Goal: Task Accomplishment & Management: Complete application form

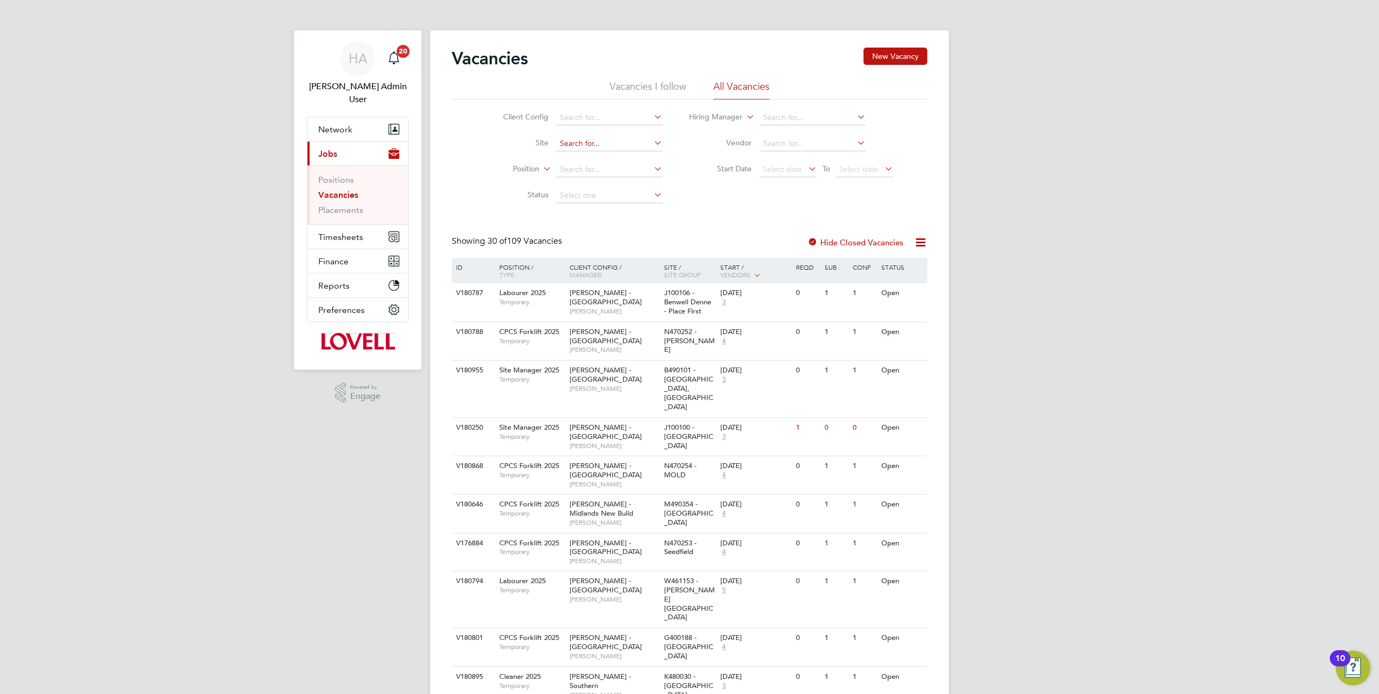
click at [569, 141] on input at bounding box center [609, 143] width 106 height 15
paste input "M490364"
click at [589, 158] on b "M490364" at bounding box center [576, 158] width 33 height 9
type input "M490364 - Baginton"
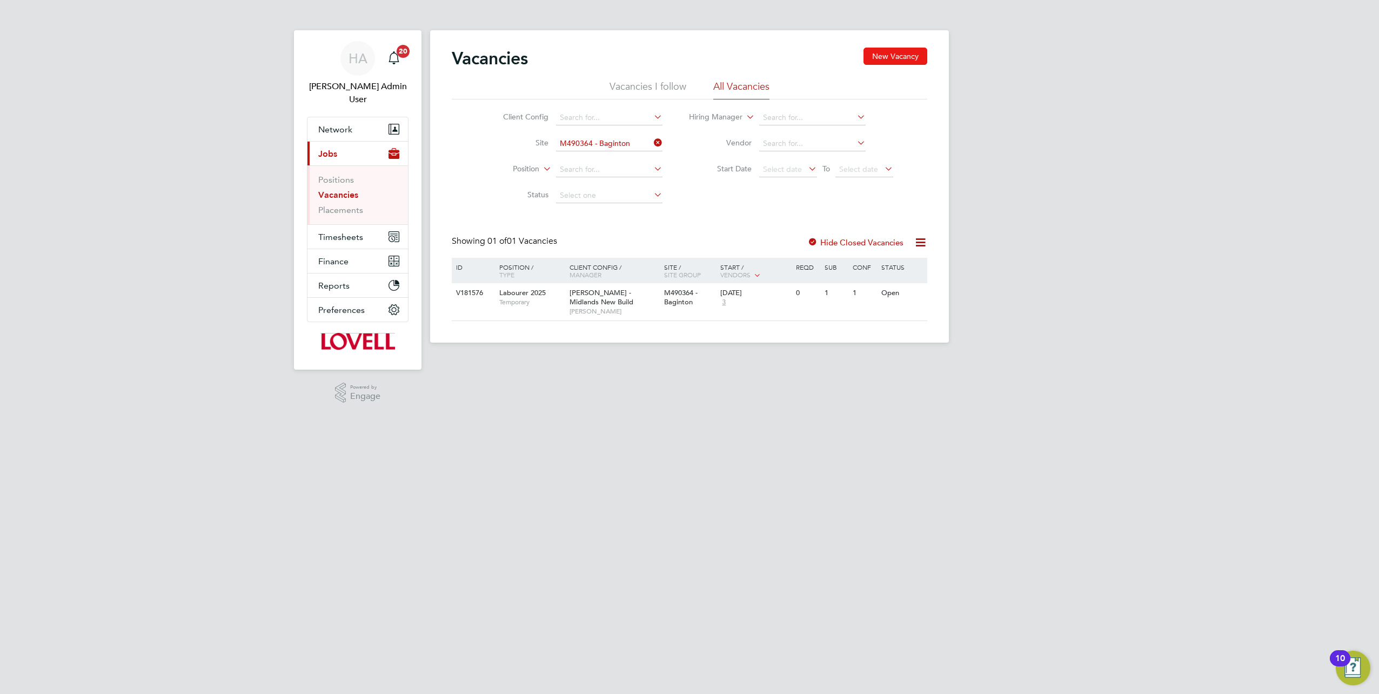
click at [896, 57] on button "New Vacancy" at bounding box center [896, 56] width 64 height 17
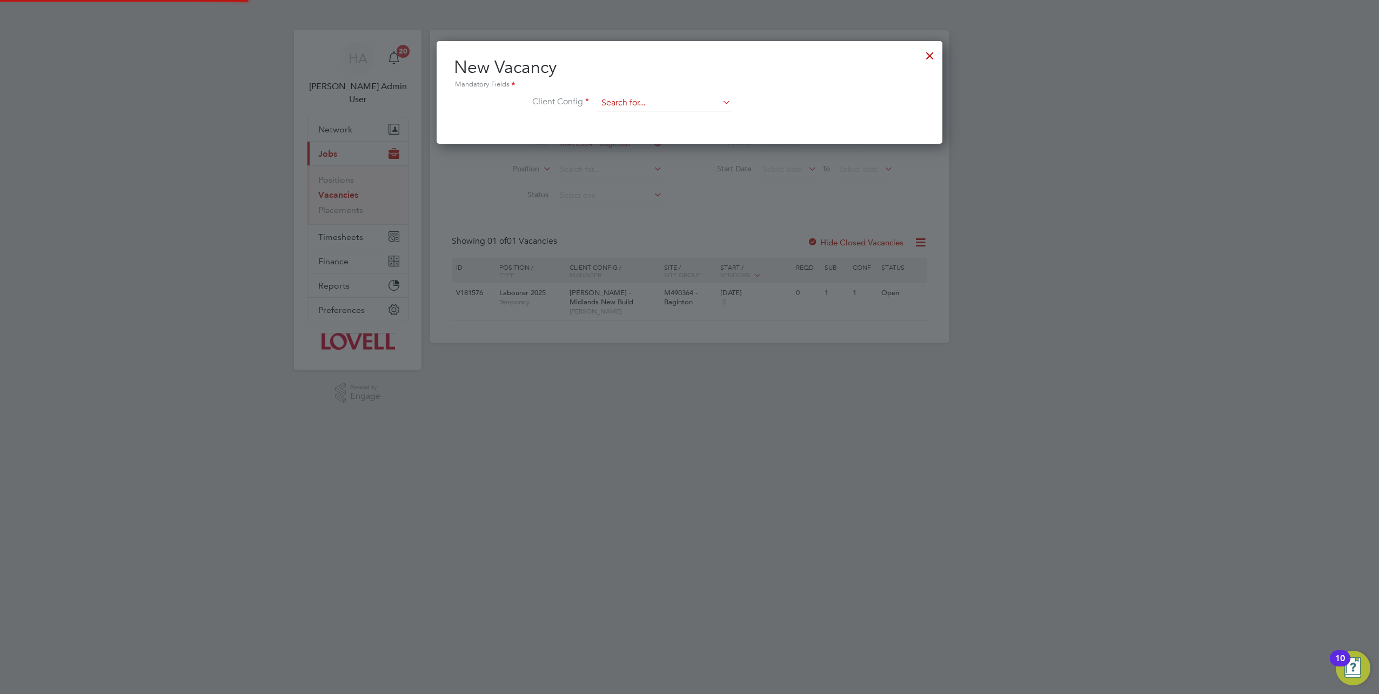
scroll to position [102, 506]
click at [657, 111] on li "Client Config" at bounding box center [689, 108] width 471 height 27
click at [665, 105] on input at bounding box center [665, 103] width 134 height 16
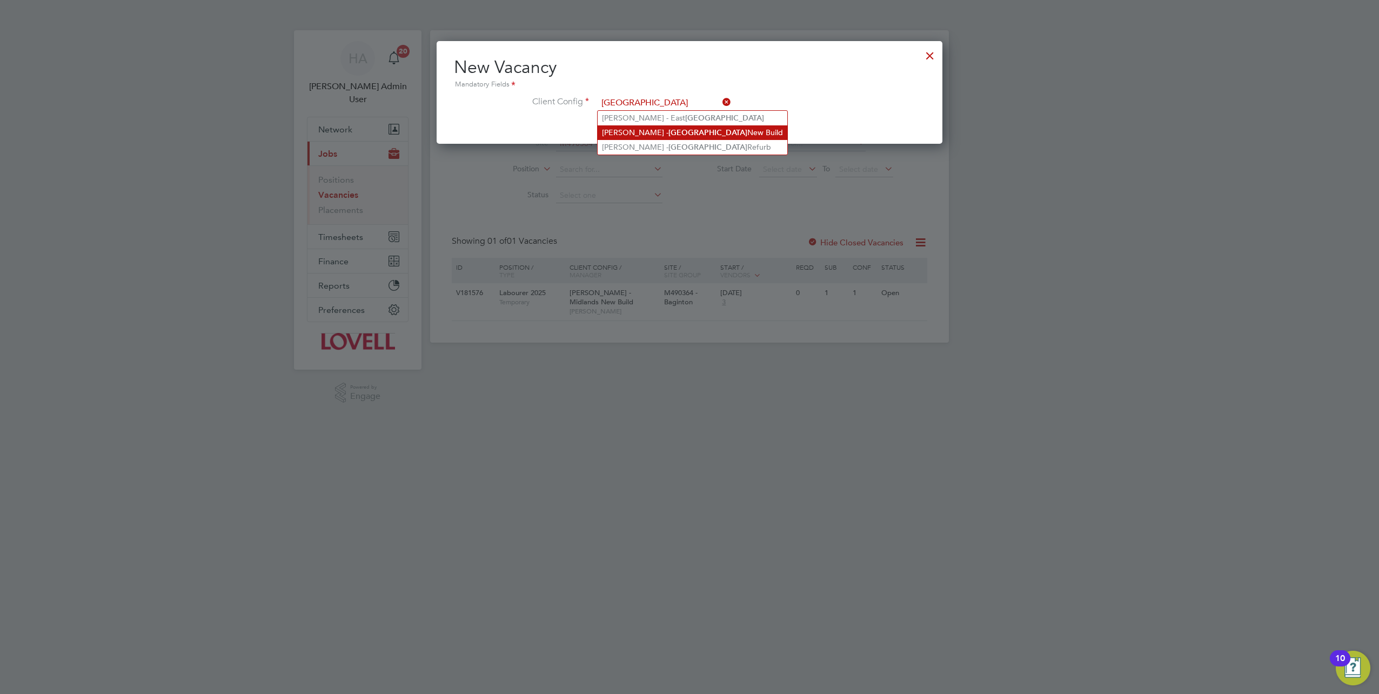
click at [661, 129] on li "Lovell - Midlands New Build" at bounding box center [693, 132] width 190 height 15
type input "Lovell - Midlands New Build"
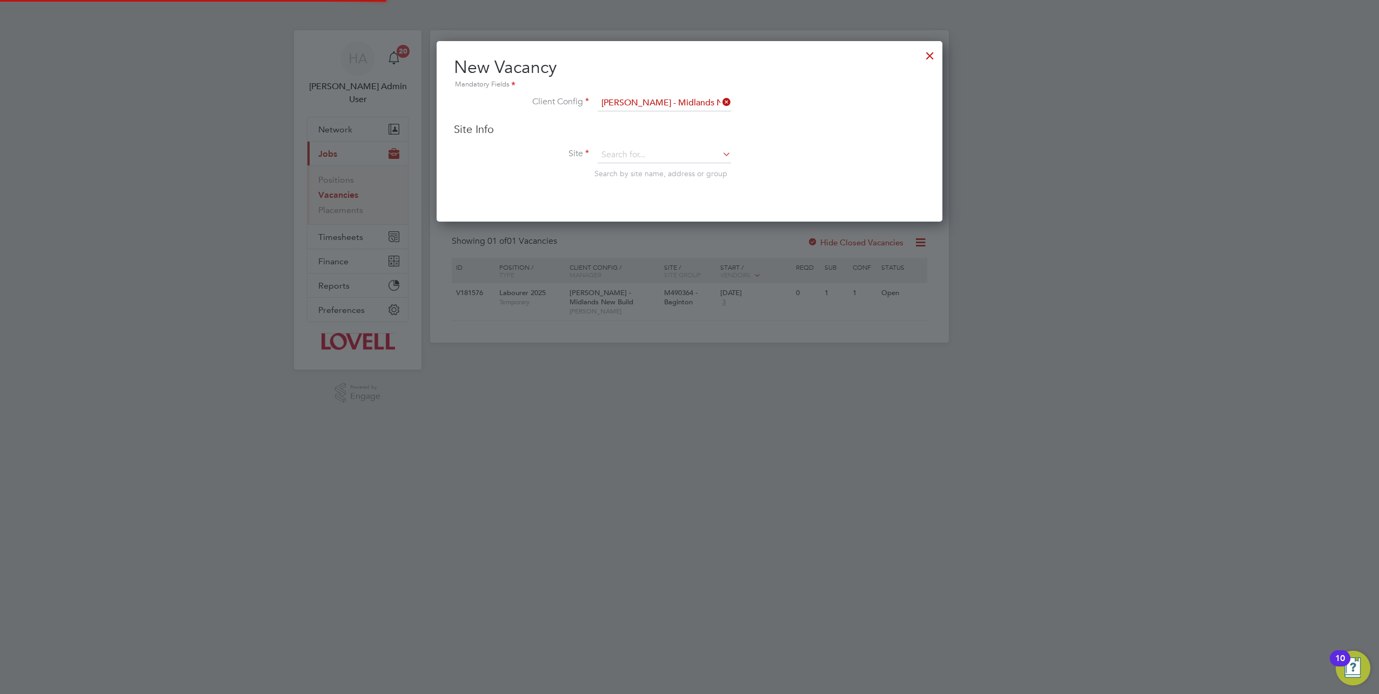
scroll to position [180, 506]
click at [641, 147] on input at bounding box center [665, 155] width 134 height 16
paste input "M490364"
click at [643, 165] on li "M490364 - Baginton" at bounding box center [665, 169] width 134 height 15
type input "M490364 - Baginton"
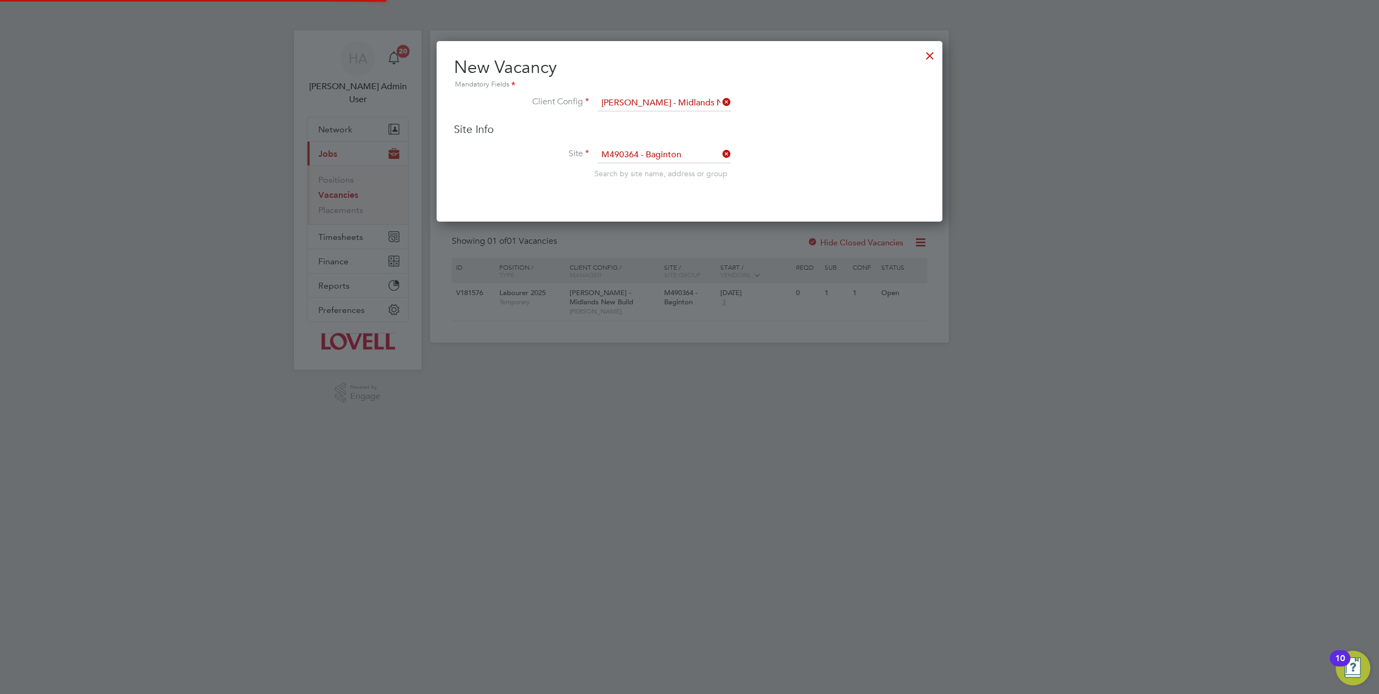
scroll to position [592, 506]
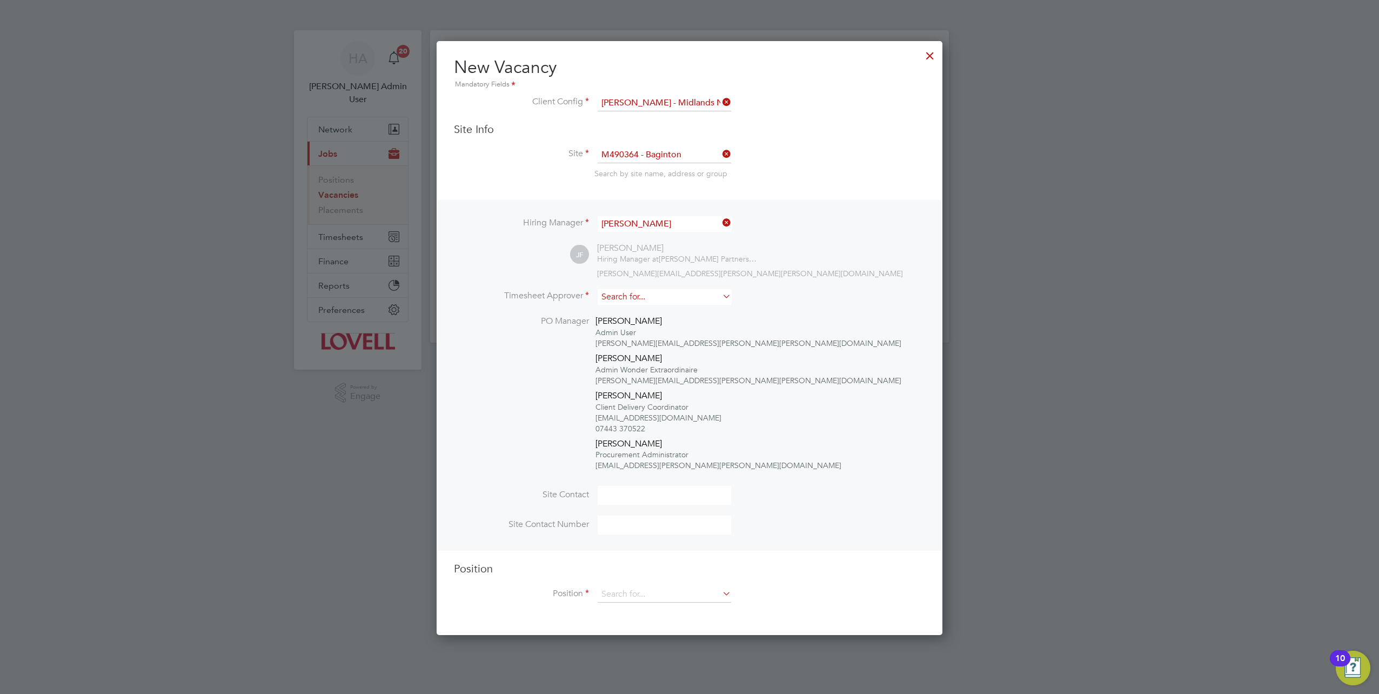
click at [612, 291] on div "Hiring Manager James Feakes JF James Feakes Hiring Manager at Lovell Partnershi…" at bounding box center [690, 375] width 504 height 351
click at [607, 293] on input at bounding box center [665, 297] width 134 height 16
click at [620, 329] on b "Simon" at bounding box center [633, 325] width 63 height 9
type input "Simon Penn"
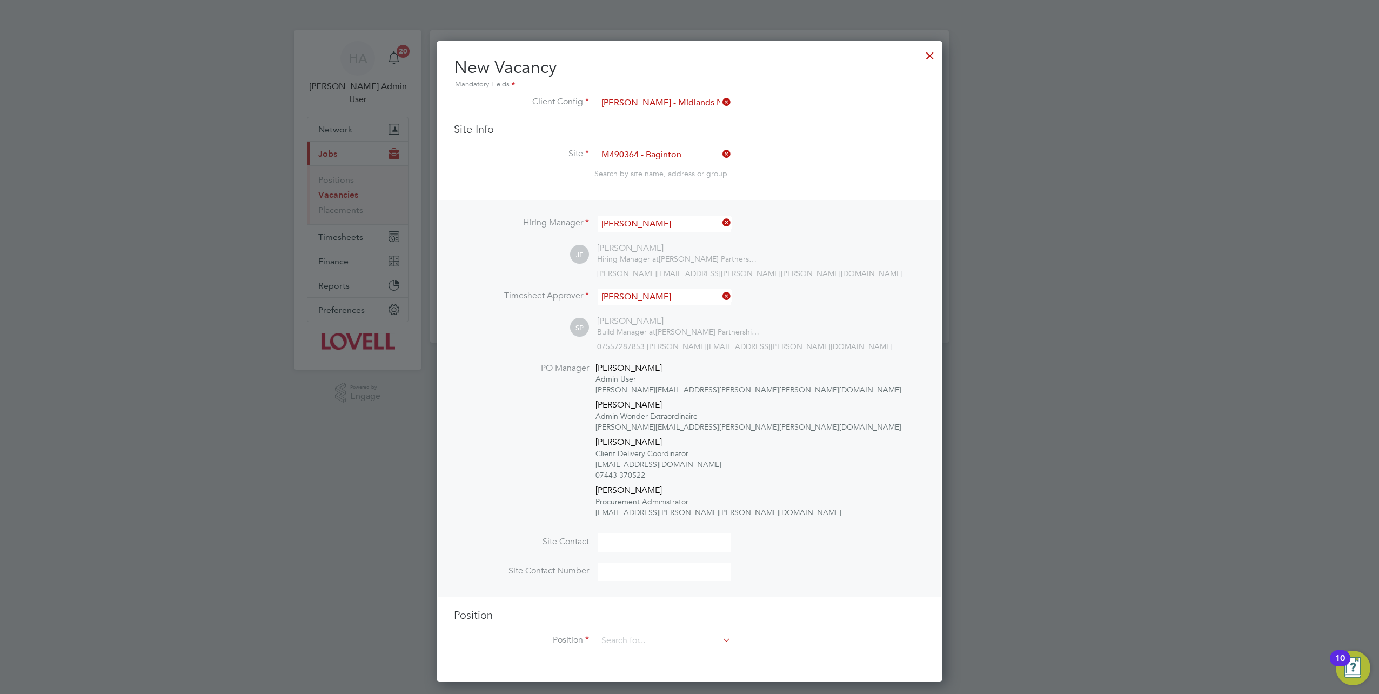
scroll to position [639, 506]
click at [623, 631] on div "Position Position" at bounding box center [689, 634] width 471 height 52
click at [618, 638] on input at bounding box center [665, 641] width 134 height 16
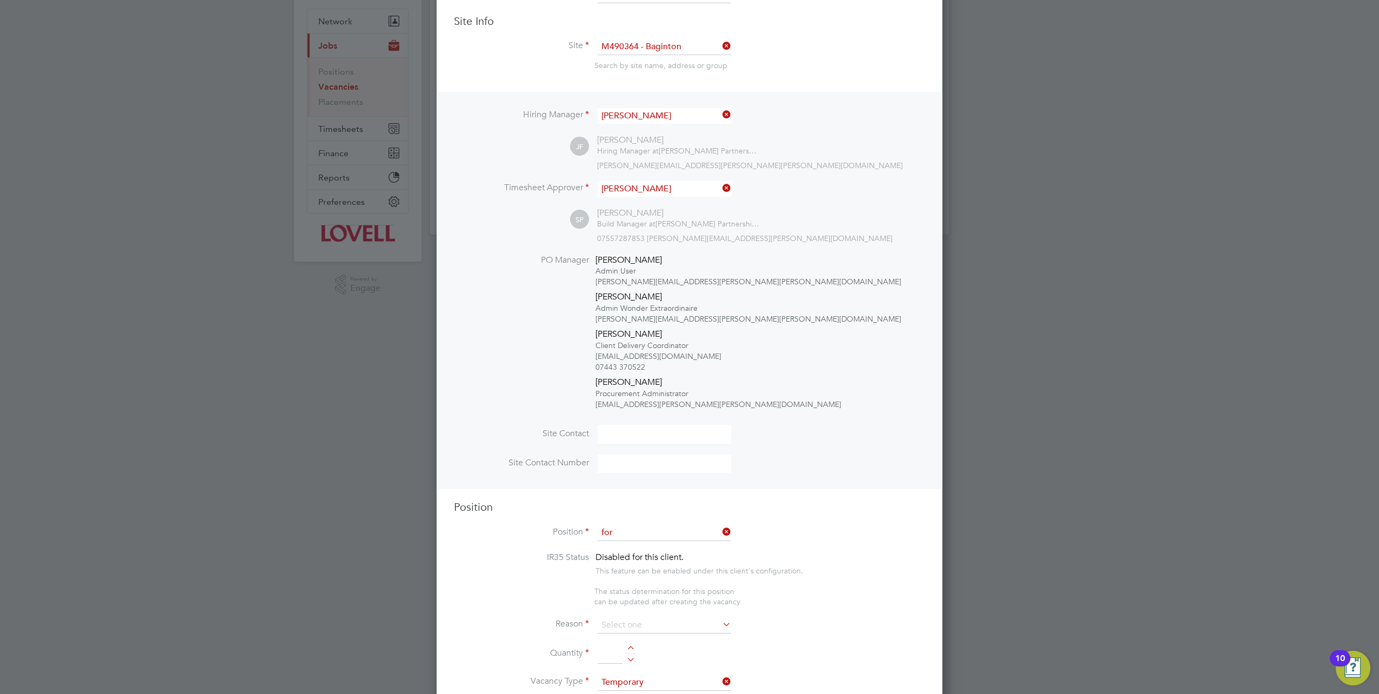
click at [628, 549] on b "For" at bounding box center [628, 546] width 12 height 9
type input "CPCS Forklift 2025"
type textarea "Full understanding of all aspects and responsibilities associated with the oper…"
click at [659, 623] on input at bounding box center [665, 625] width 134 height 16
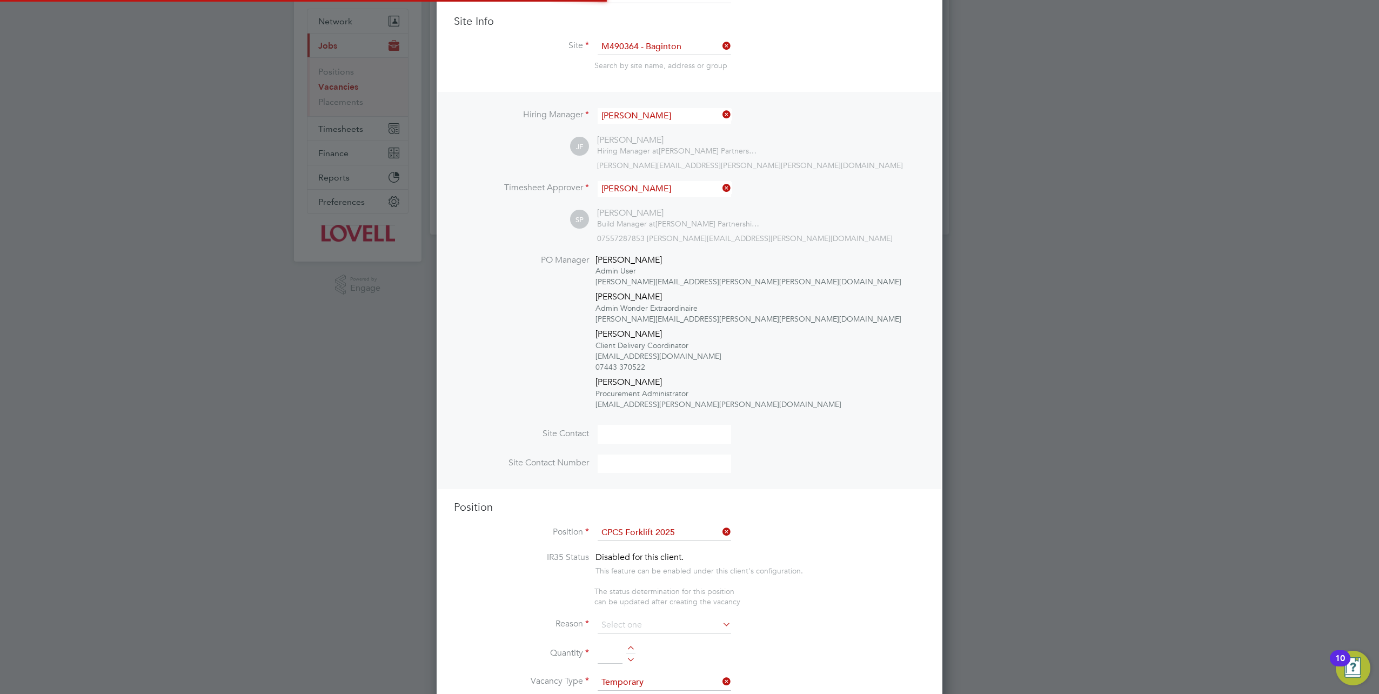
scroll to position [0, 0]
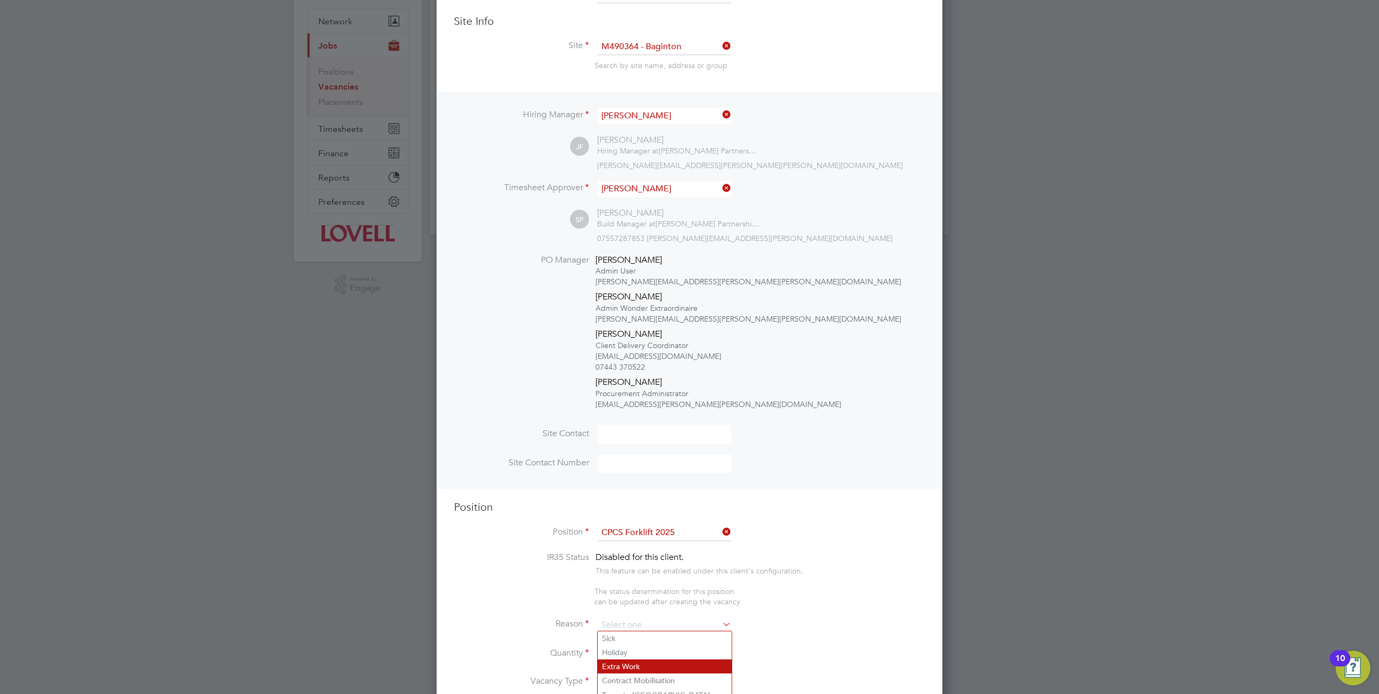
click at [633, 663] on li "Extra Work" at bounding box center [665, 666] width 134 height 14
type input "Extra Work"
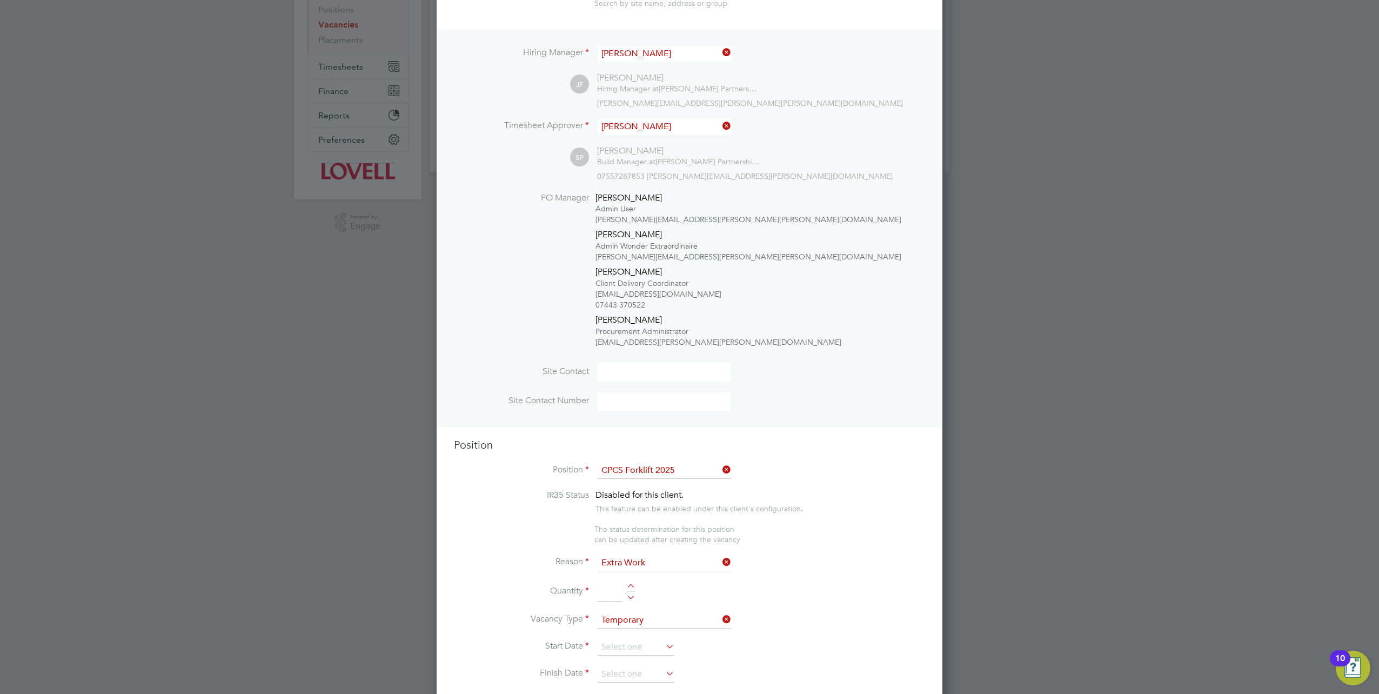
scroll to position [270, 0]
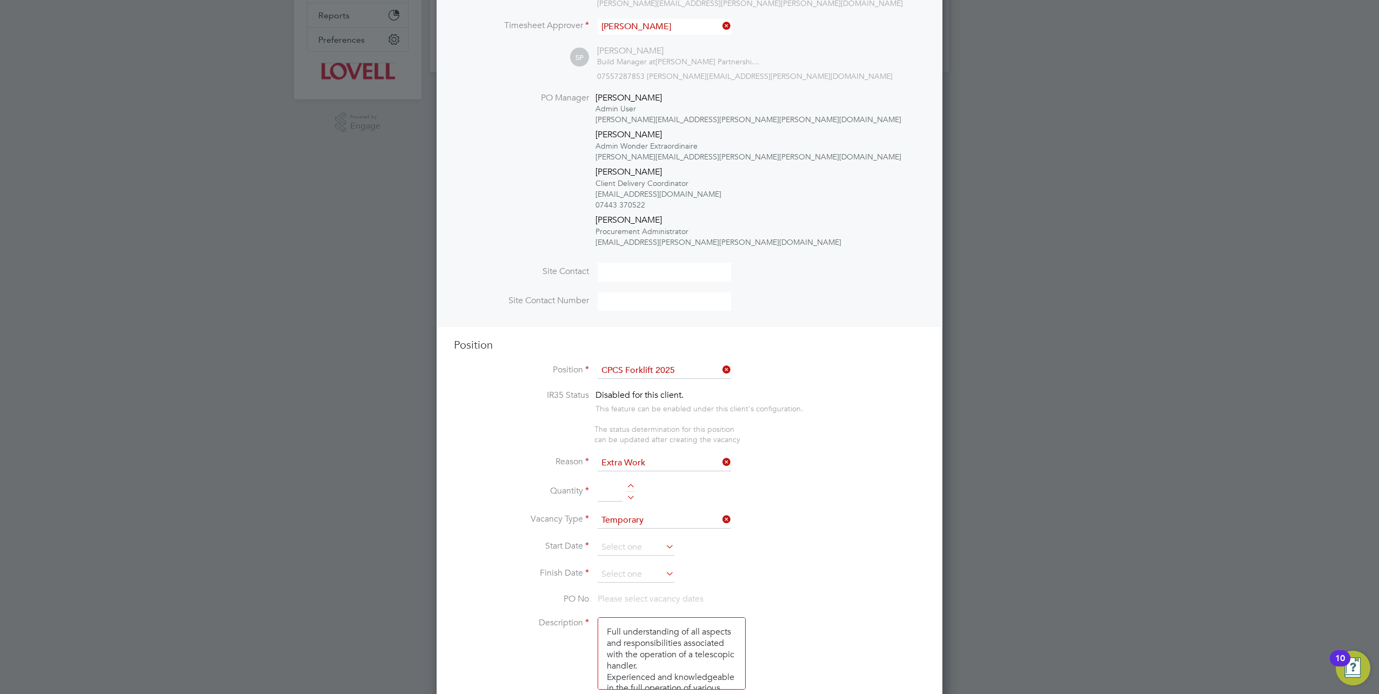
click at [610, 495] on input at bounding box center [610, 491] width 25 height 19
type input "1"
click at [636, 546] on input at bounding box center [636, 547] width 77 height 16
click at [657, 445] on span "Oct 1" at bounding box center [656, 434] width 21 height 21
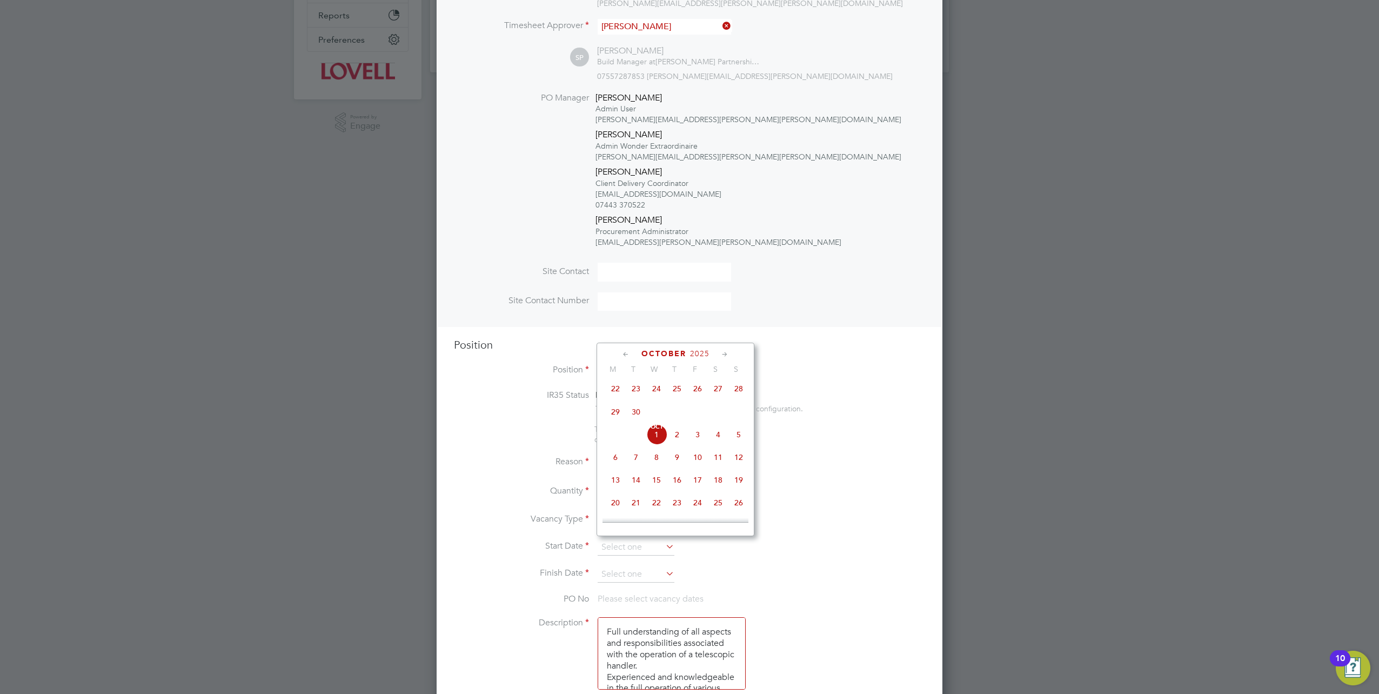
type input "[DATE]"
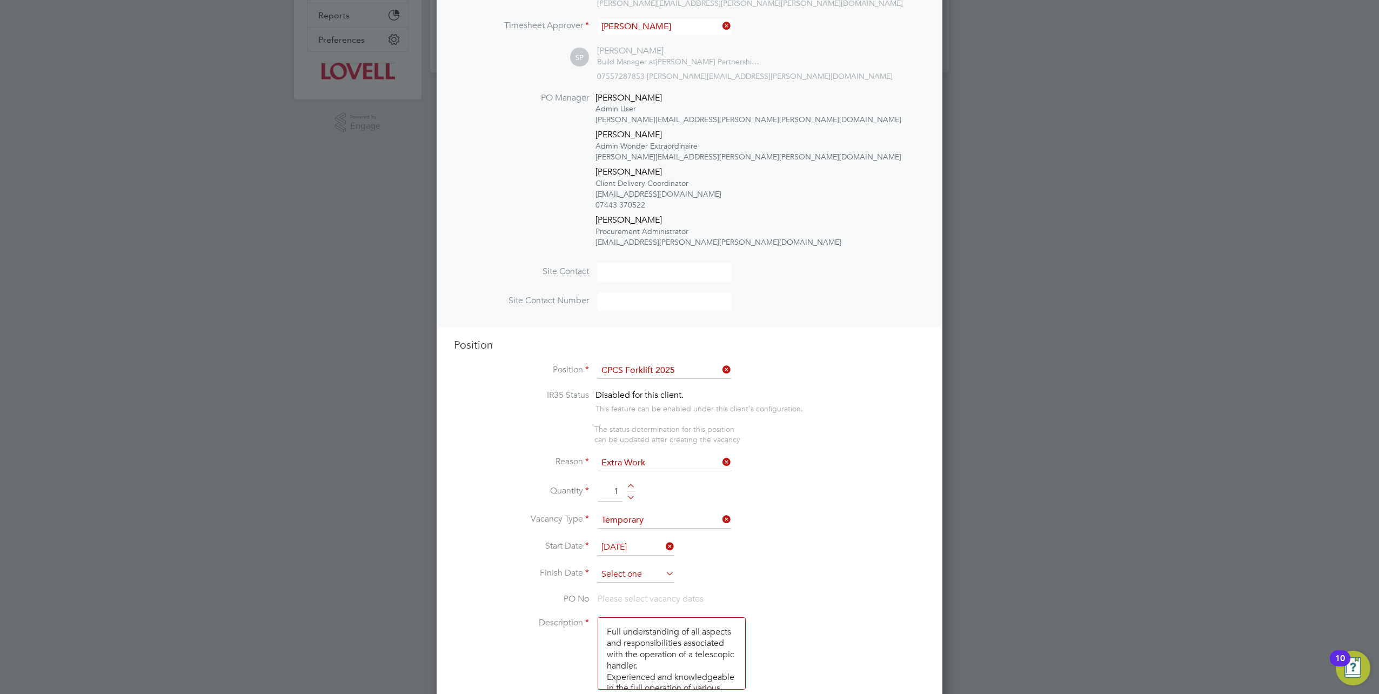
click at [631, 566] on input at bounding box center [636, 574] width 77 height 16
click at [672, 463] on span "2" at bounding box center [677, 461] width 21 height 21
type input "[DATE]"
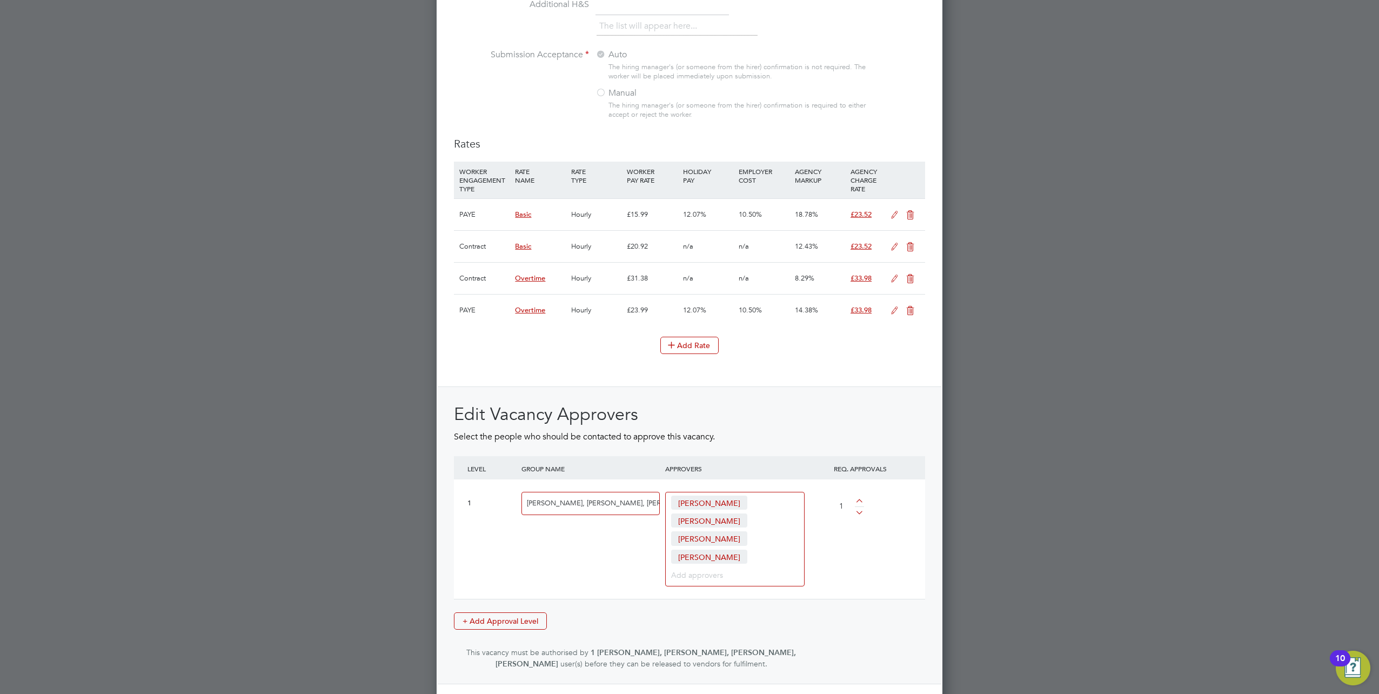
scroll to position [1342, 0]
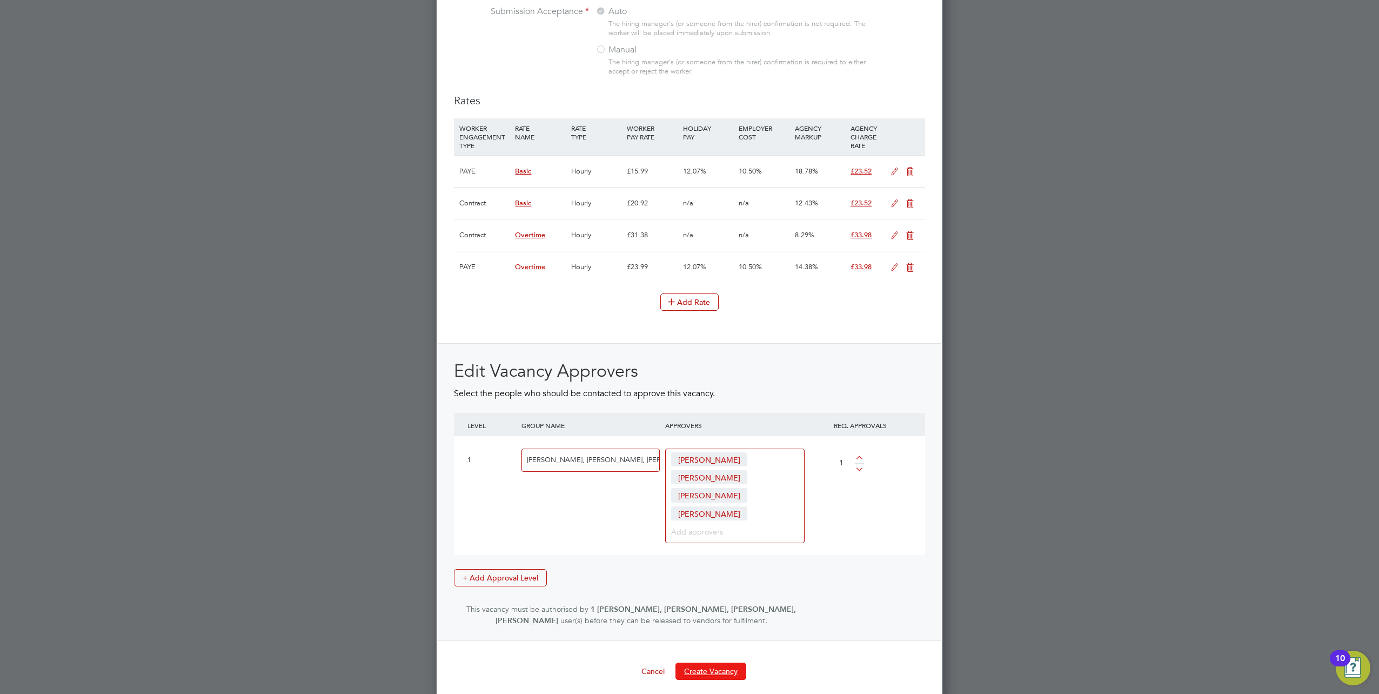
click at [718, 665] on button "Create Vacancy" at bounding box center [711, 671] width 71 height 17
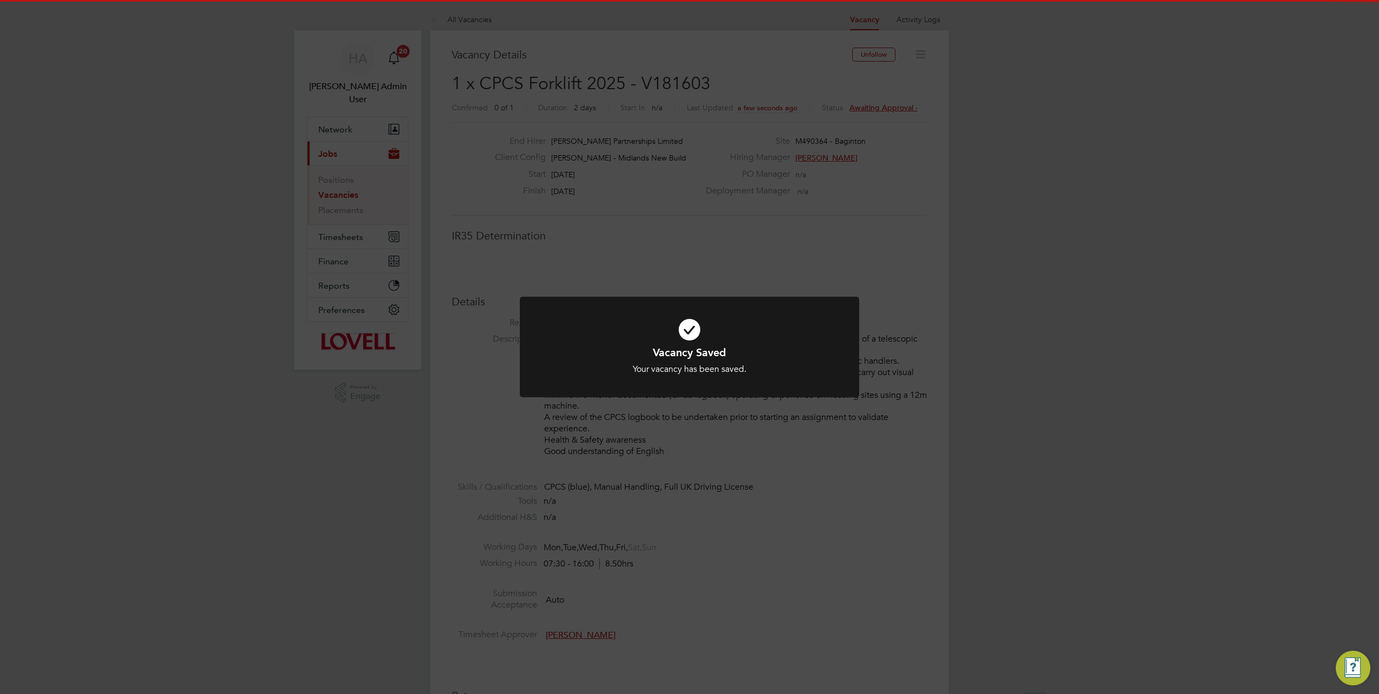
click at [938, 206] on div "Vacancy Saved Your vacancy has been saved. Cancel Okay" at bounding box center [689, 347] width 1379 height 694
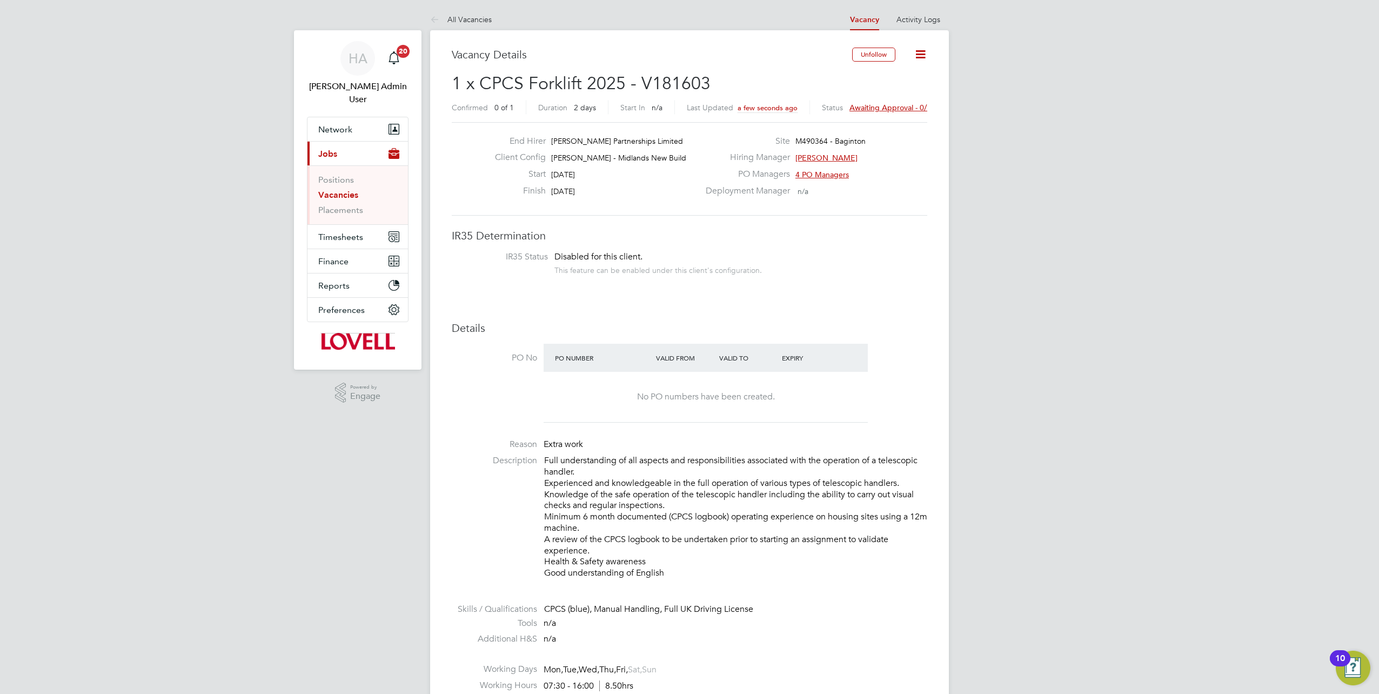
click at [892, 108] on span "Awaiting approval - 0/1" at bounding box center [891, 108] width 82 height 10
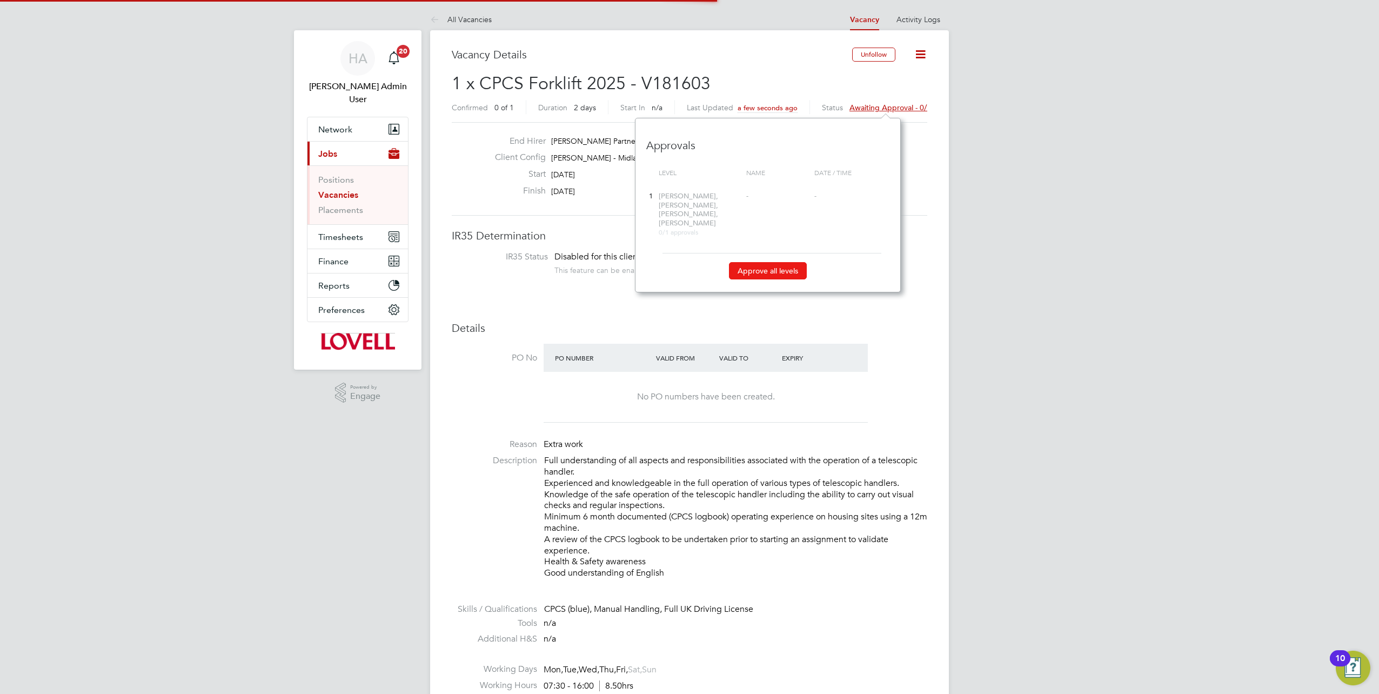
click at [782, 265] on button "Approve all levels" at bounding box center [768, 270] width 78 height 17
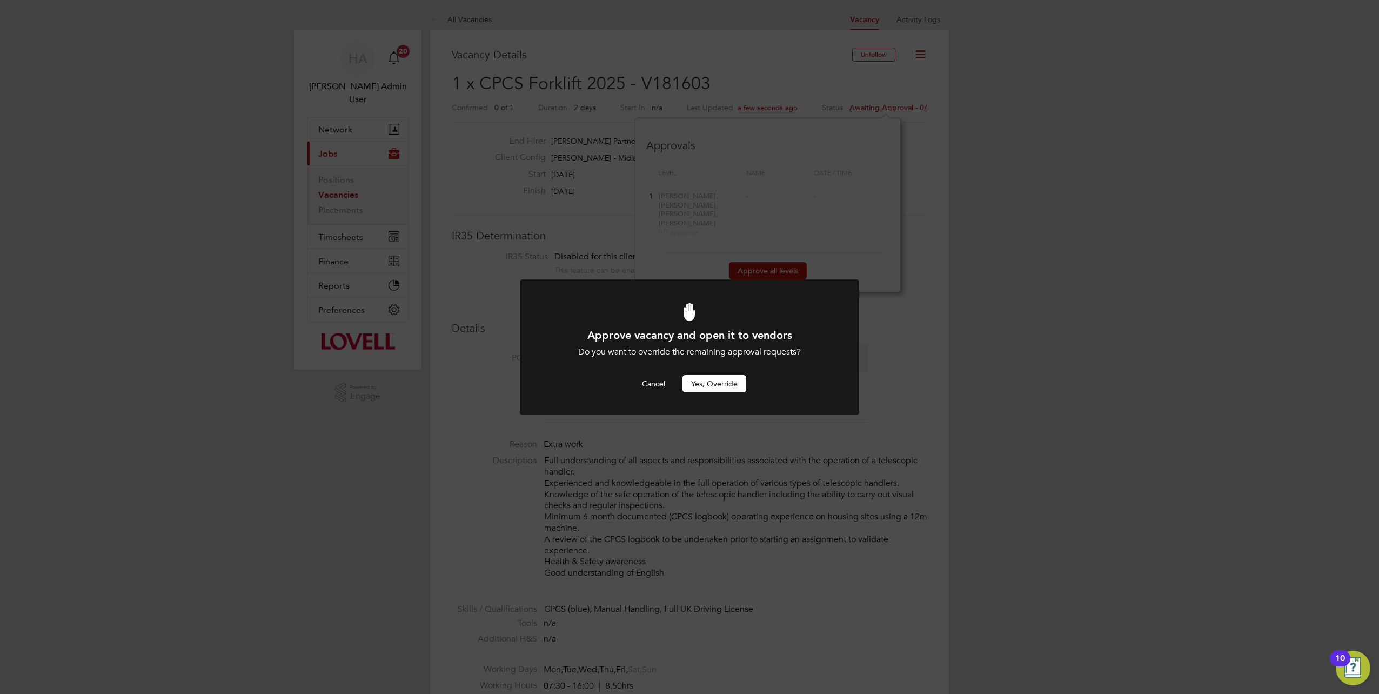
click at [707, 378] on button "Yes, Override" at bounding box center [715, 383] width 64 height 17
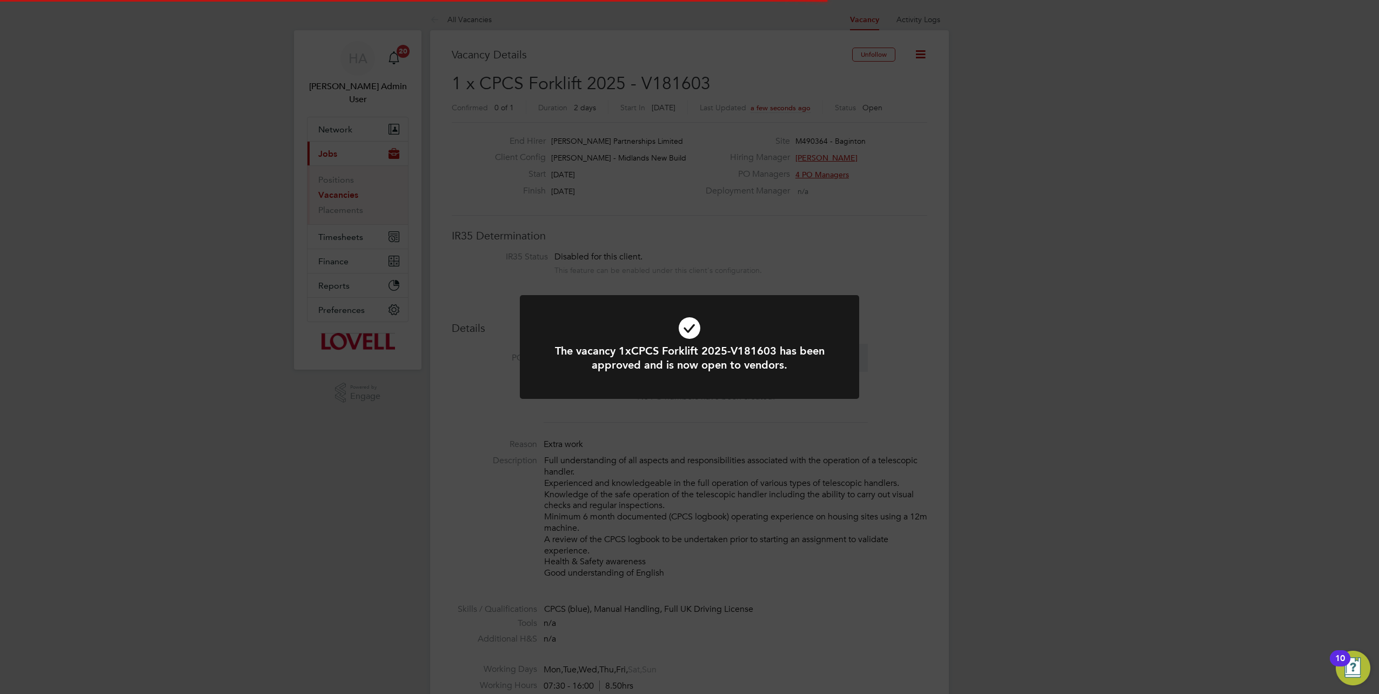
click at [659, 61] on div "The vacancy 1xCPCS Forklift 2025-V181603 has been approved and is now open to v…" at bounding box center [689, 347] width 1379 height 694
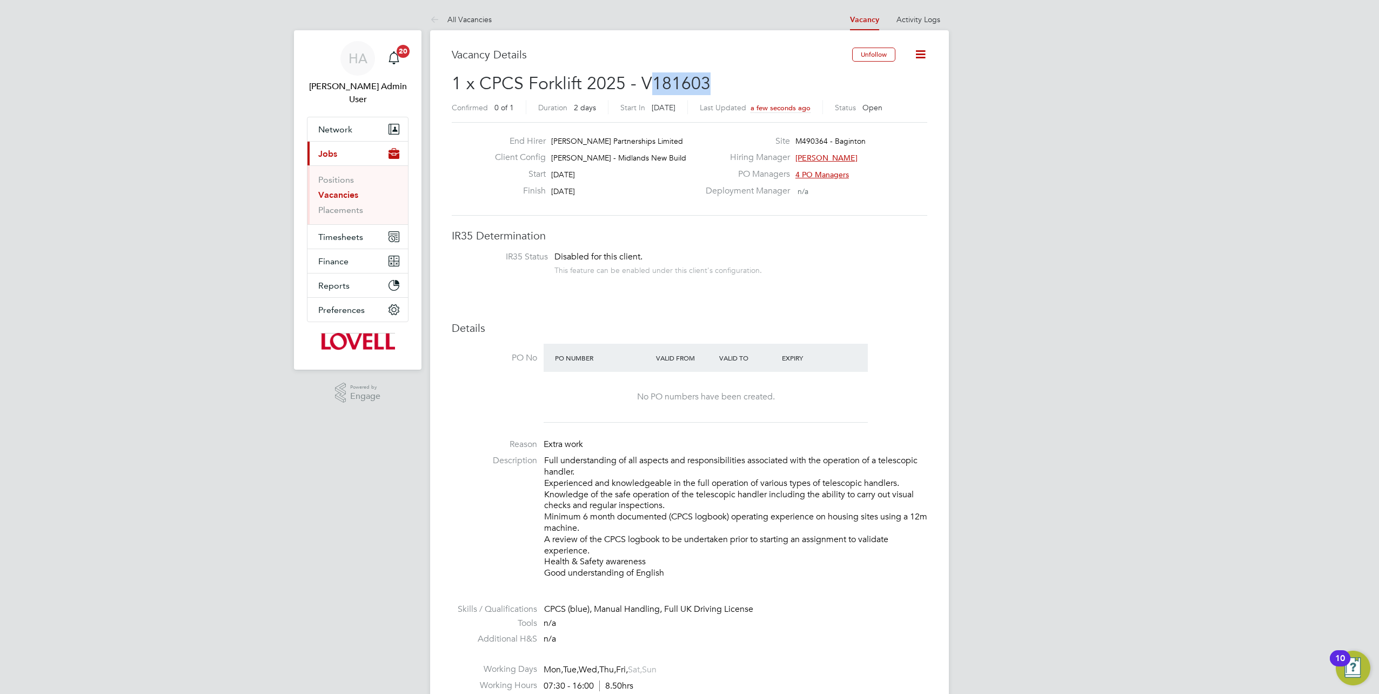
drag, startPoint x: 705, startPoint y: 85, endPoint x: 654, endPoint y: 85, distance: 51.3
click at [654, 85] on h2 "1 x CPCS Forklift 2025 - V181603 Confirmed 0 of 1 Duration 2 days Start In Toda…" at bounding box center [690, 94] width 476 height 45
copy span "181603"
click at [329, 190] on link "Vacancies" at bounding box center [338, 195] width 40 height 10
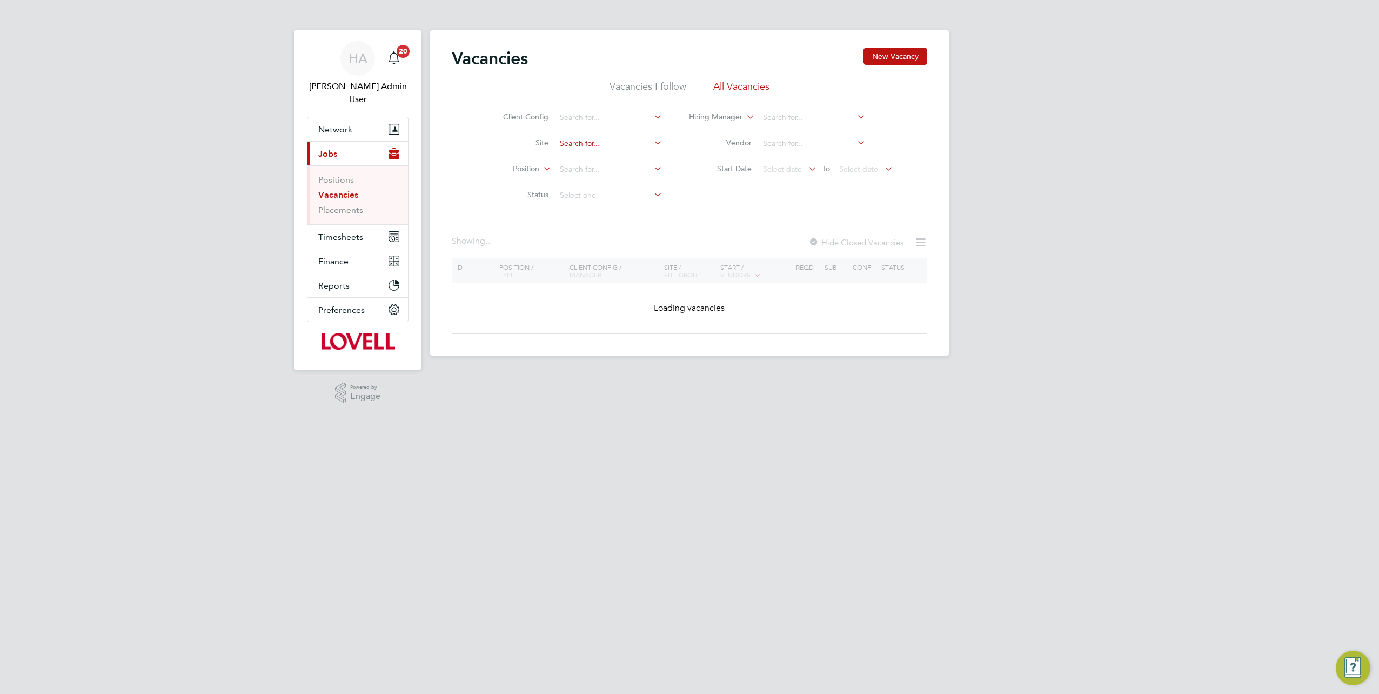
click at [580, 140] on input at bounding box center [609, 143] width 106 height 15
paste input "W461186"
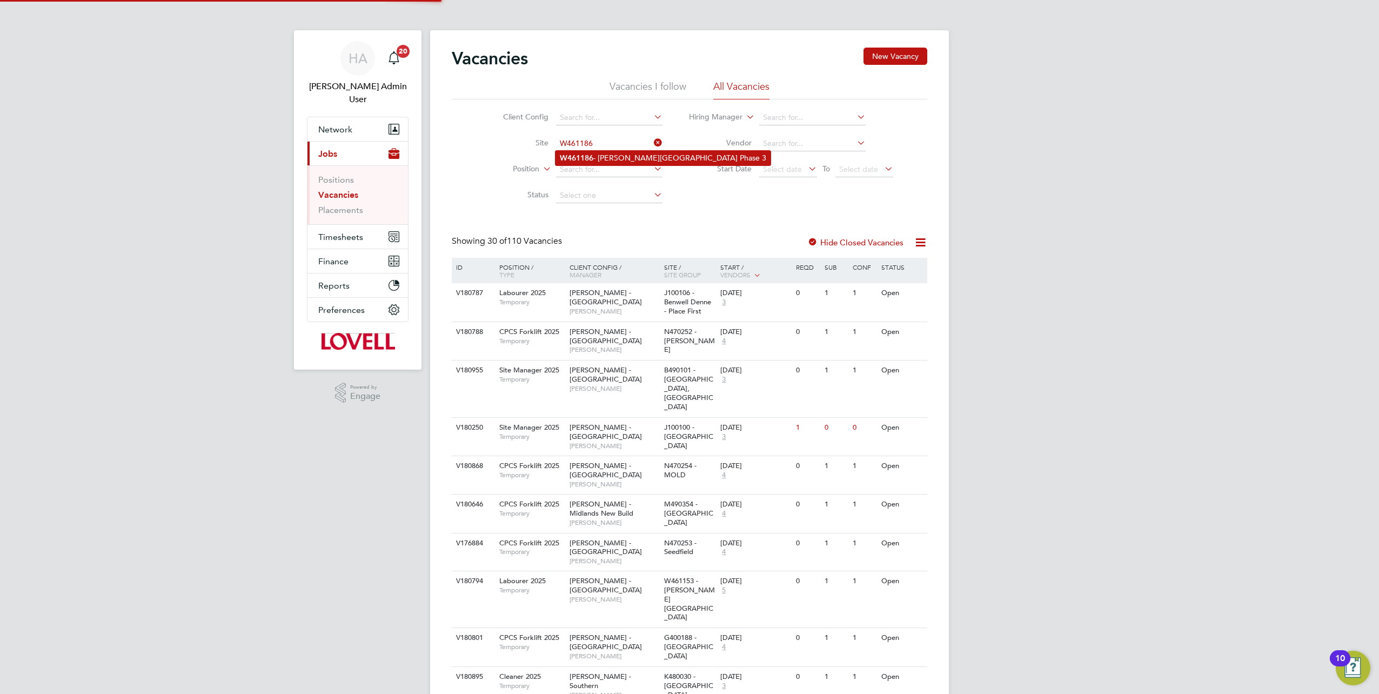
click at [576, 156] on b "W461186" at bounding box center [577, 158] width 34 height 9
type input "W461186 - Crick Road Phase 3"
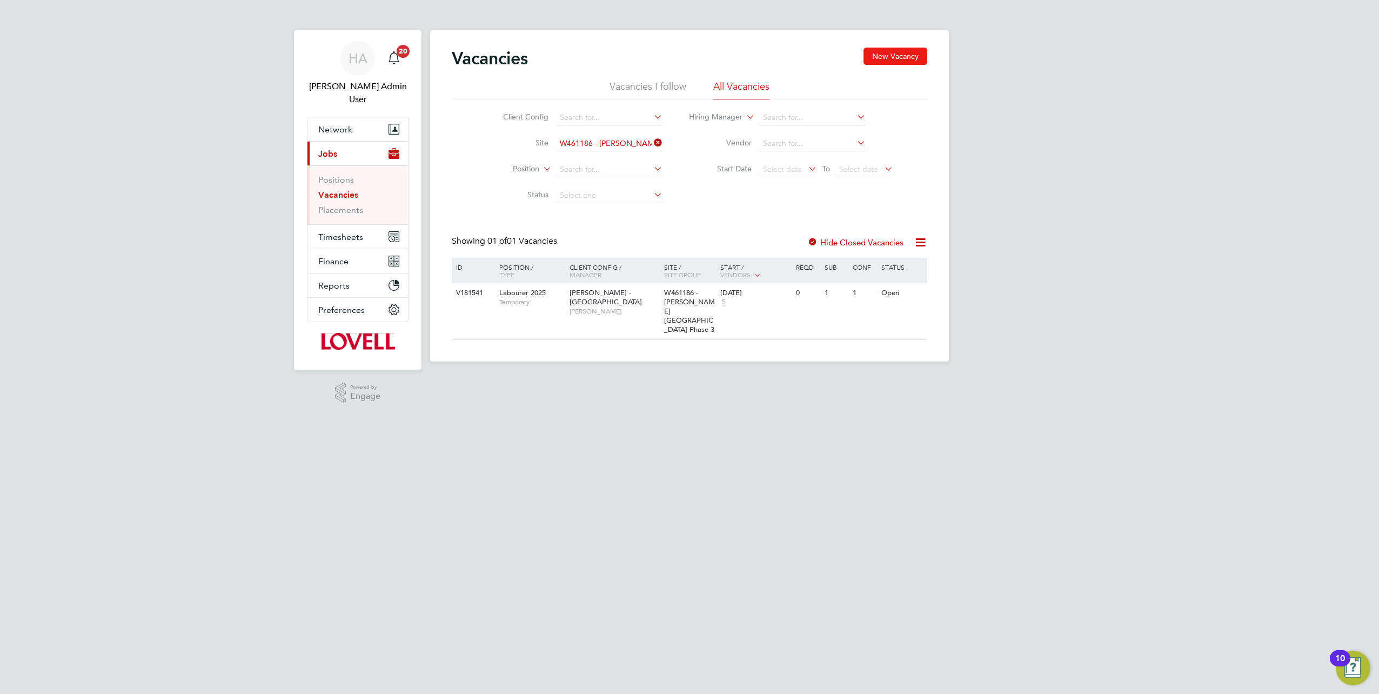
click at [886, 49] on button "New Vacancy" at bounding box center [896, 56] width 64 height 17
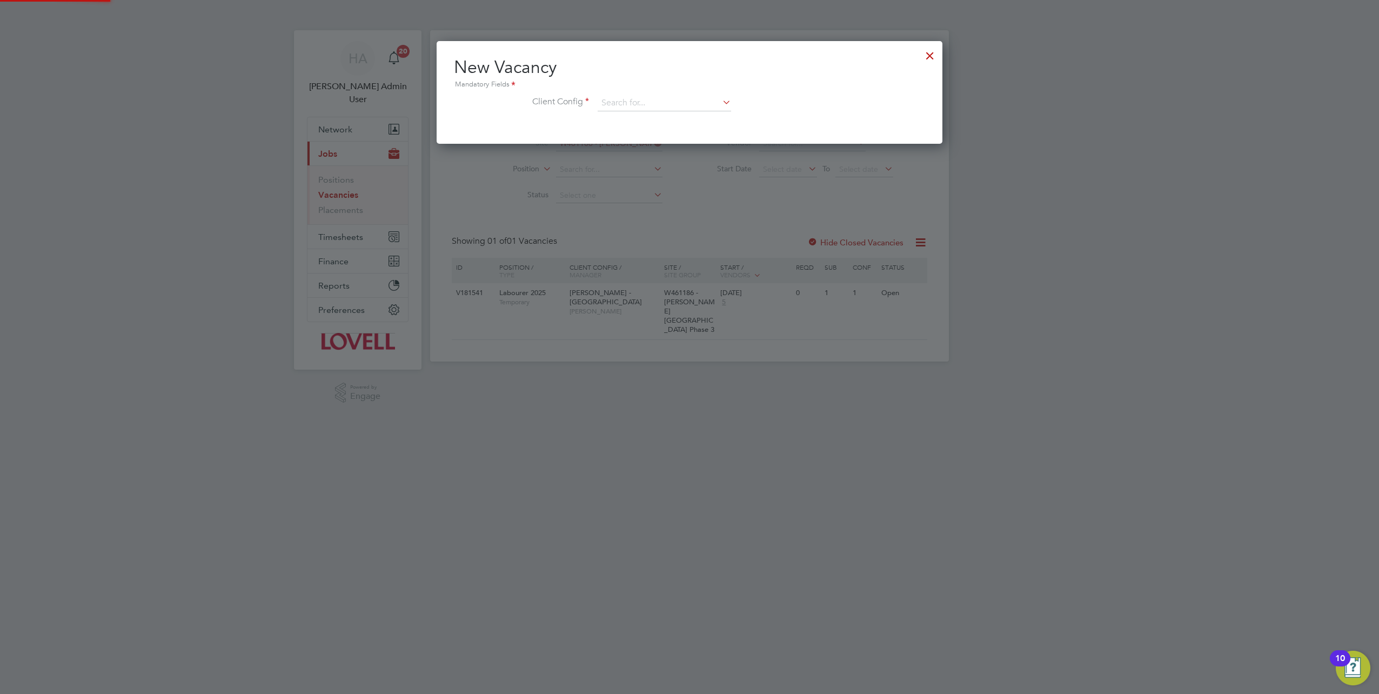
scroll to position [102, 506]
click at [656, 106] on input at bounding box center [665, 103] width 134 height 16
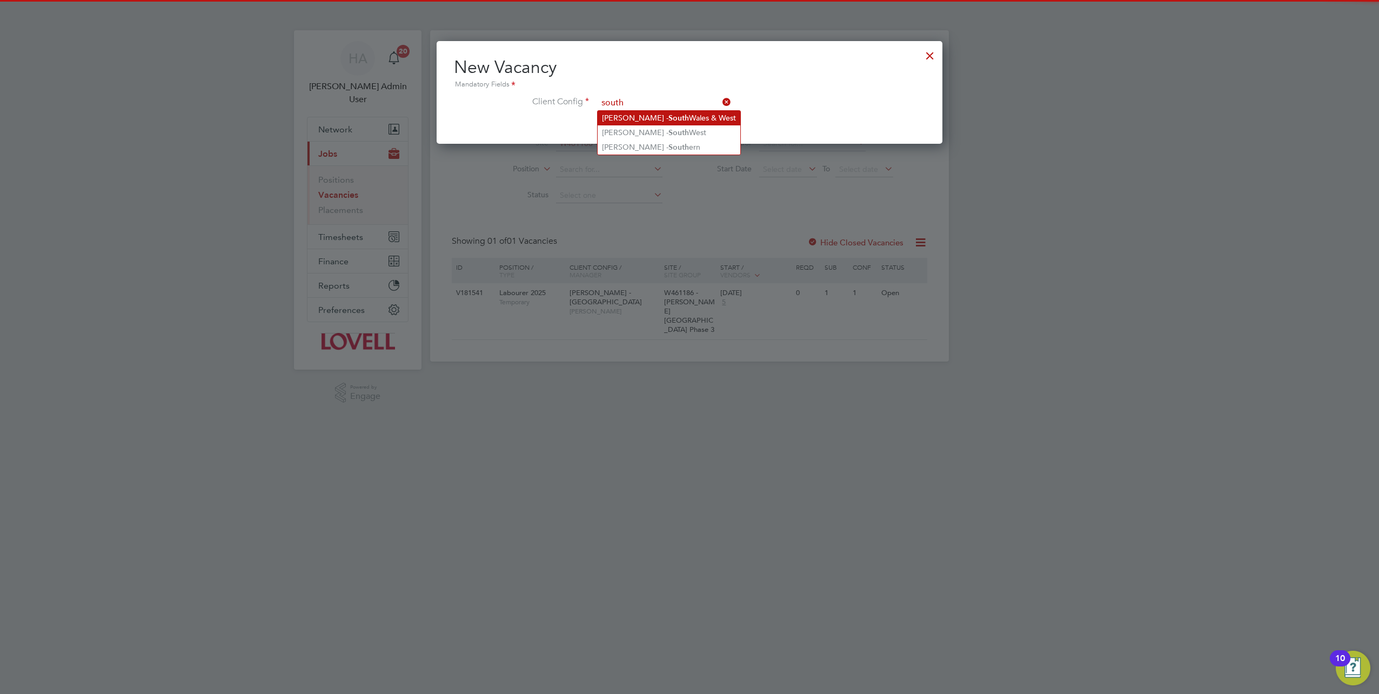
click at [658, 120] on li "Lovell - South Wales & West" at bounding box center [669, 118] width 143 height 15
type input "Lovell - South Wales & West"
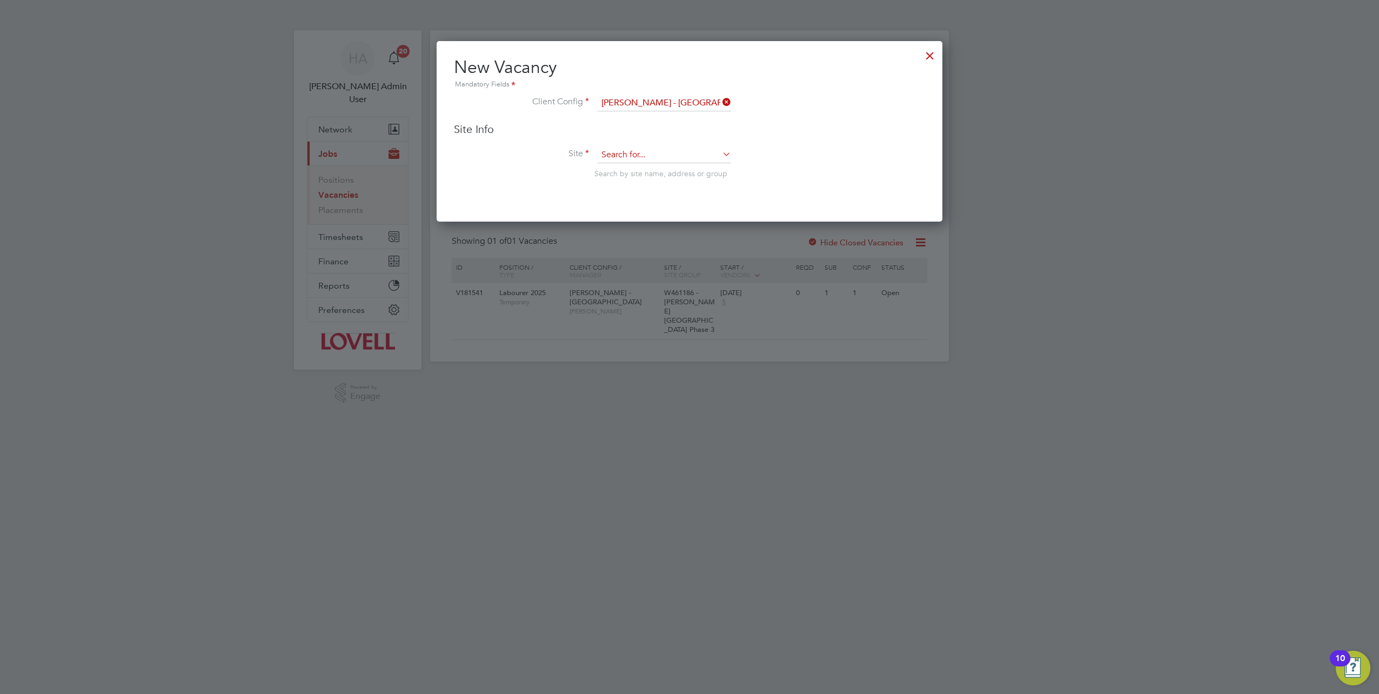
click at [626, 155] on input at bounding box center [665, 155] width 134 height 16
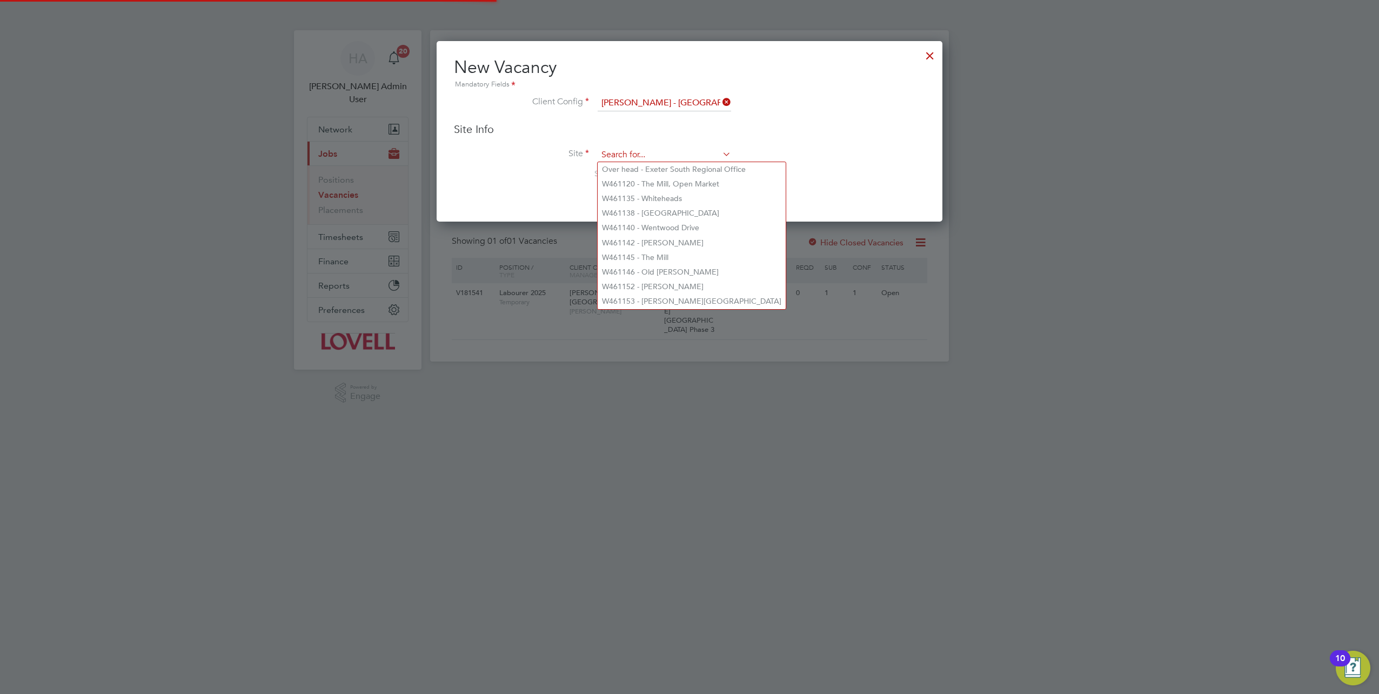
paste input "W461186"
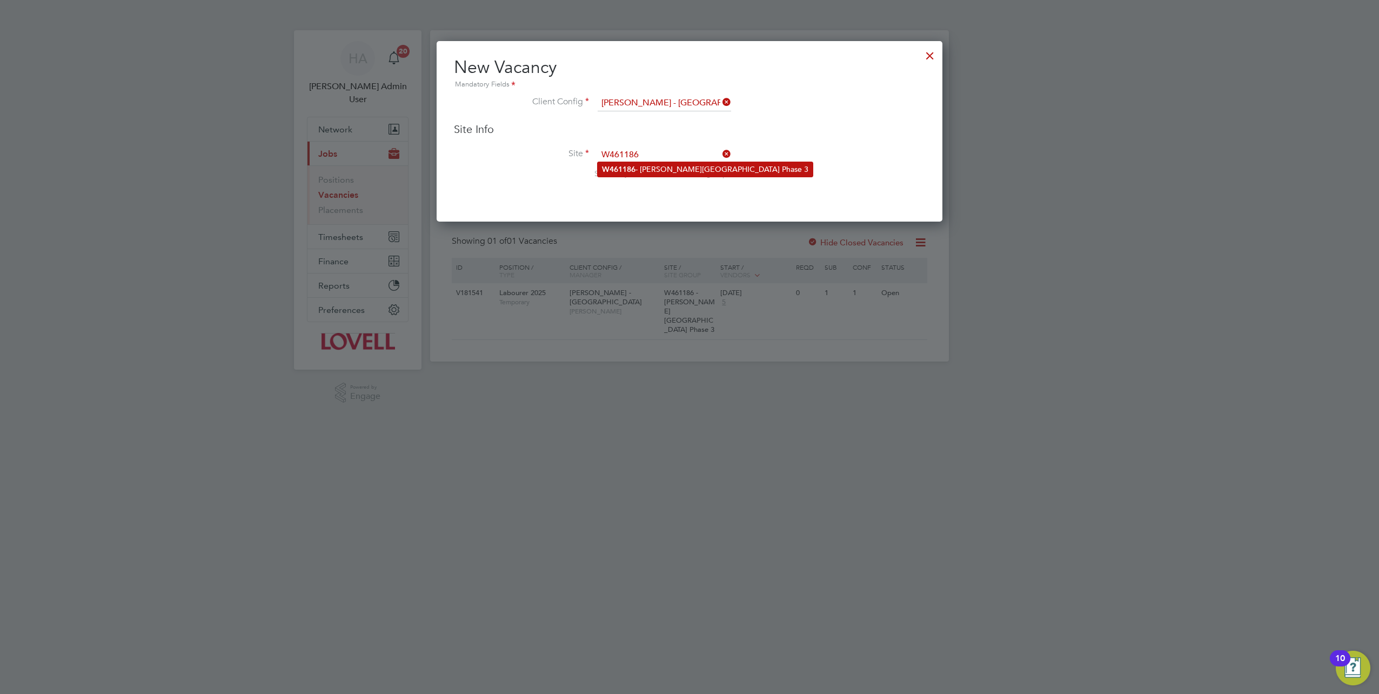
click at [672, 167] on li "W461186 - Crick Road Phase 3" at bounding box center [705, 169] width 215 height 15
type input "W461186 - Crick Road Phase 3"
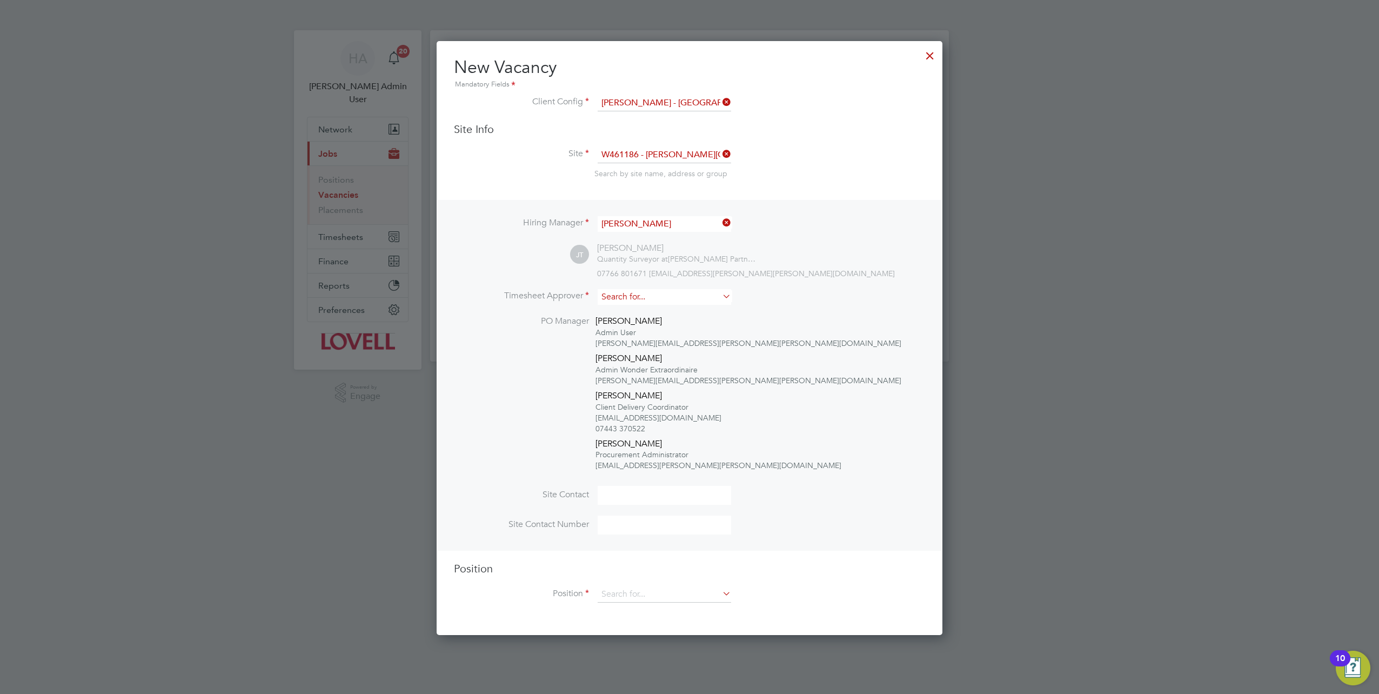
click at [646, 291] on input at bounding box center [665, 297] width 134 height 16
click at [638, 309] on li "David Sa vage" at bounding box center [665, 311] width 134 height 15
type input "David Savage"
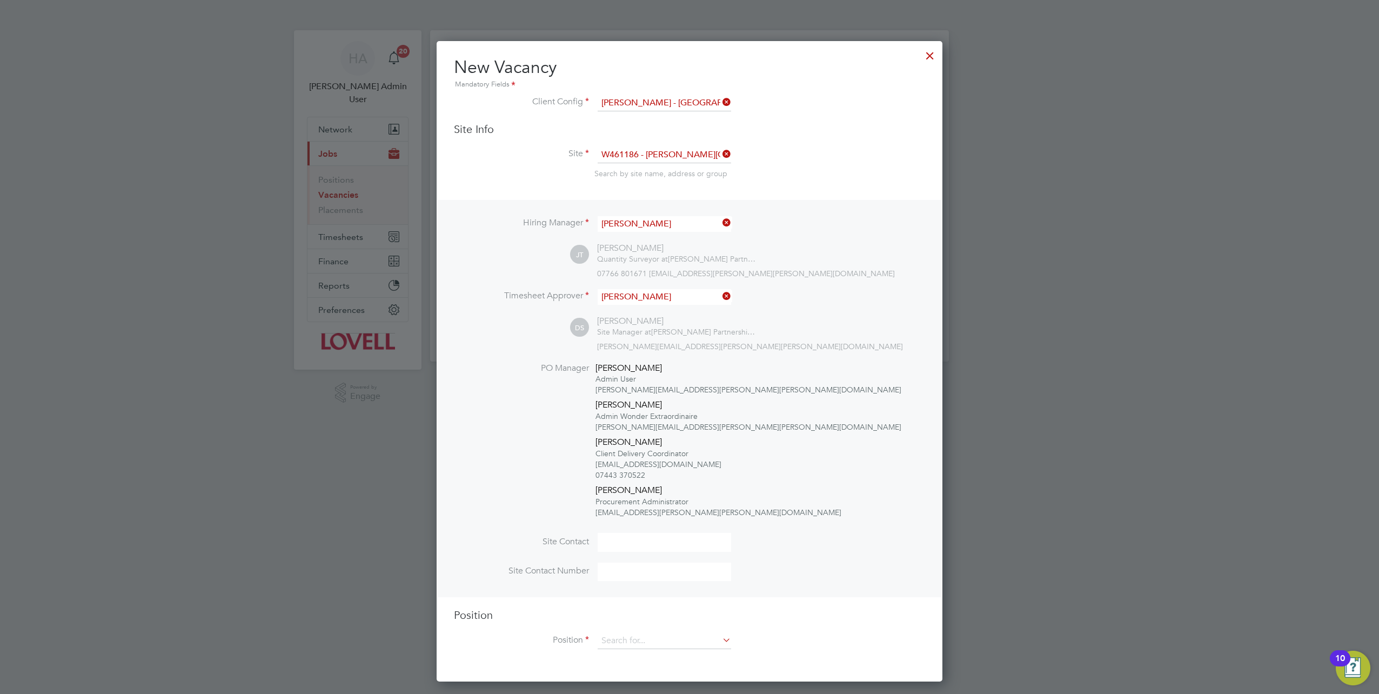
click at [630, 648] on li "Position" at bounding box center [689, 646] width 471 height 27
click at [629, 643] on input at bounding box center [665, 641] width 134 height 16
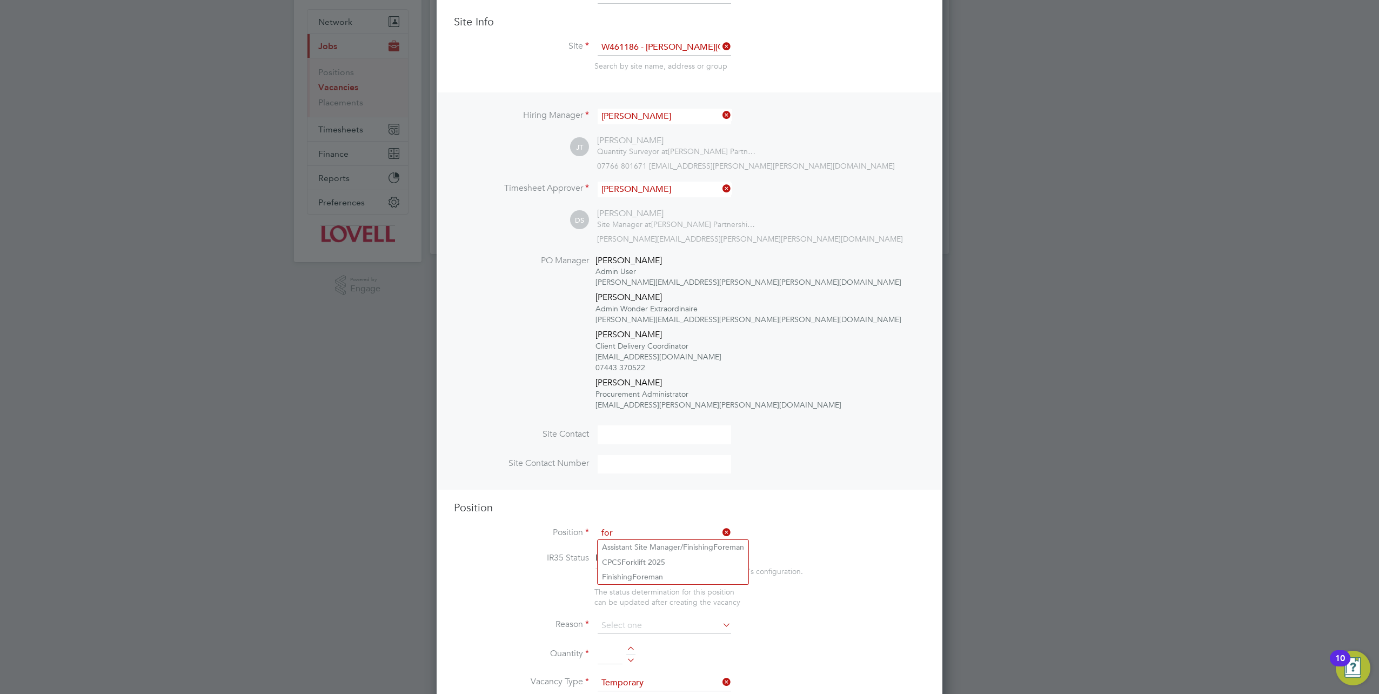
scroll to position [108, 0]
click at [639, 569] on li "Finishing For eman" at bounding box center [673, 576] width 151 height 15
type input "Finishing Foreman"
type textarea "Finishing Manager Work"
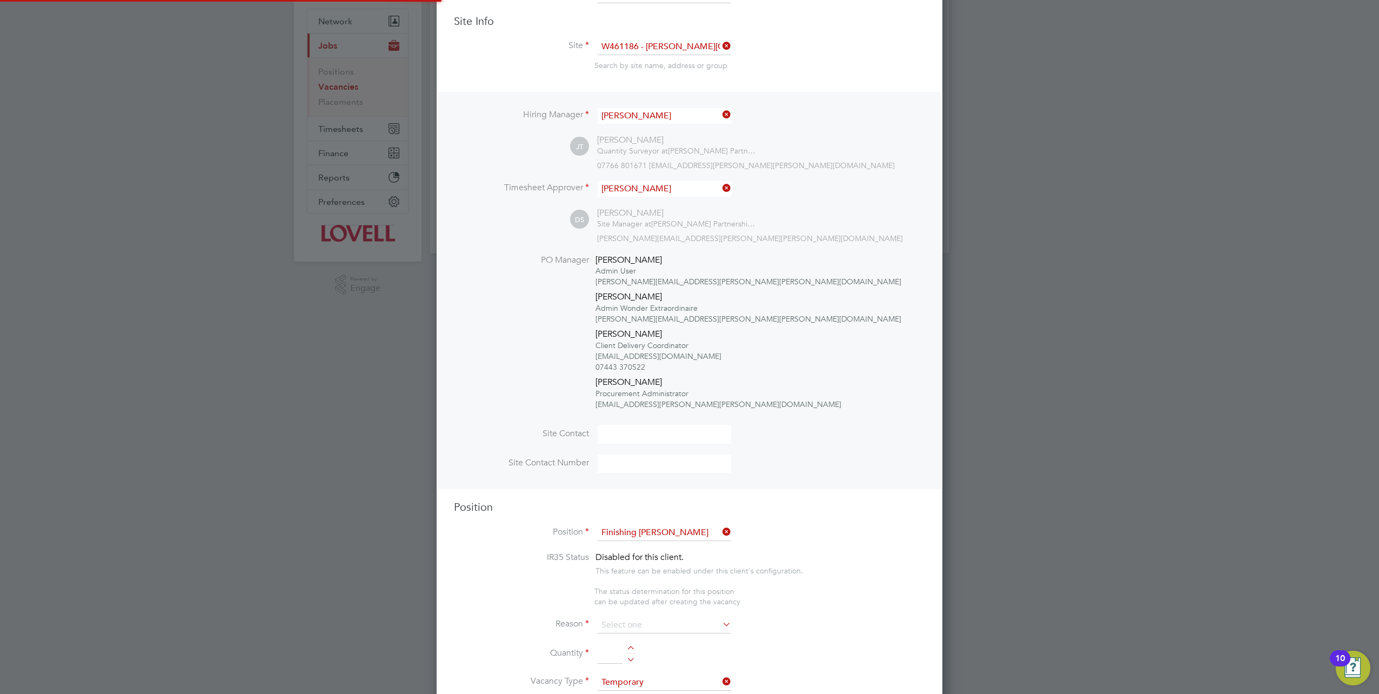
click at [653, 540] on li "Position Finishing Foreman" at bounding box center [689, 538] width 471 height 27
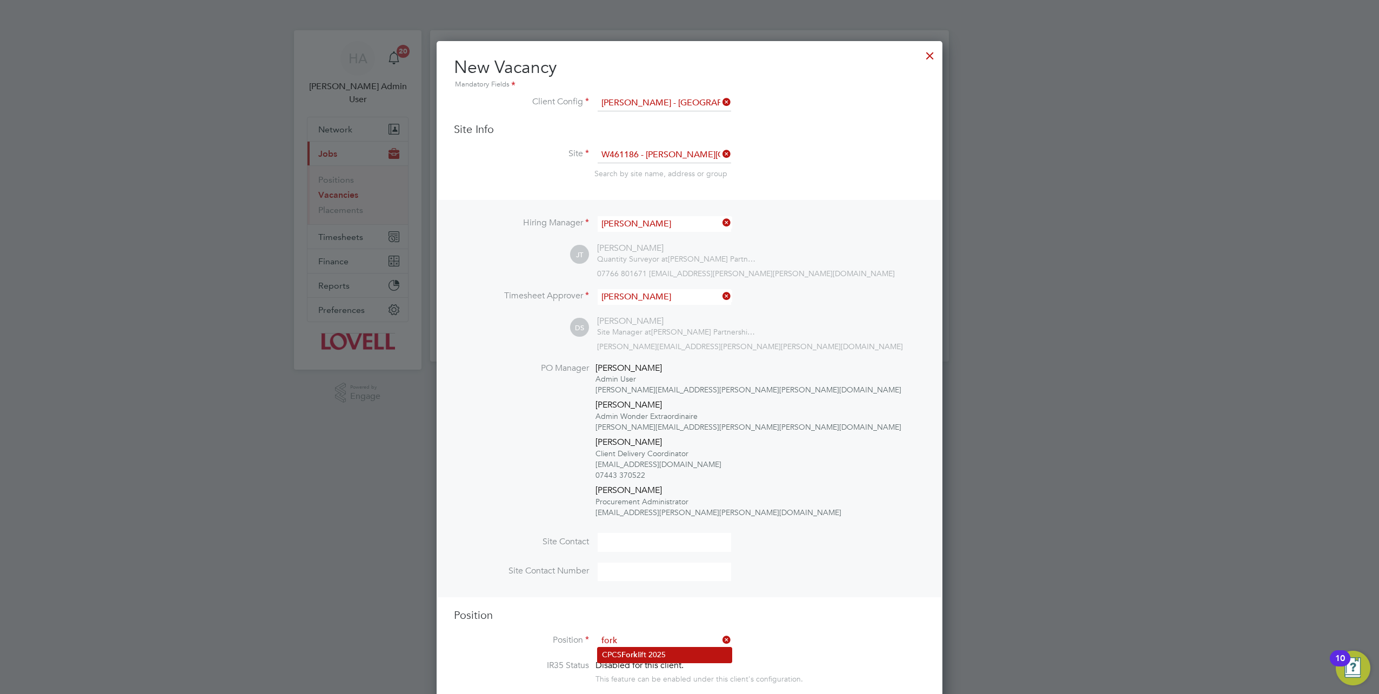
click at [635, 650] on b "Fork" at bounding box center [630, 654] width 16 height 9
type input "CPCS Forklift 2025"
type textarea "Full understanding of all aspects and responsibilities associated with the oper…"
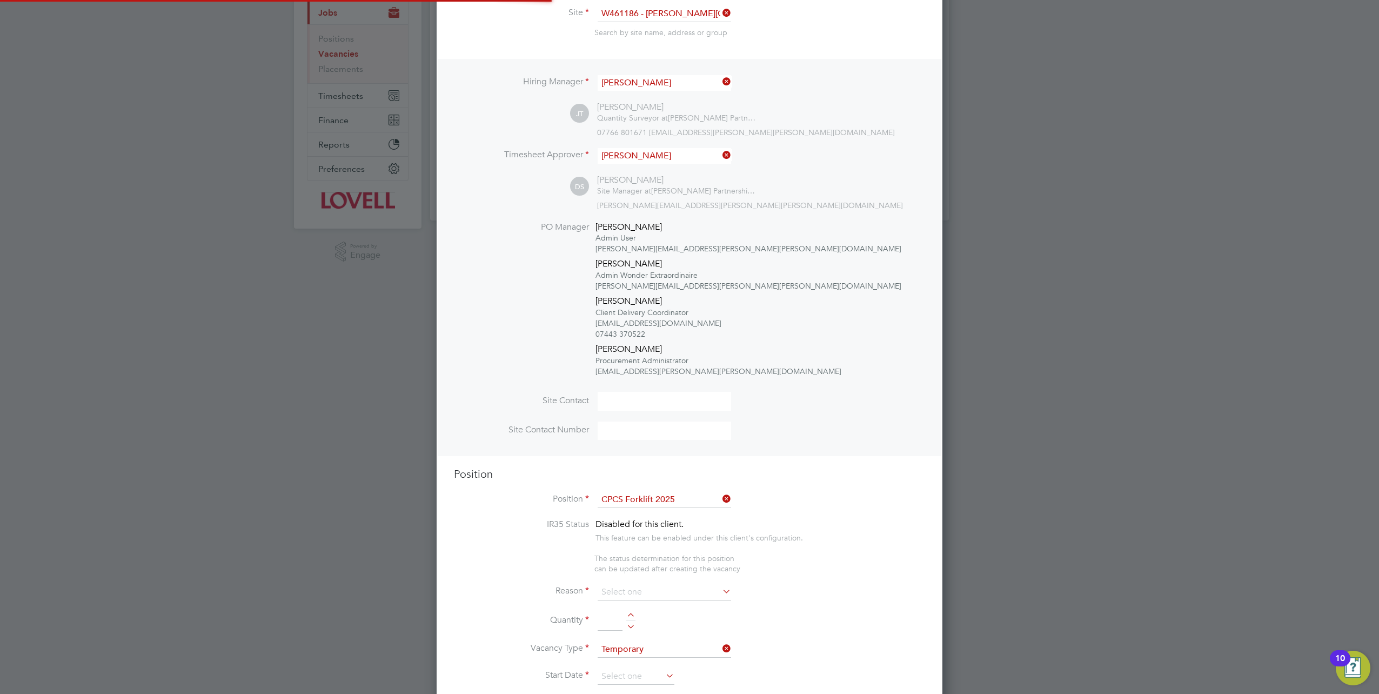
scroll to position [5, 5]
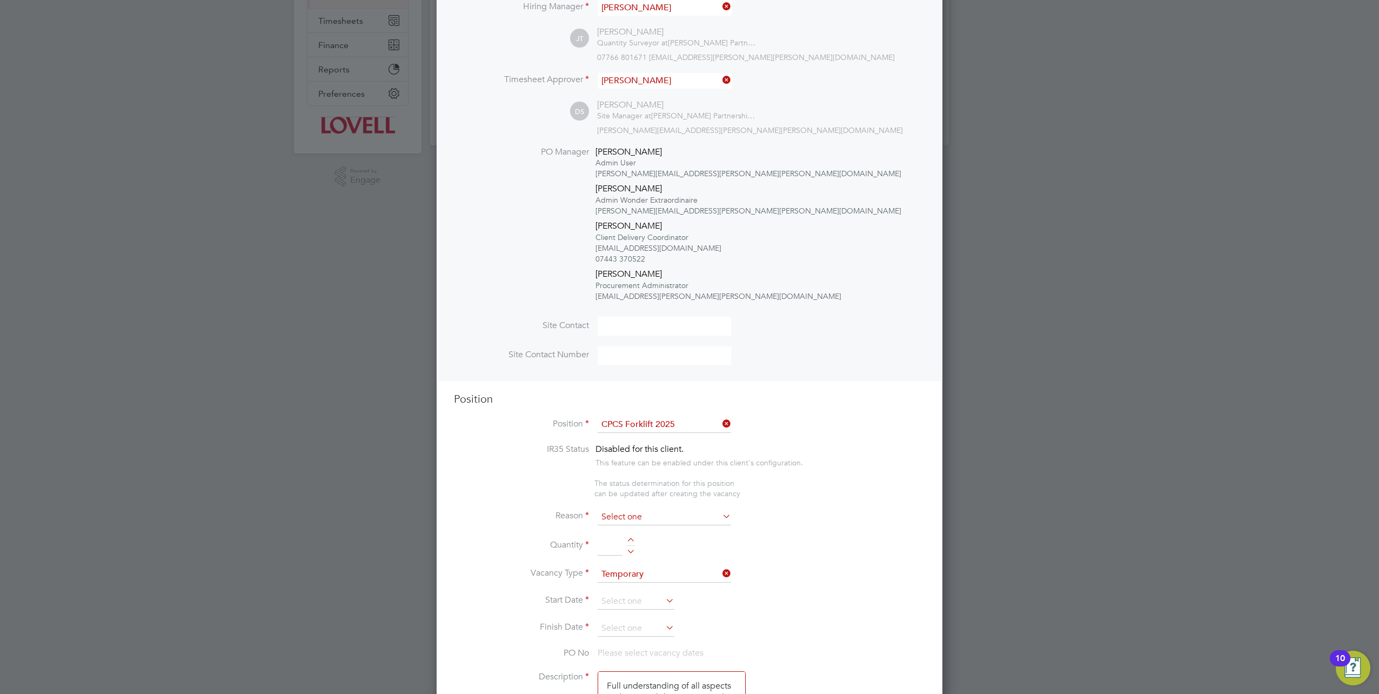
click at [630, 517] on input at bounding box center [665, 517] width 134 height 16
click at [626, 555] on li "Extra Work" at bounding box center [665, 558] width 134 height 14
type input "Extra Work"
click at [613, 545] on input at bounding box center [610, 545] width 25 height 19
type input "1"
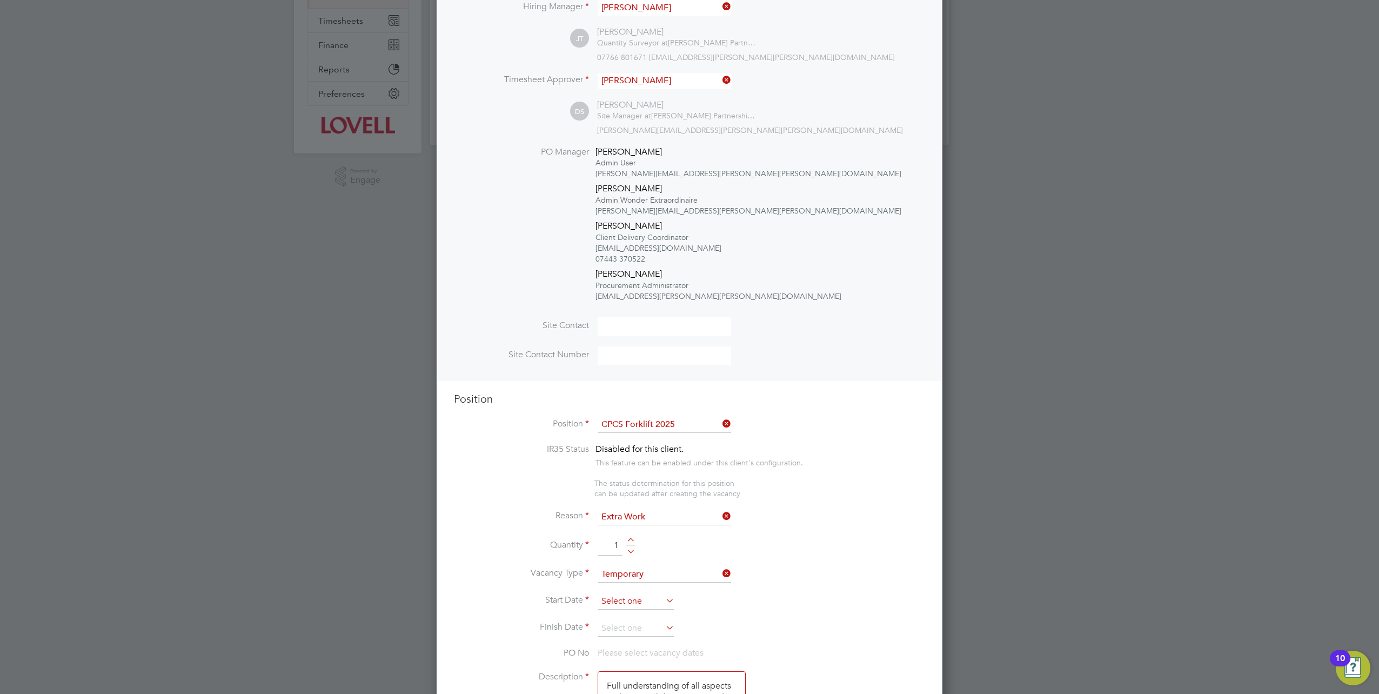
click at [623, 593] on input at bounding box center [636, 601] width 77 height 16
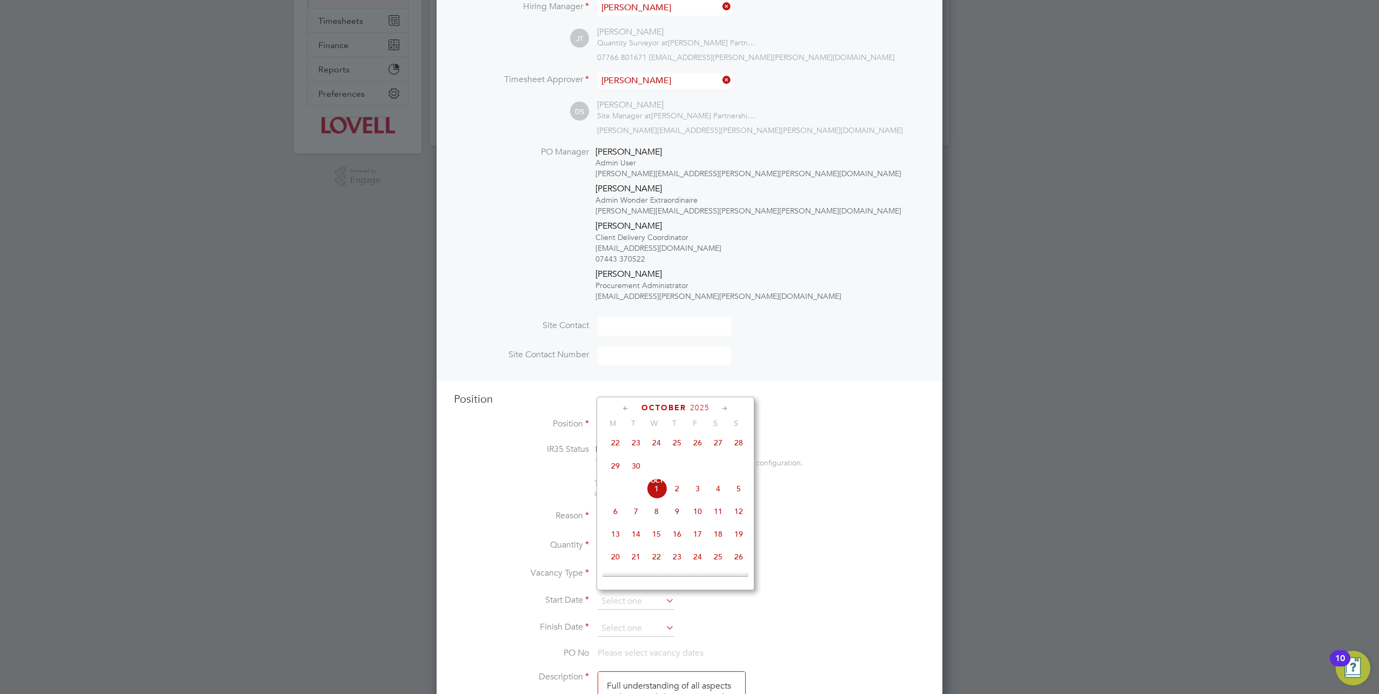
click at [654, 495] on span "Oct 1" at bounding box center [656, 488] width 21 height 21
type input "01 Oct 2025"
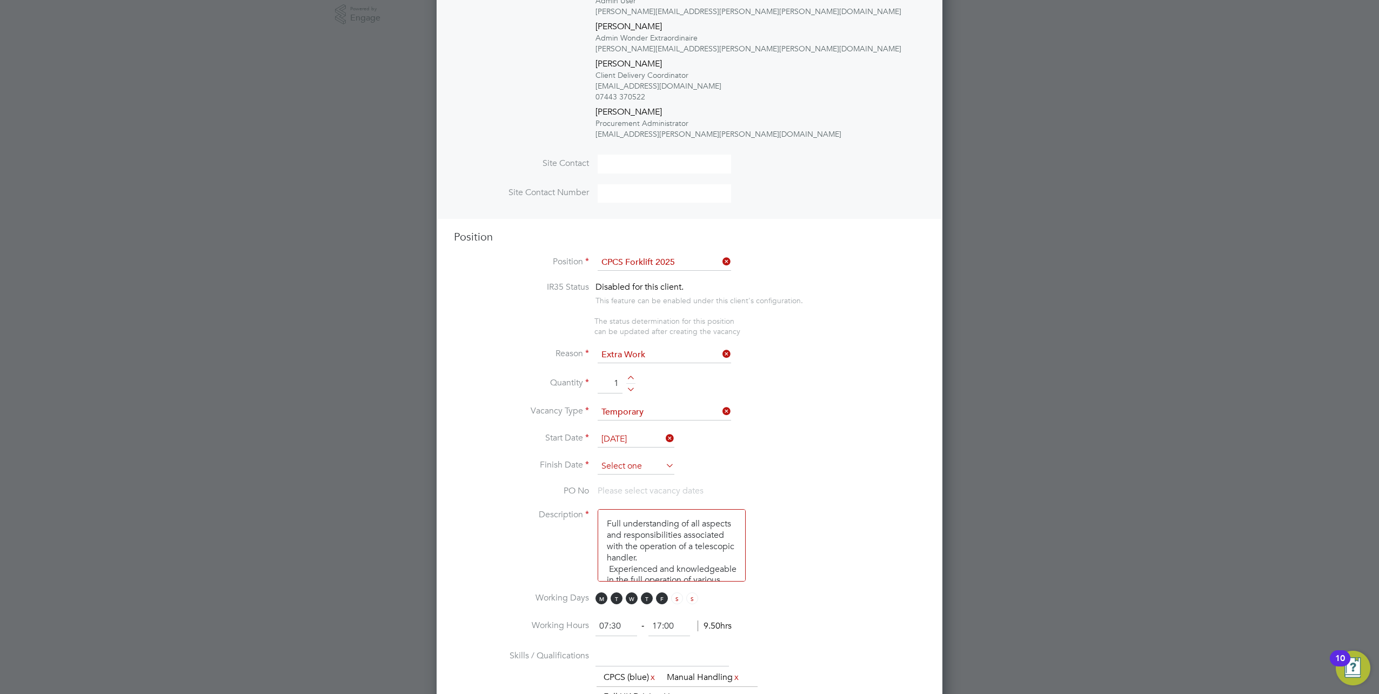
click at [630, 459] on input at bounding box center [636, 466] width 77 height 16
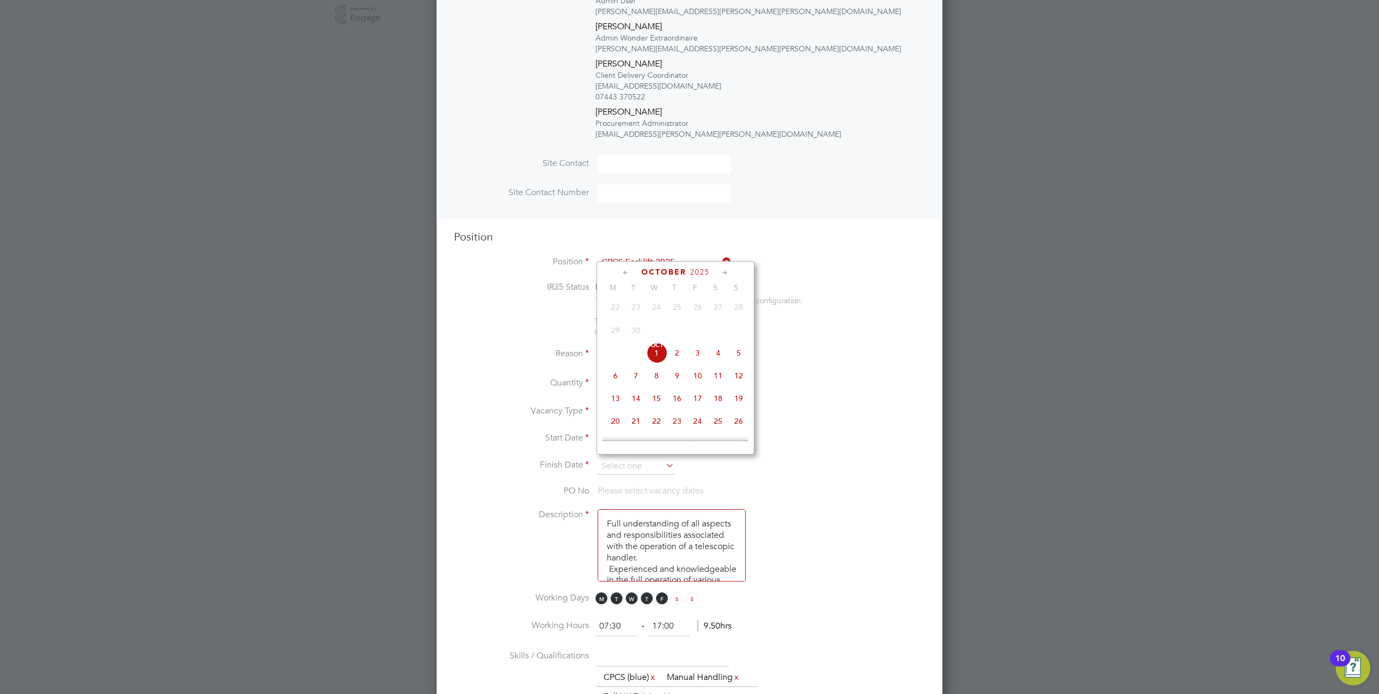
click at [693, 359] on span "3" at bounding box center [698, 353] width 21 height 21
type input "03 Oct 2025"
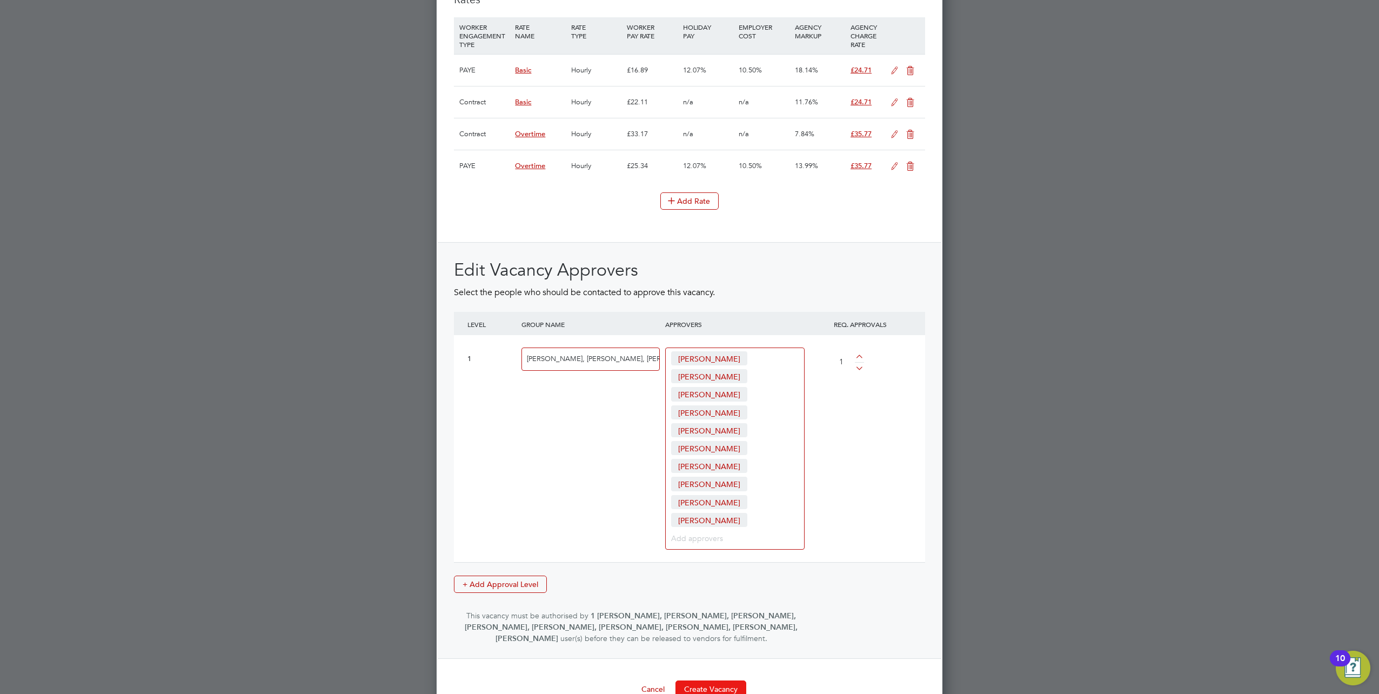
click at [726, 680] on button "Create Vacancy" at bounding box center [711, 688] width 71 height 17
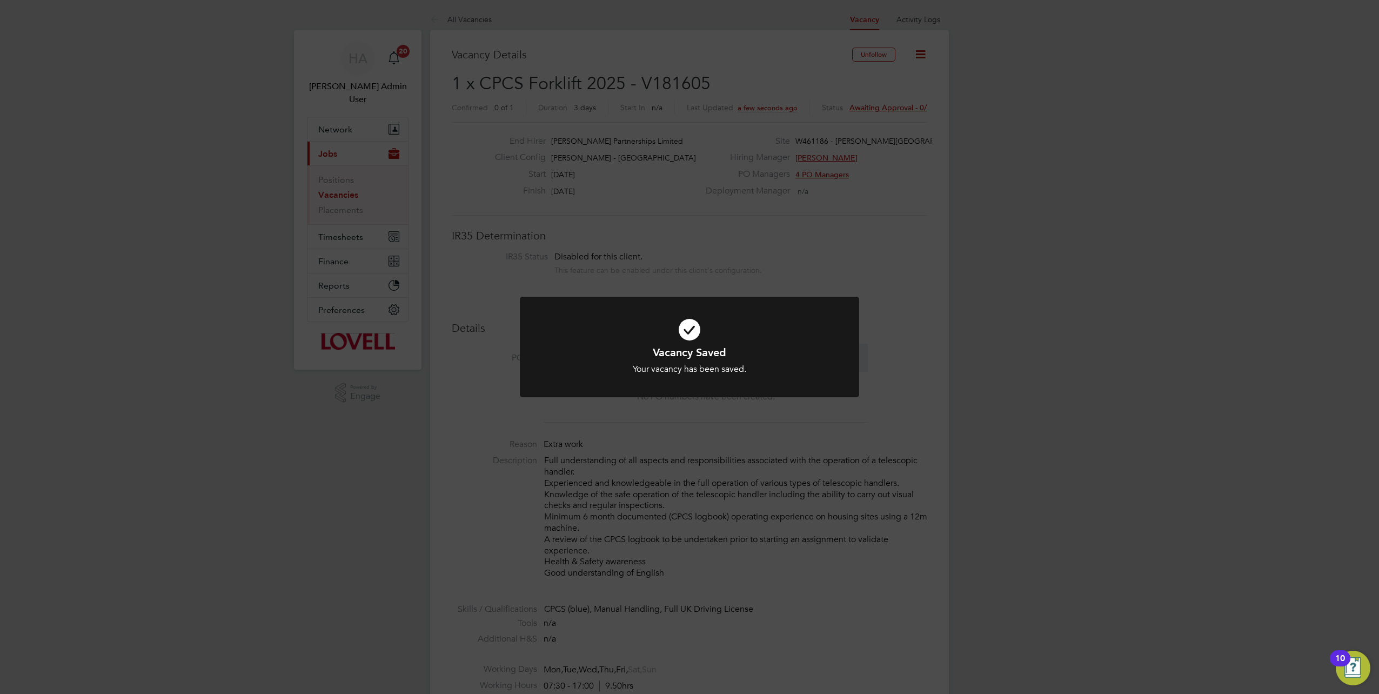
click at [785, 438] on div "Vacancy Saved Your vacancy has been saved. Cancel Okay" at bounding box center [689, 347] width 1379 height 694
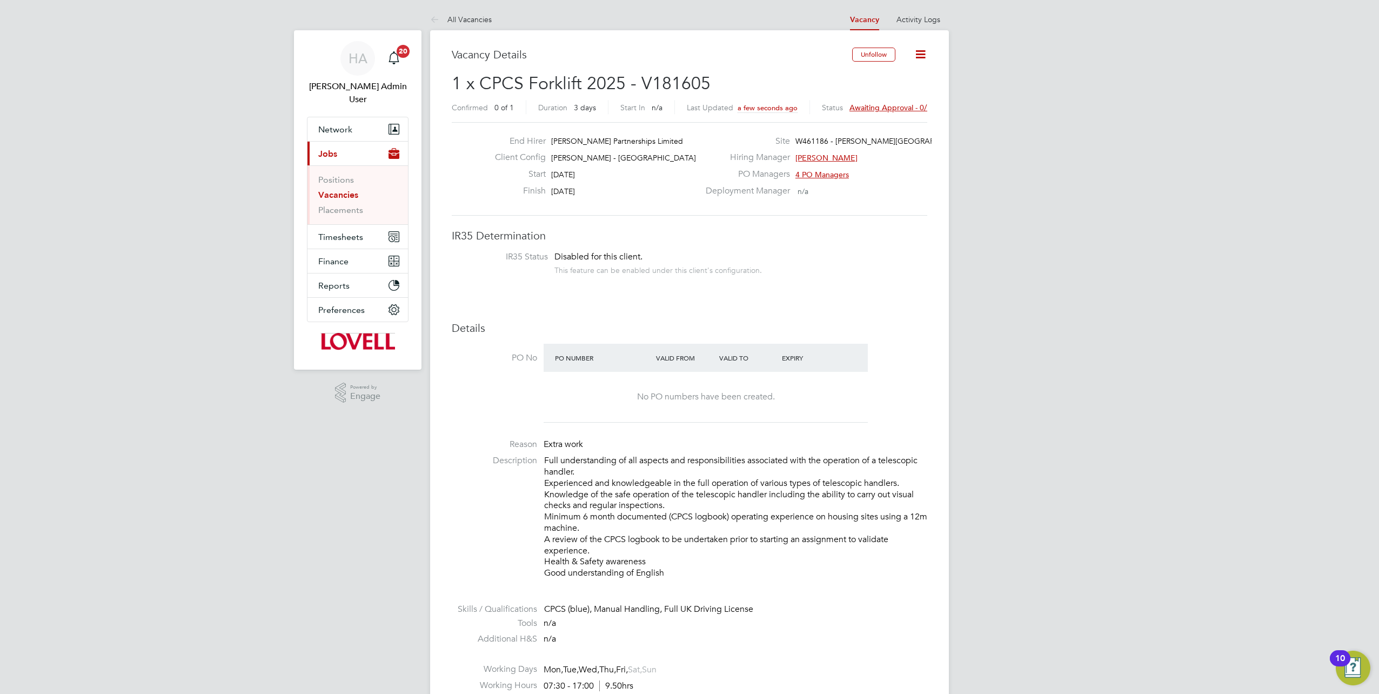
click at [876, 106] on span "Awaiting approval - 0/1" at bounding box center [891, 108] width 82 height 10
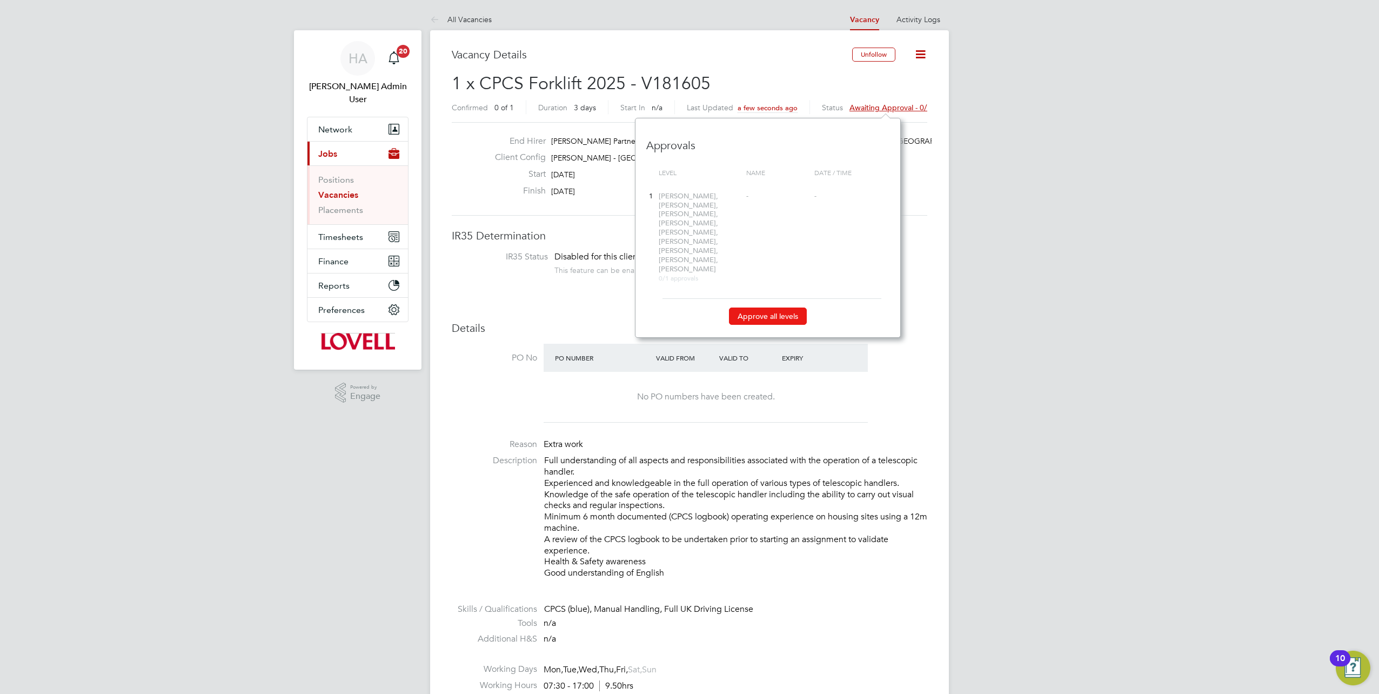
click at [761, 308] on button "Approve all levels" at bounding box center [768, 316] width 78 height 17
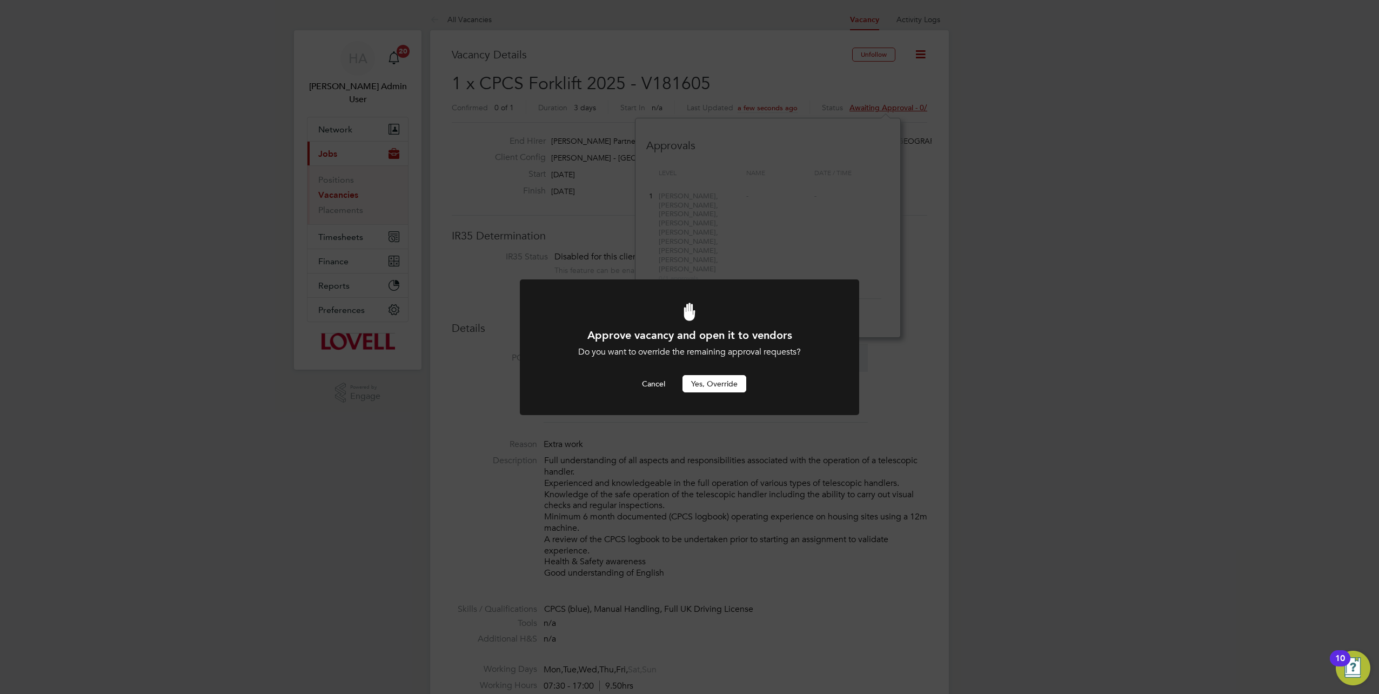
click at [702, 377] on button "Yes, Override" at bounding box center [715, 383] width 64 height 17
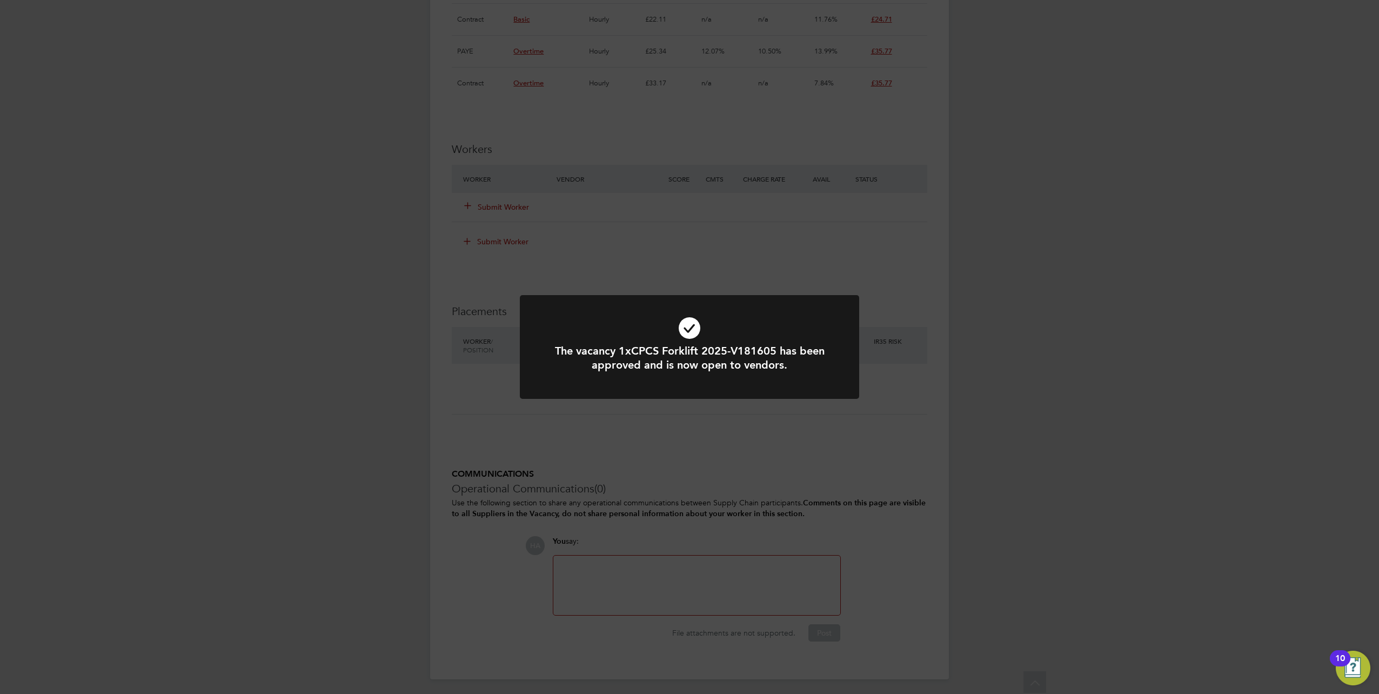
click at [610, 610] on div "The vacancy 1xCPCS Forklift 2025-V181605 has been approved and is now open to v…" at bounding box center [689, 347] width 1379 height 694
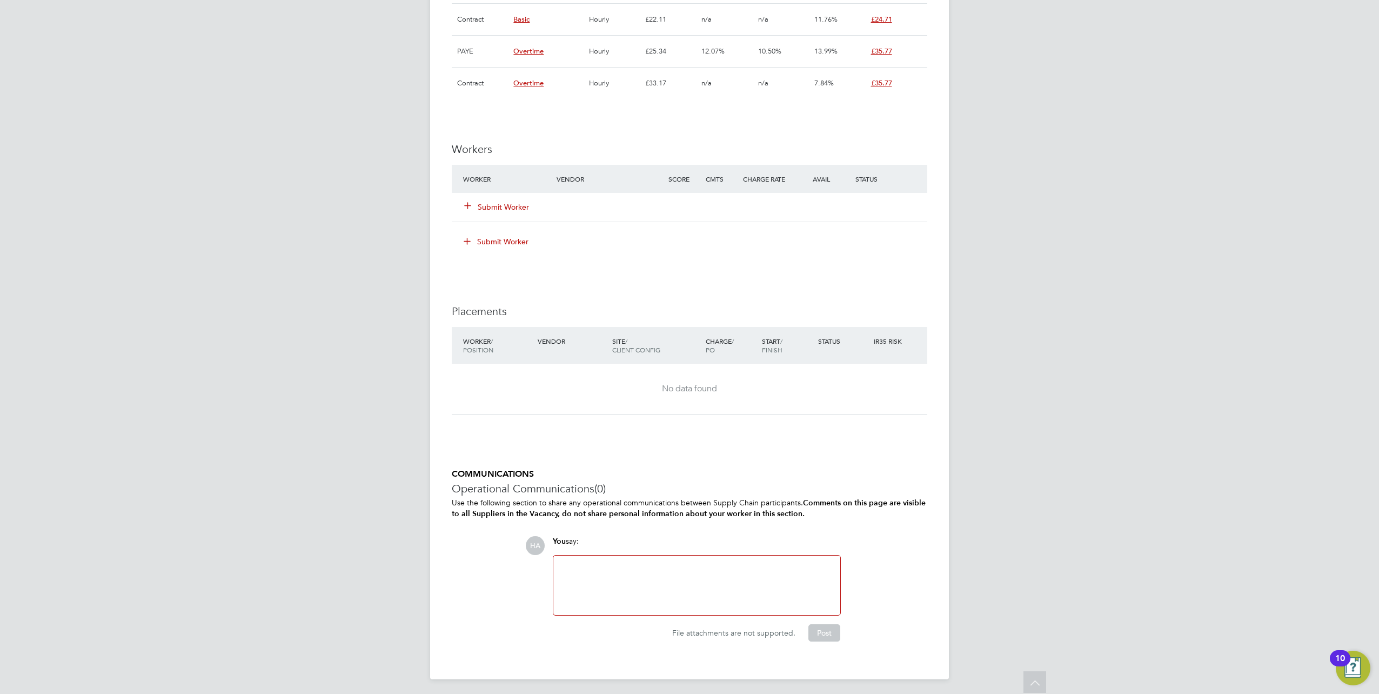
click at [582, 573] on div at bounding box center [697, 585] width 274 height 46
drag, startPoint x: 786, startPoint y: 596, endPoint x: 688, endPoint y: 564, distance: 103.4
click at [688, 564] on div "Vacancy for Jonathan Movahead (BW) (Sam Rogers (ITS - No show) Sean Davies (BW …" at bounding box center [697, 585] width 274 height 46
drag, startPoint x: 824, startPoint y: 577, endPoint x: 690, endPoint y: 559, distance: 135.8
click at [690, 559] on div "Vacancy for Jonathan Movahead (BW) (Sam Rogers (ITS - No show) Sean Davies (BW …" at bounding box center [696, 585] width 287 height 59
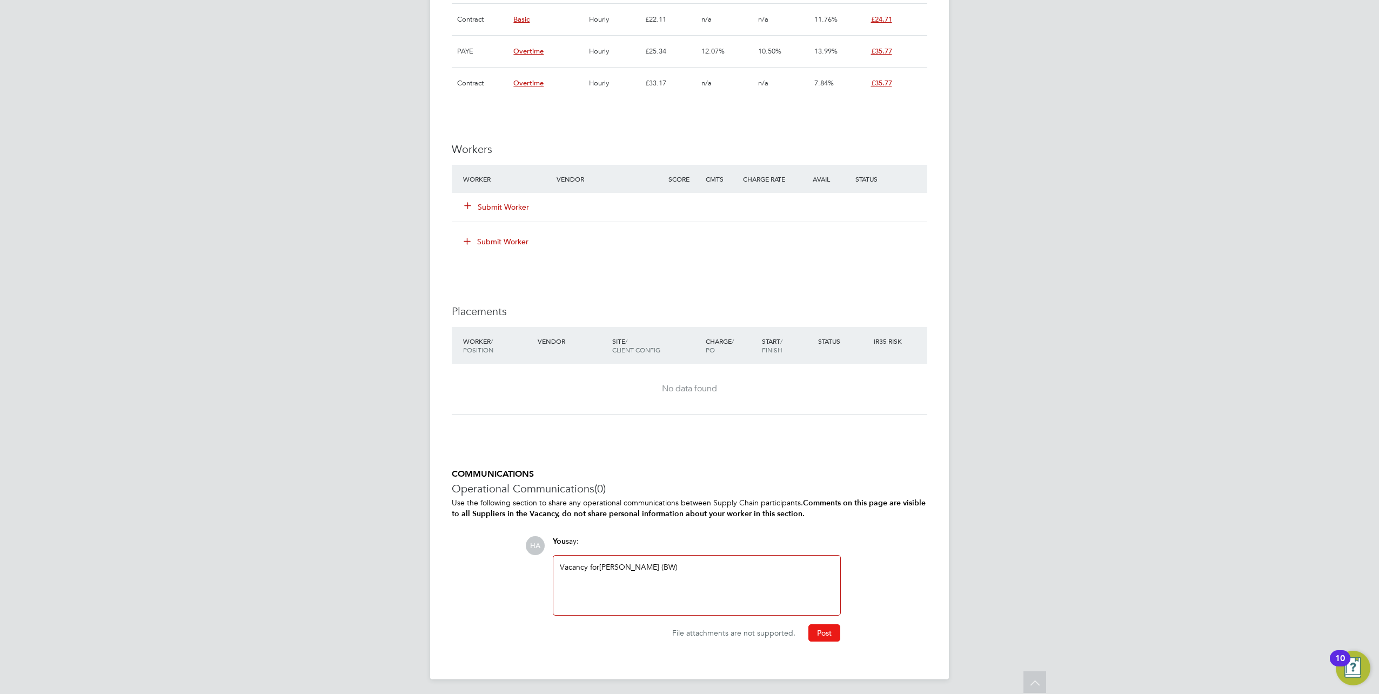
click at [829, 627] on button "Post" at bounding box center [825, 632] width 32 height 17
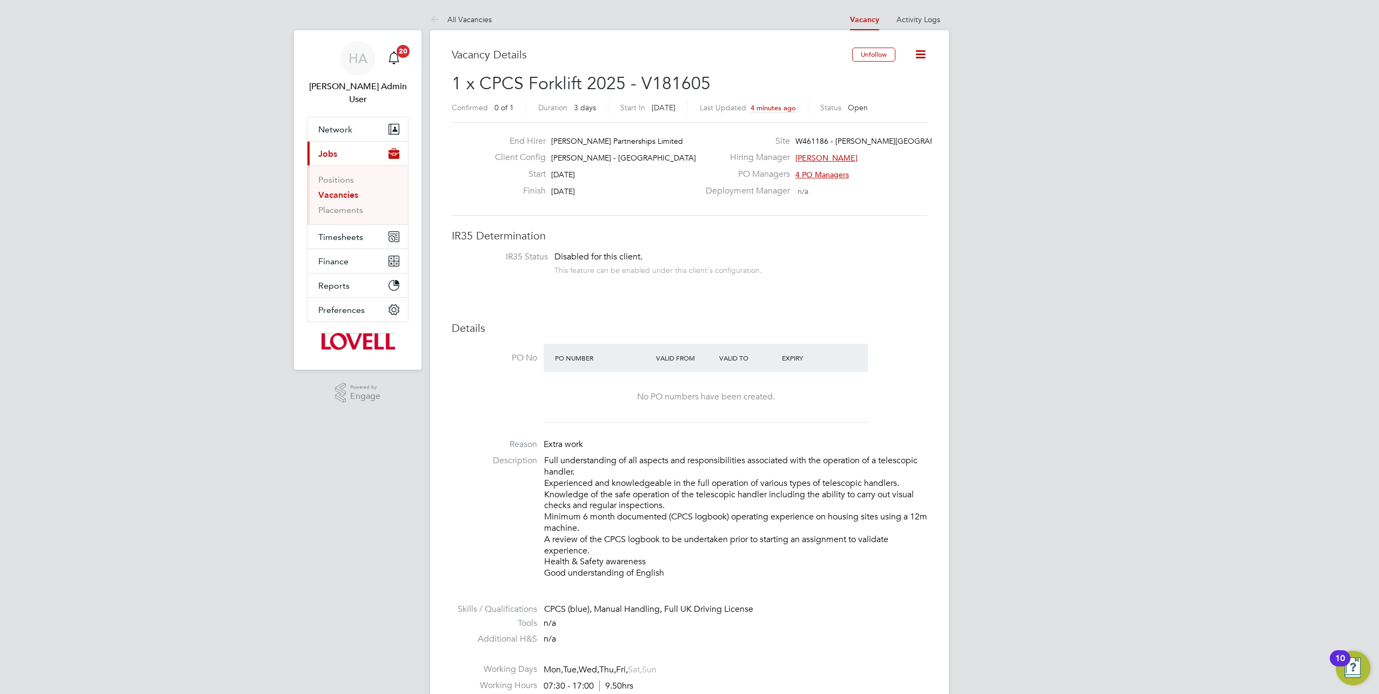
drag, startPoint x: 336, startPoint y: 181, endPoint x: 411, endPoint y: 178, distance: 74.6
click at [336, 190] on link "Vacancies" at bounding box center [338, 195] width 40 height 10
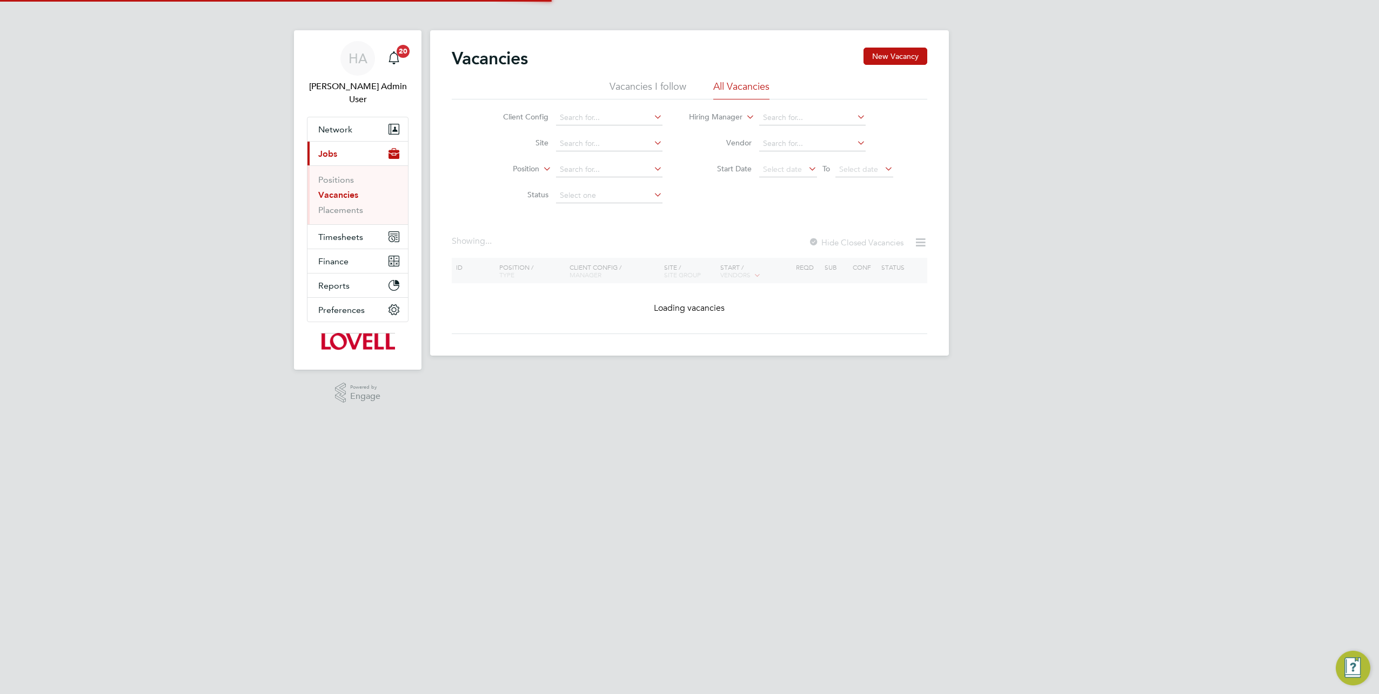
click at [584, 154] on li "Site" at bounding box center [574, 144] width 203 height 26
click at [584, 149] on input at bounding box center [609, 143] width 106 height 15
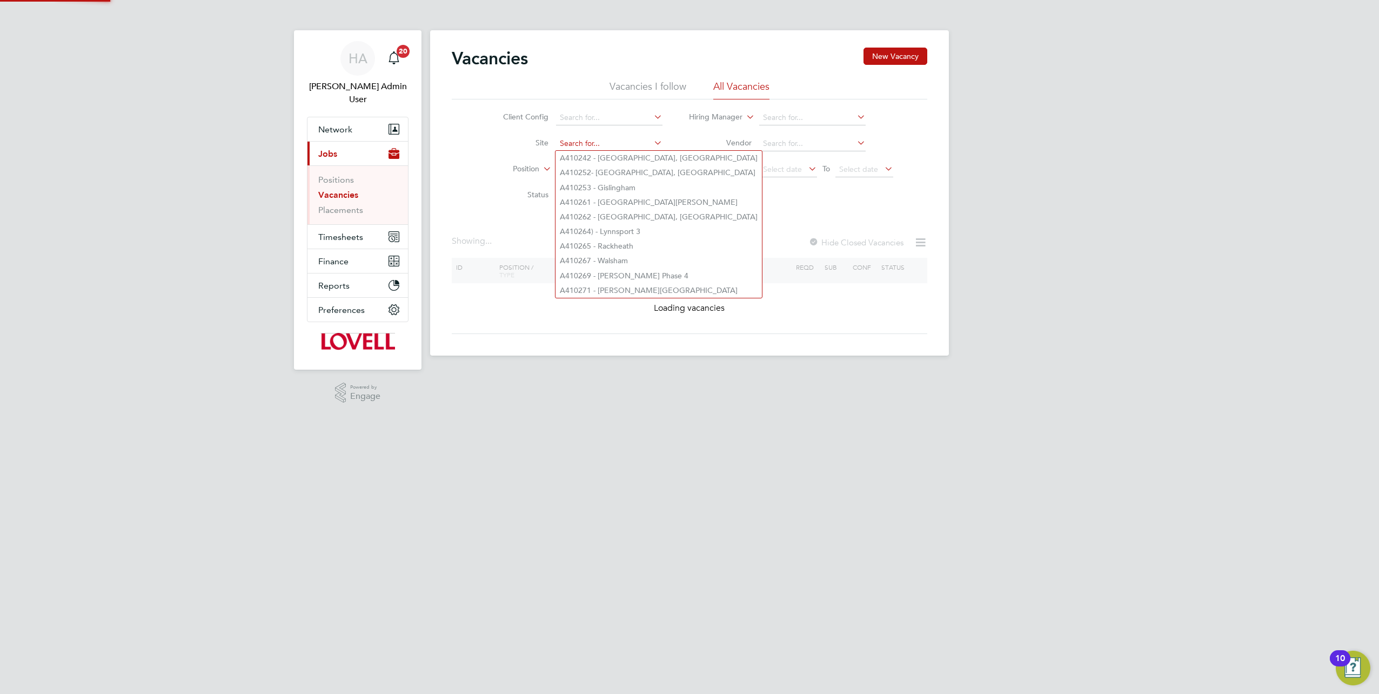
paste input "A410284"
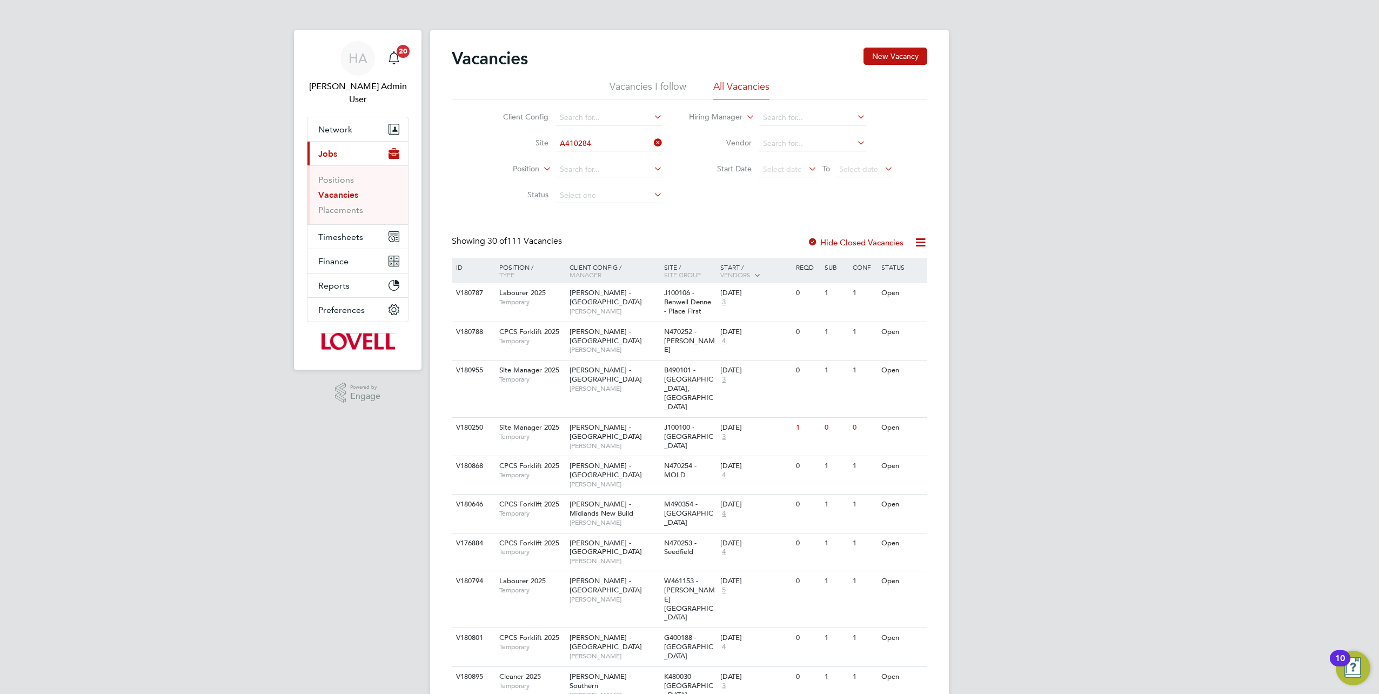
click at [598, 161] on li "A410284 - Briar Farm, Harleston" at bounding box center [658, 158] width 204 height 15
type input "A410284 - Briar Farm, Harleston"
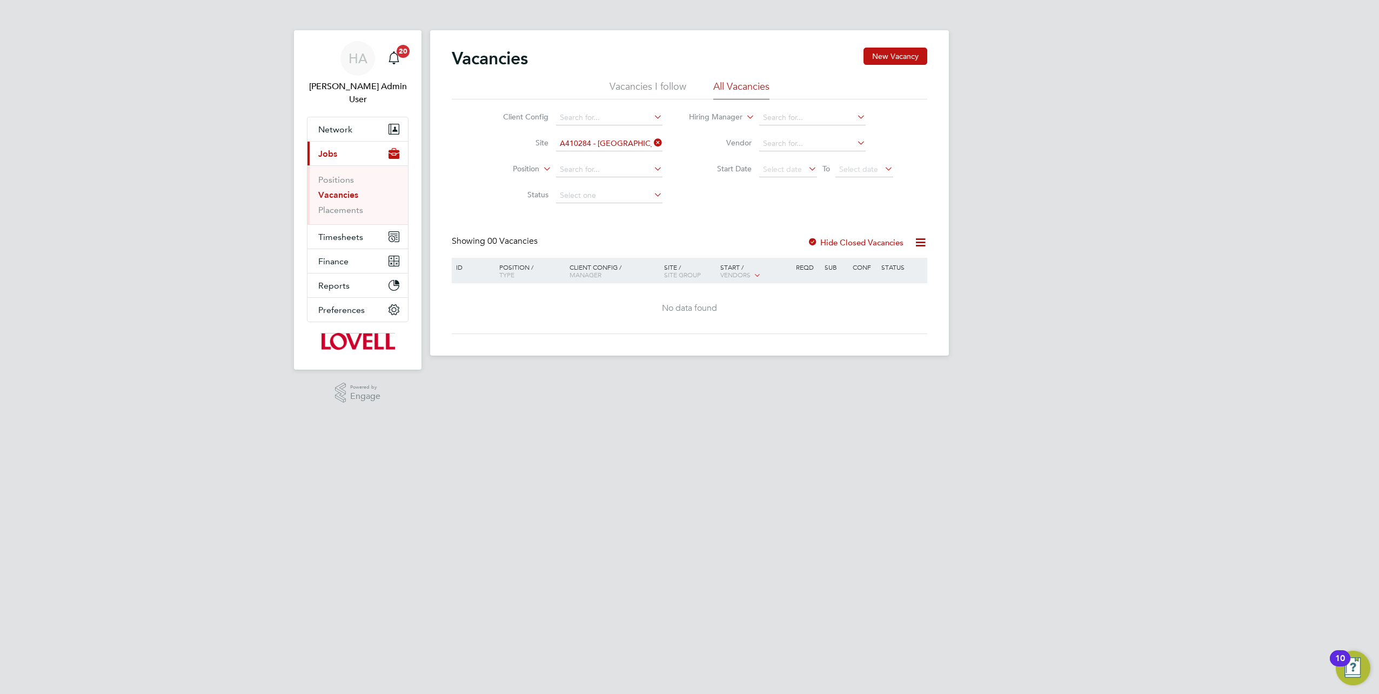
click at [812, 242] on div at bounding box center [813, 243] width 11 height 11
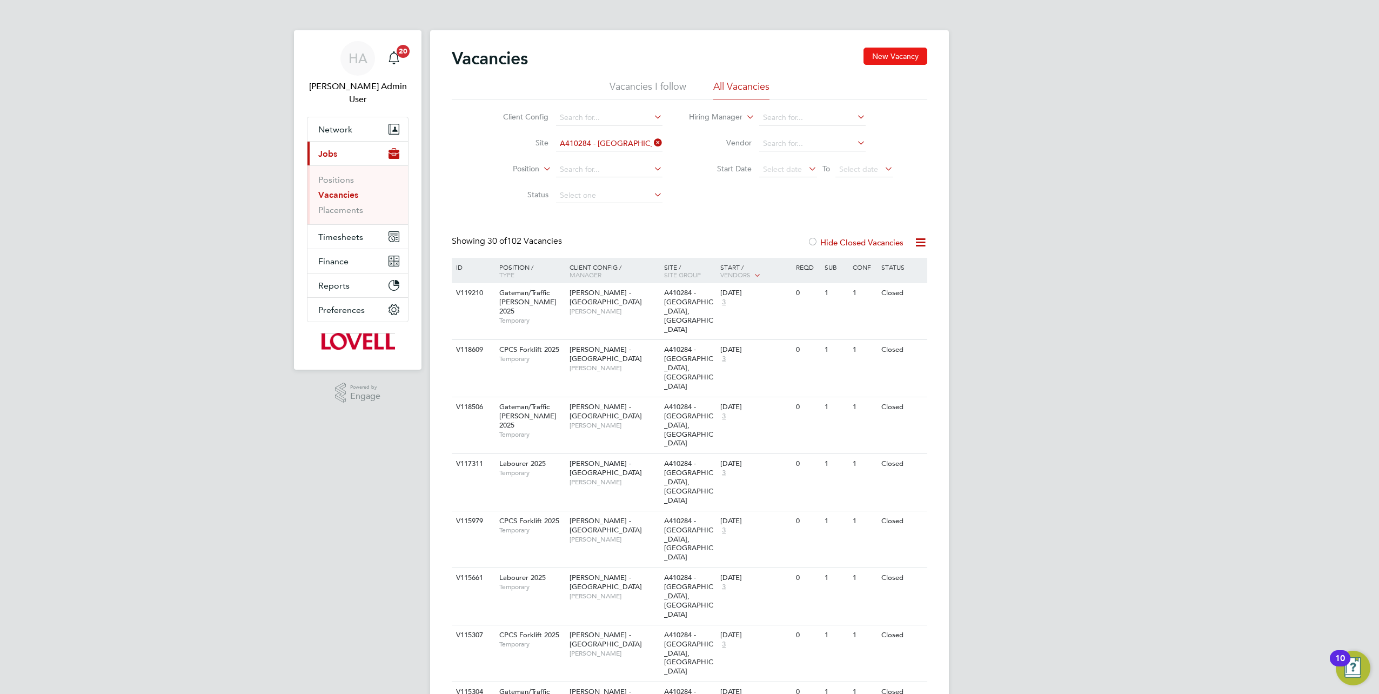
click at [892, 61] on button "New Vacancy" at bounding box center [896, 56] width 64 height 17
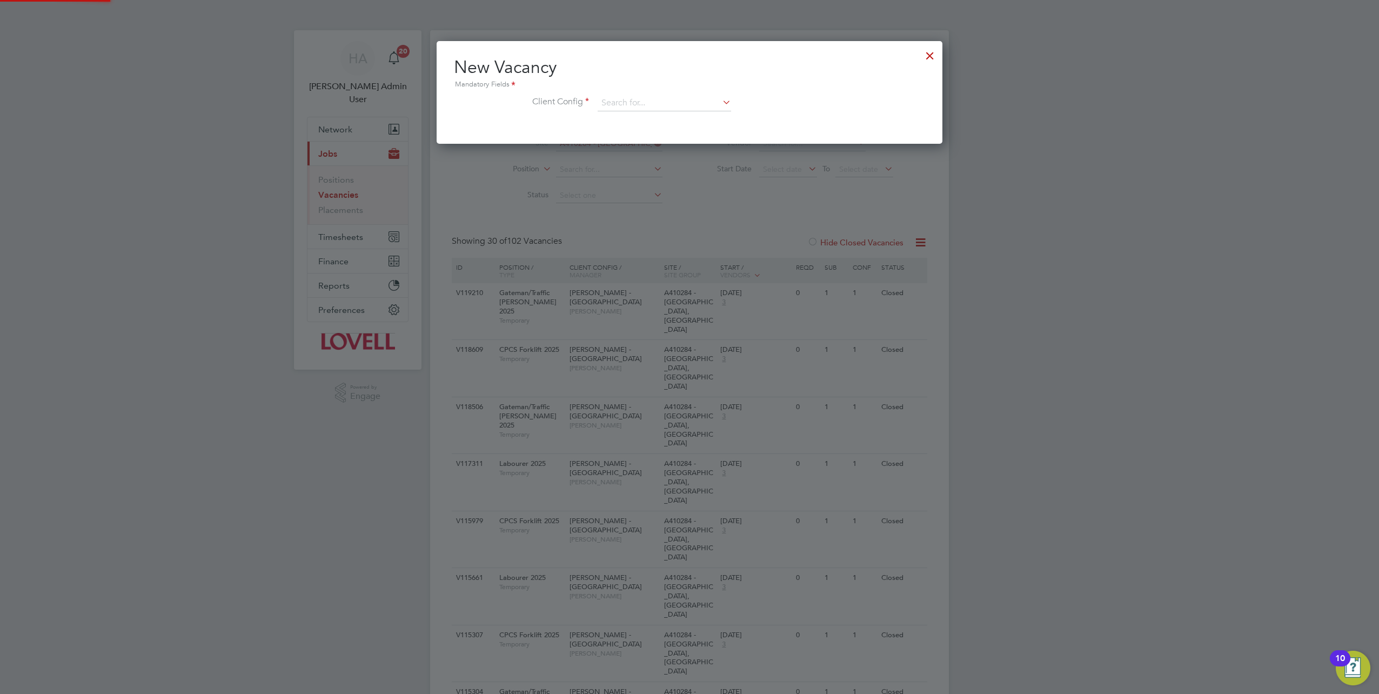
scroll to position [102, 506]
click at [639, 108] on input at bounding box center [665, 103] width 134 height 16
click at [669, 115] on b "East" at bounding box center [676, 118] width 15 height 9
type input "Lovell - East Anglia"
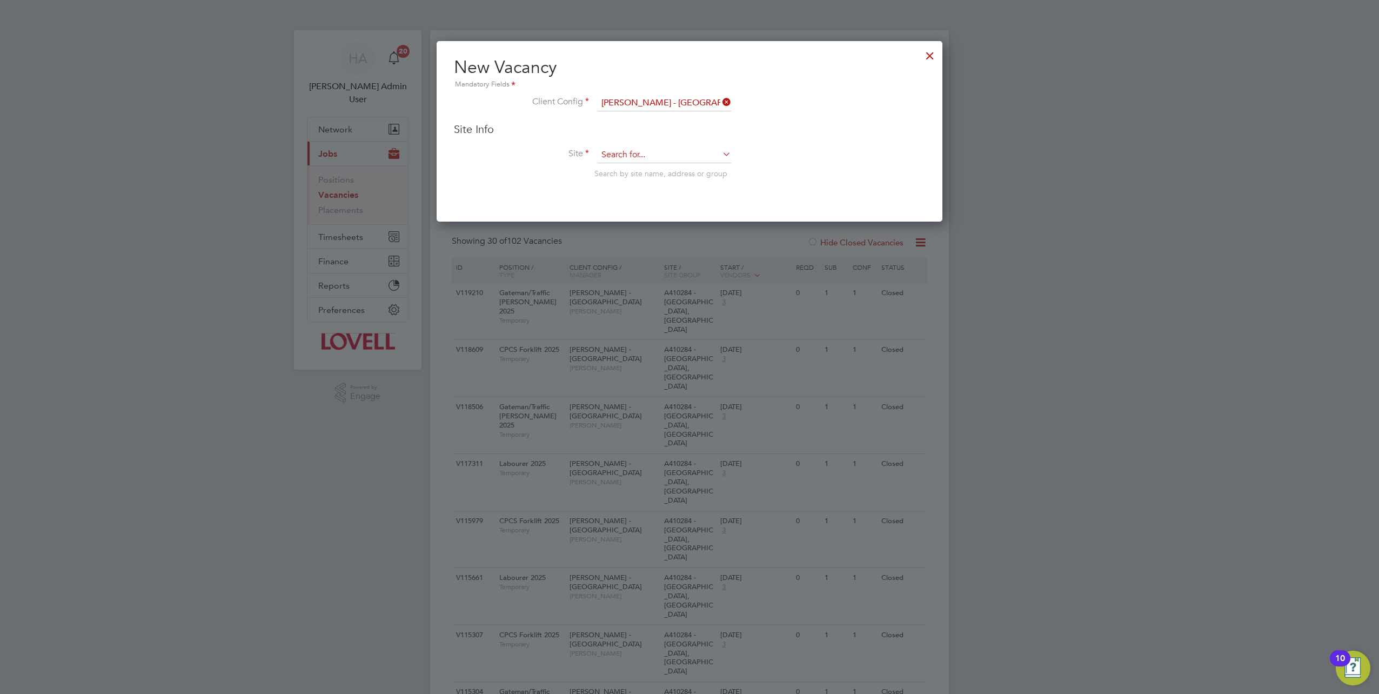
click at [605, 152] on input at bounding box center [665, 155] width 134 height 16
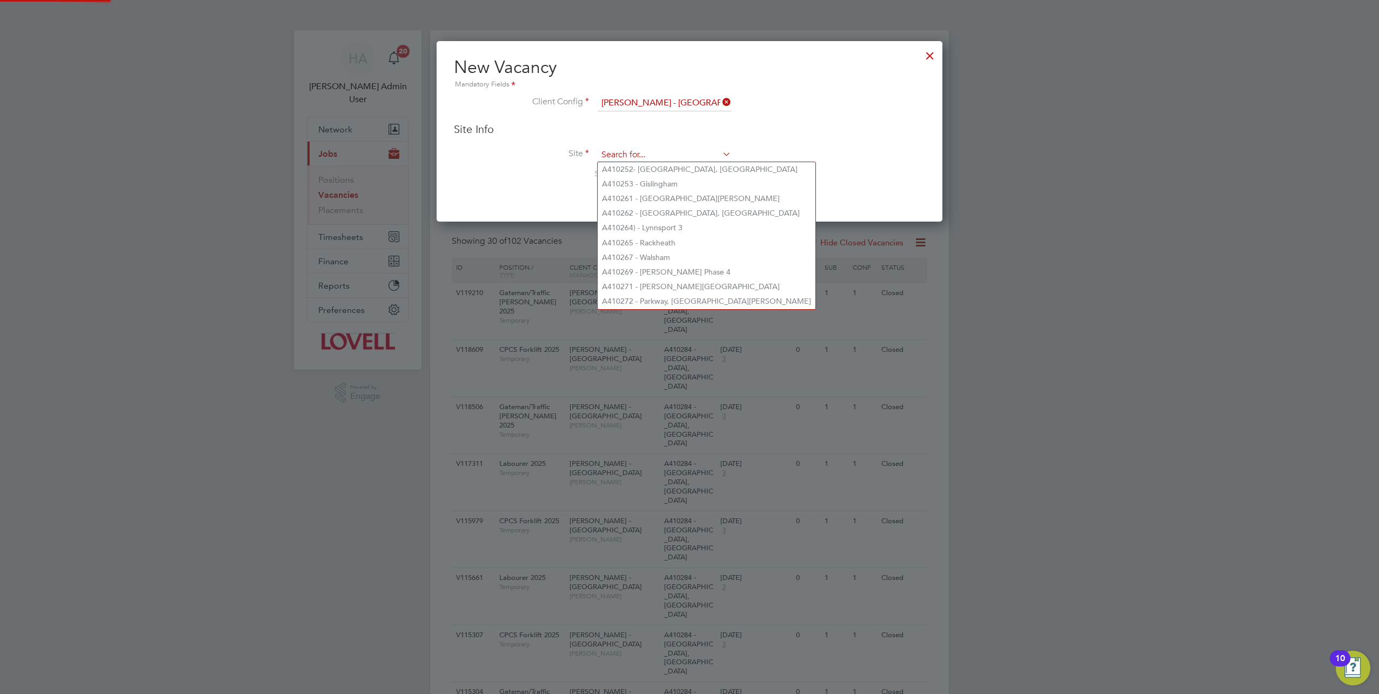
paste input "A410284"
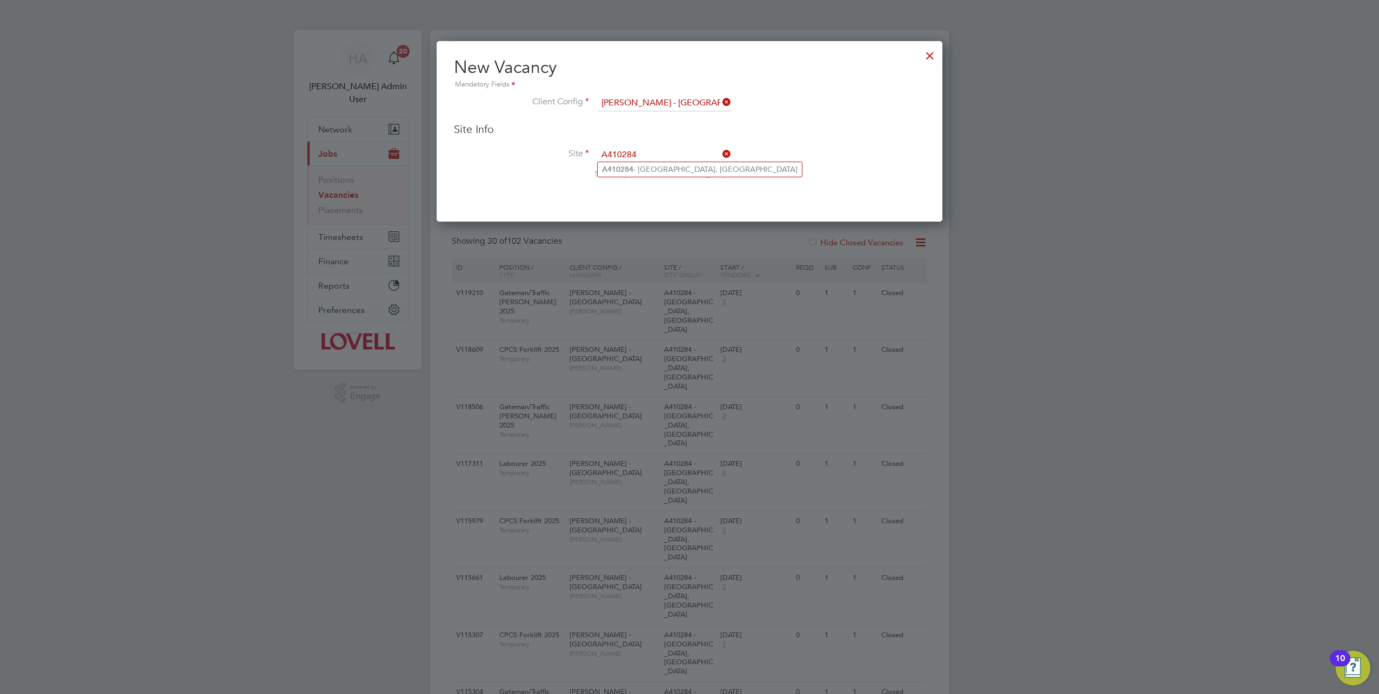
click at [646, 167] on li "A410284 - Briar Farm, Harleston" at bounding box center [700, 169] width 204 height 15
type input "A410284 - Briar Farm, Harleston"
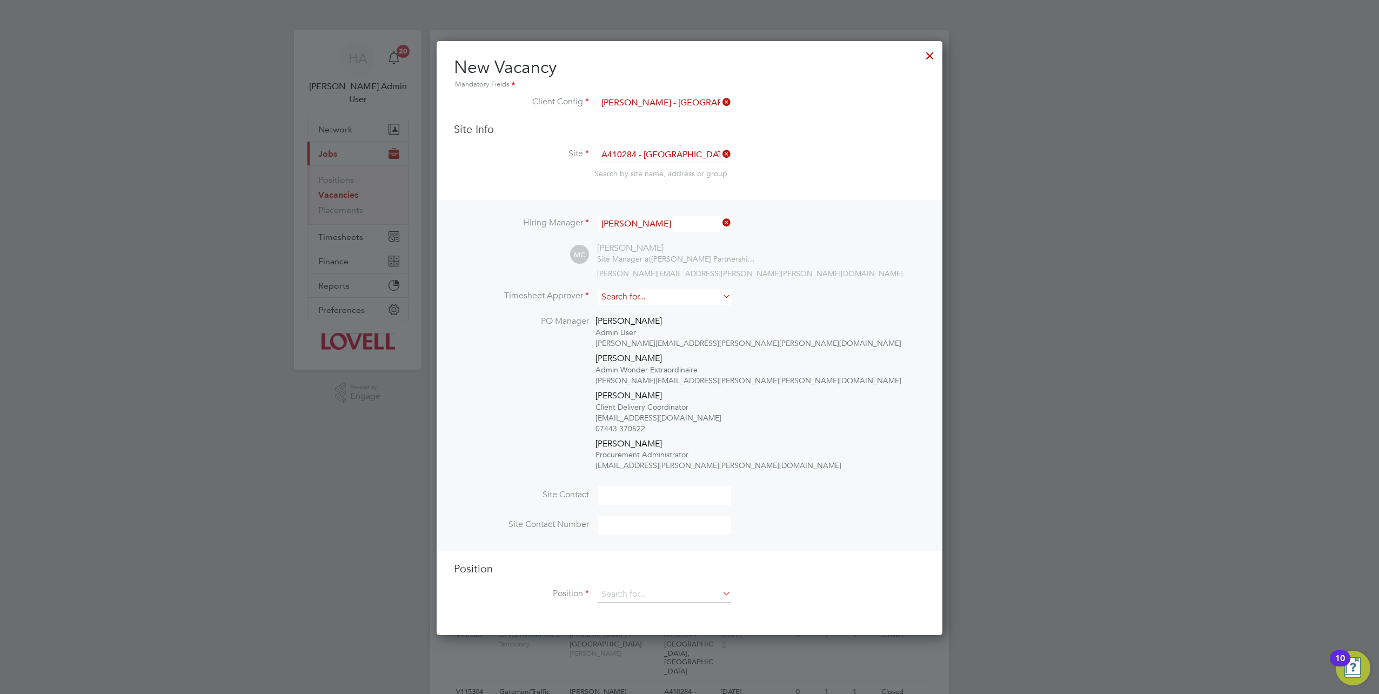
click at [625, 299] on input at bounding box center [665, 297] width 134 height 16
click at [630, 310] on li "Mark Cl arke" at bounding box center [665, 311] width 134 height 15
type input "Mark Clarke"
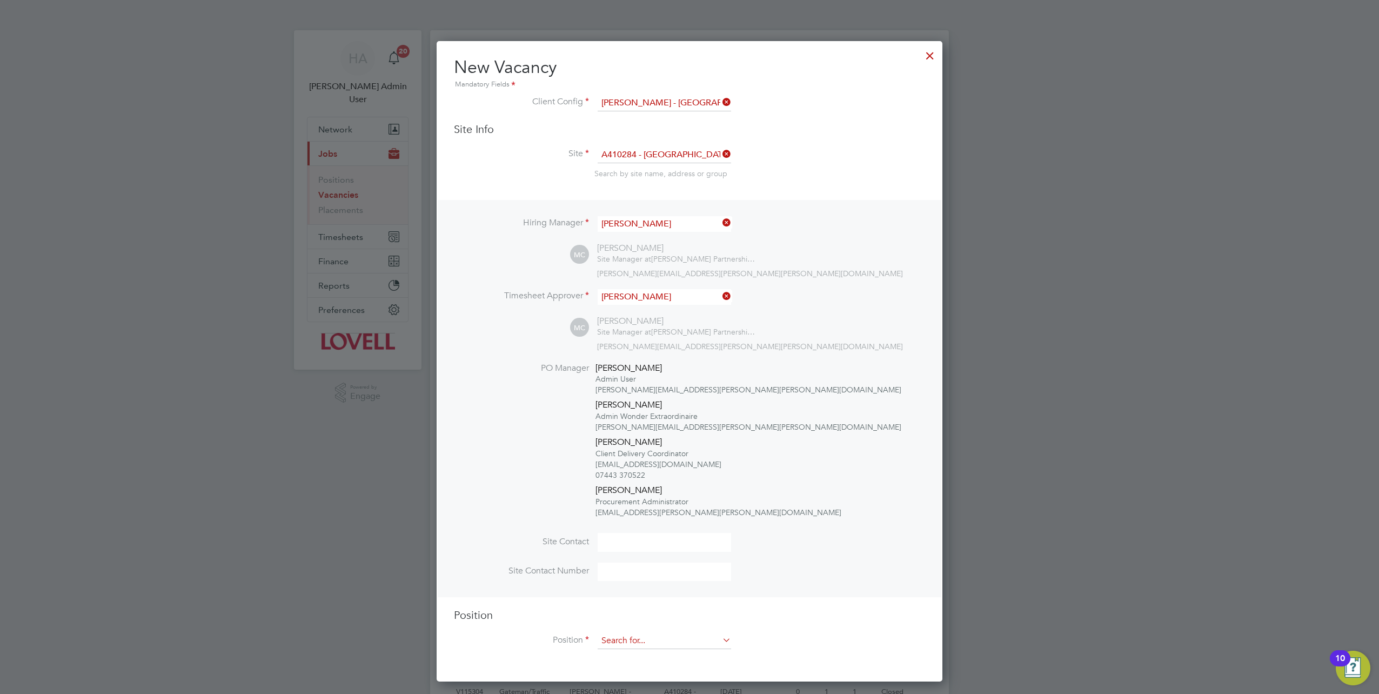
click at [604, 642] on input at bounding box center [665, 641] width 134 height 16
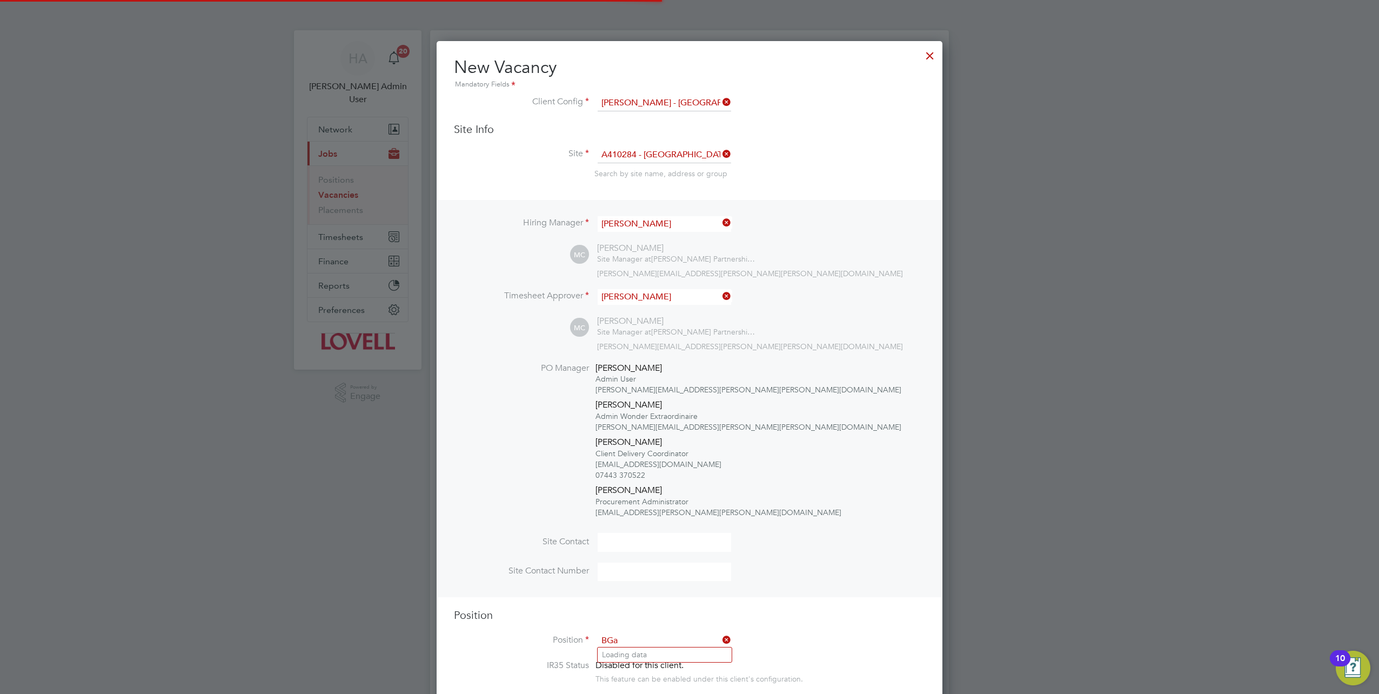
scroll to position [1874, 506]
type input "B"
type input "gATE"
click at [645, 662] on ul "Gate man/Traffic Marshall 2025" at bounding box center [671, 655] width 149 height 16
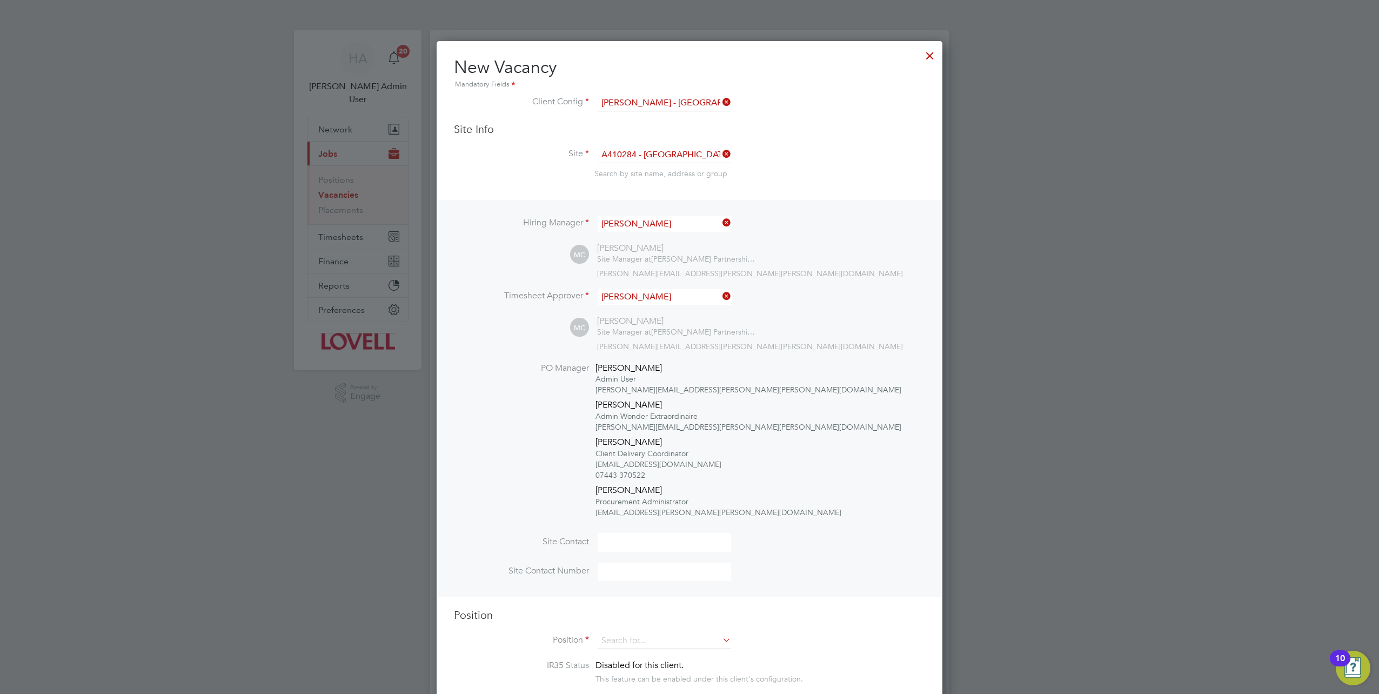
click at [639, 652] on li "Position" at bounding box center [689, 646] width 471 height 27
click at [633, 637] on input at bounding box center [665, 641] width 134 height 16
click at [635, 654] on li "Gate man/Traffic Marshall 2025" at bounding box center [672, 655] width 148 height 15
type input "Gateman/Traffic Marshall 2025"
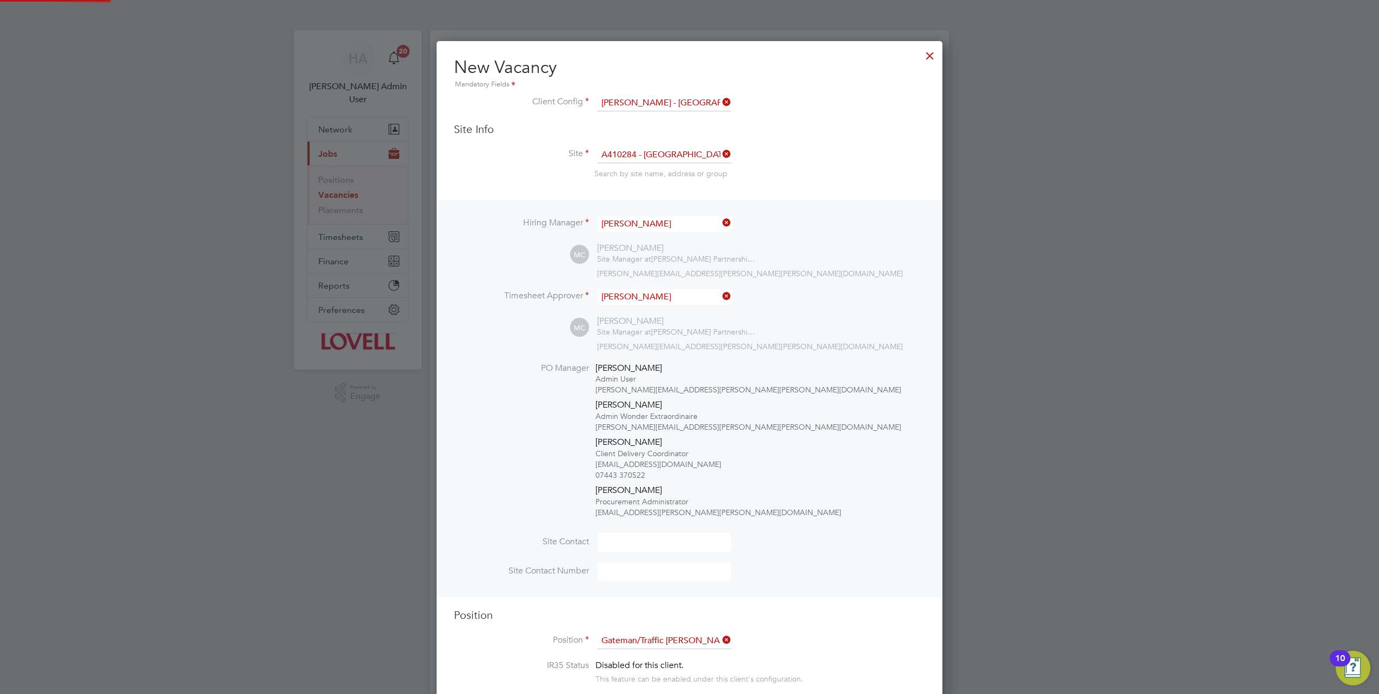
type textarea "Duties as general labourer, but will control access to site and sign vehicles i…"
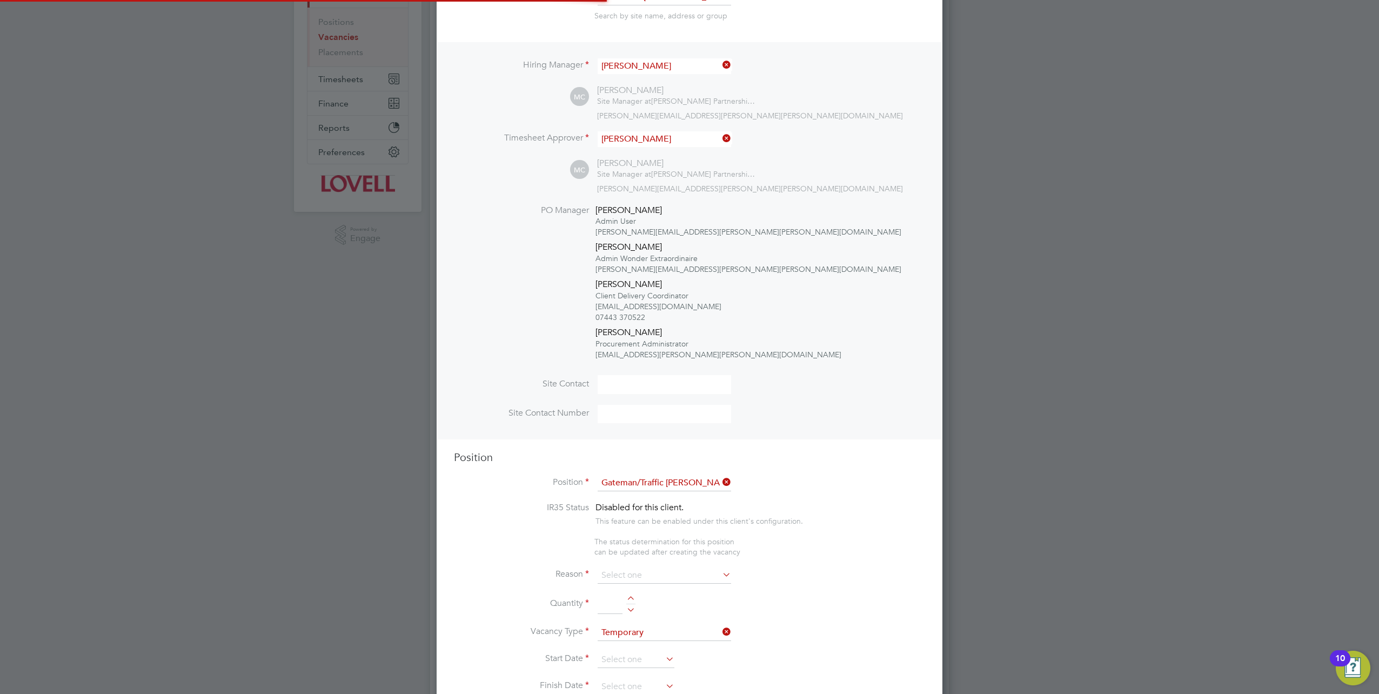
scroll to position [5, 5]
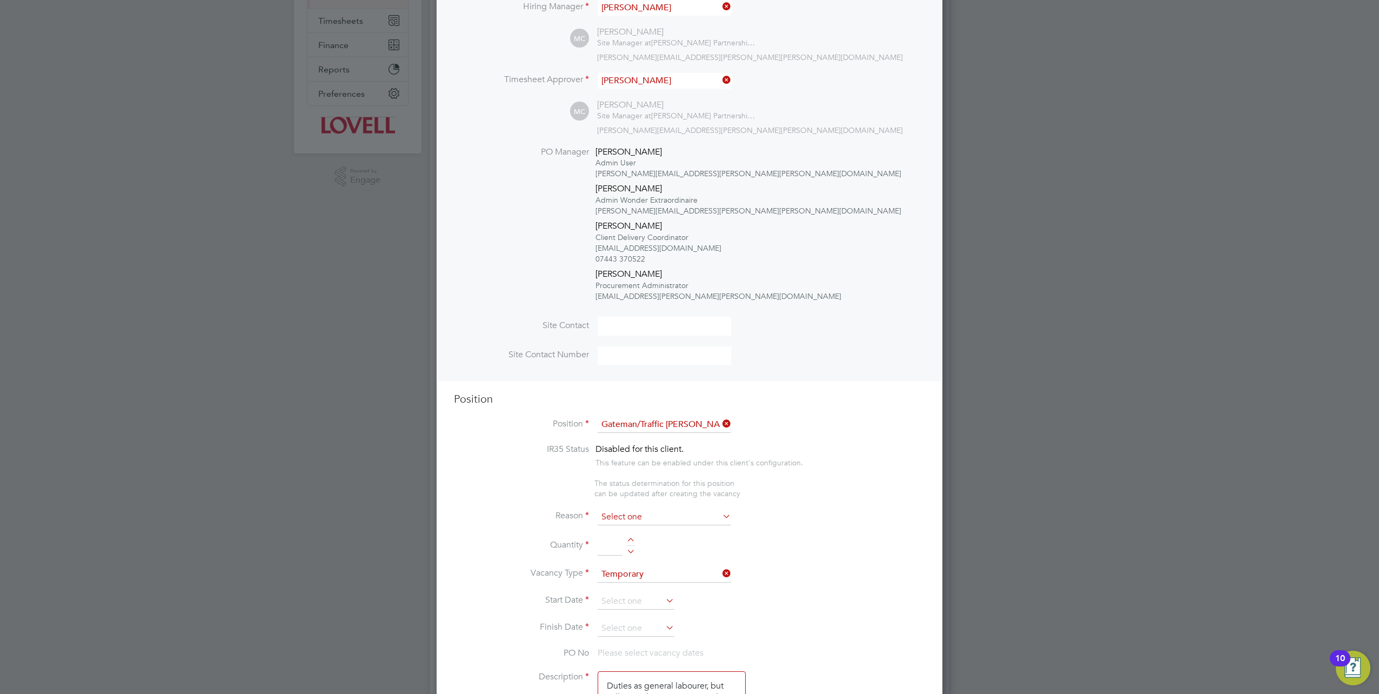
click at [619, 513] on input at bounding box center [665, 517] width 134 height 16
click at [636, 554] on li "Extra Work" at bounding box center [665, 558] width 134 height 14
type input "Extra Work"
click at [604, 543] on input at bounding box center [610, 545] width 25 height 19
type input "1"
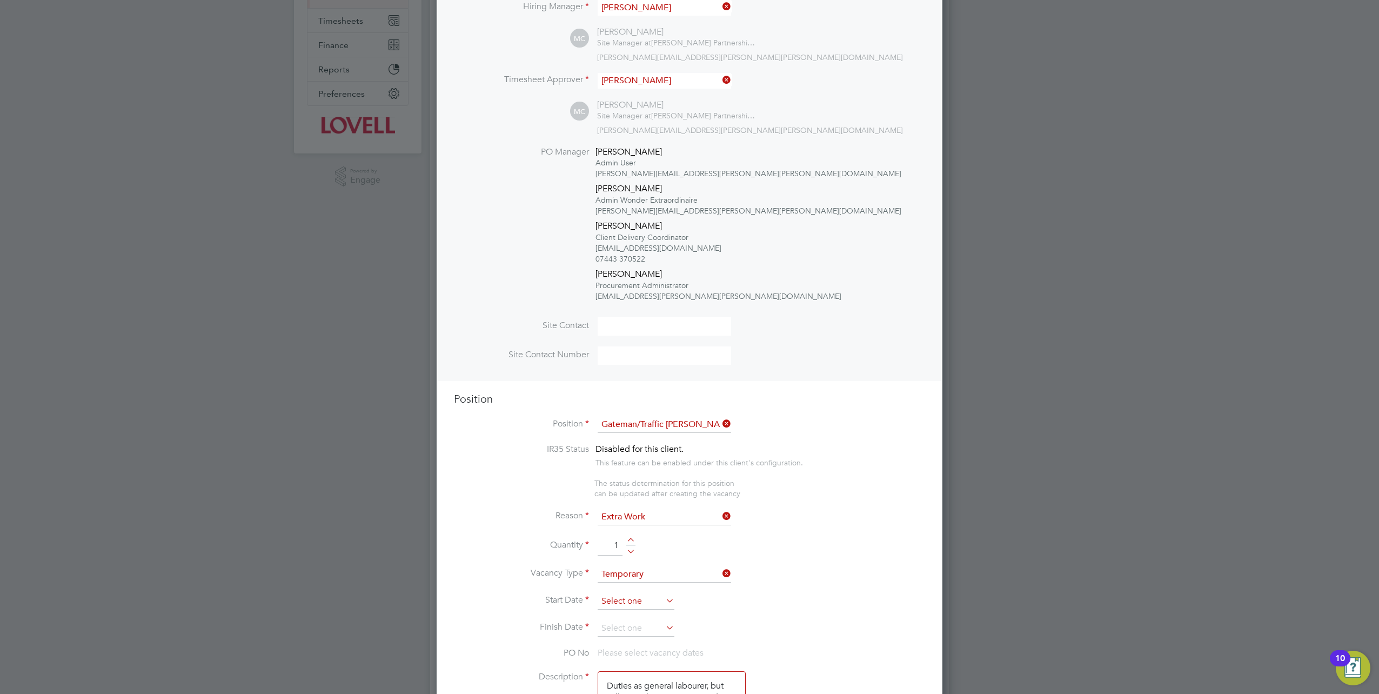
click at [637, 597] on input at bounding box center [636, 601] width 77 height 16
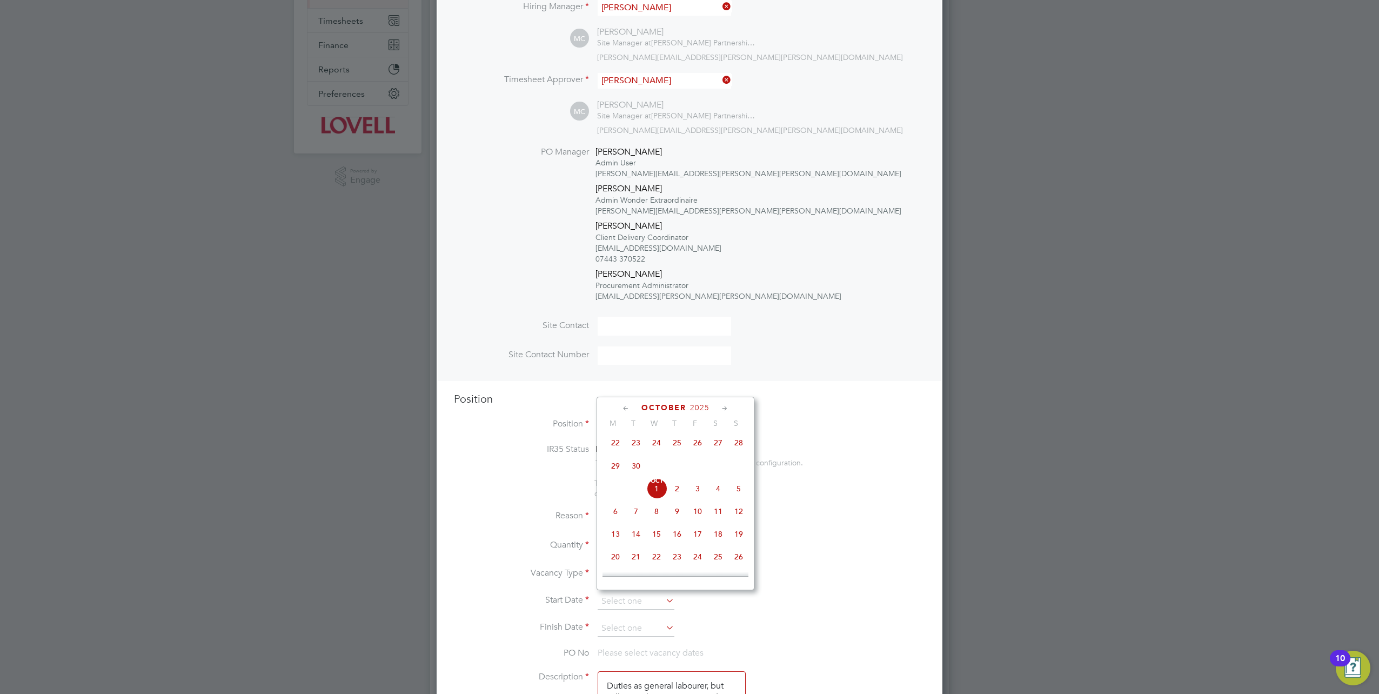
drag, startPoint x: 660, startPoint y: 497, endPoint x: 600, endPoint y: 419, distance: 98.2
click at [660, 496] on span "Oct 1" at bounding box center [656, 488] width 21 height 21
type input "01 Oct 2025"
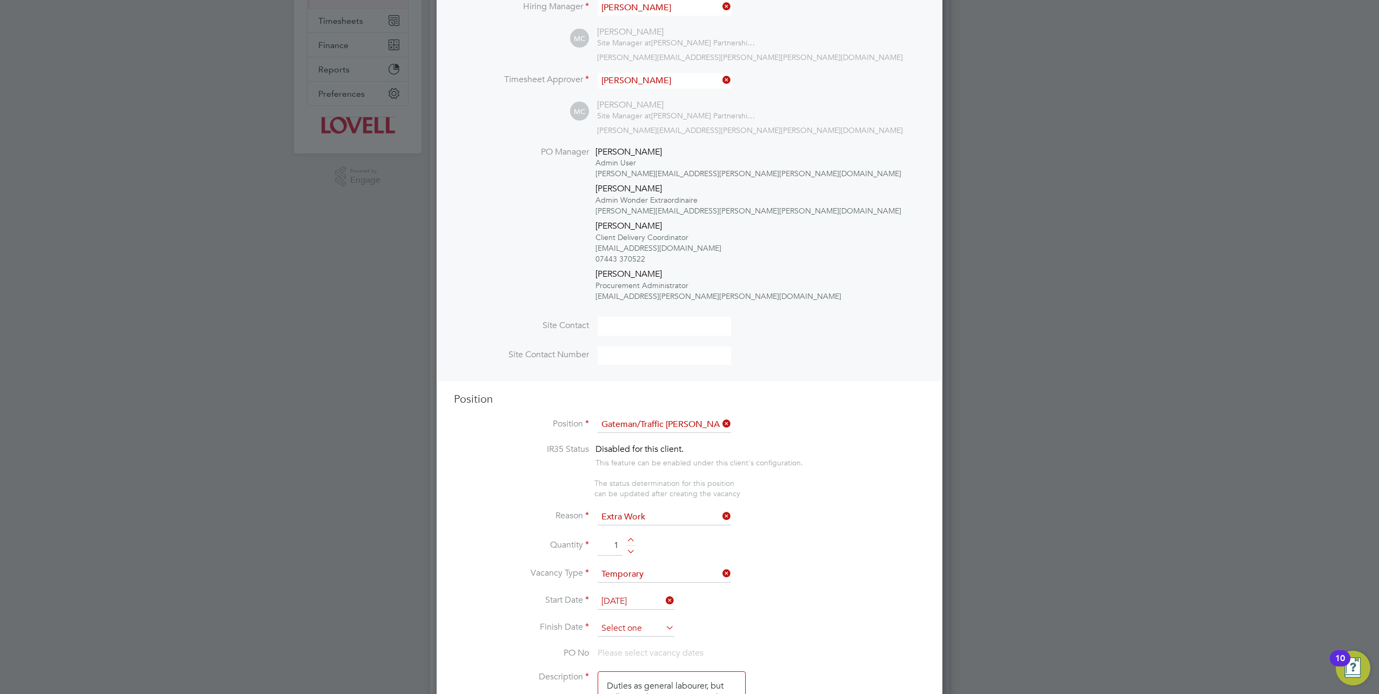
click at [606, 630] on input at bounding box center [636, 628] width 77 height 16
click at [656, 510] on span "Oct" at bounding box center [656, 507] width 21 height 5
type input "01 Oct 2025"
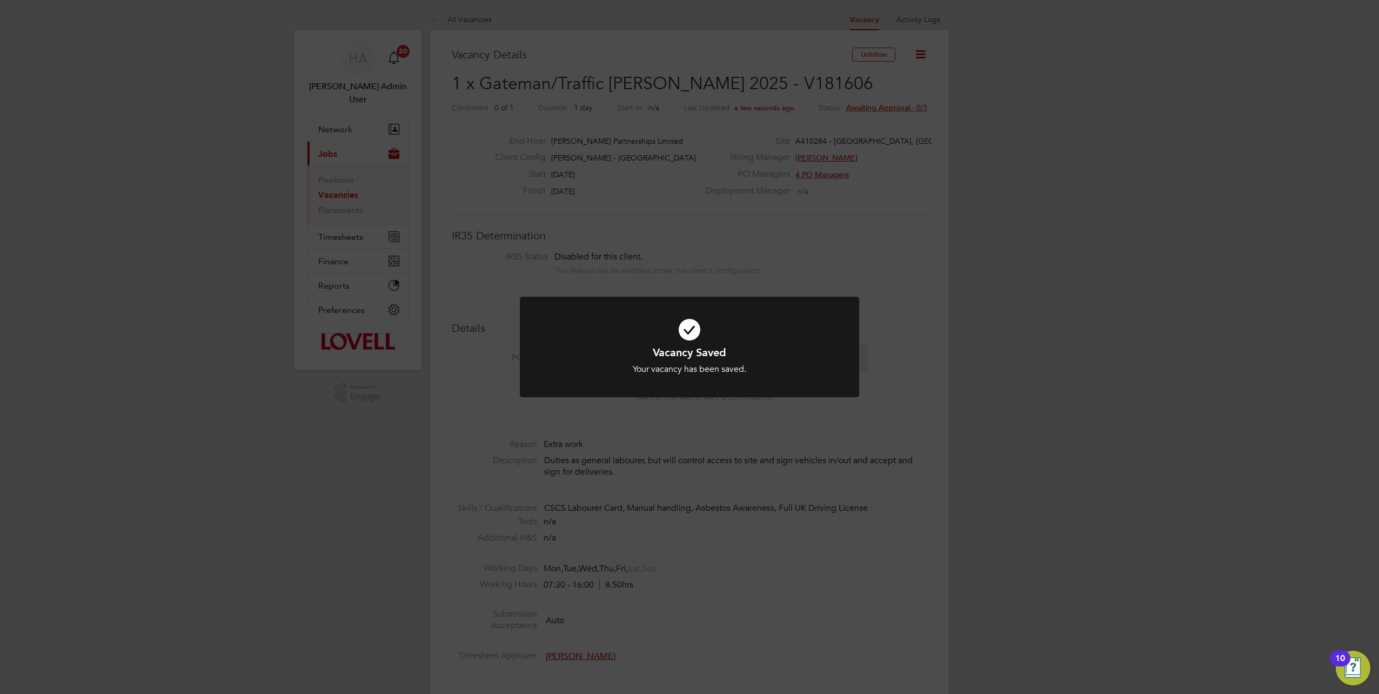
click at [859, 196] on div "Vacancy Saved Your vacancy has been saved. Cancel Okay" at bounding box center [689, 347] width 1379 height 694
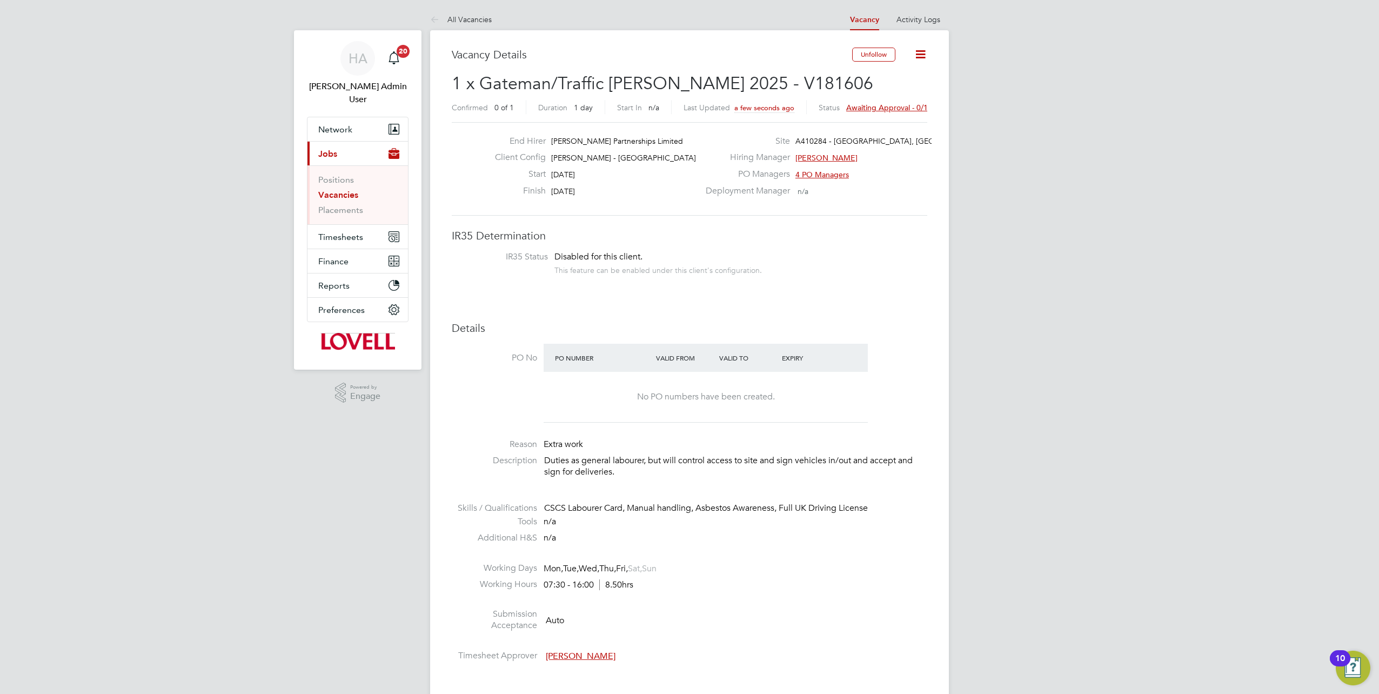
click at [884, 106] on span "Awaiting approval - 0/1" at bounding box center [887, 108] width 82 height 10
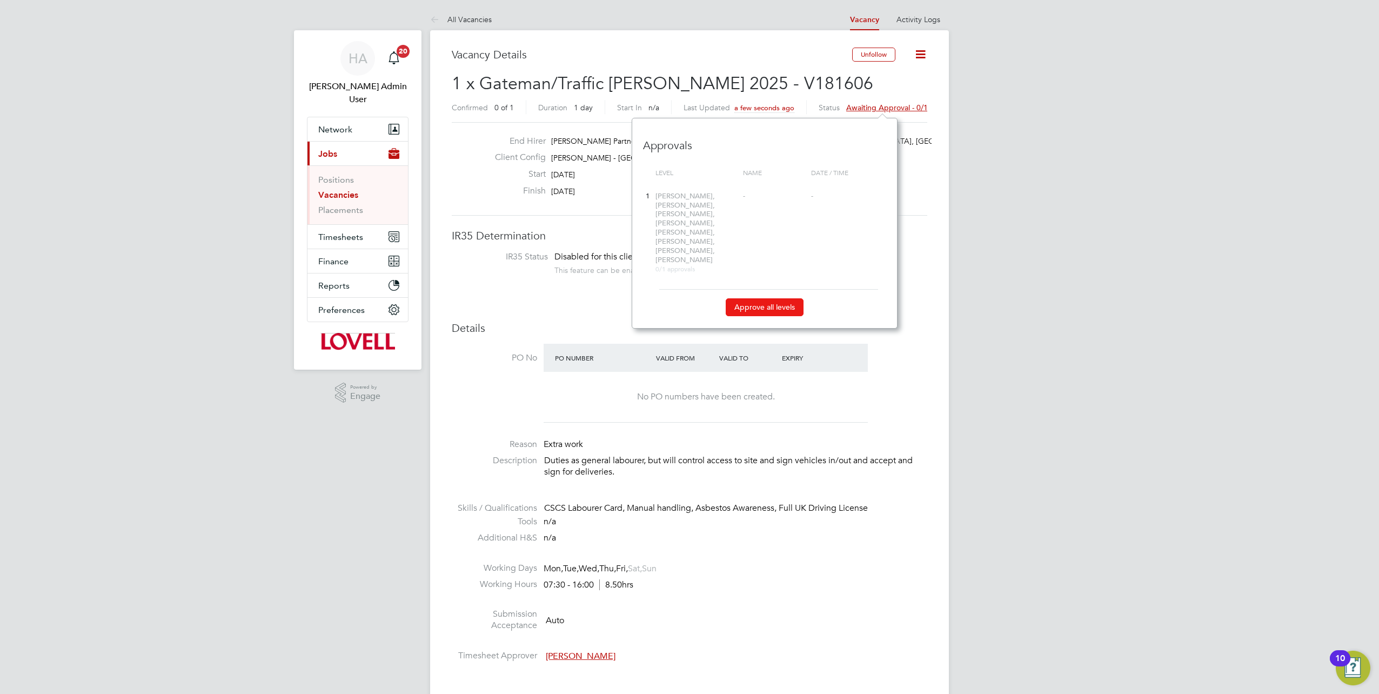
click at [779, 298] on button "Approve all levels" at bounding box center [765, 306] width 78 height 17
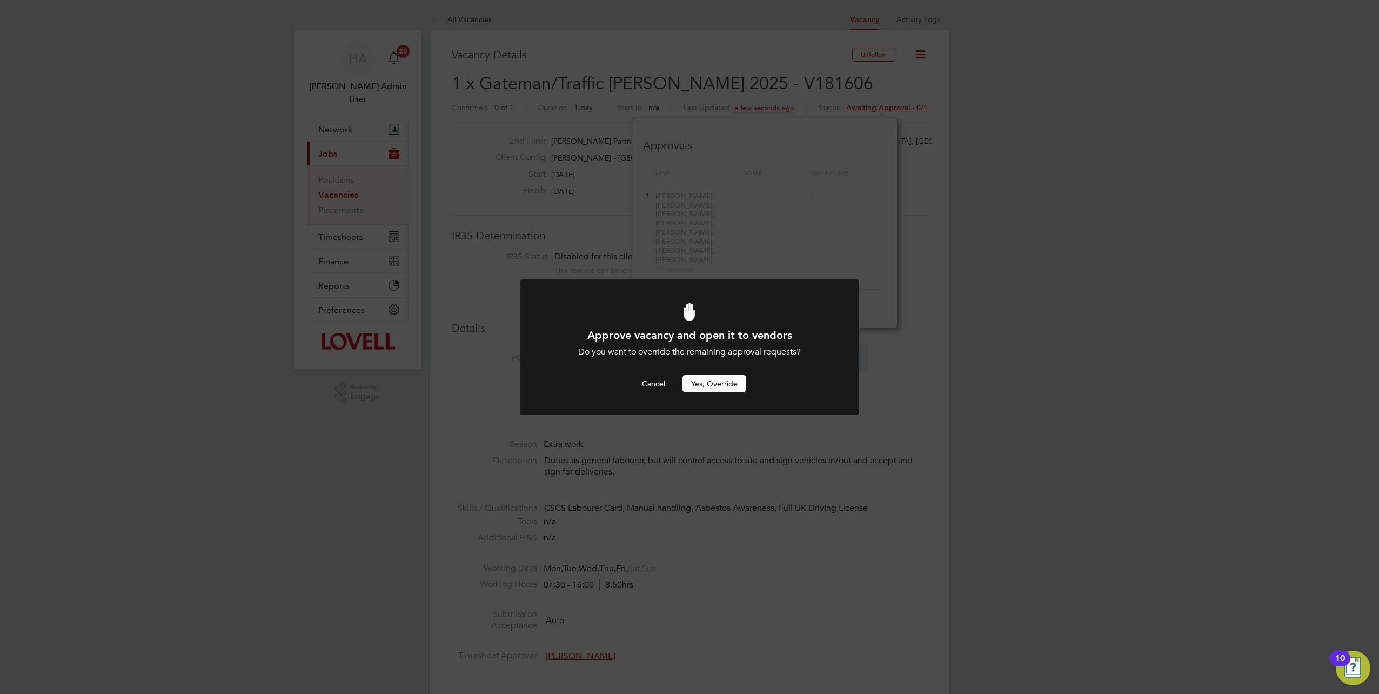
click at [708, 386] on button "Yes, Override" at bounding box center [715, 383] width 64 height 17
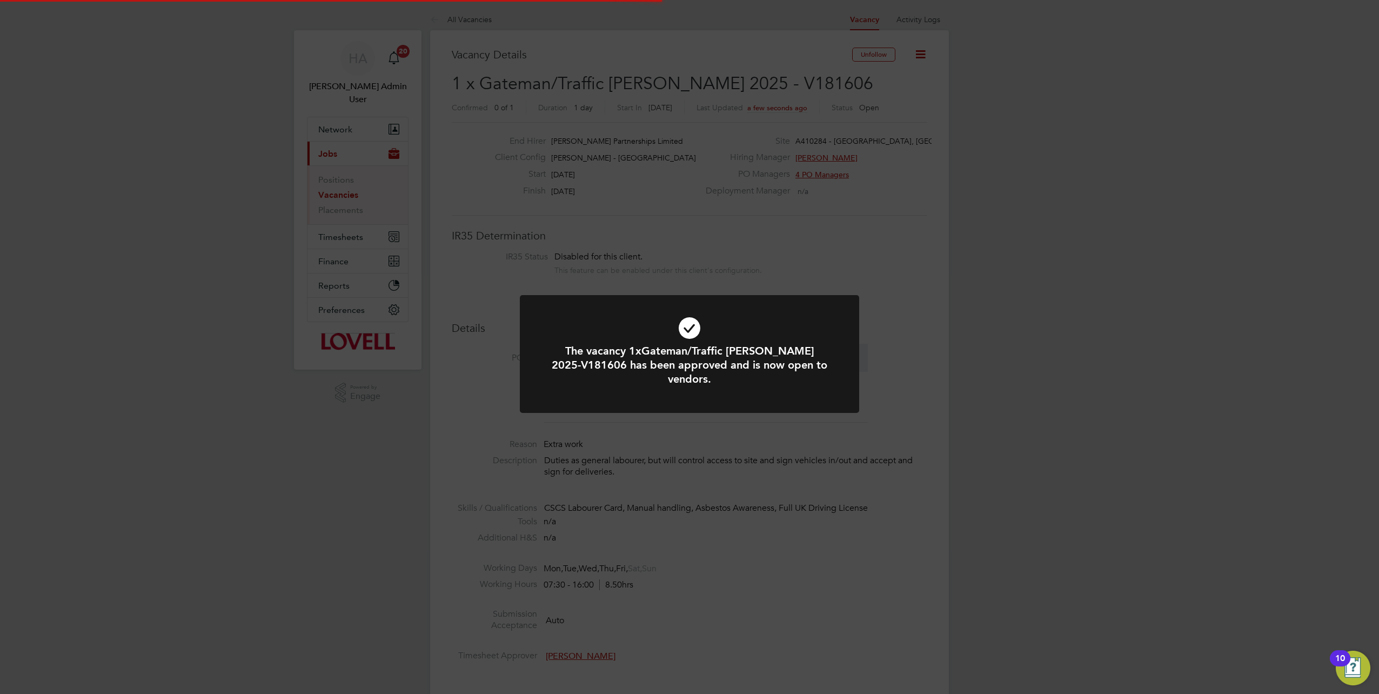
click at [914, 321] on div "The vacancy 1xGateman/Traffic Marshall 2025-V181606 has been approved and is no…" at bounding box center [689, 347] width 1379 height 694
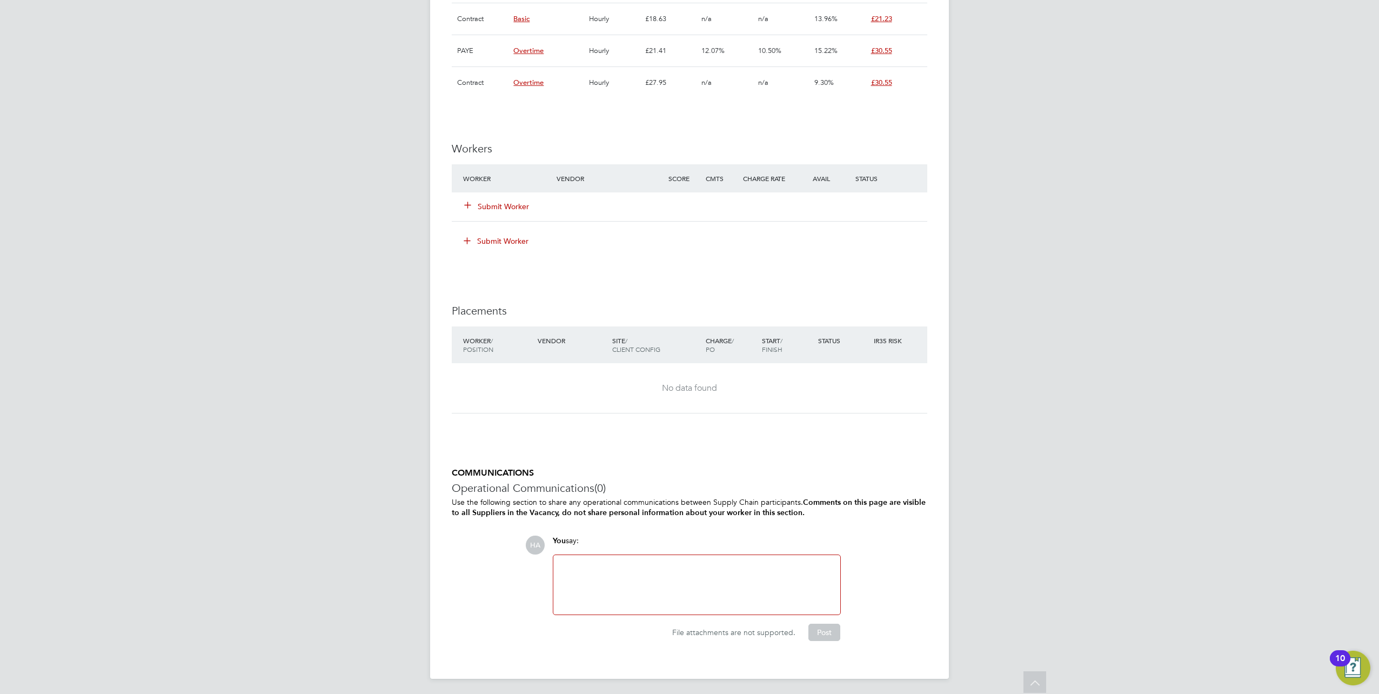
click at [617, 604] on div at bounding box center [697, 585] width 274 height 46
click at [827, 624] on button "Post" at bounding box center [825, 632] width 32 height 17
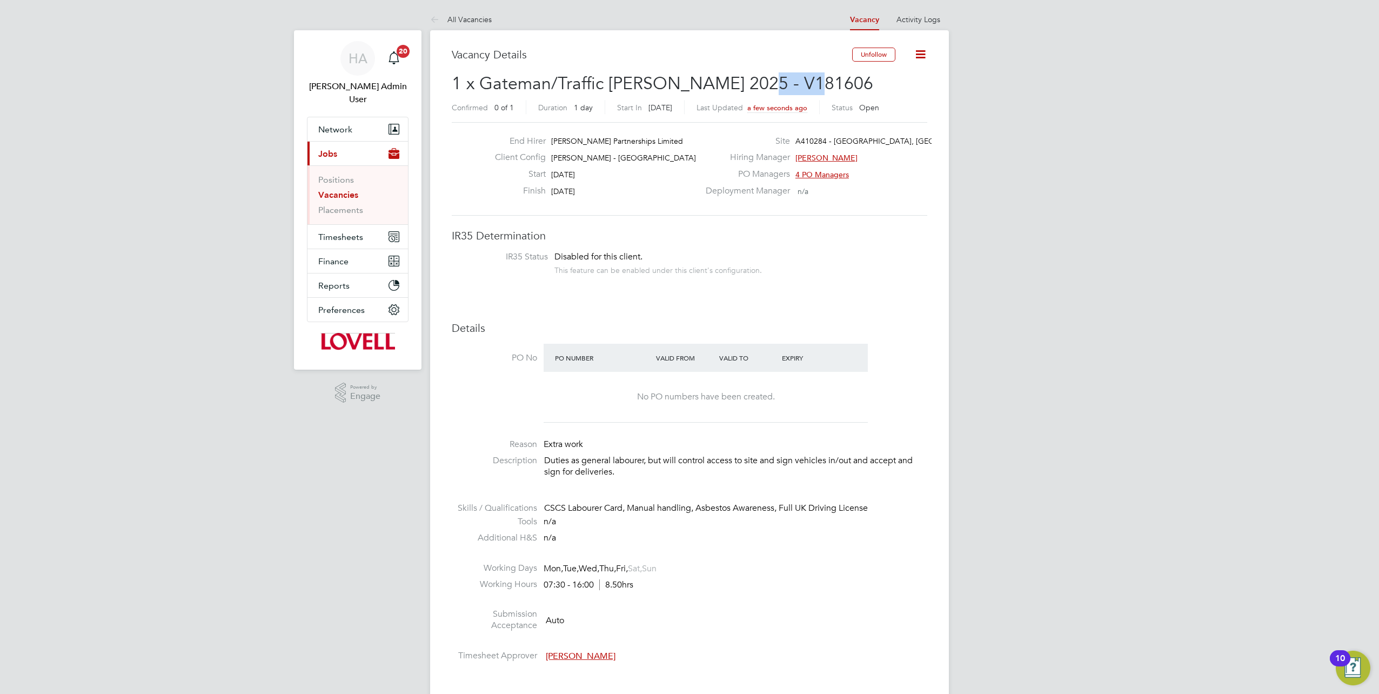
drag, startPoint x: 819, startPoint y: 88, endPoint x: 741, endPoint y: 86, distance: 78.4
click at [741, 86] on h2 "1 x Gateman/Traffic Marshall 2025 - V181606 Confirmed 0 of 1 Duration 1 day Sta…" at bounding box center [690, 94] width 476 height 45
copy span "181606"
drag, startPoint x: 334, startPoint y: 186, endPoint x: 358, endPoint y: 184, distance: 23.9
click at [334, 190] on li "Vacancies" at bounding box center [358, 197] width 81 height 15
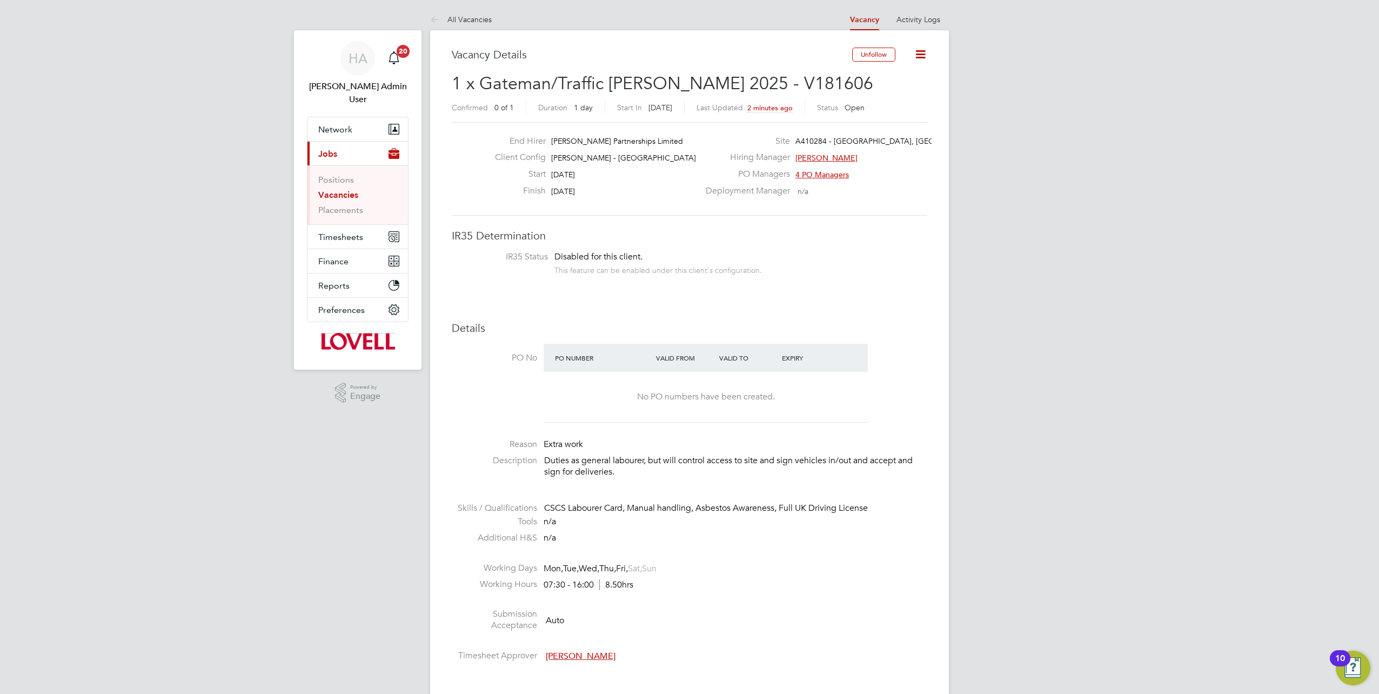
click at [335, 190] on link "Vacancies" at bounding box center [338, 195] width 40 height 10
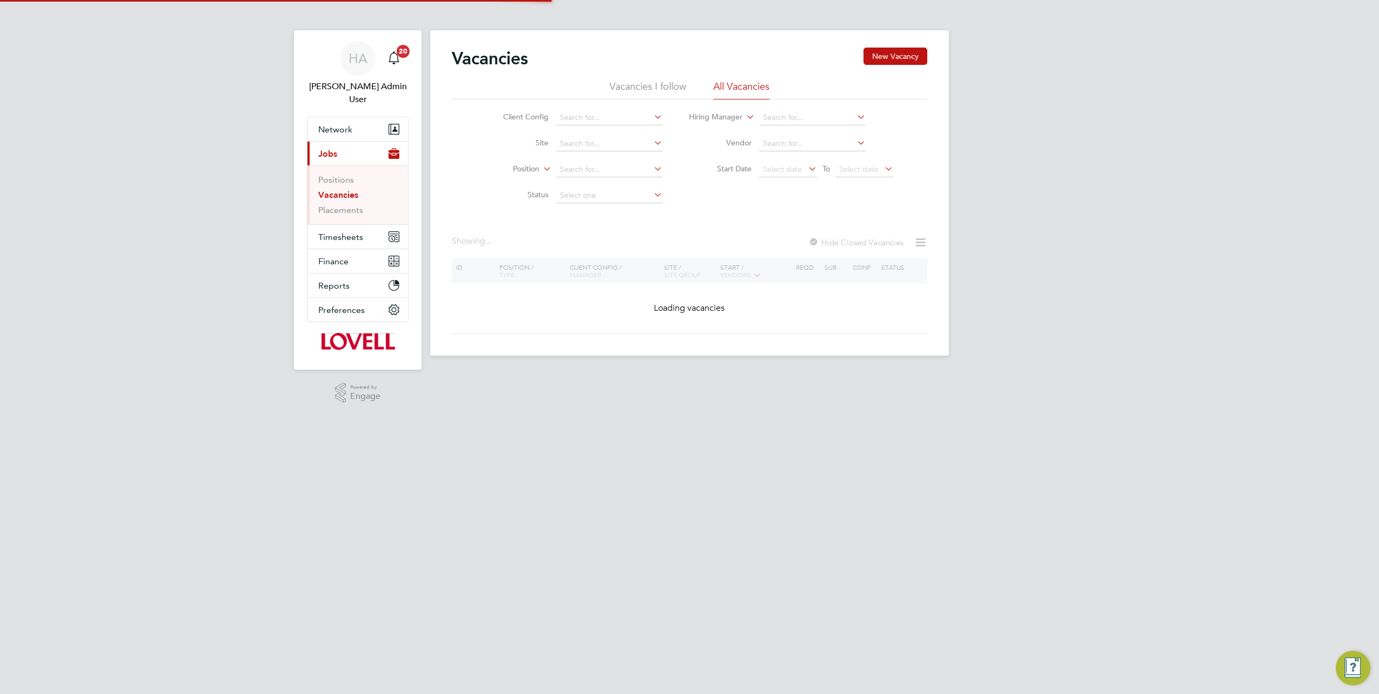
click at [583, 135] on li "Site" at bounding box center [574, 144] width 203 height 26
click at [572, 143] on input at bounding box center [609, 143] width 106 height 15
paste input "B490100"
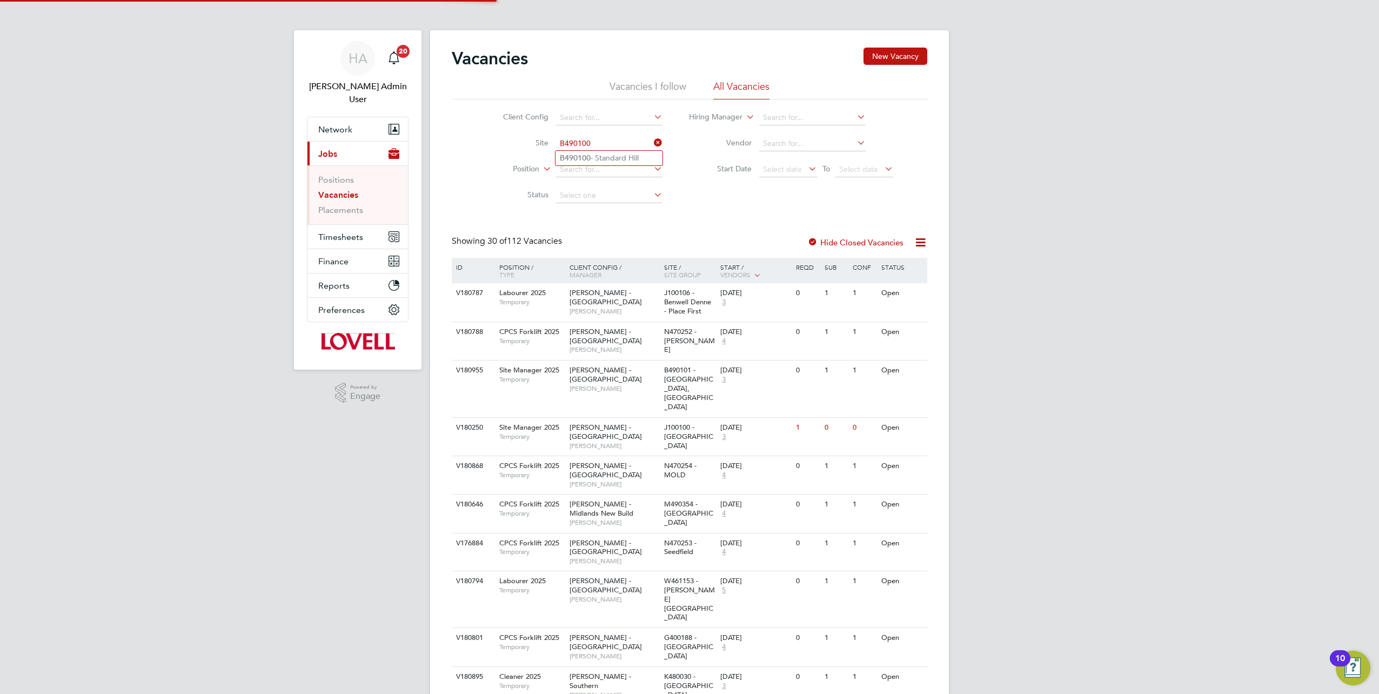
click at [624, 156] on li "B490100 - Standard Hill" at bounding box center [609, 158] width 107 height 15
type input "B490100 - Standard Hill"
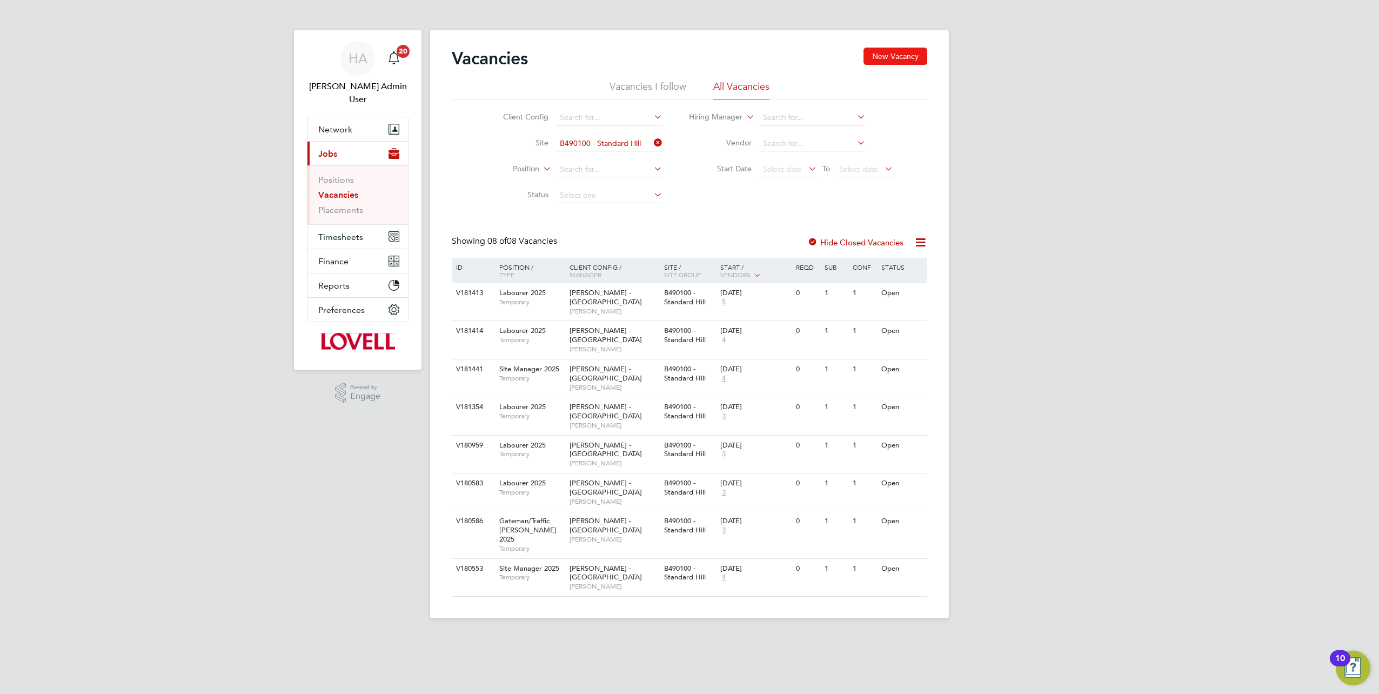
click at [876, 55] on button "New Vacancy" at bounding box center [896, 56] width 64 height 17
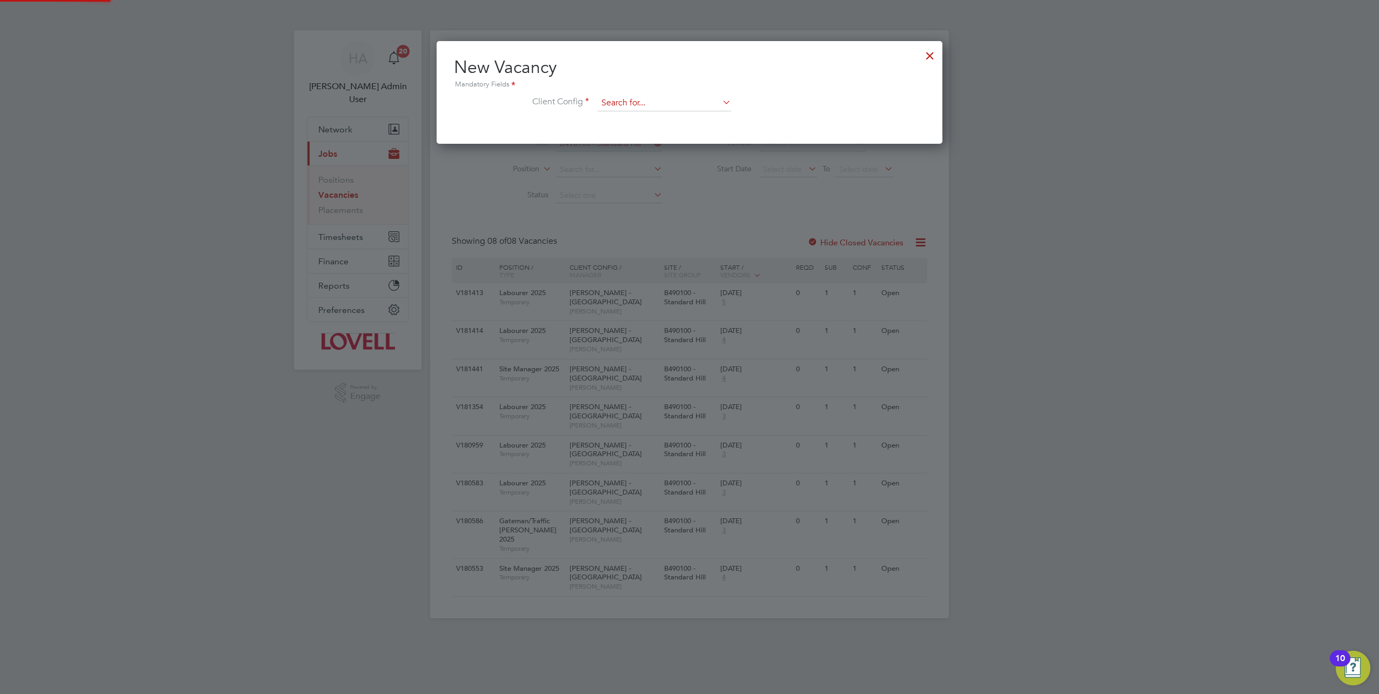
scroll to position [102, 506]
click at [650, 99] on input at bounding box center [665, 103] width 134 height 16
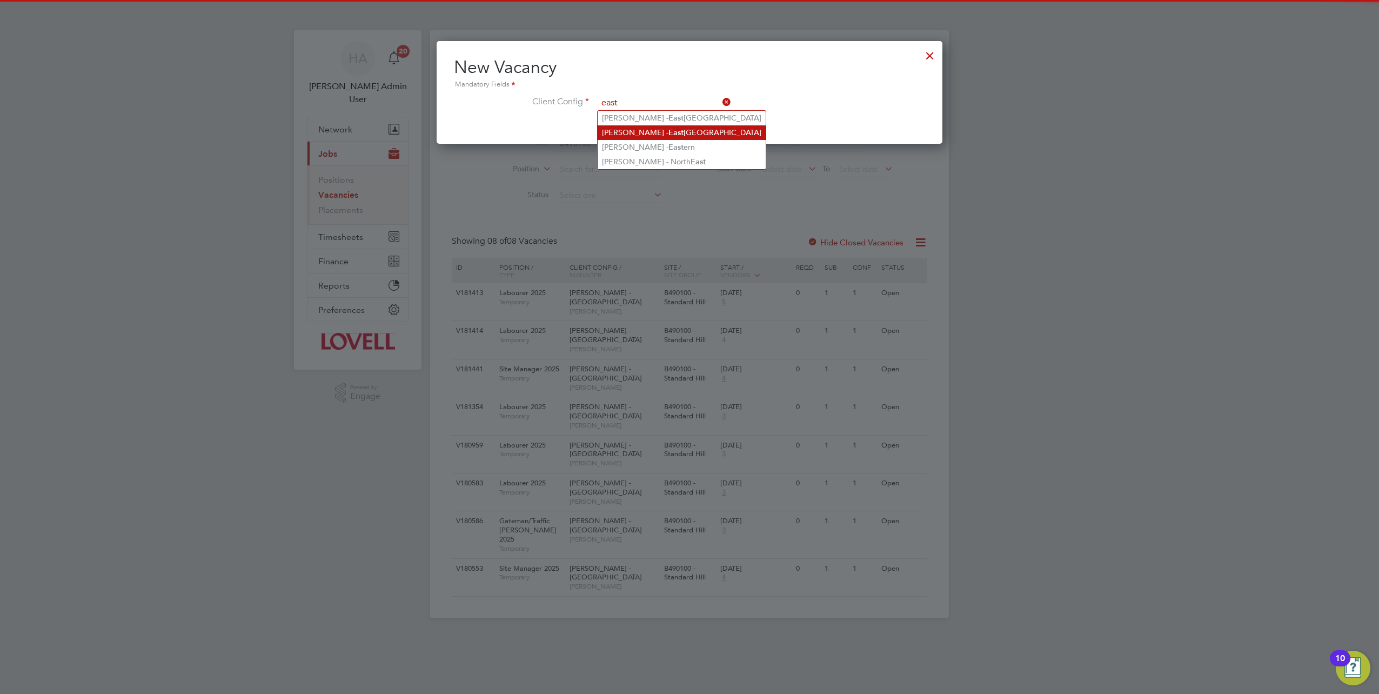
click at [669, 130] on b "East" at bounding box center [676, 132] width 15 height 9
type input "Lovell - East Midlands"
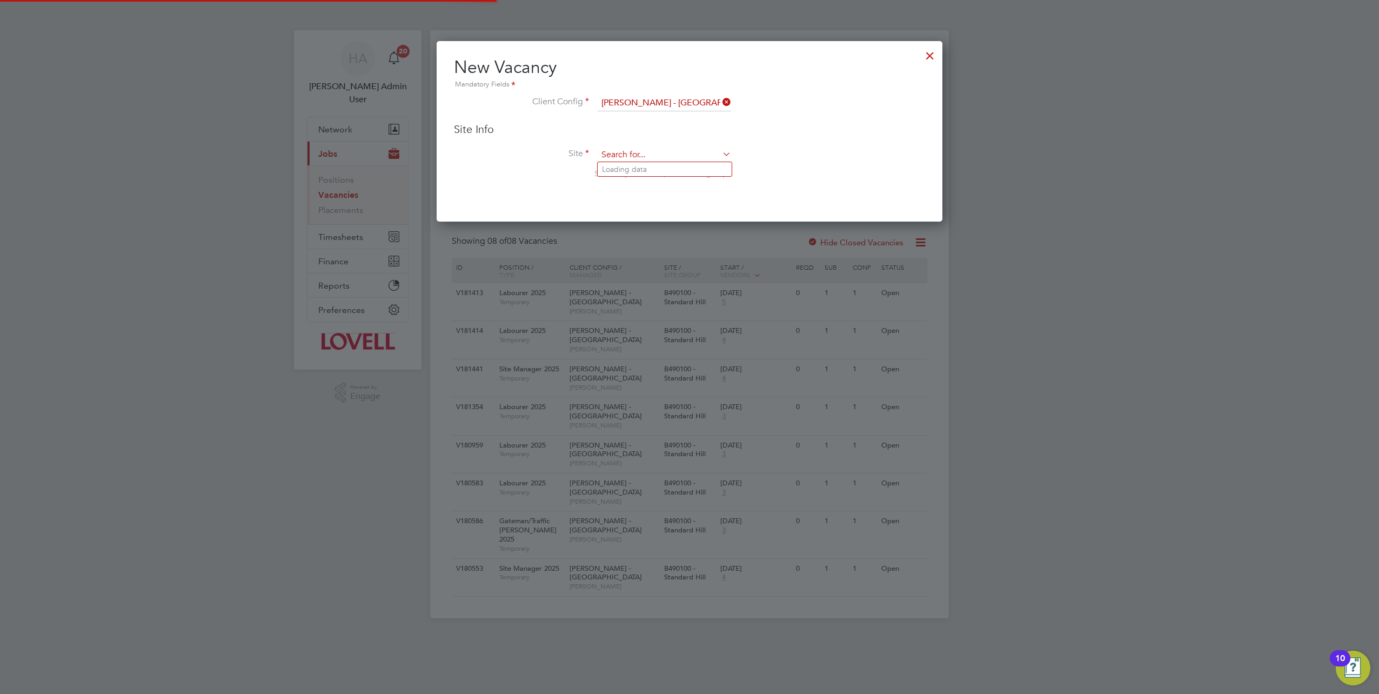
click at [626, 149] on input at bounding box center [665, 155] width 134 height 16
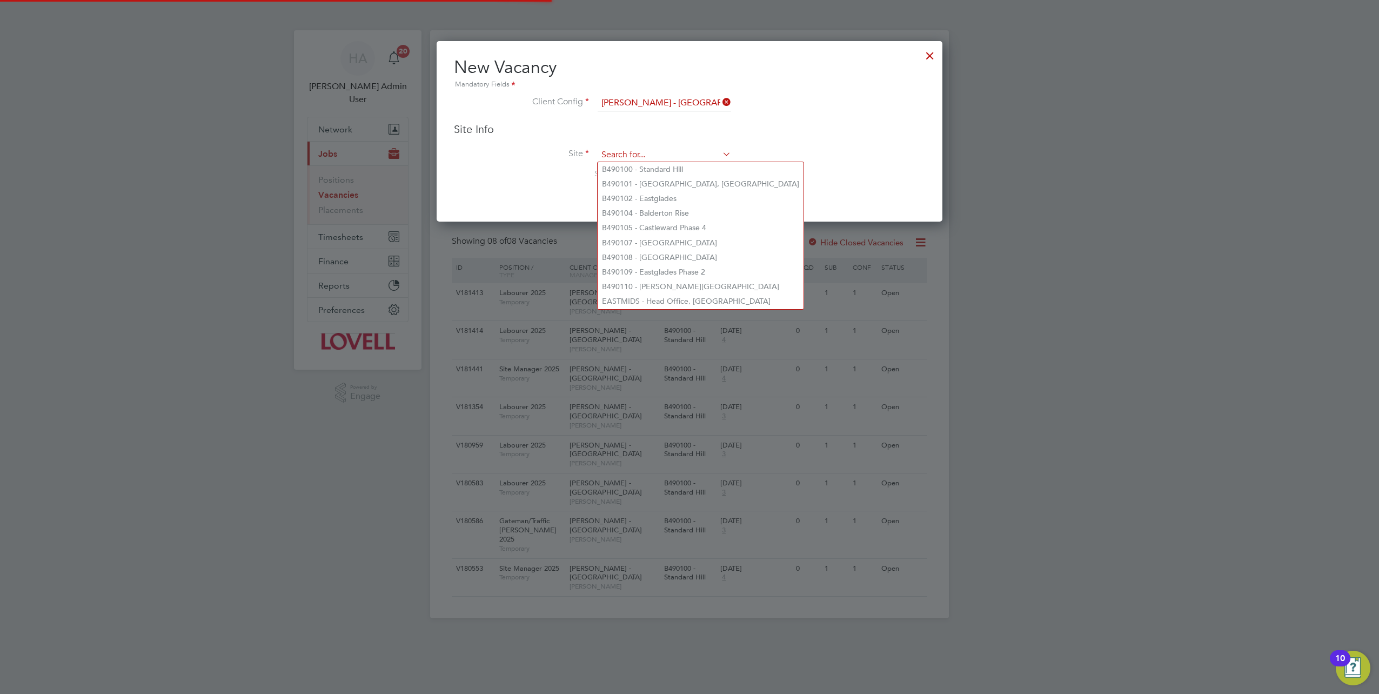
paste input "B490100"
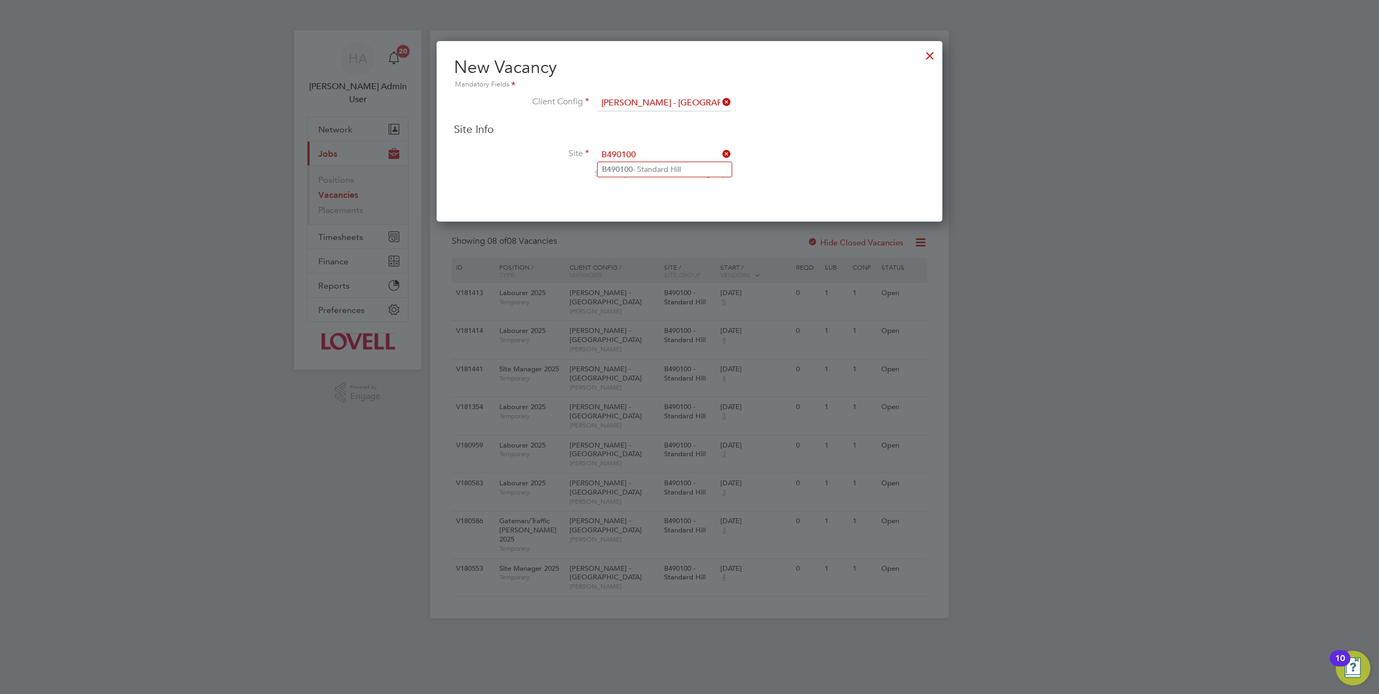
click at [629, 169] on b "B490100" at bounding box center [617, 169] width 31 height 9
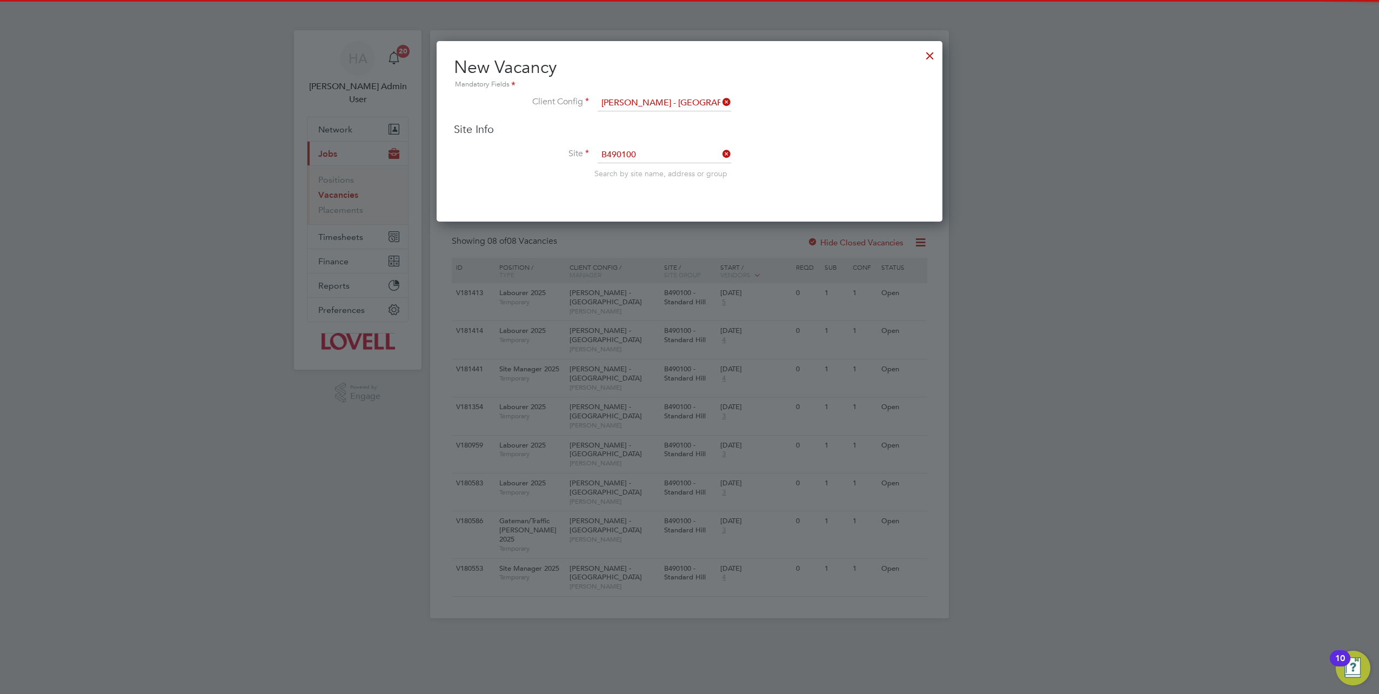
type input "B490100 - Standard Hill"
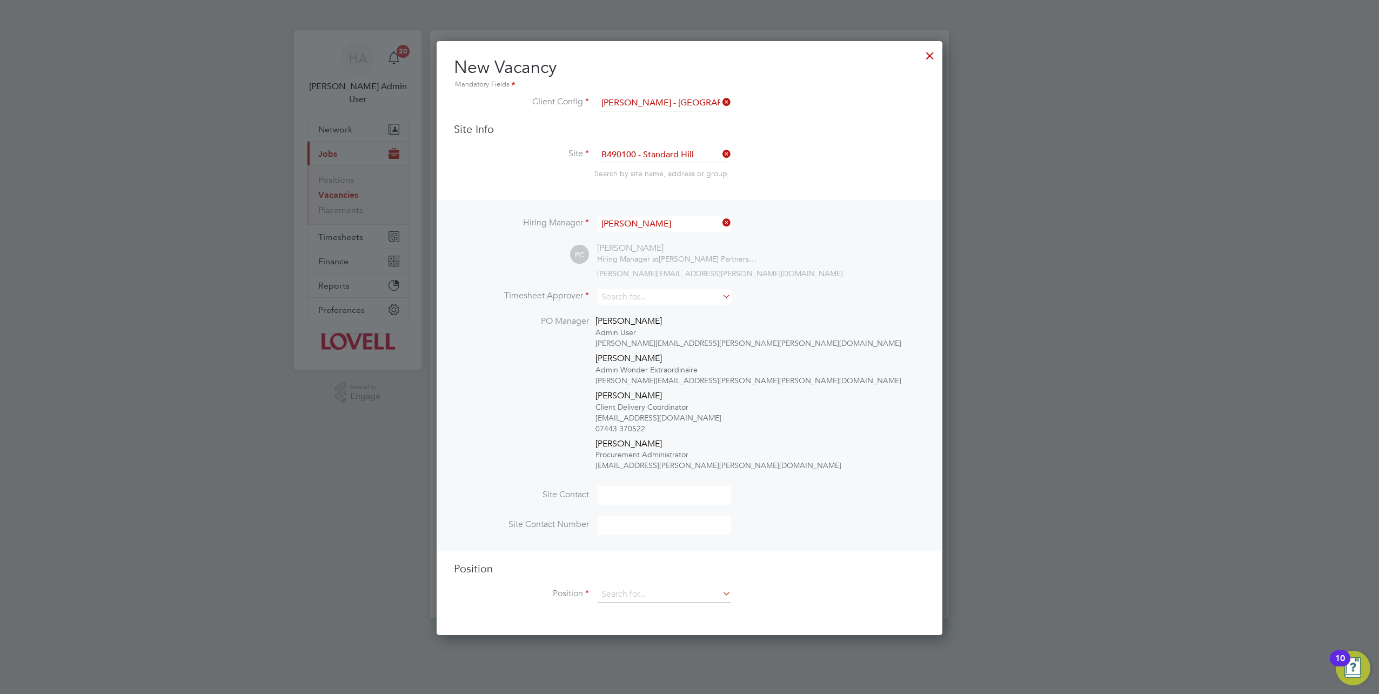
scroll to position [592, 506]
click at [615, 299] on input at bounding box center [665, 297] width 134 height 16
click at [667, 311] on b "W" at bounding box center [671, 310] width 8 height 9
type input "Charlie Workman"
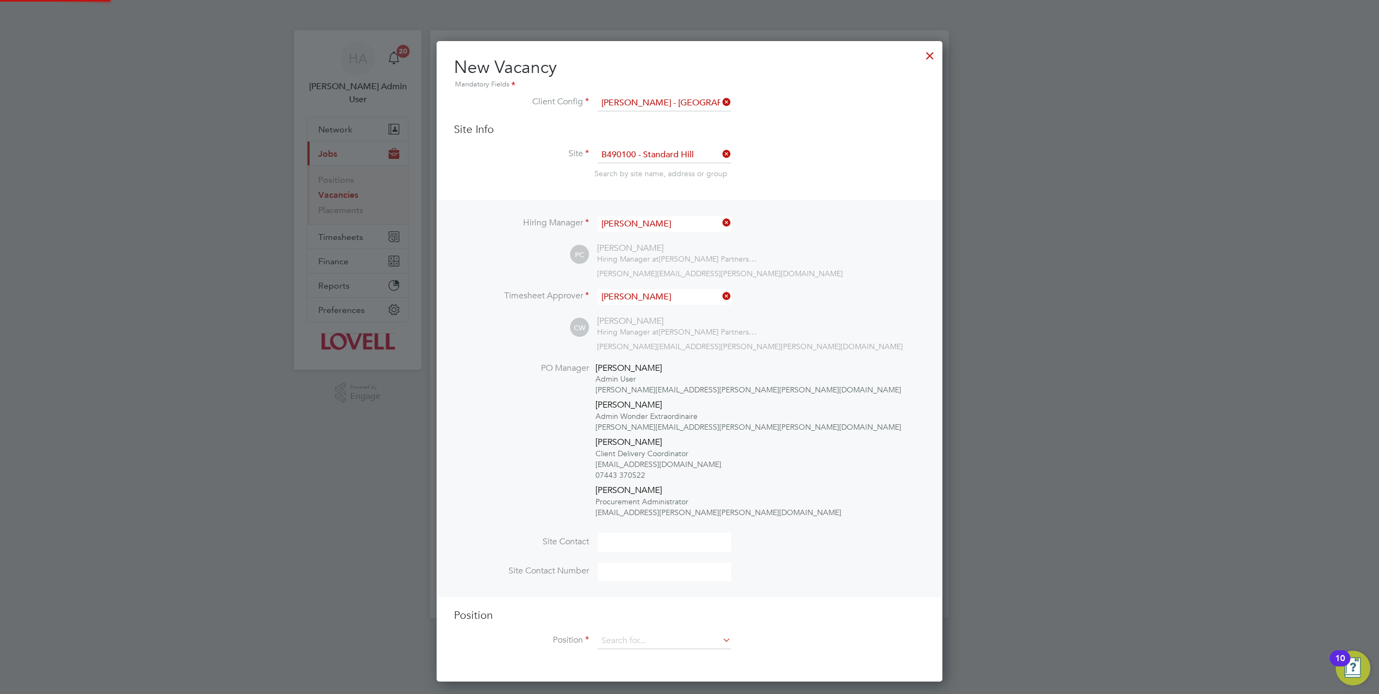
scroll to position [639, 506]
click at [622, 636] on input at bounding box center [665, 641] width 134 height 16
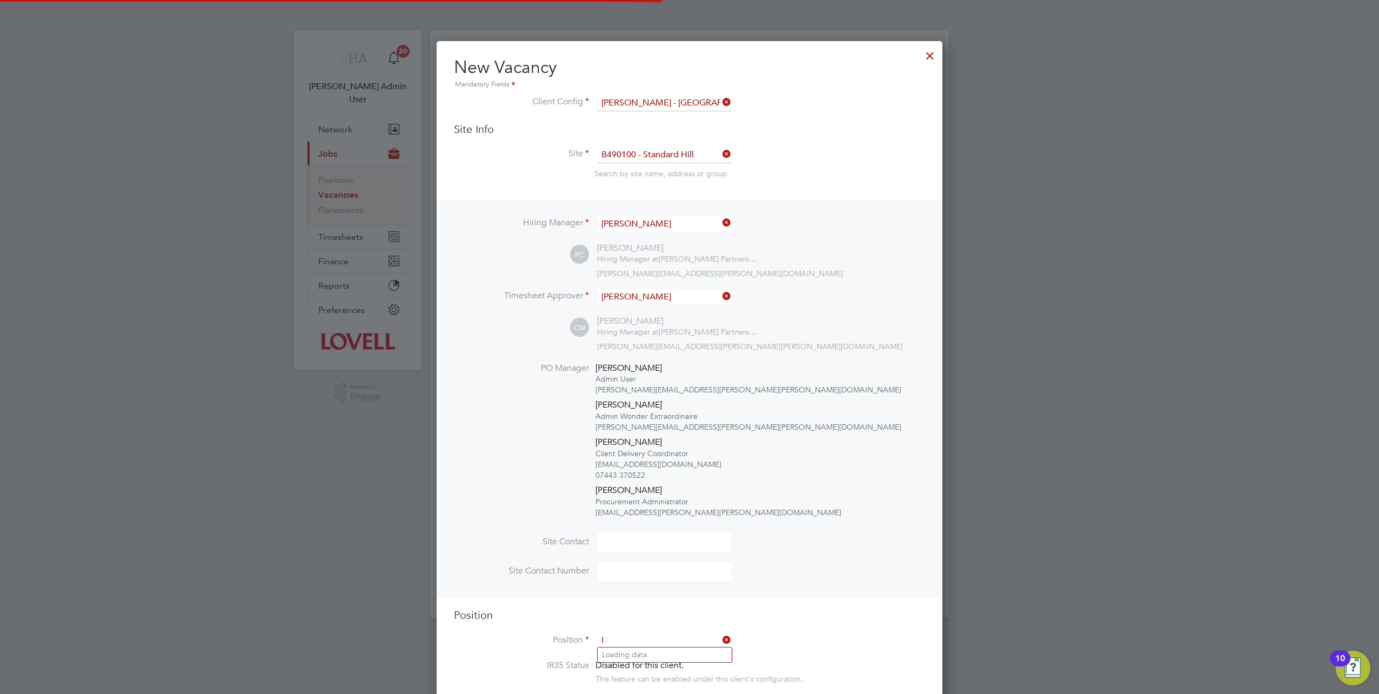
scroll to position [1982, 506]
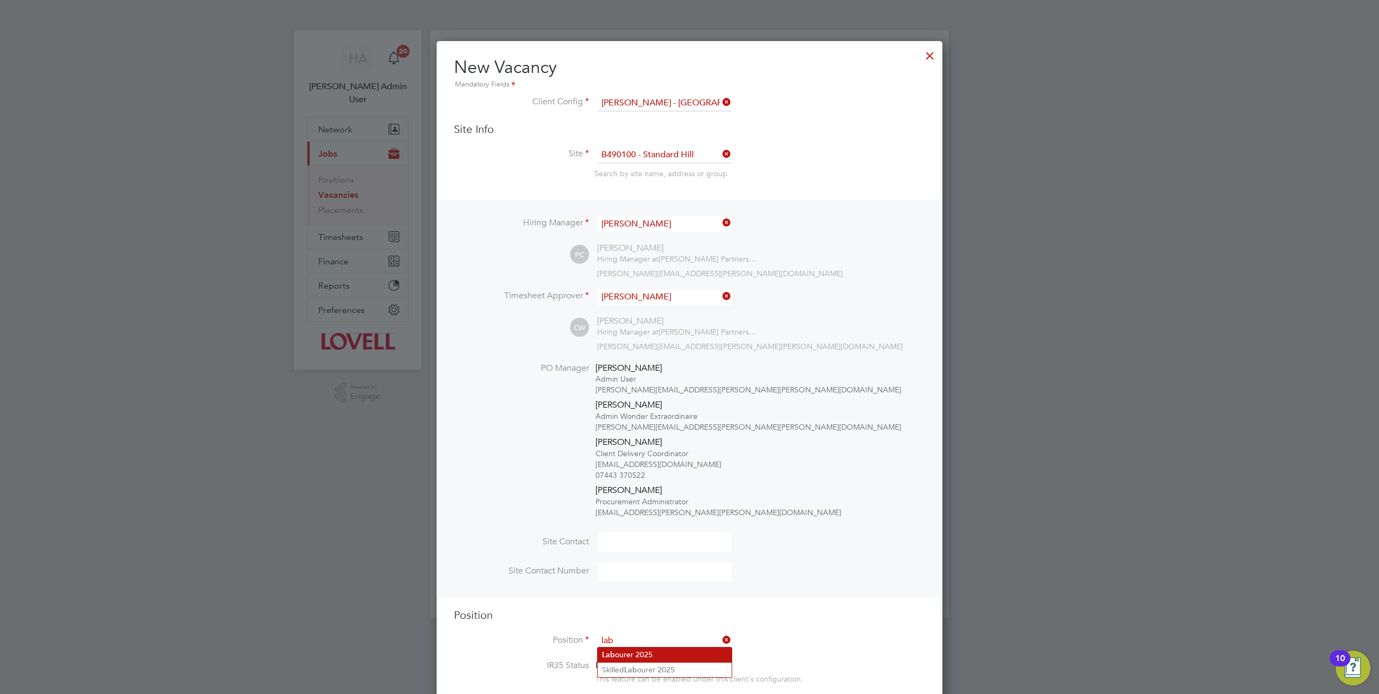
click at [638, 652] on li "Lab ourer 2025" at bounding box center [665, 655] width 134 height 15
type input "Labourer 2025"
type textarea "Sweeping site, removing rubbish, unloading and transporting material, equipment…"
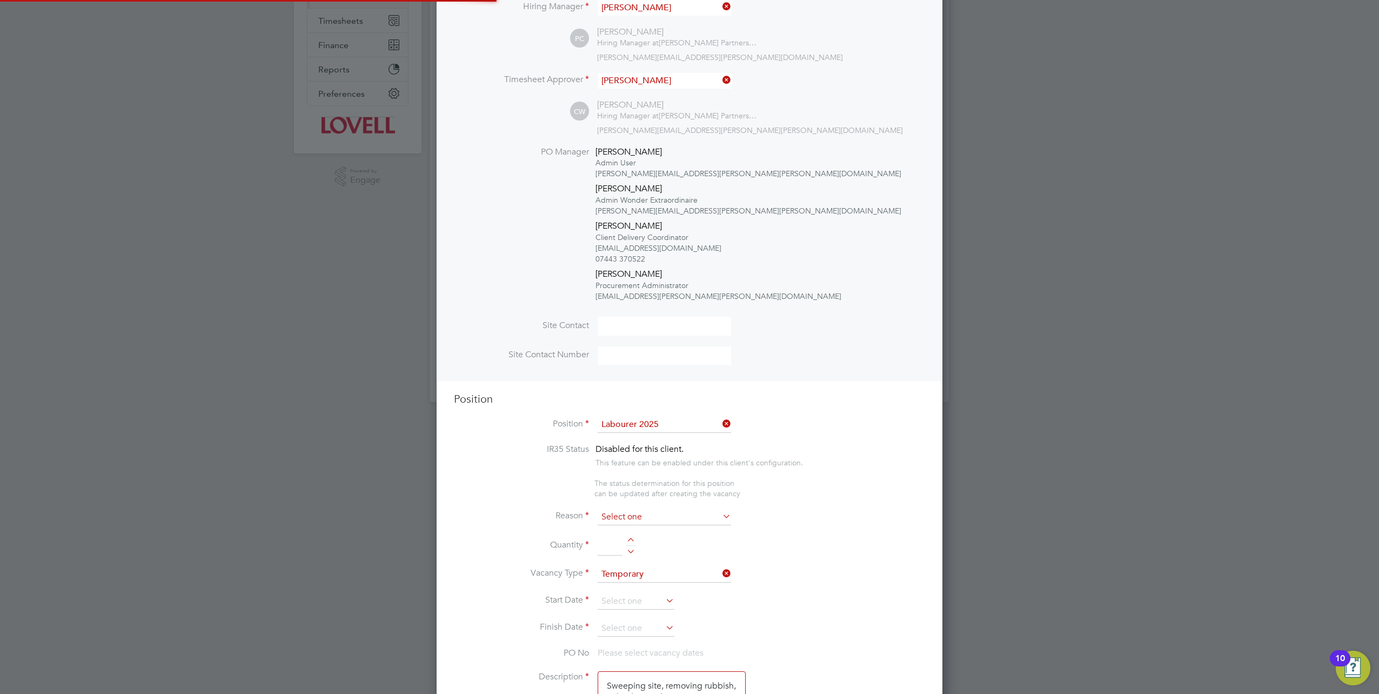
scroll to position [32, 56]
click at [639, 513] on input at bounding box center [665, 517] width 134 height 16
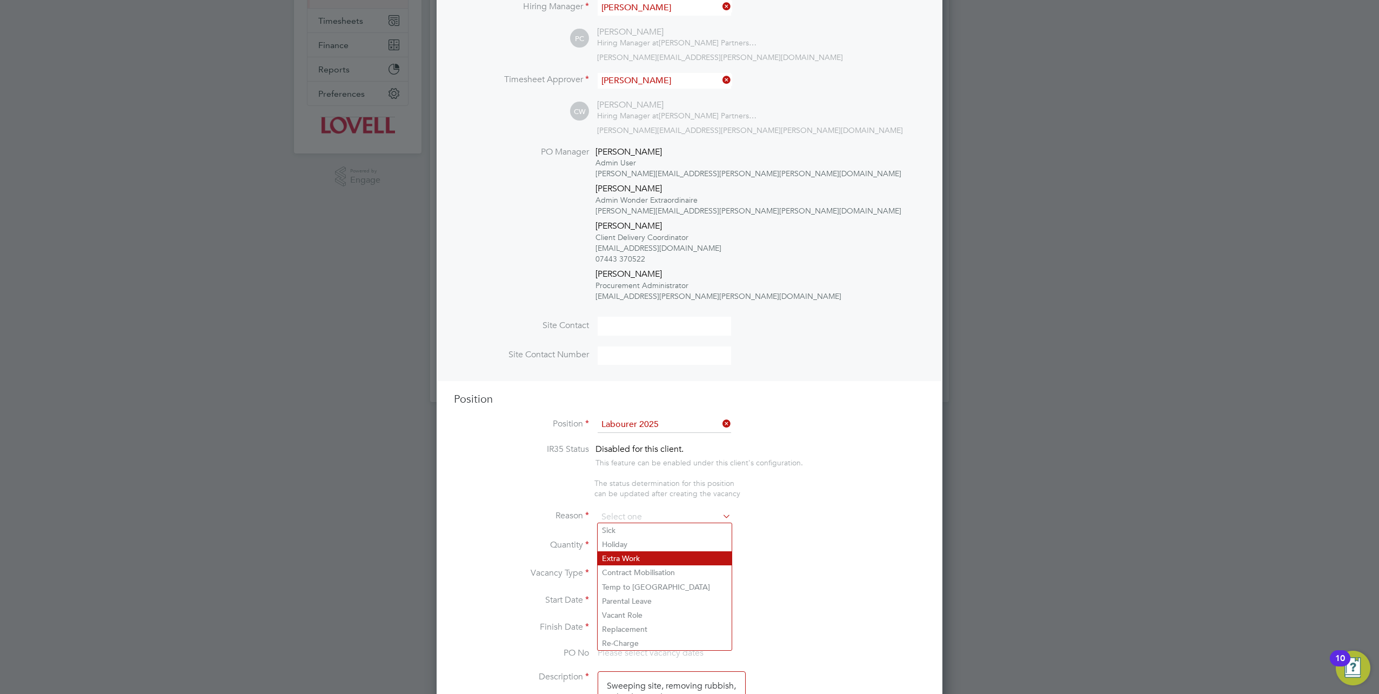
click at [649, 556] on li "Extra Work" at bounding box center [665, 558] width 134 height 14
type input "Extra Work"
click at [609, 549] on input at bounding box center [610, 545] width 25 height 19
type input "2"
click at [638, 593] on input at bounding box center [636, 601] width 77 height 16
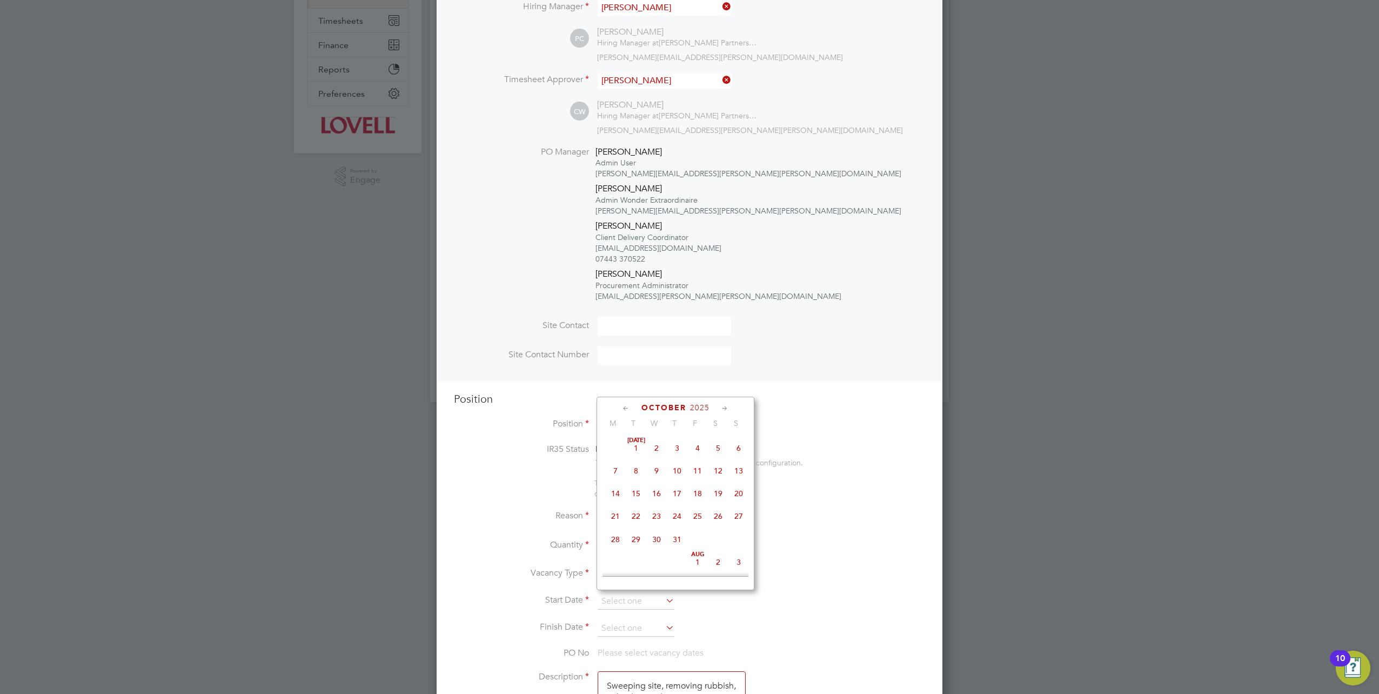
scroll to position [302, 0]
click at [653, 492] on span "Oct 1" at bounding box center [656, 488] width 21 height 21
type input "01 Oct 2025"
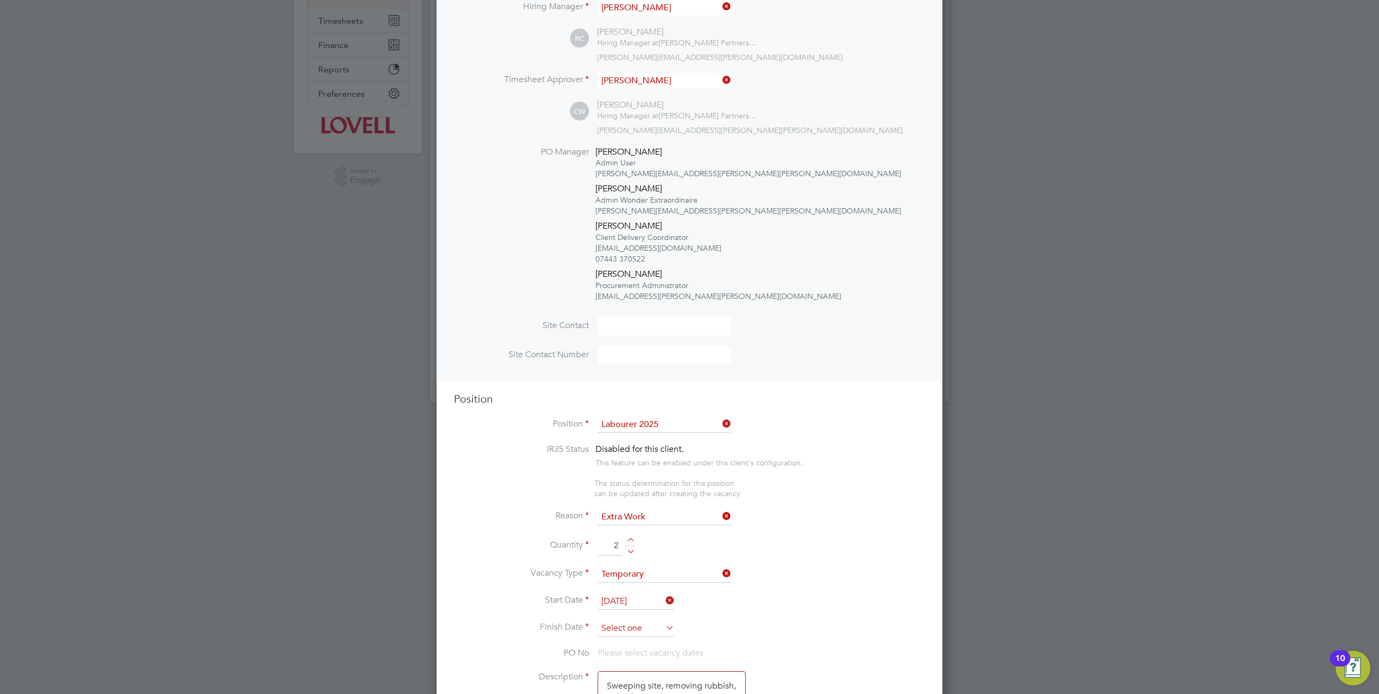
click at [632, 628] on input at bounding box center [636, 628] width 77 height 16
click at [657, 562] on span "29" at bounding box center [656, 552] width 21 height 21
type input "29 Oct 2025"
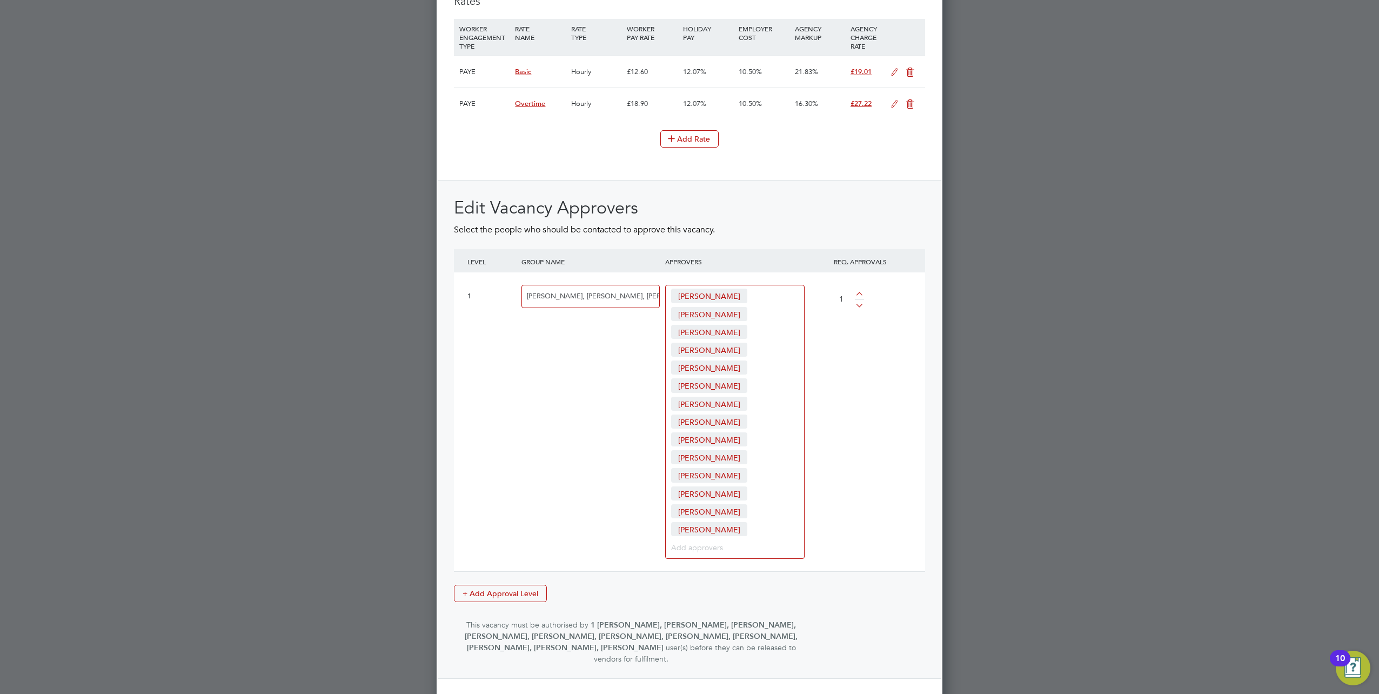
scroll to position [1434, 0]
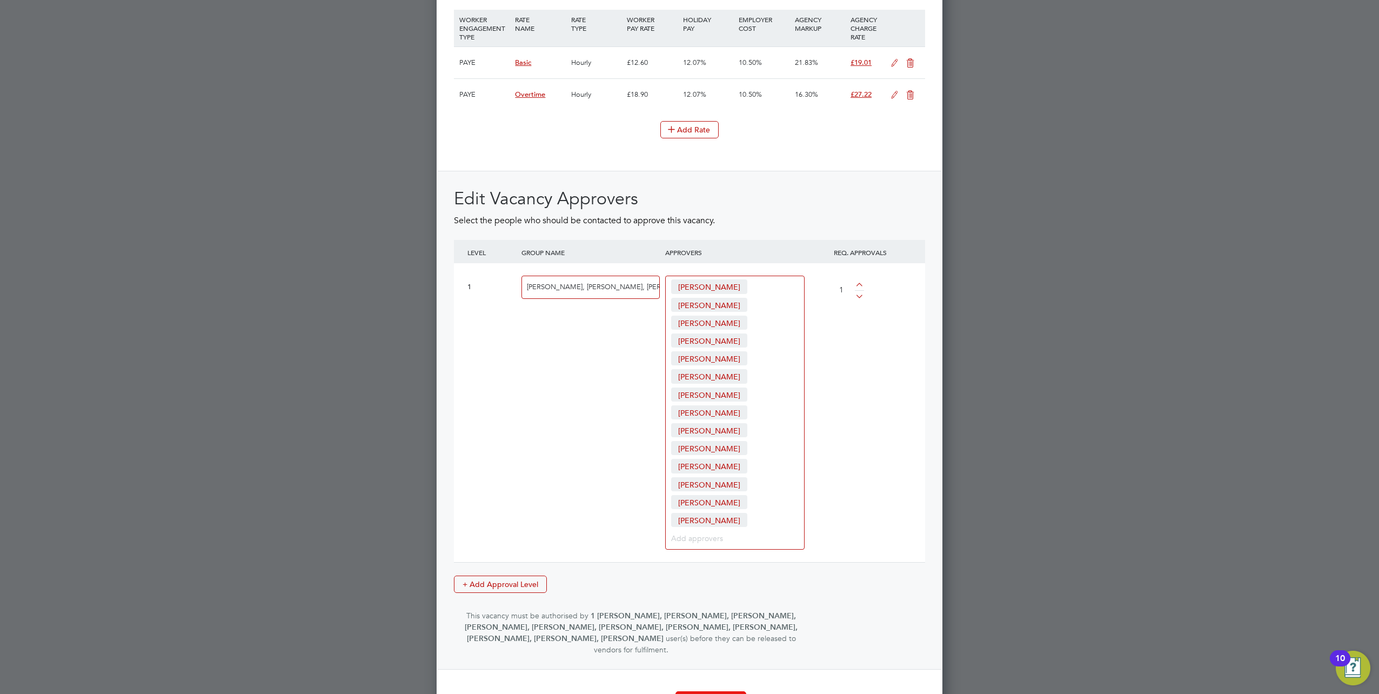
click at [716, 691] on button "Create Vacancy" at bounding box center [711, 699] width 71 height 17
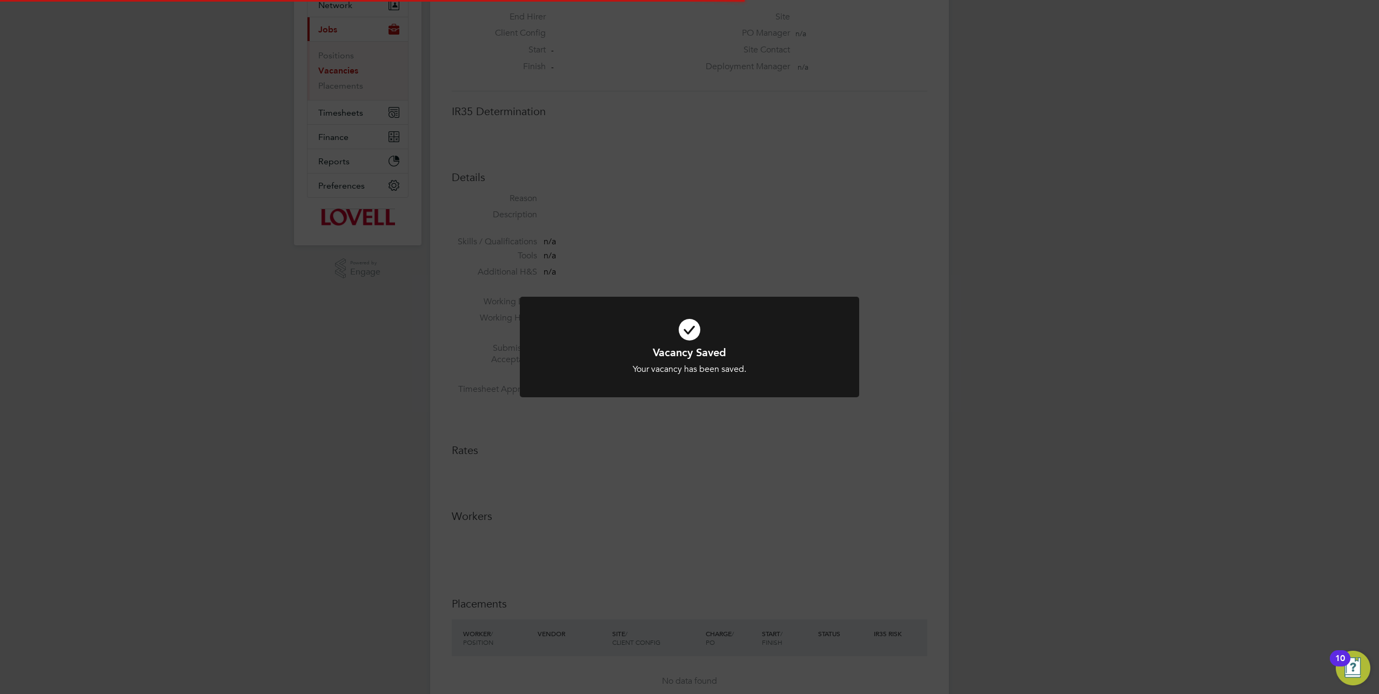
scroll to position [17, 232]
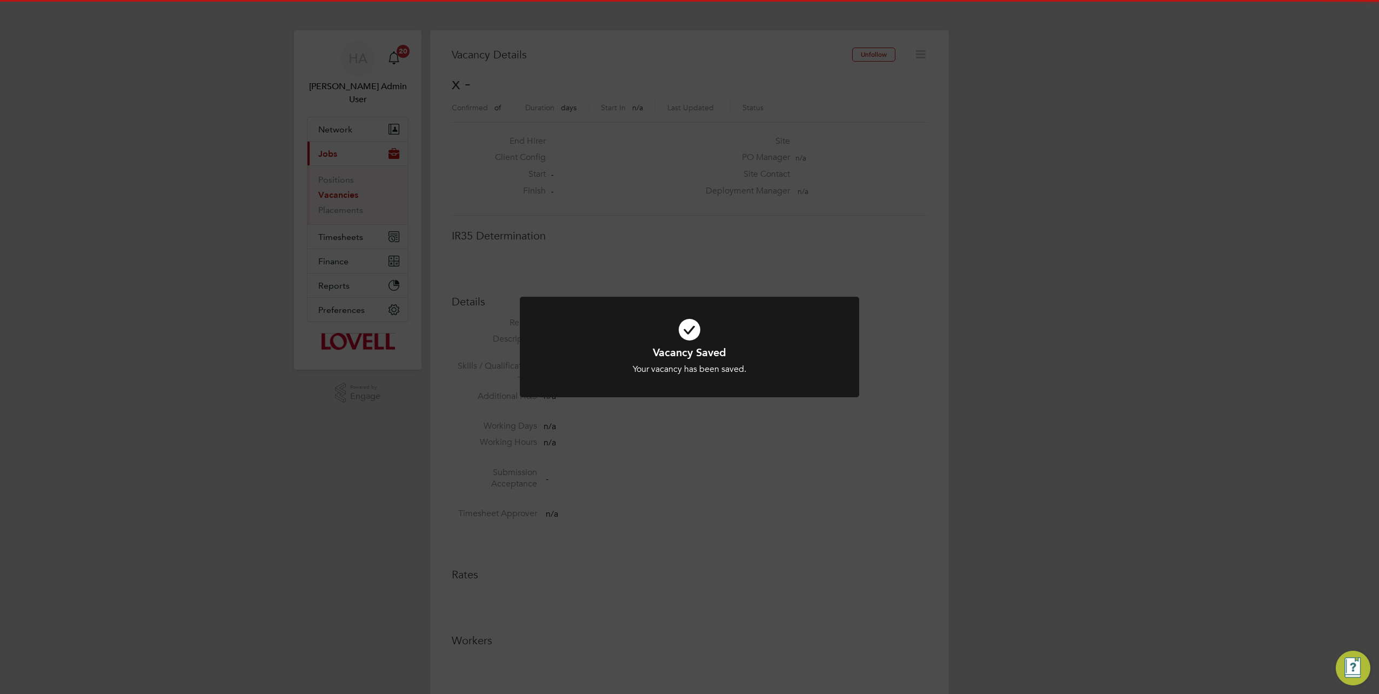
click at [928, 414] on div "Vacancy Saved Your vacancy has been saved. Cancel Okay" at bounding box center [689, 347] width 1379 height 694
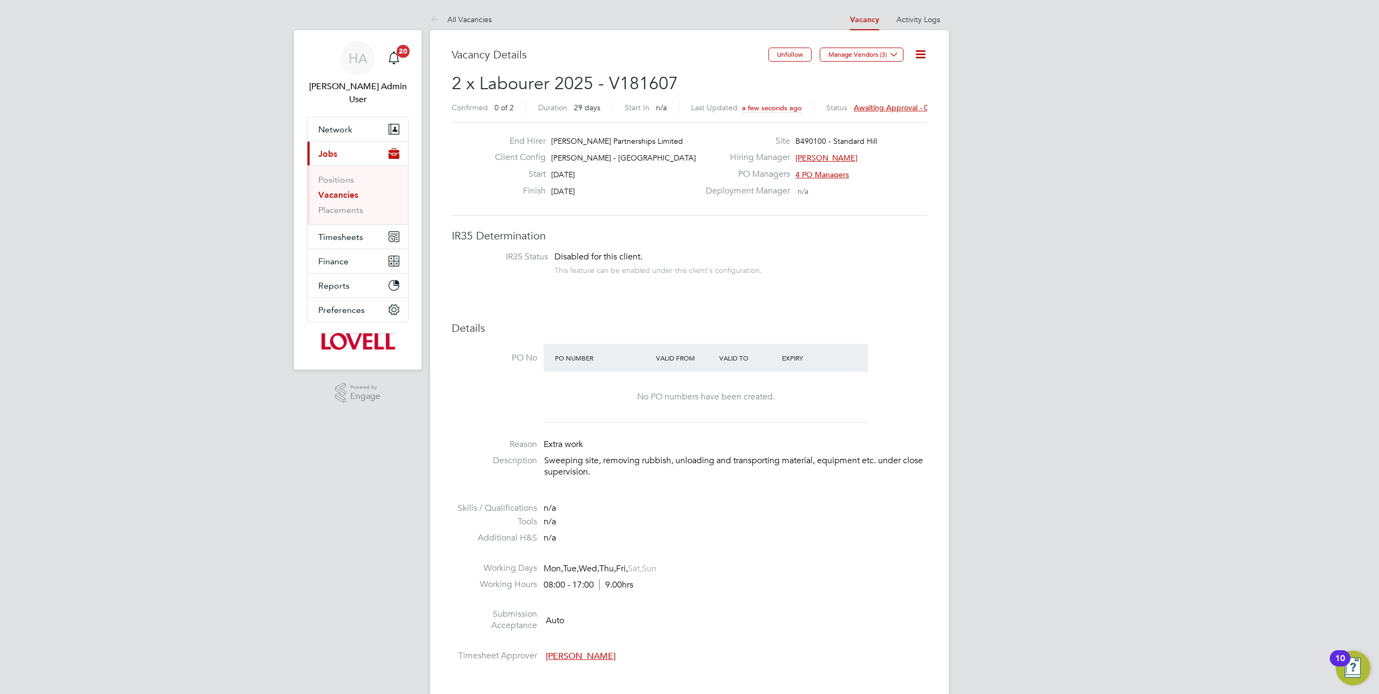
click at [889, 104] on span "Awaiting approval - 0/1" at bounding box center [895, 108] width 82 height 10
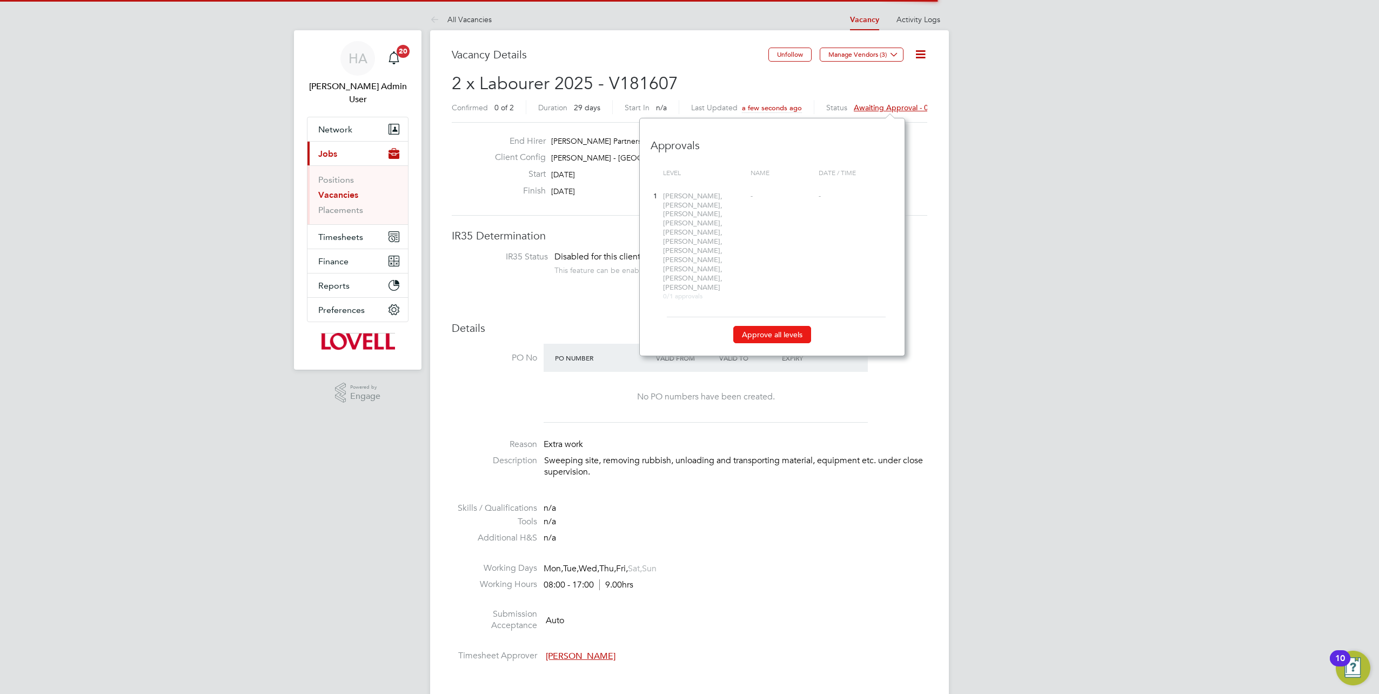
click at [745, 326] on button "Approve all levels" at bounding box center [772, 334] width 78 height 17
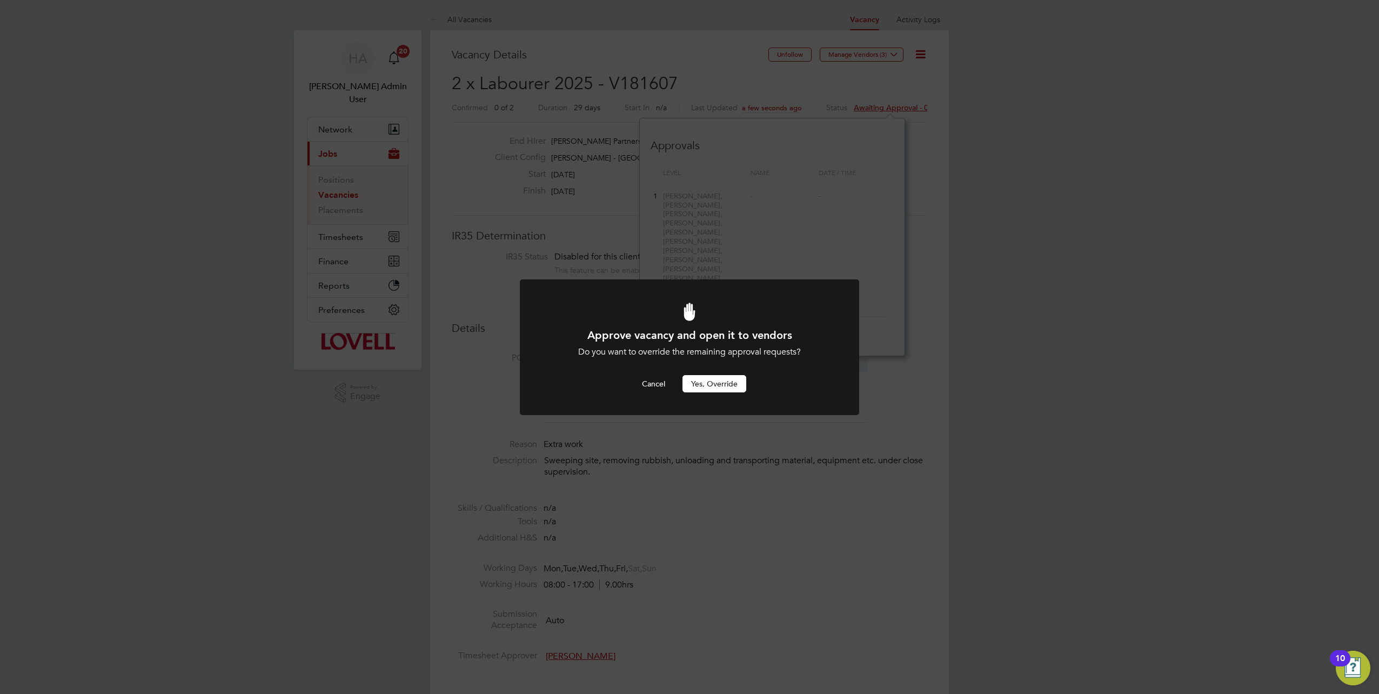
click at [693, 380] on button "Yes, Override" at bounding box center [715, 383] width 64 height 17
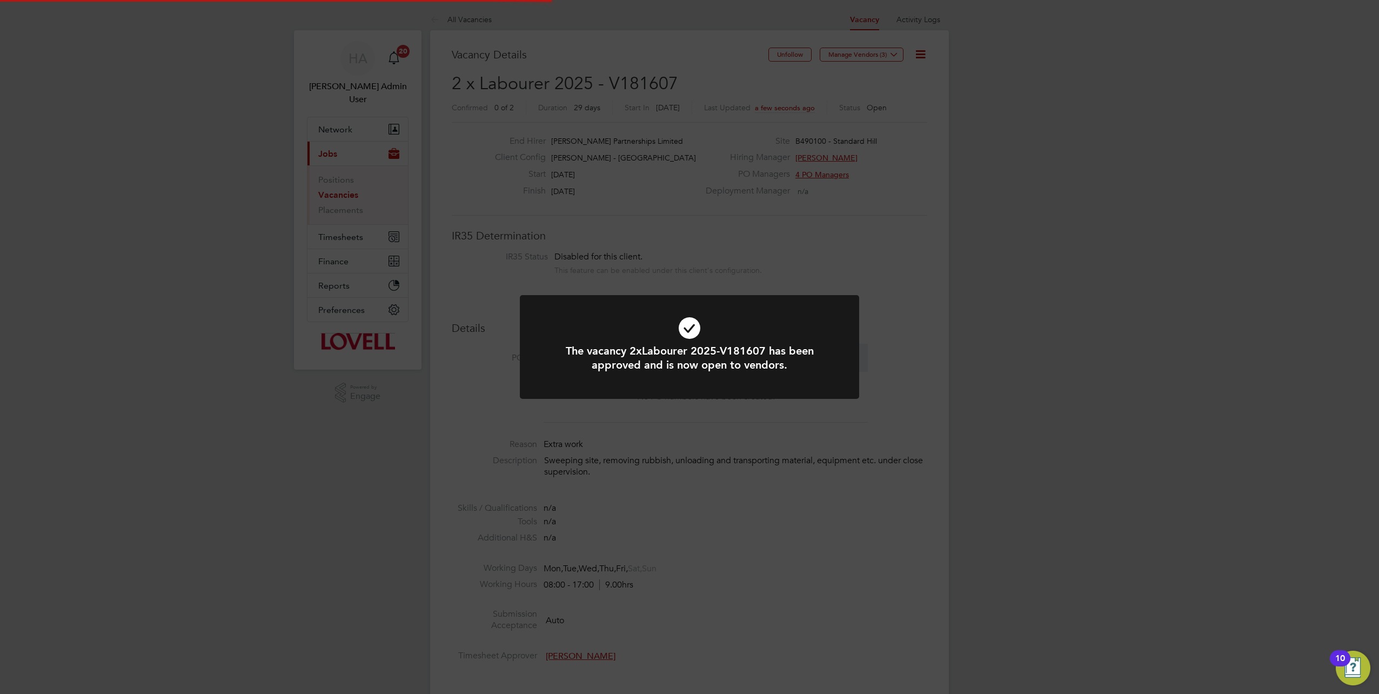
click at [692, 80] on div "The vacancy 2xLabourer 2025-V181607 has been approved and is now open to vendor…" at bounding box center [689, 347] width 1379 height 694
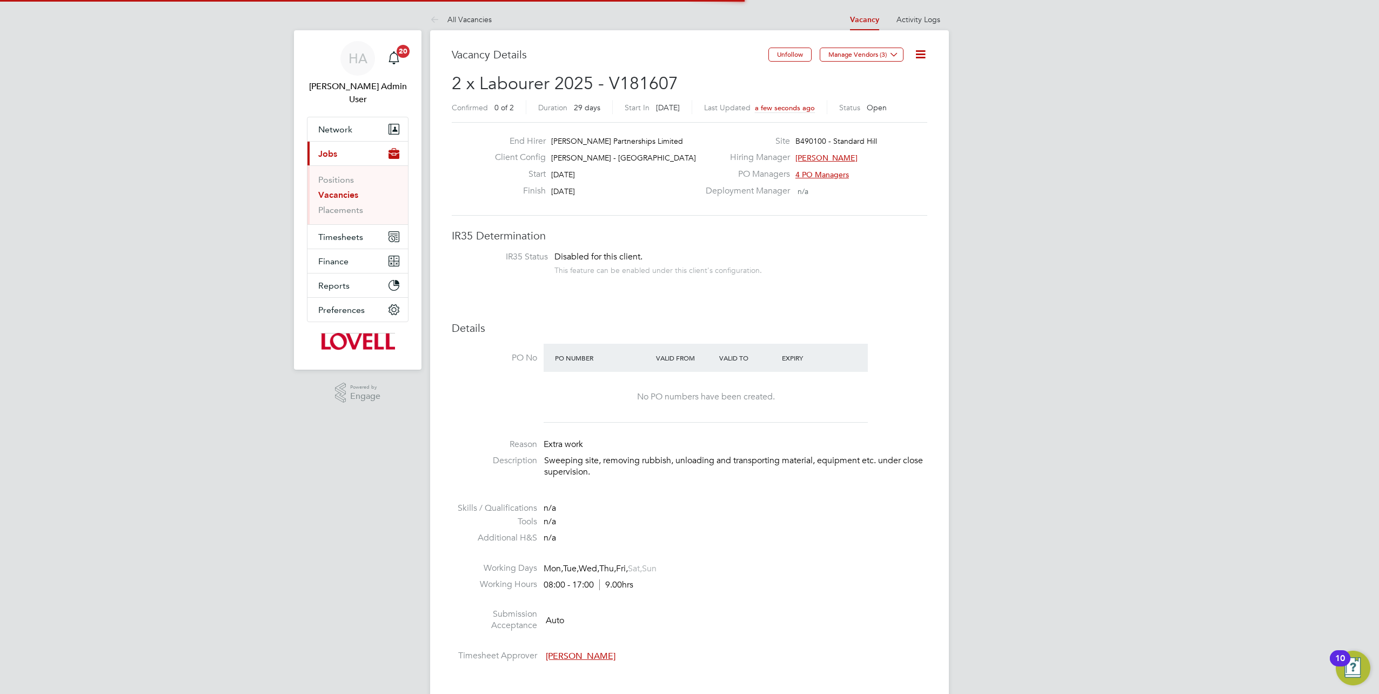
click at [675, 83] on h2 "2 x Labourer 2025 - V181607 Confirmed 0 of 2 Duration 29 days Start In Today La…" at bounding box center [690, 94] width 476 height 45
drag, startPoint x: 685, startPoint y: 83, endPoint x: 616, endPoint y: 90, distance: 70.0
click at [616, 90] on h2 "2 x Labourer 2025 - V181607 Confirmed 0 of 2 Duration 29 days Start In Today La…" at bounding box center [690, 94] width 476 height 45
copy span "181607"
click at [328, 190] on link "Vacancies" at bounding box center [338, 195] width 40 height 10
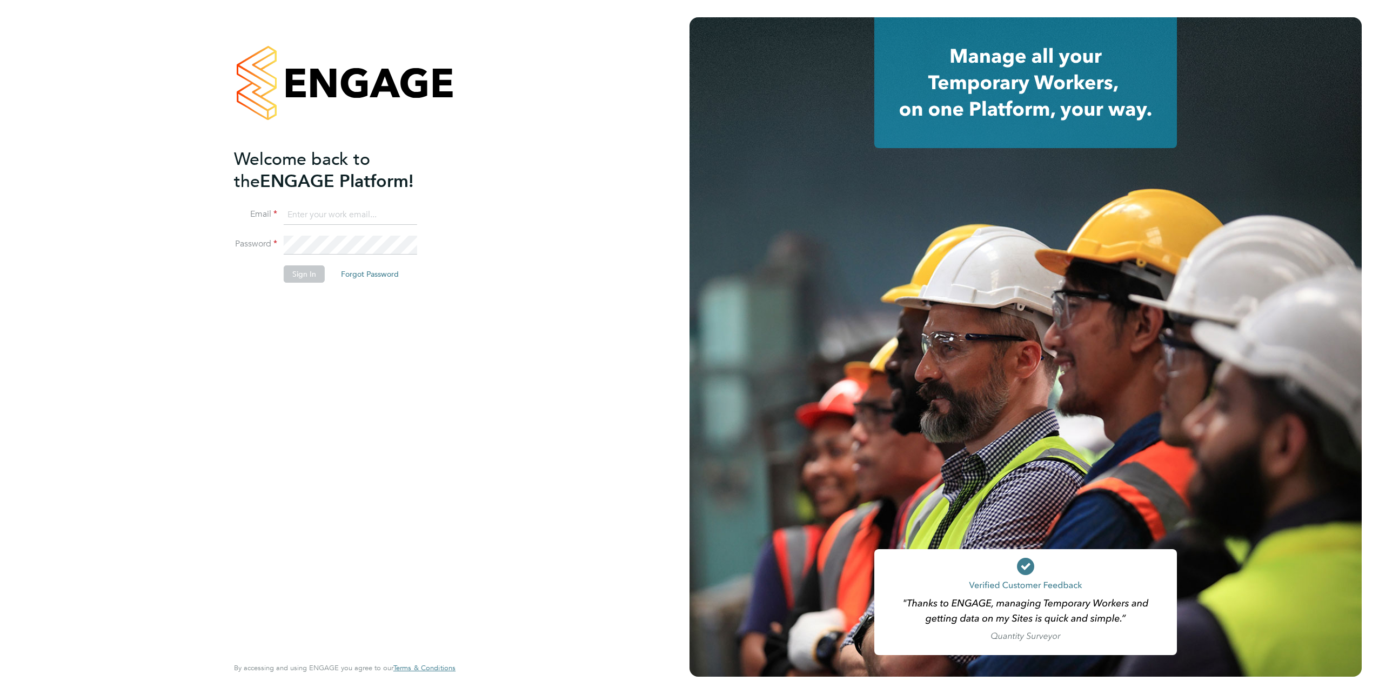
click at [331, 214] on input at bounding box center [351, 214] width 134 height 19
type input "samreet.thandi@hays.com"
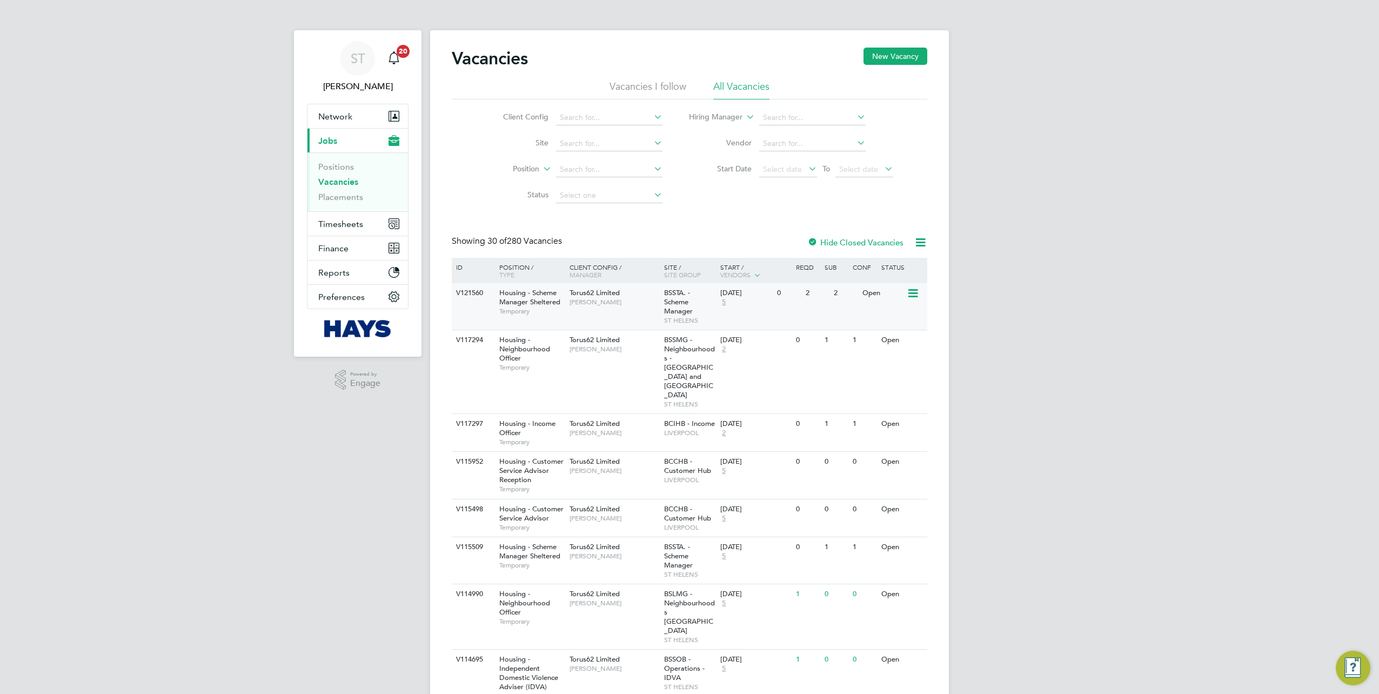
click at [540, 311] on span "Temporary" at bounding box center [531, 311] width 65 height 9
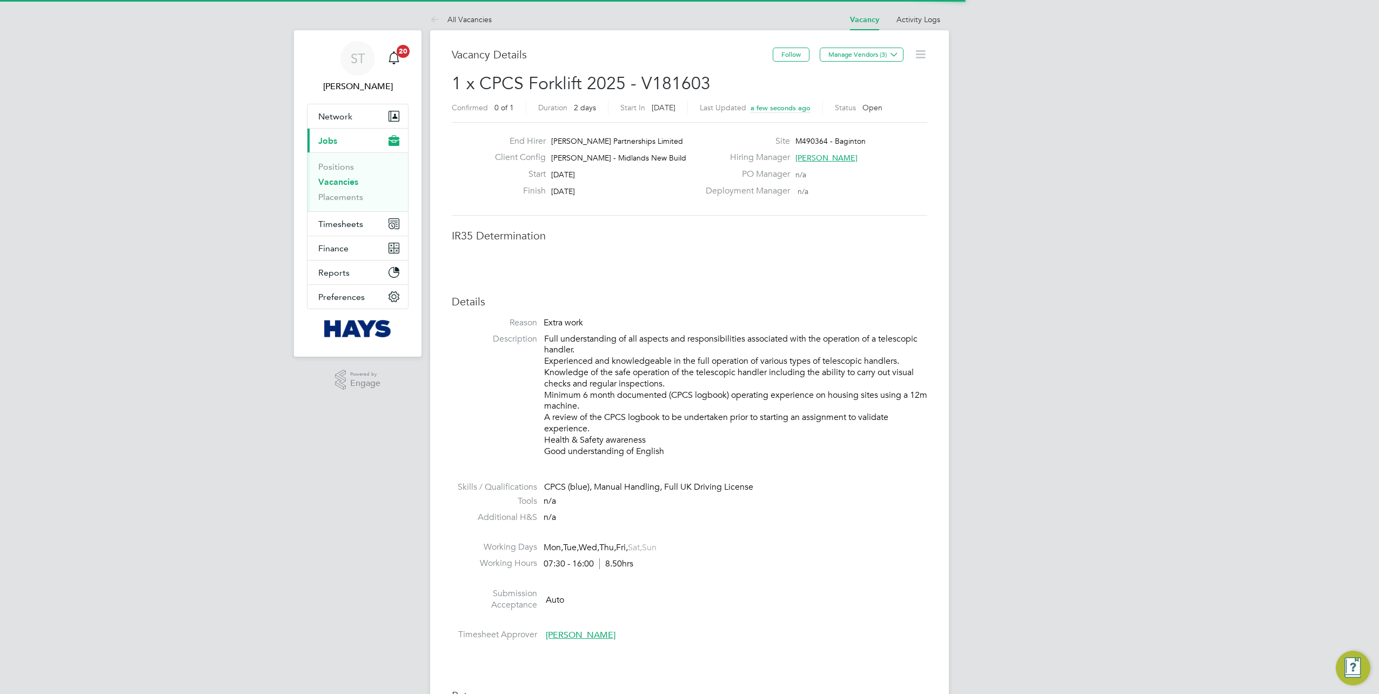
scroll to position [32, 76]
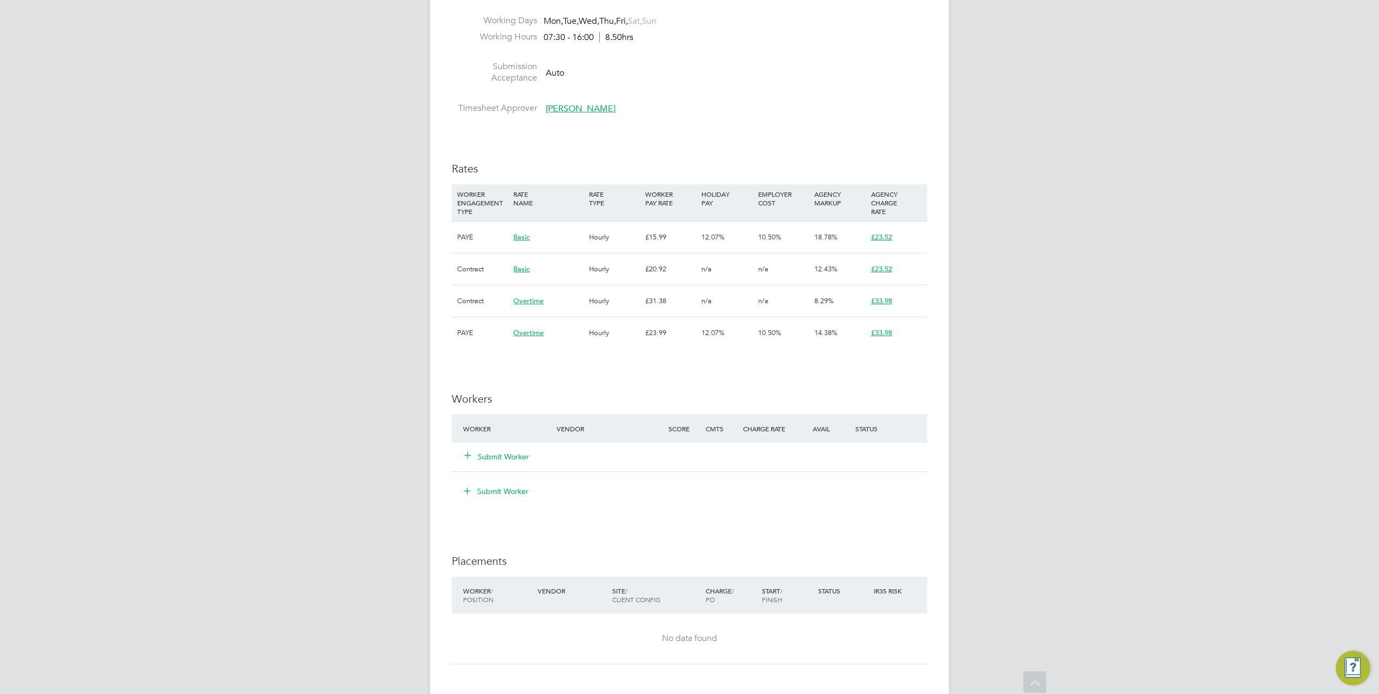
click at [468, 458] on icon at bounding box center [468, 455] width 8 height 8
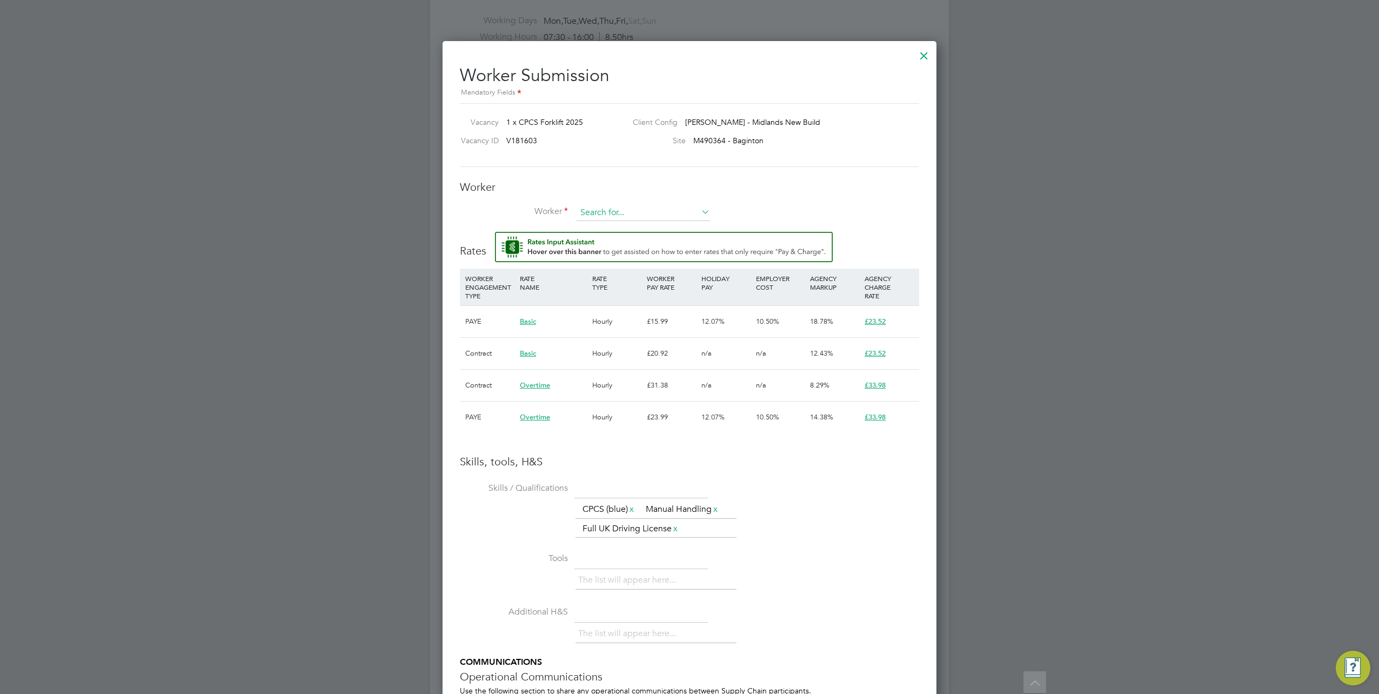
click at [579, 207] on input at bounding box center [644, 213] width 134 height 16
paste input "16634258"
type input "16634258"
click at [599, 239] on li "+ Add new" at bounding box center [644, 241] width 134 height 15
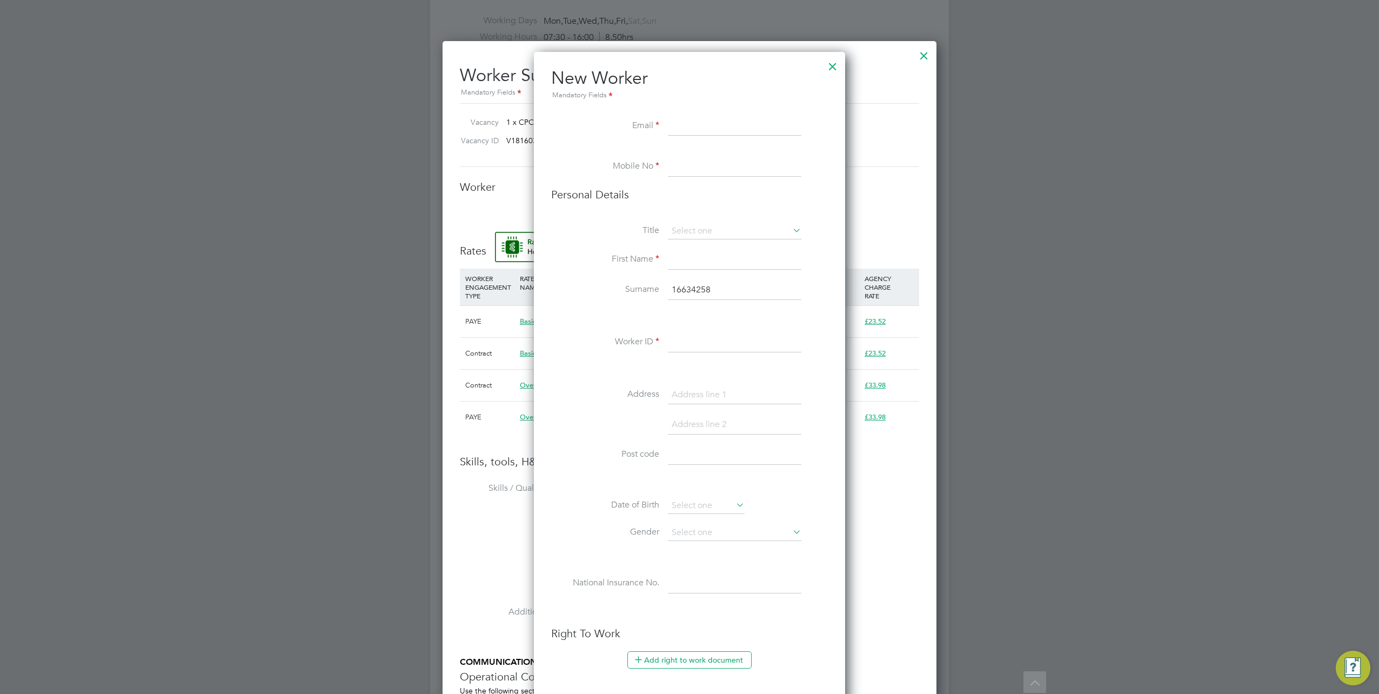
click at [678, 128] on input at bounding box center [735, 126] width 134 height 19
paste input "josephstretton@yahoo.com"
type input "josephstretton@yahoo.com"
click at [699, 171] on input at bounding box center [735, 166] width 134 height 19
click at [690, 167] on input "tel:07949447626" at bounding box center [735, 166] width 134 height 19
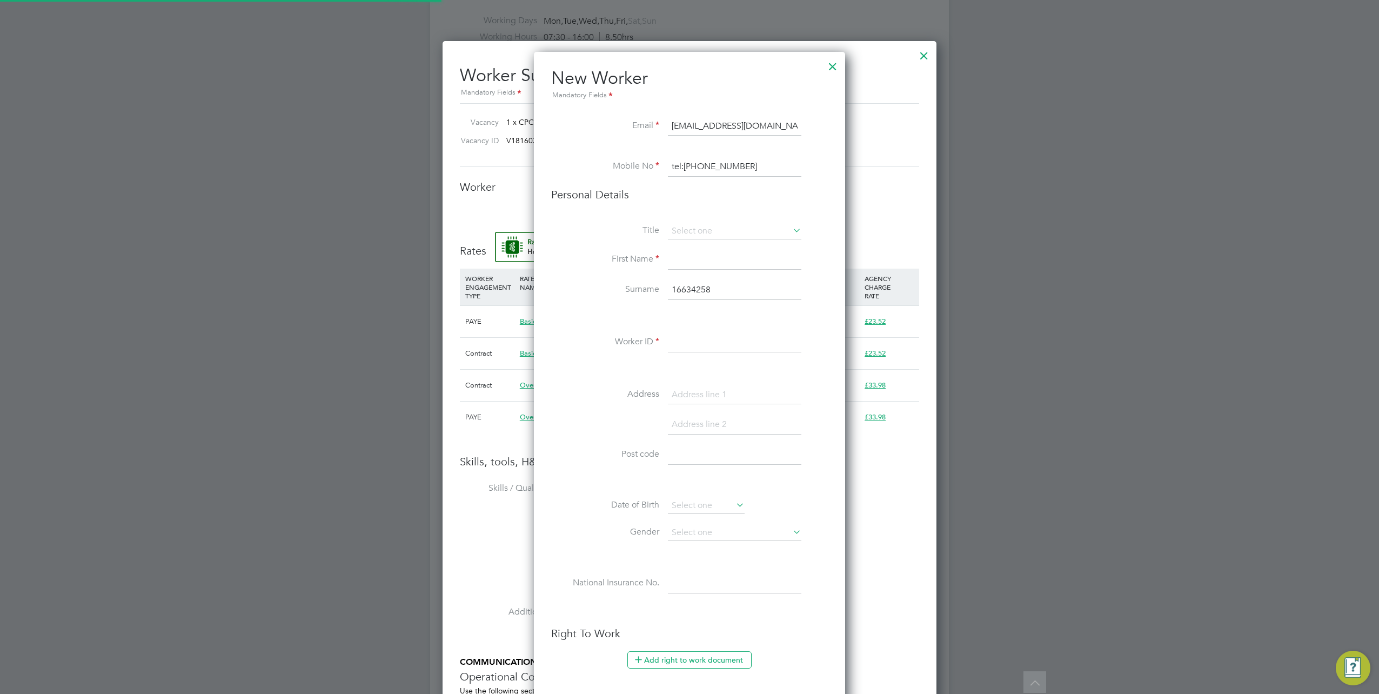
click at [683, 165] on input "tel:07949447626" at bounding box center [735, 166] width 134 height 19
click at [685, 164] on input "tel:07949447626" at bounding box center [735, 166] width 134 height 19
type input "07949447626"
click at [694, 226] on input at bounding box center [735, 231] width 134 height 16
click at [688, 243] on li "Mr" at bounding box center [735, 246] width 134 height 14
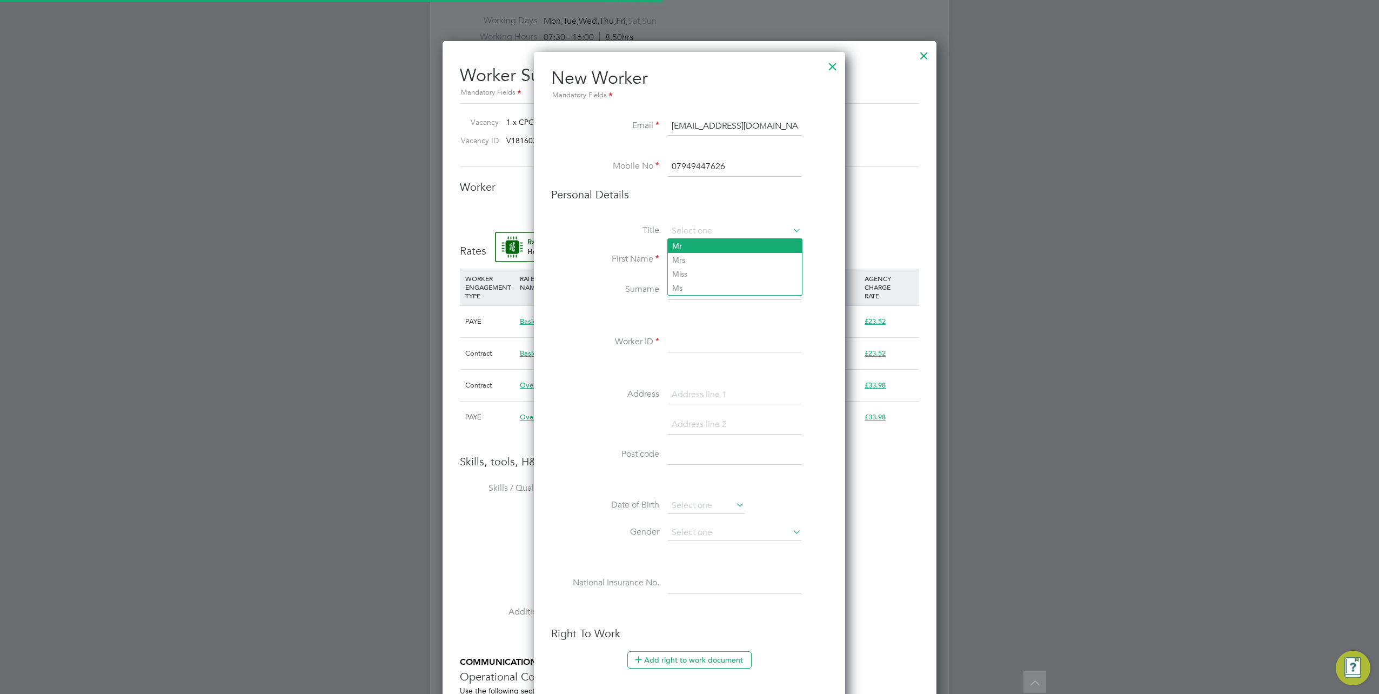
type input "Mr"
click at [688, 261] on input at bounding box center [735, 259] width 134 height 19
type input "Joseph"
drag, startPoint x: 718, startPoint y: 291, endPoint x: 593, endPoint y: 290, distance: 124.9
click at [593, 290] on li "Surname 16634258" at bounding box center [689, 296] width 277 height 30
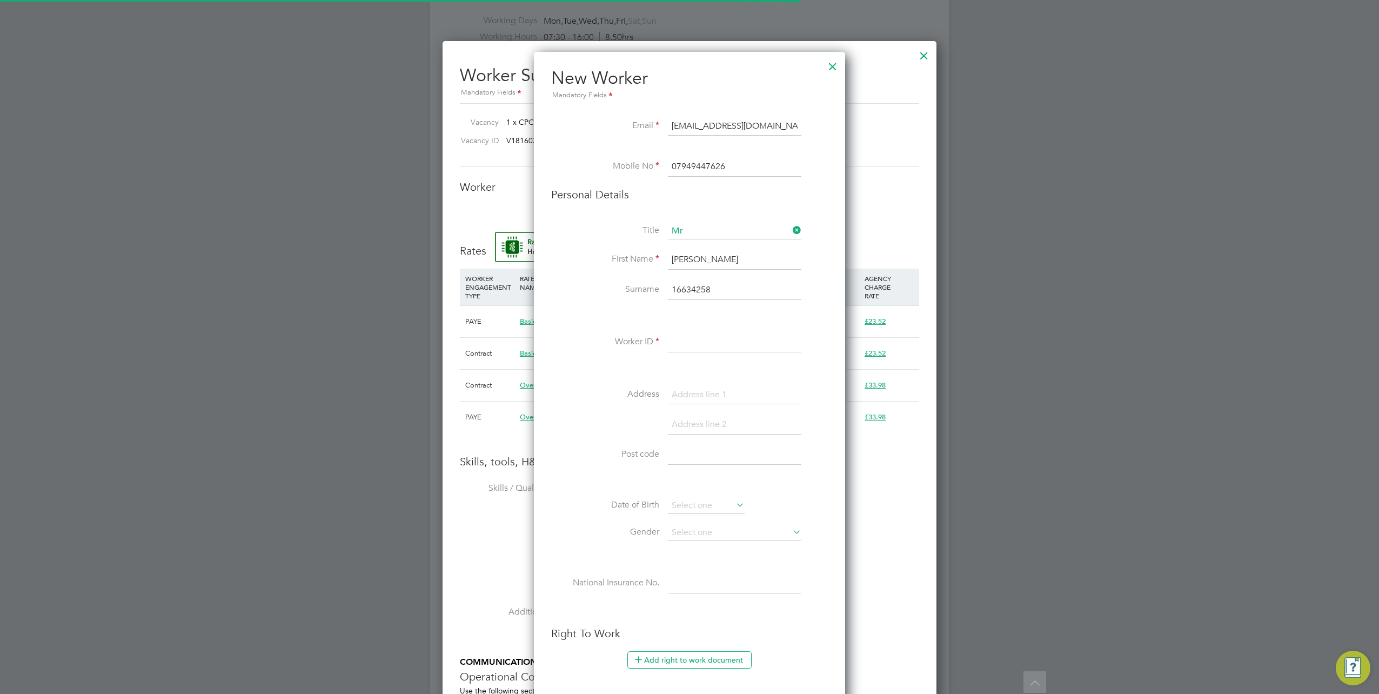
click at [697, 337] on input at bounding box center [735, 342] width 134 height 19
paste input "16634258"
type input "16634258"
drag, startPoint x: 717, startPoint y: 287, endPoint x: 650, endPoint y: 287, distance: 67.0
click at [650, 287] on li "Surname 16634258" at bounding box center [689, 296] width 277 height 30
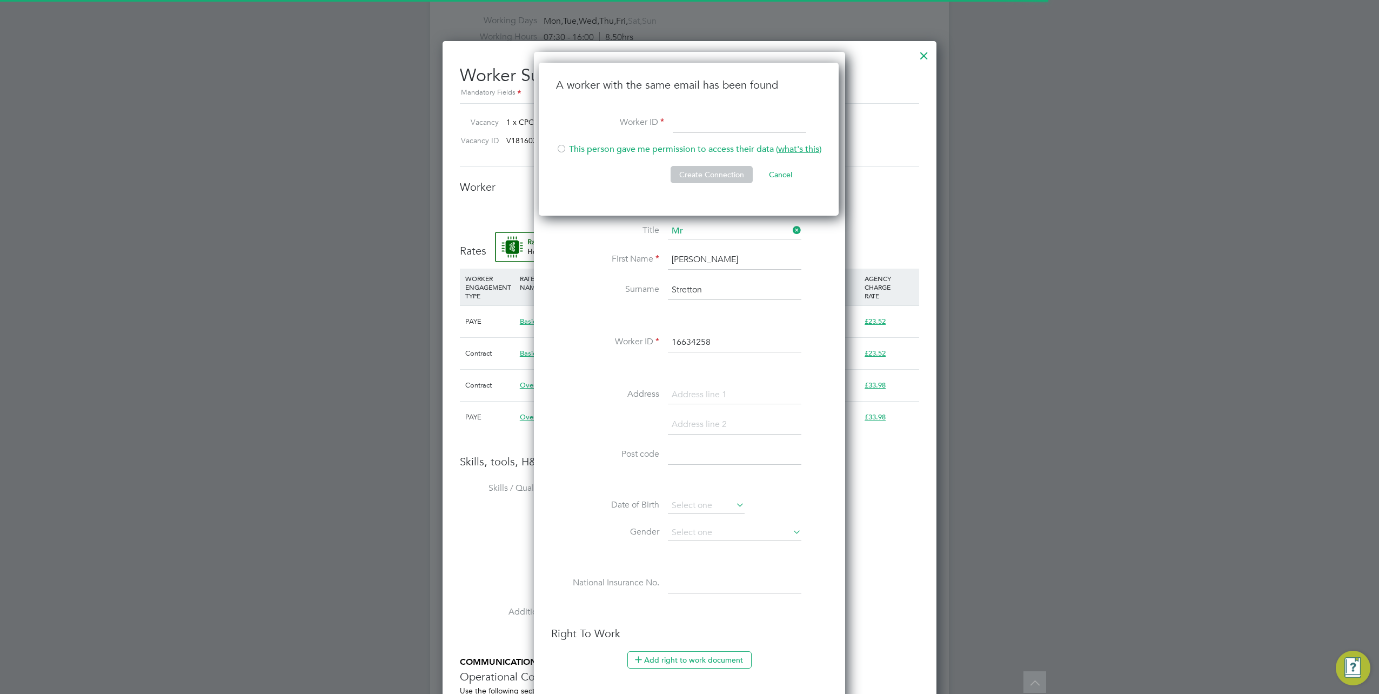
type input "Stretton"
click at [689, 120] on input at bounding box center [740, 123] width 134 height 19
paste input "16634258"
type input "16634258"
click at [637, 148] on li "This person gave me permission to access their data ( what's this )" at bounding box center [688, 155] width 265 height 22
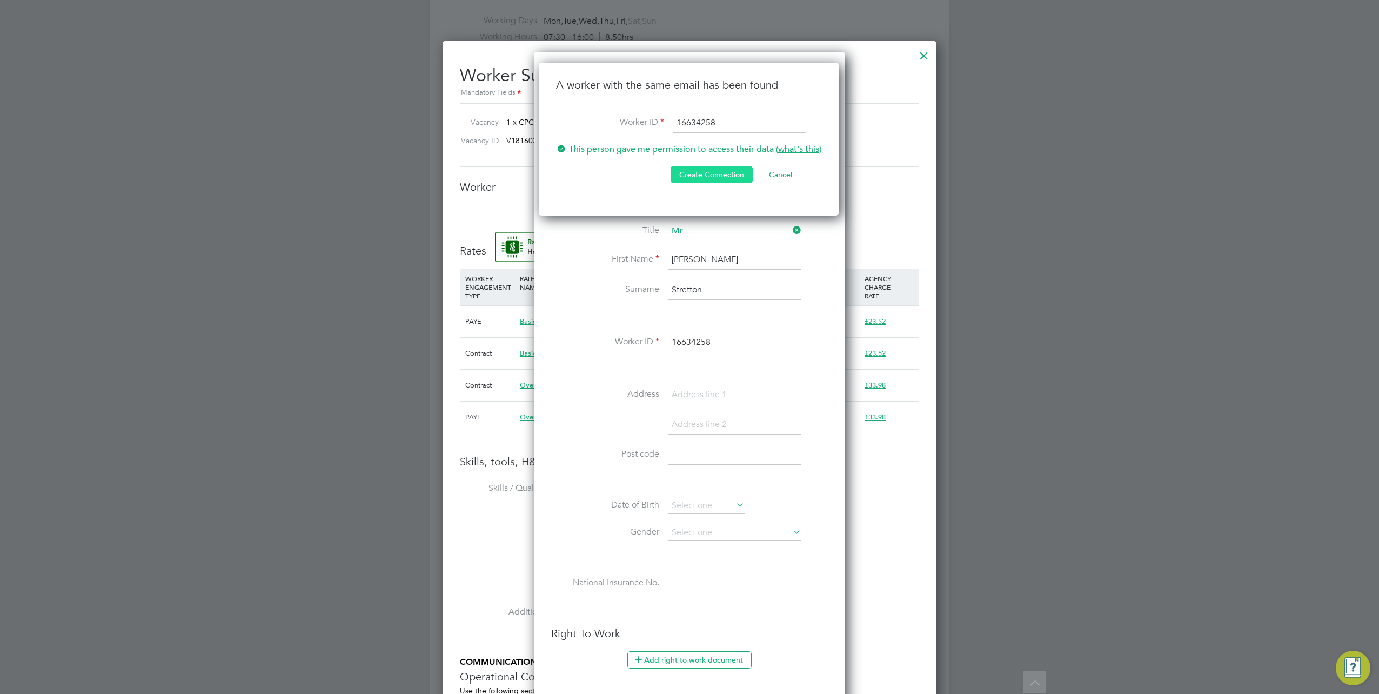
click at [701, 170] on button "Create Connection" at bounding box center [712, 174] width 82 height 17
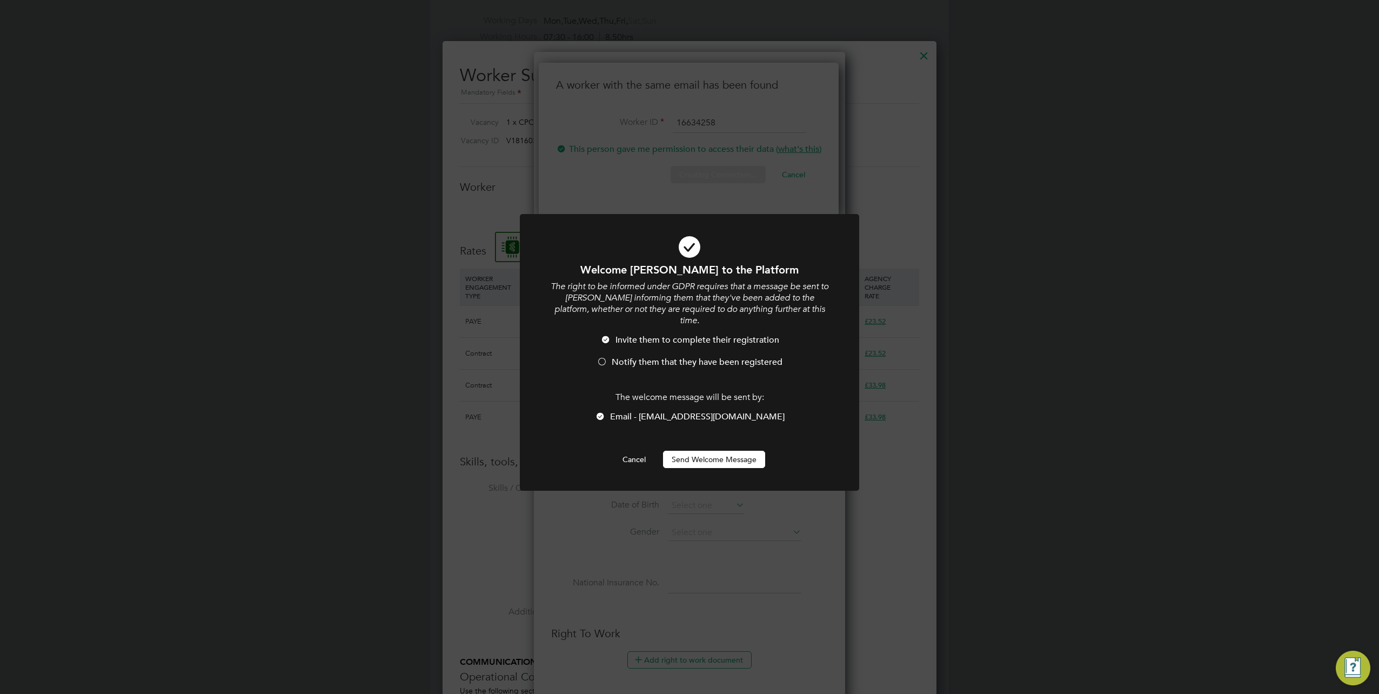
click at [695, 451] on button "Send Welcome Message" at bounding box center [714, 459] width 102 height 17
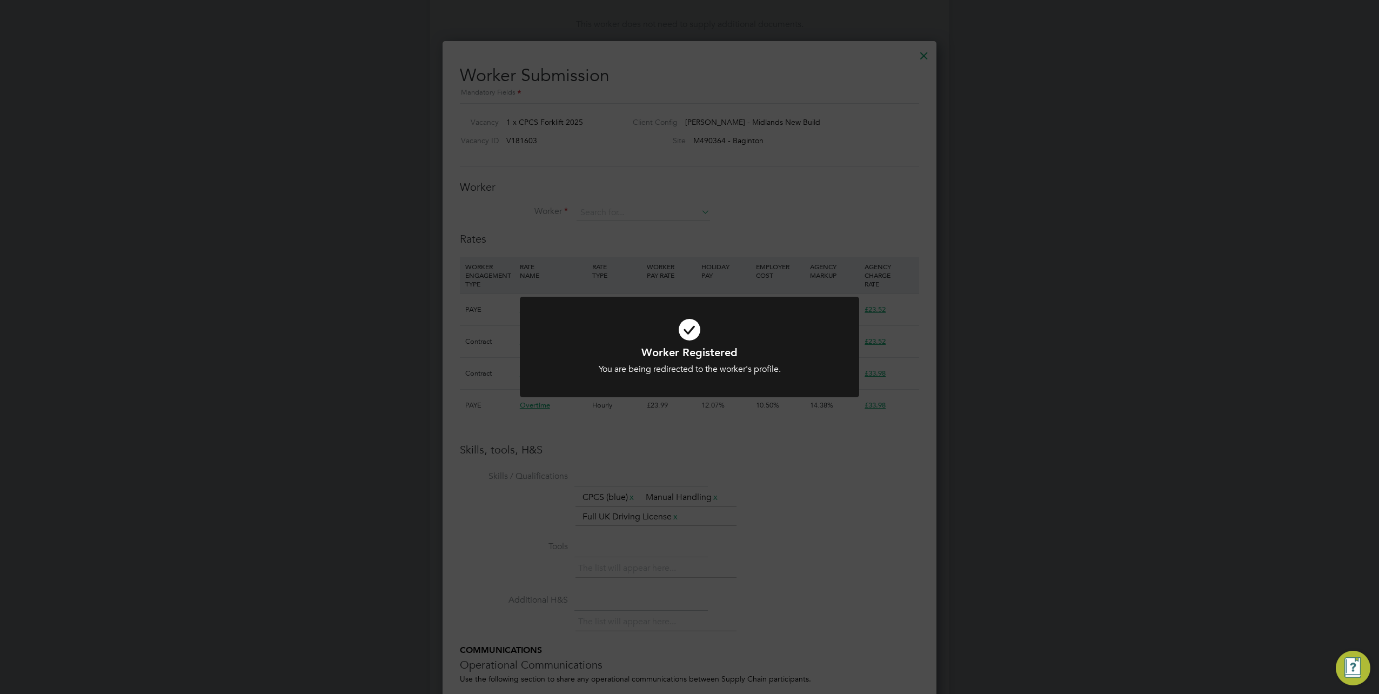
click at [661, 245] on div "Worker Registered You are being redirected to the worker's profile. Cancel Okay" at bounding box center [689, 347] width 1379 height 694
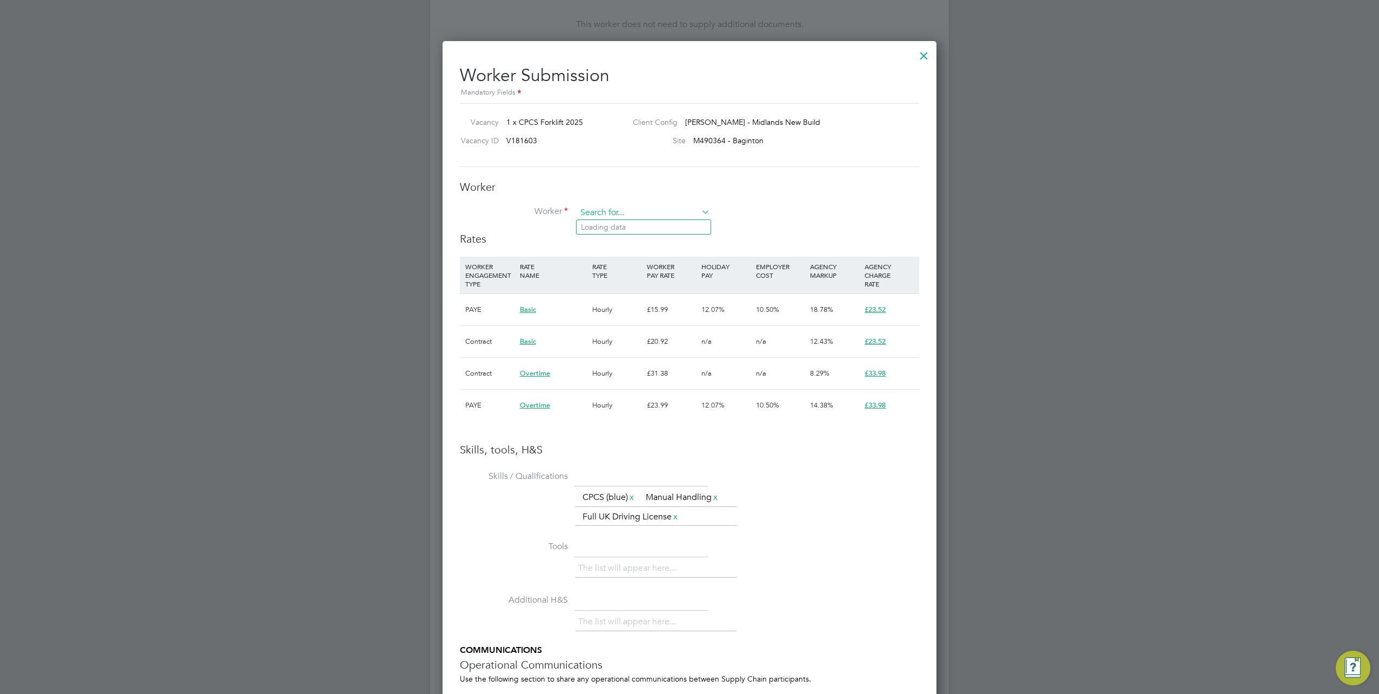
click at [616, 213] on input at bounding box center [644, 213] width 134 height 16
paste input "16634258"
click at [628, 228] on li "Joseph Stretton ( 16634258 )" at bounding box center [644, 227] width 134 height 15
type input "Joseph Stretton (16634258)"
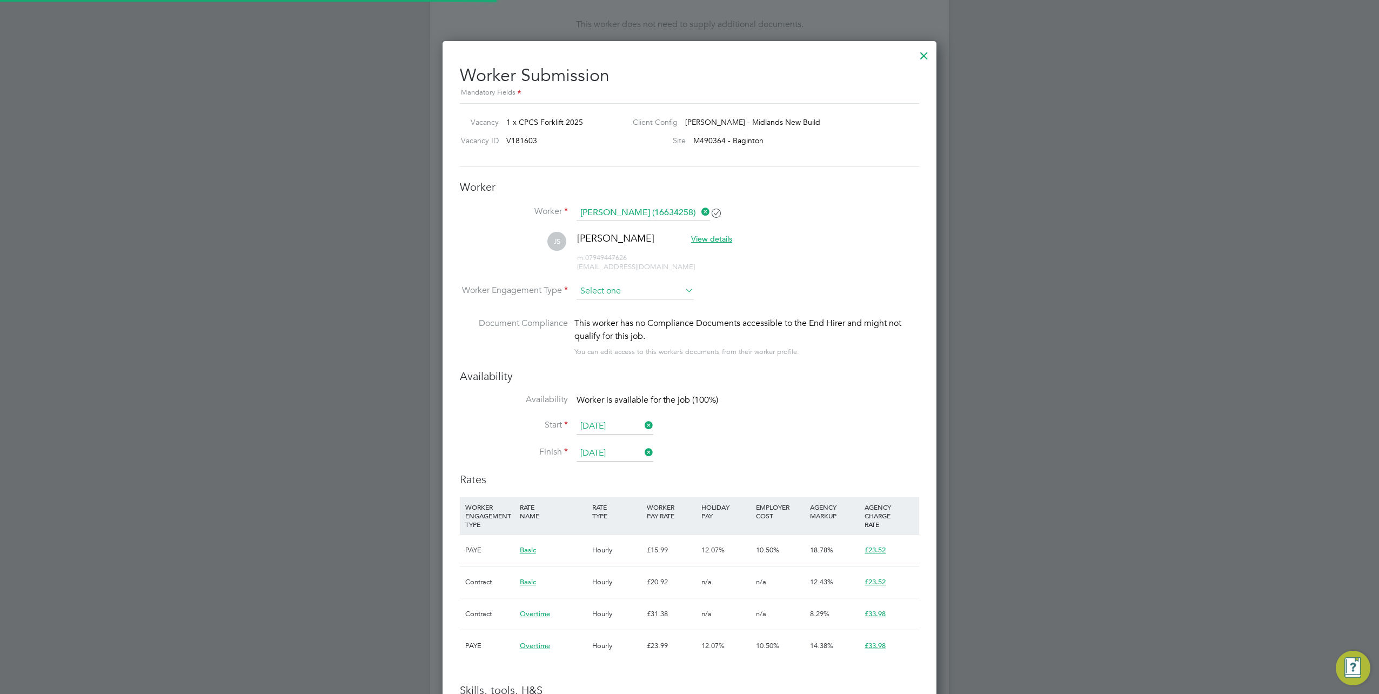
click at [616, 286] on input at bounding box center [635, 291] width 117 height 16
click at [608, 306] on li "Contract" at bounding box center [636, 305] width 118 height 14
type input "Contract"
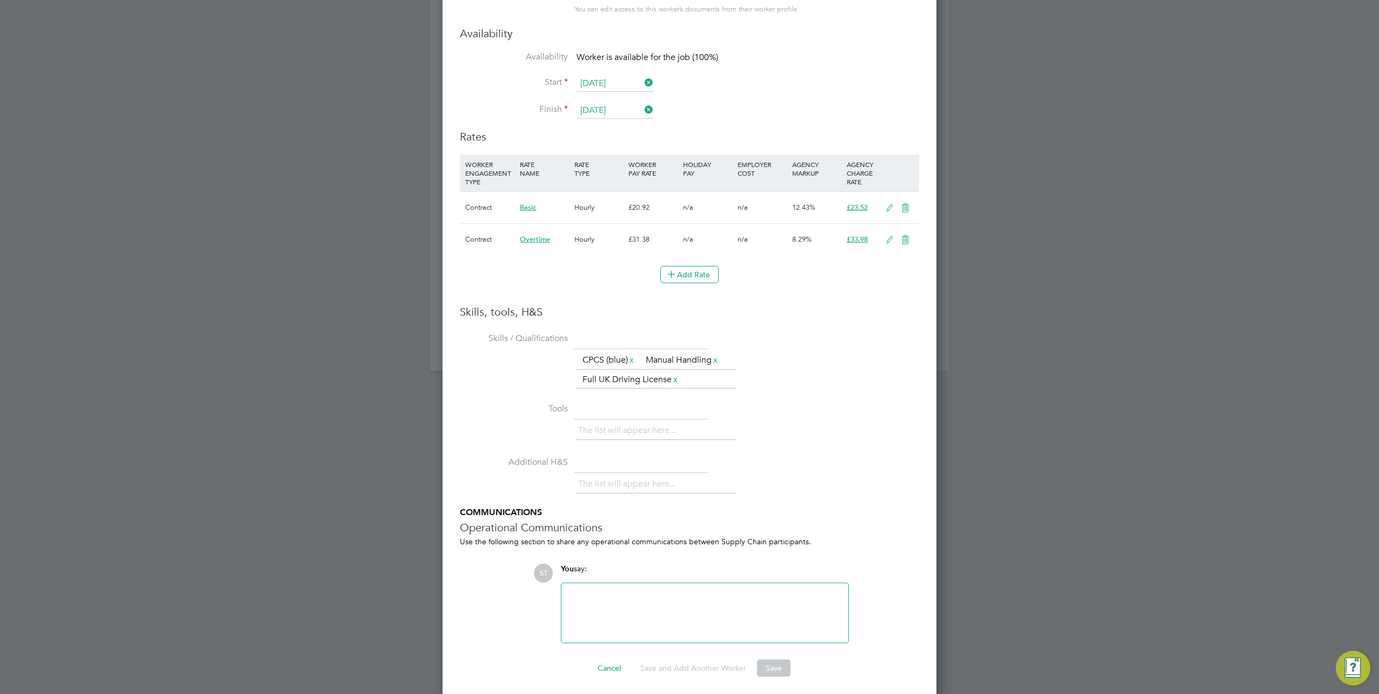
click at [892, 205] on icon at bounding box center [890, 208] width 14 height 9
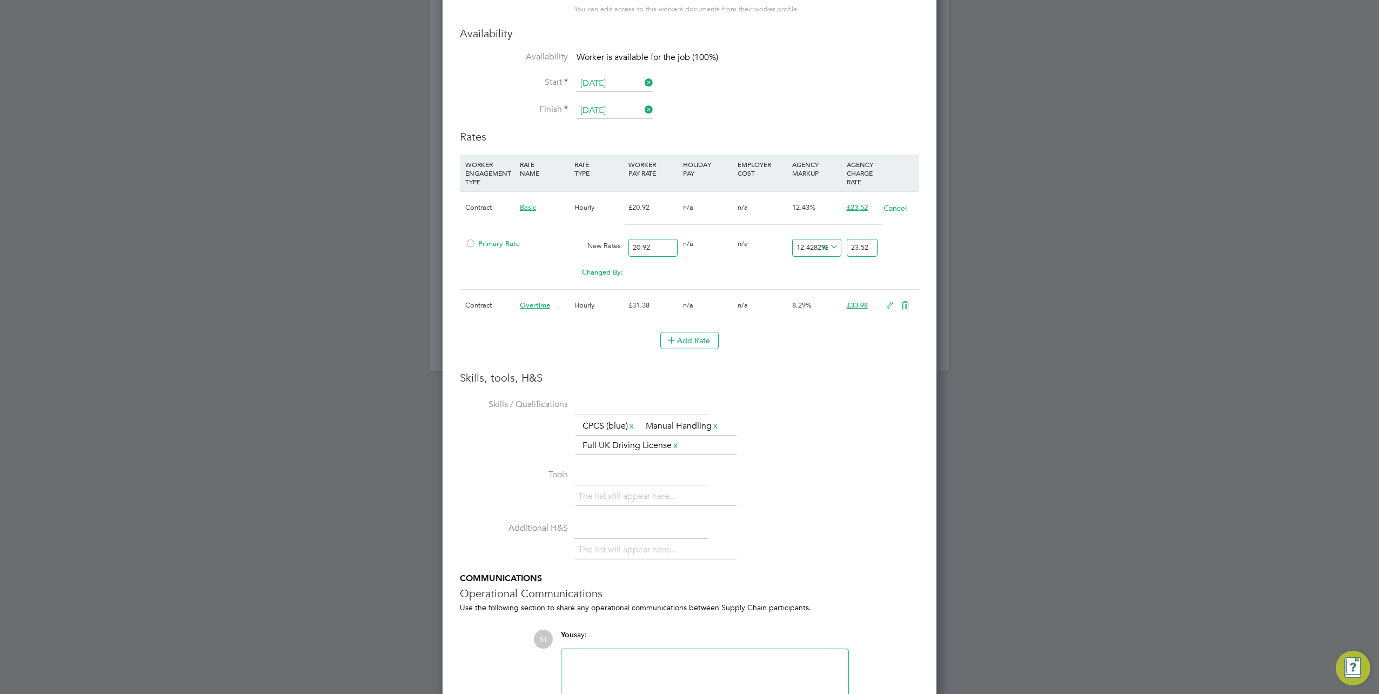
click at [479, 242] on span "Primary Rate" at bounding box center [492, 243] width 55 height 9
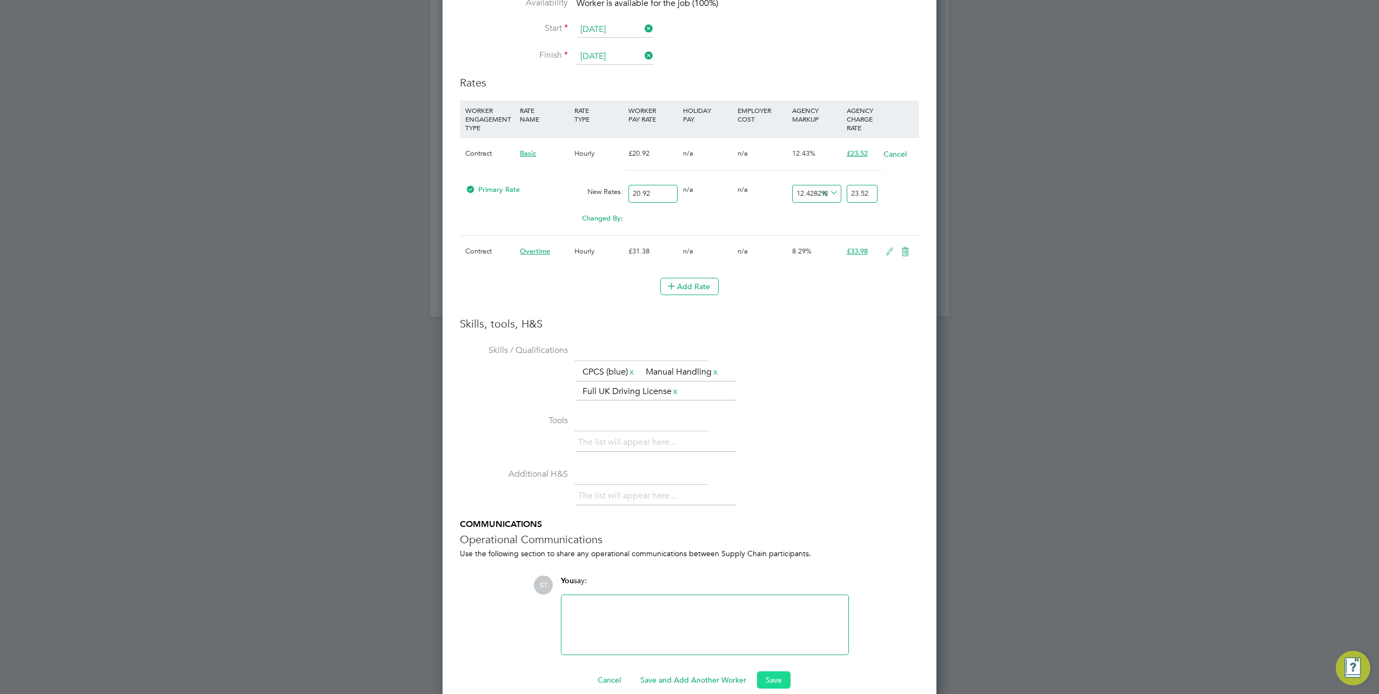
click at [773, 673] on button "Save" at bounding box center [774, 679] width 34 height 17
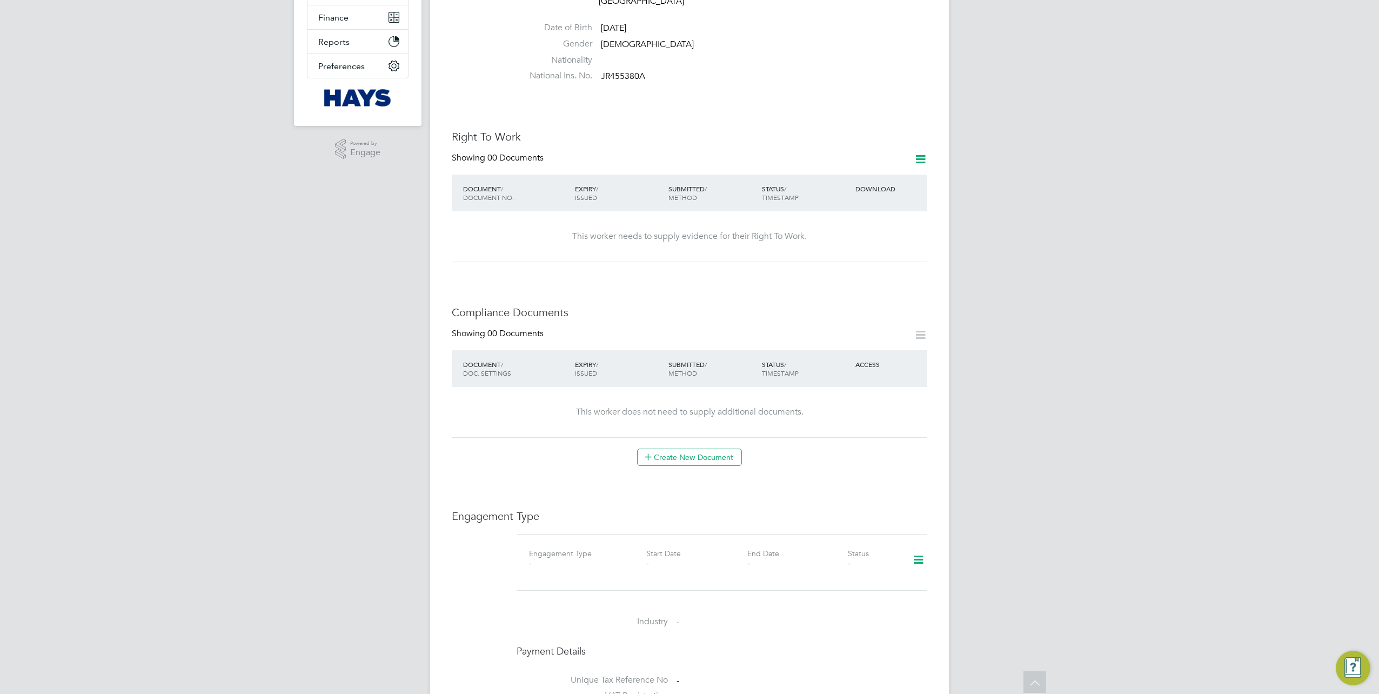
scroll to position [270, 0]
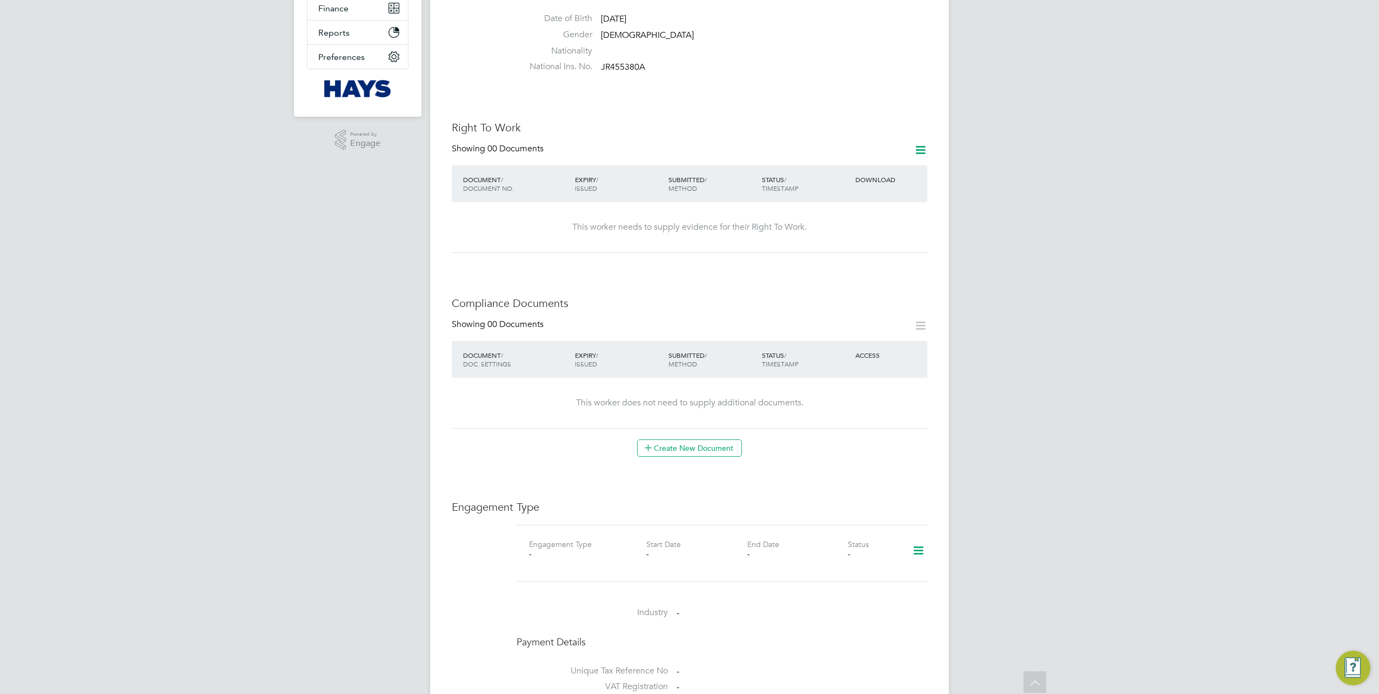
click at [916, 541] on icon at bounding box center [918, 550] width 19 height 25
click at [813, 588] on li "Add Engagement Type" at bounding box center [863, 585] width 123 height 15
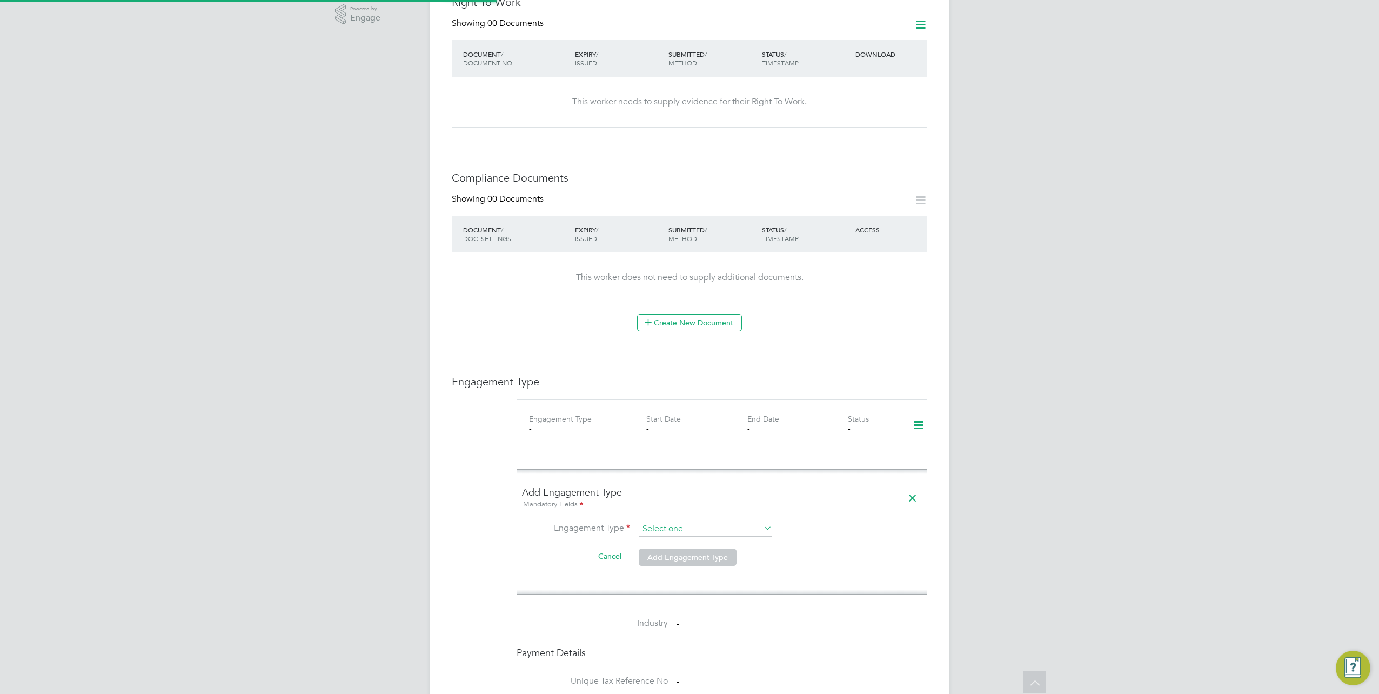
scroll to position [432, 0]
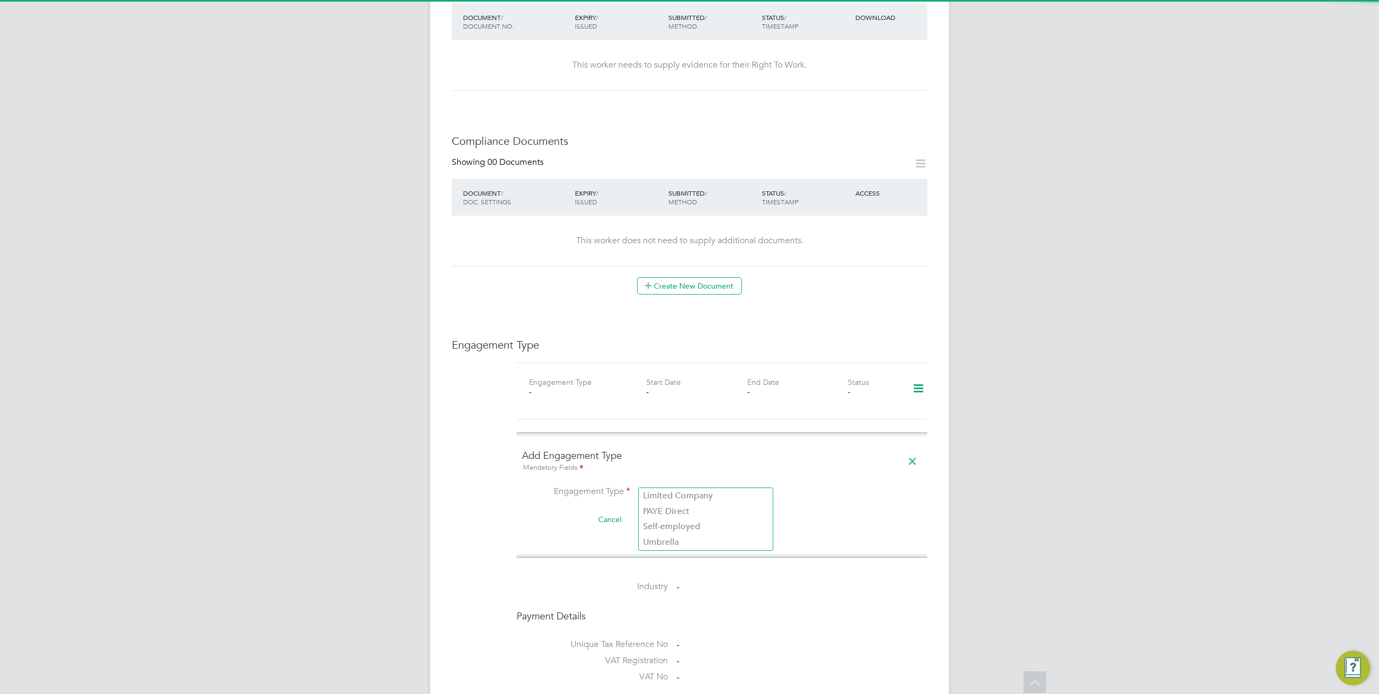
click at [674, 485] on input at bounding box center [706, 492] width 134 height 15
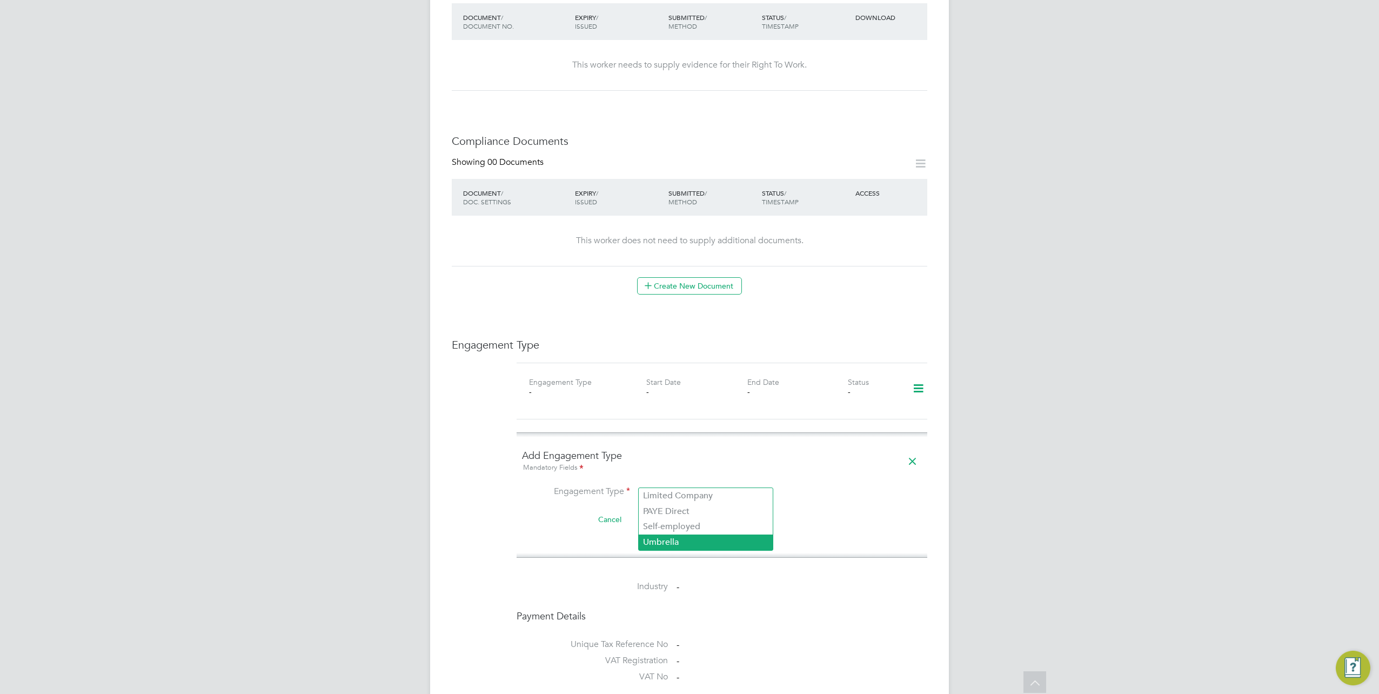
click at [682, 536] on li "Umbrella" at bounding box center [706, 543] width 134 height 16
type input "Umbrella"
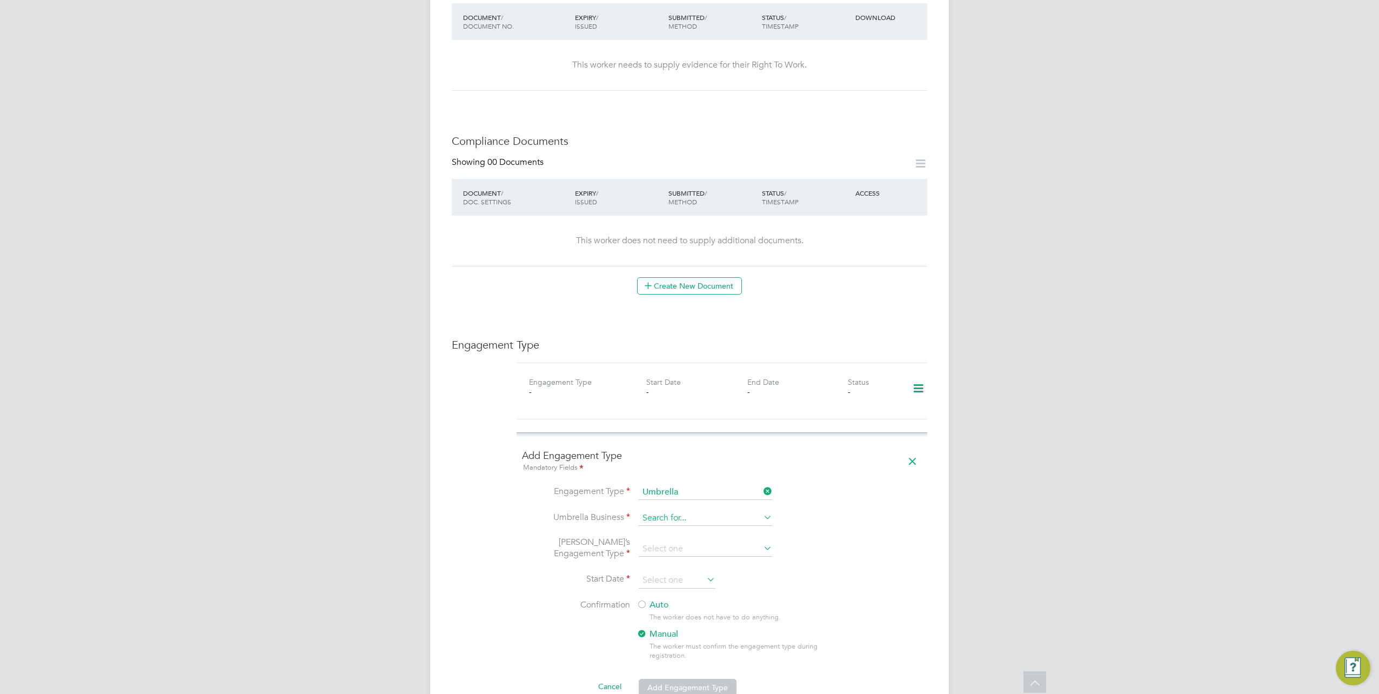
click at [668, 512] on input at bounding box center [706, 518] width 134 height 15
click at [662, 511] on input at bounding box center [706, 518] width 134 height 15
click at [681, 524] on li "Cre st Plus Operations Limited" at bounding box center [706, 522] width 134 height 16
type input "Crest Plus Operations Limited"
click at [680, 542] on input at bounding box center [706, 549] width 134 height 15
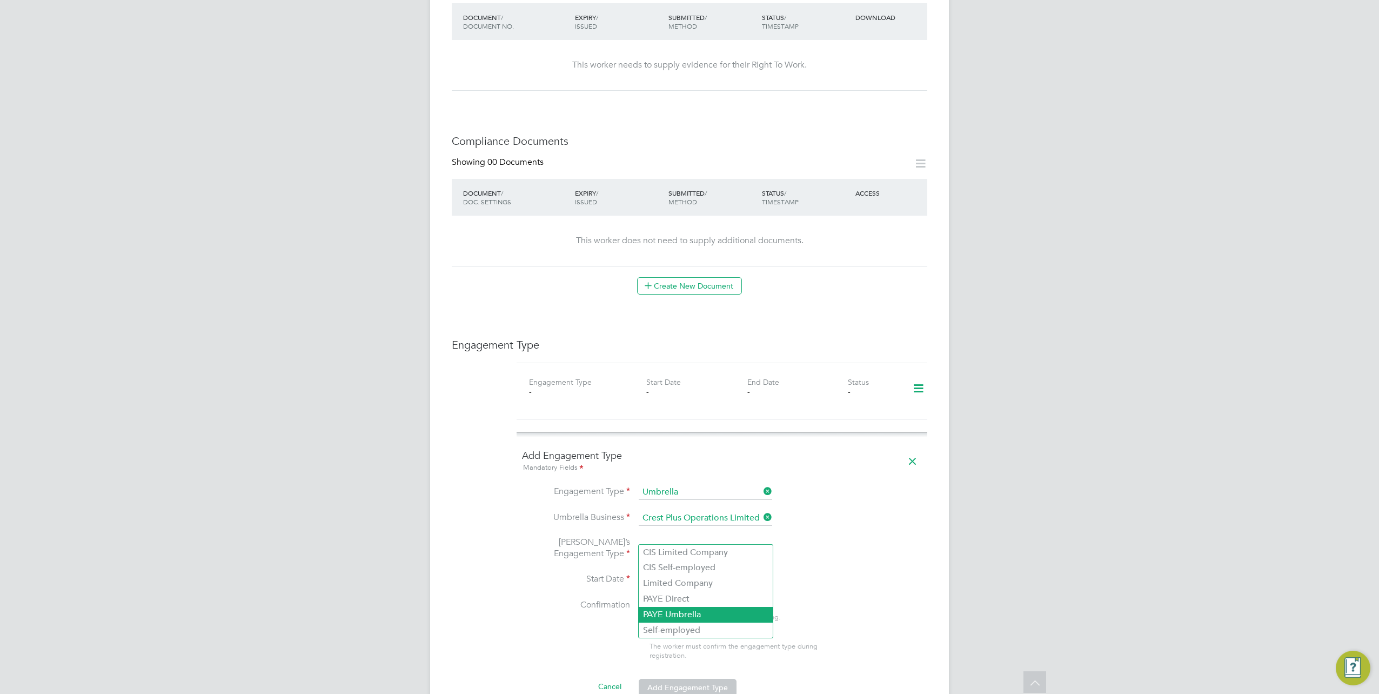
click at [686, 613] on li "PAYE Umbrella" at bounding box center [706, 615] width 134 height 16
type input "PAYE Umbrella"
click at [679, 572] on input at bounding box center [677, 580] width 77 height 16
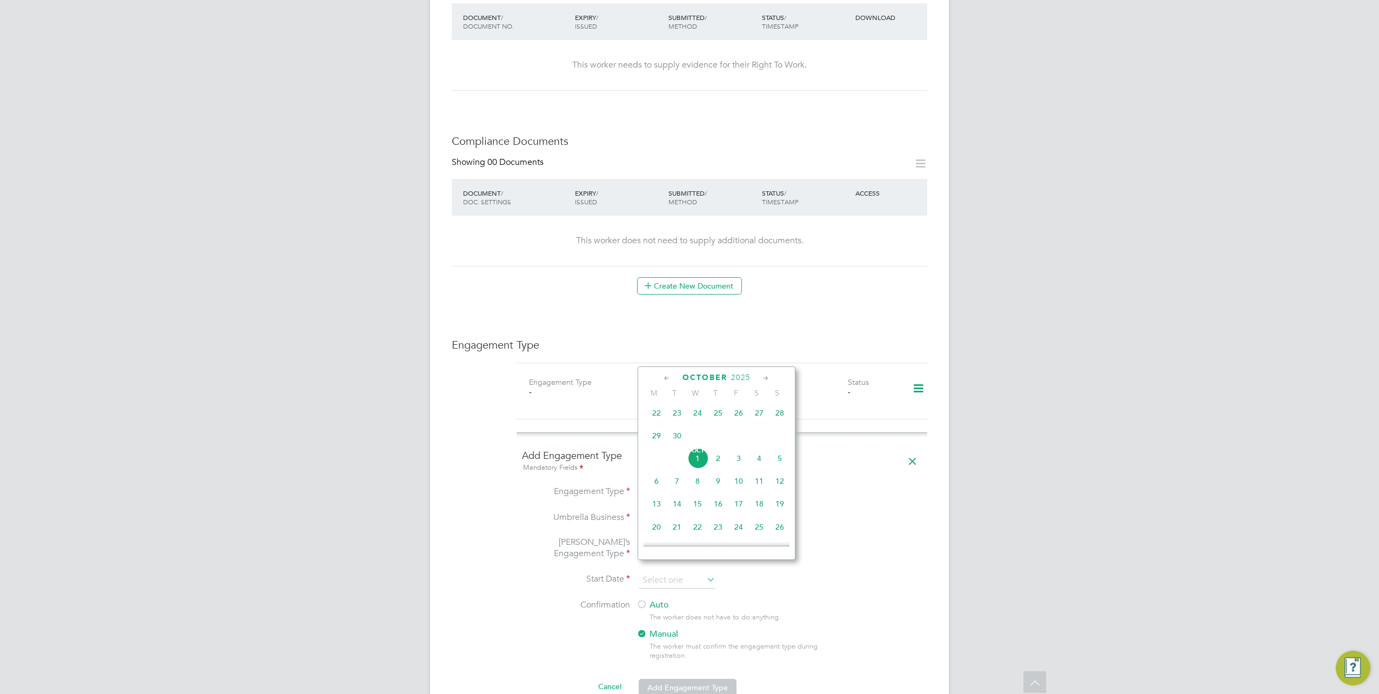
click at [704, 463] on span "Oct 1" at bounding box center [698, 458] width 21 height 21
type input "[DATE]"
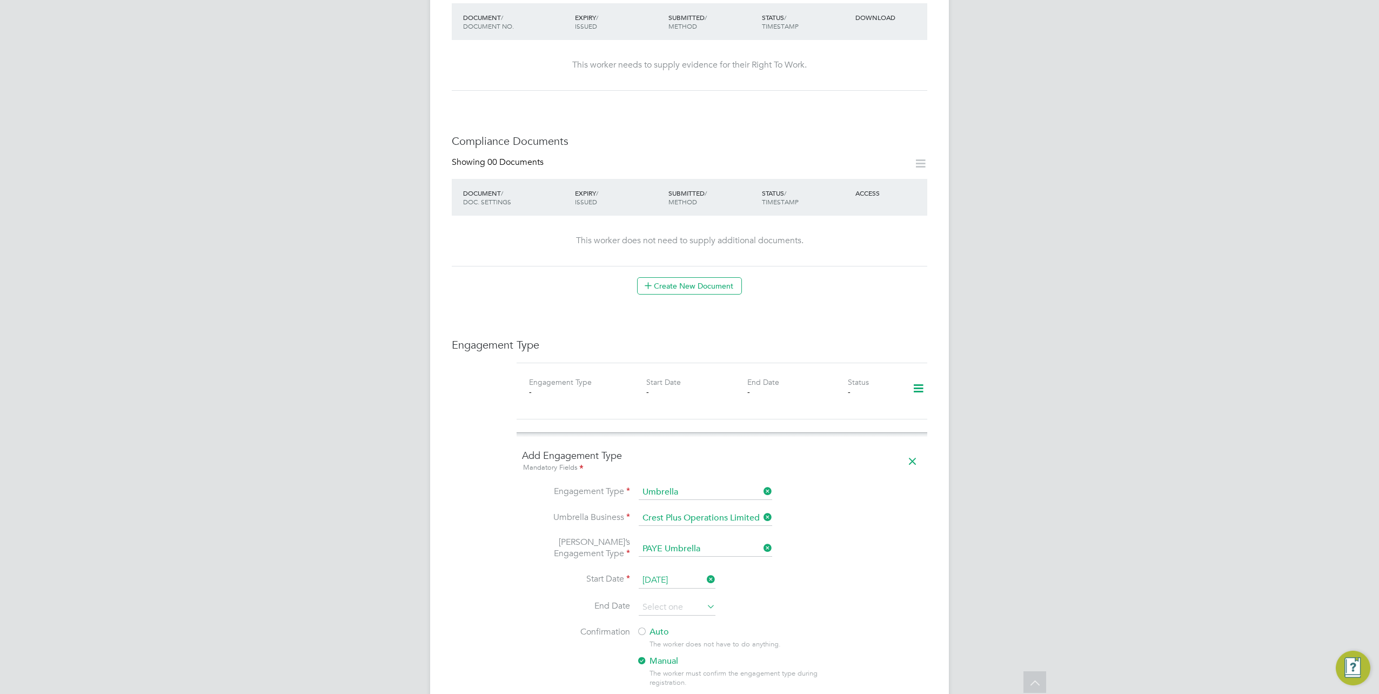
click at [646, 627] on div at bounding box center [642, 632] width 11 height 11
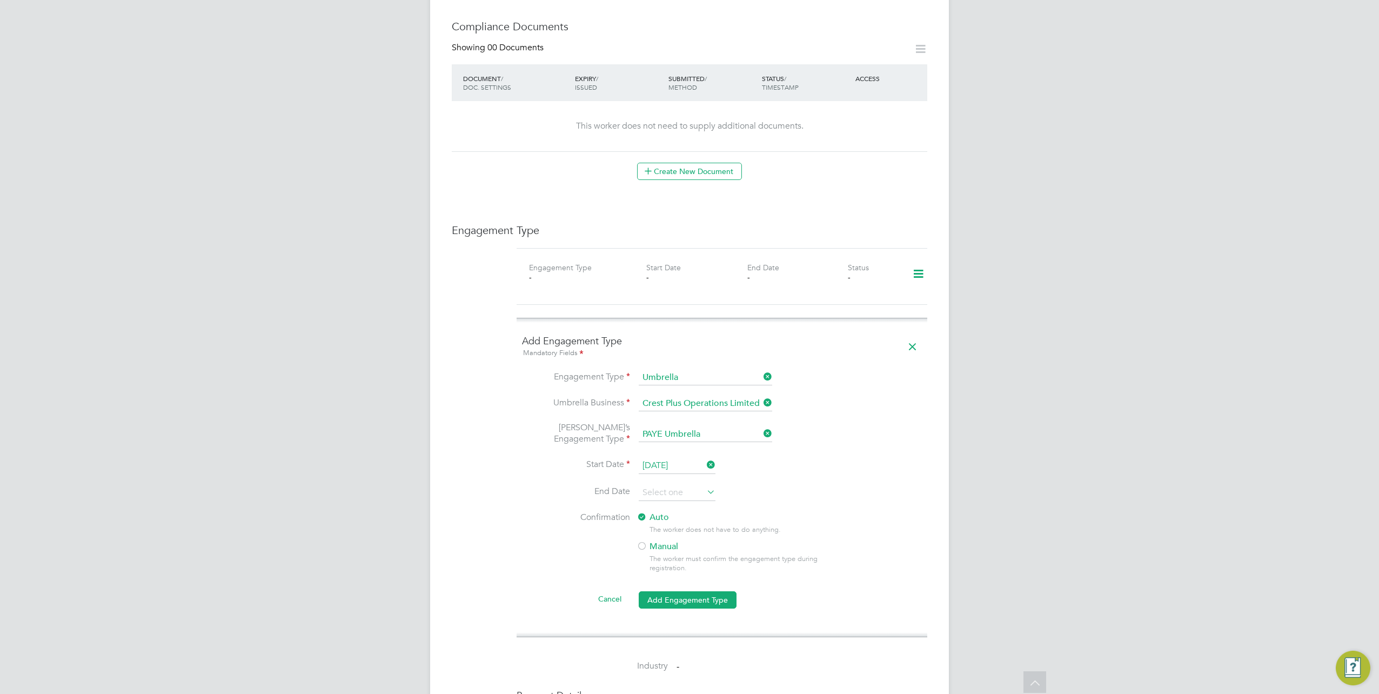
scroll to position [595, 0]
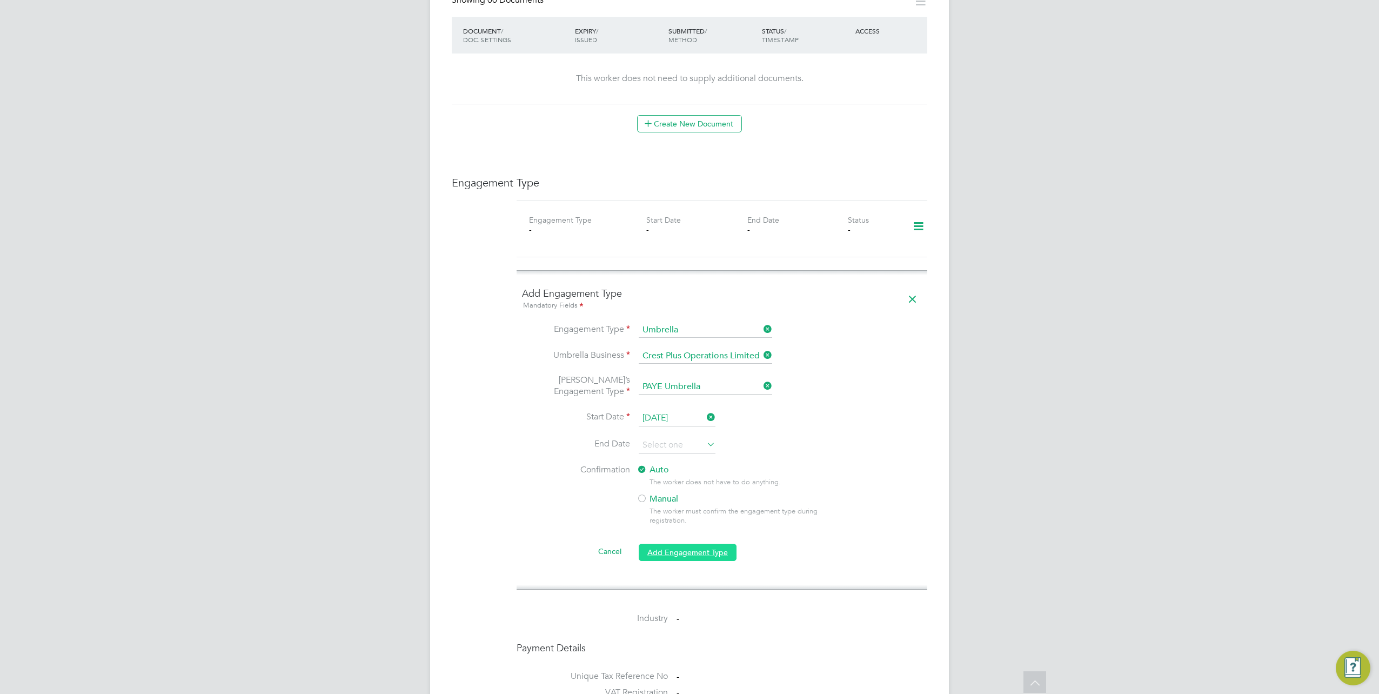
click at [688, 544] on button "Add Engagement Type" at bounding box center [688, 552] width 98 height 17
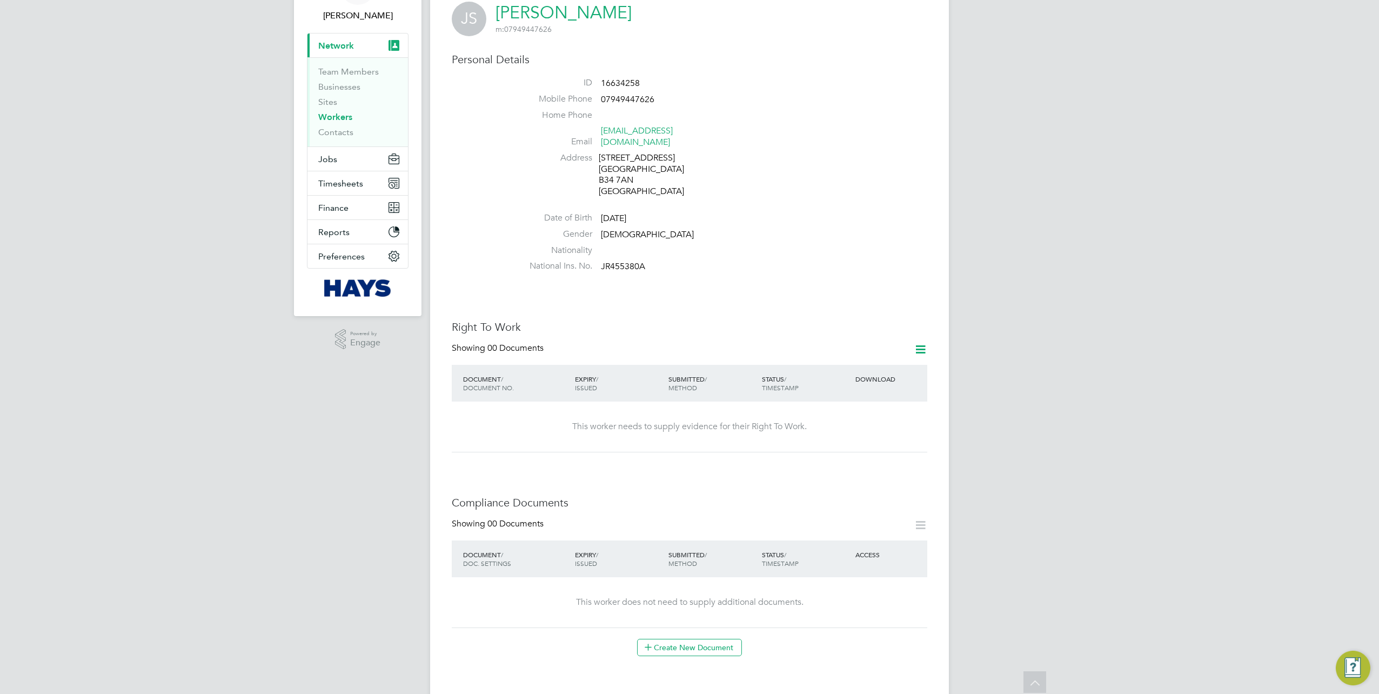
scroll to position [54, 0]
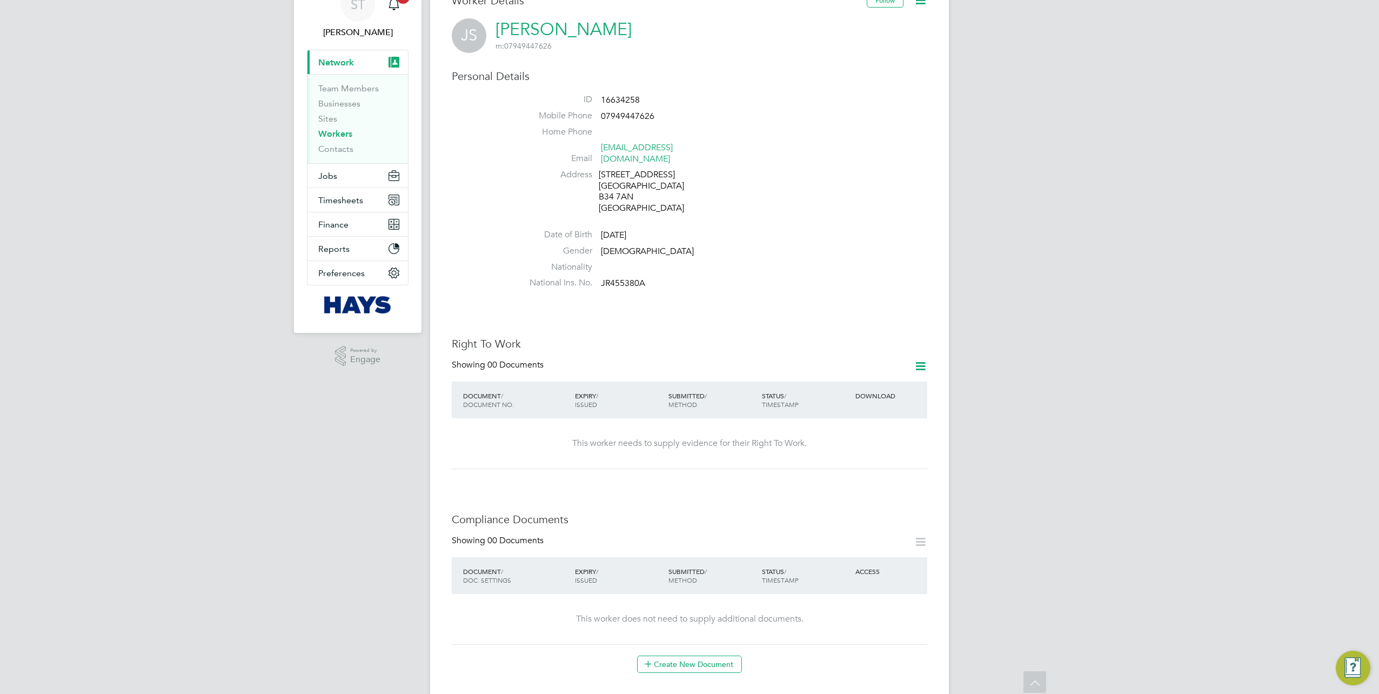
click at [919, 359] on icon at bounding box center [921, 366] width 14 height 14
click at [824, 381] on li "Add Right To Work Document" at bounding box center [861, 381] width 130 height 15
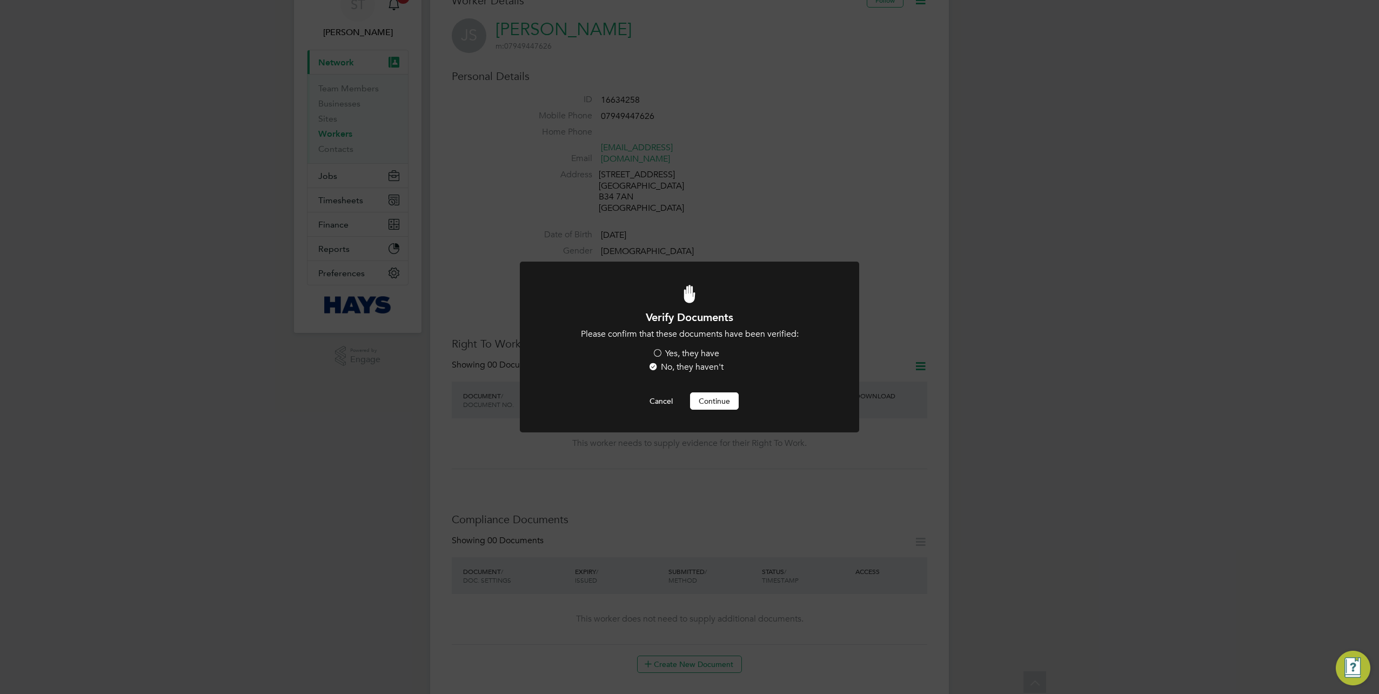
click at [682, 356] on label "Yes, they have" at bounding box center [685, 353] width 67 height 11
click at [0, 0] on input "Yes, they have" at bounding box center [0, 0] width 0 height 0
click at [708, 404] on button "Continue" at bounding box center [714, 400] width 49 height 17
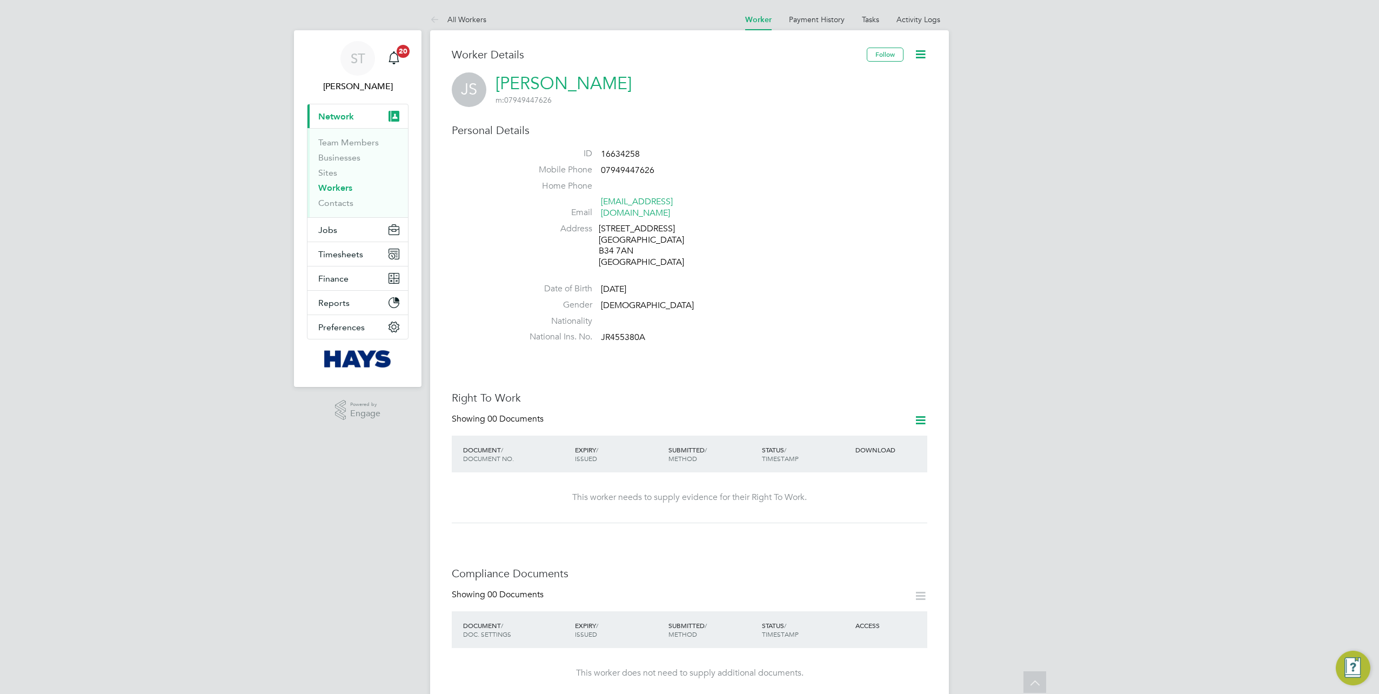
scroll to position [54, 0]
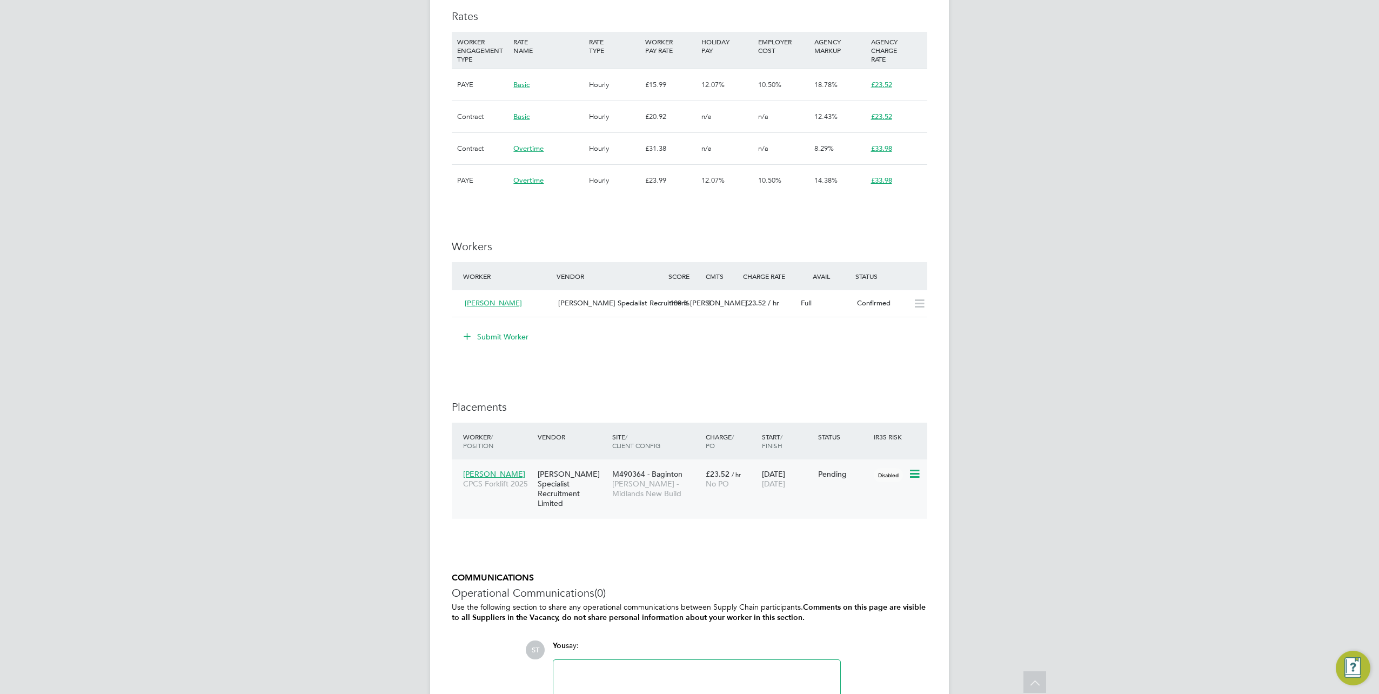
scroll to position [811, 0]
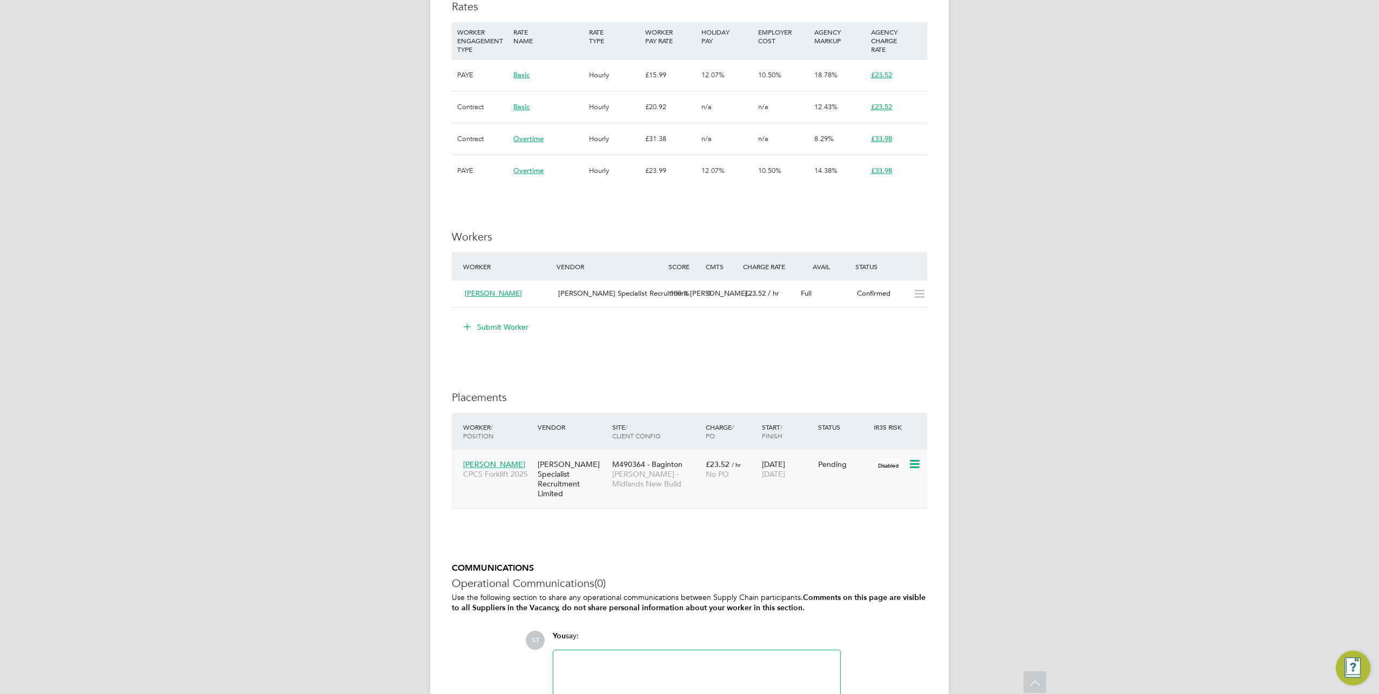
click at [918, 466] on icon at bounding box center [914, 464] width 11 height 13
click at [814, 529] on li "Start" at bounding box center [865, 531] width 111 height 15
type input "Simon Penn"
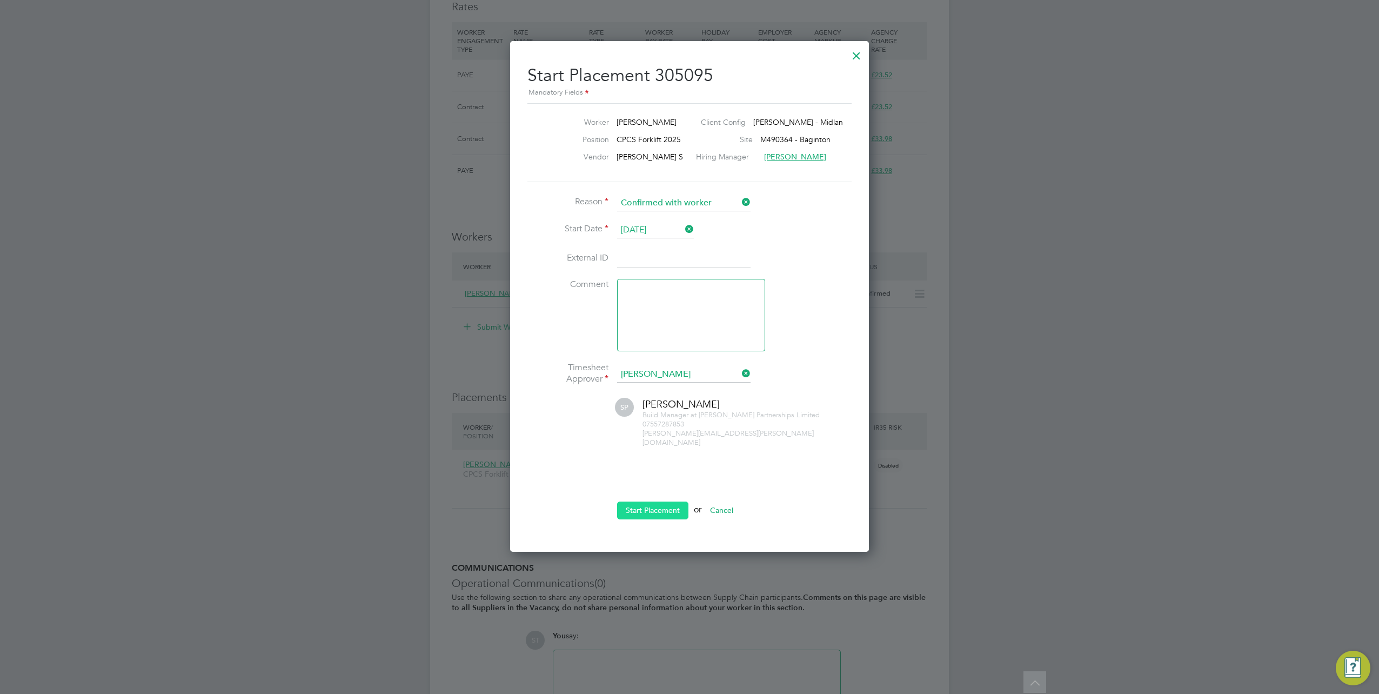
click at [644, 502] on button "Start Placement" at bounding box center [652, 510] width 71 height 17
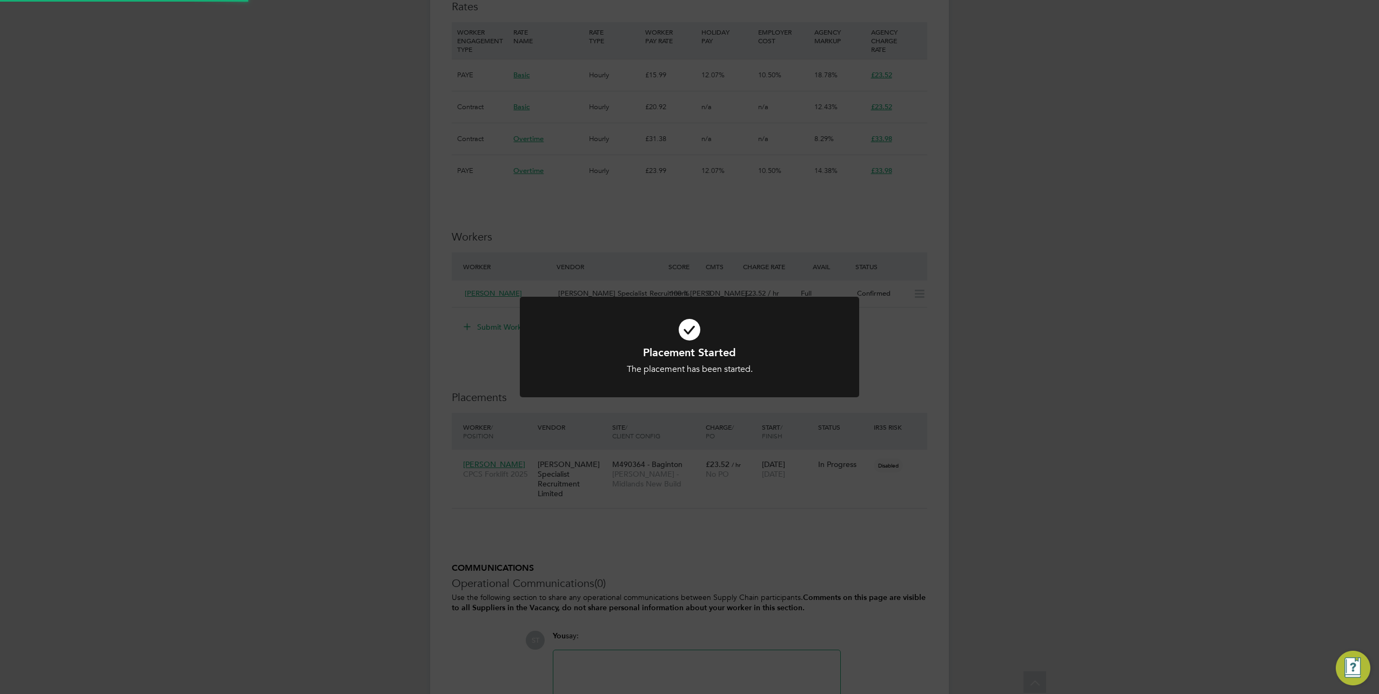
click at [717, 564] on div "Placement Started The placement has been started. Cancel Okay" at bounding box center [689, 347] width 1379 height 694
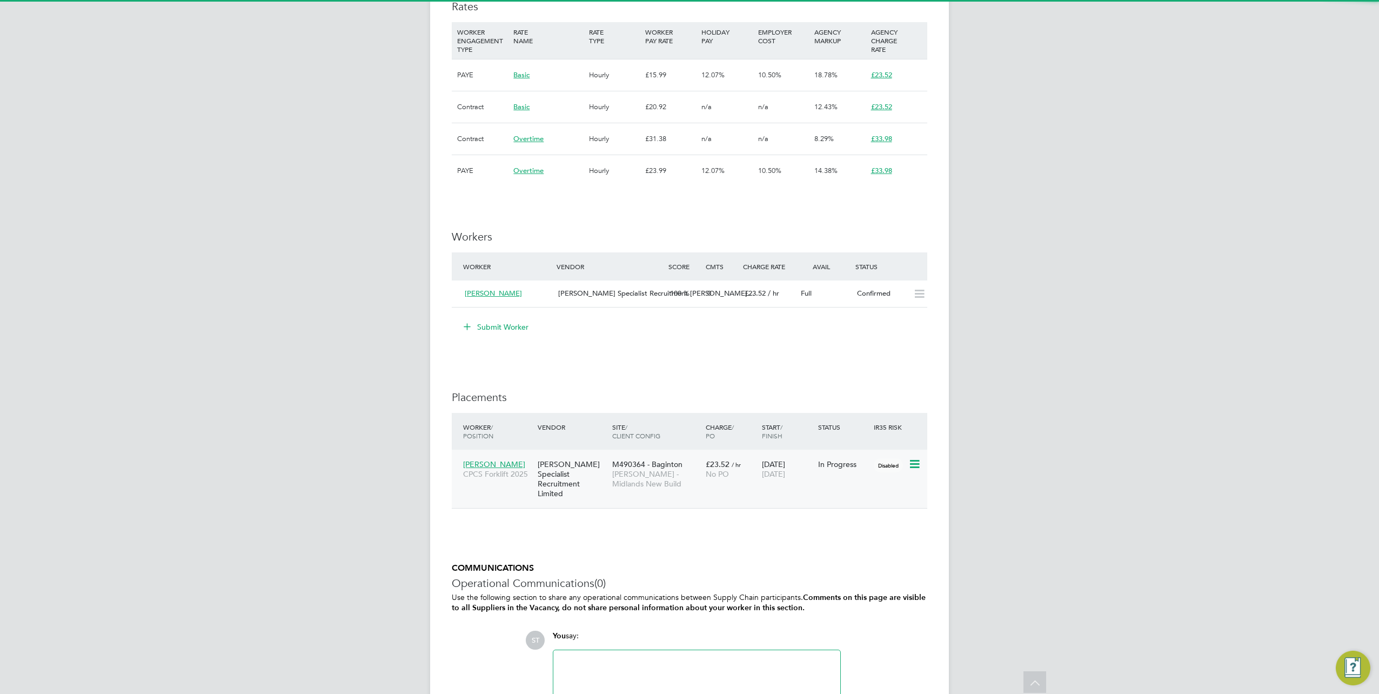
click at [611, 490] on div "M490364 - Baginton Lovell - Midlands New Build" at bounding box center [657, 474] width 94 height 41
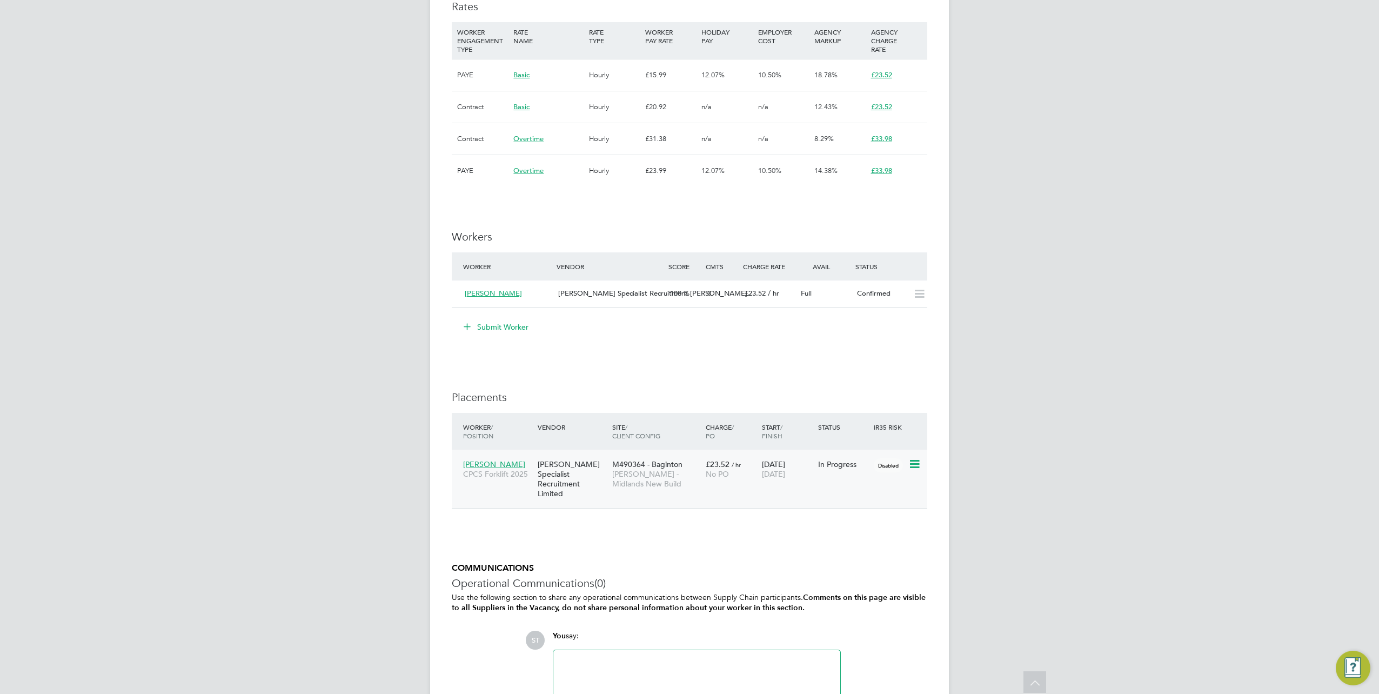
click at [485, 464] on span "Joseph Stretton" at bounding box center [494, 464] width 62 height 10
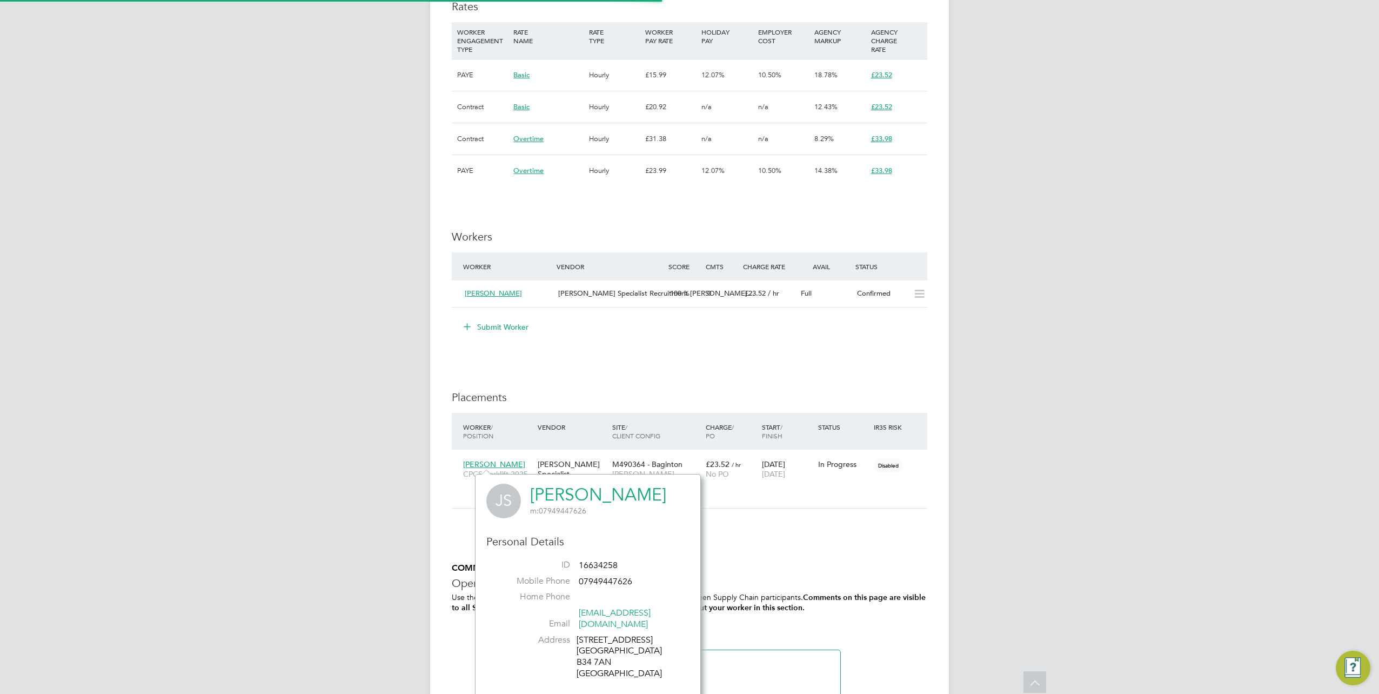
click at [596, 493] on link "Joseph Stretton" at bounding box center [598, 494] width 136 height 21
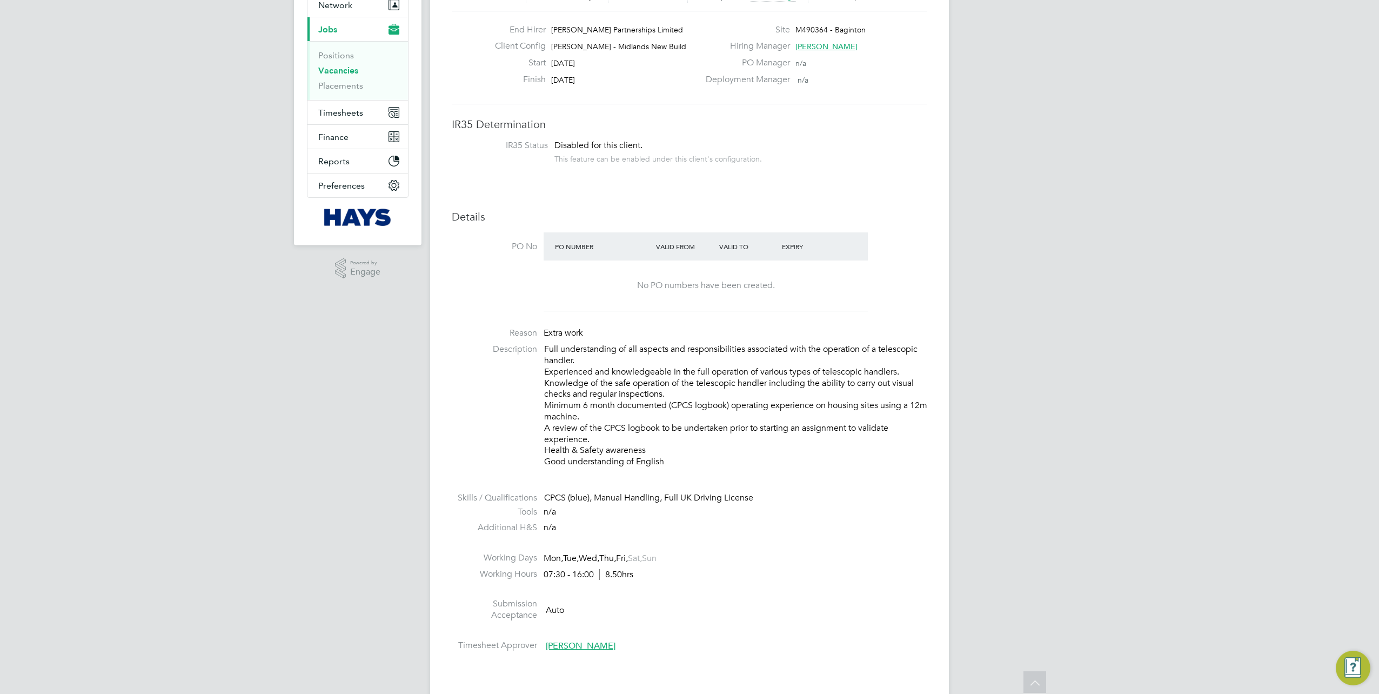
scroll to position [54, 0]
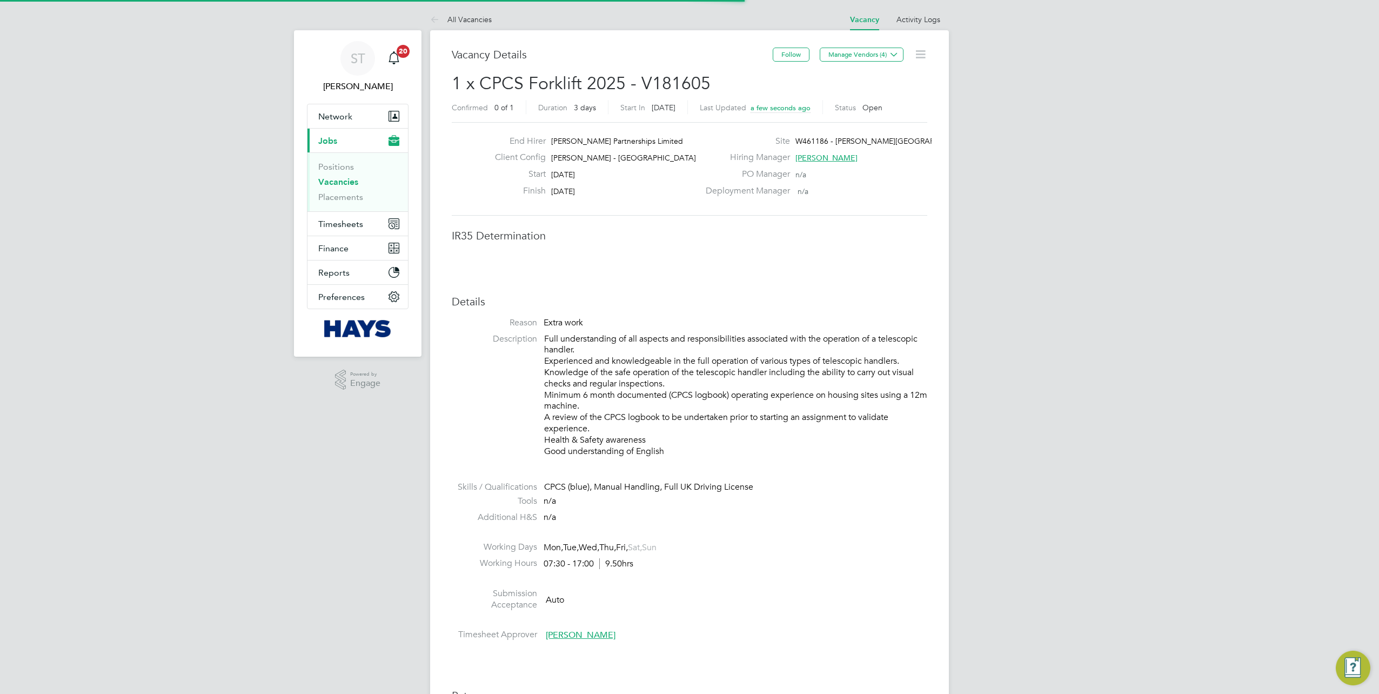
scroll to position [32, 76]
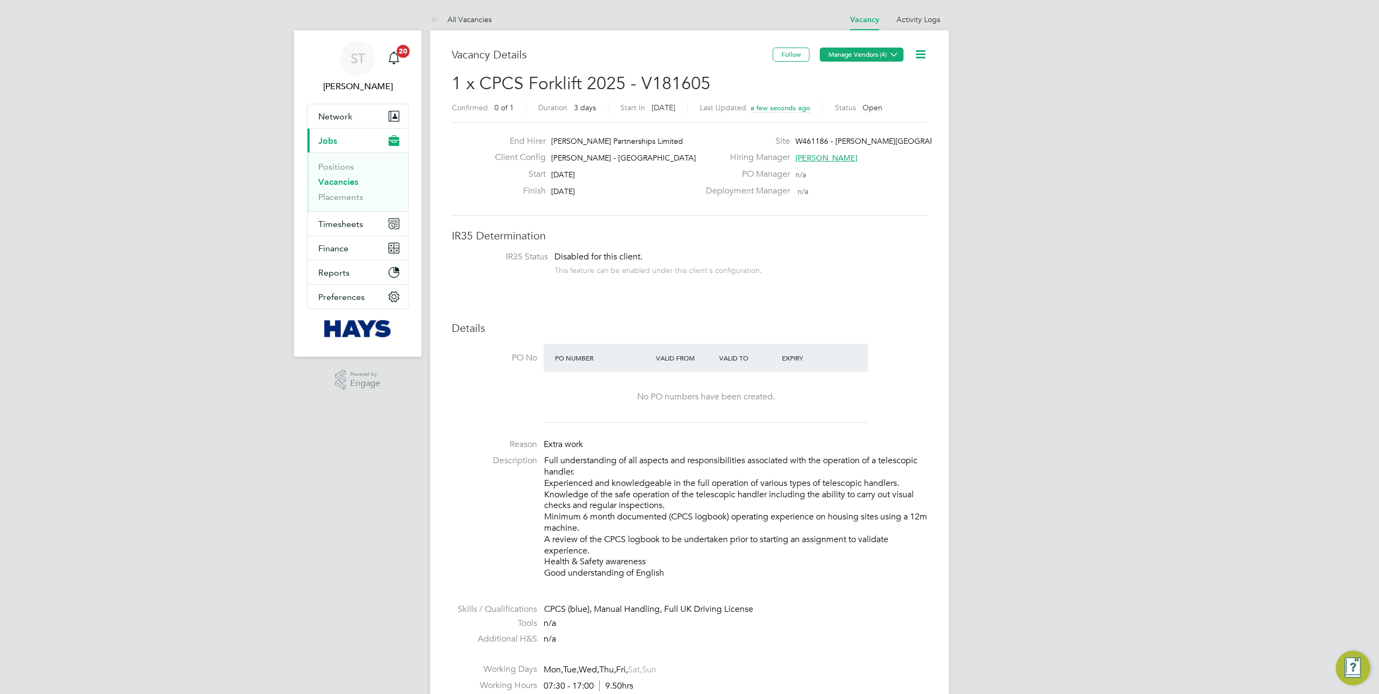
click at [865, 57] on button "Manage Vendors (4)" at bounding box center [862, 55] width 84 height 14
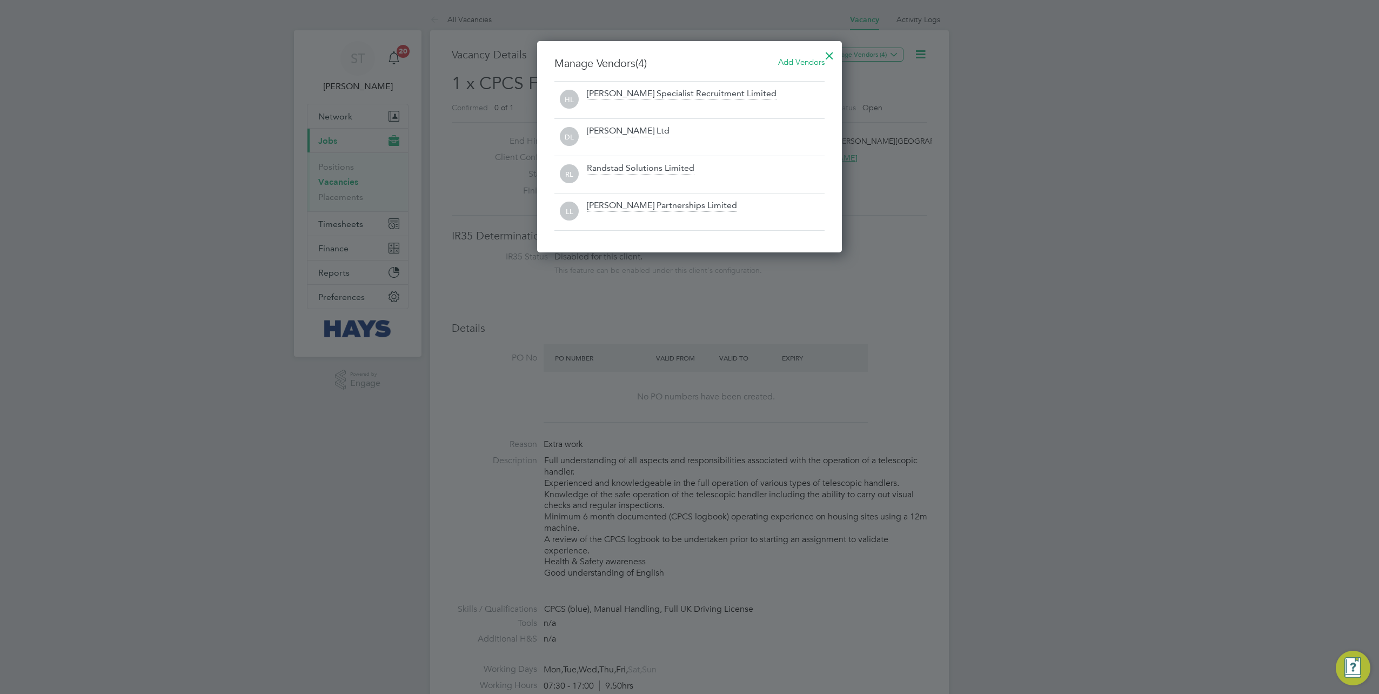
scroll to position [211, 305]
click at [795, 65] on span "Add Vendors" at bounding box center [801, 62] width 46 height 10
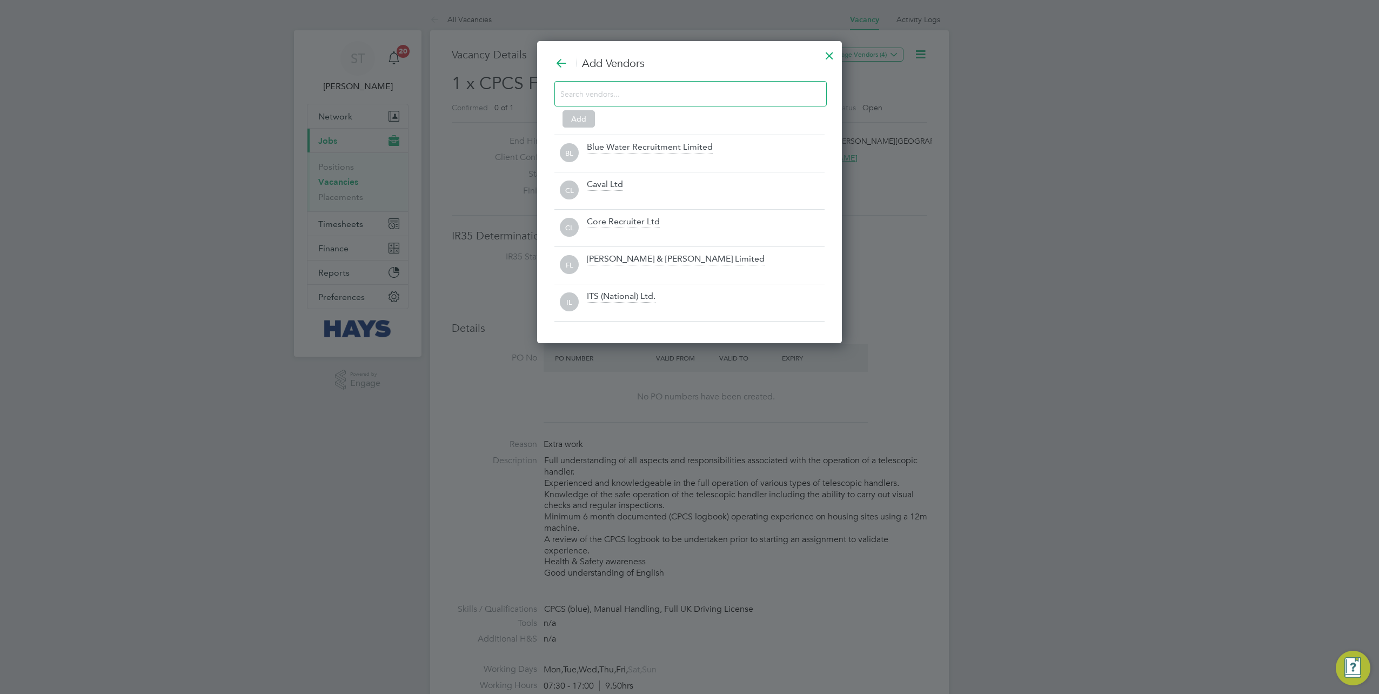
scroll to position [301, 305]
click at [596, 149] on div "Blue Water Recruitment Limited" at bounding box center [650, 148] width 126 height 12
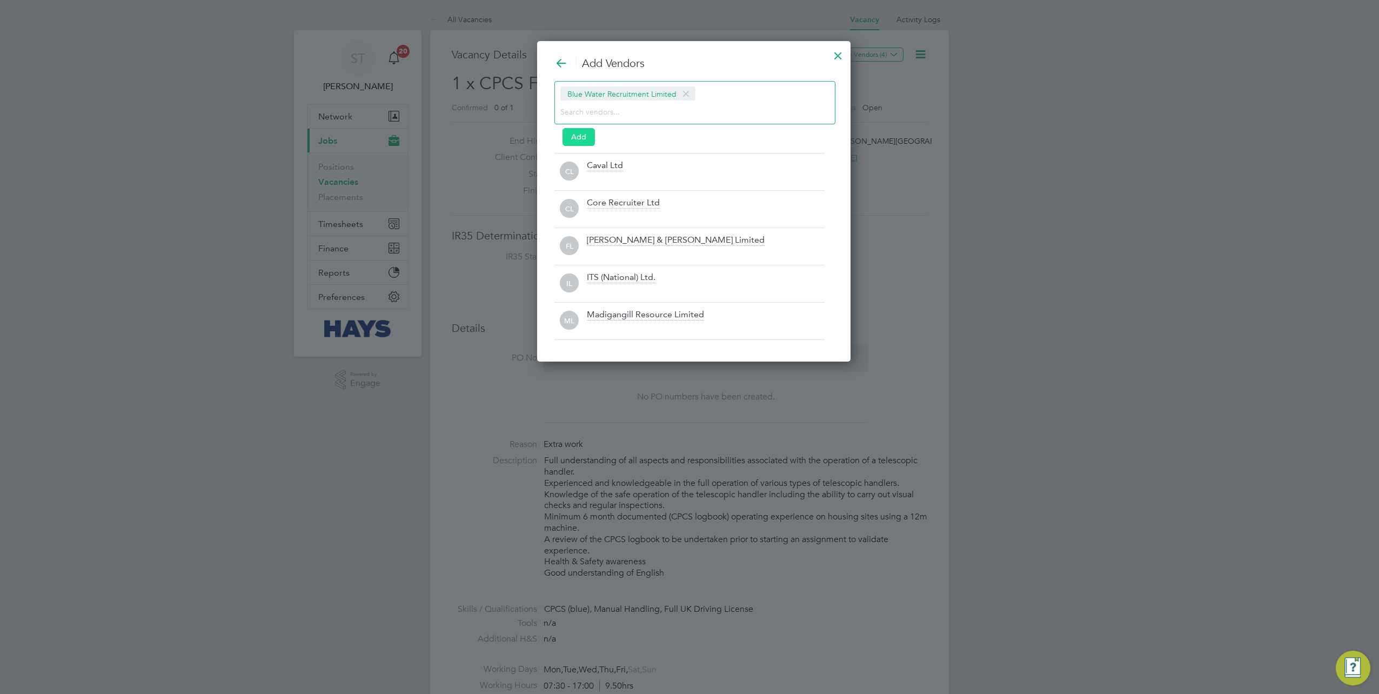
click at [579, 131] on button "Add" at bounding box center [579, 136] width 32 height 17
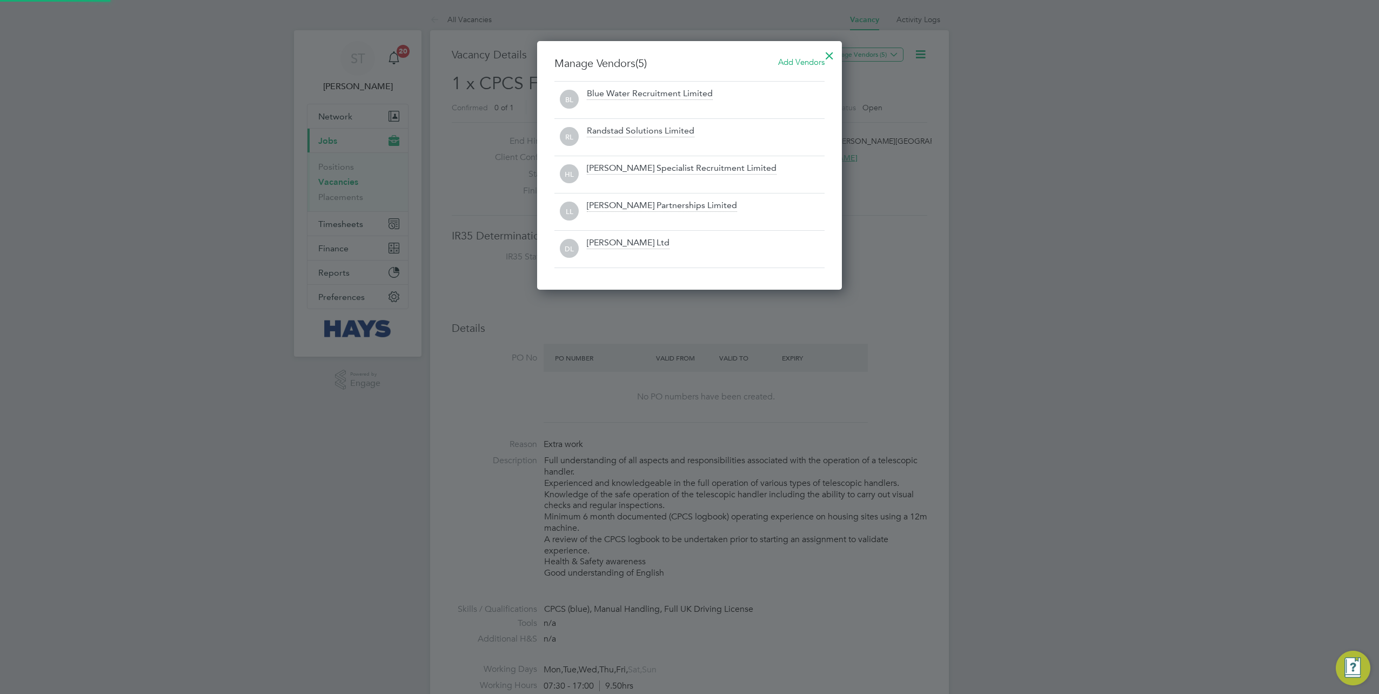
scroll to position [248, 305]
click at [829, 52] on div at bounding box center [829, 52] width 19 height 19
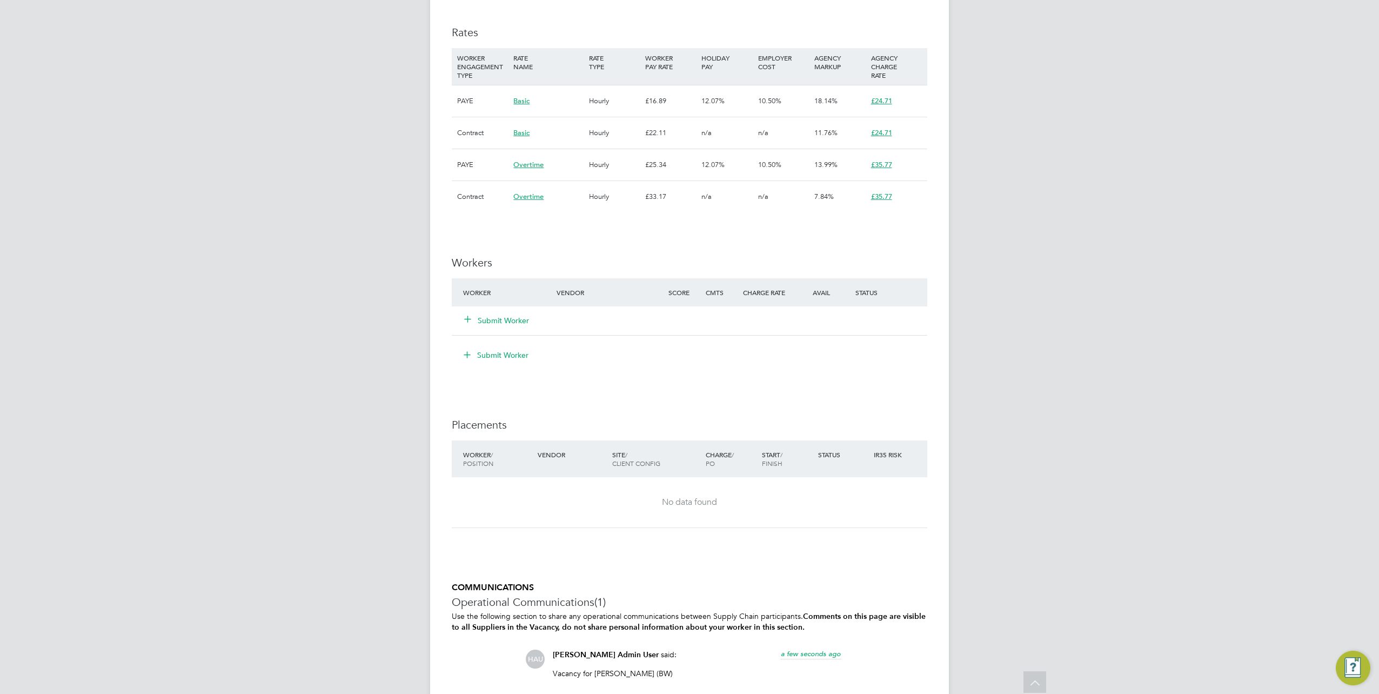
scroll to position [865, 0]
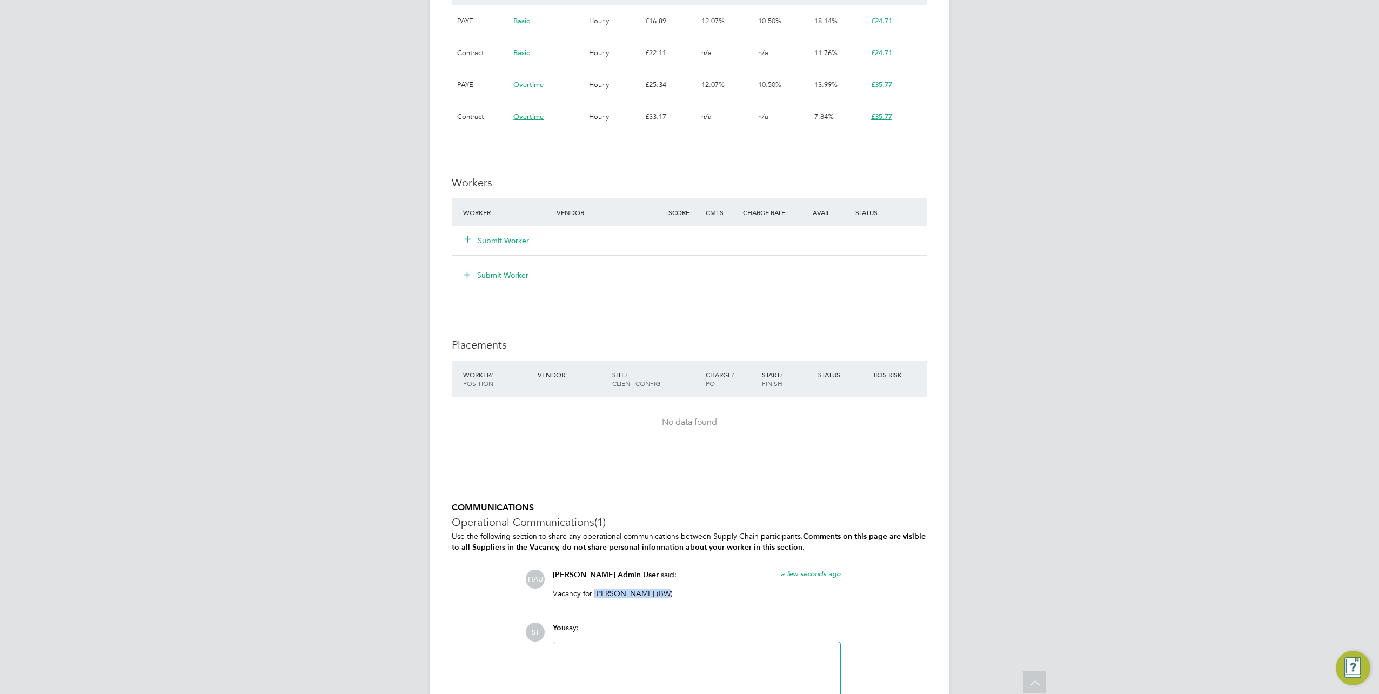
drag, startPoint x: 663, startPoint y: 595, endPoint x: 593, endPoint y: 591, distance: 69.3
click at [593, 591] on p "Vacancy for Jonathan Movahead (BW)" at bounding box center [697, 594] width 288 height 10
copy p "Jonathan Movahead"
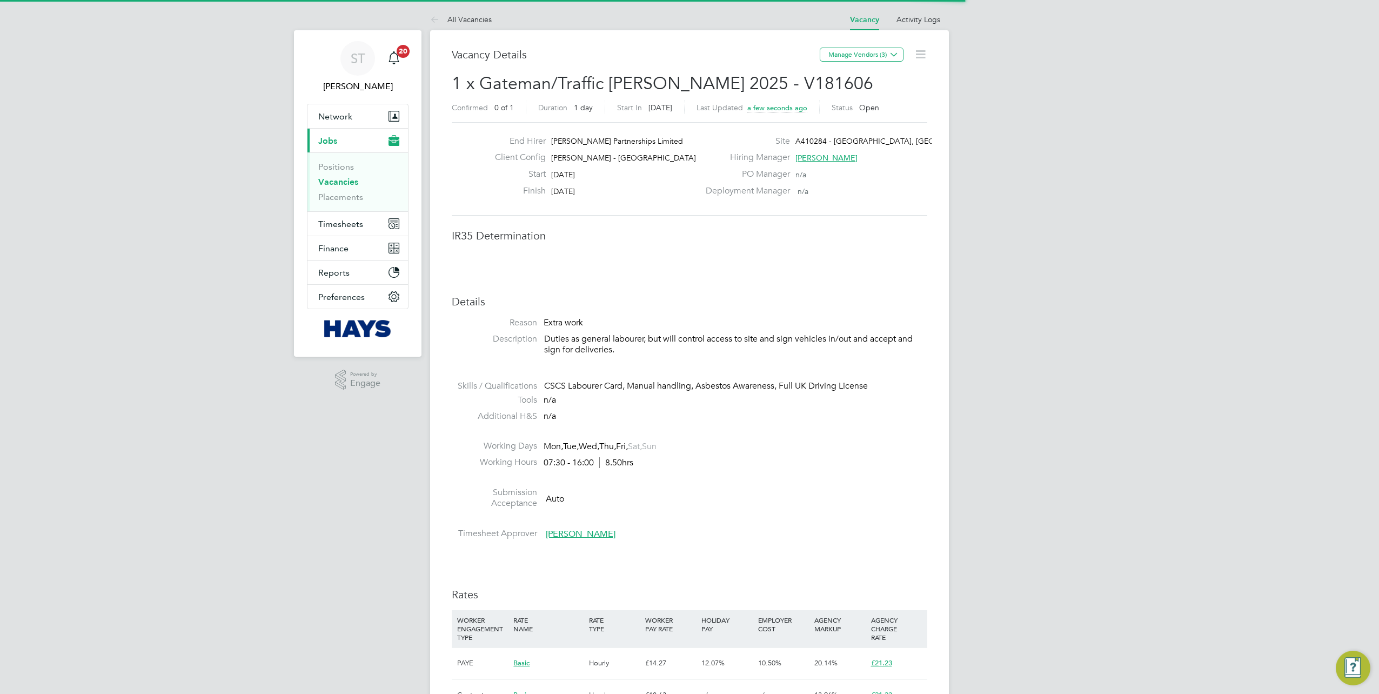
scroll to position [5, 5]
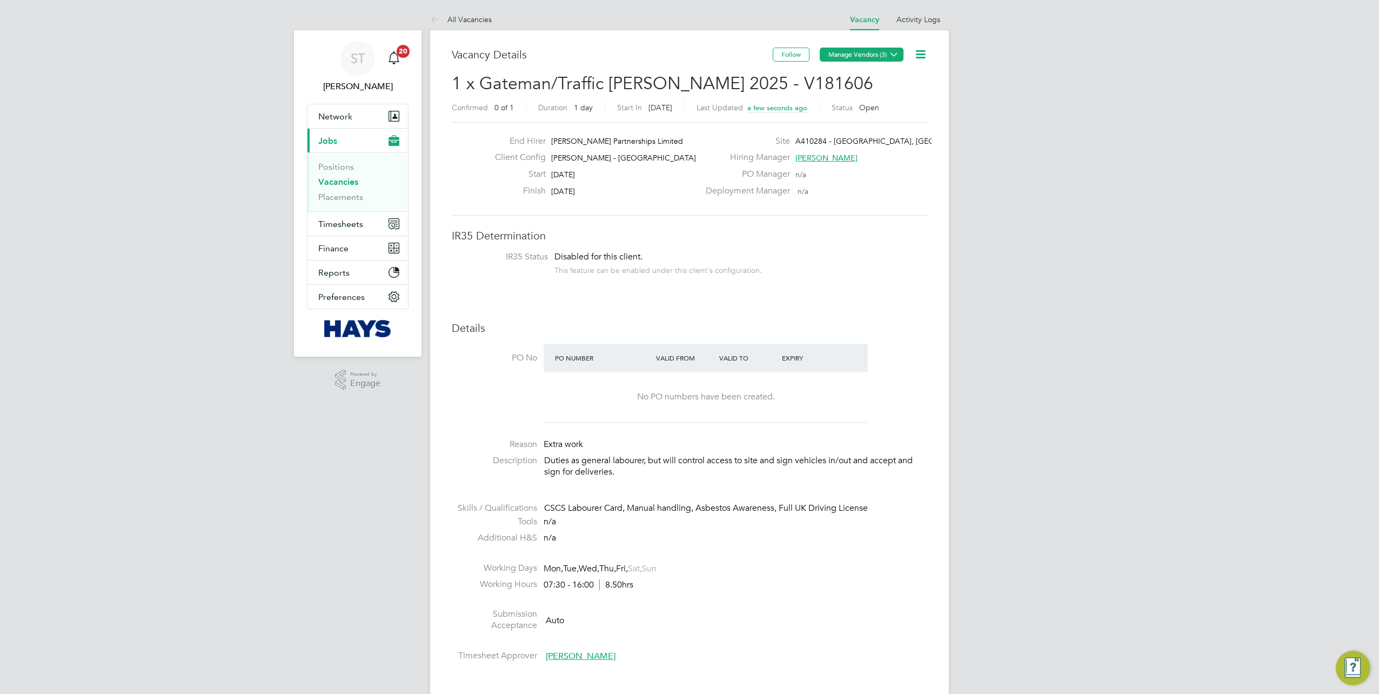
click at [860, 49] on button "Manage Vendors (3)" at bounding box center [862, 55] width 84 height 14
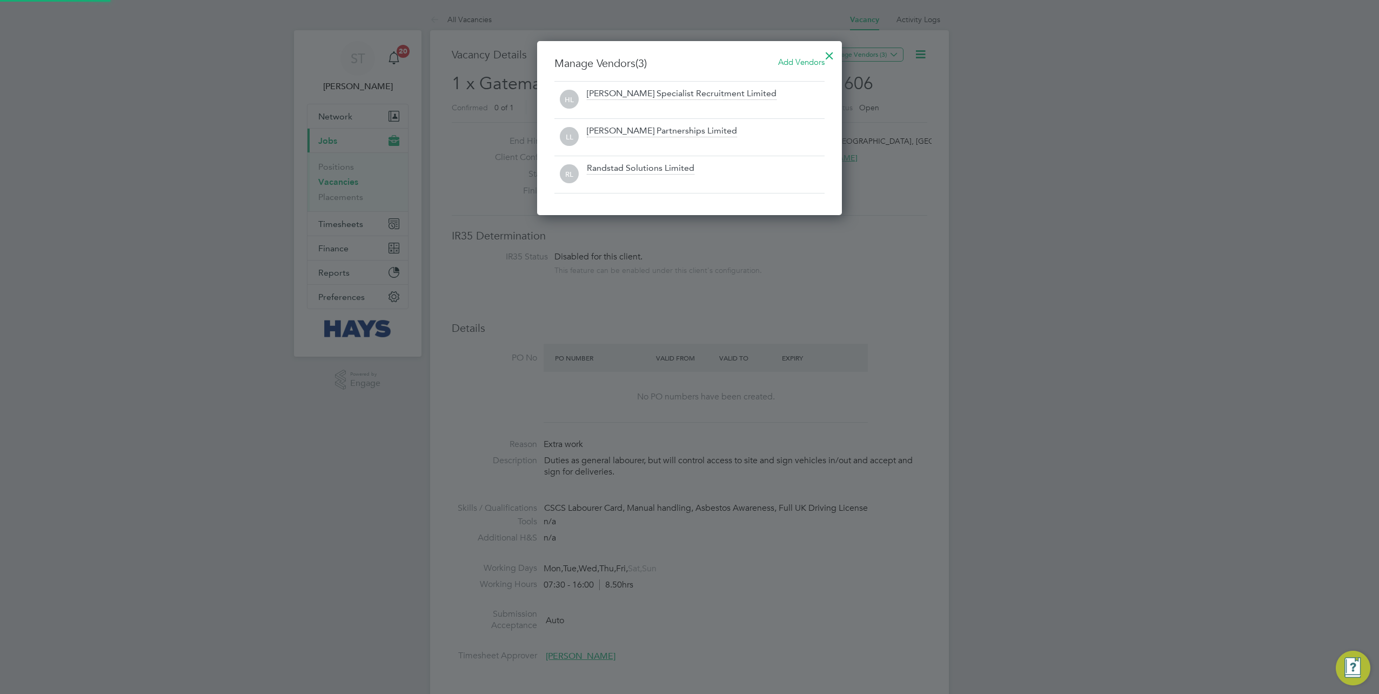
scroll to position [174, 305]
click at [793, 65] on span "Add Vendors" at bounding box center [801, 62] width 46 height 10
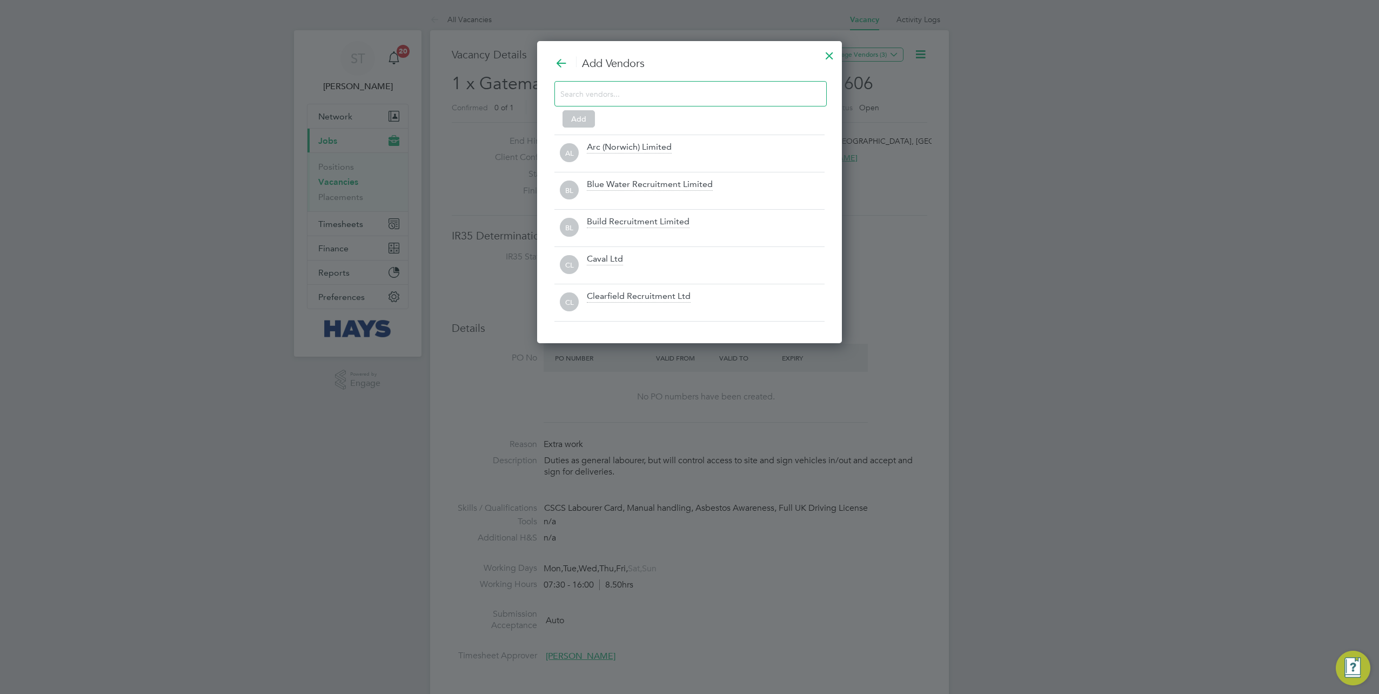
scroll to position [301, 305]
click at [626, 90] on input at bounding box center [681, 93] width 243 height 14
type input "co"
click at [595, 187] on div "Core Recruiter Ltd" at bounding box center [623, 185] width 73 height 12
click at [578, 123] on button "Add" at bounding box center [579, 118] width 32 height 17
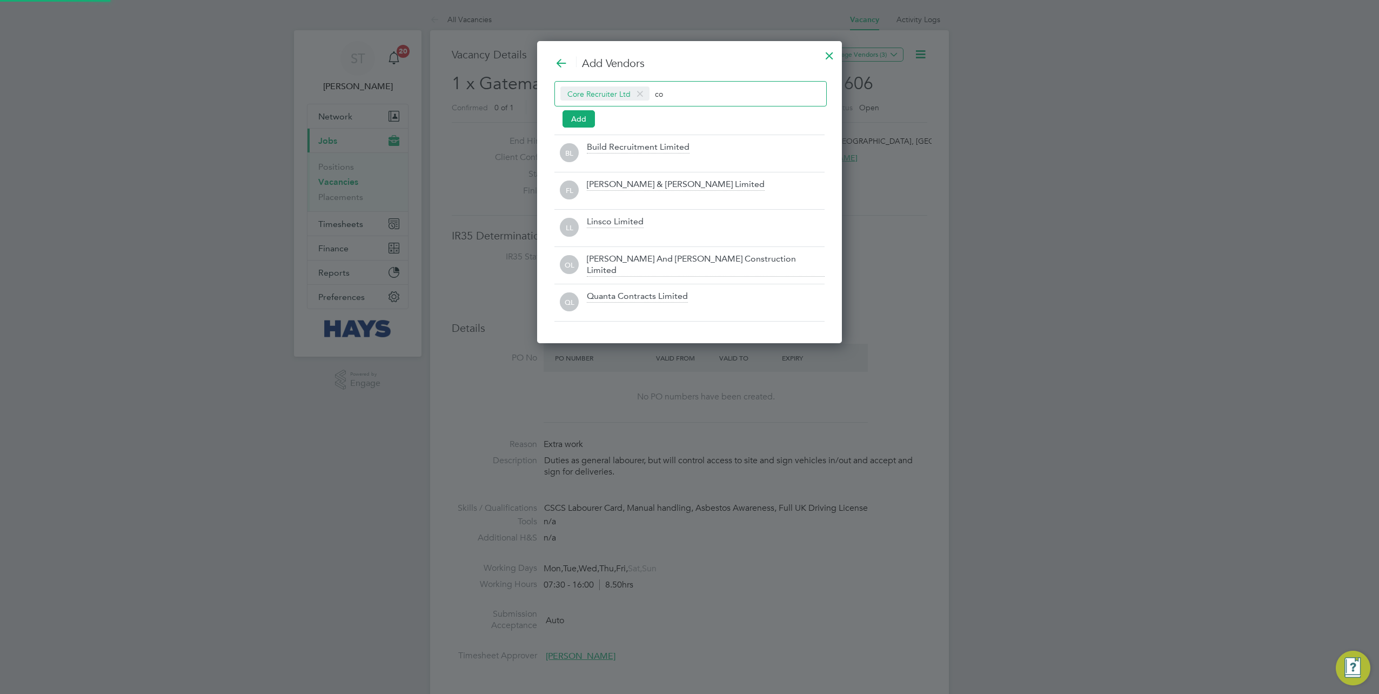
scroll to position [211, 305]
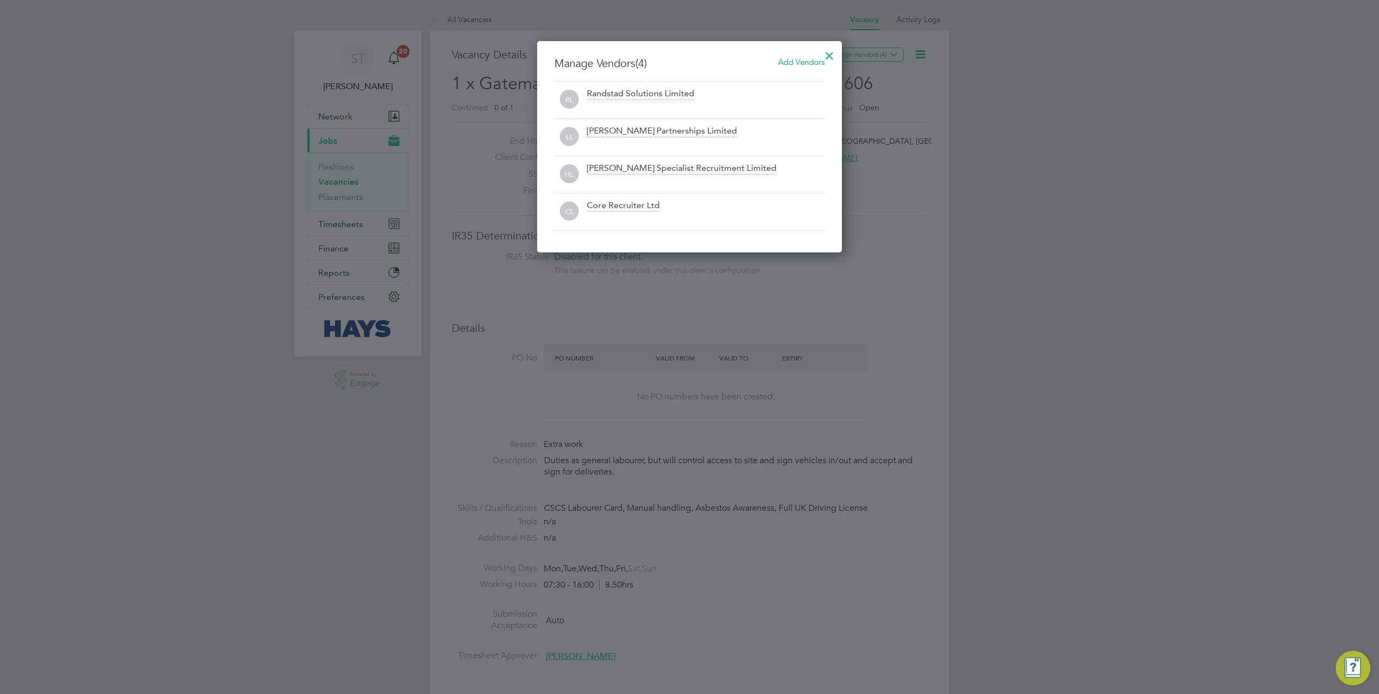
click at [826, 53] on div at bounding box center [829, 52] width 19 height 19
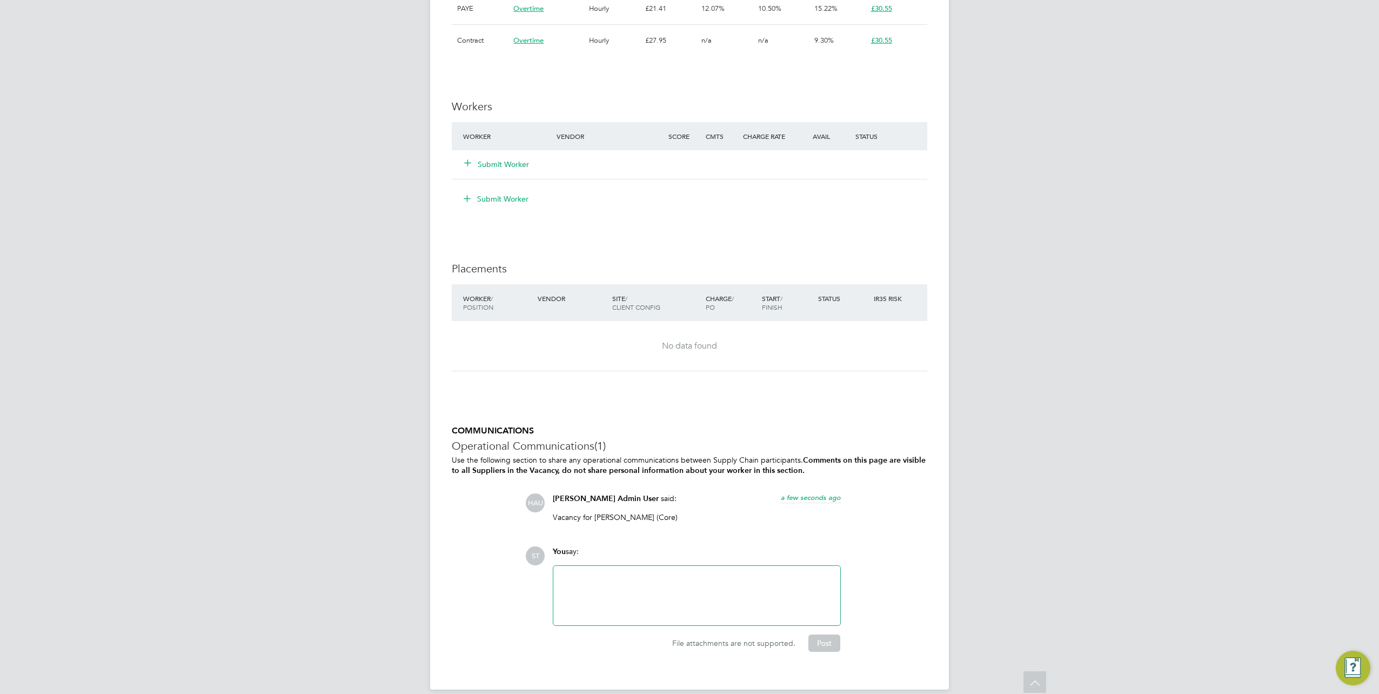
scroll to position [851, 0]
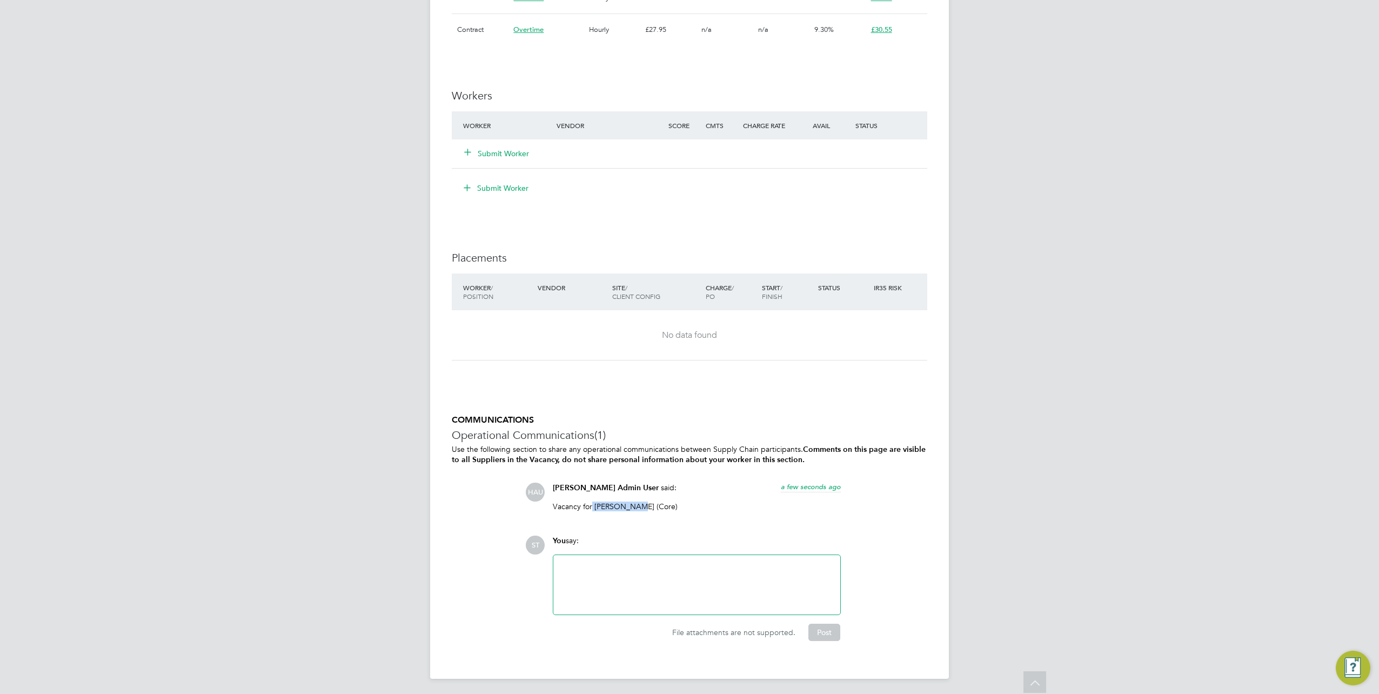
drag, startPoint x: 635, startPoint y: 508, endPoint x: 592, endPoint y: 508, distance: 42.2
click at [592, 508] on p "Vacancy for Jake Davies (Core)" at bounding box center [697, 507] width 288 height 10
copy p "Jake Davies"
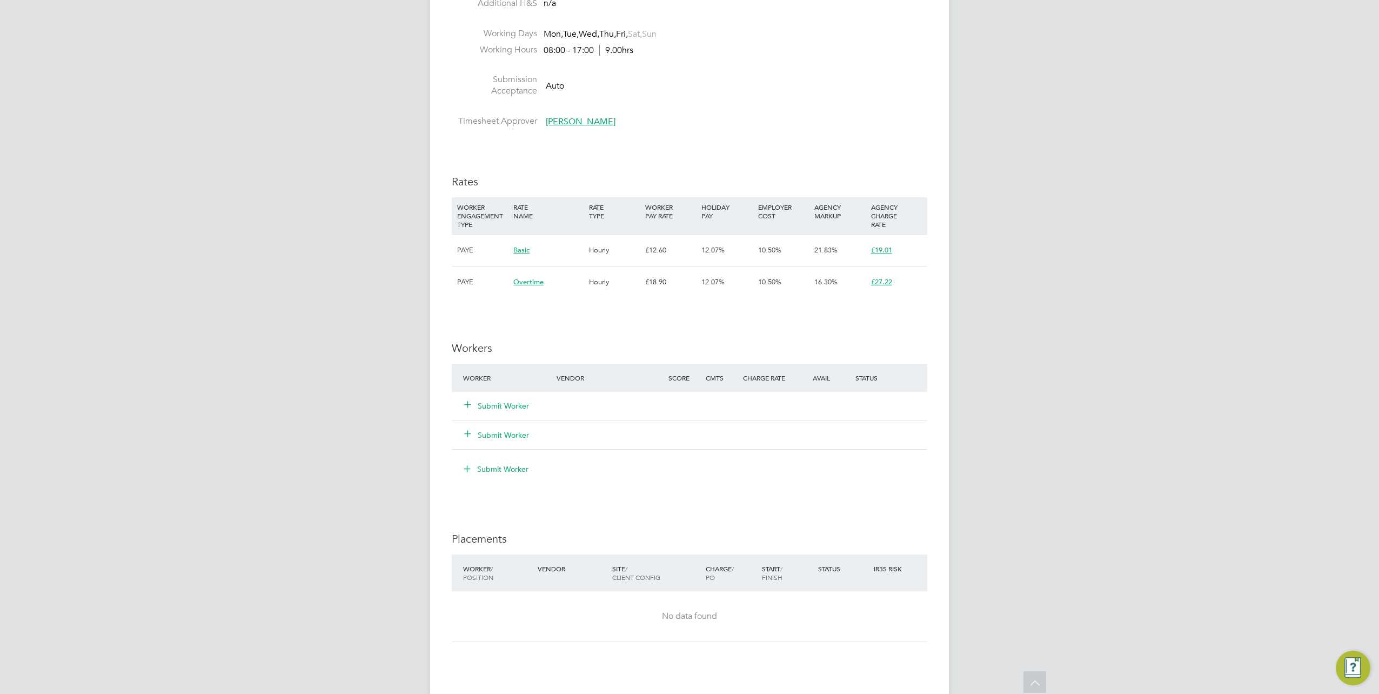
scroll to position [595, 0]
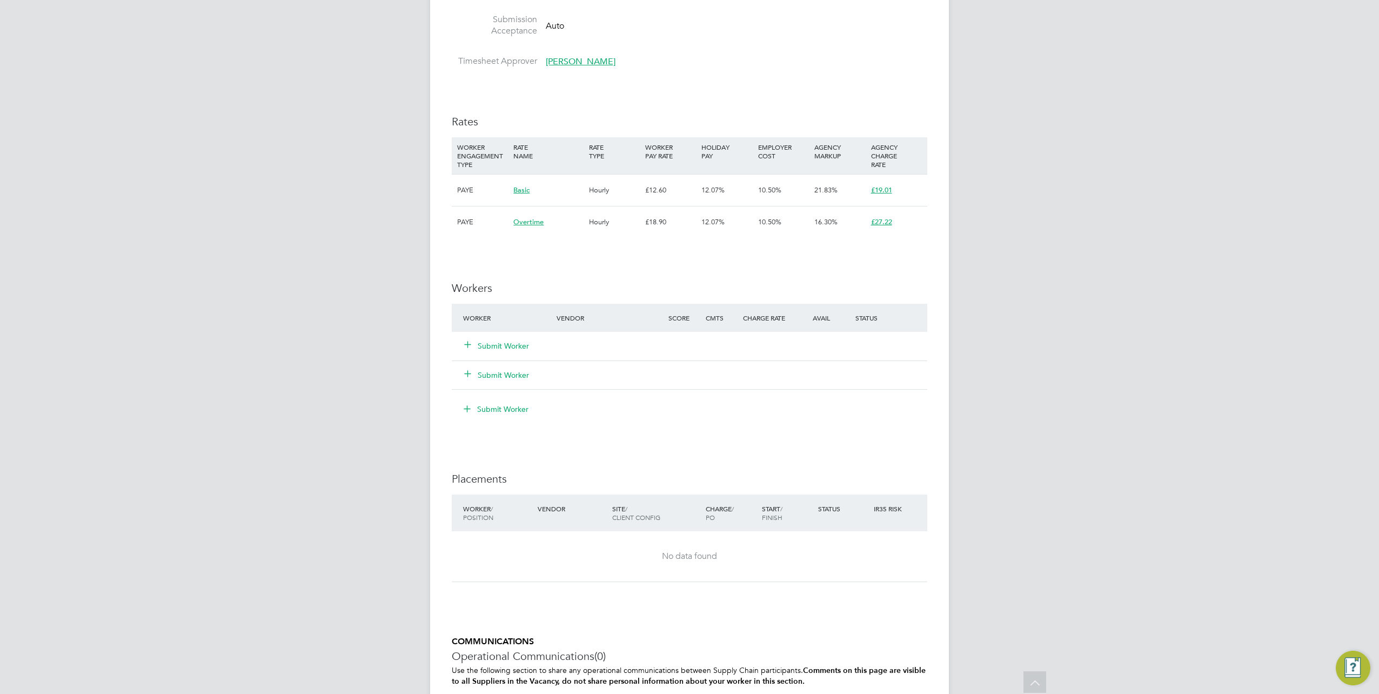
click at [467, 347] on icon at bounding box center [468, 344] width 8 height 8
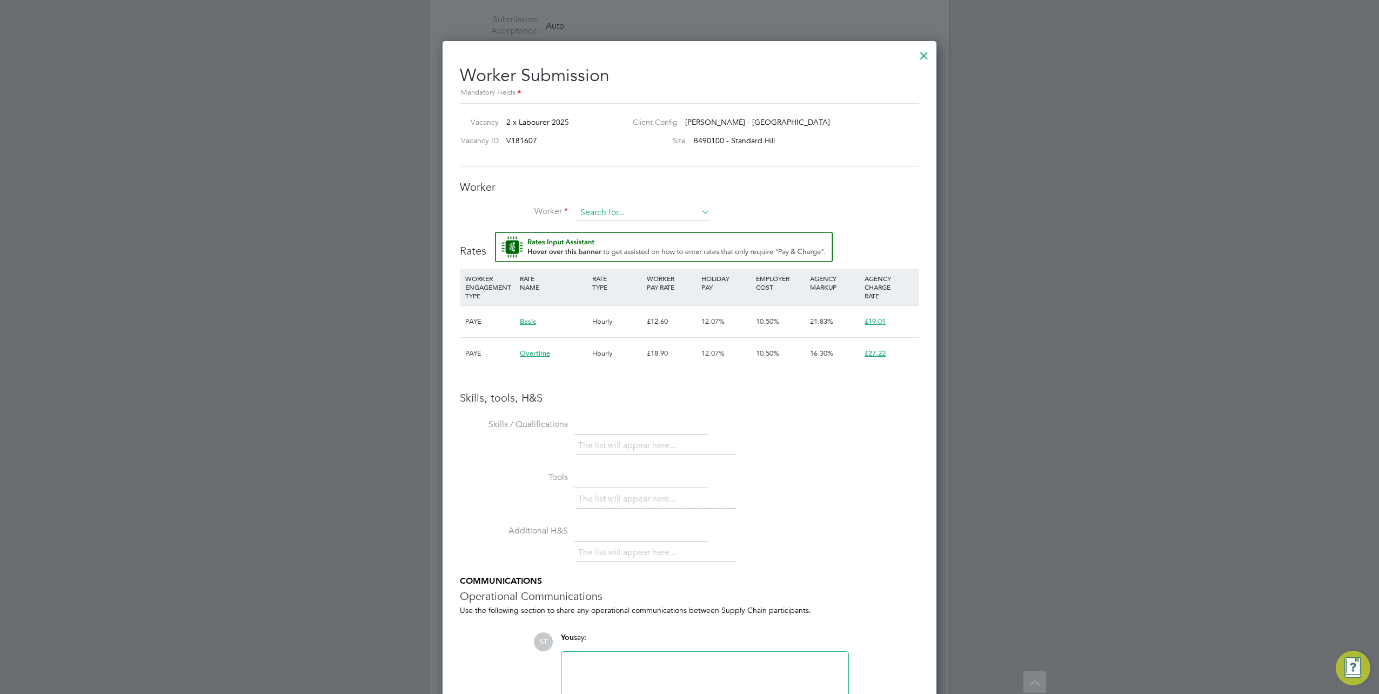
click at [598, 215] on input at bounding box center [644, 213] width 134 height 16
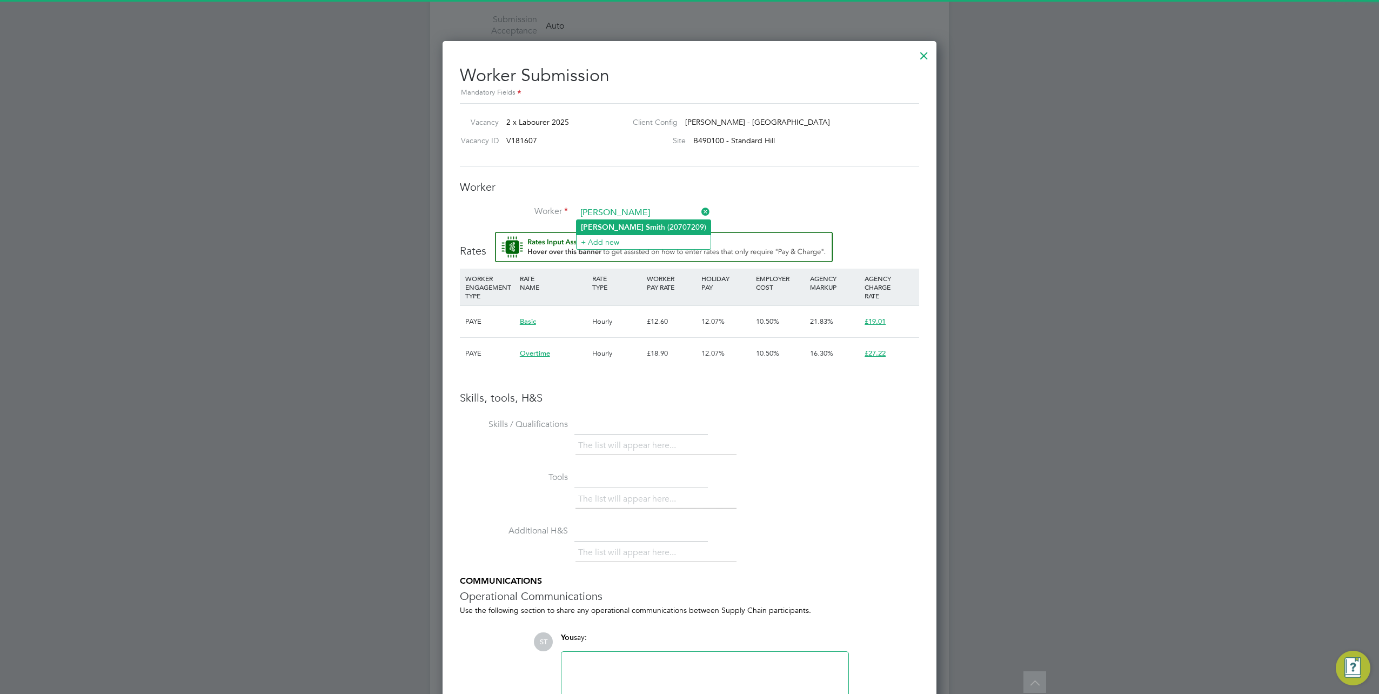
click at [646, 225] on b "Sm" at bounding box center [651, 227] width 11 height 9
type input "Myles Smith (20707209)"
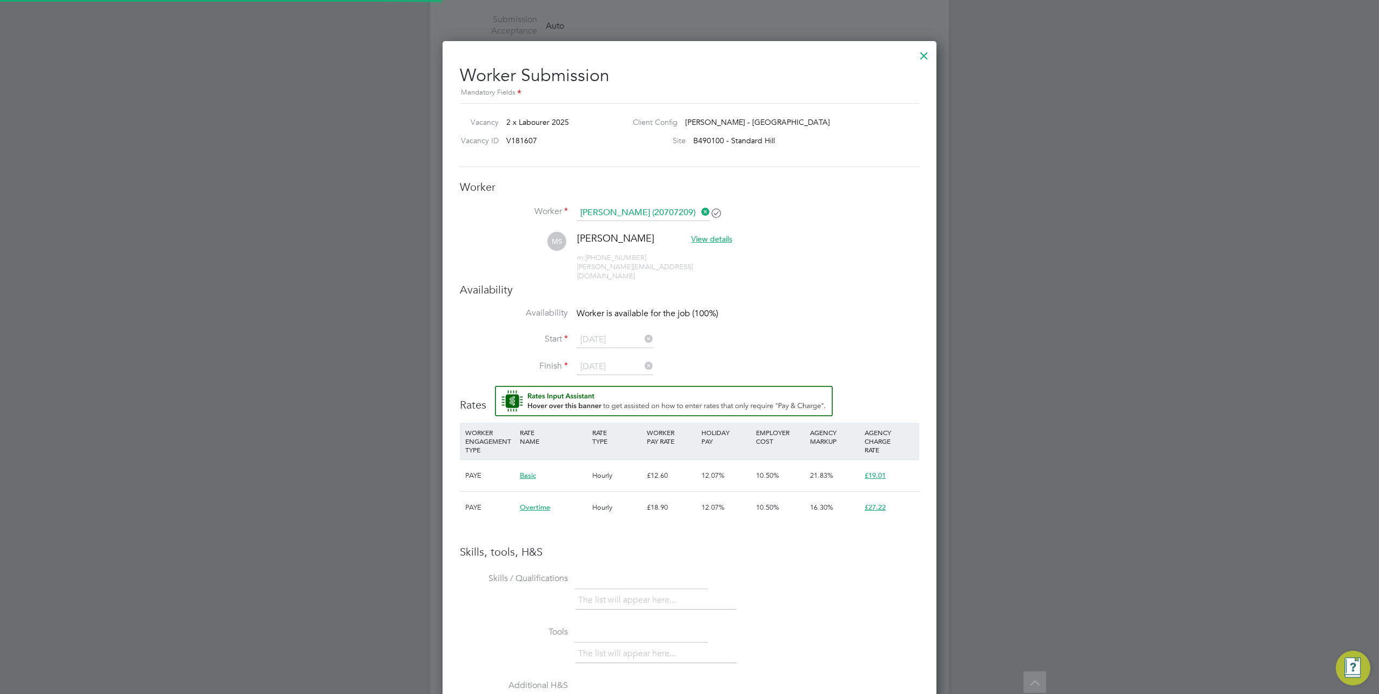
scroll to position [963, 494]
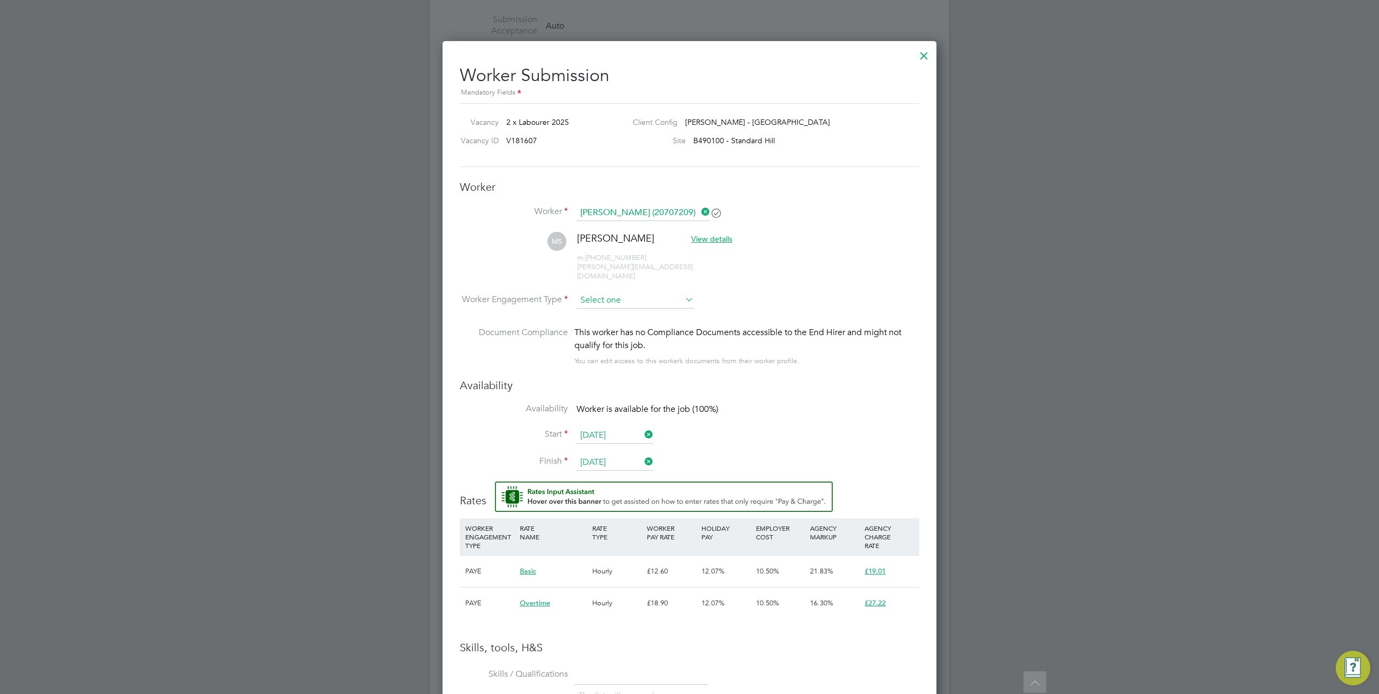
drag, startPoint x: 662, startPoint y: 289, endPoint x: 654, endPoint y: 294, distance: 9.7
click at [662, 292] on input at bounding box center [635, 300] width 117 height 16
click at [626, 307] on li "Contract" at bounding box center [636, 305] width 118 height 14
type input "Contract"
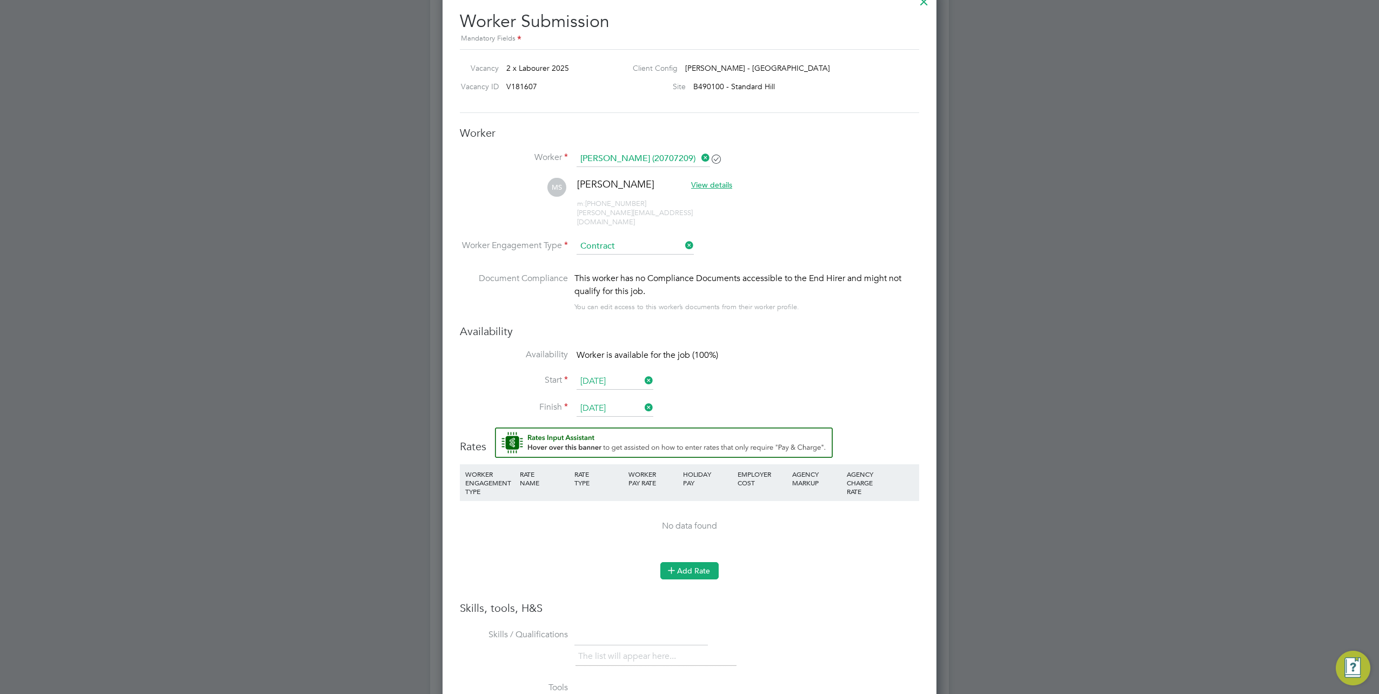
click at [671, 566] on icon at bounding box center [672, 570] width 8 height 8
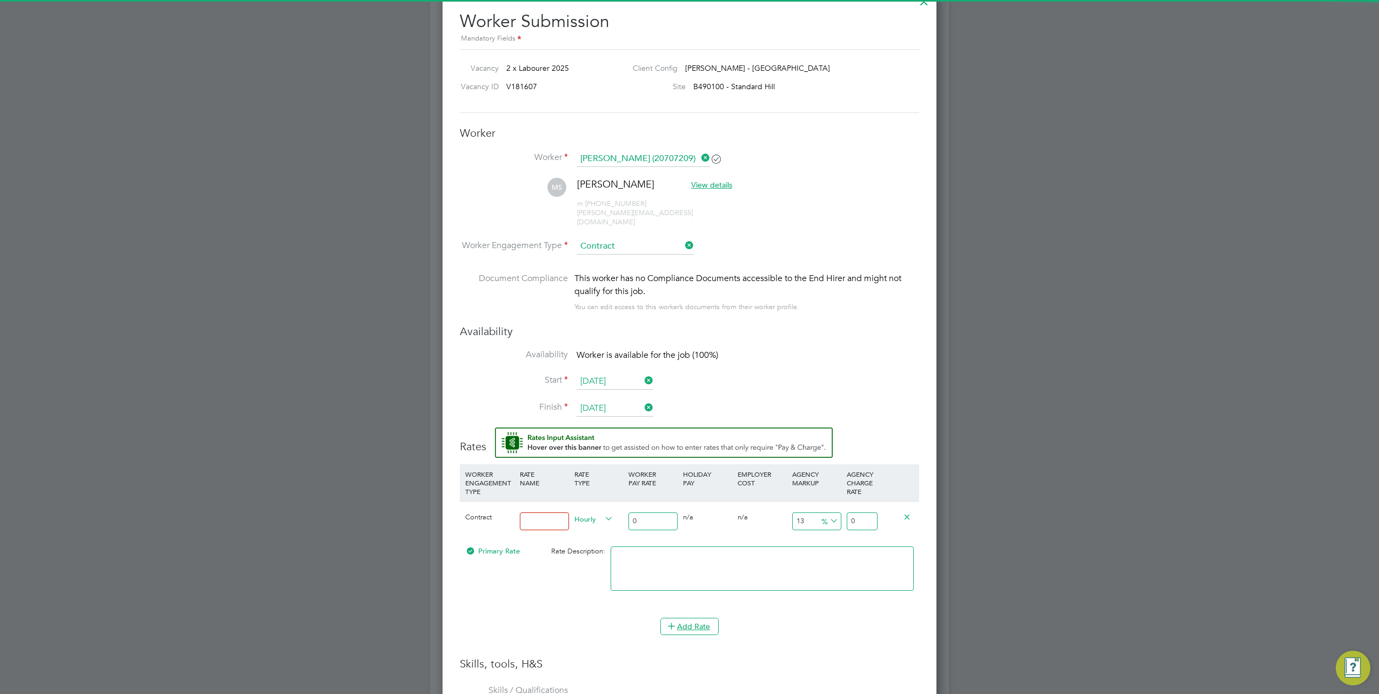
click at [540, 519] on div at bounding box center [544, 521] width 55 height 39
click at [548, 512] on input at bounding box center [544, 521] width 49 height 18
type input "Basic"
click at [662, 512] on input "0" at bounding box center [653, 521] width 49 height 18
type input "1"
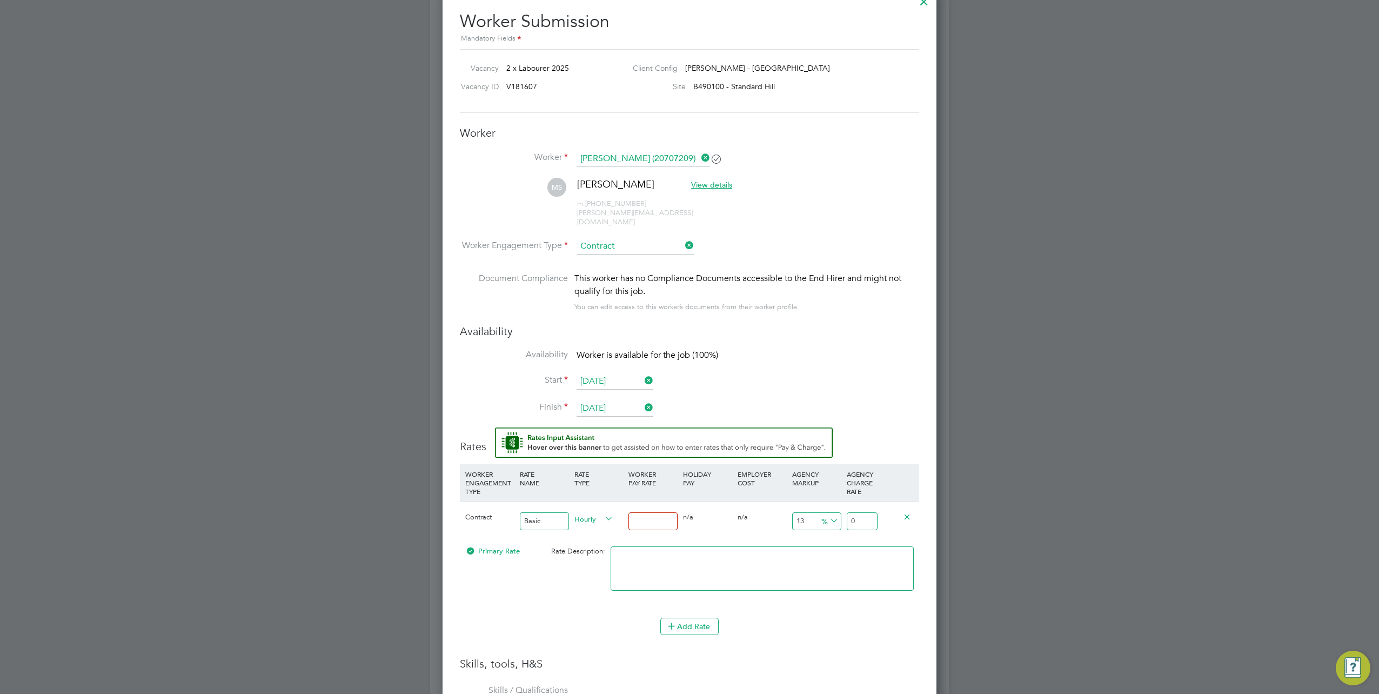
type input "1.13"
type input "16"
type input "18.08"
type input "16.5"
type input "18.645"
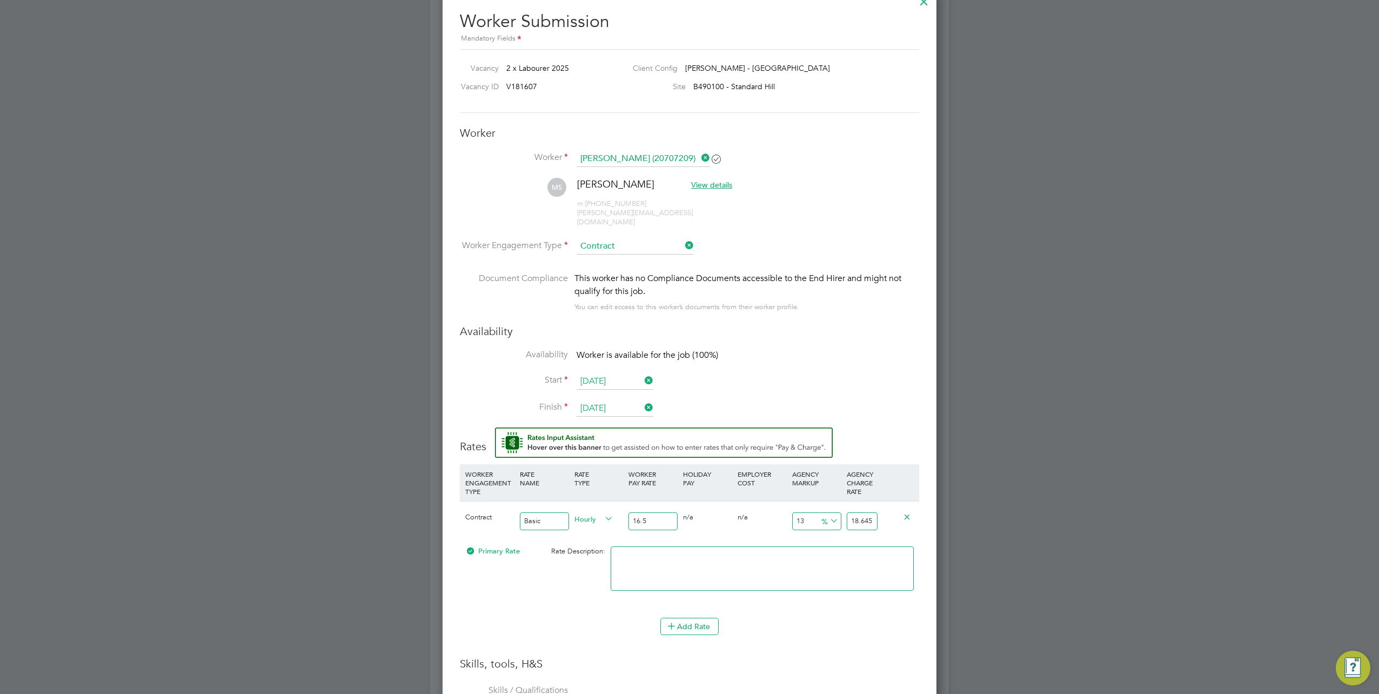
type input "16.53"
type input "18.6789"
type input "16.53"
drag, startPoint x: 849, startPoint y: 512, endPoint x: 1019, endPoint y: 499, distance: 170.8
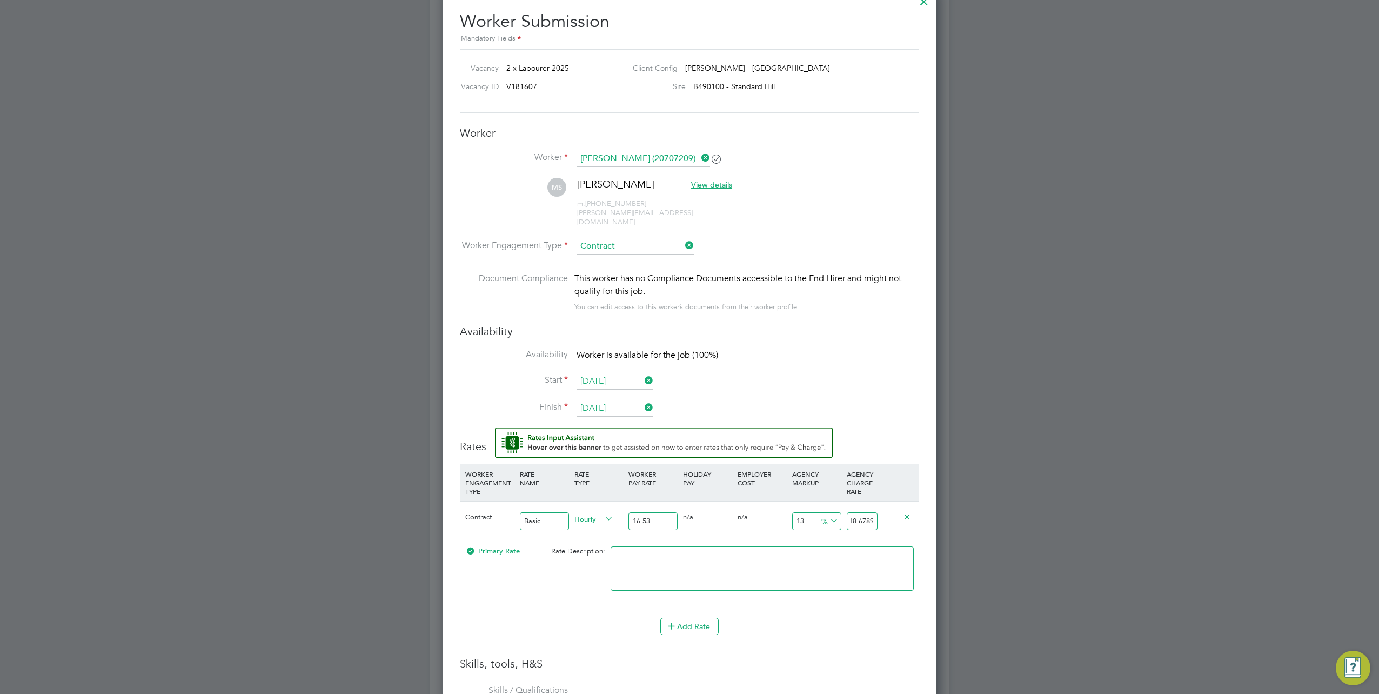
click at [949, 499] on div "All Vacancies Vacancy Activity Logs Vacancy Activity Logs All Vacancies Vacancy…" at bounding box center [689, 76] width 519 height 1433
type input "-93.95039322444042"
type input "1"
type input "14.942528735632184"
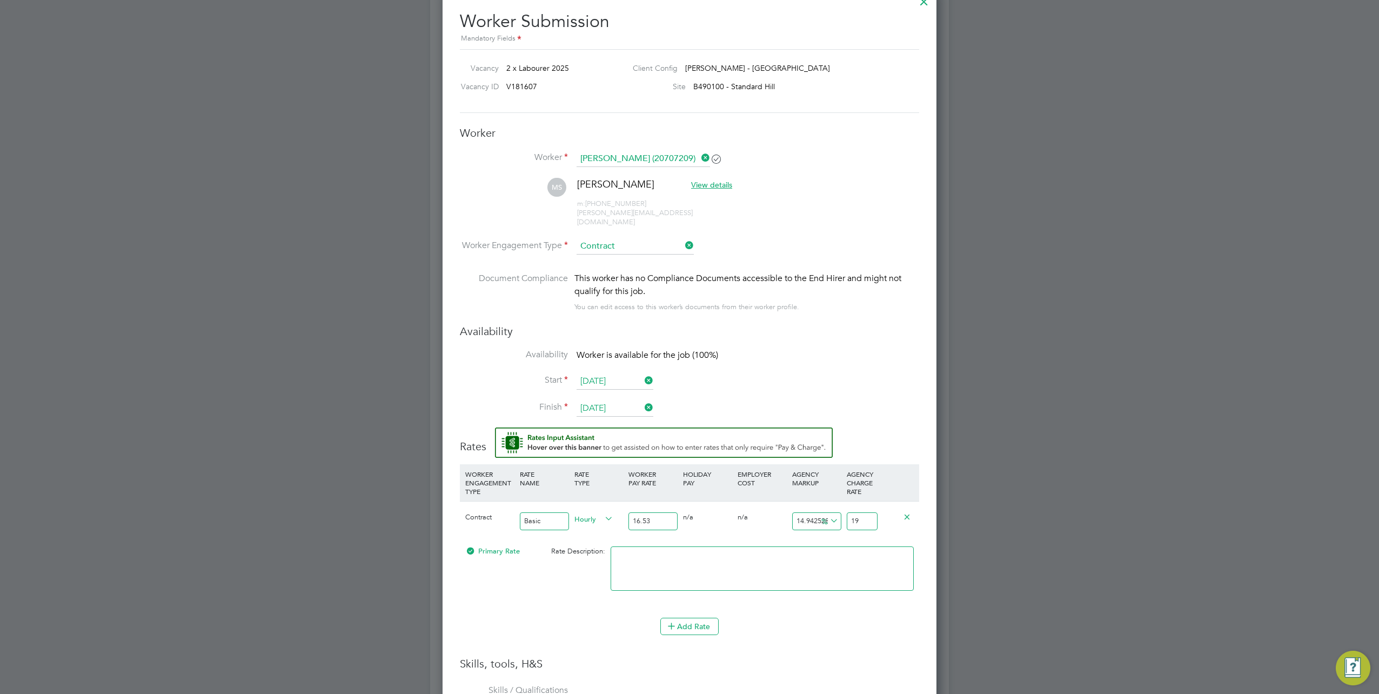
type input "19.0"
type input "15.00302480338778"
type input "19.01"
click at [673, 622] on icon at bounding box center [672, 626] width 8 height 8
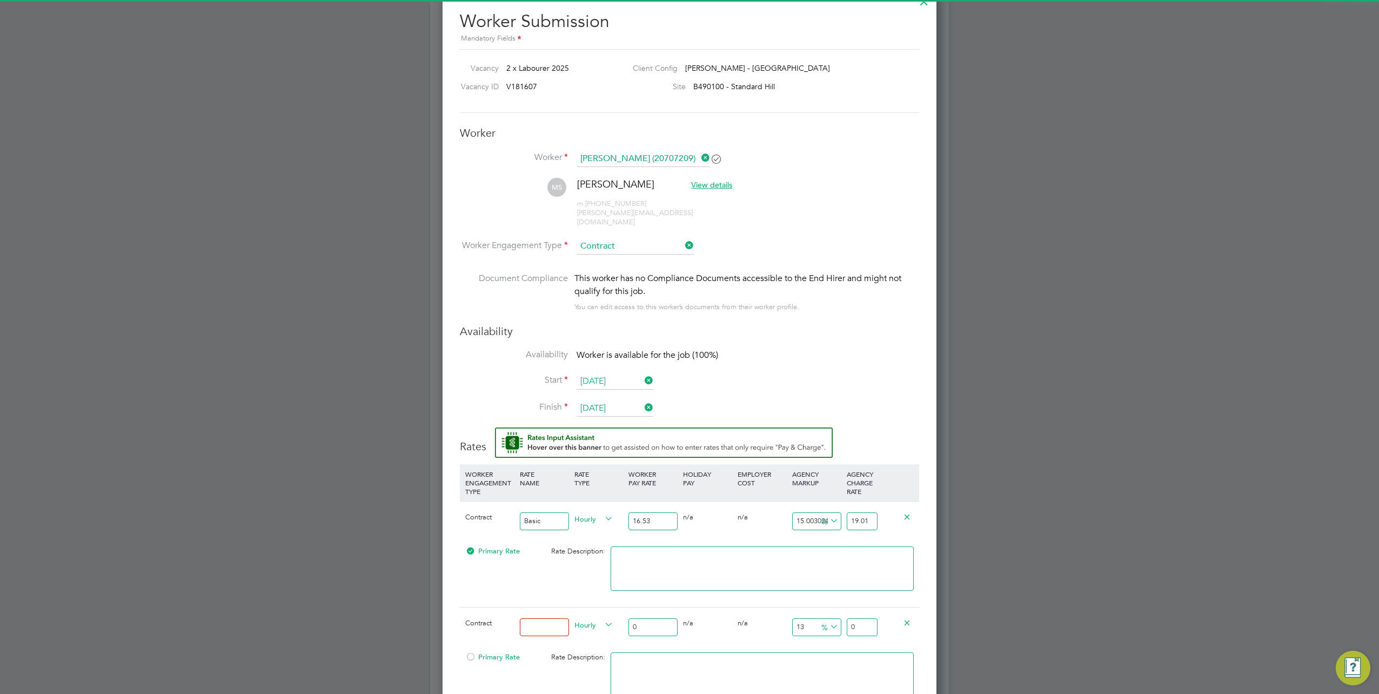
click at [532, 618] on input at bounding box center [544, 627] width 49 height 18
type input "Overtime"
drag, startPoint x: 604, startPoint y: 618, endPoint x: 593, endPoint y: 618, distance: 10.8
click at [593, 618] on div "Contract Overtime Hourly 0 0 n/a 0 n/a 13 0 % 0" at bounding box center [689, 627] width 459 height 40
paste input "24.62"
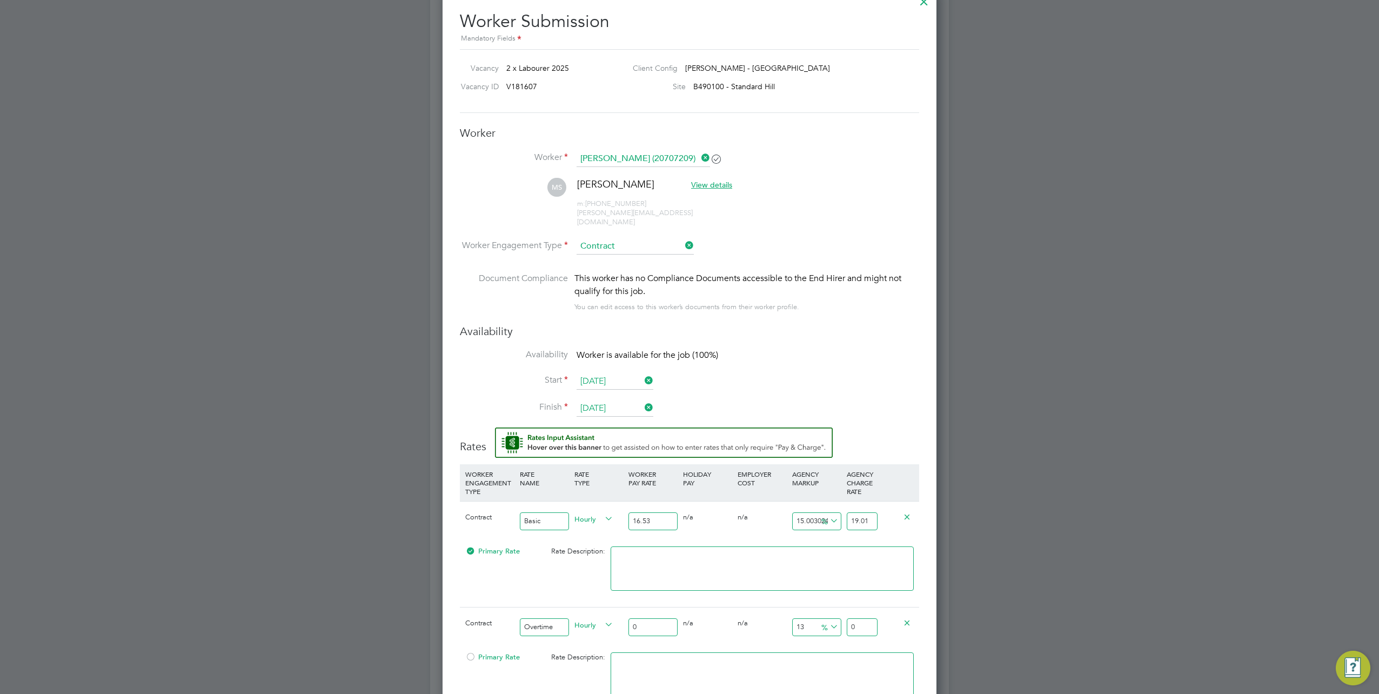
type input "24.62"
type input "27.8206"
type input "24.62"
drag, startPoint x: 851, startPoint y: 615, endPoint x: 969, endPoint y: 610, distance: 118.0
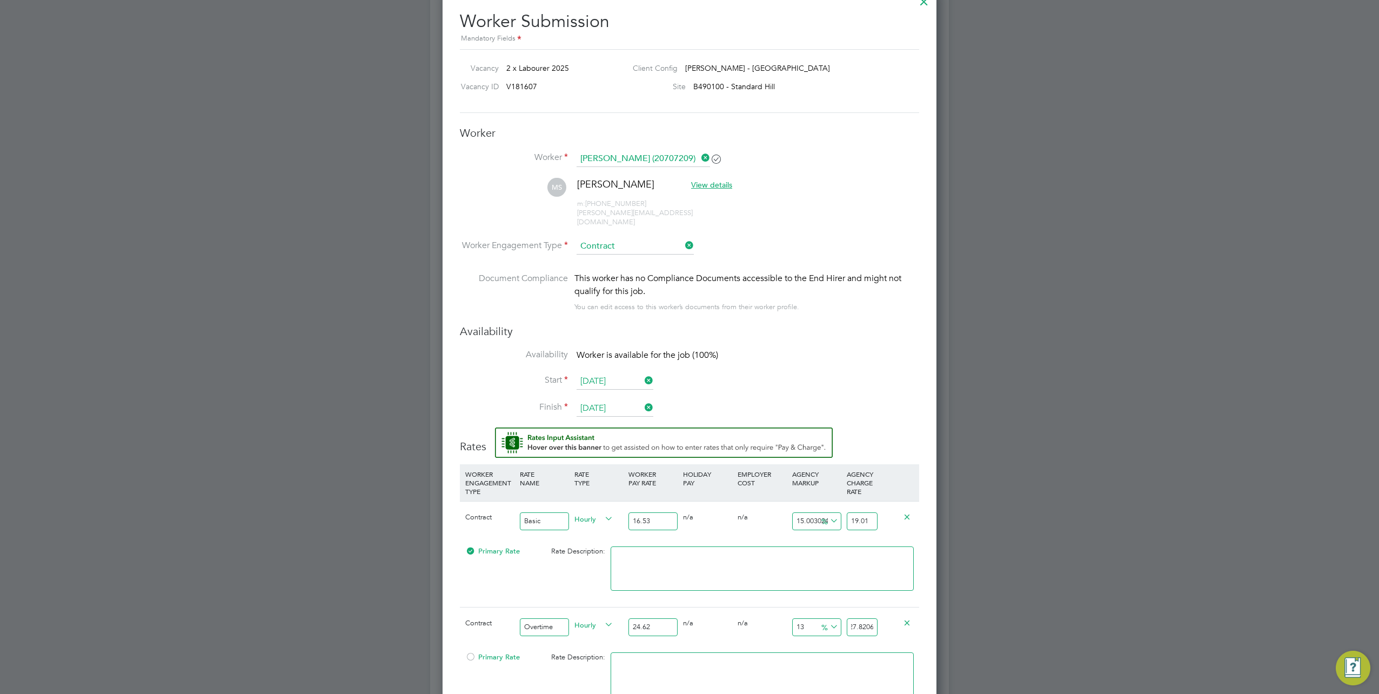
click at [949, 610] on div "All Vacancies Vacancy Activity Logs Vacancy Activity Logs All Vacancies Vacancy…" at bounding box center [689, 76] width 519 height 1433
type input "-91.87652315190901"
type input "2"
type input "9.66693744922827"
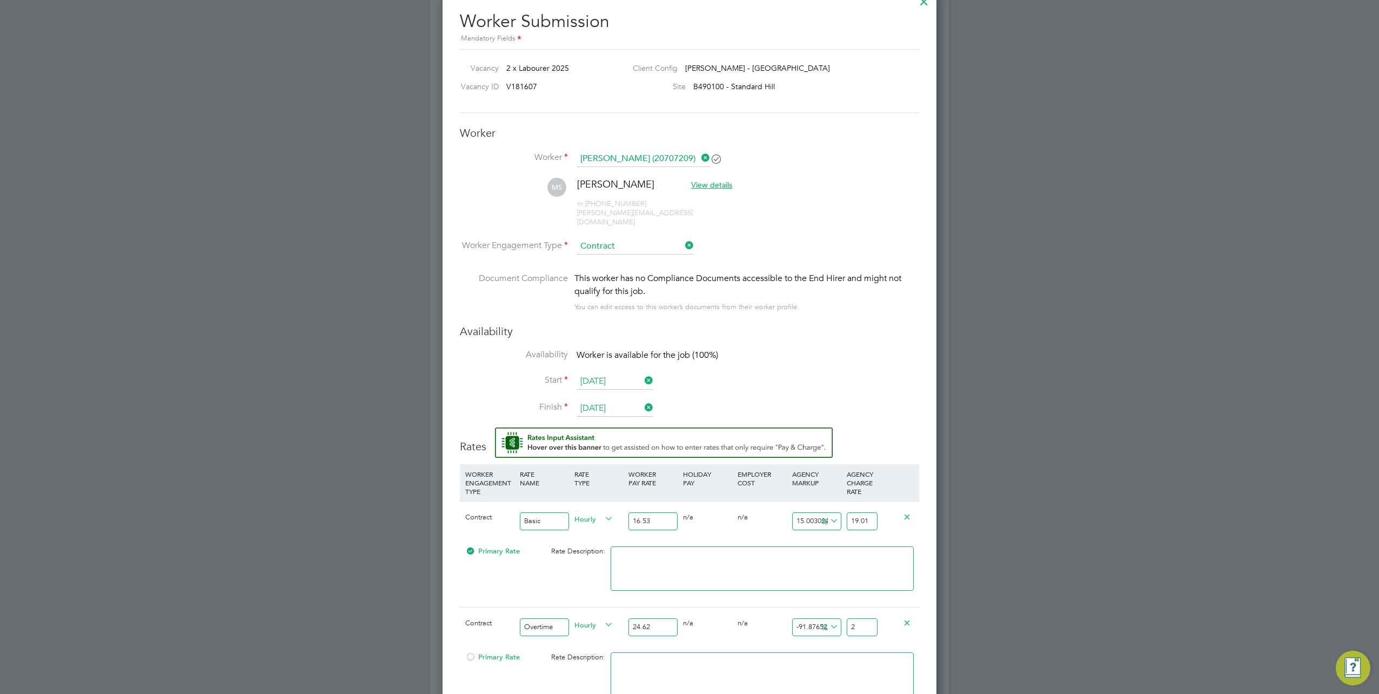
type input "27"
type input "10.479285134037369"
type input "27.2"
type input "10.560519902518278"
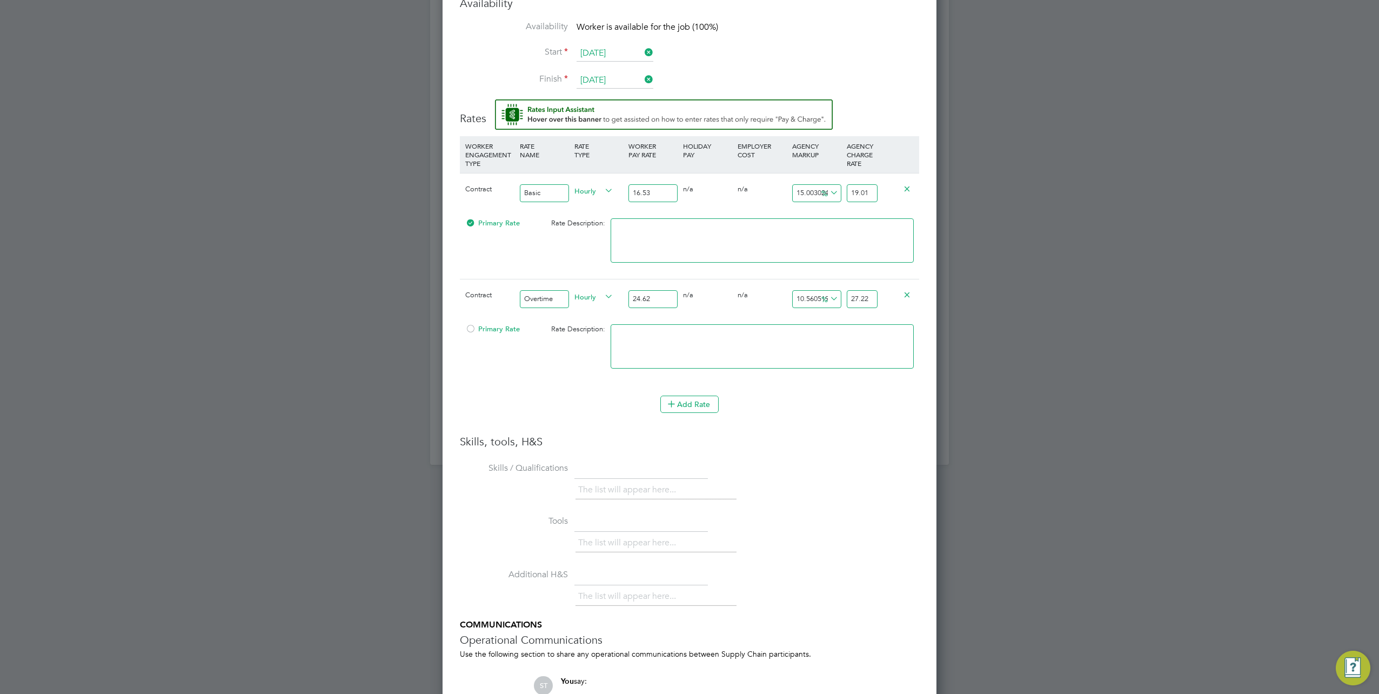
scroll to position [1078, 0]
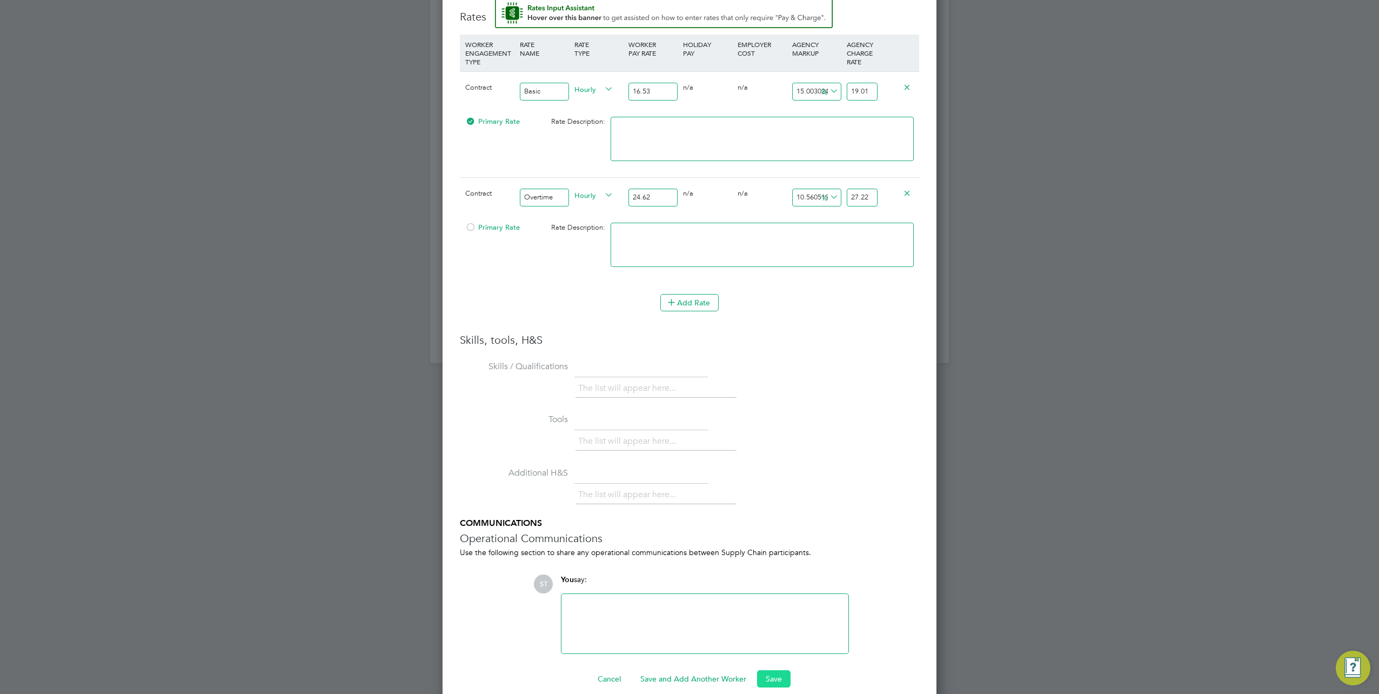
type input "27.22"
click at [760, 670] on button "Save" at bounding box center [774, 678] width 34 height 17
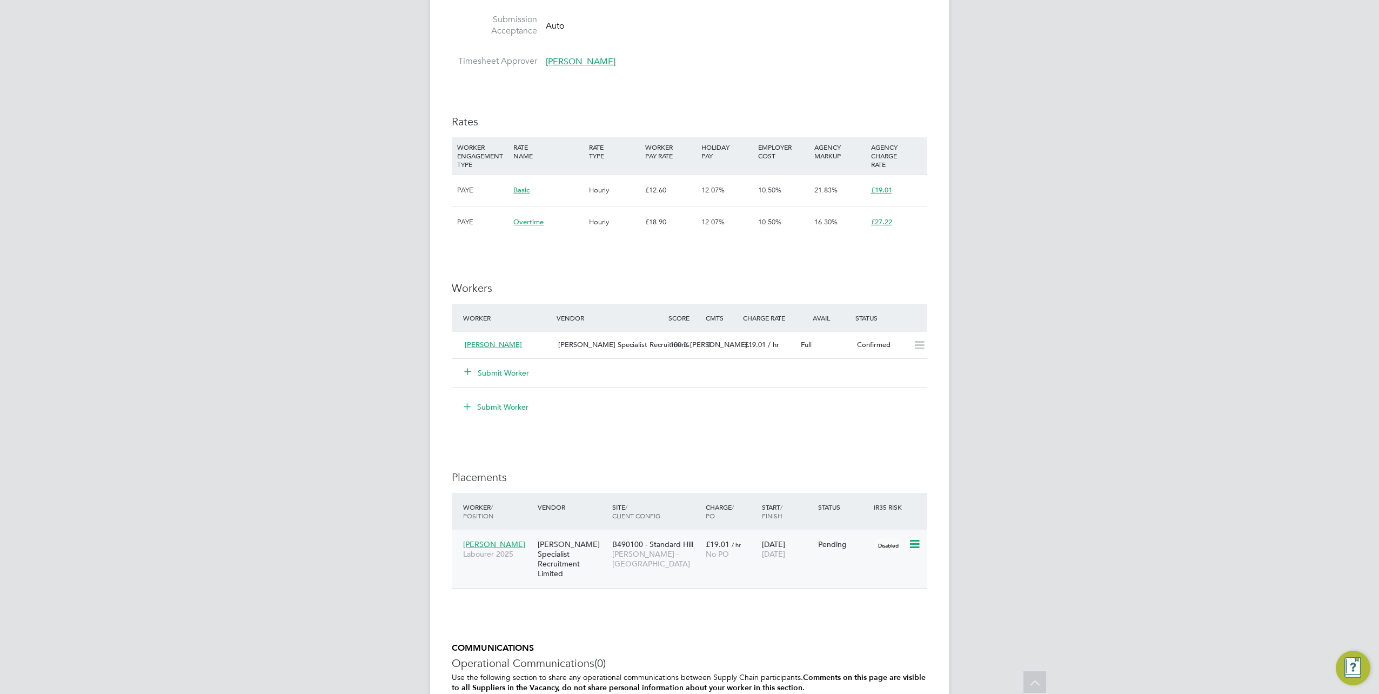
click at [911, 546] on icon at bounding box center [914, 544] width 11 height 13
click at [826, 610] on li "Start" at bounding box center [865, 610] width 111 height 15
type input "Charlie Workman"
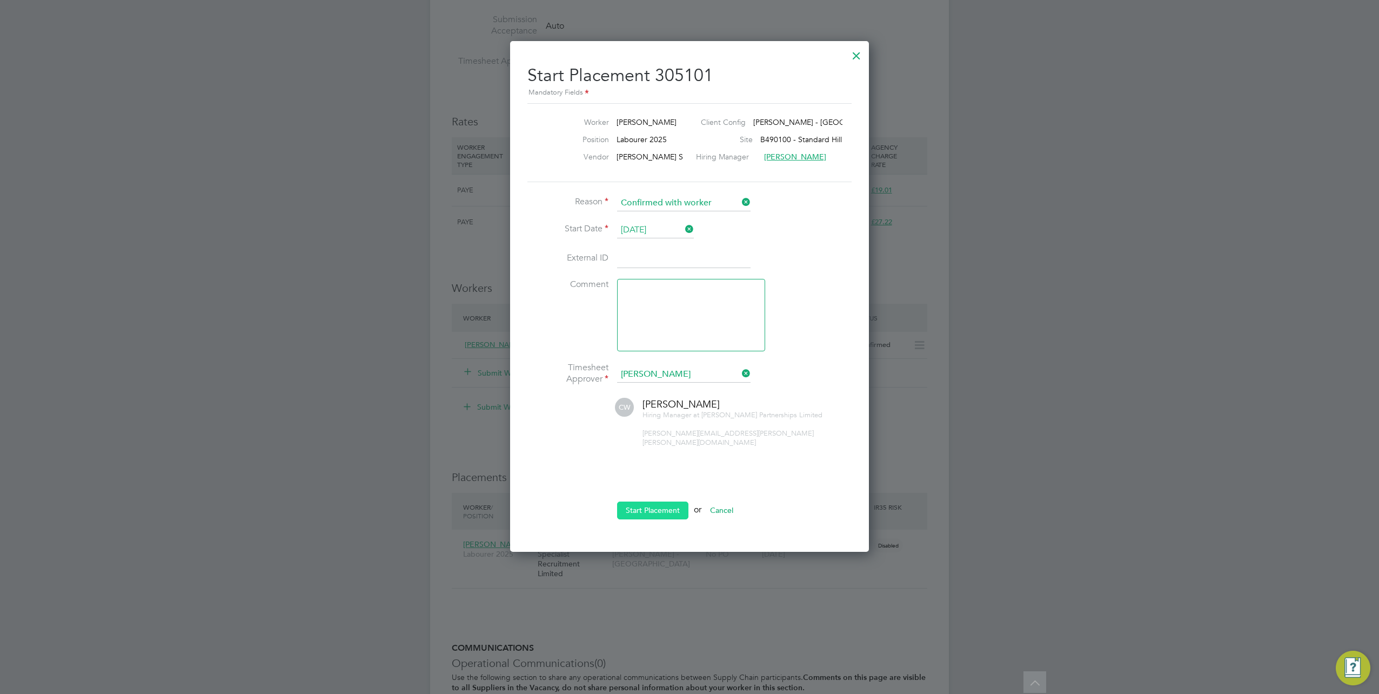
click at [644, 503] on button "Start Placement" at bounding box center [652, 510] width 71 height 17
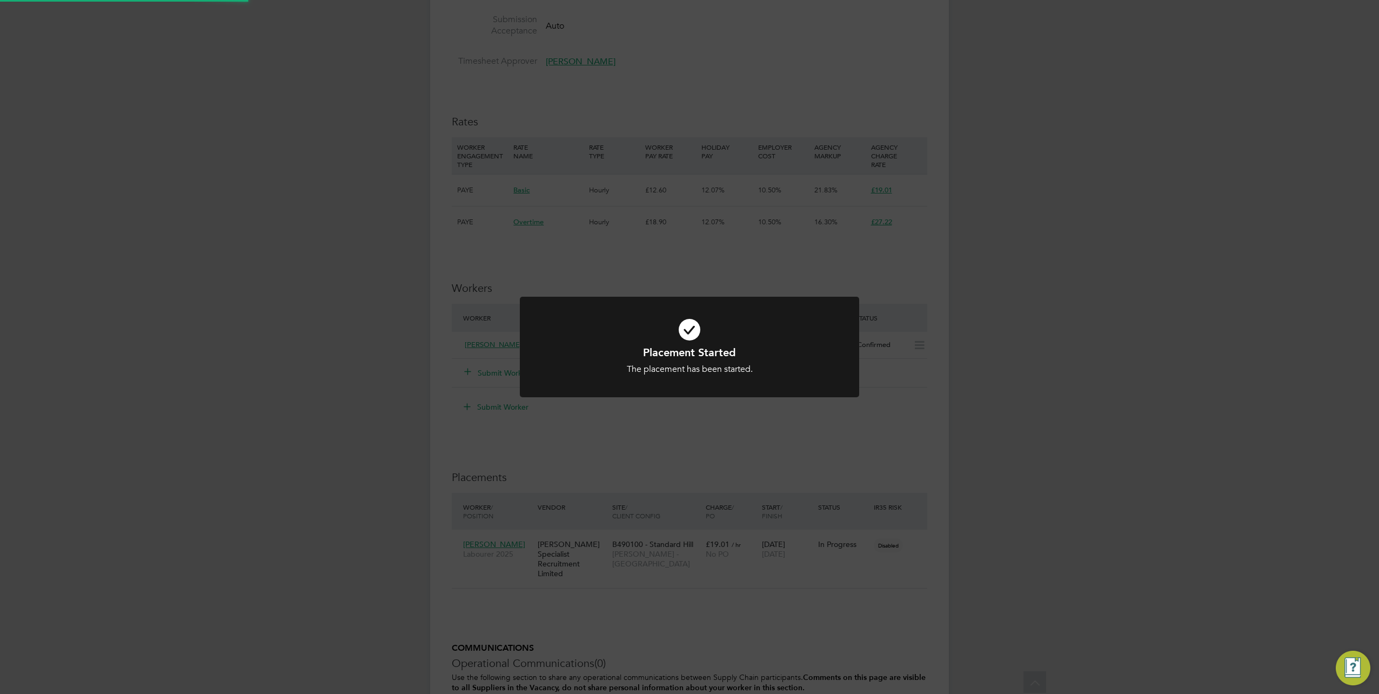
click at [683, 619] on div "Placement Started The placement has been started. Cancel Okay" at bounding box center [689, 347] width 1379 height 694
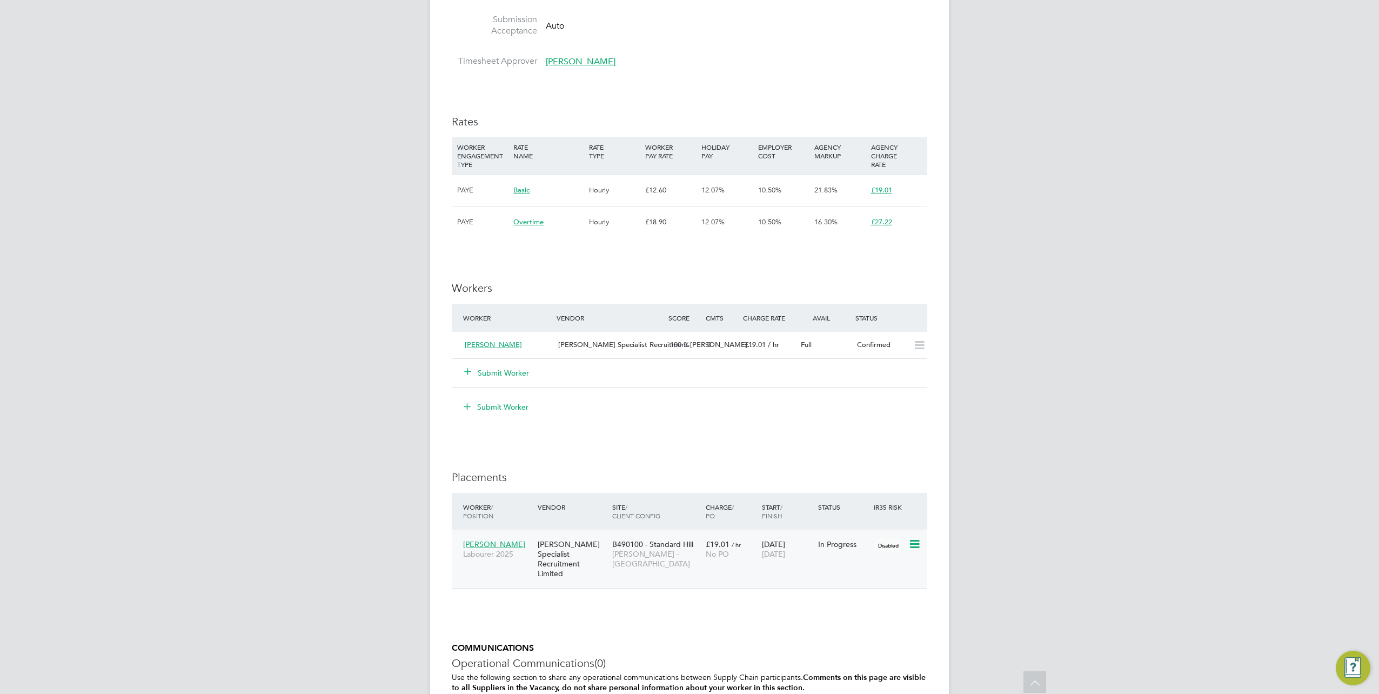
click at [488, 541] on span "Myles Smith" at bounding box center [494, 544] width 62 height 10
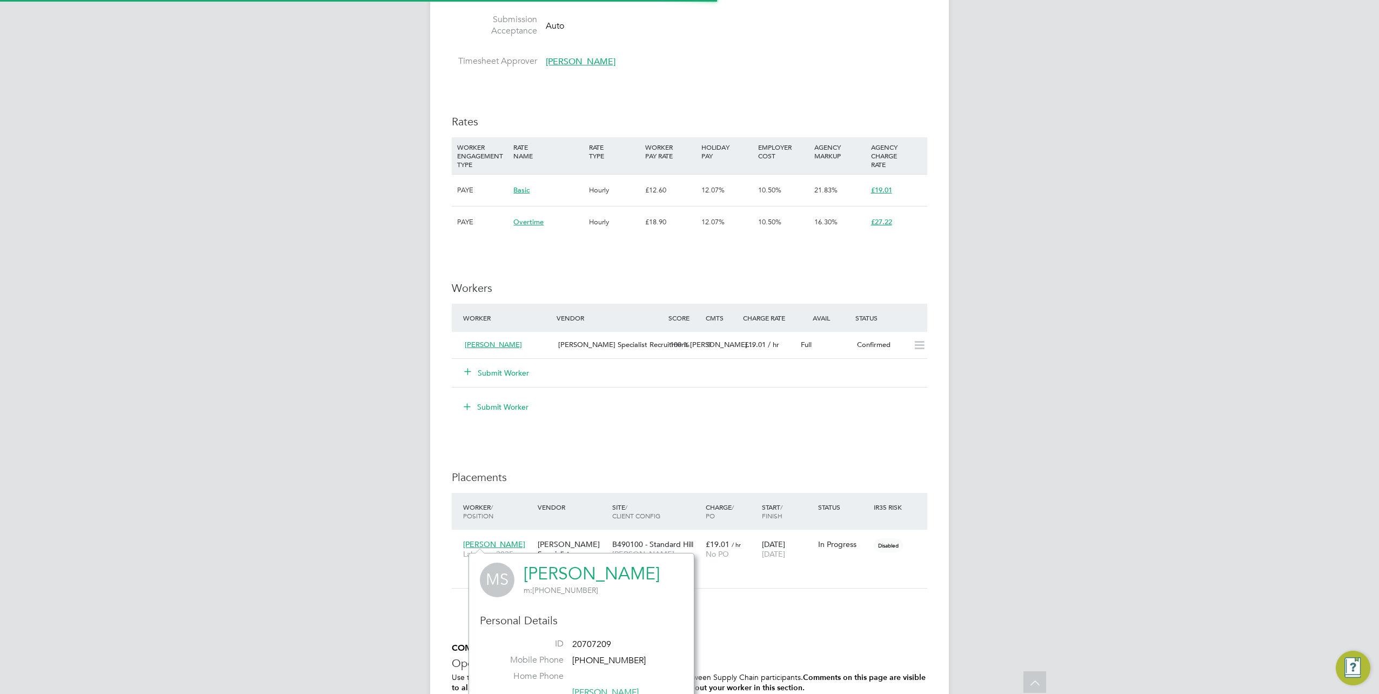
click at [578, 566] on link "Myles Smith" at bounding box center [592, 573] width 136 height 21
click at [566, 536] on div "Hays Specialist Recruitment Limited" at bounding box center [572, 559] width 75 height 50
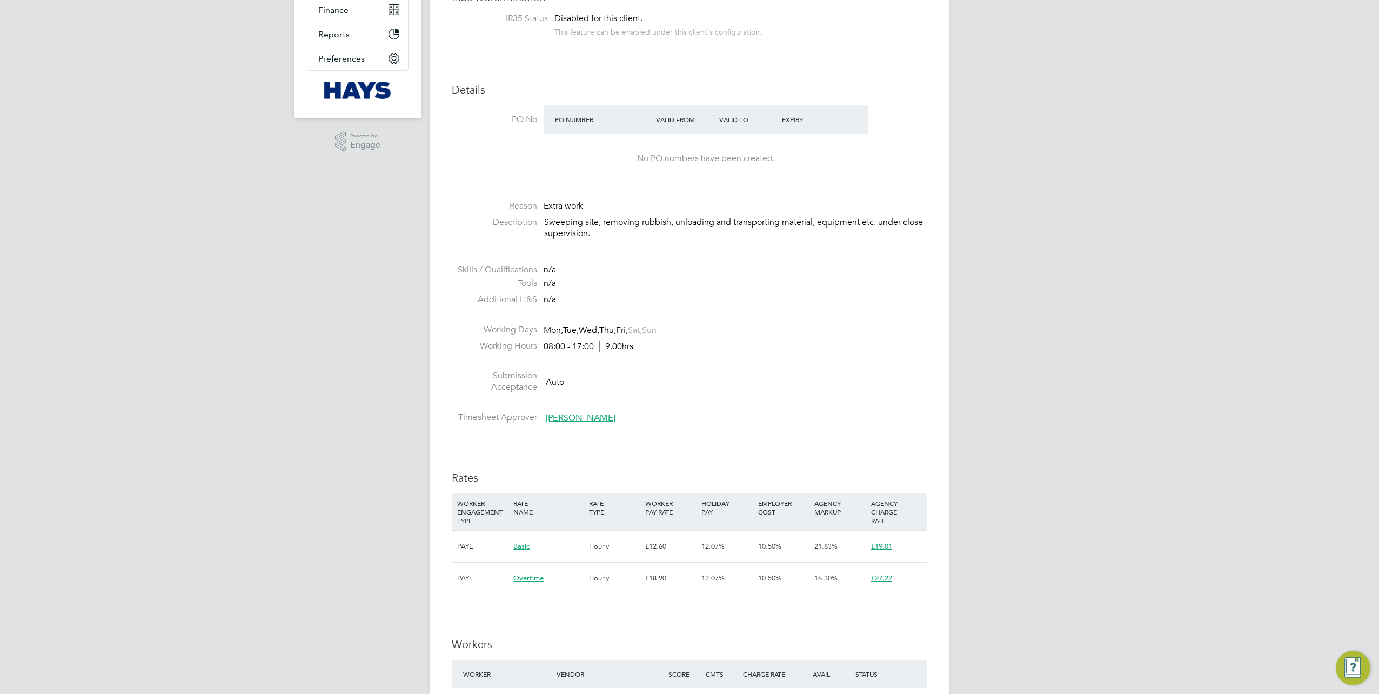
scroll to position [378, 0]
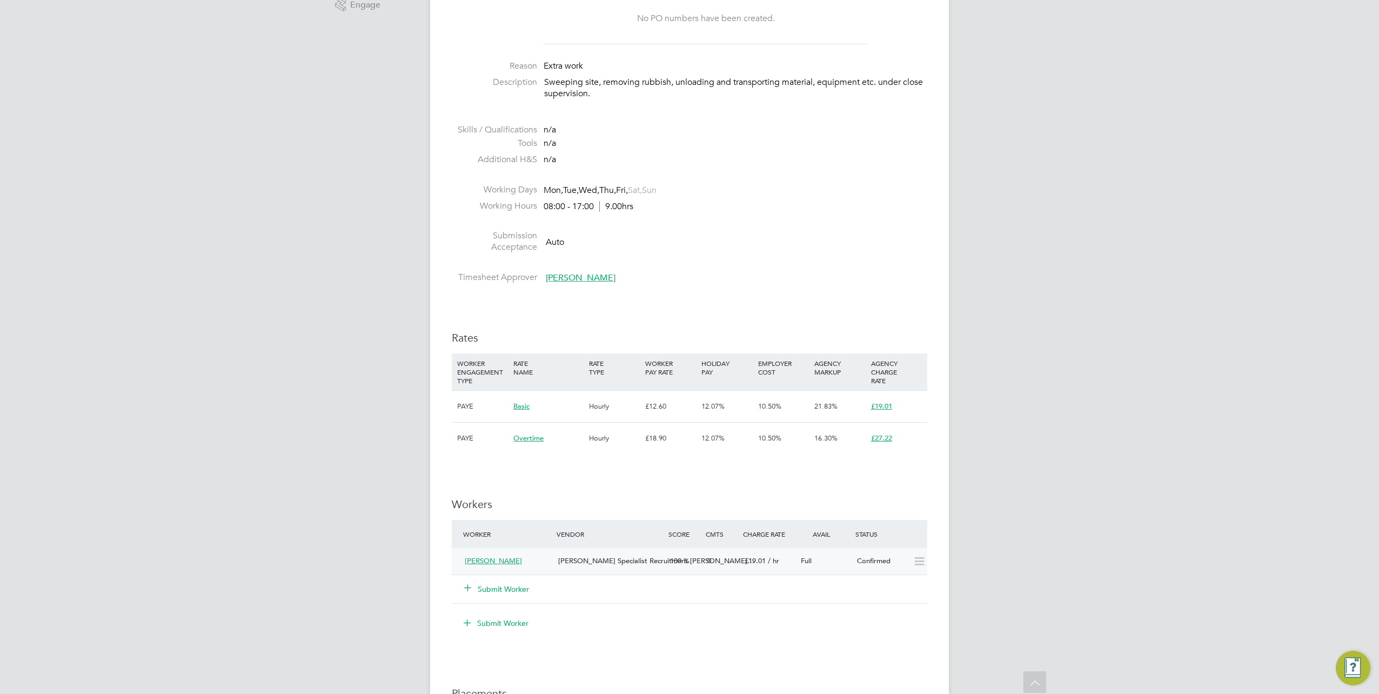
click at [481, 562] on span "Myles Smith" at bounding box center [493, 560] width 57 height 9
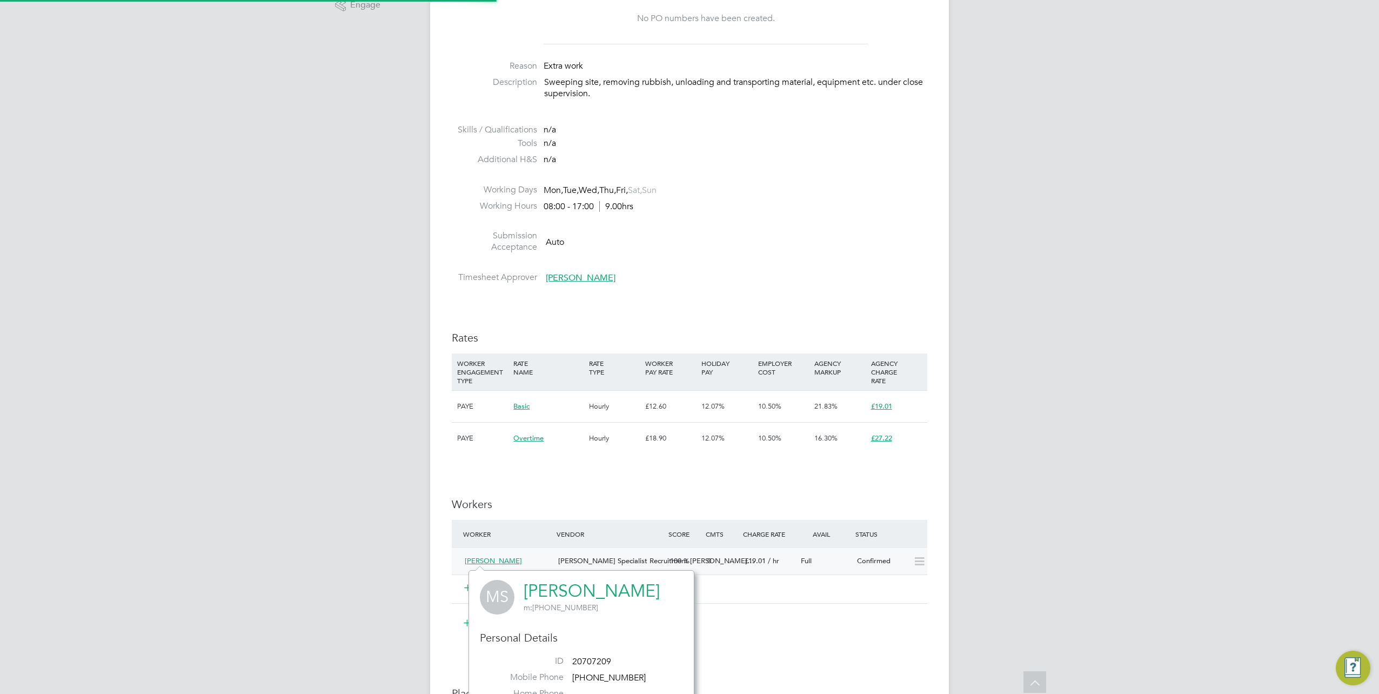
scroll to position [272, 225]
click at [976, 617] on div "ST Samreet Thandi Notifications 20 Applications: Network Team Members Businesse…" at bounding box center [689, 355] width 1379 height 1466
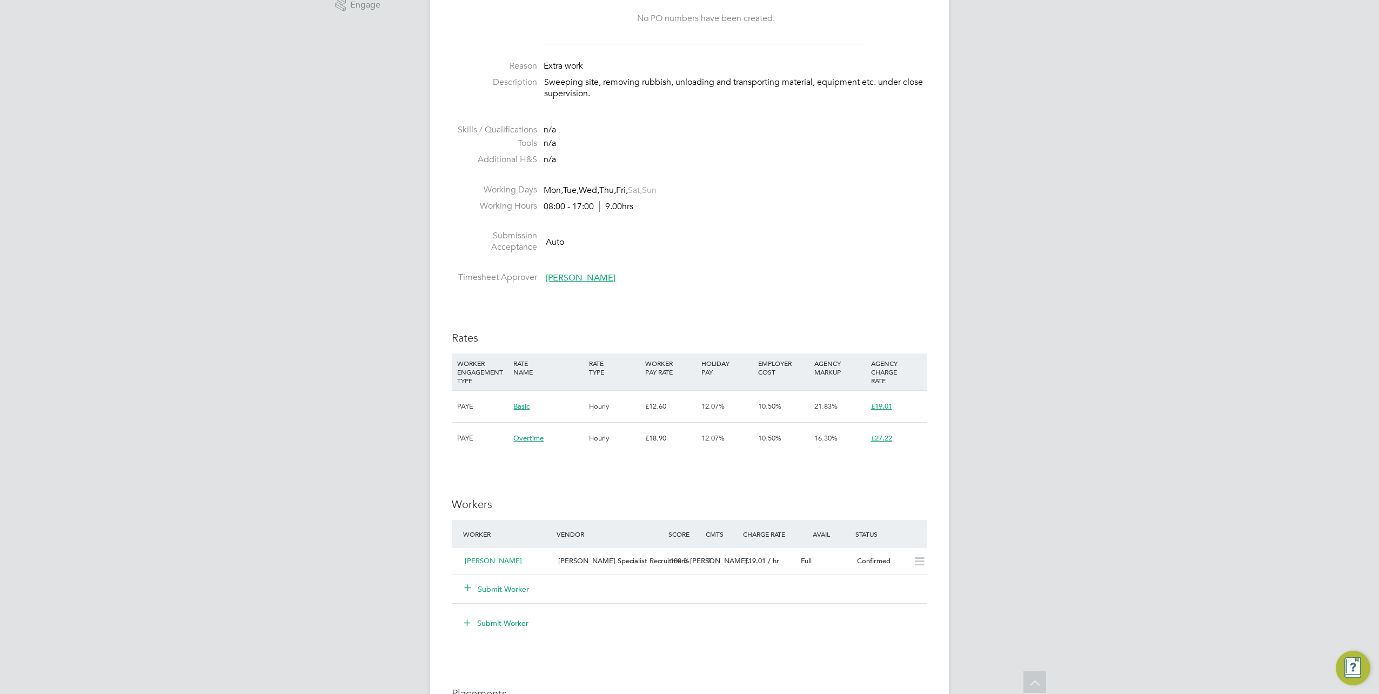
drag, startPoint x: 464, startPoint y: 587, endPoint x: 572, endPoint y: 622, distance: 114.0
click at [464, 587] on icon at bounding box center [468, 587] width 8 height 8
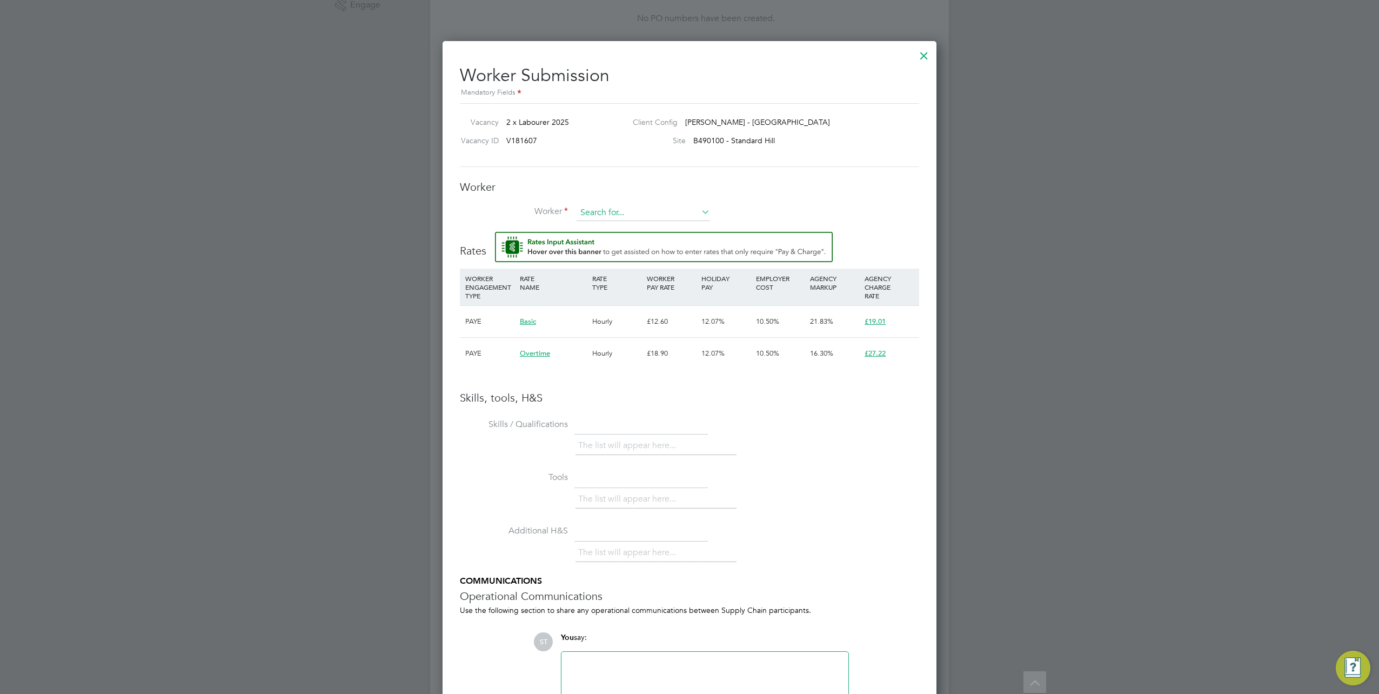
click at [603, 218] on input at bounding box center [644, 213] width 134 height 16
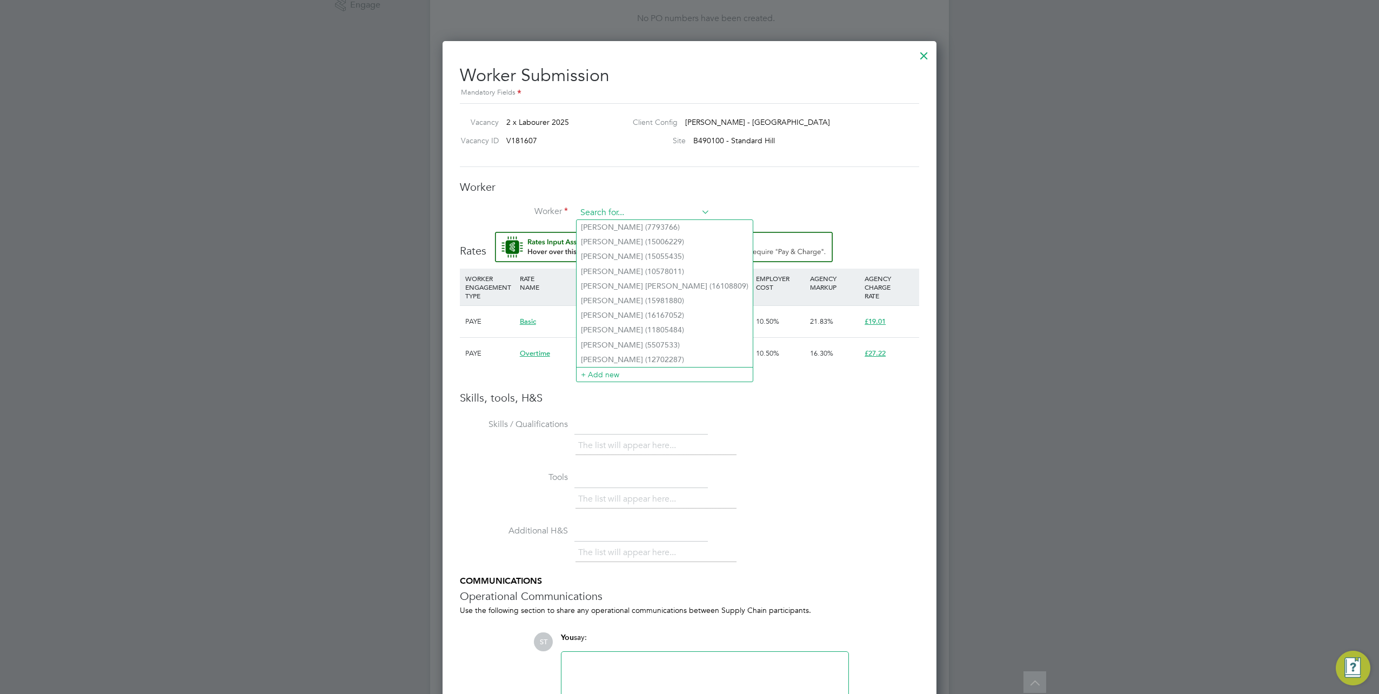
paste input "20410055"
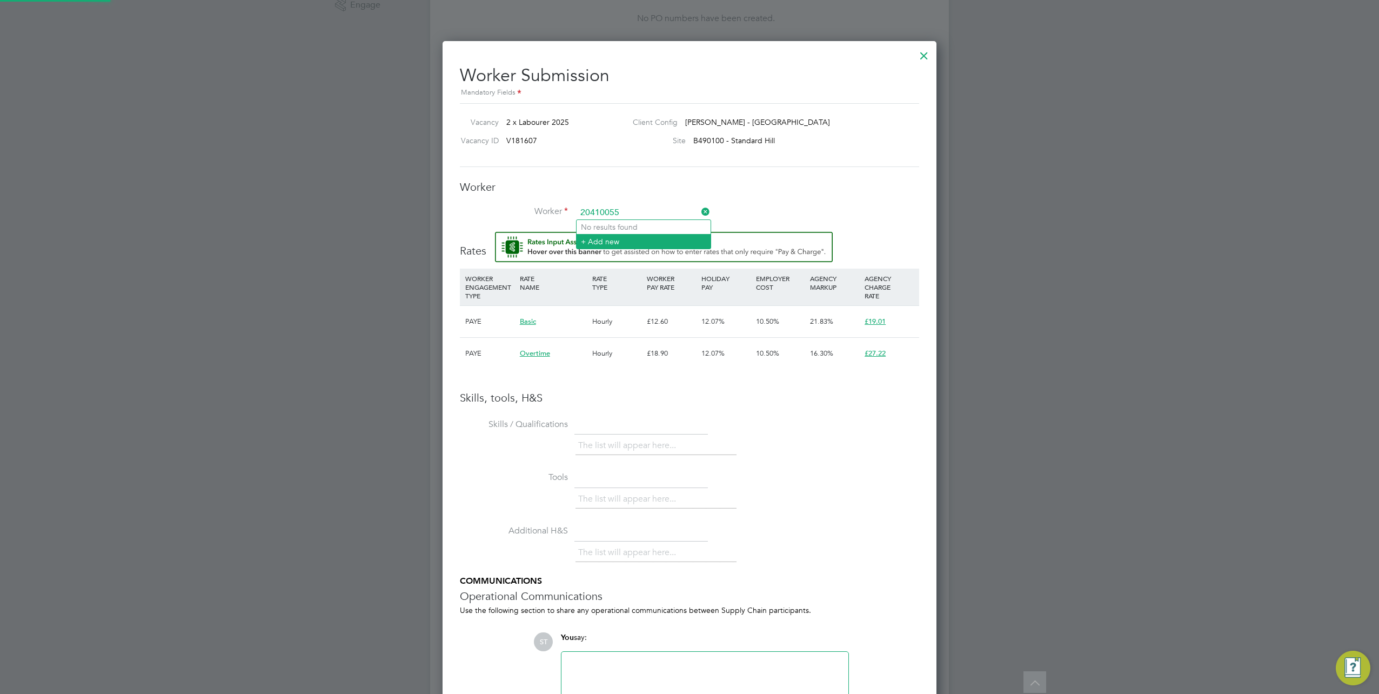
type input "20410055"
click at [613, 236] on li "+ Add new" at bounding box center [644, 241] width 134 height 15
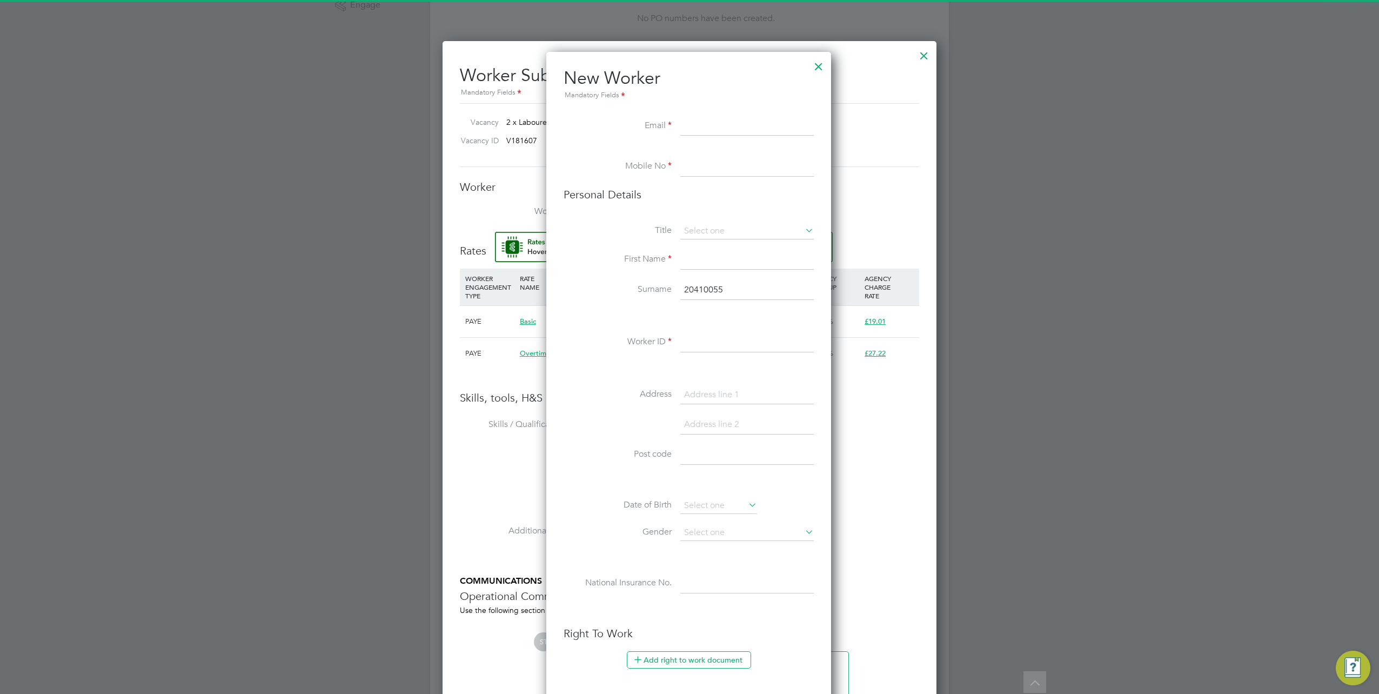
scroll to position [959, 311]
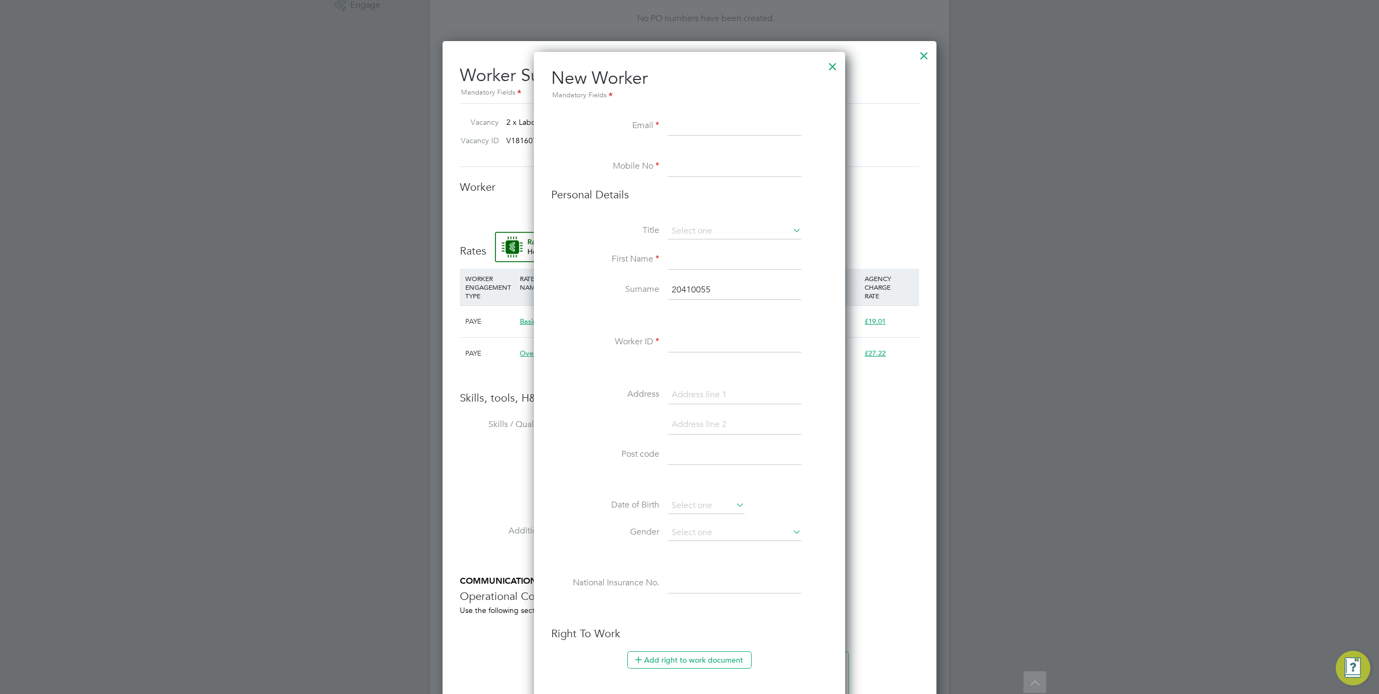
click at [684, 124] on input at bounding box center [735, 126] width 134 height 19
paste input "Jclarke100687@outlook.com"
type input "Jclarke100687@outlook.com"
click at [684, 164] on input "tel:07487608976" at bounding box center [735, 166] width 134 height 19
type input "07487608976"
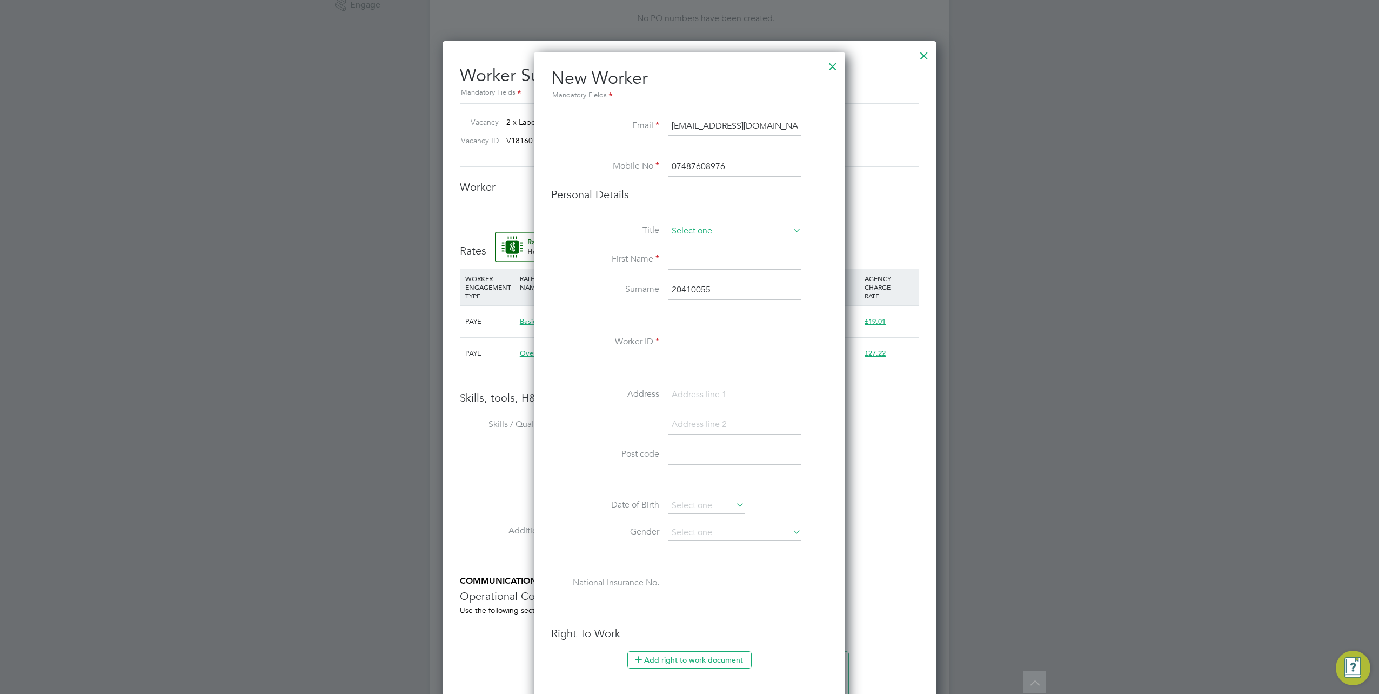
click at [700, 230] on input at bounding box center [735, 231] width 134 height 16
click at [692, 248] on li "Mr" at bounding box center [735, 246] width 134 height 14
type input "Mr"
click at [691, 263] on input at bounding box center [735, 259] width 134 height 19
type input "Jamie"
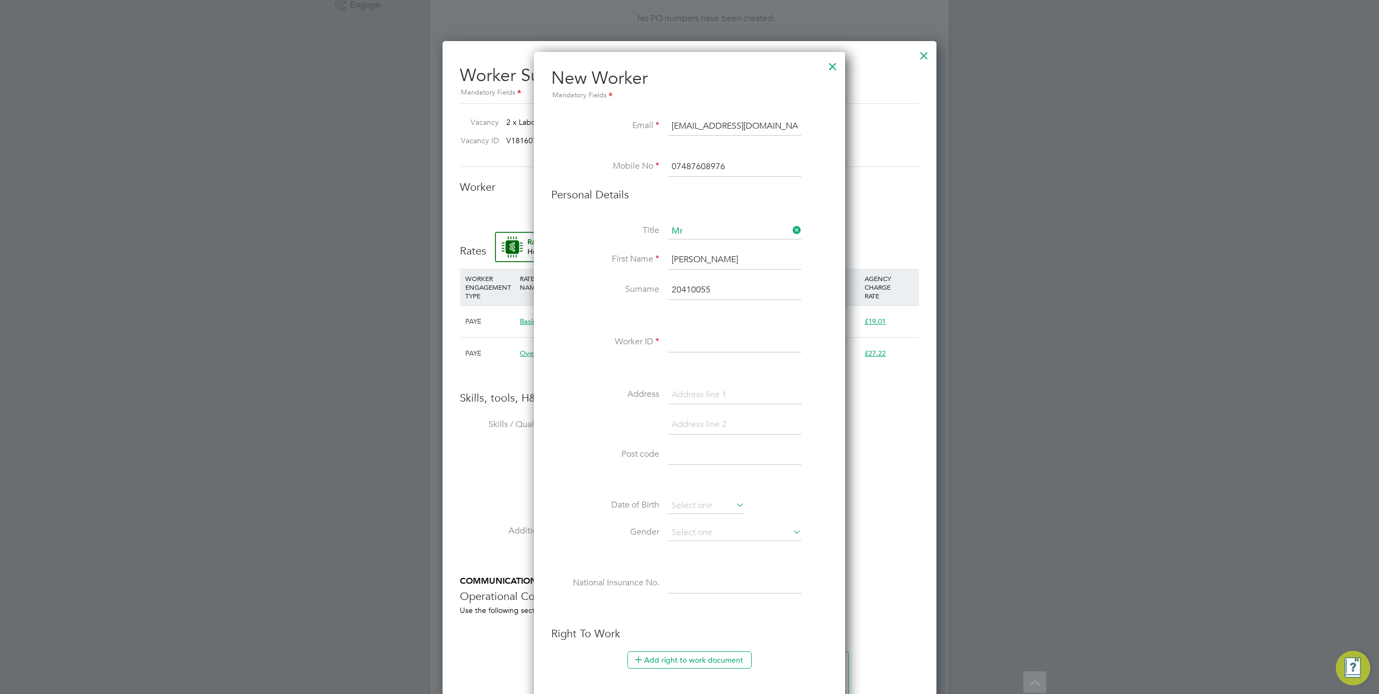
drag, startPoint x: 733, startPoint y: 282, endPoint x: 650, endPoint y: 297, distance: 84.7
click at [650, 297] on li "Surname 20410055" at bounding box center [689, 296] width 277 height 30
click at [690, 338] on input at bounding box center [735, 342] width 134 height 19
paste input "20410055"
type input "20410055"
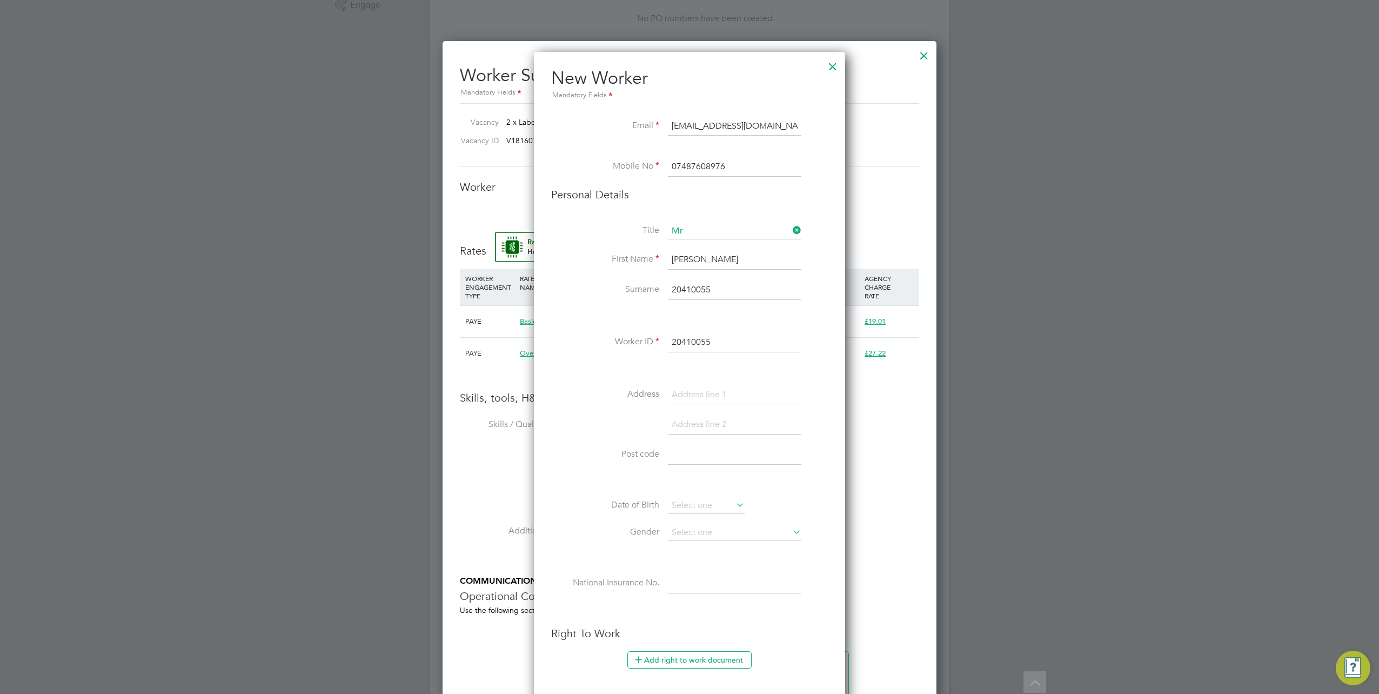
drag, startPoint x: 726, startPoint y: 290, endPoint x: 629, endPoint y: 287, distance: 96.8
click at [629, 287] on li "Surname 20410055" at bounding box center [689, 296] width 277 height 30
type input "Clarke"
click at [694, 390] on input at bounding box center [735, 394] width 134 height 19
paste input "57 Chrysanthemum Court"
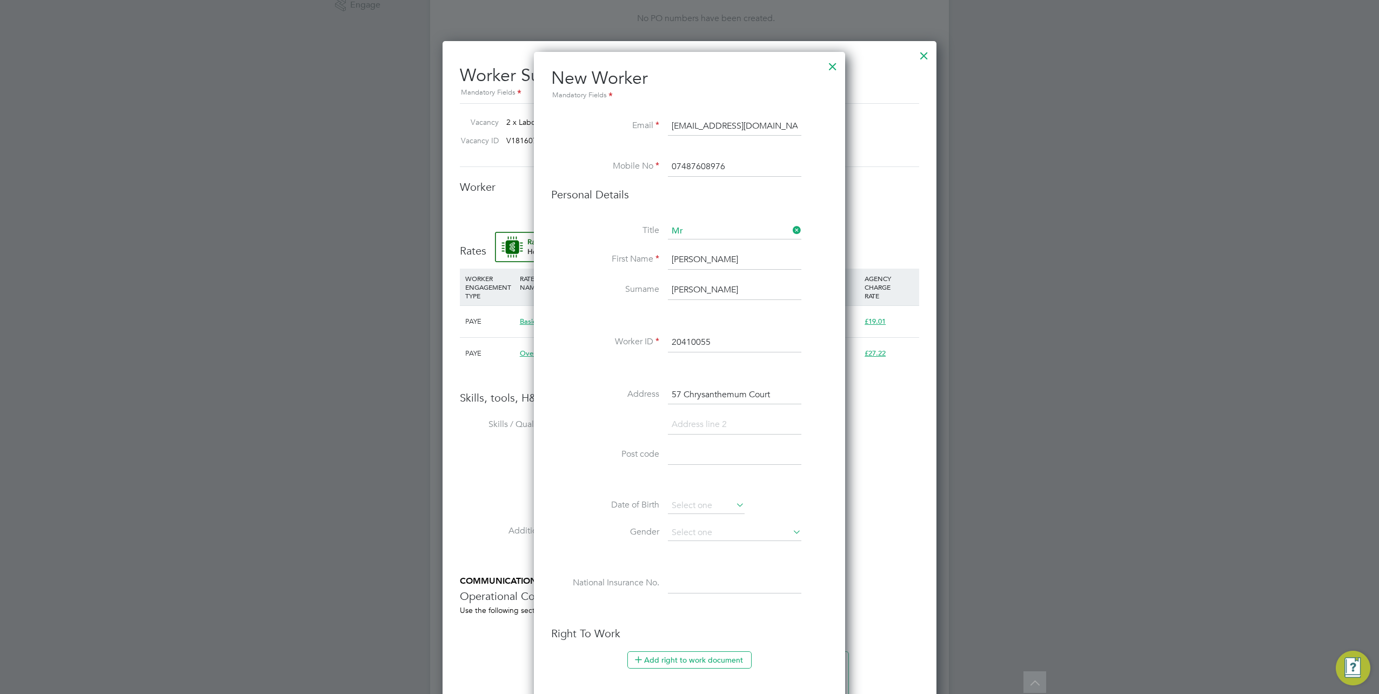
type input "57 Chrysanthemum Court"
click at [706, 423] on input at bounding box center [735, 424] width 134 height 19
paste input "Plummer Road"
type input "Plummer Road"
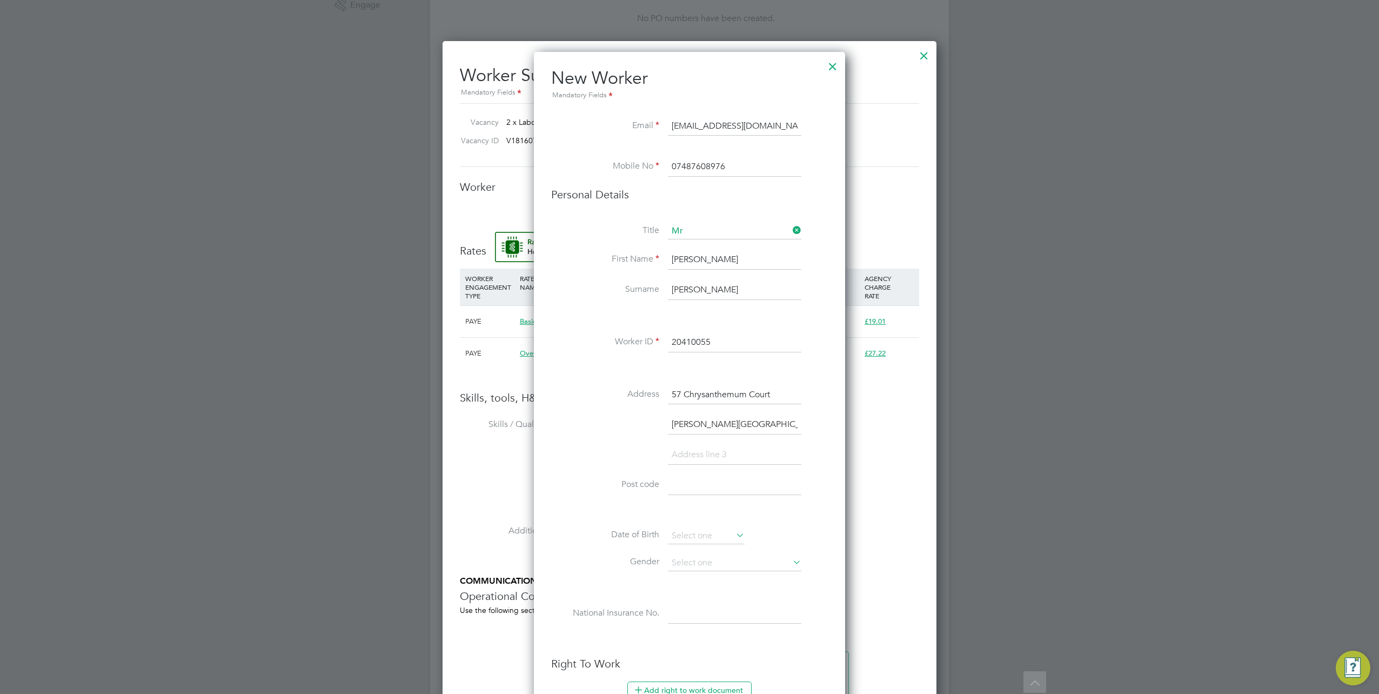
click at [718, 458] on input at bounding box center [735, 454] width 134 height 19
paste input "Newhall"
click at [715, 449] on input "Newhall" at bounding box center [735, 454] width 134 height 19
paste input "Swadlincote"
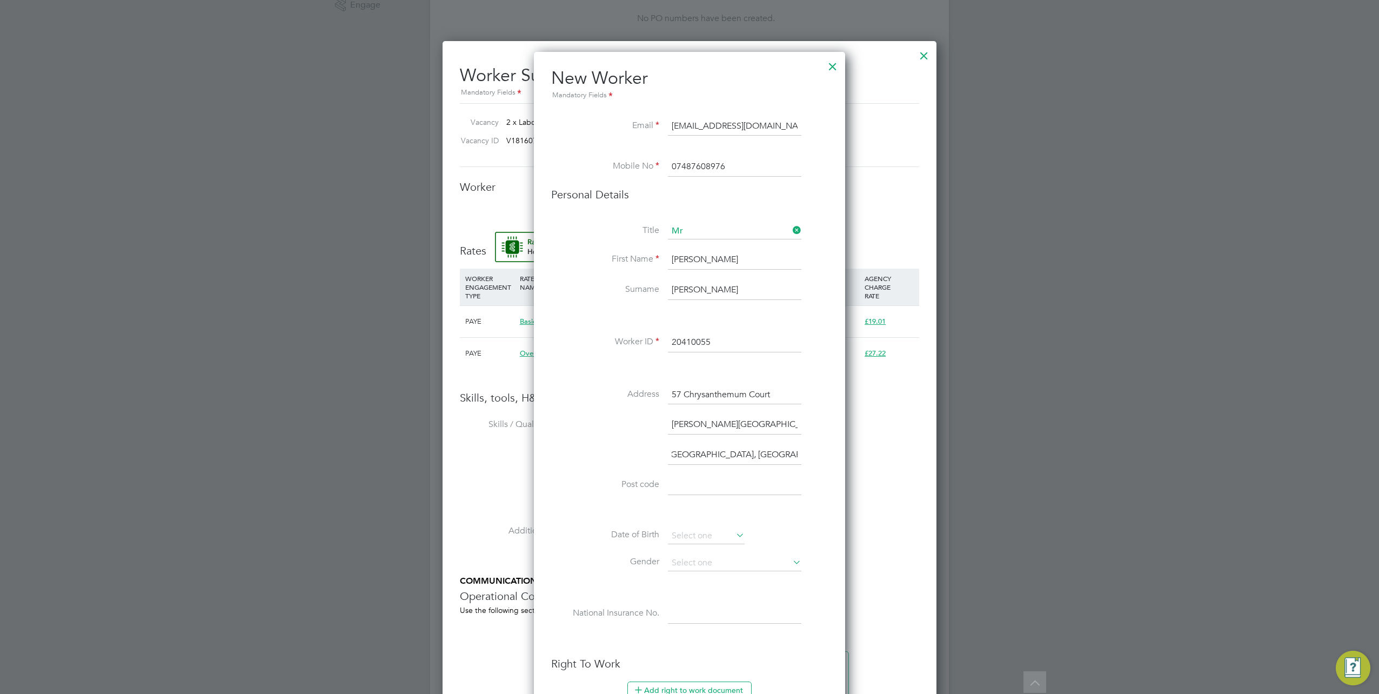
type input "Newhall, Swadlincote, Derbyshire"
click at [691, 476] on input at bounding box center [735, 485] width 134 height 19
paste input "DE11 0RG"
type input "DE11 0RG"
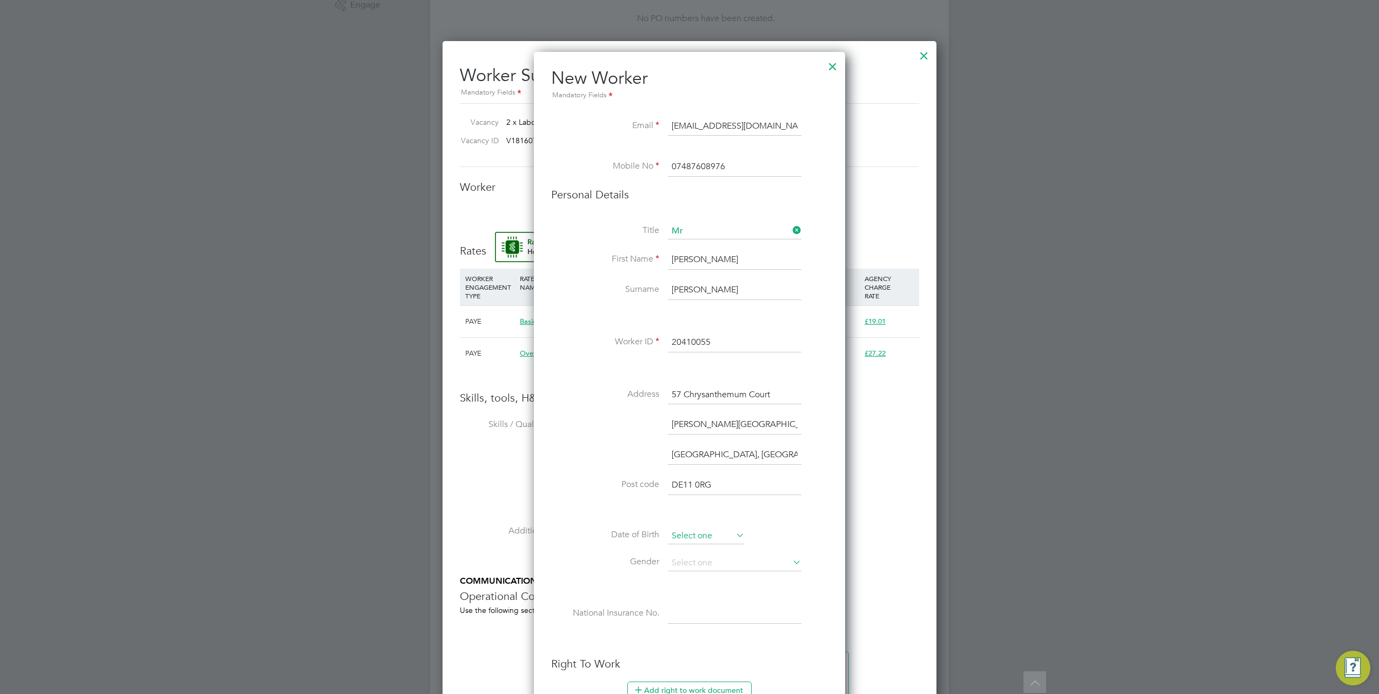
click at [708, 528] on input at bounding box center [706, 536] width 77 height 16
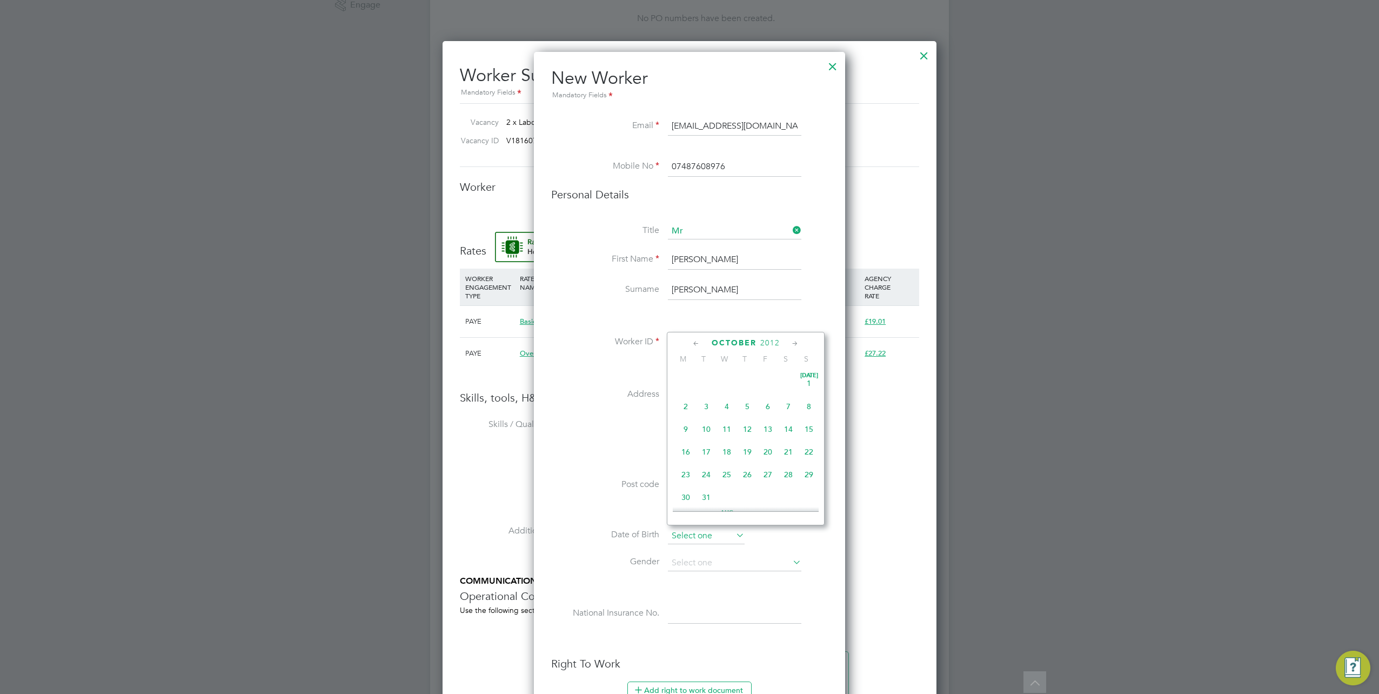
scroll to position [324, 0]
click at [779, 341] on span "2012" at bounding box center [769, 342] width 19 height 9
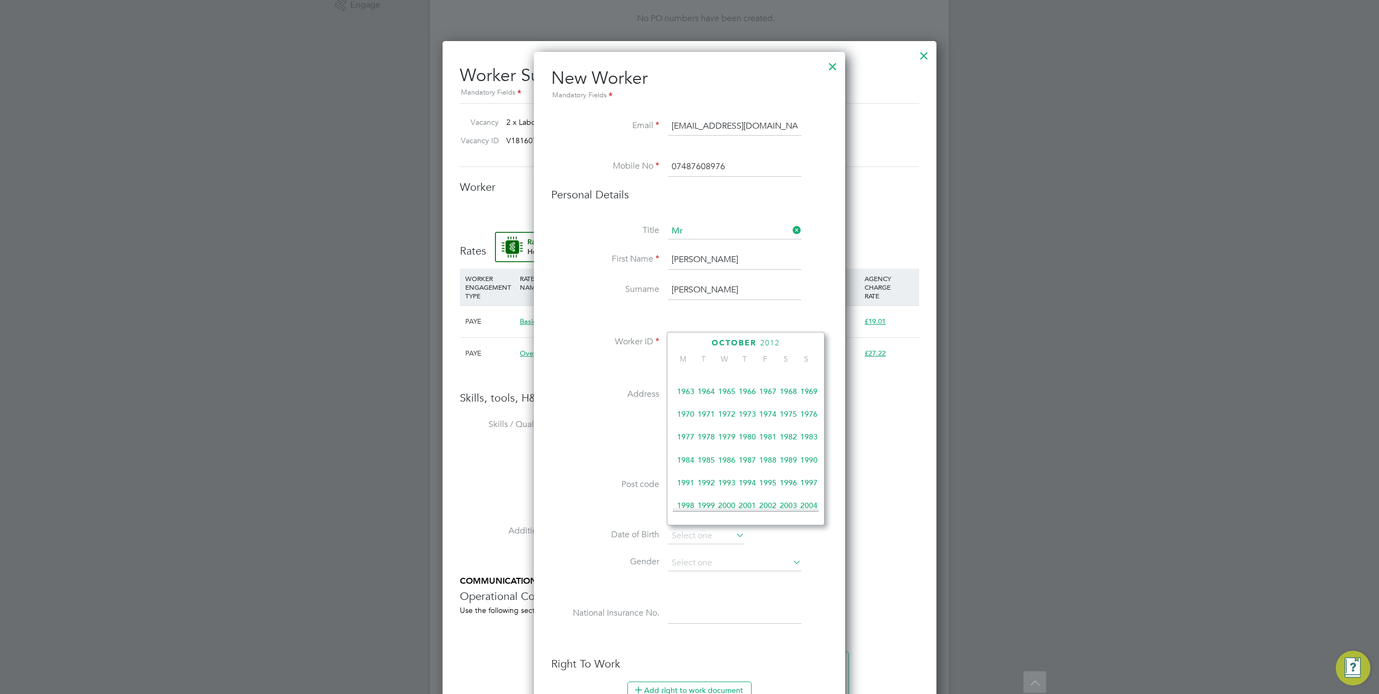
click at [739, 462] on span "1987" at bounding box center [747, 460] width 21 height 21
click at [693, 345] on icon at bounding box center [696, 344] width 10 height 12
click at [794, 340] on icon at bounding box center [795, 344] width 10 height 12
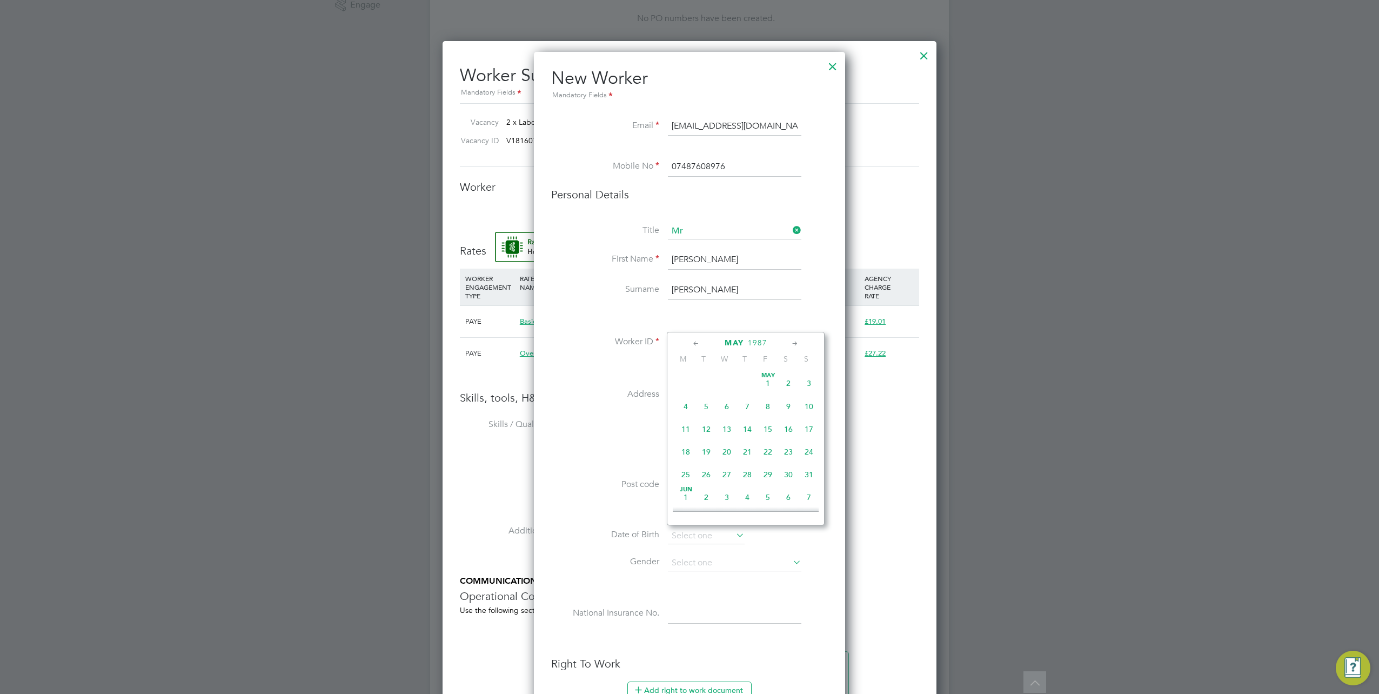
scroll to position [116, 0]
click at [707, 382] on span "2" at bounding box center [706, 381] width 21 height 21
type input "02 Jun 1987"
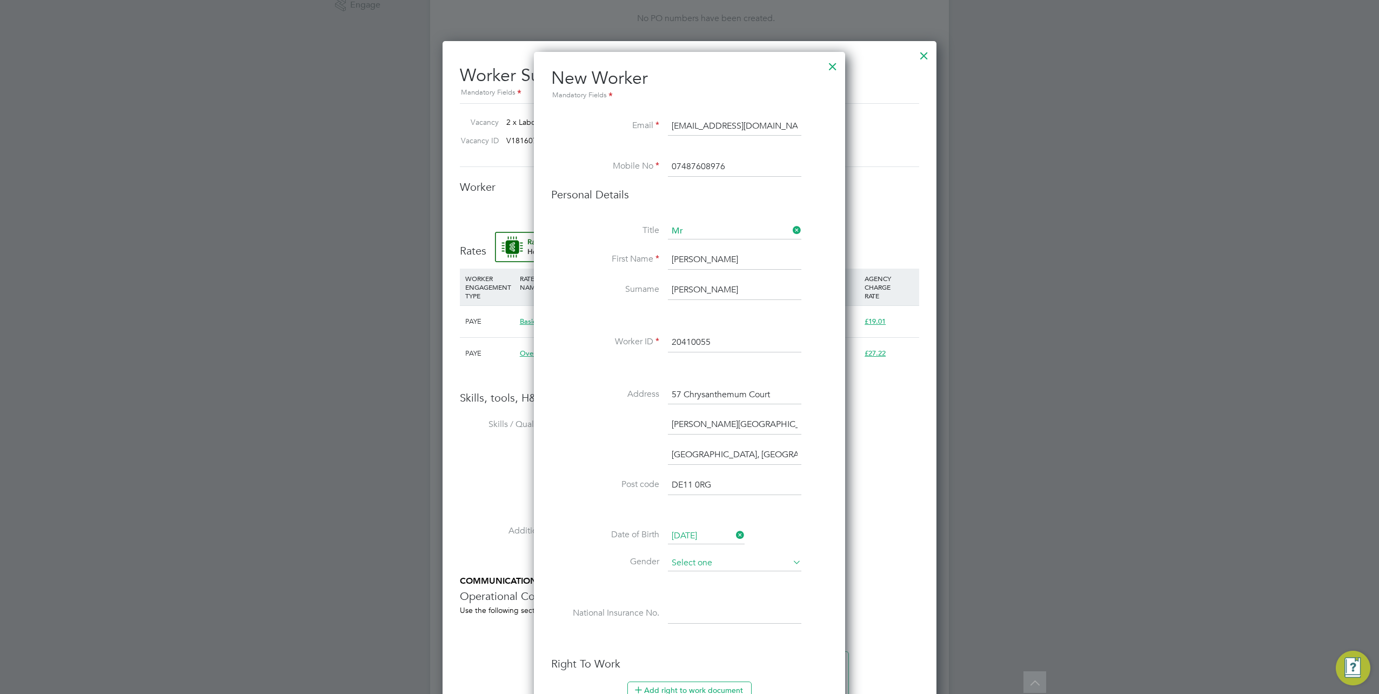
click at [723, 563] on input at bounding box center [735, 563] width 134 height 16
click at [708, 572] on li "Male" at bounding box center [735, 575] width 134 height 14
type input "Male"
click at [717, 613] on input at bounding box center [735, 613] width 134 height 19
paste input "JK567723D"
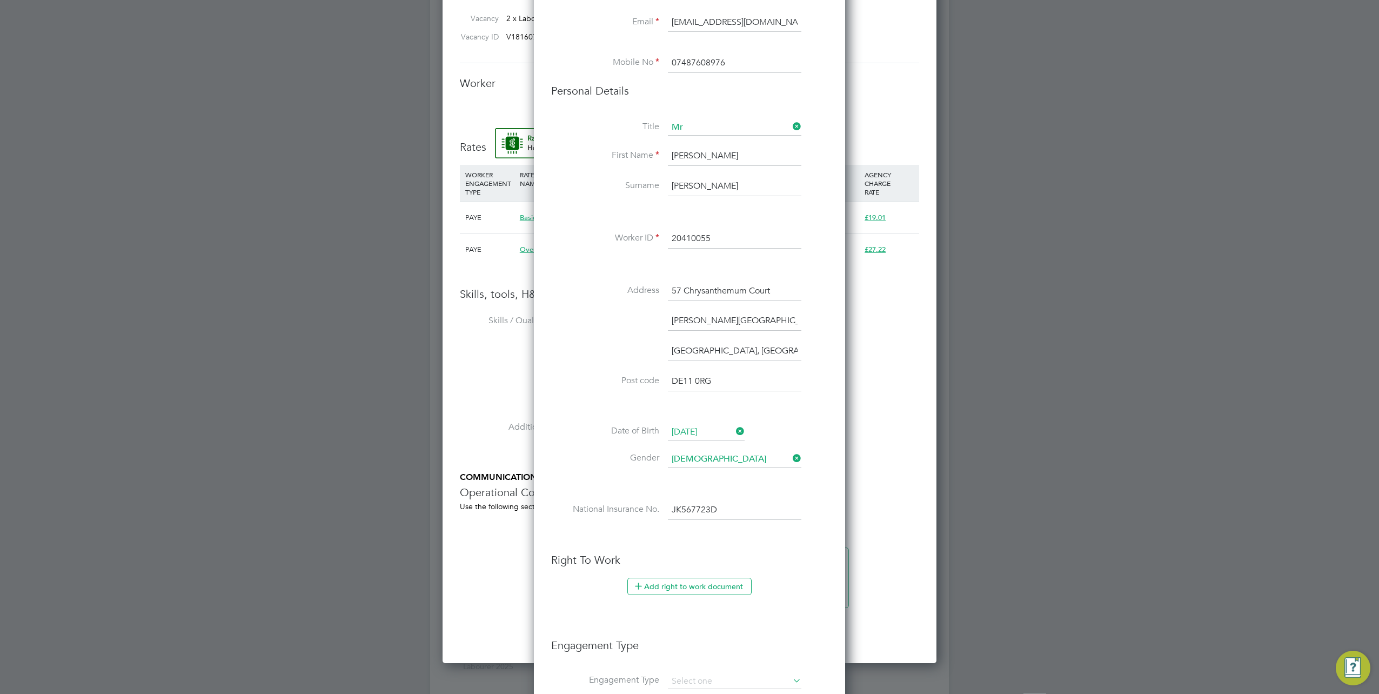
scroll to position [541, 0]
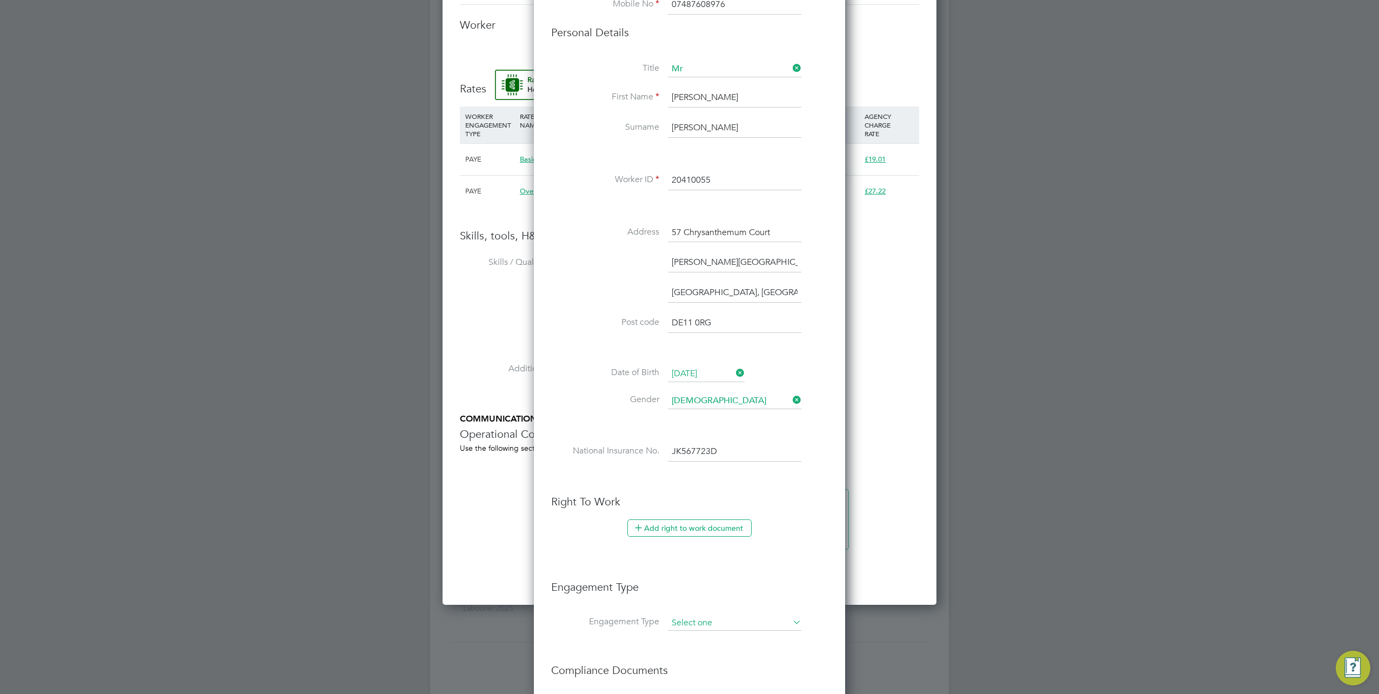
type input "JK 56 77 23 D"
click at [715, 623] on input at bounding box center [735, 623] width 134 height 15
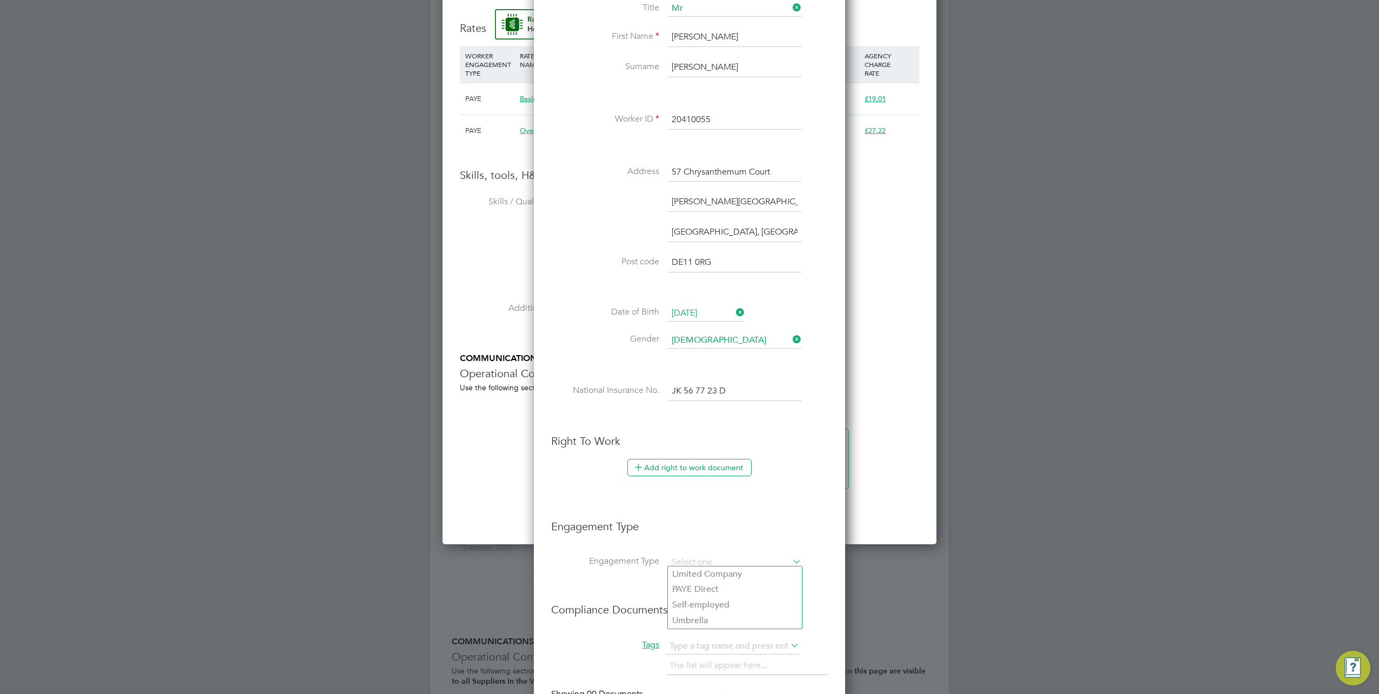
scroll to position [703, 0]
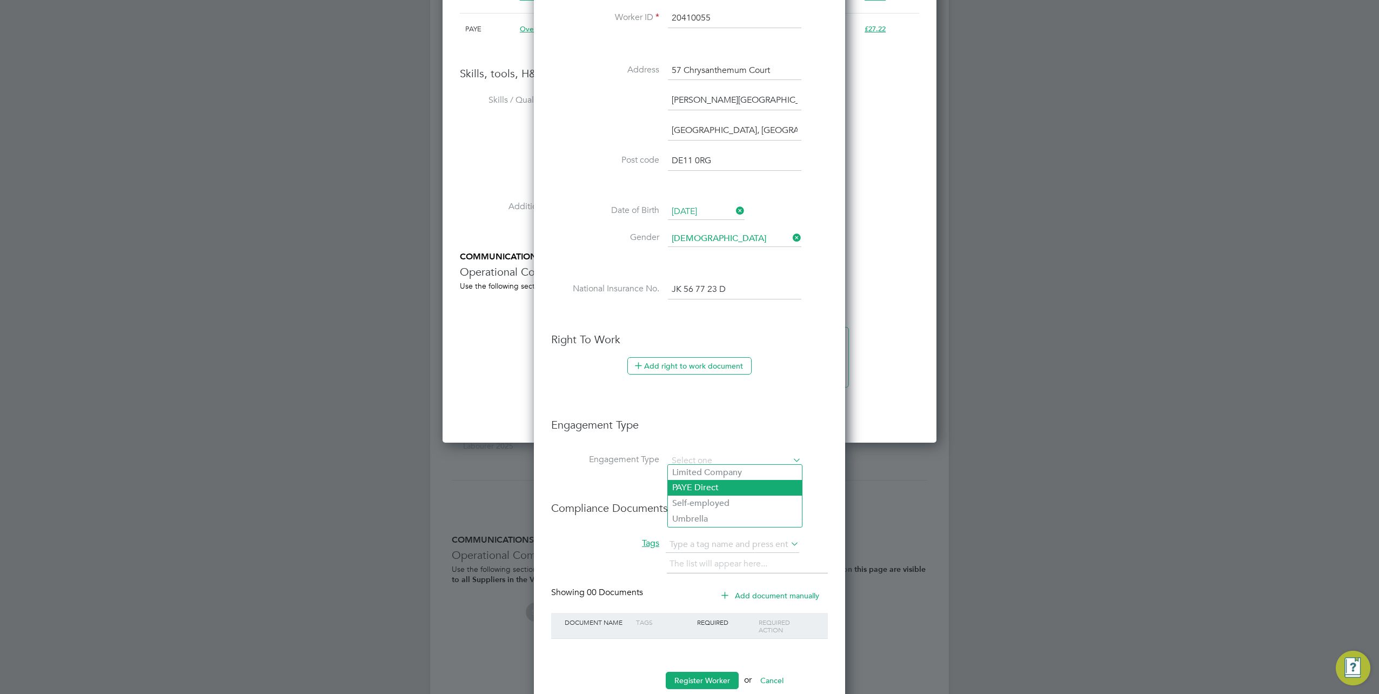
click at [705, 491] on li "PAYE Direct" at bounding box center [735, 488] width 134 height 16
type input "PAYE Direct"
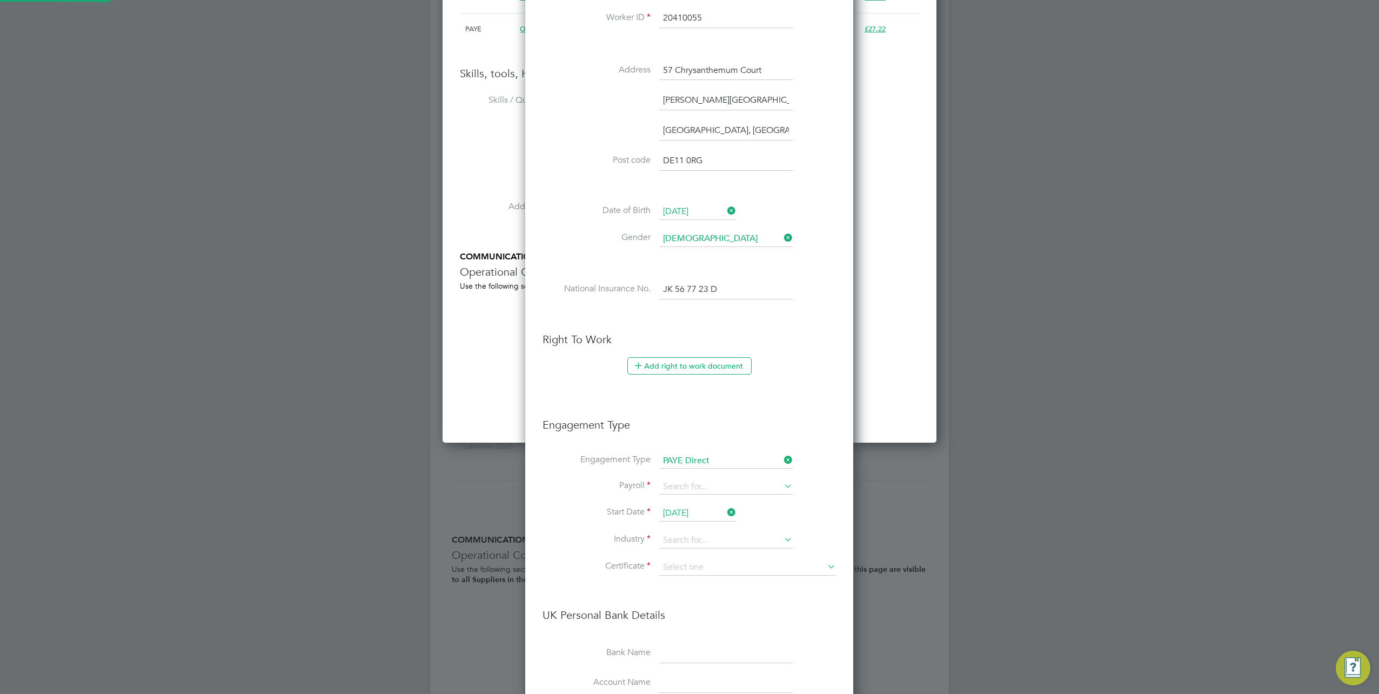
scroll to position [1302, 329]
click at [678, 481] on input at bounding box center [726, 486] width 134 height 15
click at [692, 502] on li "PAYE (Standard)" at bounding box center [726, 499] width 134 height 16
type input "PAYE (Standard)"
click at [694, 533] on input at bounding box center [726, 540] width 134 height 16
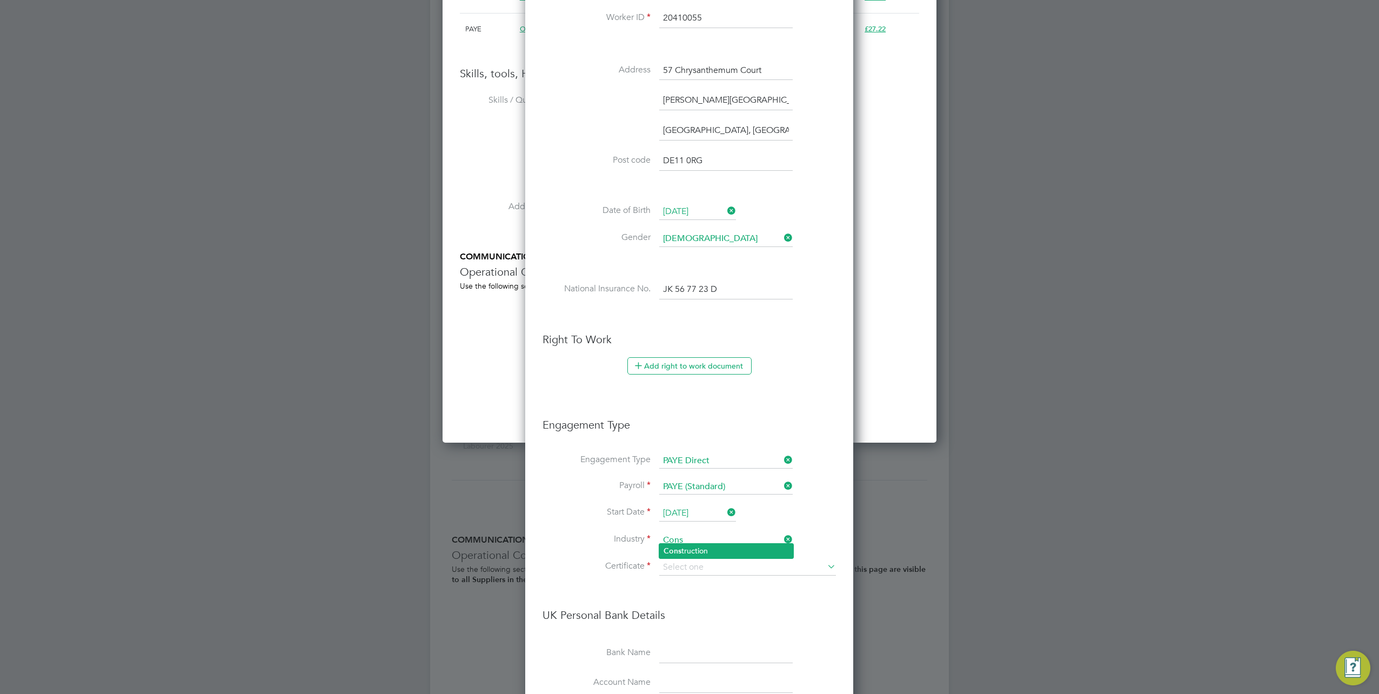
click at [695, 550] on li "Cons truction" at bounding box center [726, 551] width 134 height 15
type input "Construction"
click at [716, 559] on input at bounding box center [747, 567] width 177 height 16
click at [690, 609] on li "Don't know" at bounding box center [747, 605] width 177 height 14
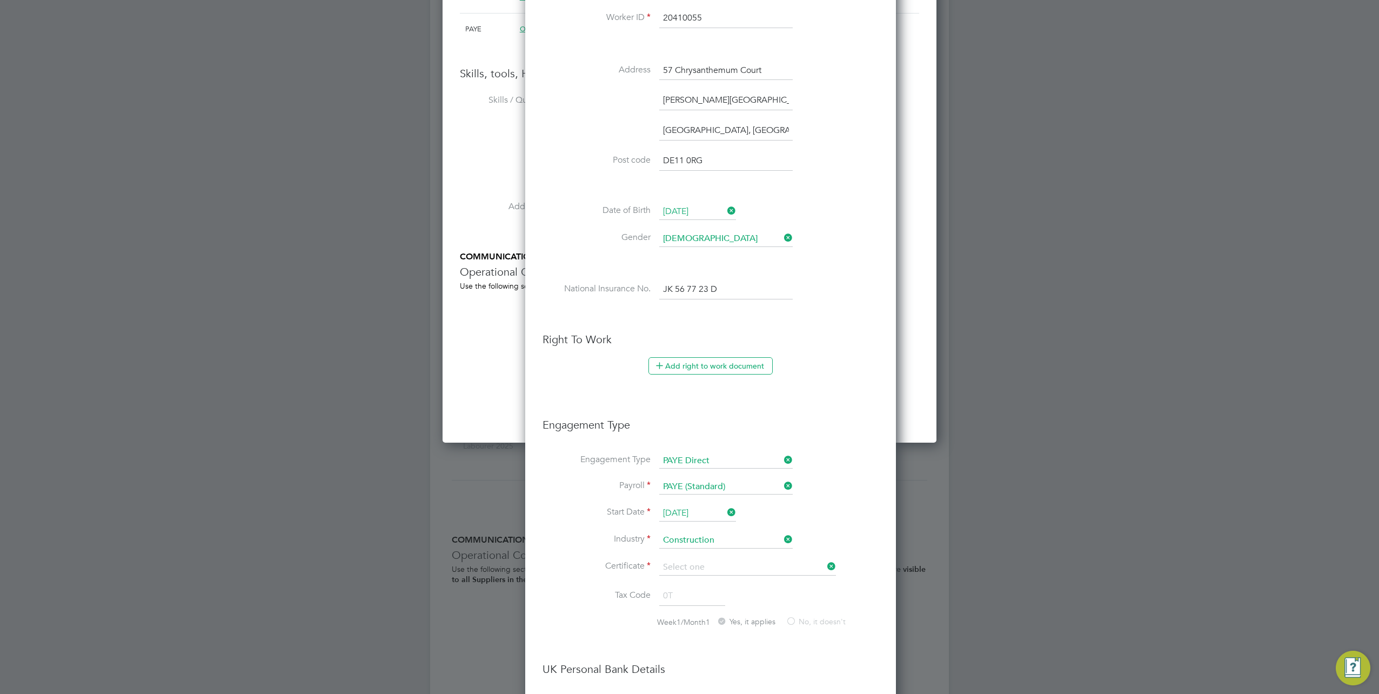
type input "Don't know"
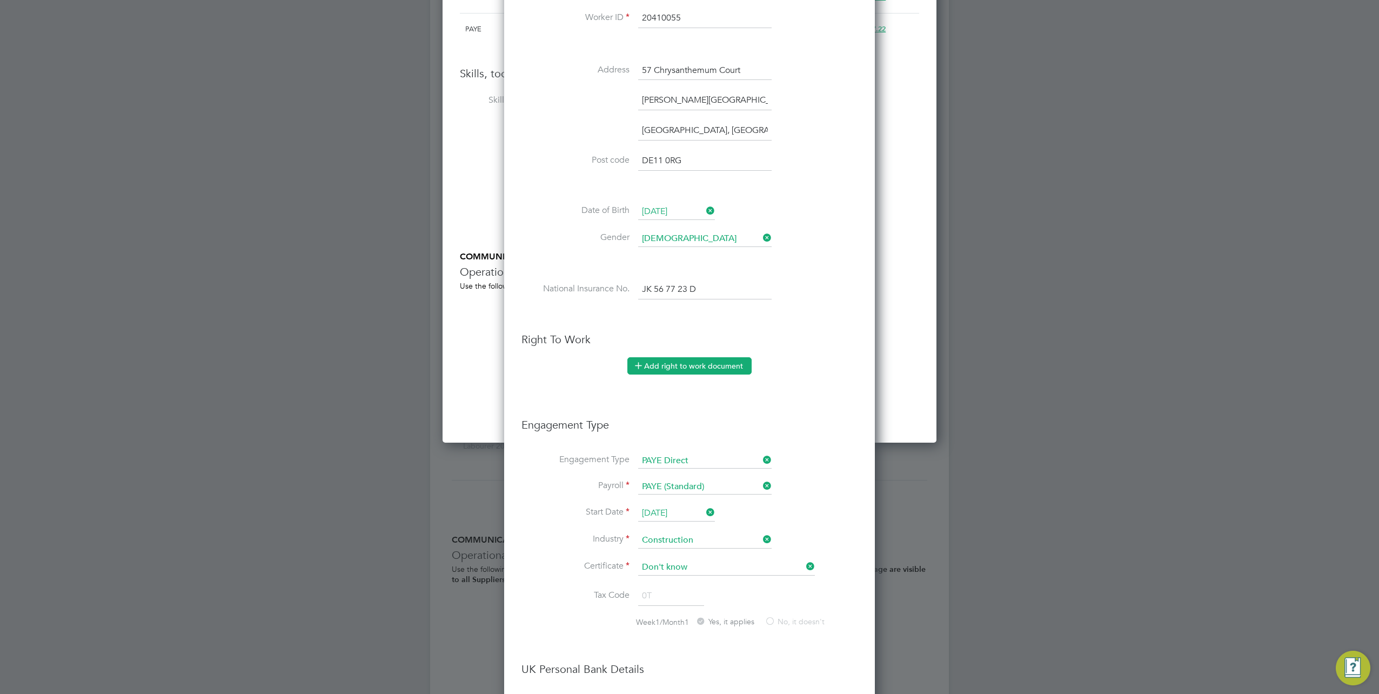
click at [691, 365] on button "Add right to work document" at bounding box center [690, 365] width 124 height 17
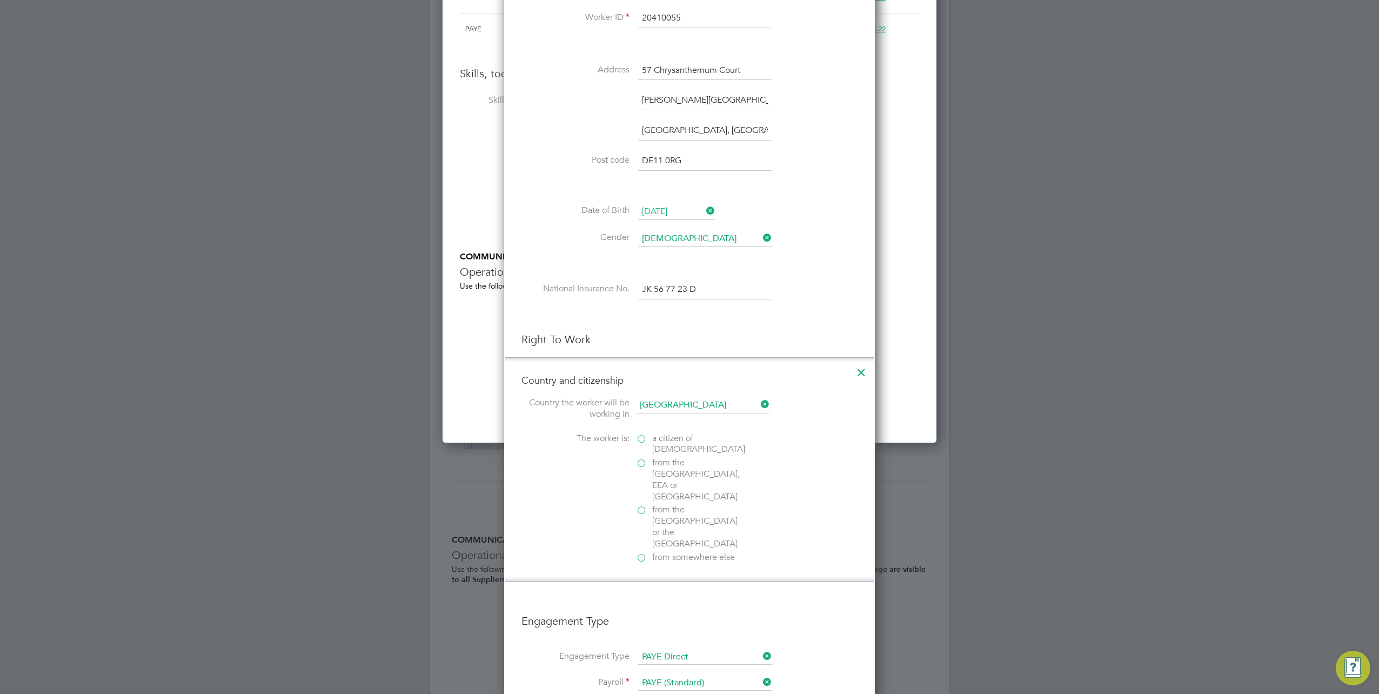
scroll to position [1518, 371]
click at [656, 442] on span "a citizen of United Kingdom" at bounding box center [698, 444] width 93 height 23
click at [0, 0] on input "a citizen of United Kingdom" at bounding box center [0, 0] width 0 height 0
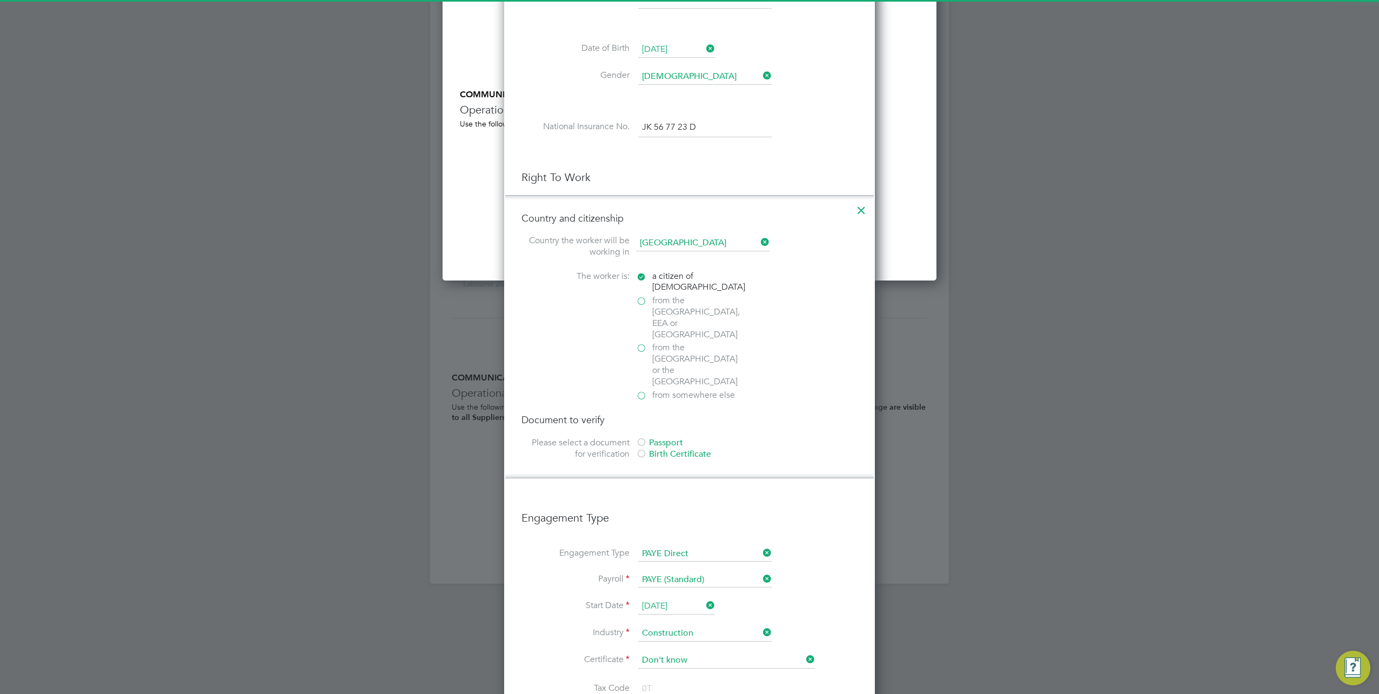
scroll to position [1577, 371]
click at [652, 437] on div "Passport" at bounding box center [717, 442] width 162 height 11
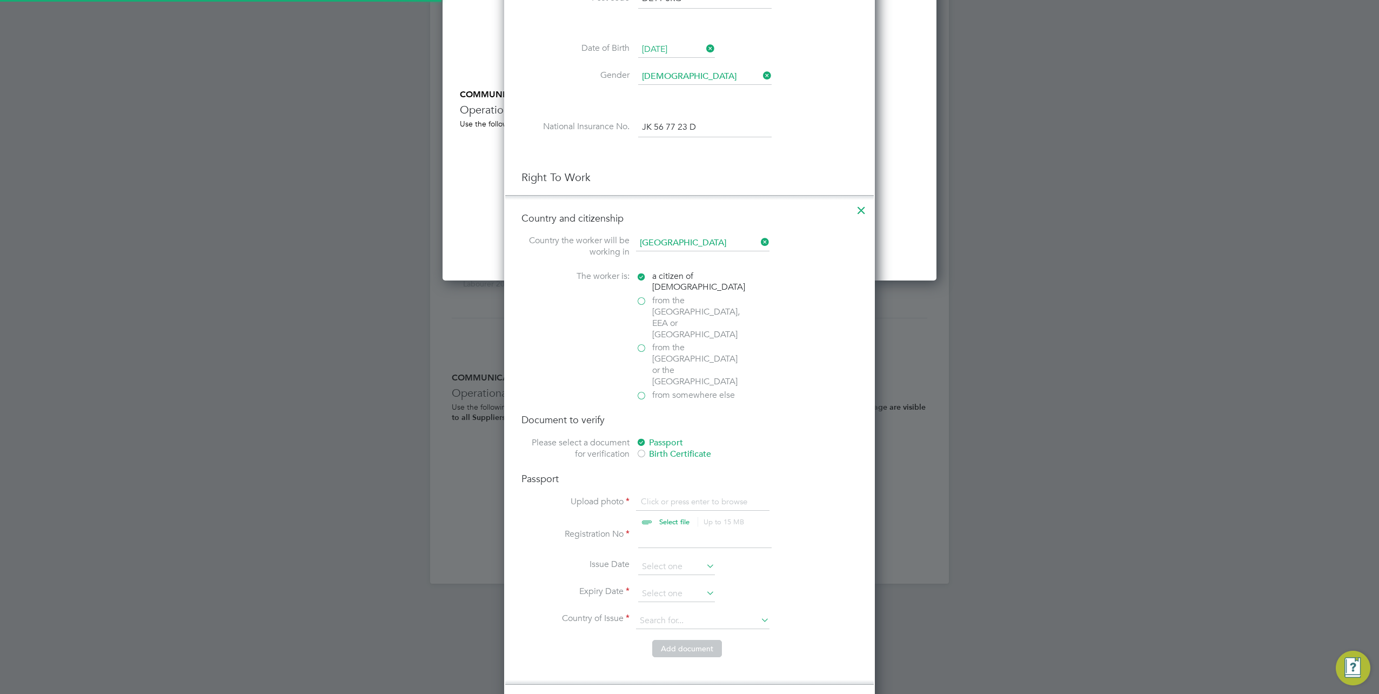
scroll to position [1781, 371]
click at [683, 496] on input "file" at bounding box center [685, 512] width 170 height 32
type input "C:\fakepath\Passport (Front).jpg"
click at [653, 529] on input at bounding box center [705, 538] width 134 height 19
type input "546551224"
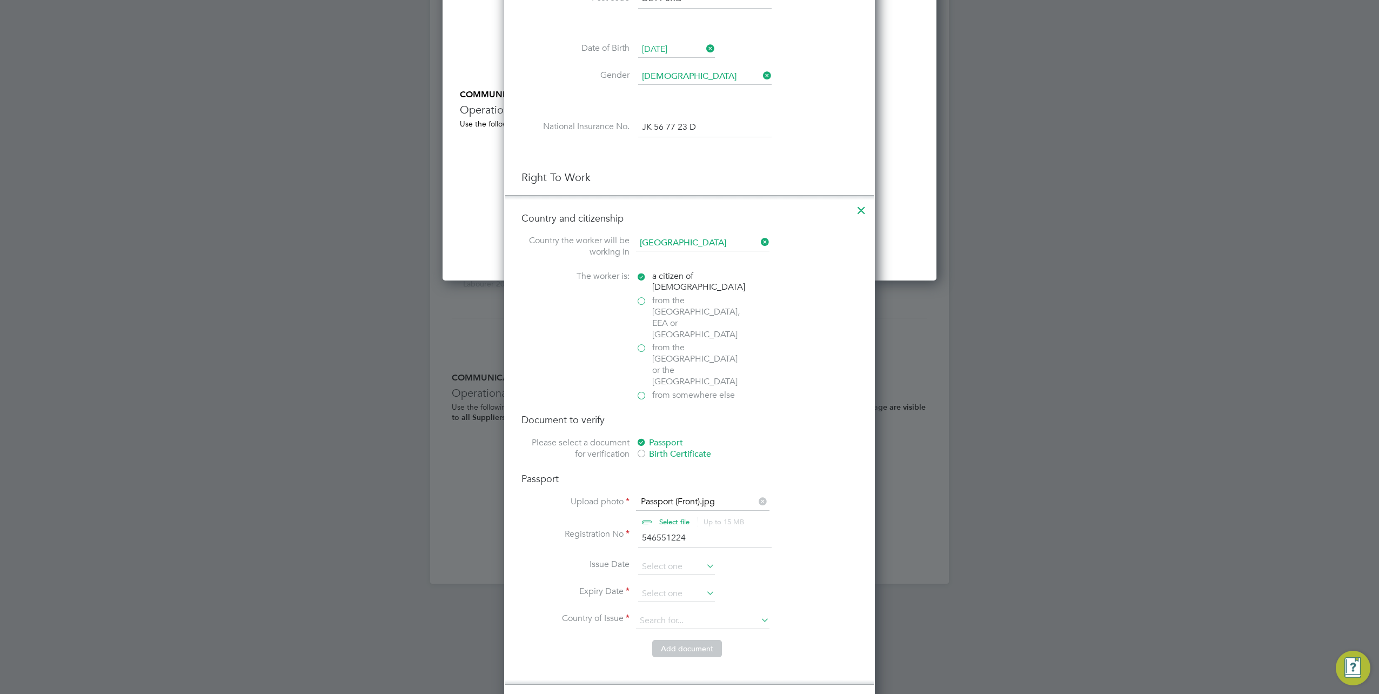
click at [662, 586] on li "Expiry Date" at bounding box center [690, 599] width 336 height 27
click at [665, 586] on input at bounding box center [676, 594] width 77 height 16
click at [733, 368] on span "2025" at bounding box center [740, 365] width 19 height 9
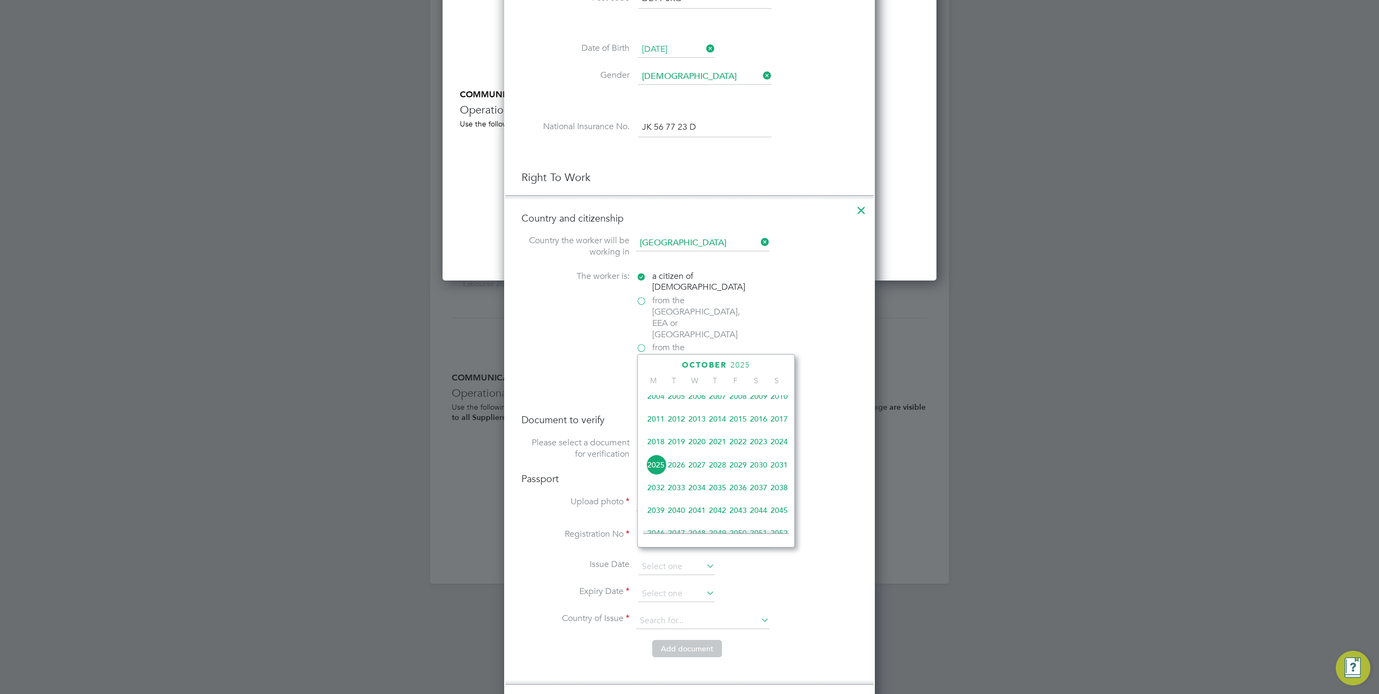
click at [696, 472] on span "2027" at bounding box center [697, 465] width 21 height 21
click at [758, 491] on span "2" at bounding box center [759, 487] width 21 height 21
type input "02 Oct 2027"
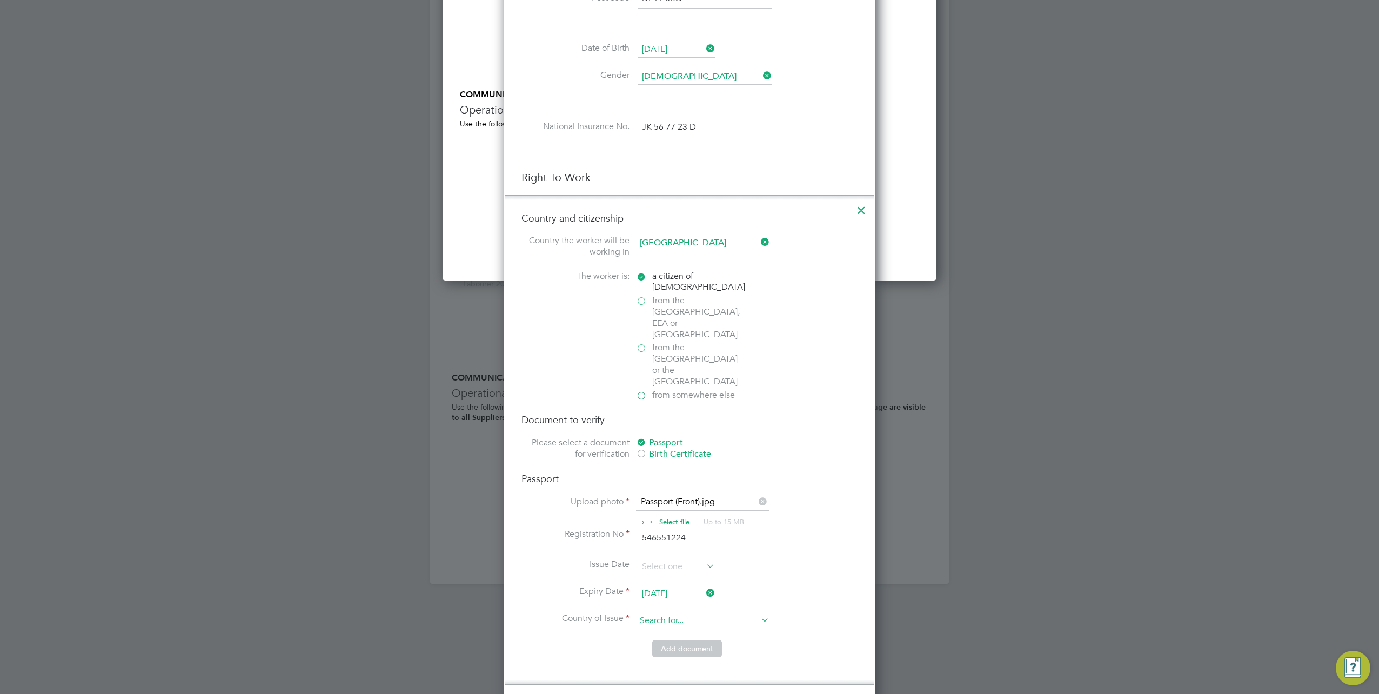
click at [702, 613] on input at bounding box center [703, 621] width 134 height 16
click at [670, 622] on li "United Kingdom" at bounding box center [712, 626] width 152 height 15
type input "United Kingdom"
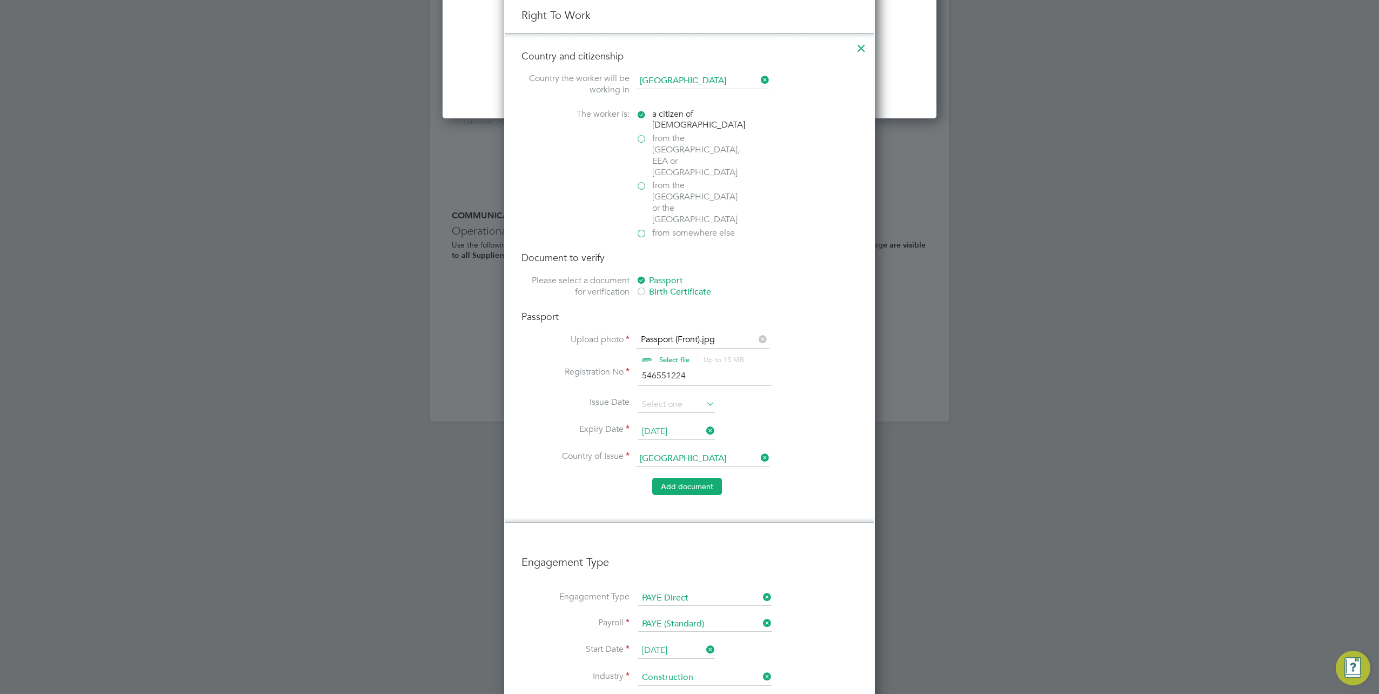
click at [669, 478] on button "Add document" at bounding box center [687, 486] width 70 height 17
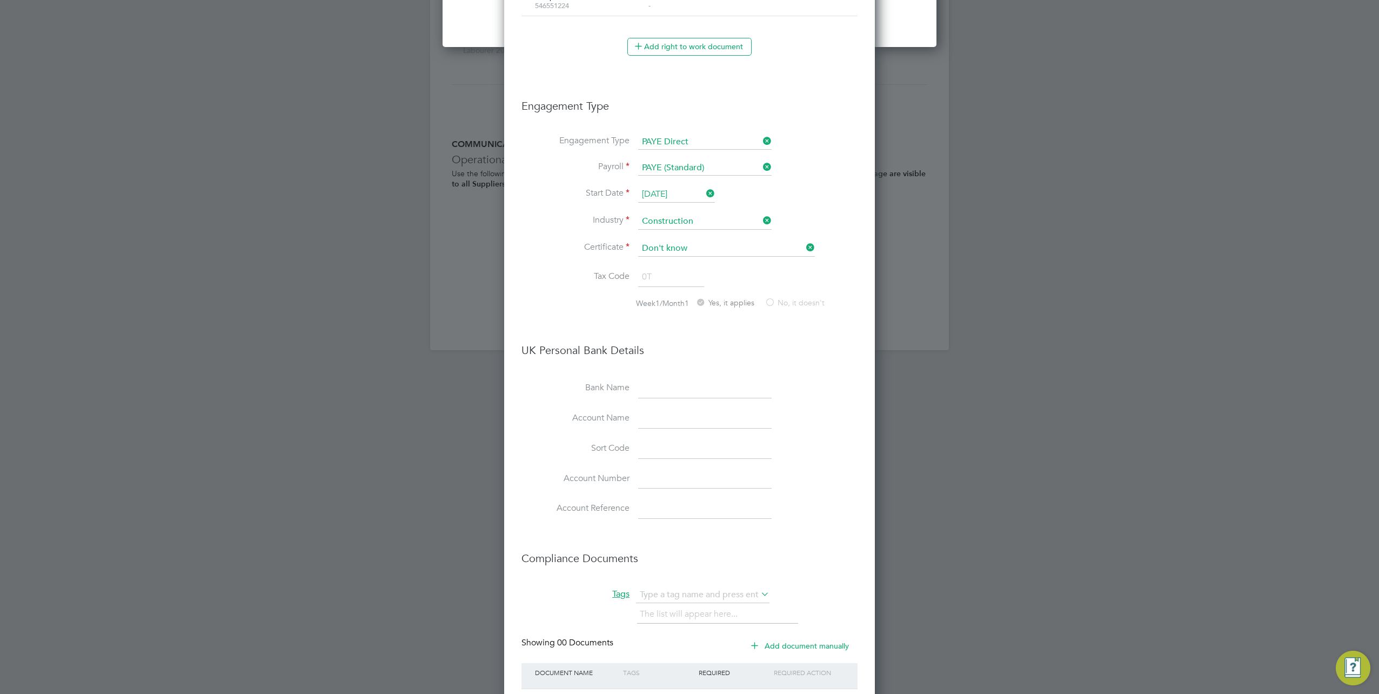
scroll to position [1167, 0]
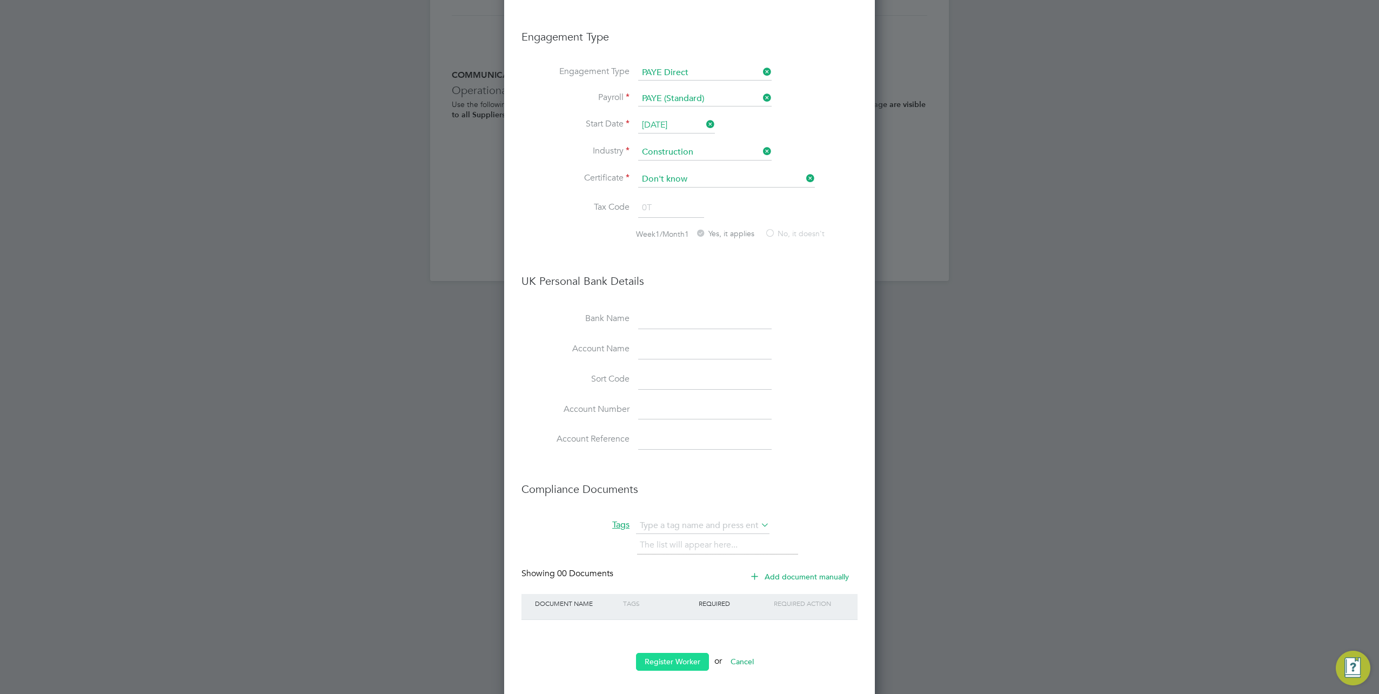
click at [658, 653] on button "Register Worker" at bounding box center [672, 661] width 73 height 17
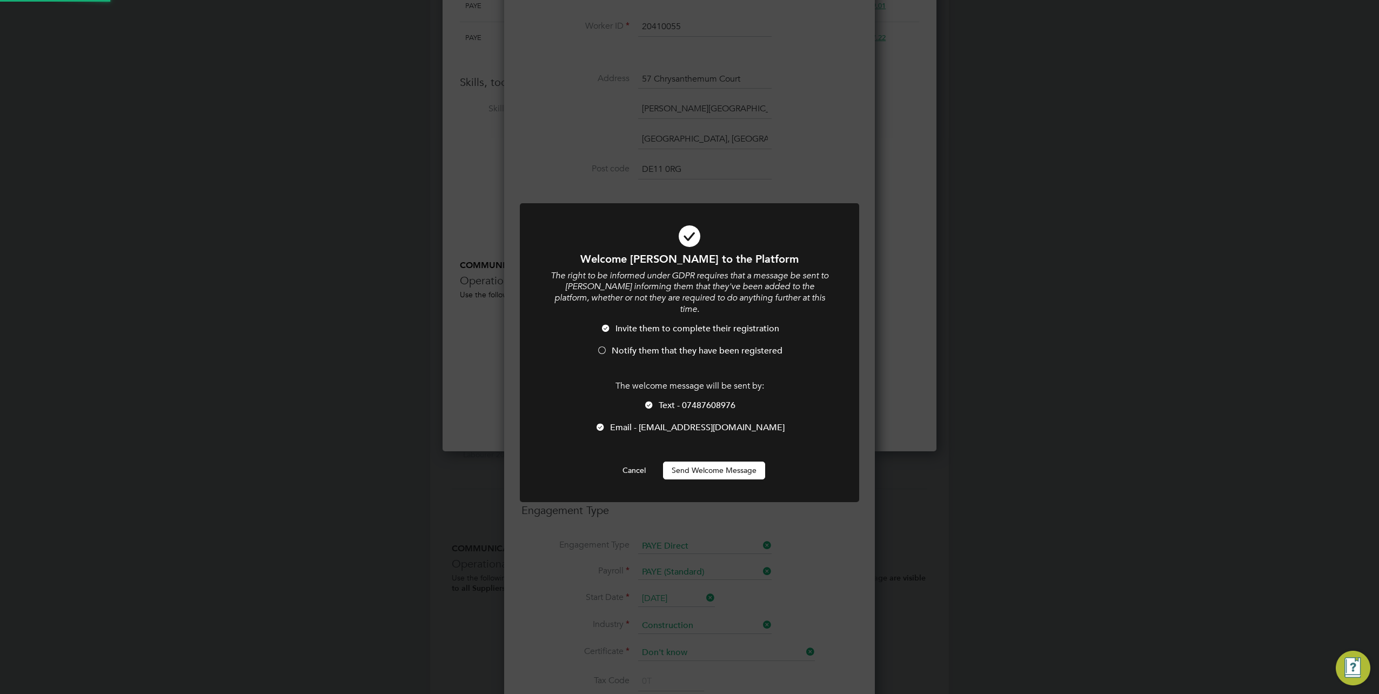
scroll to position [713, 494]
click at [687, 462] on button "Send Welcome Message" at bounding box center [714, 470] width 102 height 17
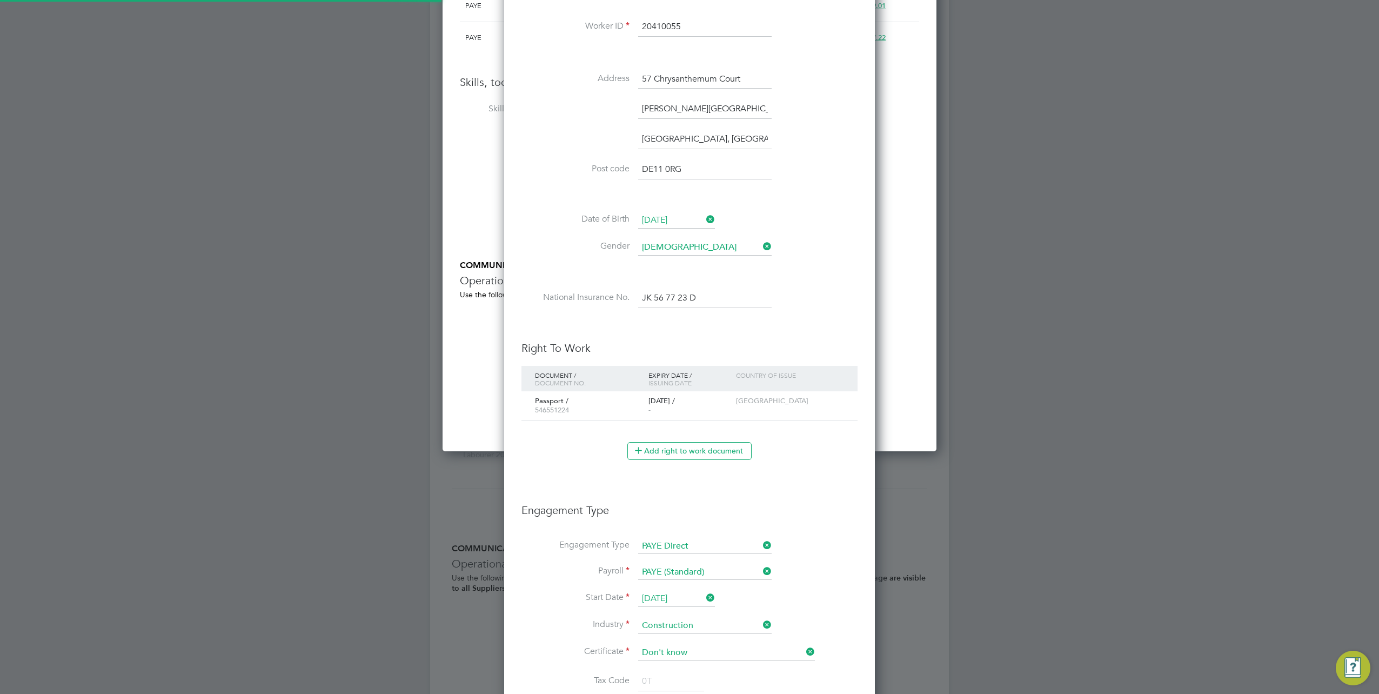
type input "Jamie Clarke (20410055)"
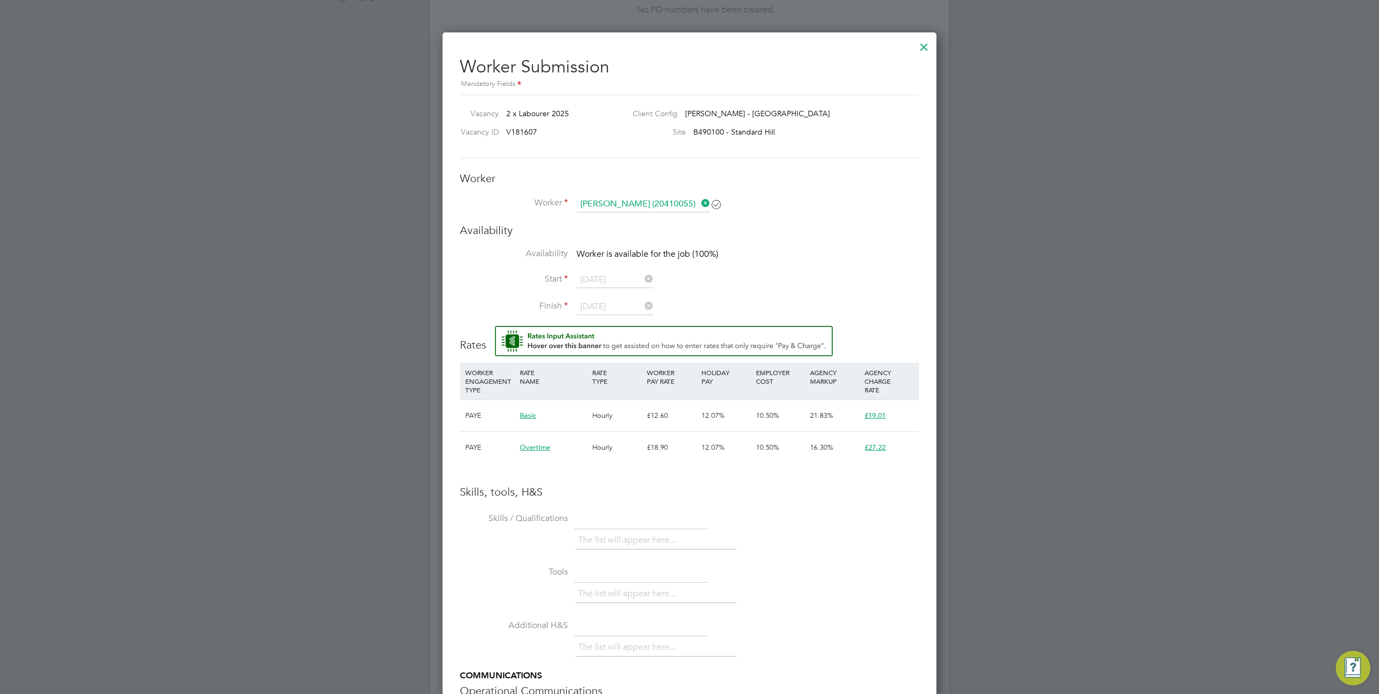
scroll to position [378, 0]
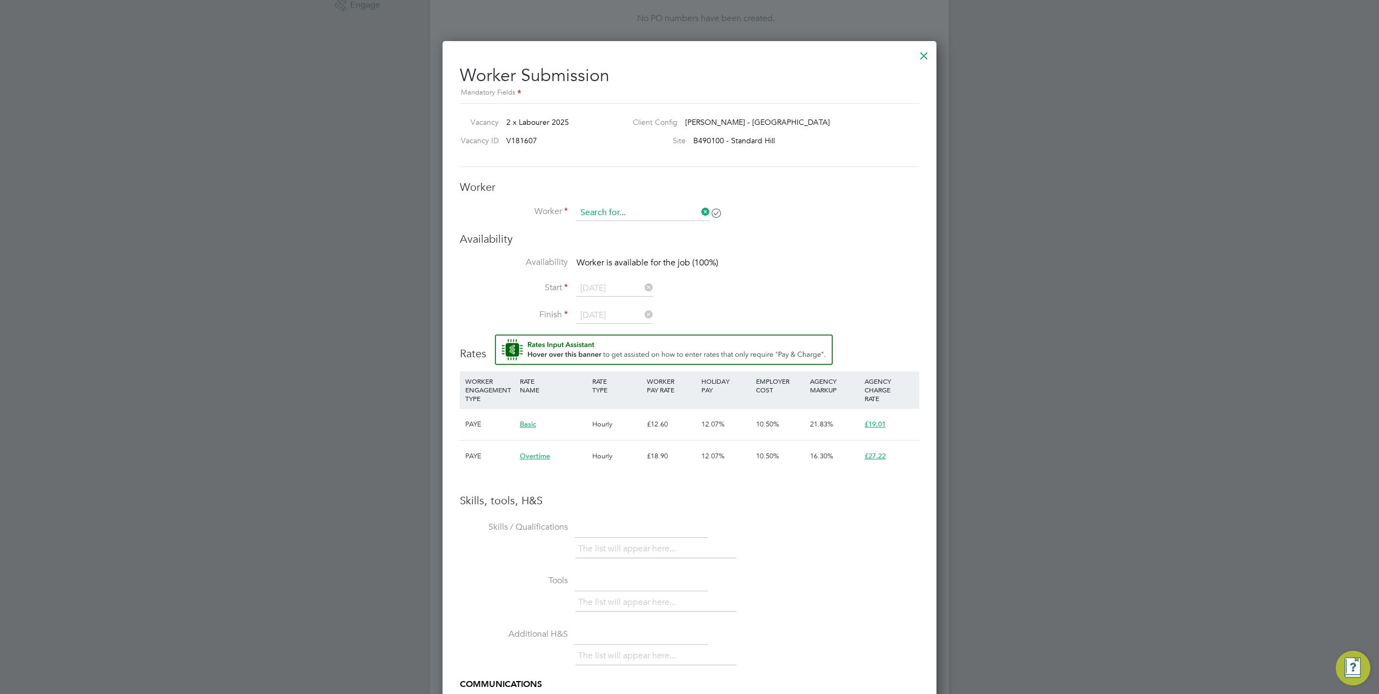
click at [664, 213] on input at bounding box center [644, 213] width 134 height 16
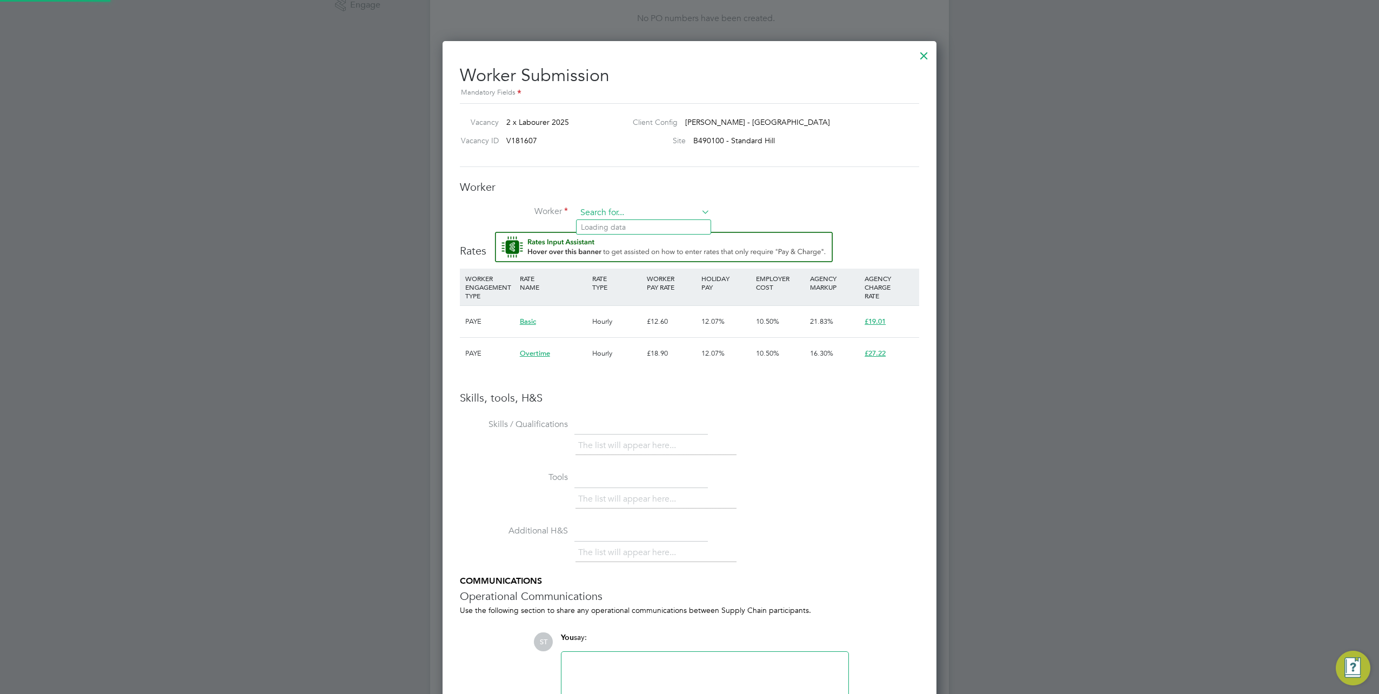
scroll to position [5, 5]
click at [658, 223] on li "Jamie Clar ke (20410055)" at bounding box center [645, 227] width 137 height 15
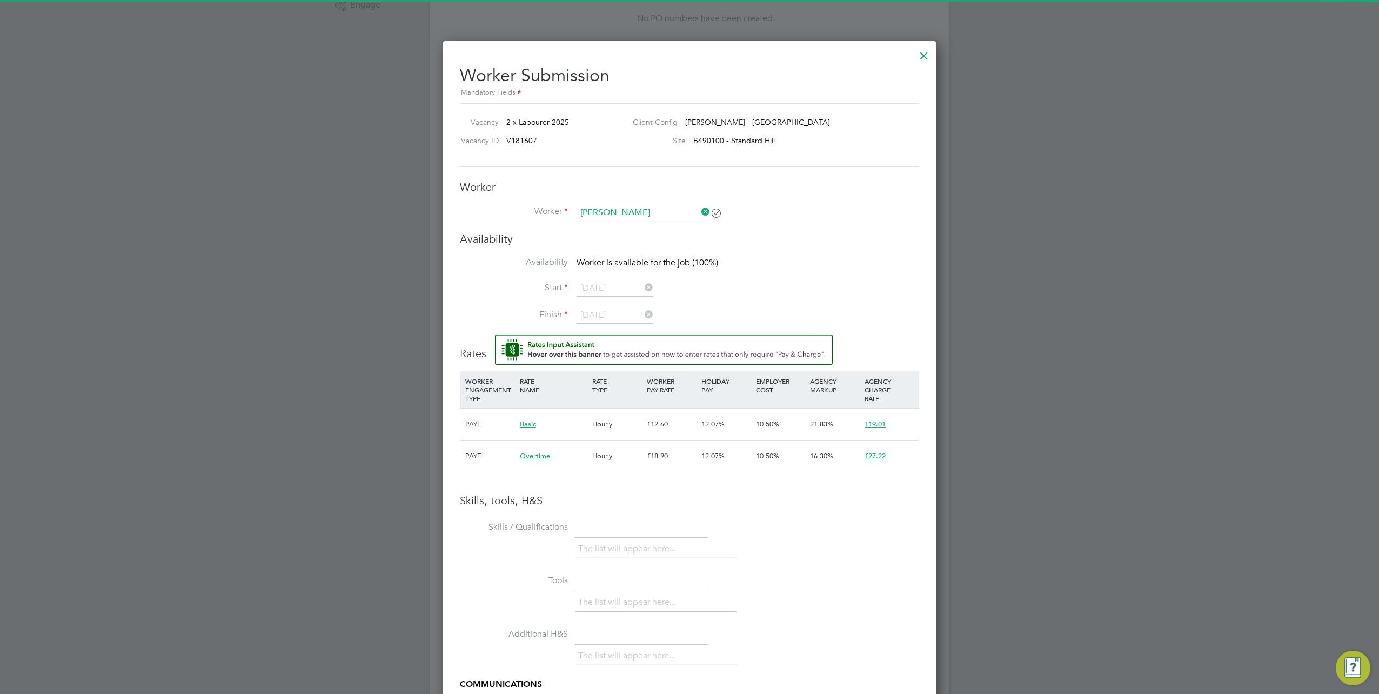
type input "Jamie Clarke (20410055)"
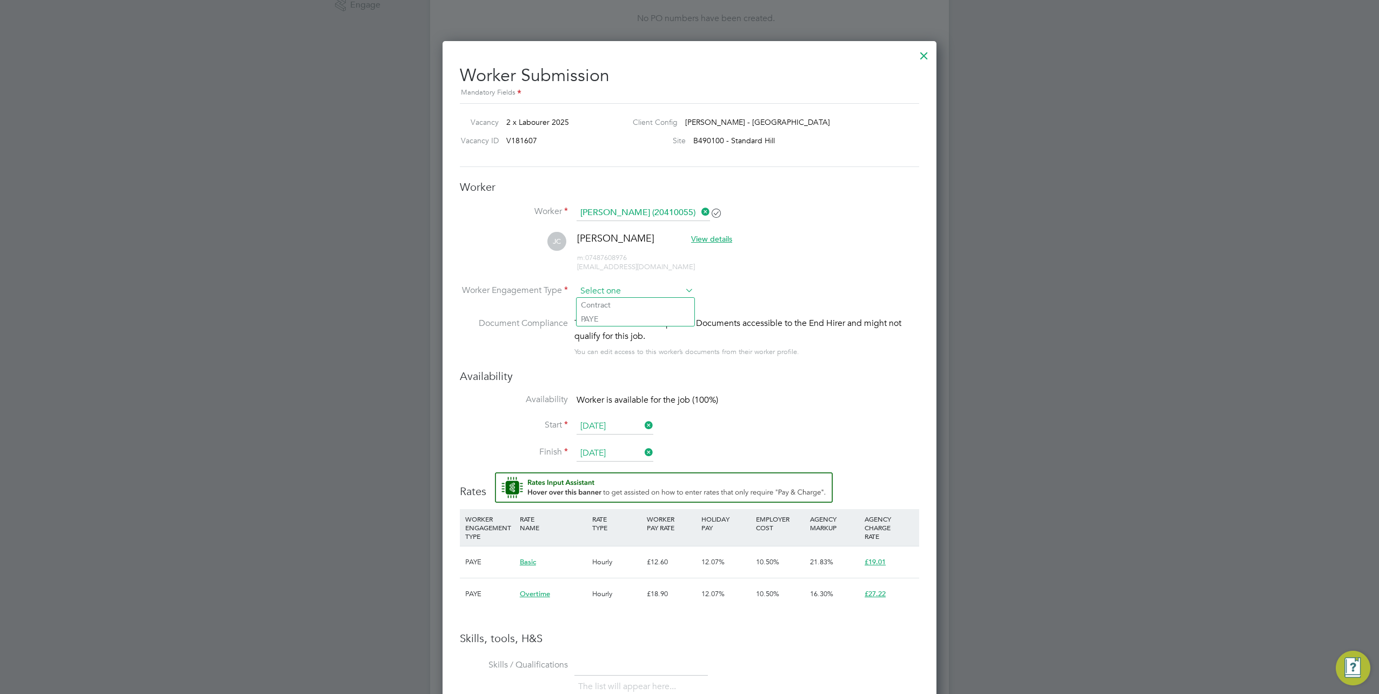
click at [633, 283] on input at bounding box center [635, 291] width 117 height 16
click at [595, 312] on li "PAYE" at bounding box center [636, 319] width 118 height 14
type input "PAYE"
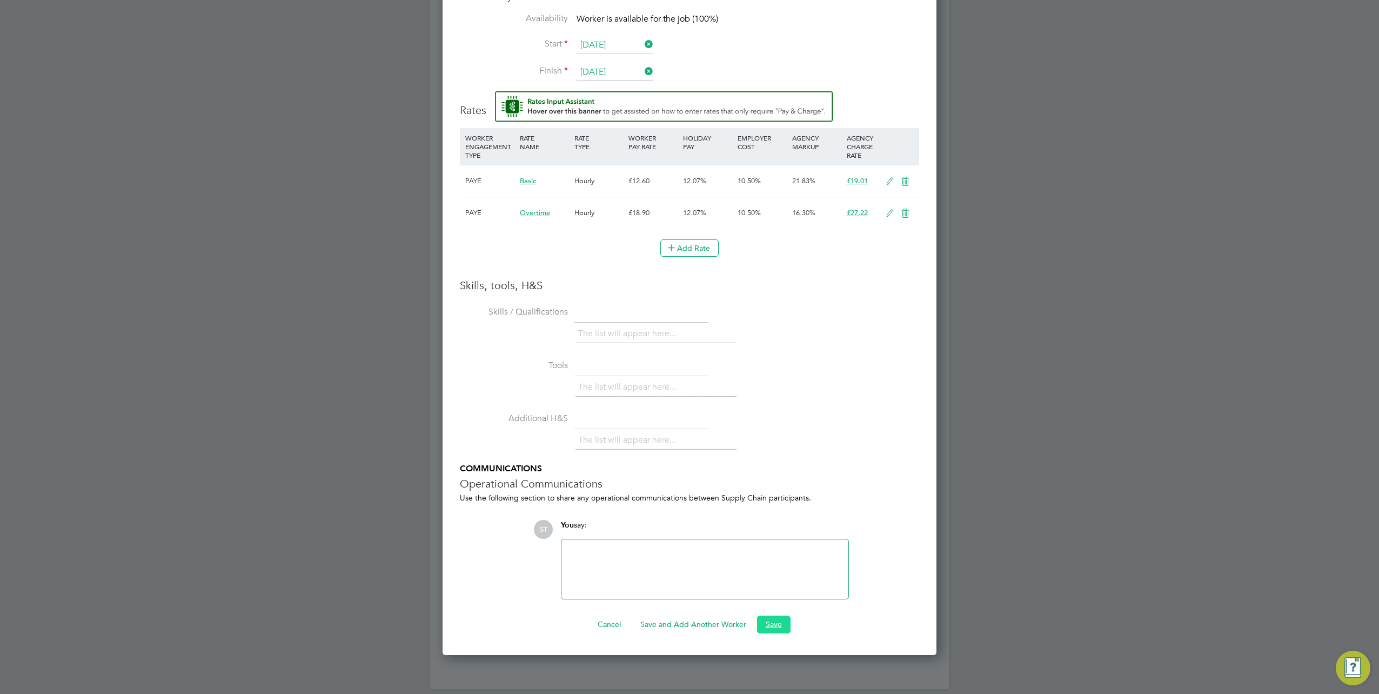
click at [764, 620] on button "Save" at bounding box center [774, 624] width 34 height 17
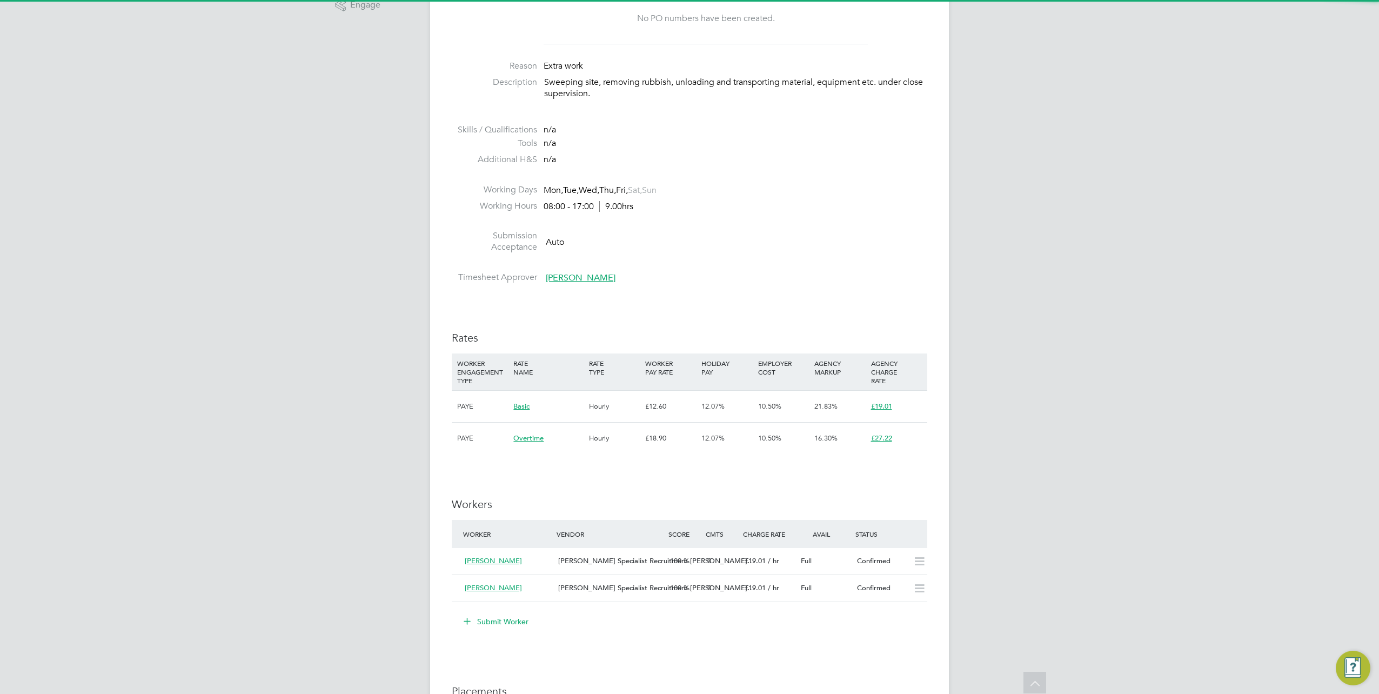
click at [1008, 520] on div "ST Samreet Thandi Notifications 20 Applications: Network Team Members Businesse…" at bounding box center [689, 354] width 1379 height 1464
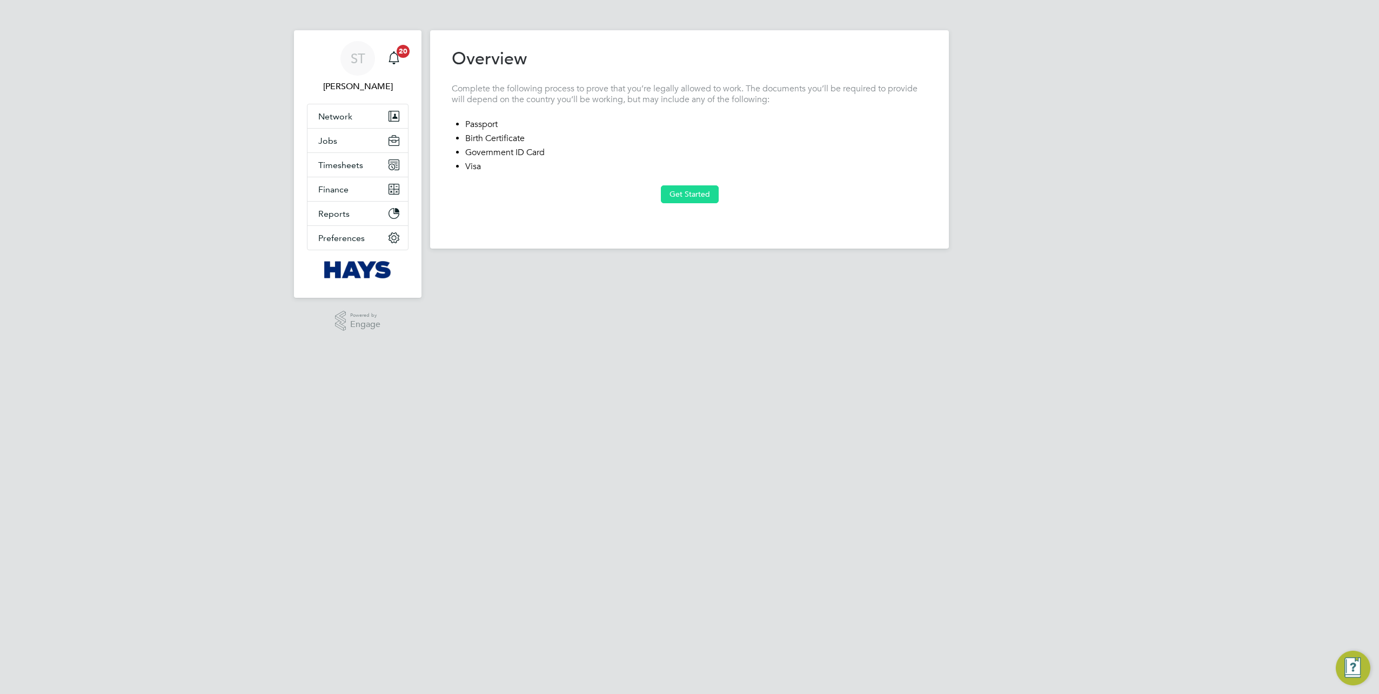
click at [691, 200] on button "Get Started" at bounding box center [690, 193] width 58 height 17
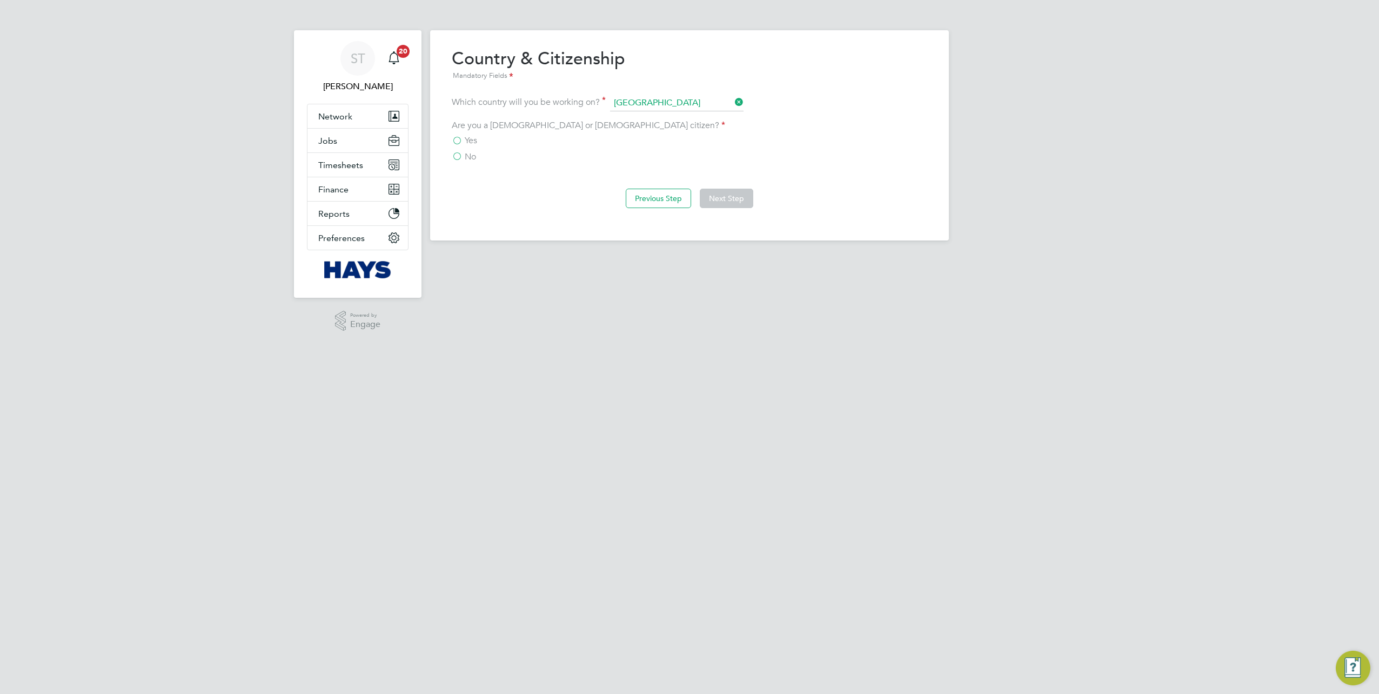
click at [454, 135] on label "Yes" at bounding box center [464, 140] width 25 height 11
click at [0, 0] on input "Yes" at bounding box center [0, 0] width 0 height 0
click at [724, 189] on button "Next Step" at bounding box center [727, 198] width 54 height 19
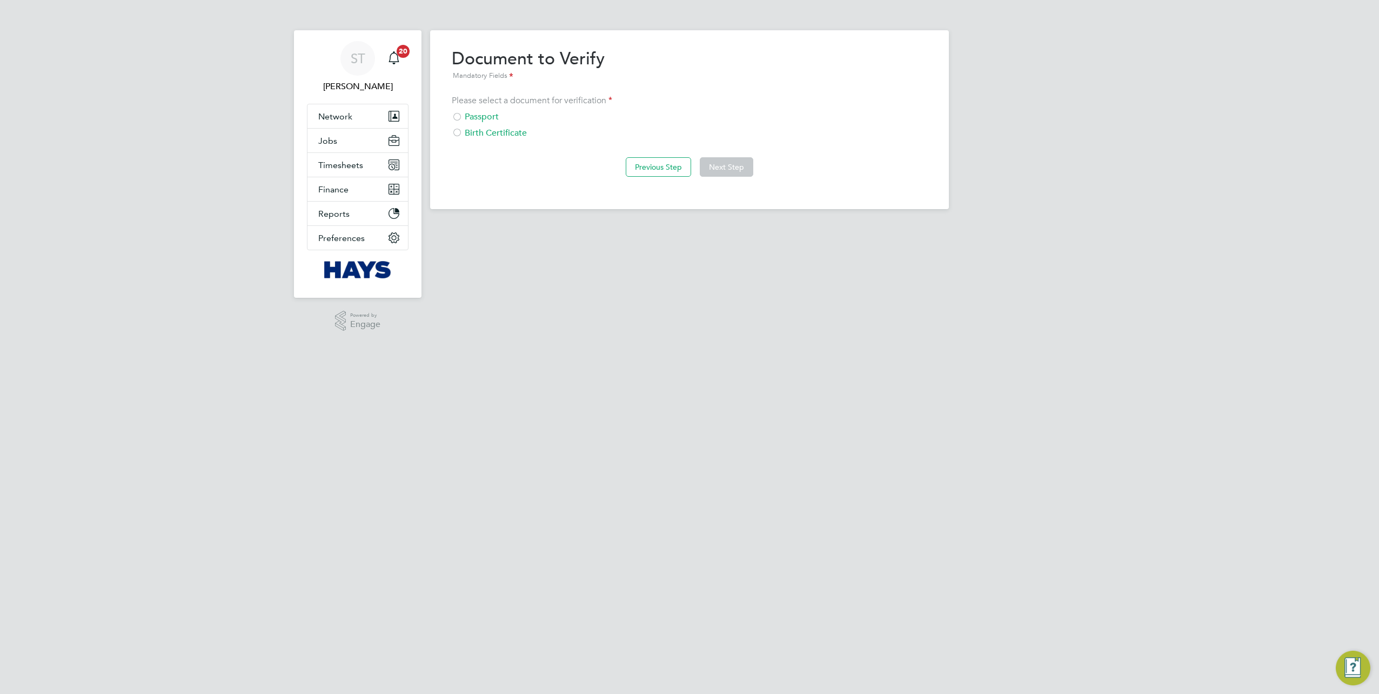
click at [496, 117] on div "Passport" at bounding box center [690, 116] width 476 height 11
click at [719, 159] on button "Next Step" at bounding box center [727, 166] width 54 height 19
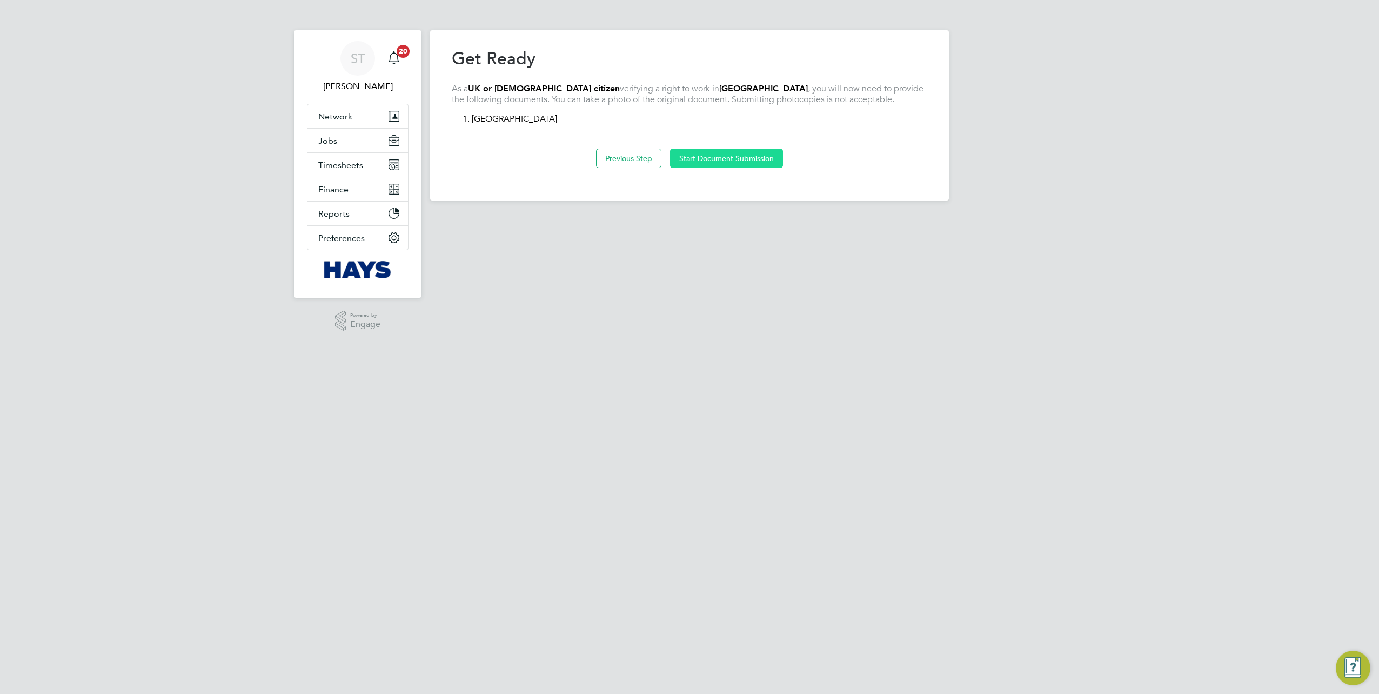
click at [746, 149] on button "Start Document Submission" at bounding box center [726, 158] width 113 height 19
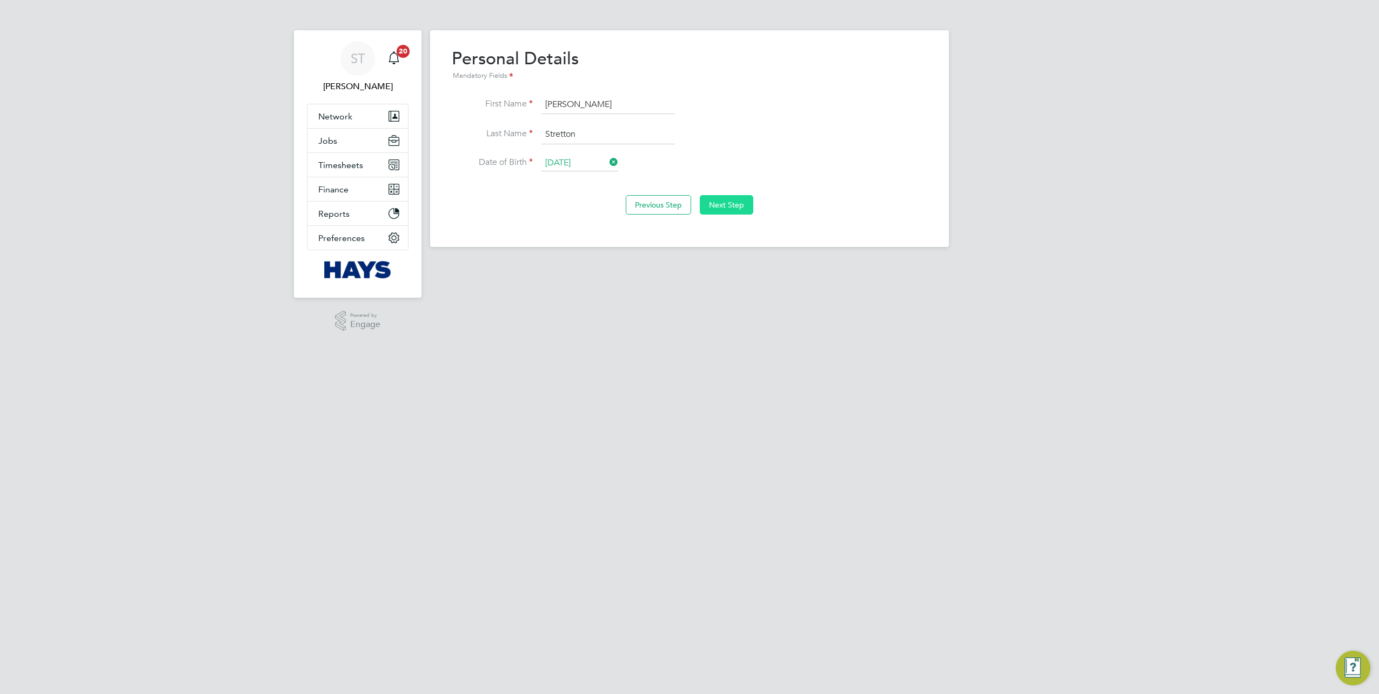
click at [716, 204] on button "Next Step" at bounding box center [727, 204] width 54 height 19
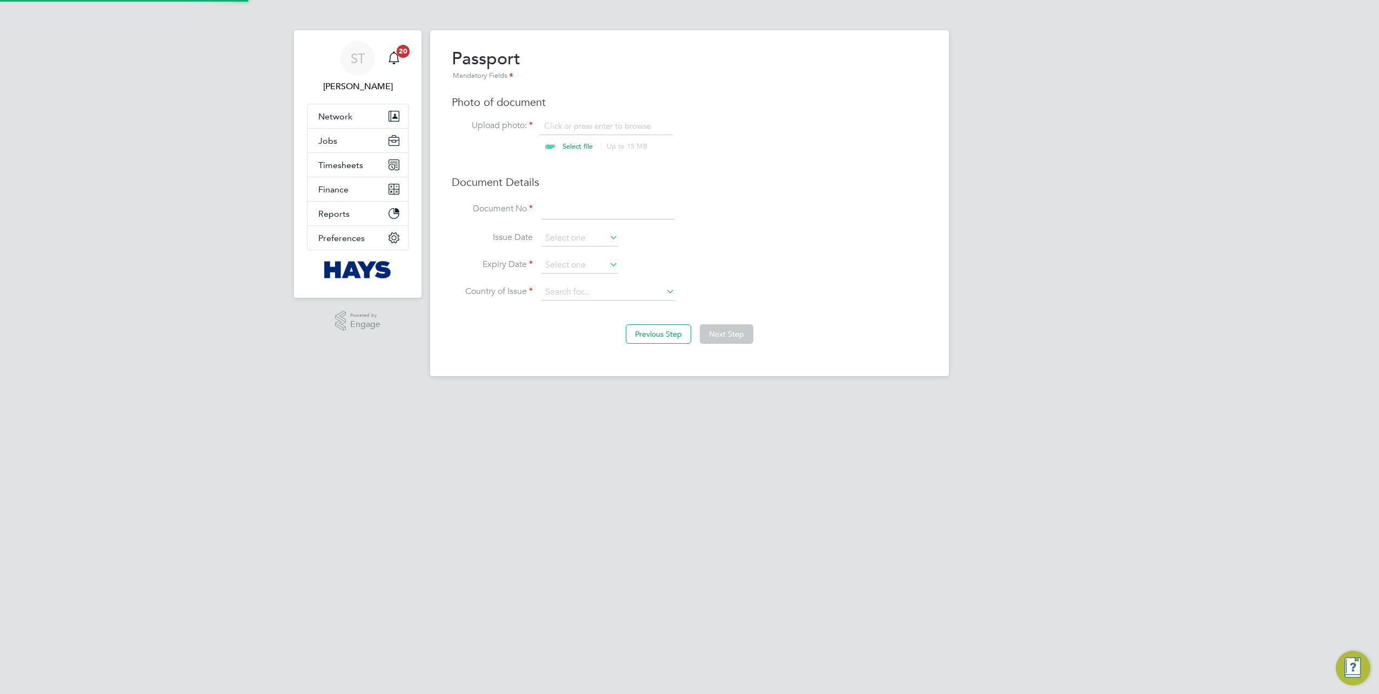
scroll to position [14, 134]
click at [571, 146] on input "file" at bounding box center [588, 137] width 170 height 32
type input "C:\fakepath\Passport (Front).jpg"
click at [579, 197] on div "Passport Mandatory Fields Photo of document Upload photo: Passport (Front).jpg …" at bounding box center [690, 180] width 476 height 264
click at [559, 208] on input at bounding box center [609, 209] width 134 height 19
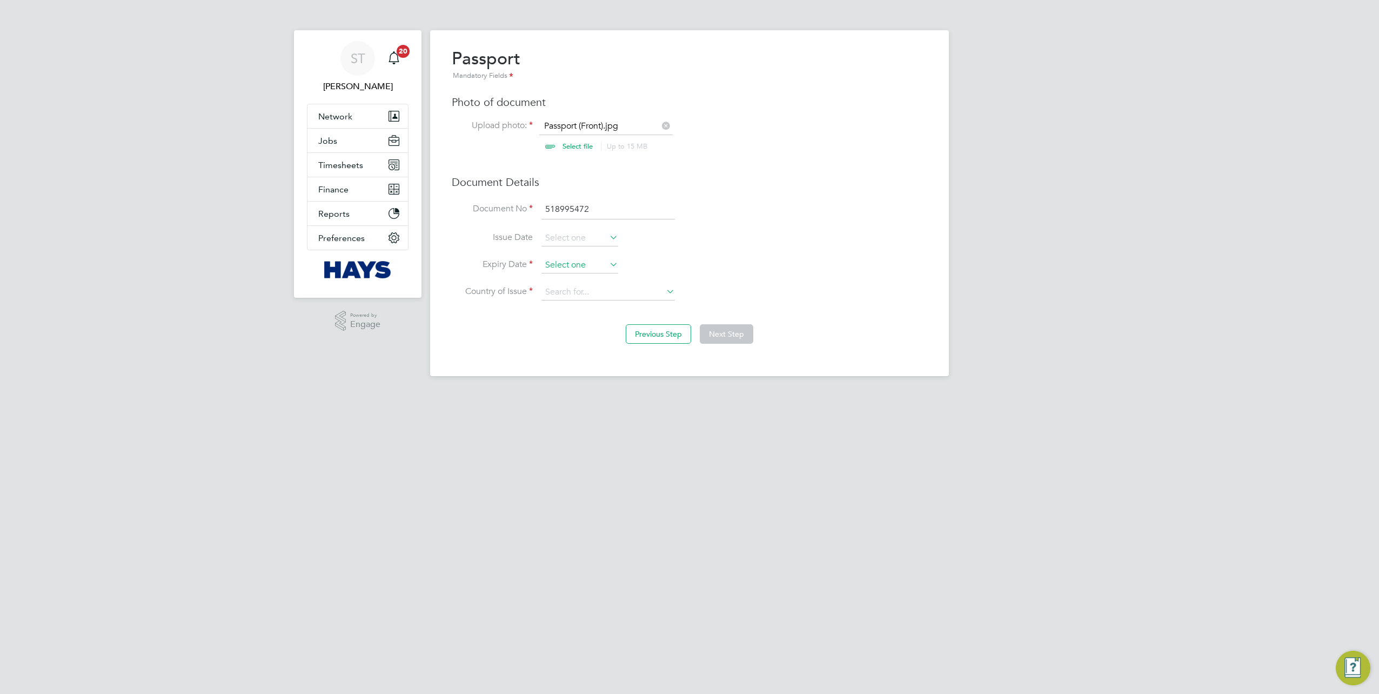
type input "518995472"
click at [583, 270] on input at bounding box center [580, 265] width 77 height 16
click at [649, 71] on span "2025" at bounding box center [643, 73] width 19 height 9
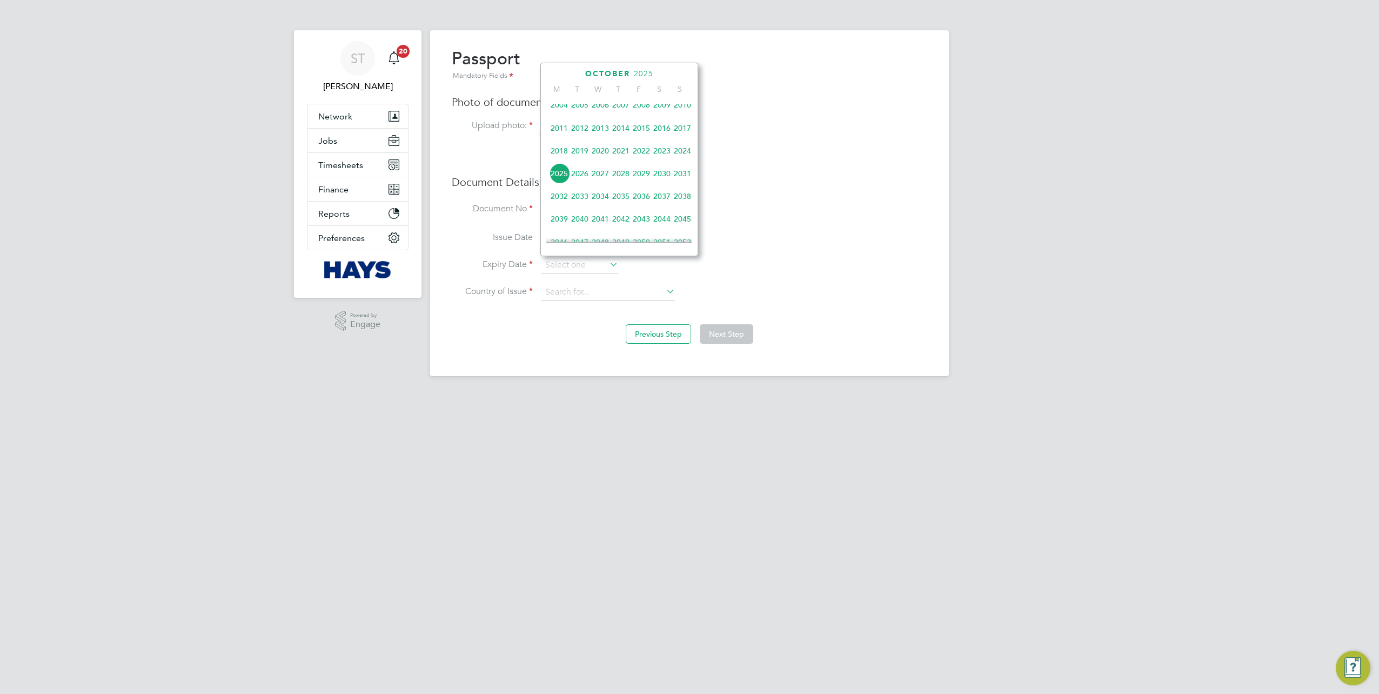
click at [580, 176] on span "2026" at bounding box center [580, 173] width 21 height 21
click at [566, 73] on icon at bounding box center [570, 75] width 10 height 12
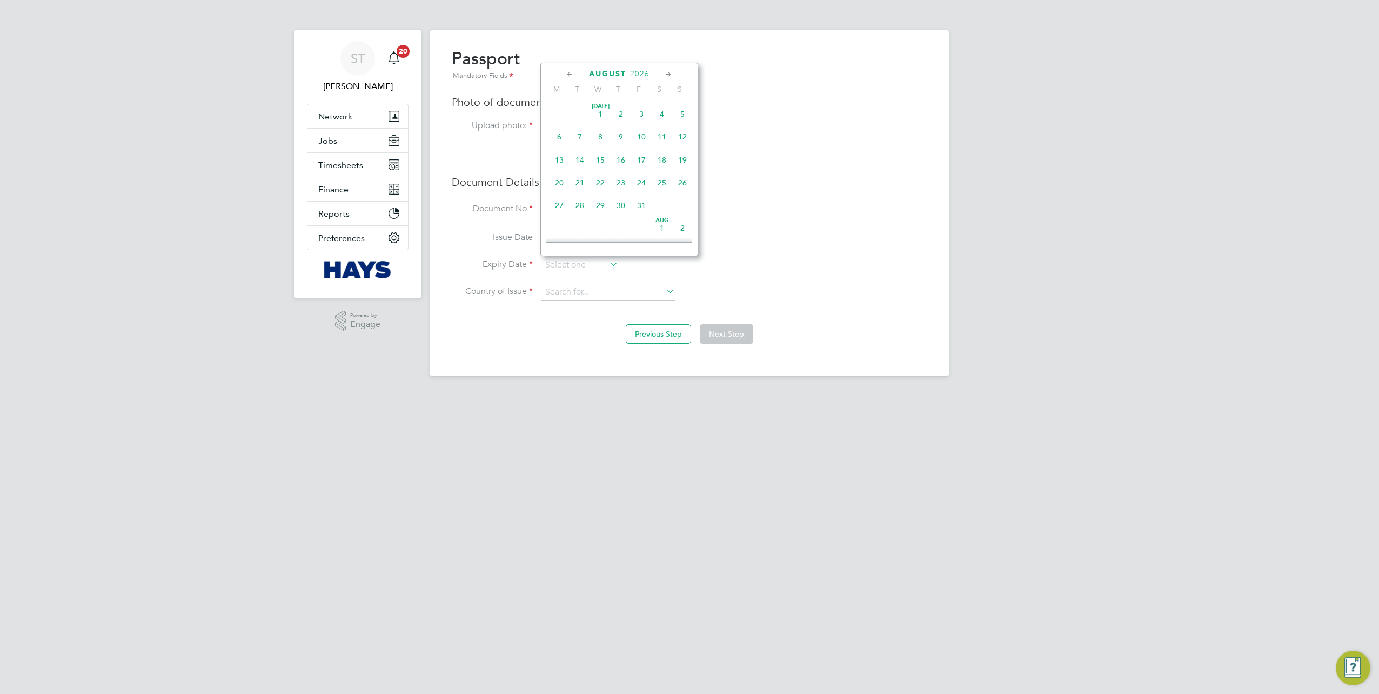
click at [566, 73] on icon at bounding box center [570, 75] width 10 height 12
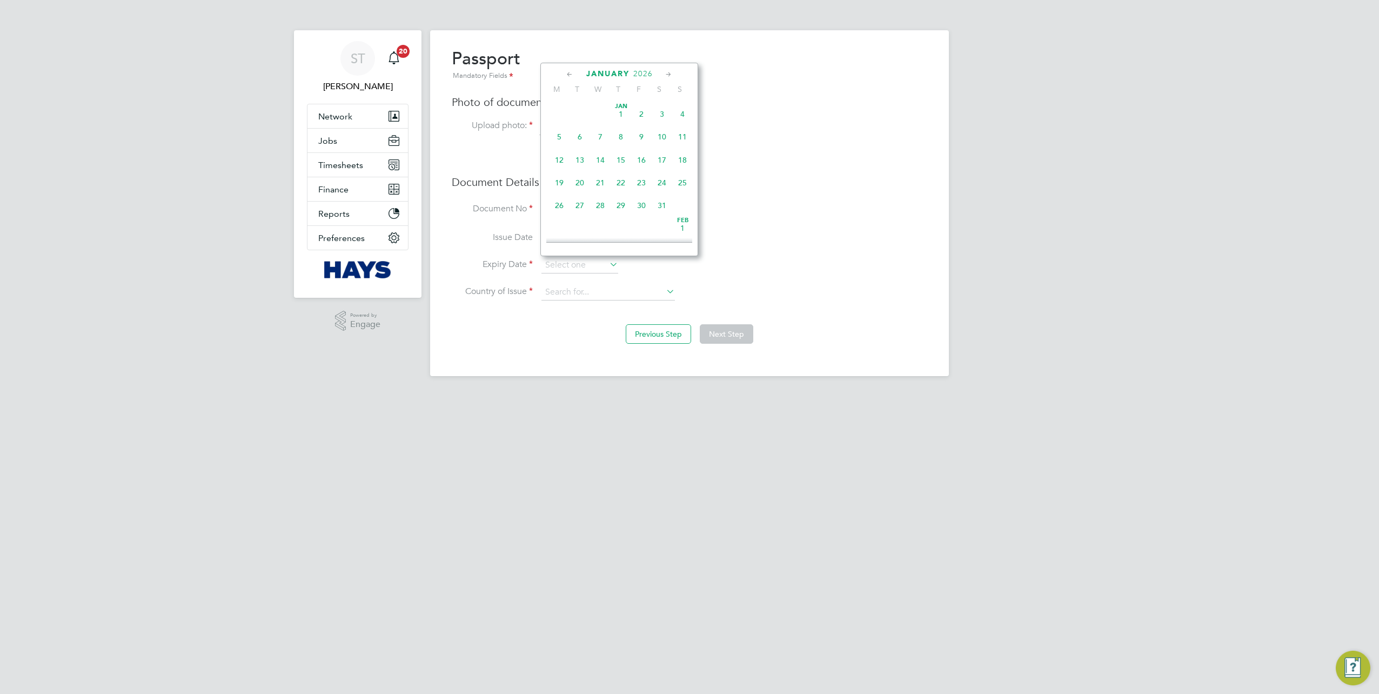
click at [561, 181] on span "19" at bounding box center [559, 182] width 21 height 21
type input "19 Jan 2026"
click at [577, 288] on input at bounding box center [609, 292] width 134 height 16
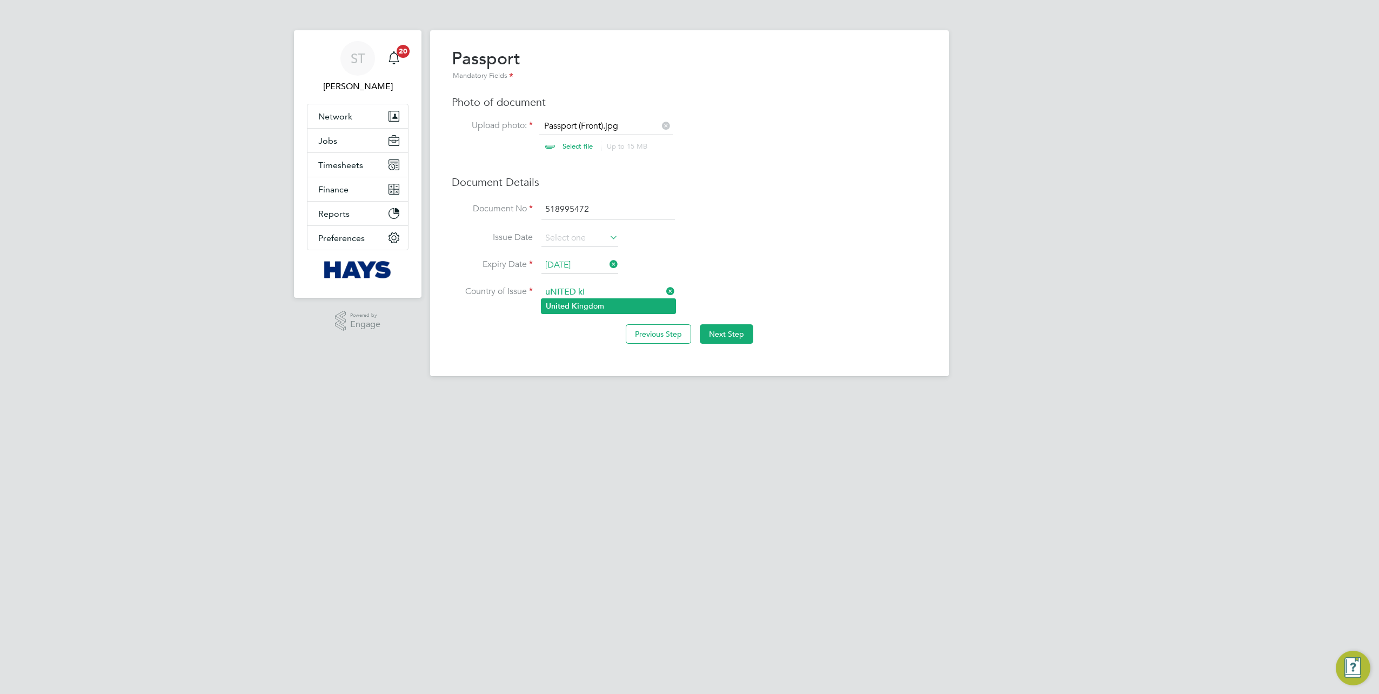
click at [590, 311] on li "United Ki ngdom" at bounding box center [609, 306] width 134 height 15
type input "United Kingdom"
click at [728, 333] on button "Next Step" at bounding box center [727, 333] width 54 height 19
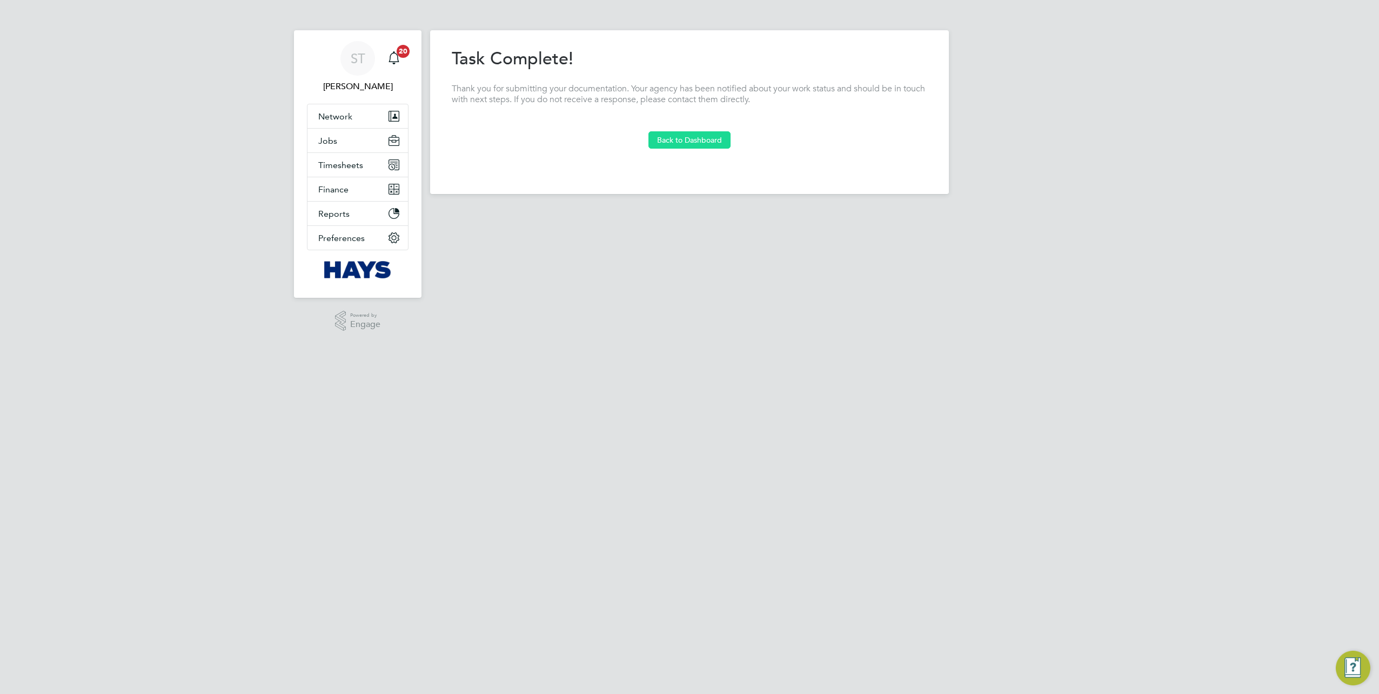
click at [686, 145] on button "Back to Dashboard" at bounding box center [690, 139] width 82 height 17
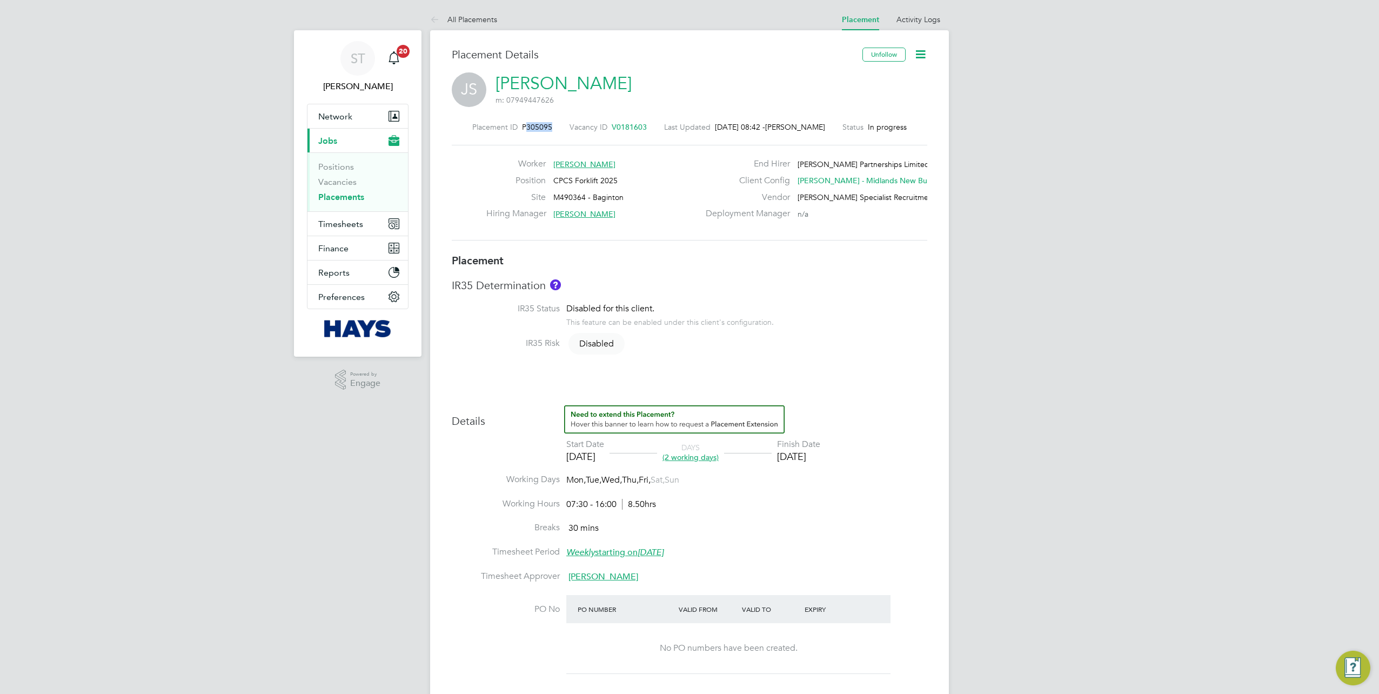
drag, startPoint x: 553, startPoint y: 129, endPoint x: 523, endPoint y: 129, distance: 29.7
click at [523, 129] on div "Placement ID P305095 Vacancy ID V0181603 Last Updated 01 Oct 2025, 08:42 - Samr…" at bounding box center [690, 127] width 476 height 10
copy span "305095"
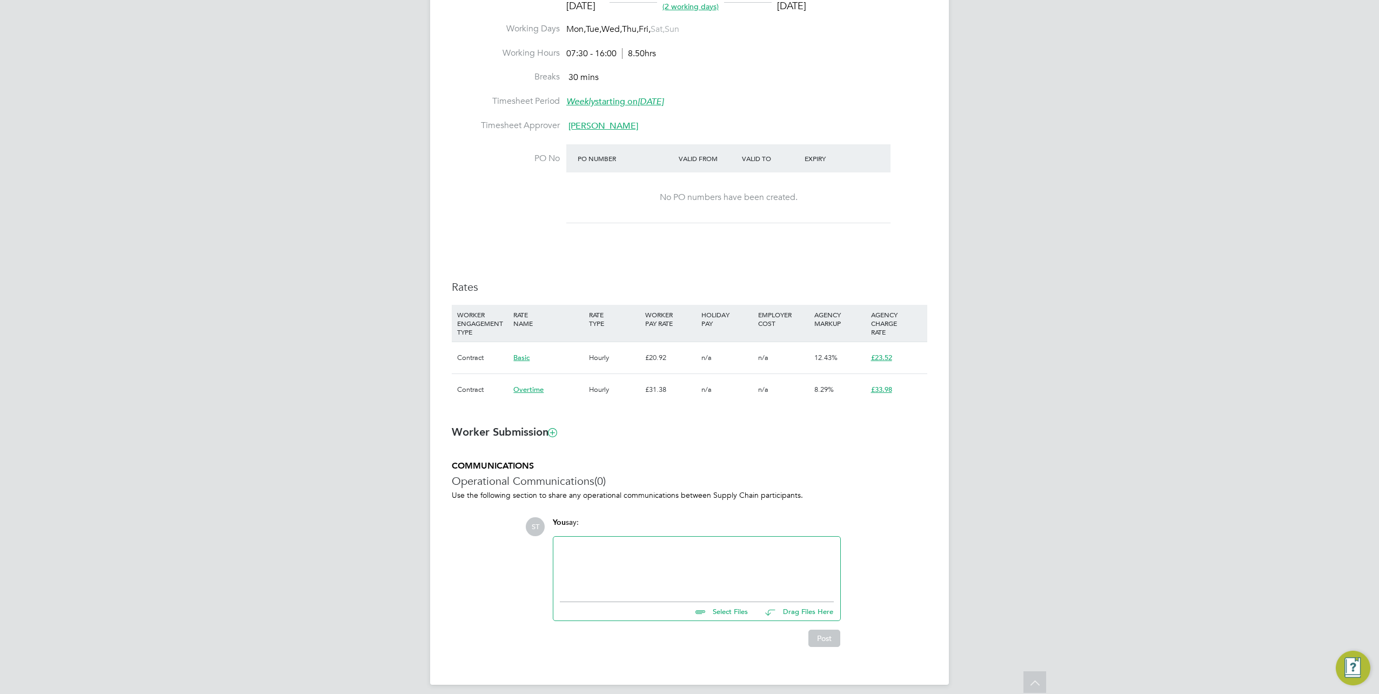
scroll to position [459, 0]
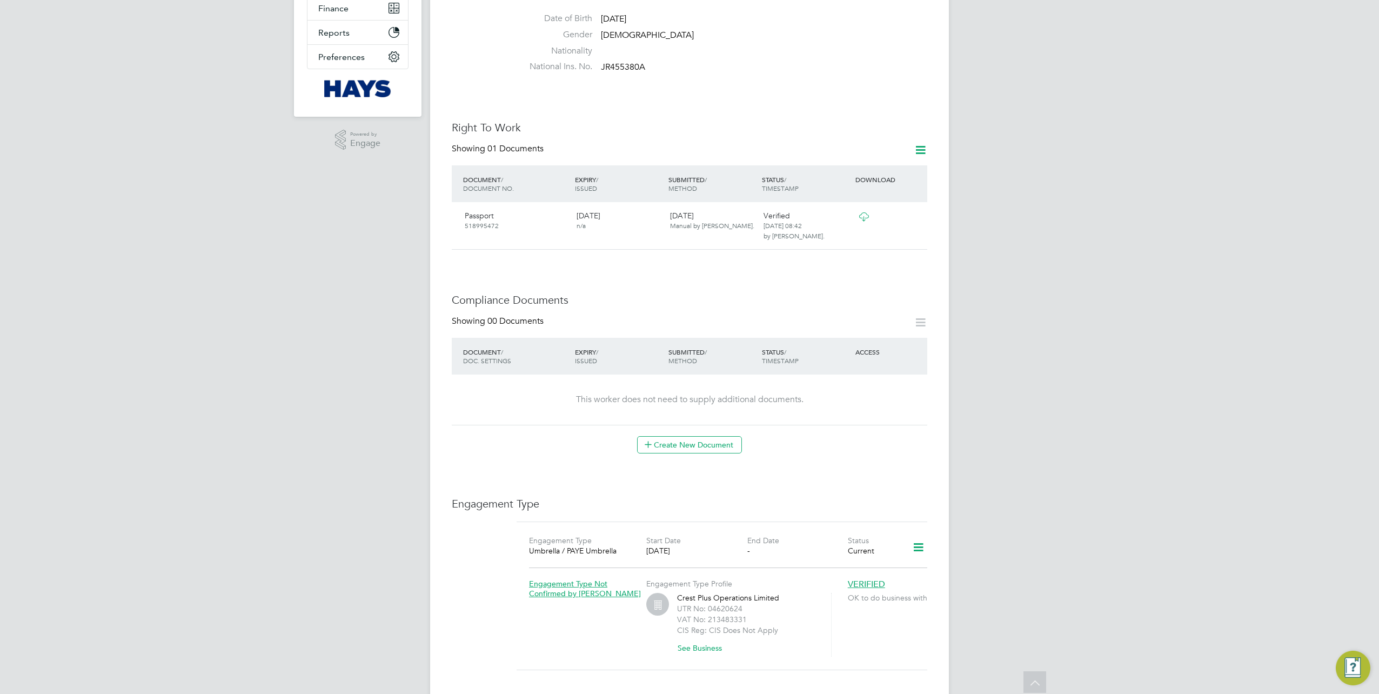
scroll to position [54, 0]
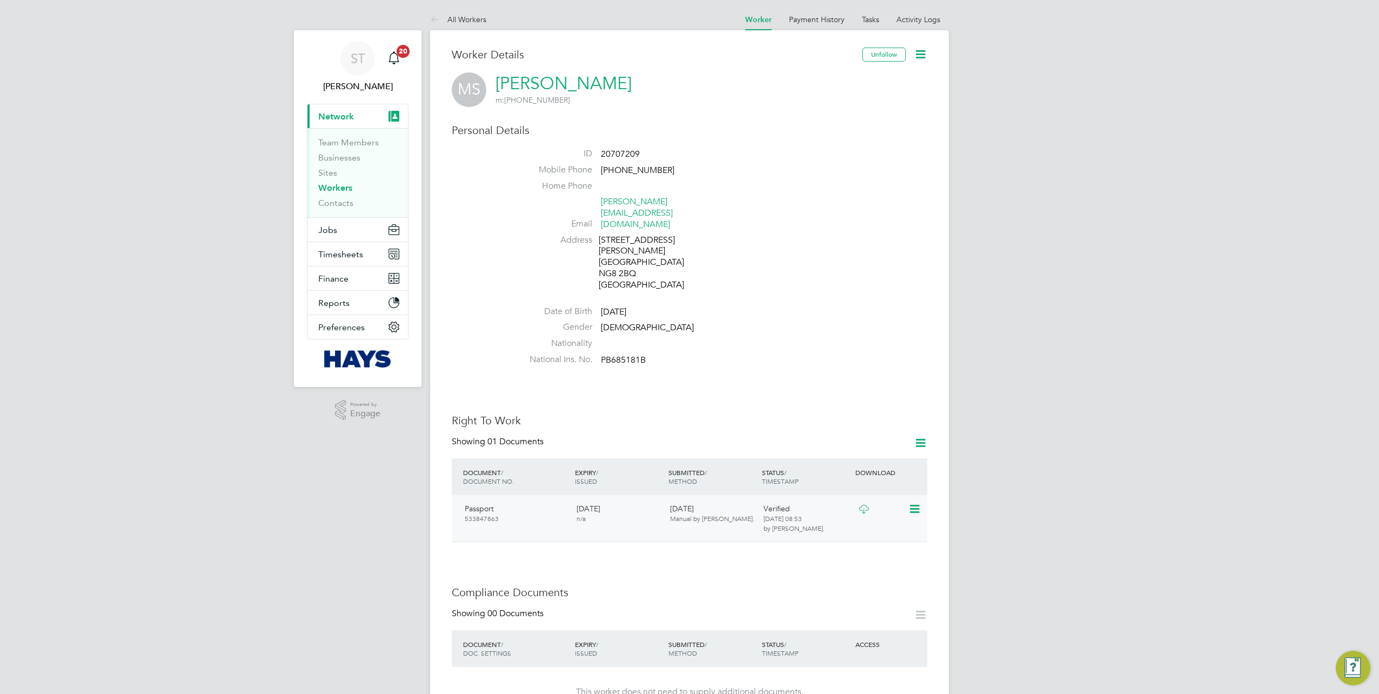
click at [859, 505] on icon at bounding box center [864, 509] width 14 height 9
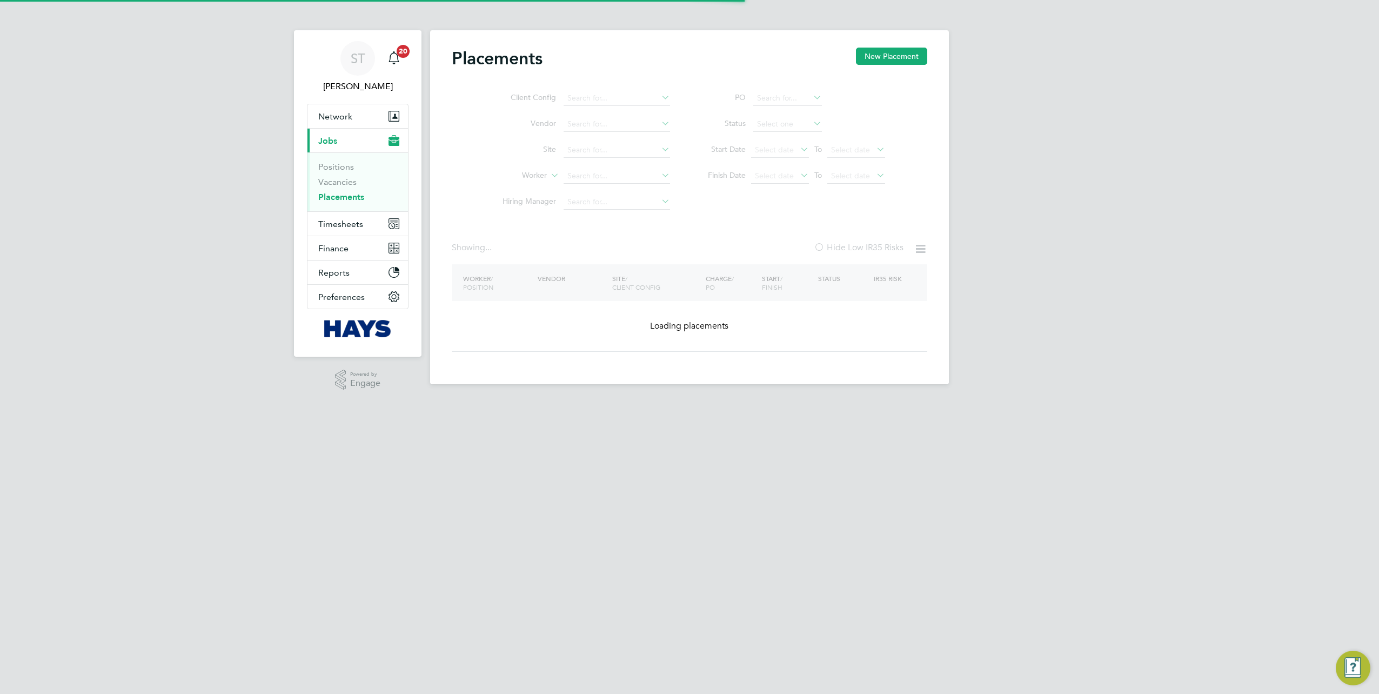
click at [586, 178] on ul "Client Config Vendor Site Worker Hiring Manager" at bounding box center [582, 150] width 203 height 130
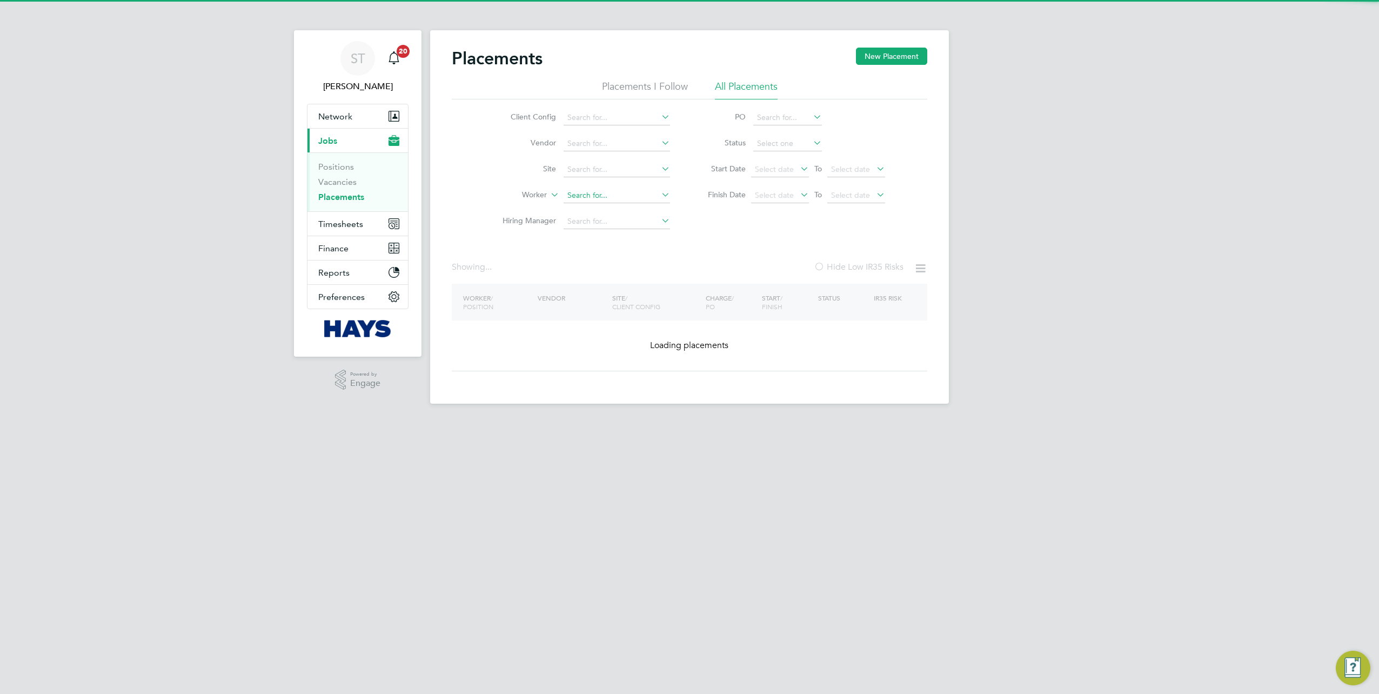
click at [579, 195] on input at bounding box center [617, 195] width 106 height 15
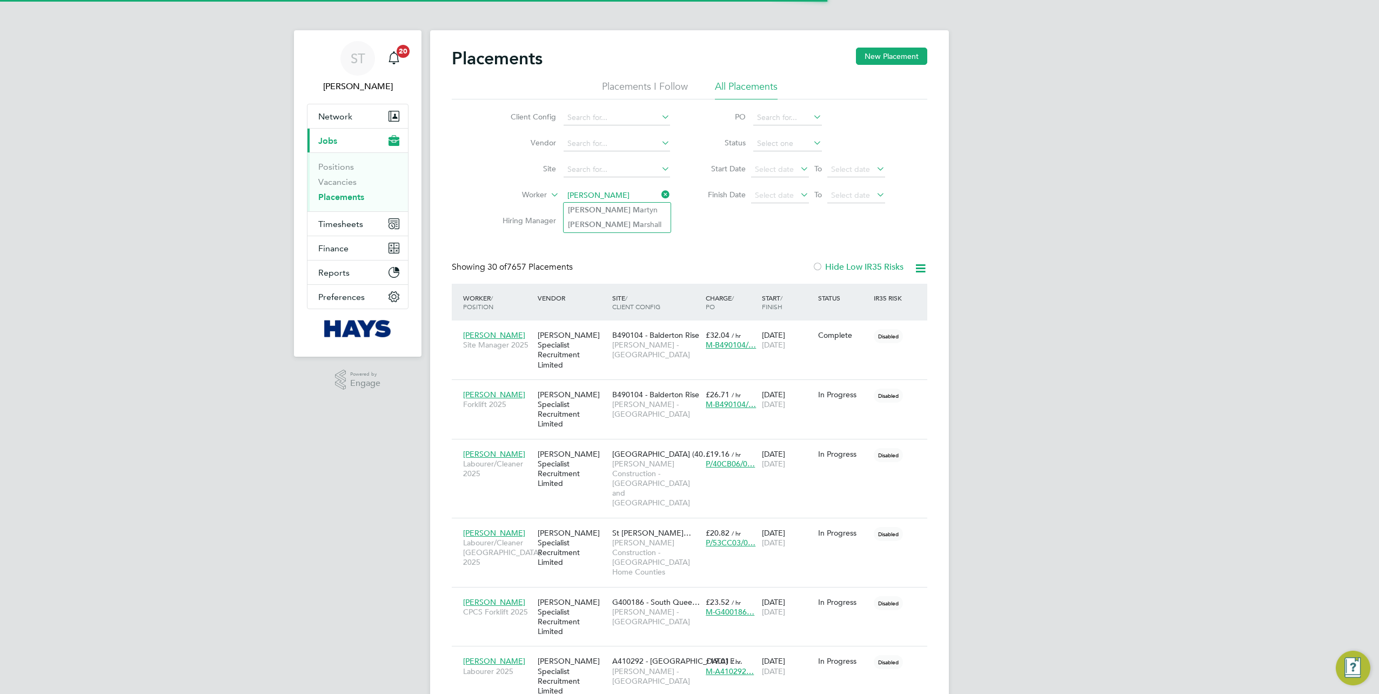
click at [602, 211] on li "[PERSON_NAME] rtyn" at bounding box center [617, 210] width 107 height 15
type input "[PERSON_NAME]"
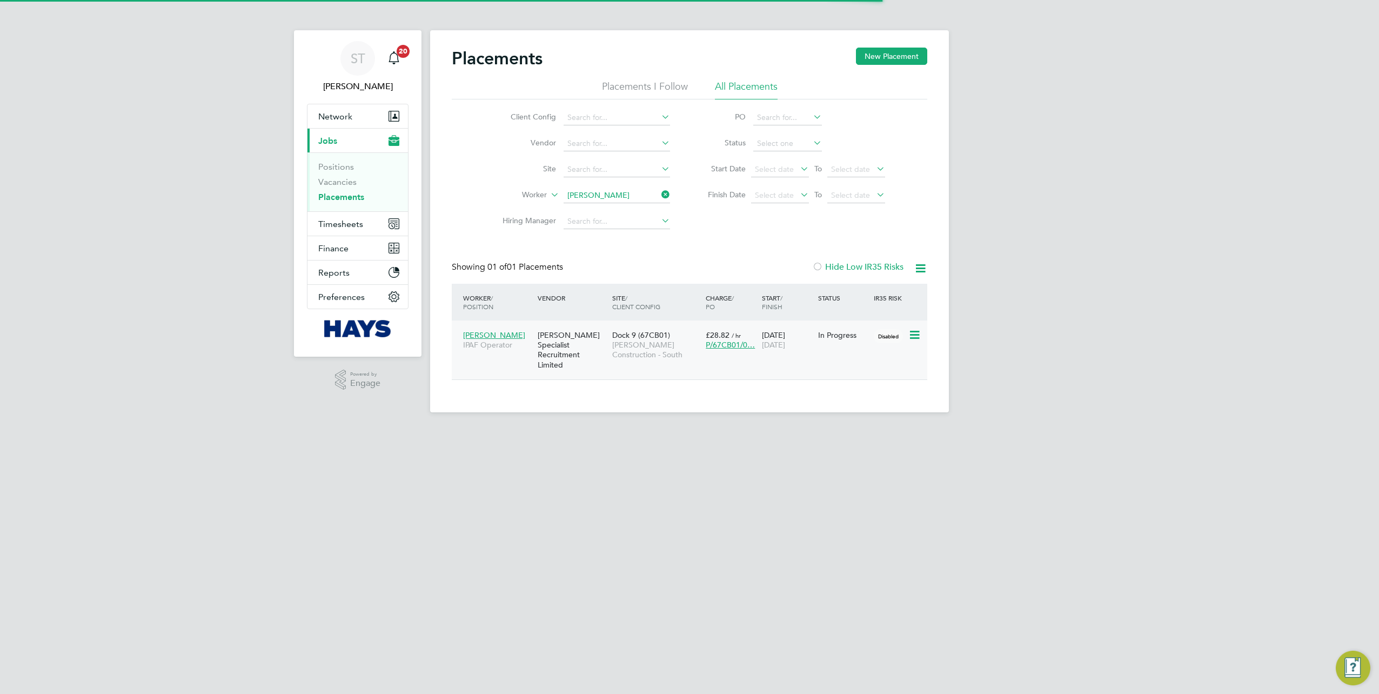
click at [585, 355] on div "[PERSON_NAME] Specialist Recruitment Limited" at bounding box center [572, 350] width 75 height 50
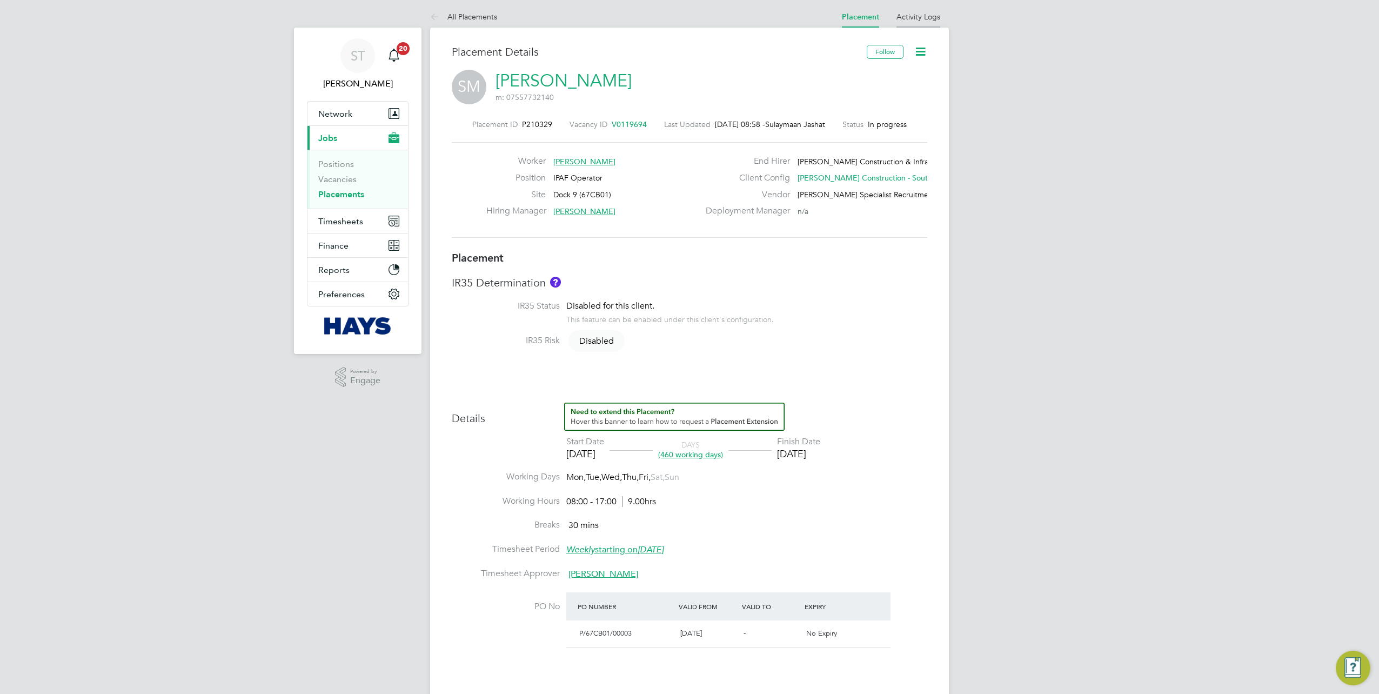
click at [929, 22] on li "Activity Logs" at bounding box center [919, 17] width 44 height 22
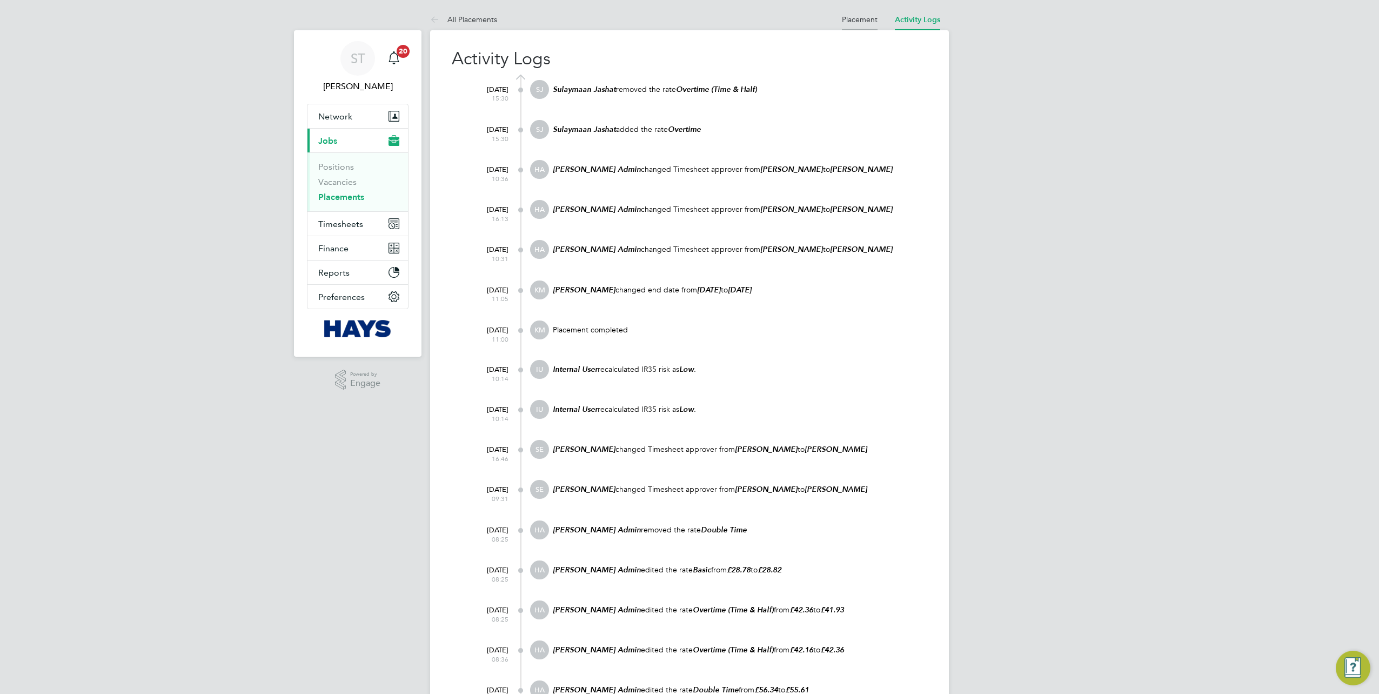
click at [860, 21] on link "Placement" at bounding box center [860, 20] width 36 height 10
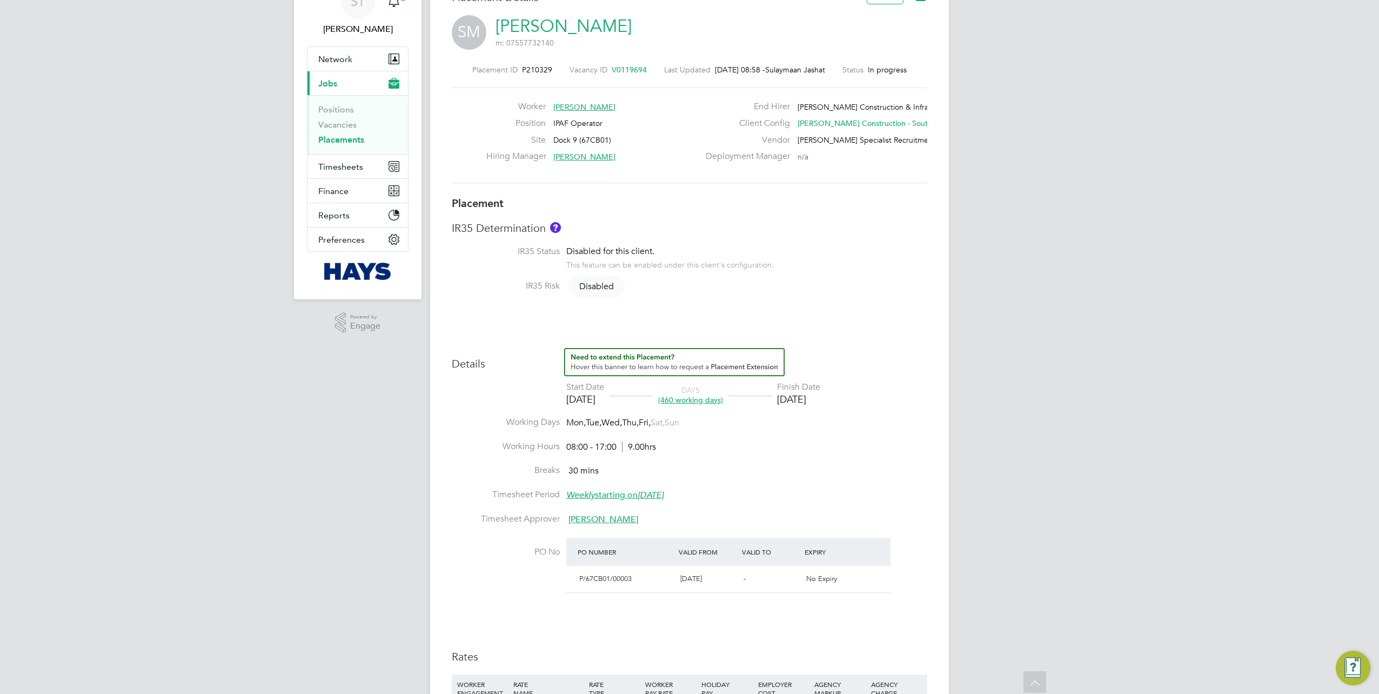
scroll to position [54, 0]
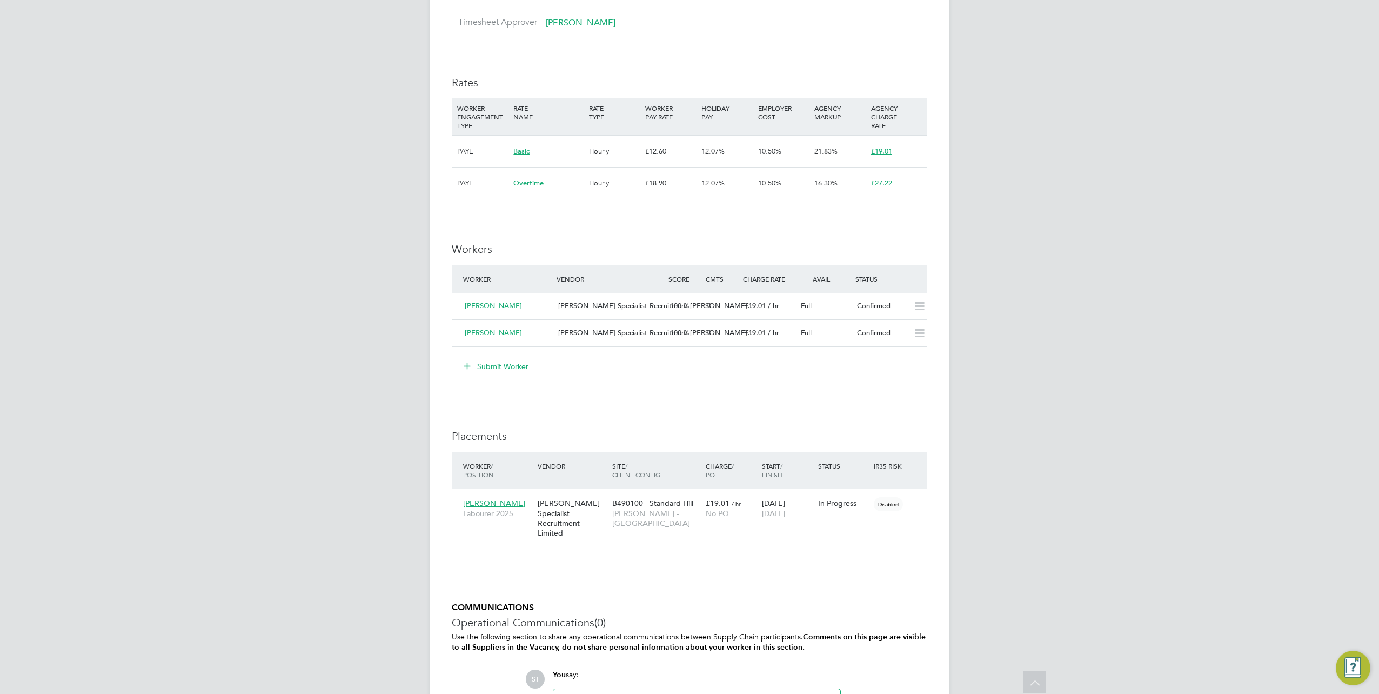
scroll to position [703, 0]
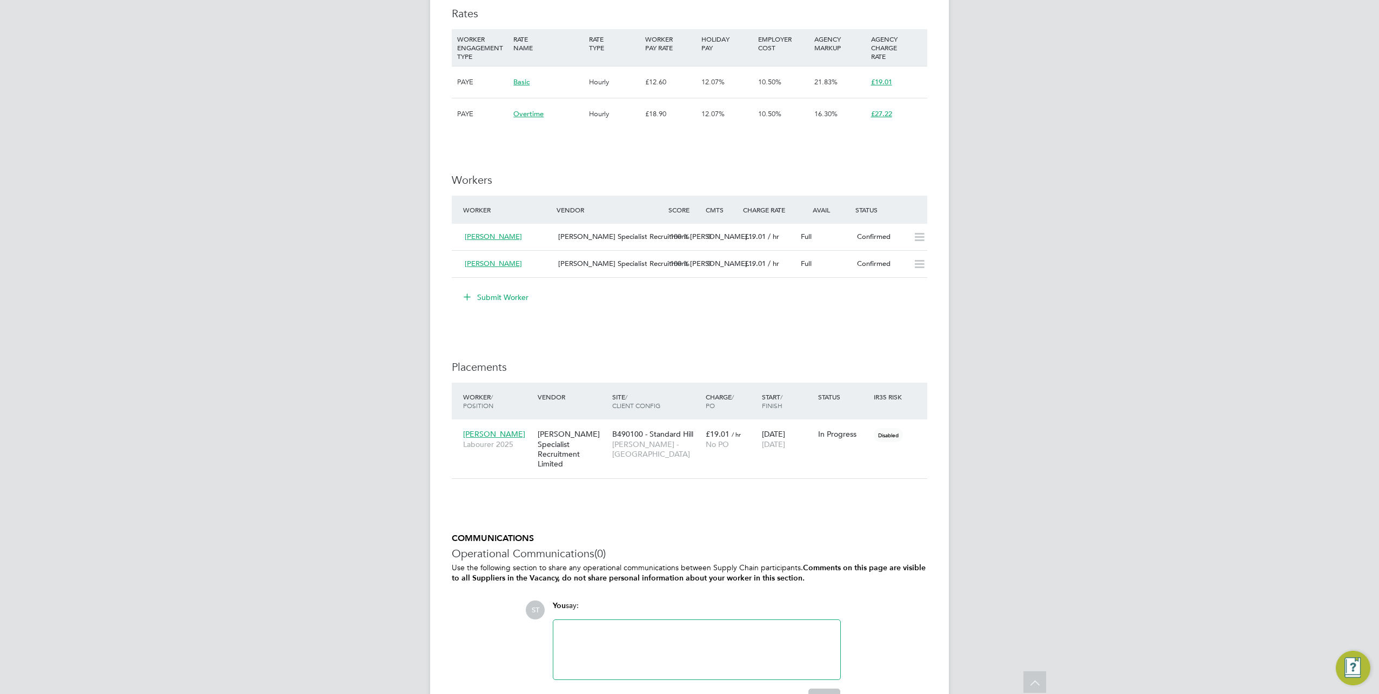
scroll to position [757, 0]
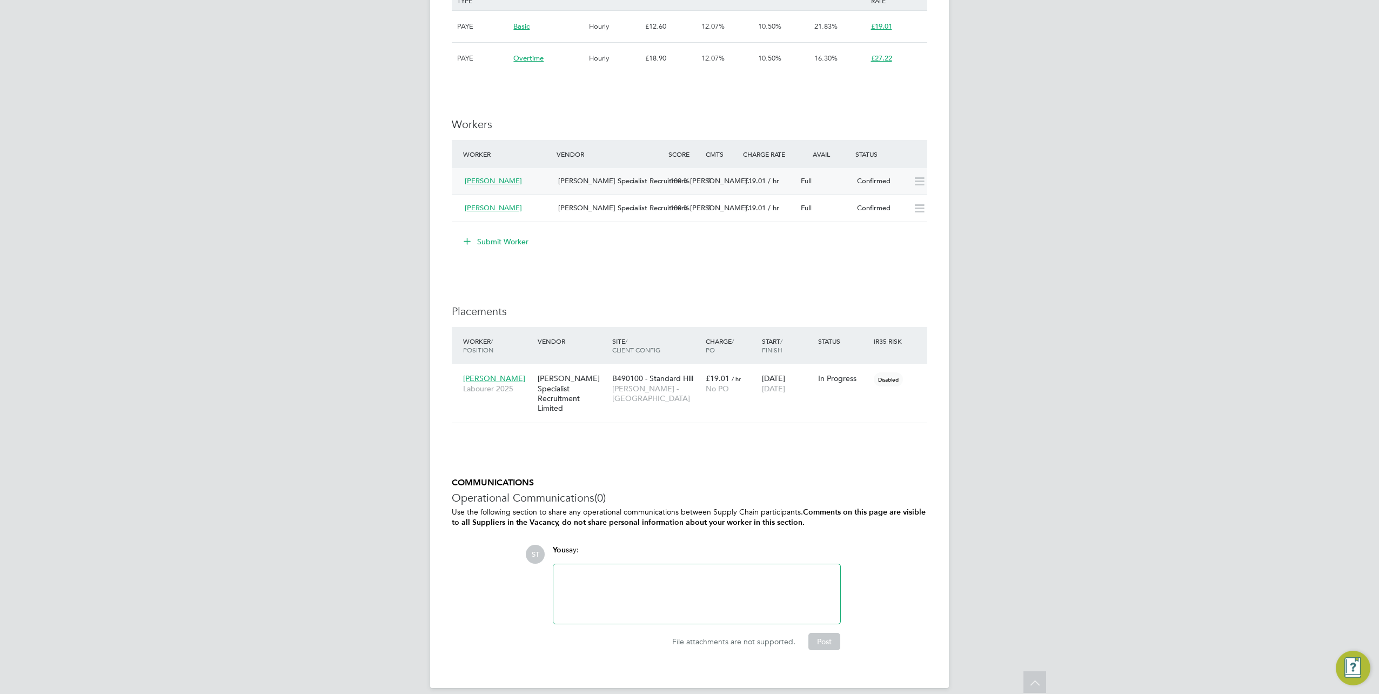
click at [495, 182] on span "[PERSON_NAME]" at bounding box center [493, 180] width 57 height 9
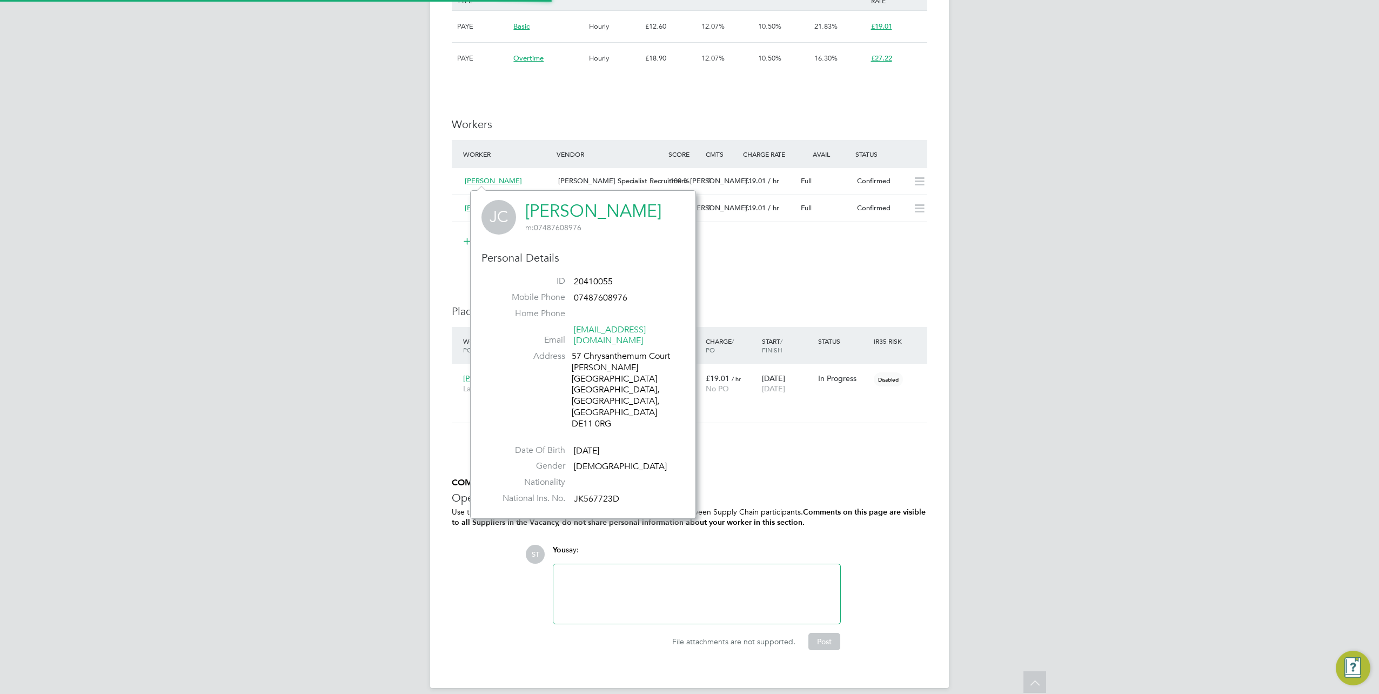
scroll to position [295, 225]
click at [595, 216] on link "[PERSON_NAME]" at bounding box center [593, 211] width 136 height 21
click at [584, 174] on div "[PERSON_NAME] Specialist Recruitment [PERSON_NAME]…" at bounding box center [610, 181] width 112 height 18
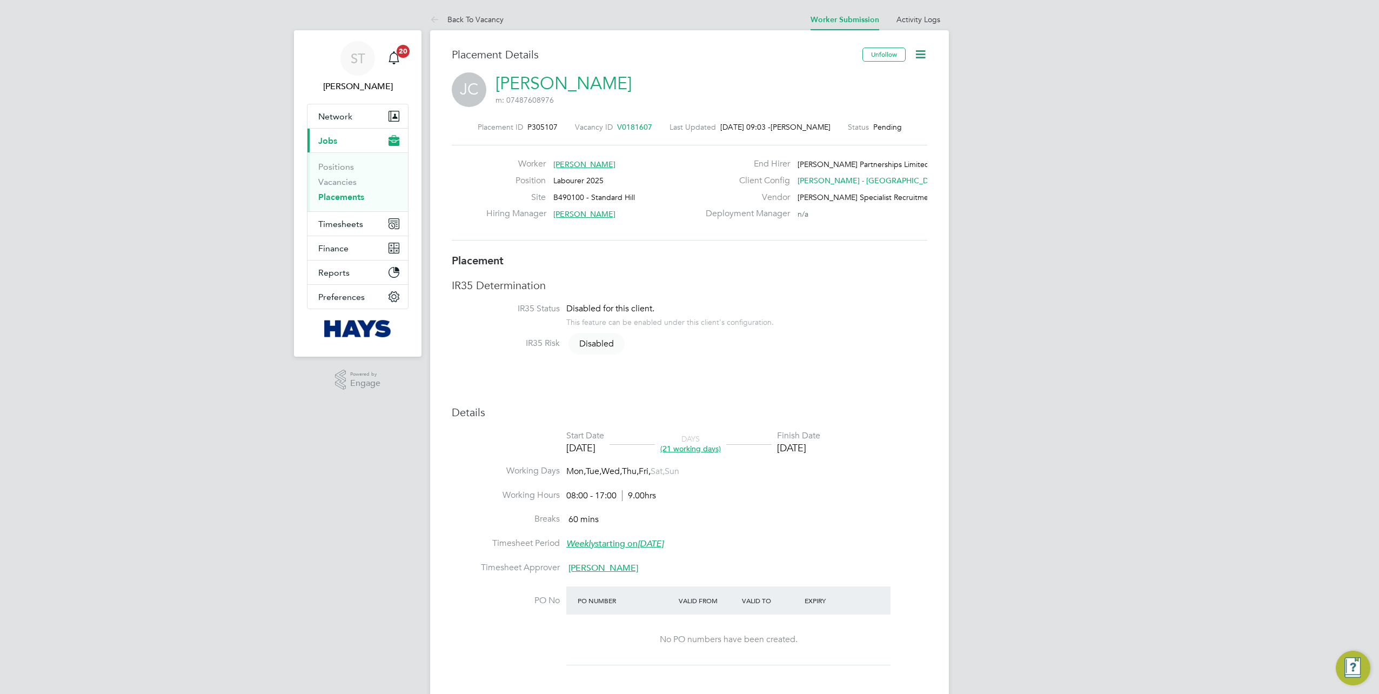
click at [918, 58] on icon at bounding box center [921, 55] width 14 height 14
click at [831, 128] on li "Start" at bounding box center [870, 131] width 111 height 15
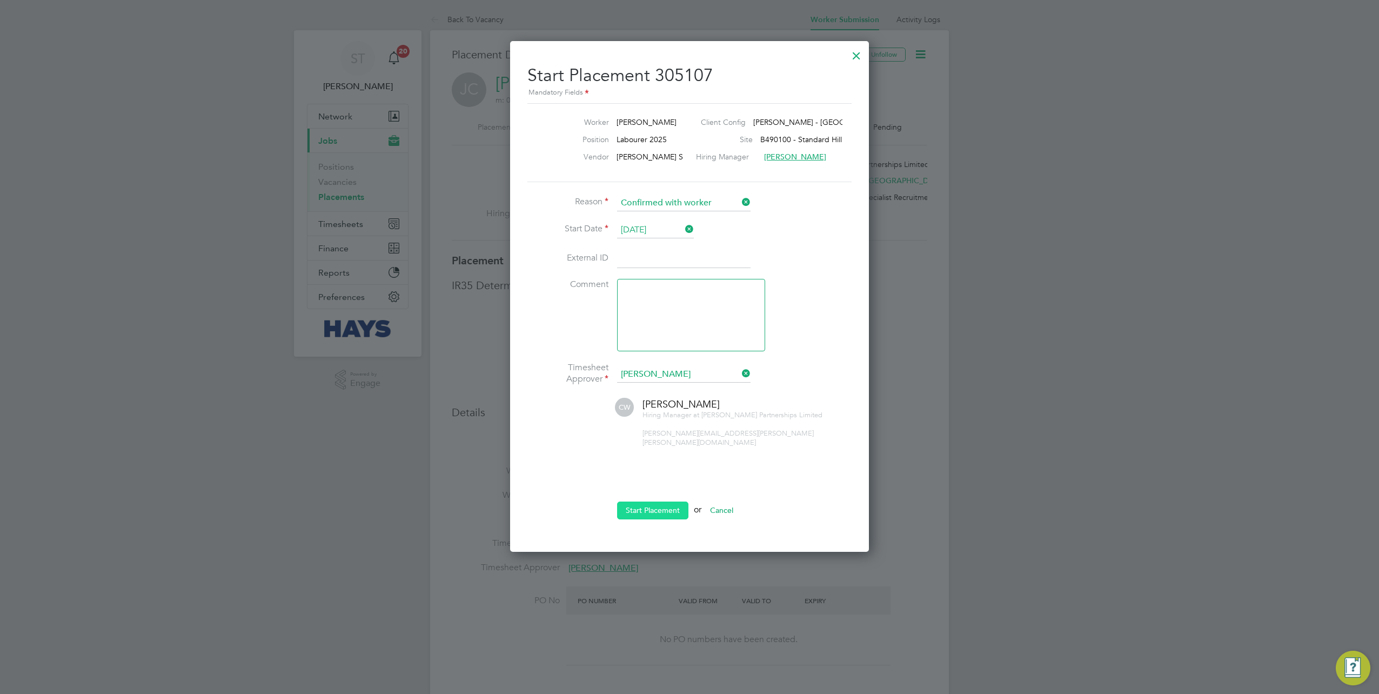
click at [626, 502] on button "Start Placement" at bounding box center [652, 510] width 71 height 17
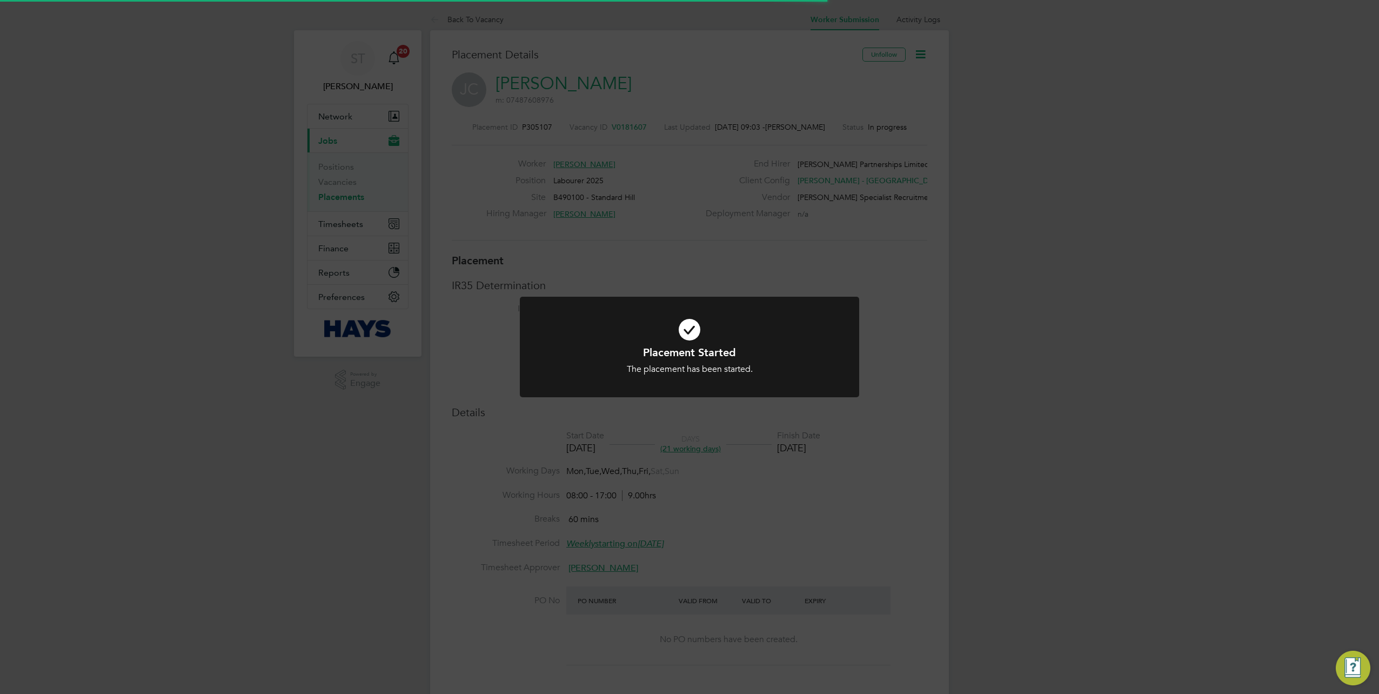
click at [870, 408] on div "Placement Started The placement has been started. Cancel Okay" at bounding box center [689, 347] width 1379 height 694
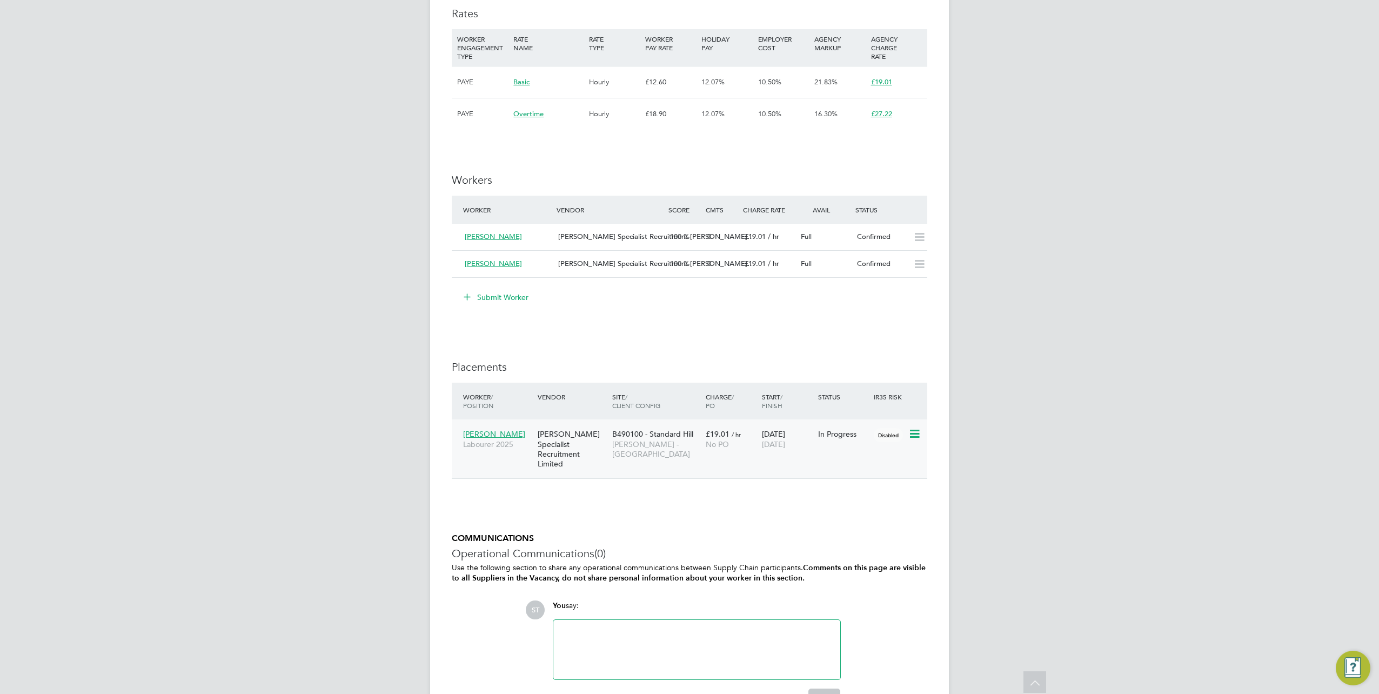
click at [599, 439] on div "[PERSON_NAME] Specialist Recruitment Limited" at bounding box center [572, 449] width 75 height 50
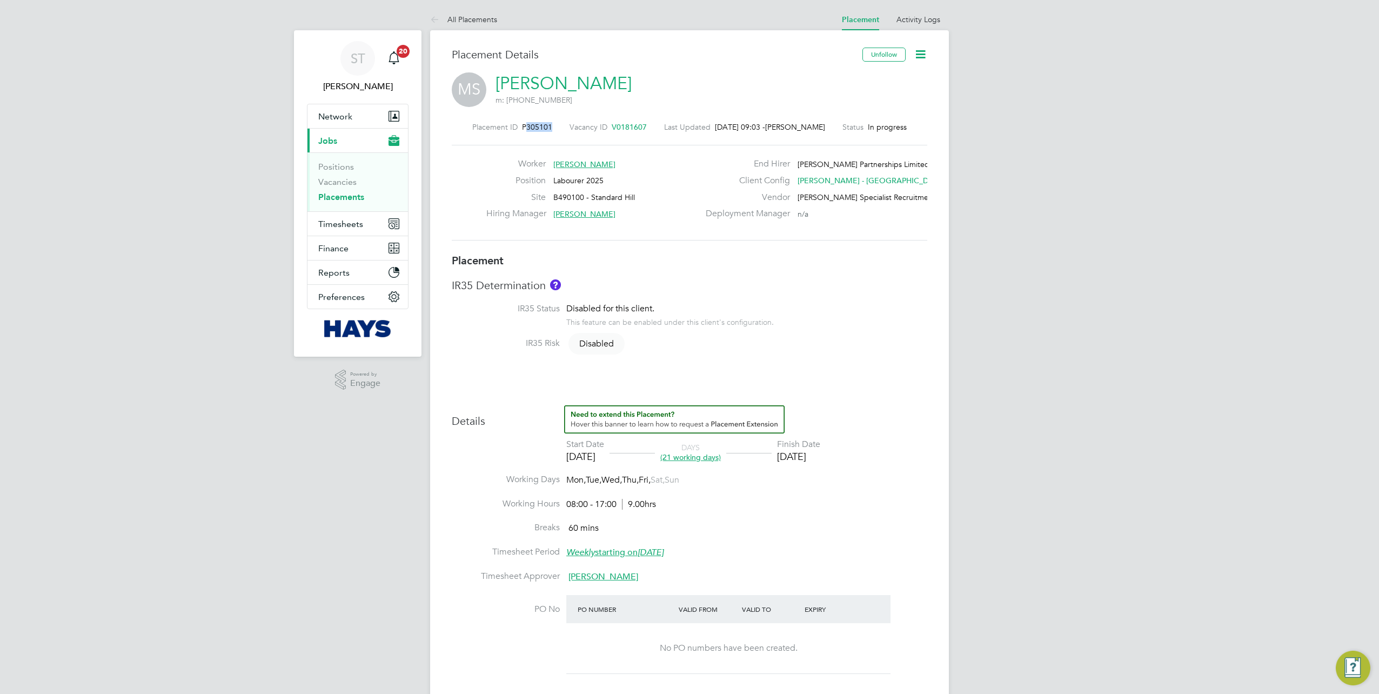
drag, startPoint x: 545, startPoint y: 128, endPoint x: 521, endPoint y: 130, distance: 24.4
click at [522, 130] on span "P305101" at bounding box center [537, 127] width 30 height 10
copy span "305101"
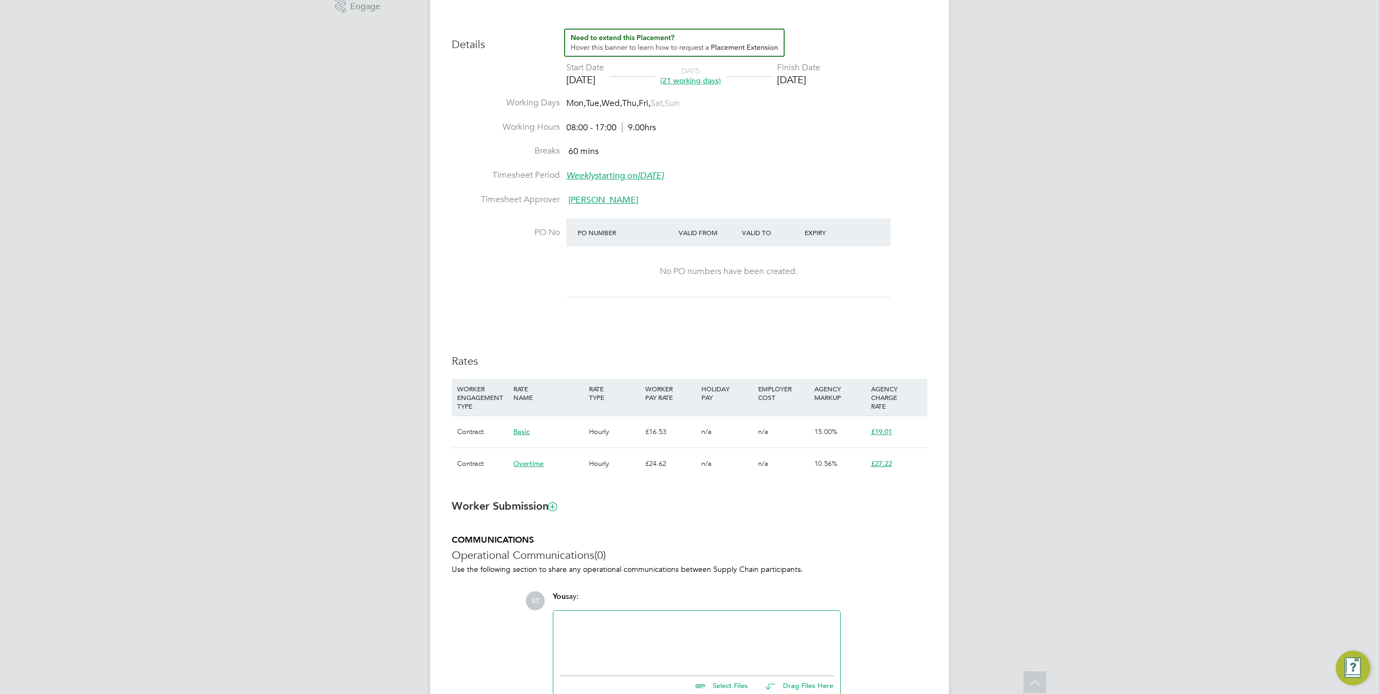
scroll to position [378, 0]
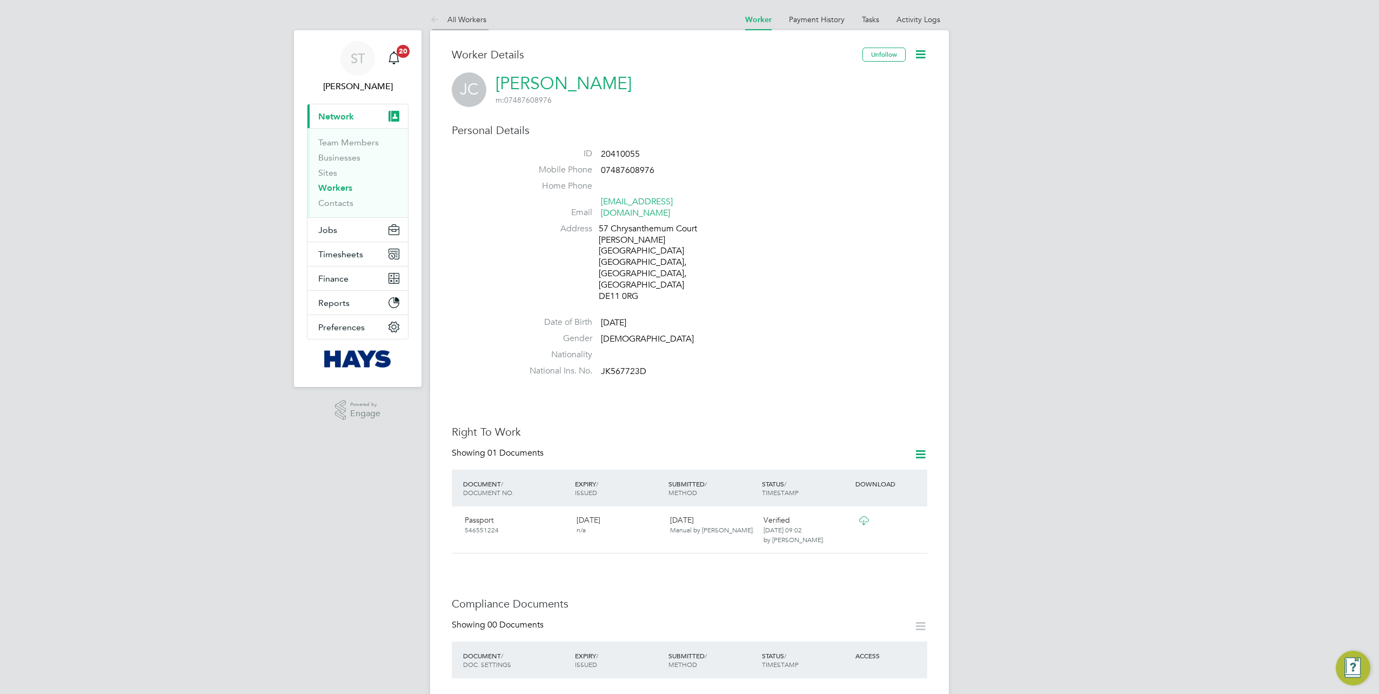
click at [437, 22] on icon at bounding box center [437, 21] width 14 height 14
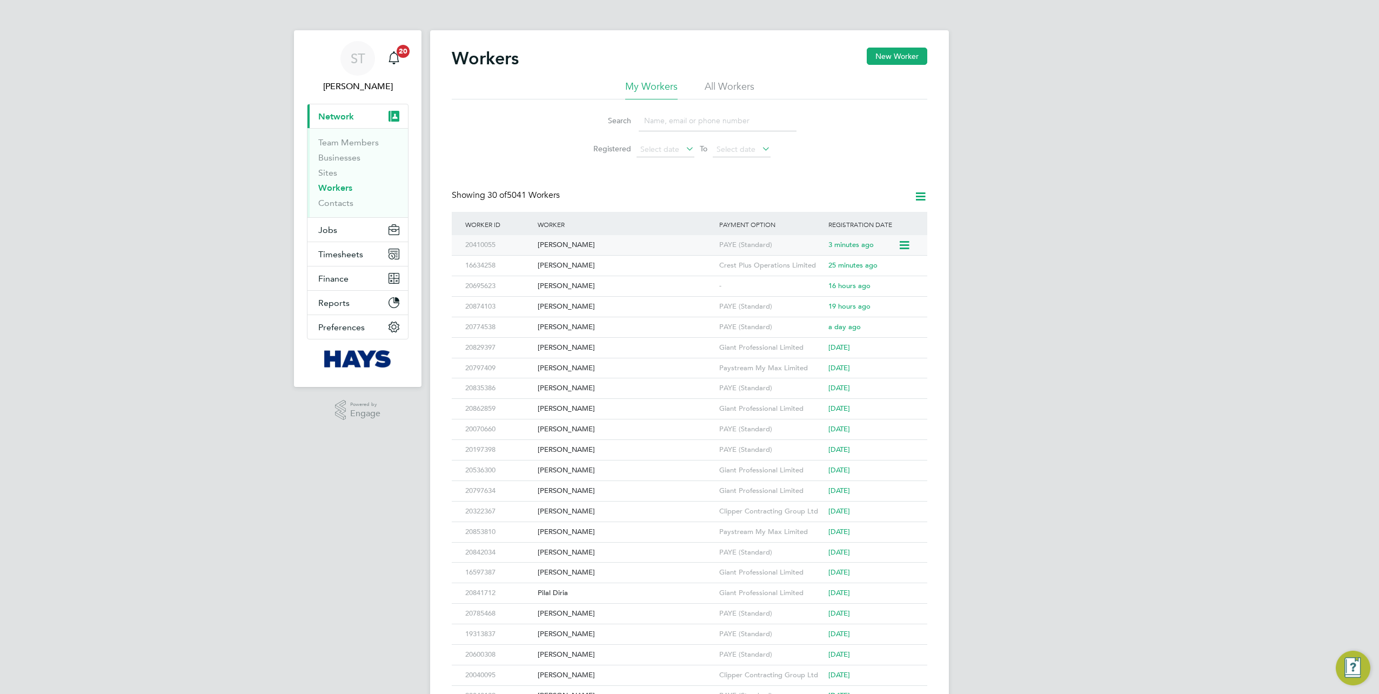
click at [576, 243] on div "[PERSON_NAME]" at bounding box center [626, 245] width 182 height 20
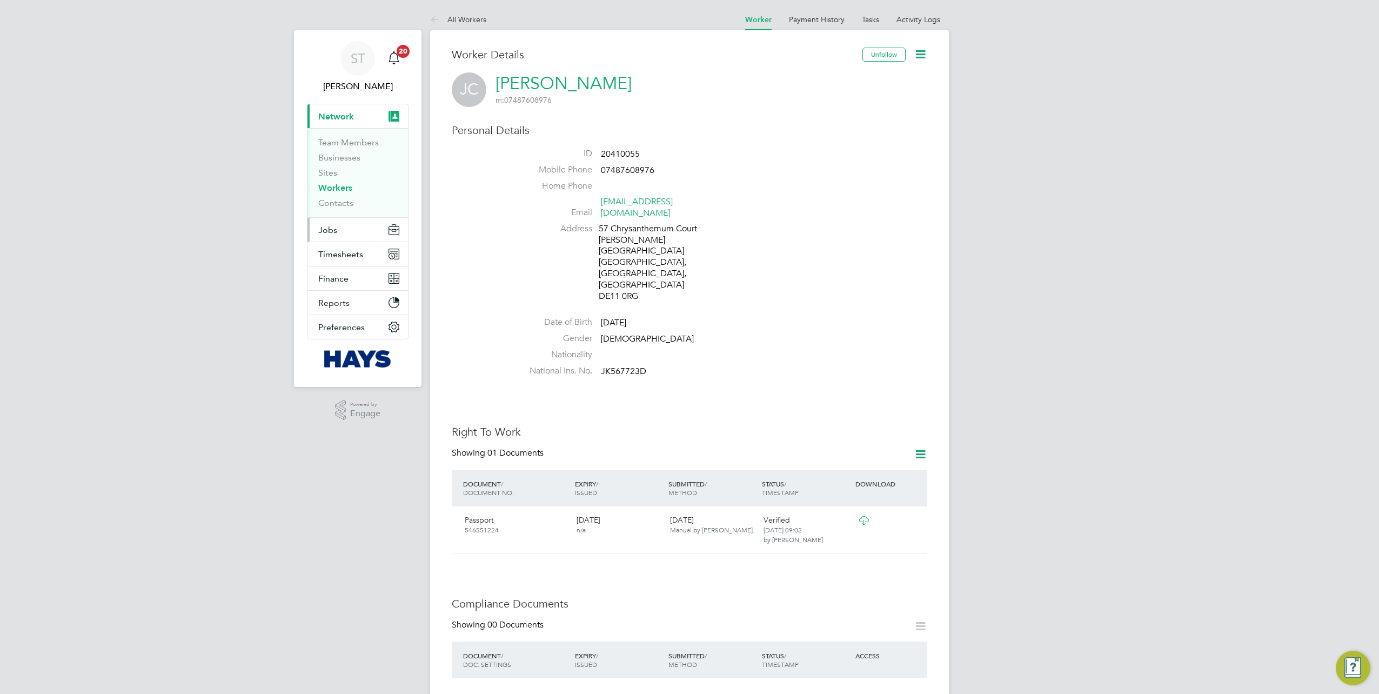
click at [335, 227] on span "Jobs" at bounding box center [327, 230] width 19 height 10
click at [333, 202] on ul "Positions Vacancies Placements" at bounding box center [358, 181] width 101 height 59
click at [333, 202] on li "Placements" at bounding box center [358, 197] width 81 height 11
drag, startPoint x: 333, startPoint y: 202, endPoint x: 337, endPoint y: 198, distance: 5.7
click at [338, 198] on link "Placements" at bounding box center [340, 197] width 45 height 10
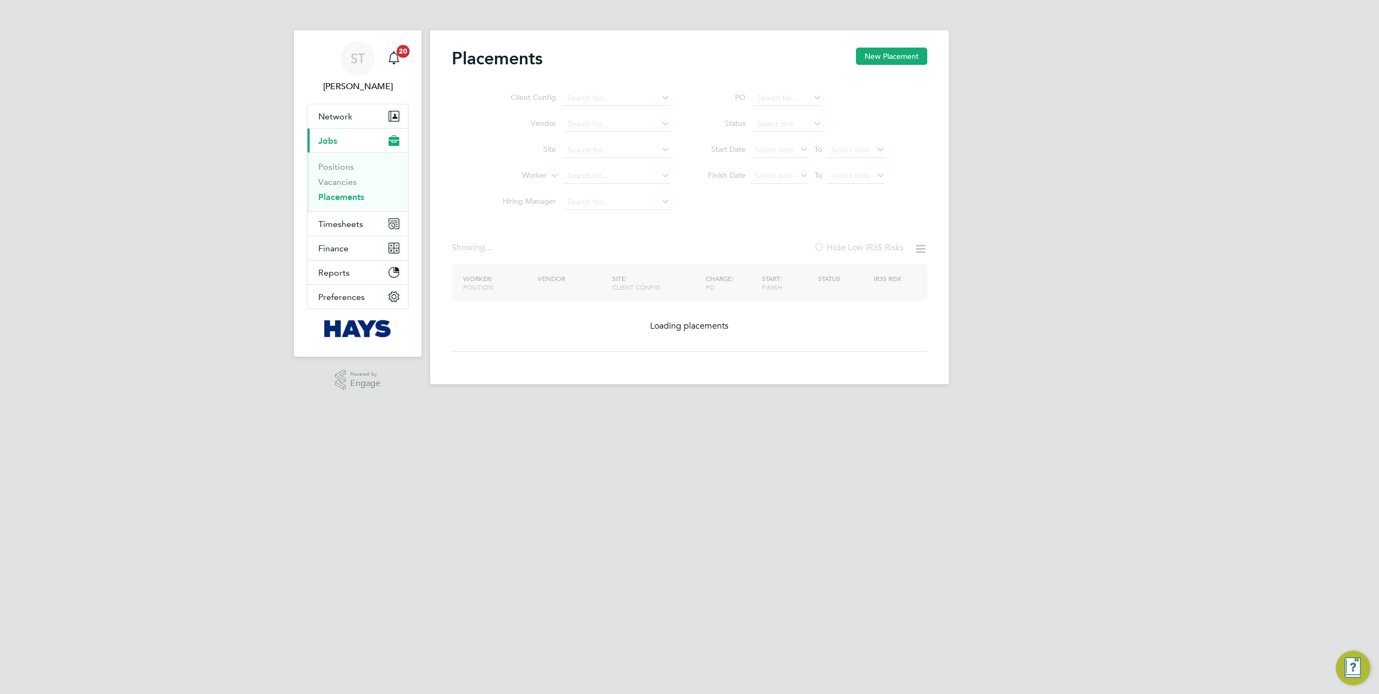
click at [589, 179] on ul "Client Config Vendor Site Worker Hiring Manager" at bounding box center [582, 150] width 203 height 130
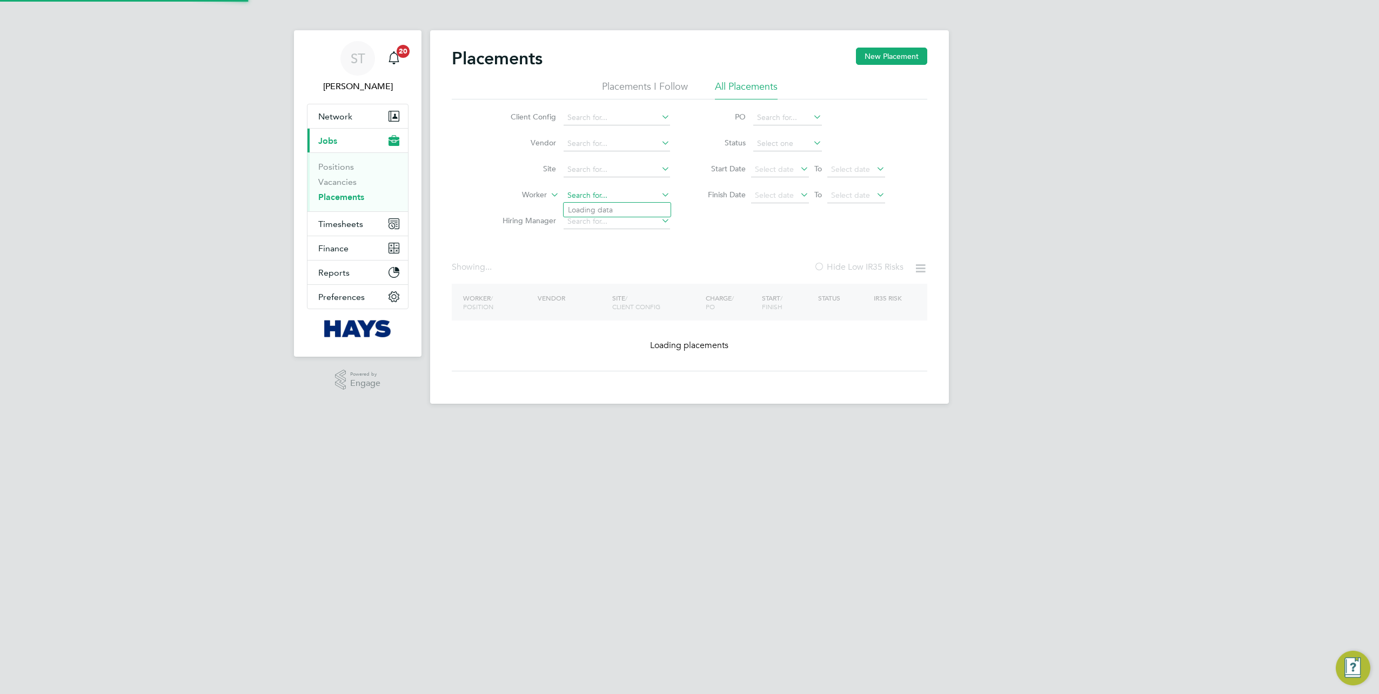
click at [581, 193] on input at bounding box center [617, 195] width 106 height 15
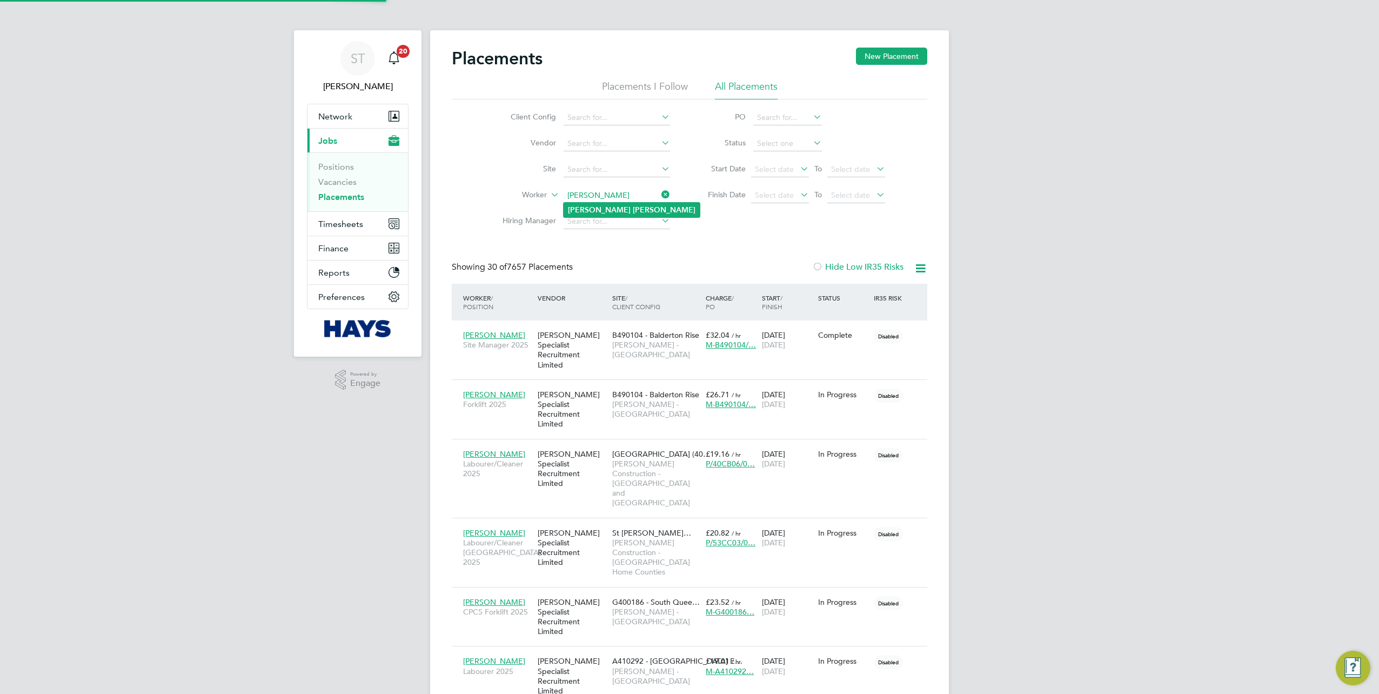
type input "[PERSON_NAME]"
click at [633, 212] on b "Clarke" at bounding box center [664, 209] width 63 height 9
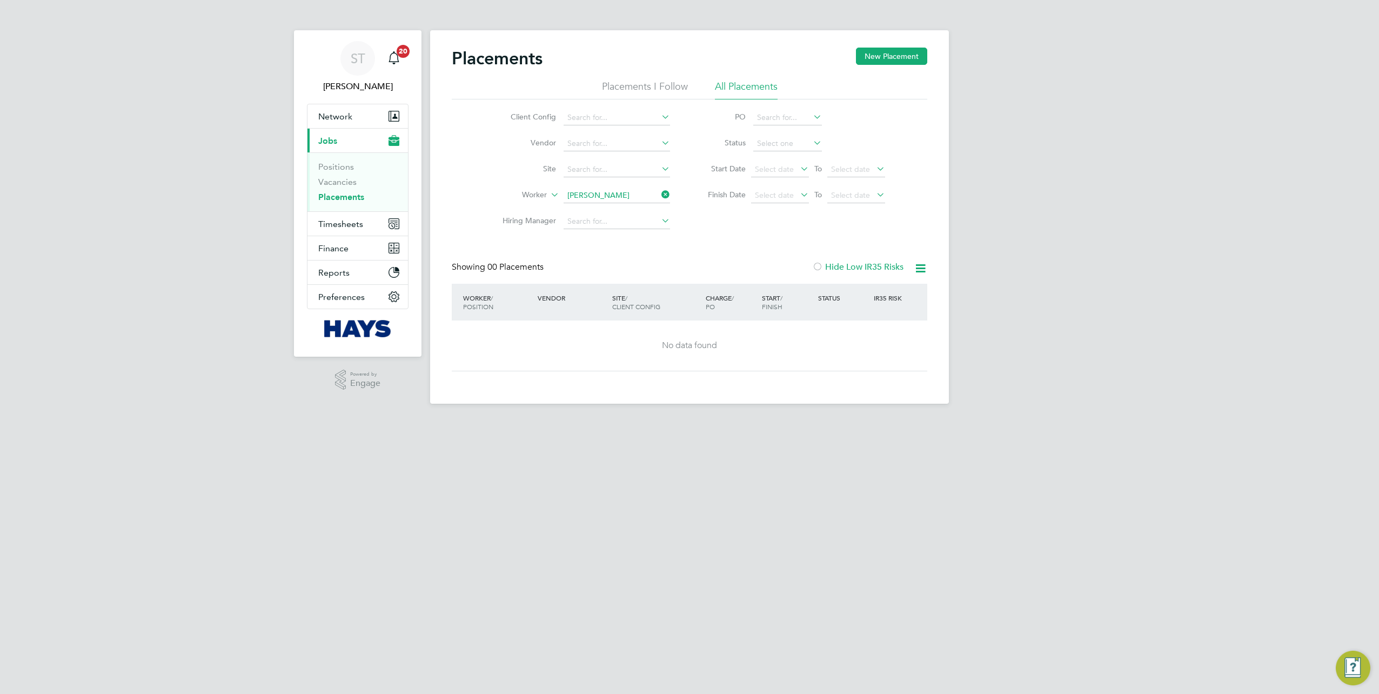
click at [819, 270] on div at bounding box center [817, 267] width 11 height 11
click at [344, 177] on link "Vacancies" at bounding box center [337, 182] width 38 height 10
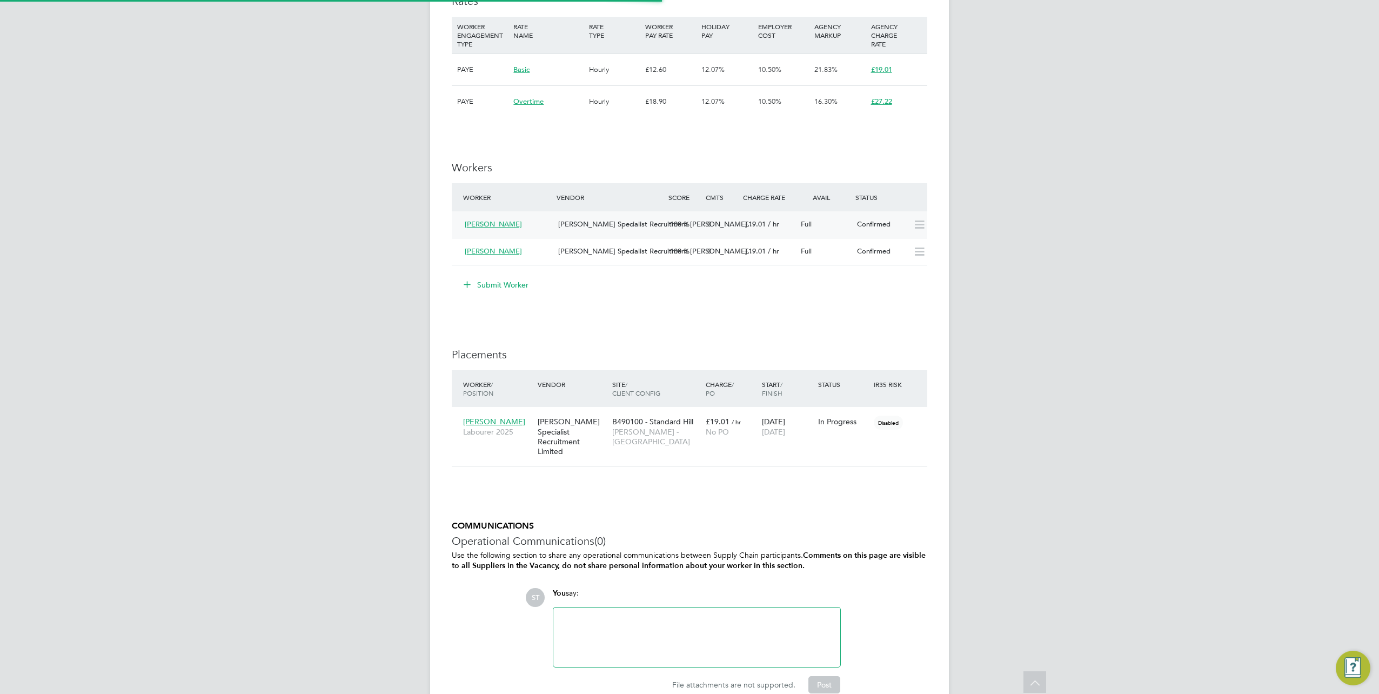
scroll to position [31, 94]
click at [559, 222] on span "[PERSON_NAME] Specialist Recruitment [PERSON_NAME]…" at bounding box center [656, 223] width 196 height 9
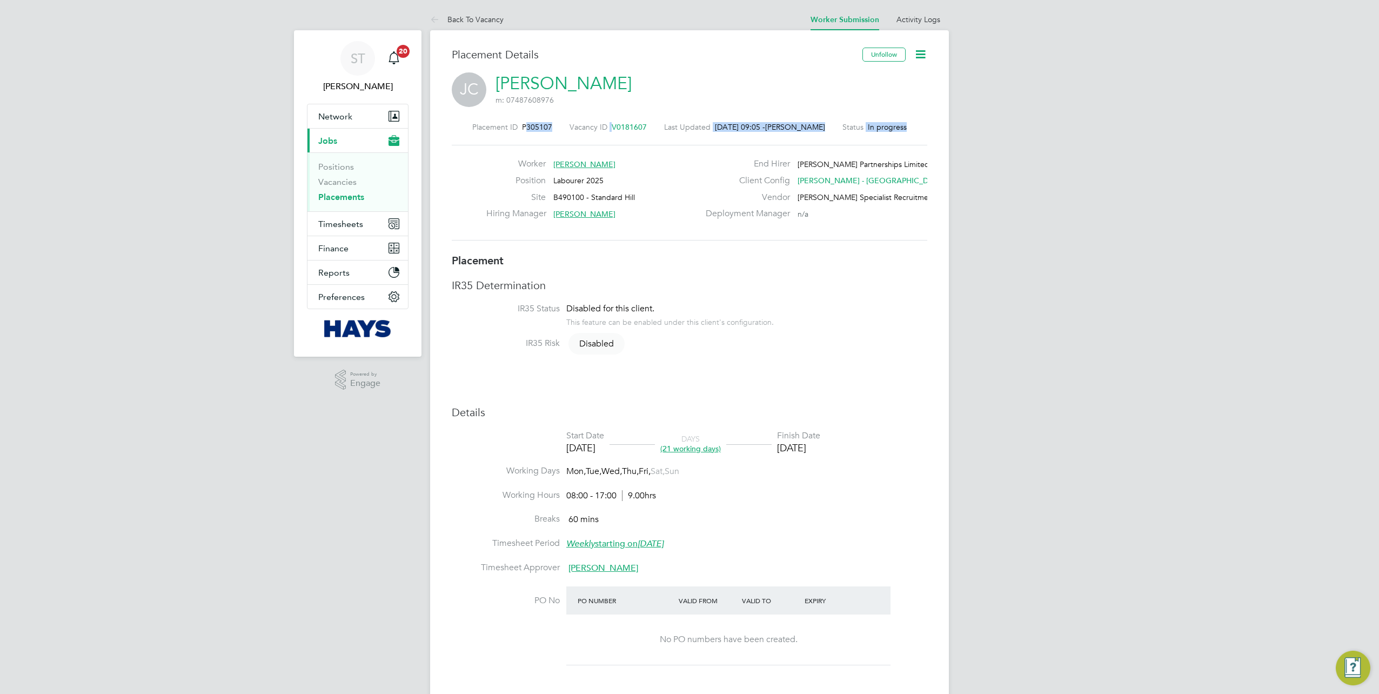
drag, startPoint x: 552, startPoint y: 132, endPoint x: 521, endPoint y: 131, distance: 30.8
click at [521, 131] on div "Placement ID P305107 Vacancy ID V0181607 Last Updated [DATE] 09:05 - [PERSON_NA…" at bounding box center [690, 181] width 476 height 145
drag, startPoint x: 521, startPoint y: 131, endPoint x: 548, endPoint y: 129, distance: 27.1
click at [544, 129] on span "P305107" at bounding box center [537, 127] width 30 height 10
click at [559, 131] on div "Placement ID P305107 Vacancy ID V0181607 Last Updated [DATE] 09:05 - [PERSON_NA…" at bounding box center [690, 127] width 476 height 10
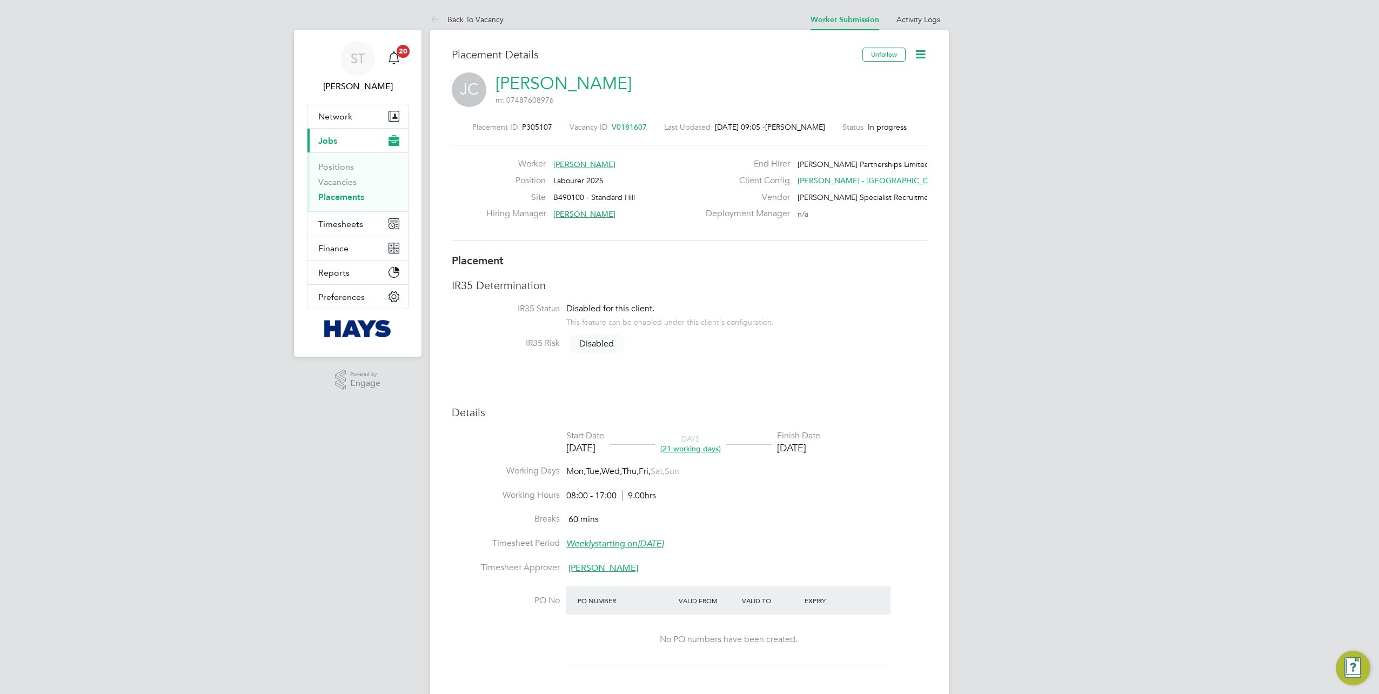
click at [546, 124] on span "P305107" at bounding box center [537, 127] width 30 height 10
drag, startPoint x: 548, startPoint y: 124, endPoint x: 523, endPoint y: 126, distance: 25.5
click at [523, 126] on div "Placement ID P305107 Vacancy ID V0181607 Last Updated [DATE] 09:05 - [PERSON_NA…" at bounding box center [690, 127] width 476 height 10
copy span "305107"
click at [529, 79] on link "[PERSON_NAME]" at bounding box center [564, 83] width 136 height 21
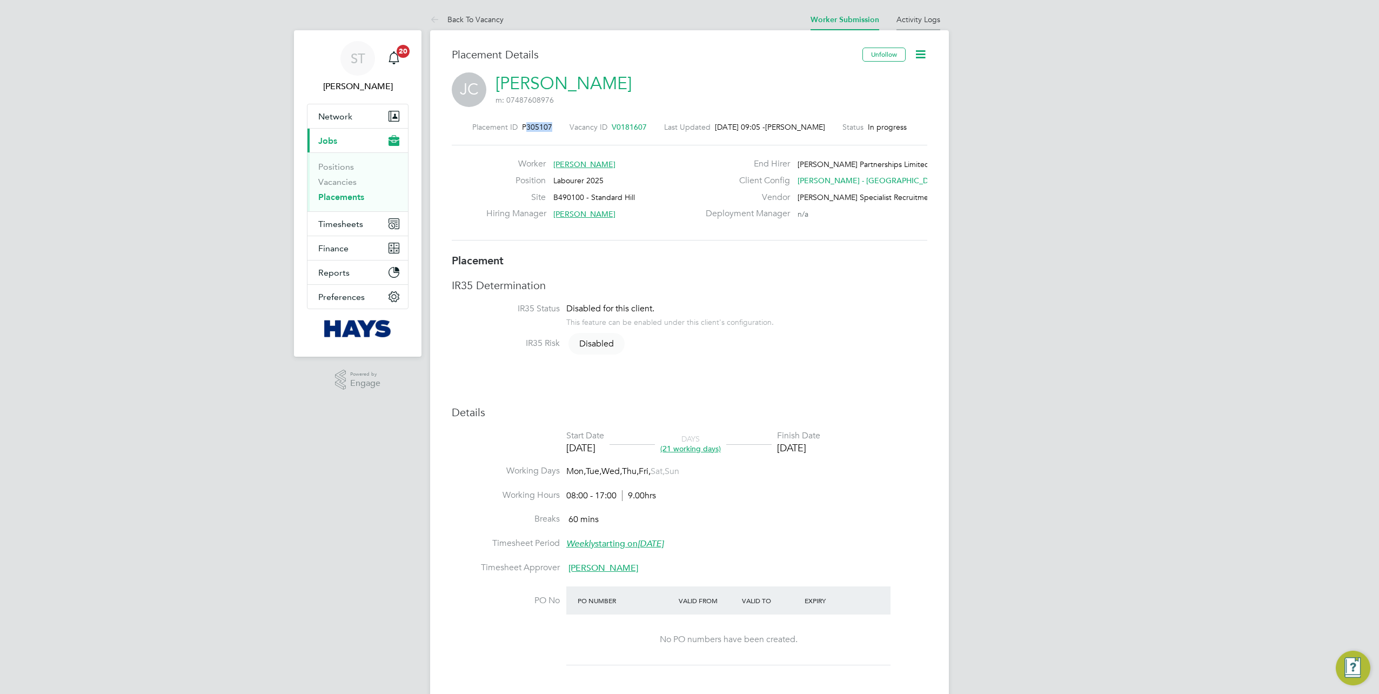
click at [903, 18] on link "Activity Logs" at bounding box center [919, 20] width 44 height 10
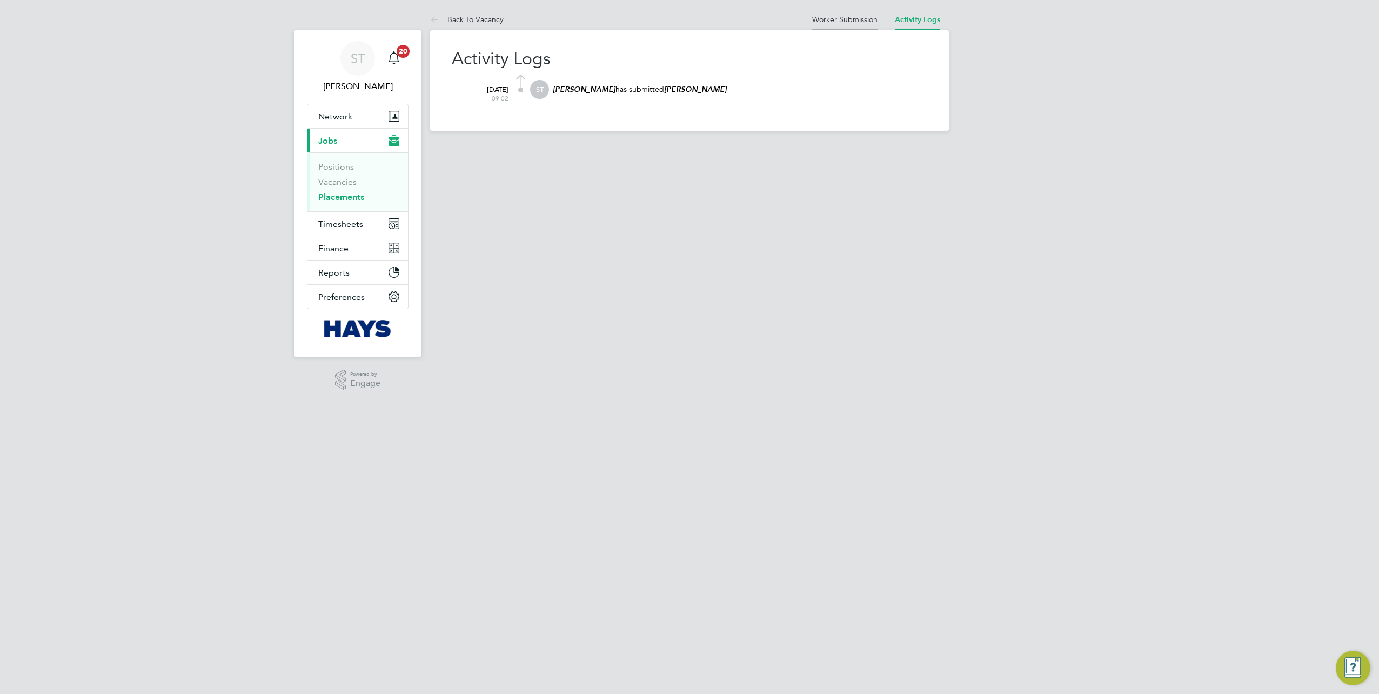
click at [854, 15] on link "Worker Submission" at bounding box center [844, 20] width 65 height 10
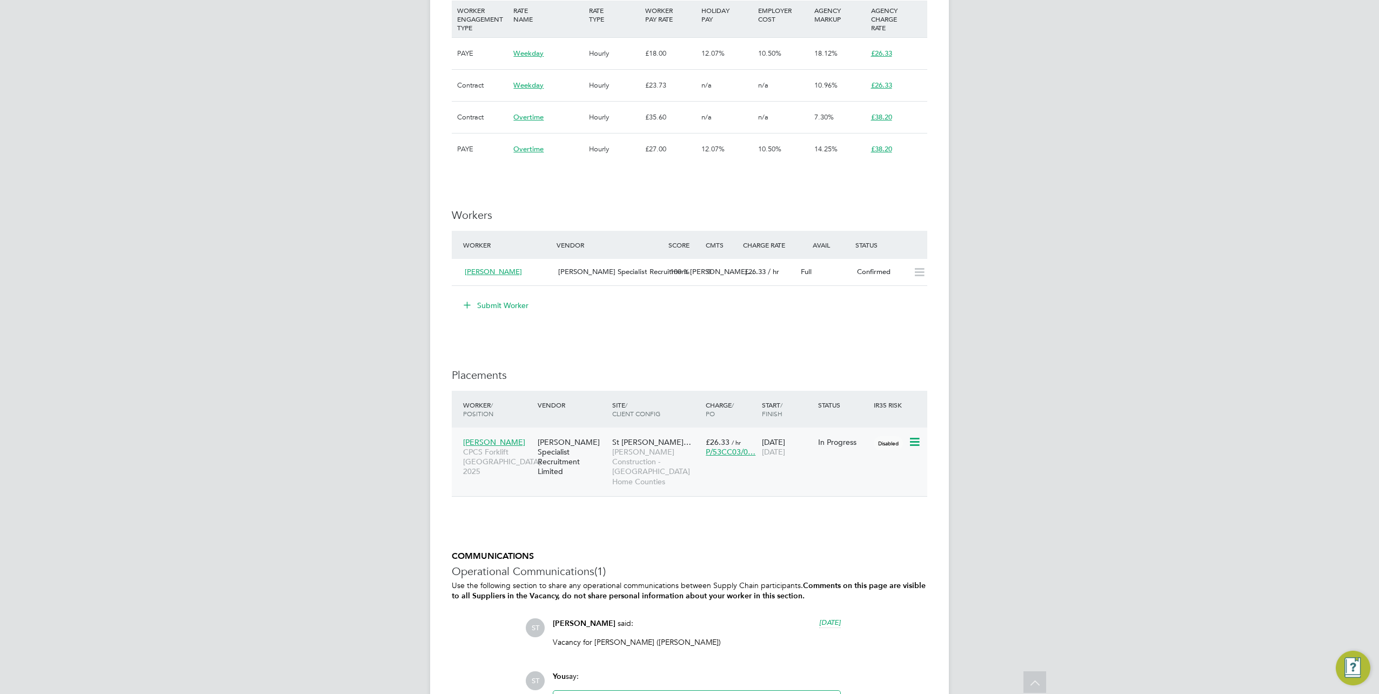
click at [486, 440] on span "[PERSON_NAME]" at bounding box center [494, 442] width 62 height 10
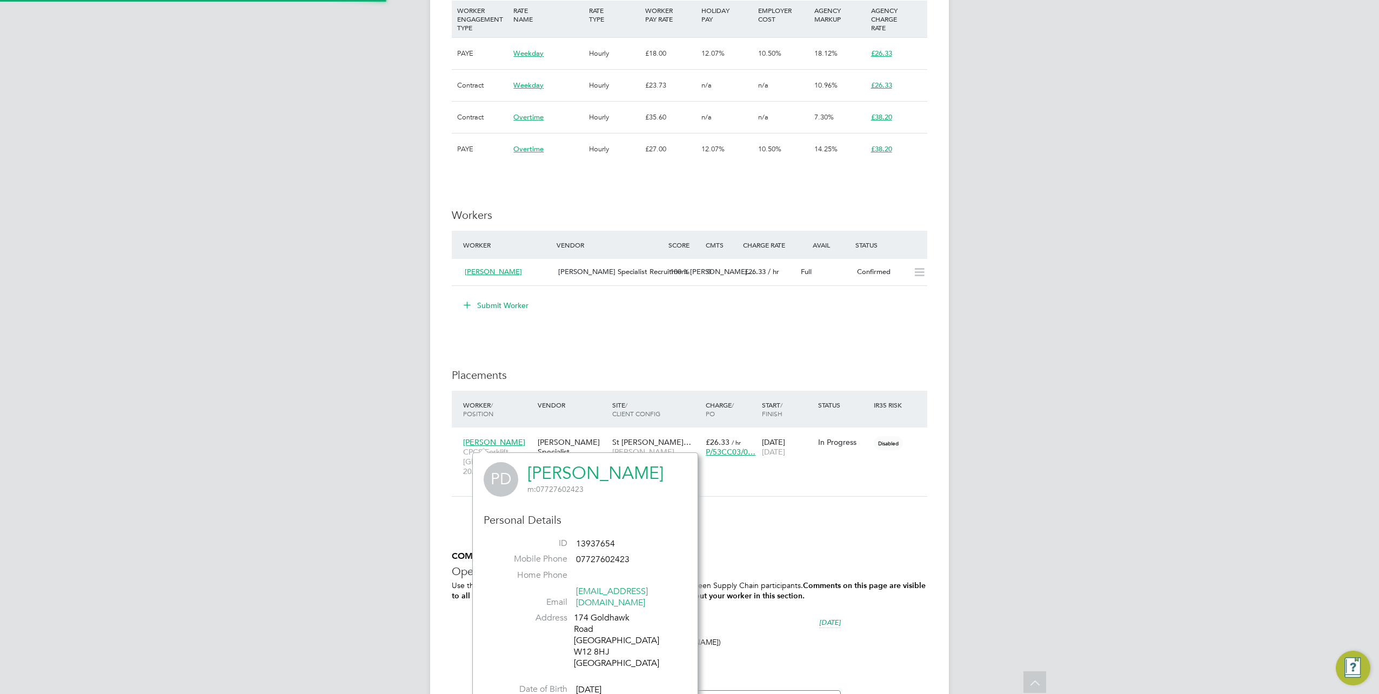
scroll to position [283, 225]
click at [595, 467] on link "[PERSON_NAME]" at bounding box center [596, 473] width 136 height 21
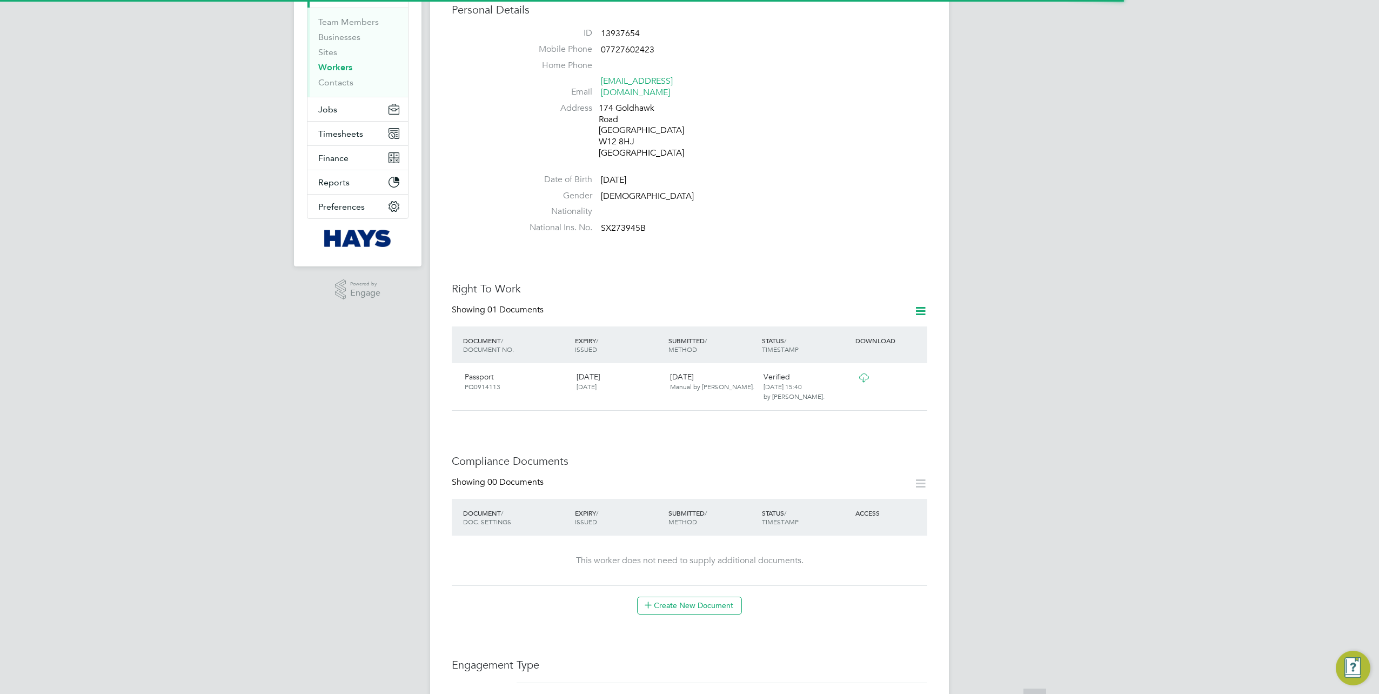
scroll to position [216, 0]
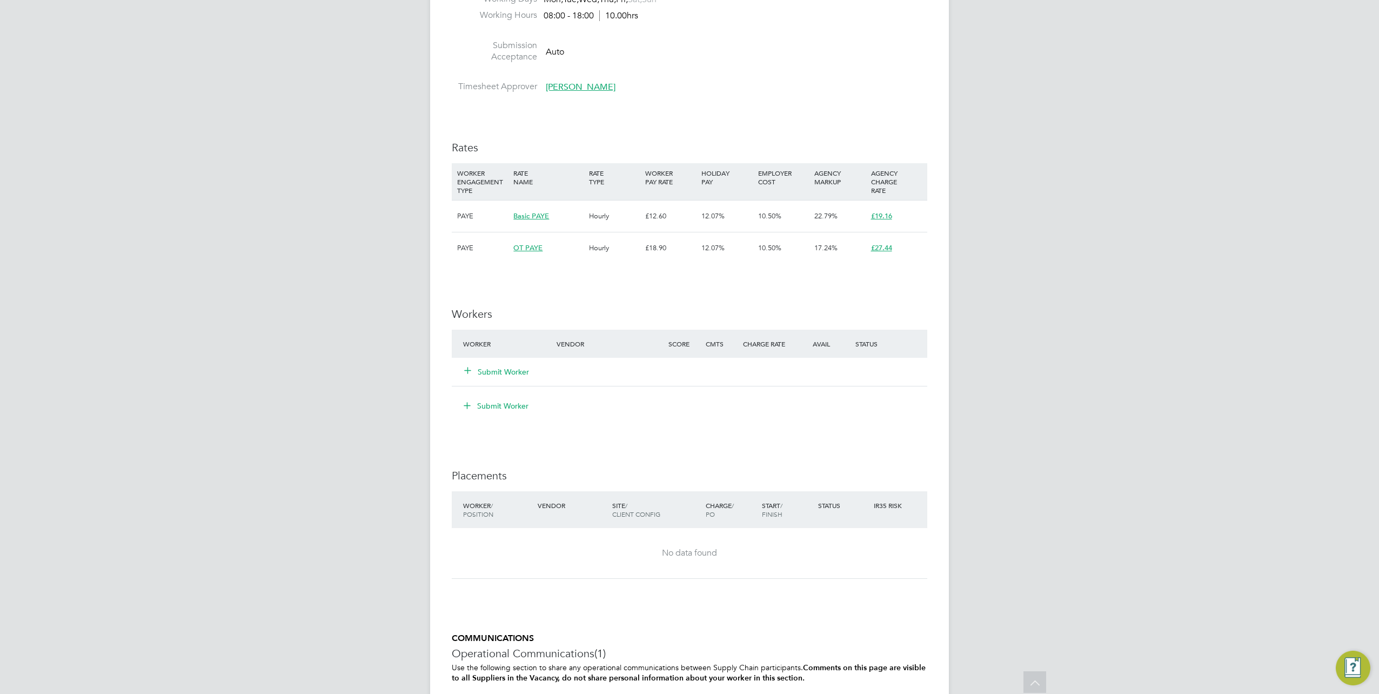
scroll to position [649, 0]
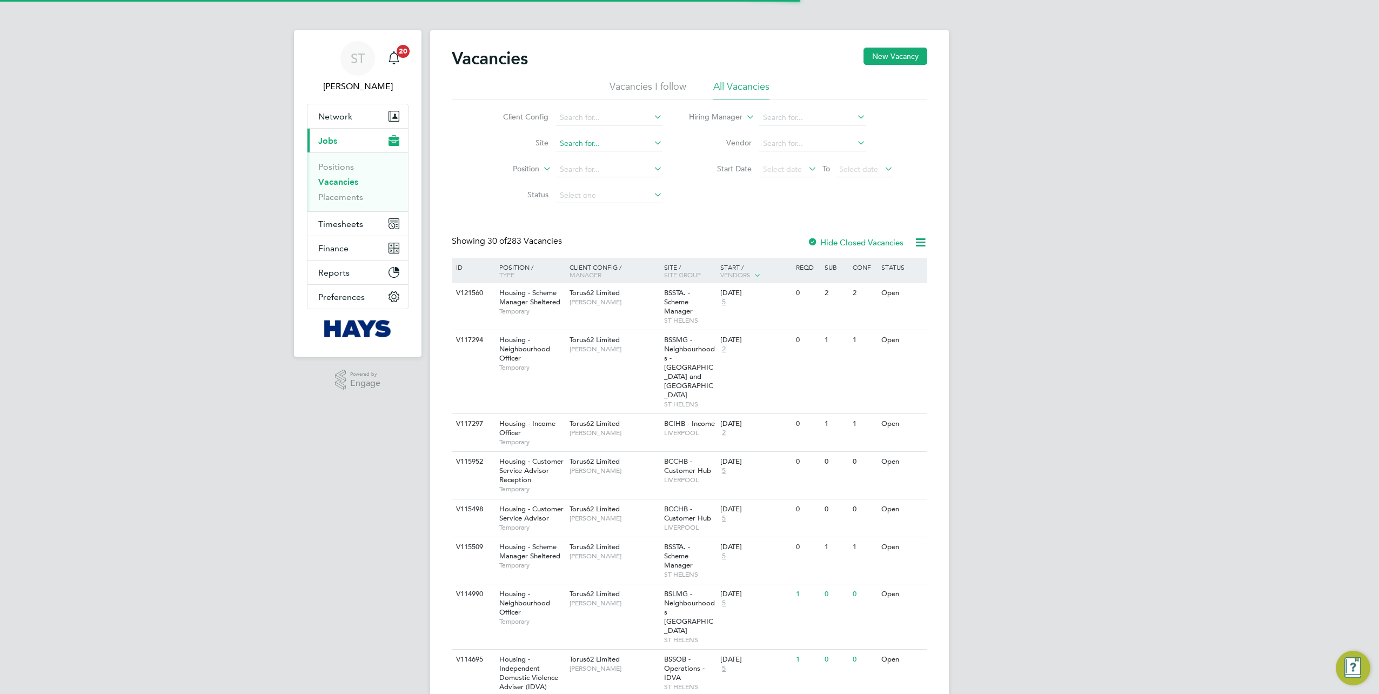
click at [578, 143] on input at bounding box center [609, 143] width 106 height 15
paste input "54CC02"
click at [595, 159] on li "[STREET_ADDRESS][PERSON_NAME] ( 54CC02 )" at bounding box center [644, 158] width 176 height 15
type input "[STREET_ADDRESS][PERSON_NAME] (54CC02)"
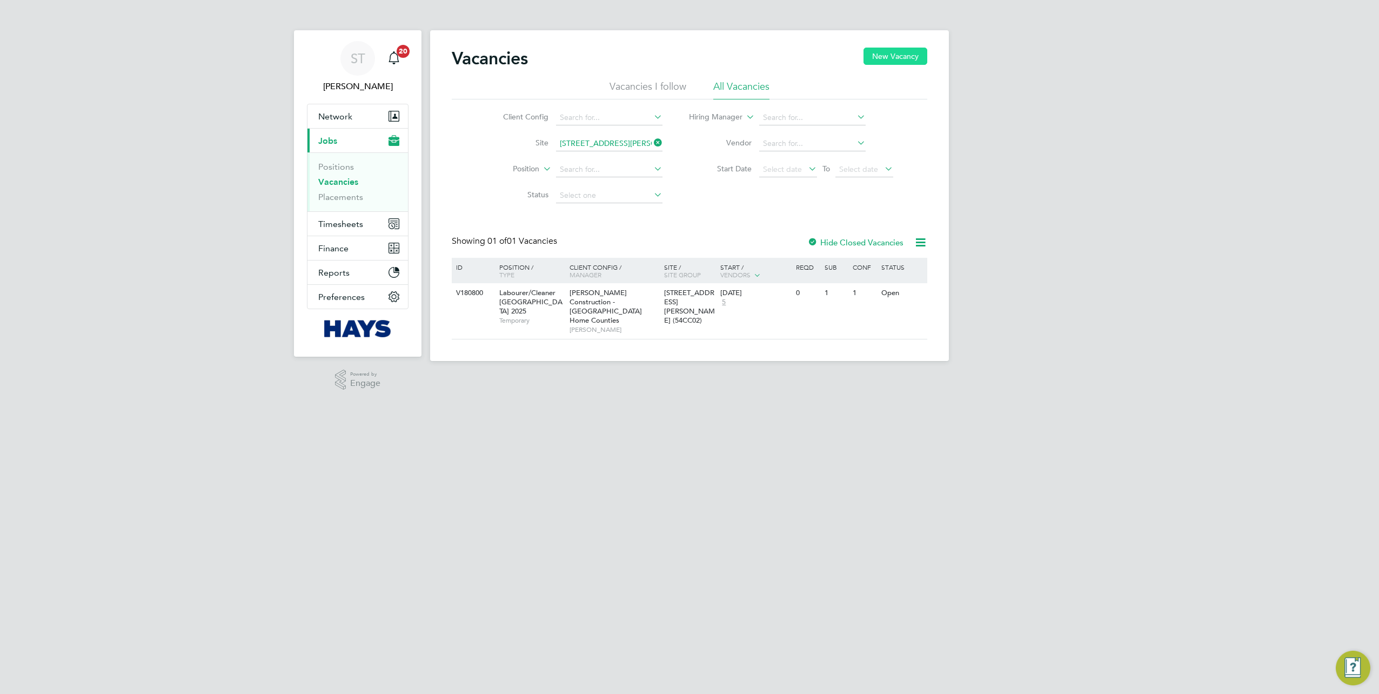
click at [891, 61] on button "New Vacancy" at bounding box center [896, 56] width 64 height 17
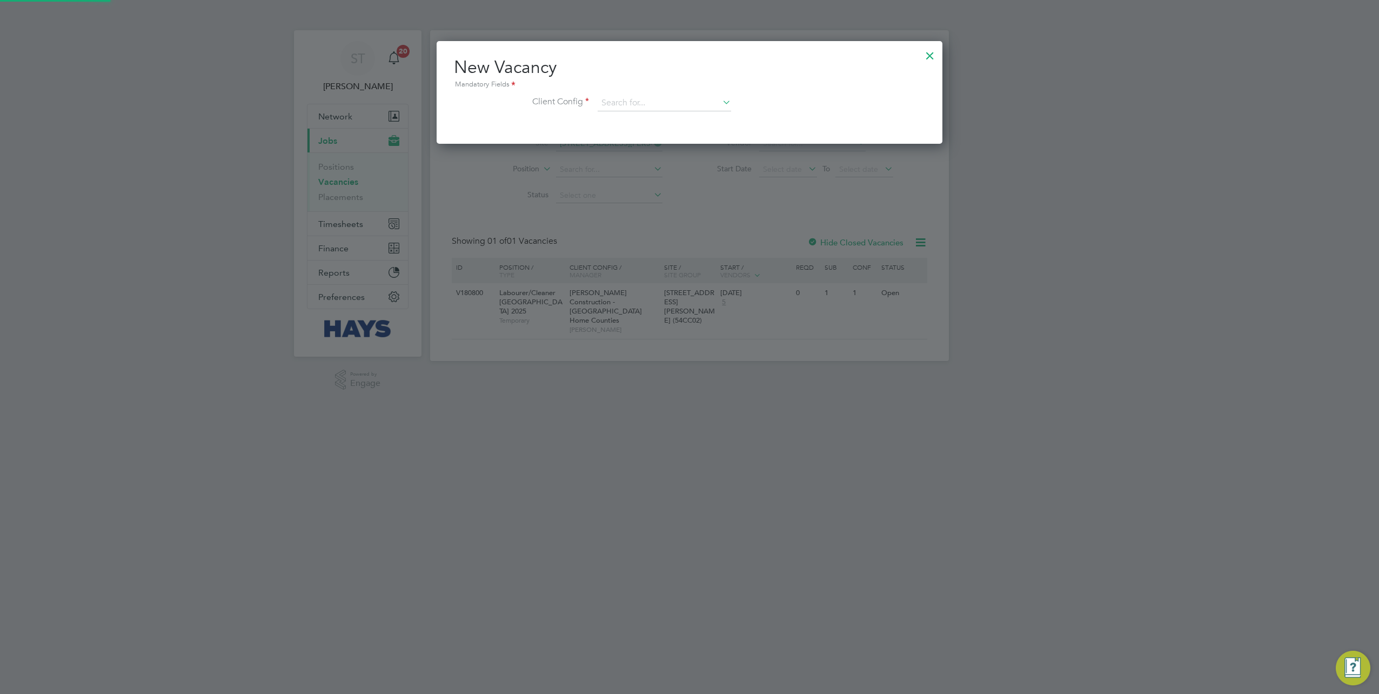
scroll to position [102, 506]
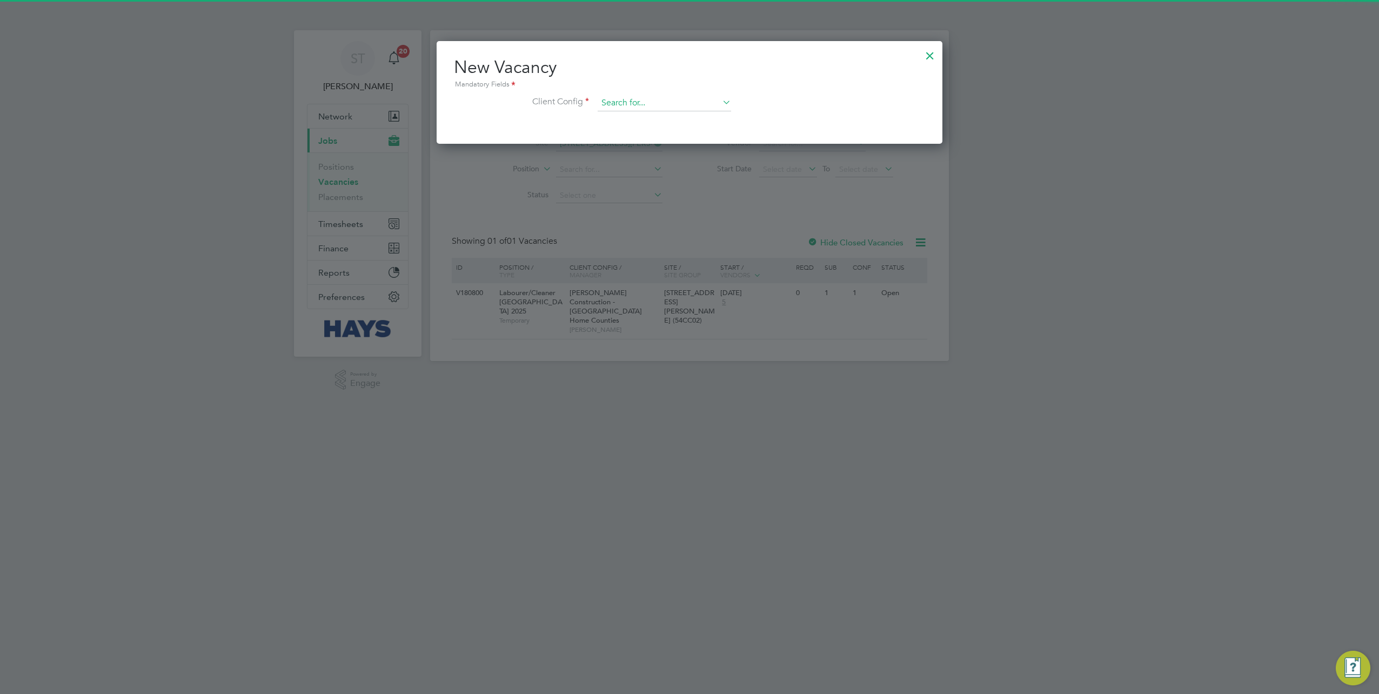
click at [620, 106] on input at bounding box center [665, 103] width 134 height 16
click at [631, 134] on li "Morgan Sindall Construction - London Home Counties" at bounding box center [724, 132] width 253 height 15
type input "Morgan Sindall Construction - London Home Counties"
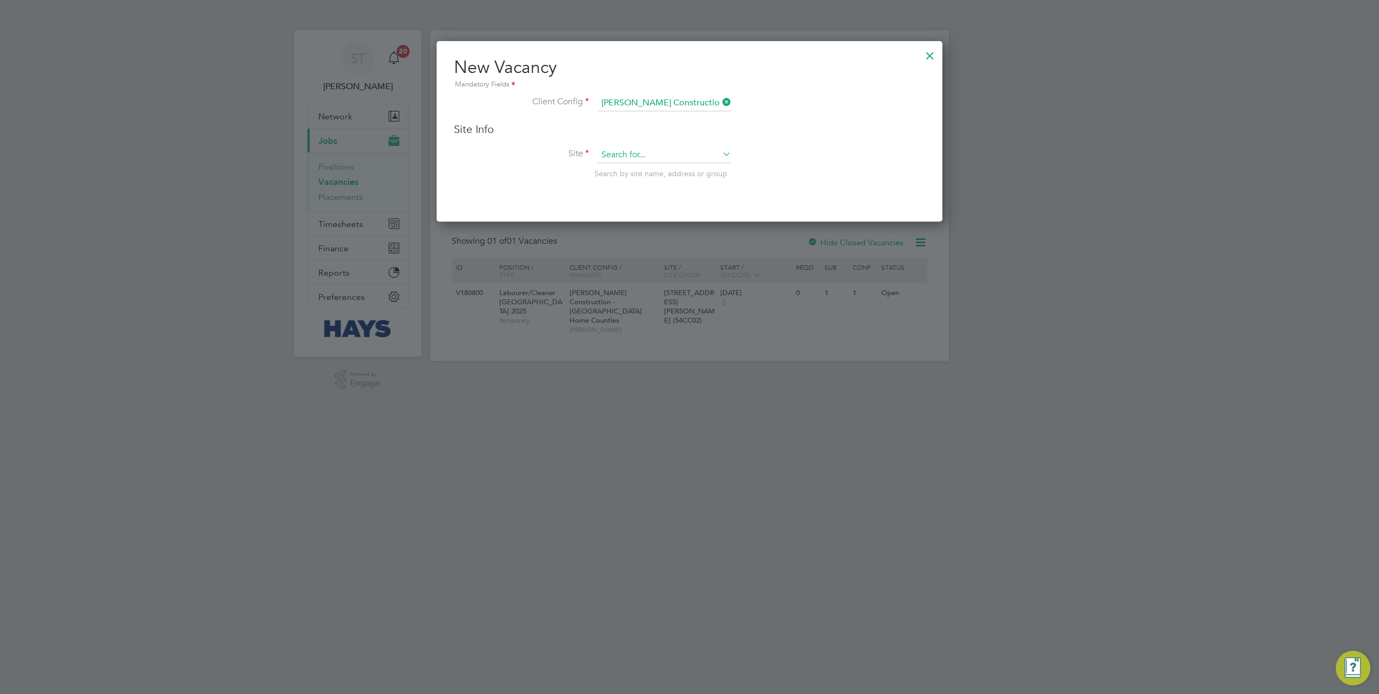
click at [620, 151] on input at bounding box center [665, 155] width 134 height 16
paste input "54CC02"
click at [628, 170] on li "4 Brandon Road ( 54CC02 )" at bounding box center [686, 169] width 176 height 15
type input "4 Brandon Road (54CC02)"
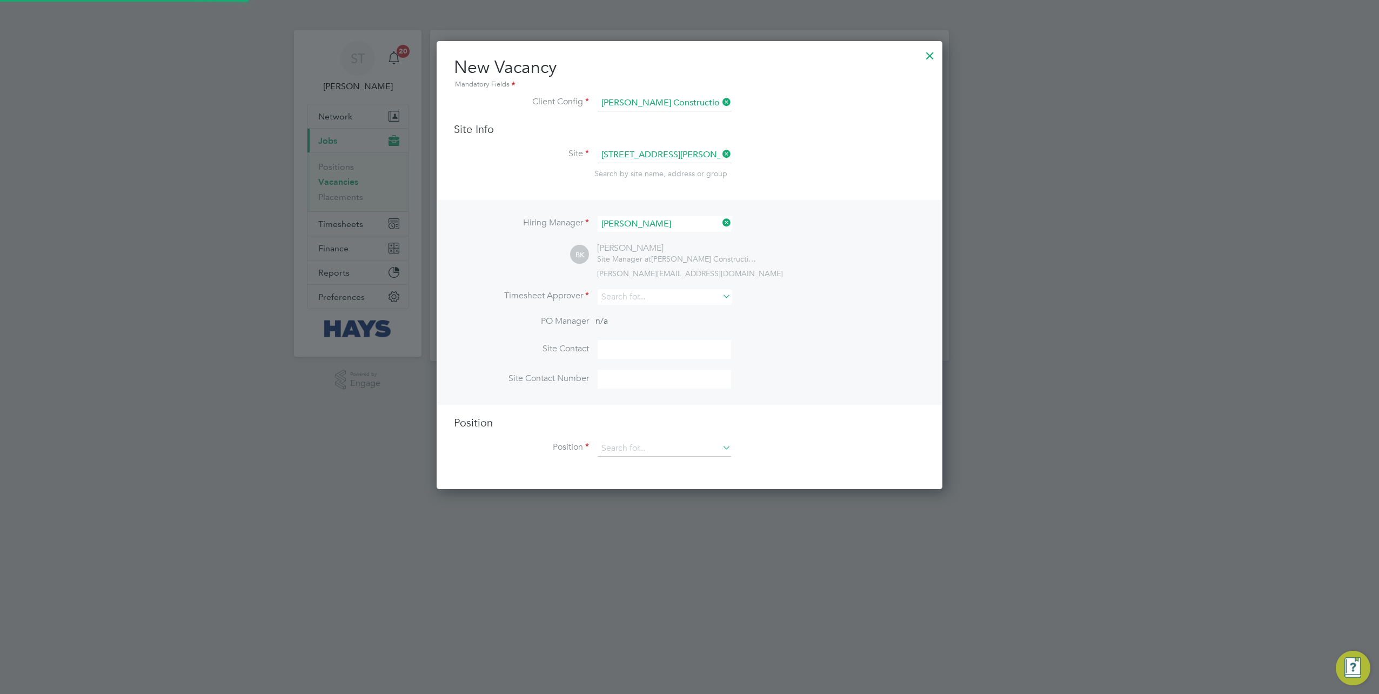
scroll to position [446, 506]
click at [624, 299] on input at bounding box center [665, 297] width 134 height 16
click at [633, 312] on li "Beth Keswick" at bounding box center [679, 311] width 163 height 15
type input "Beth Keswick"
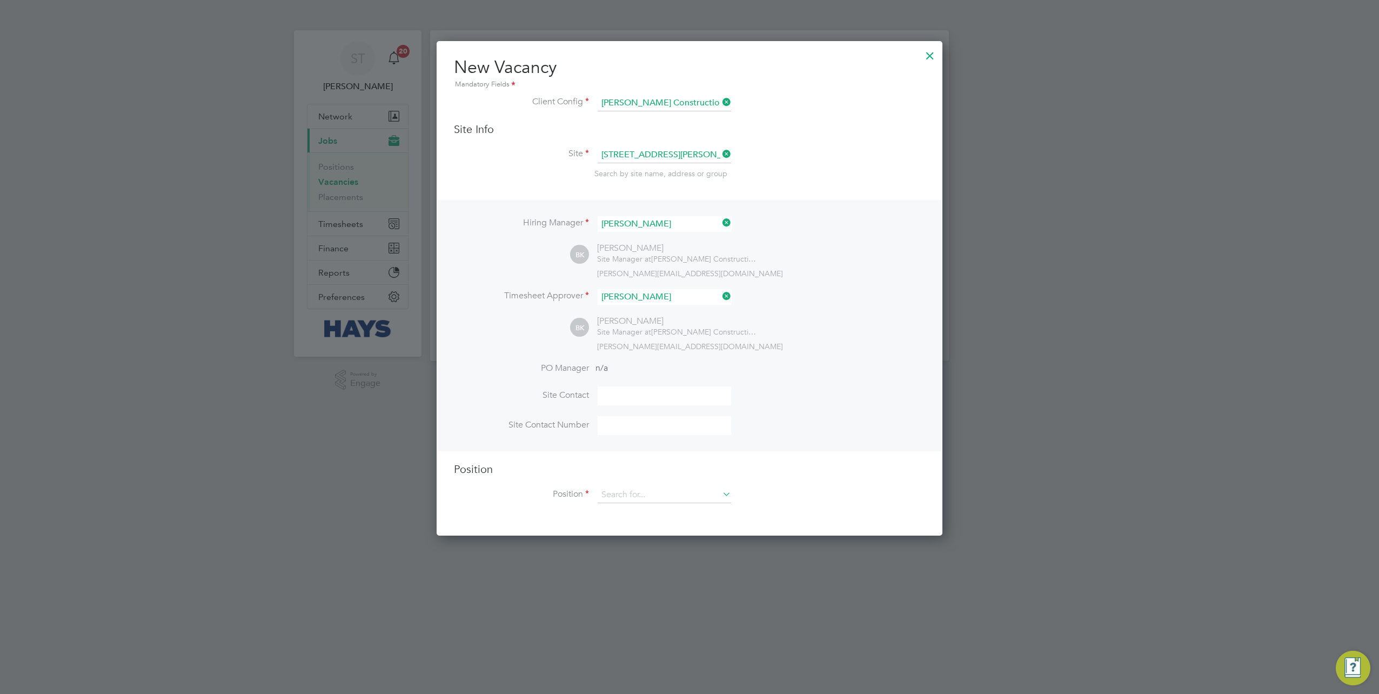
click at [617, 485] on div "Position Position" at bounding box center [689, 488] width 471 height 52
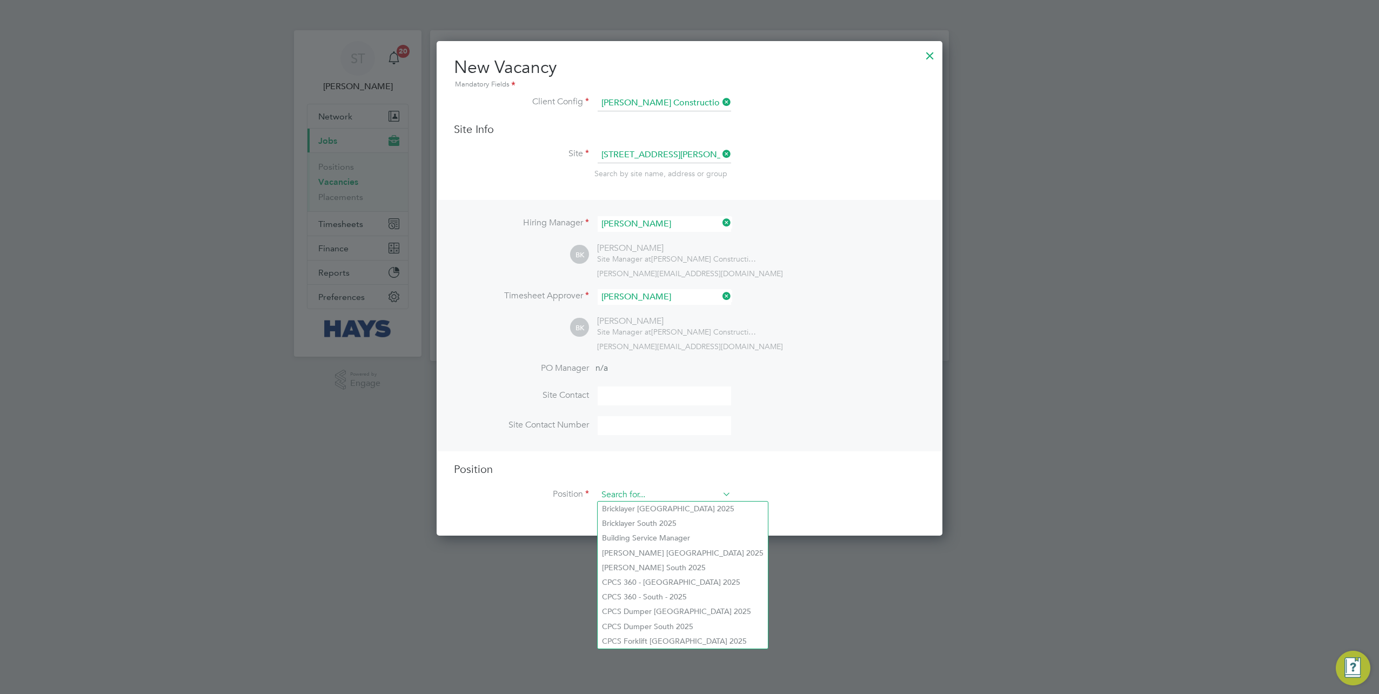
click at [616, 489] on input at bounding box center [665, 495] width 134 height 16
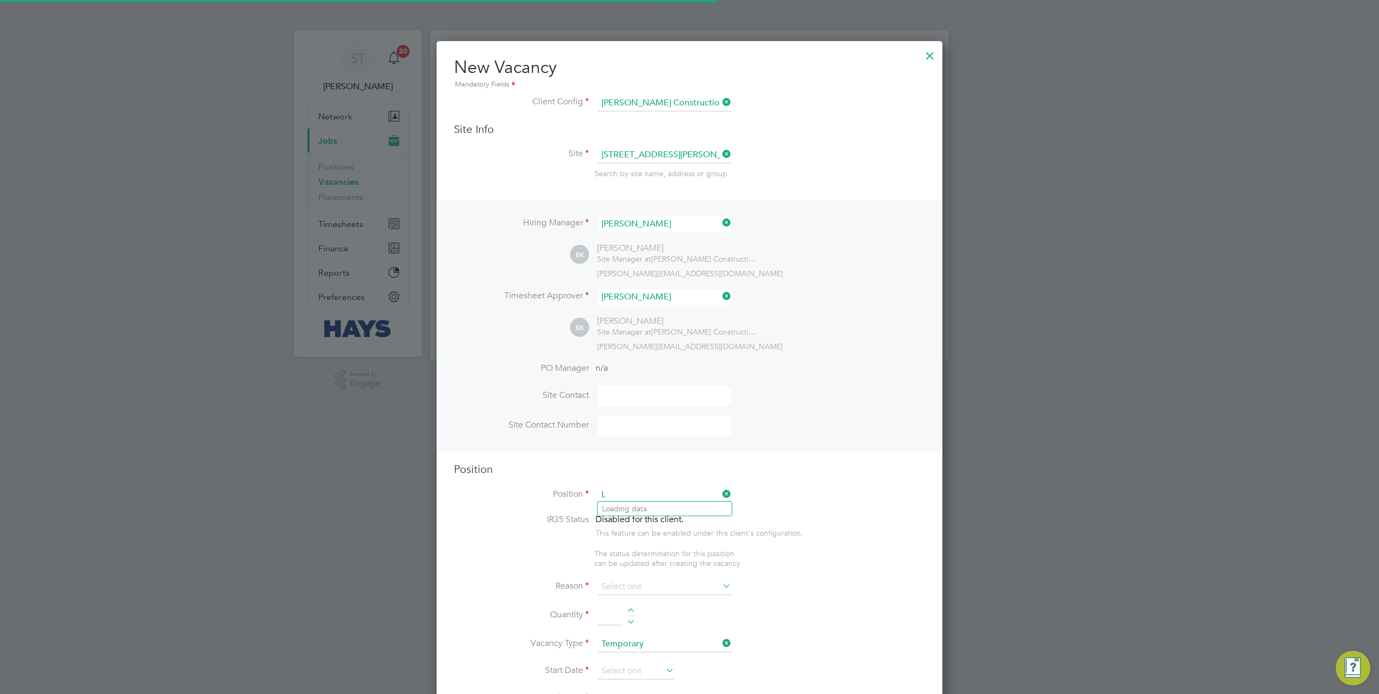
scroll to position [1522, 506]
click at [650, 523] on li "Lab ourer/Cleaner London 2025" at bounding box center [682, 523] width 169 height 15
type input "Labourer/Cleaner London 2025"
click at [642, 585] on input at bounding box center [665, 587] width 134 height 16
click at [640, 626] on li "Extra Work" at bounding box center [665, 629] width 134 height 14
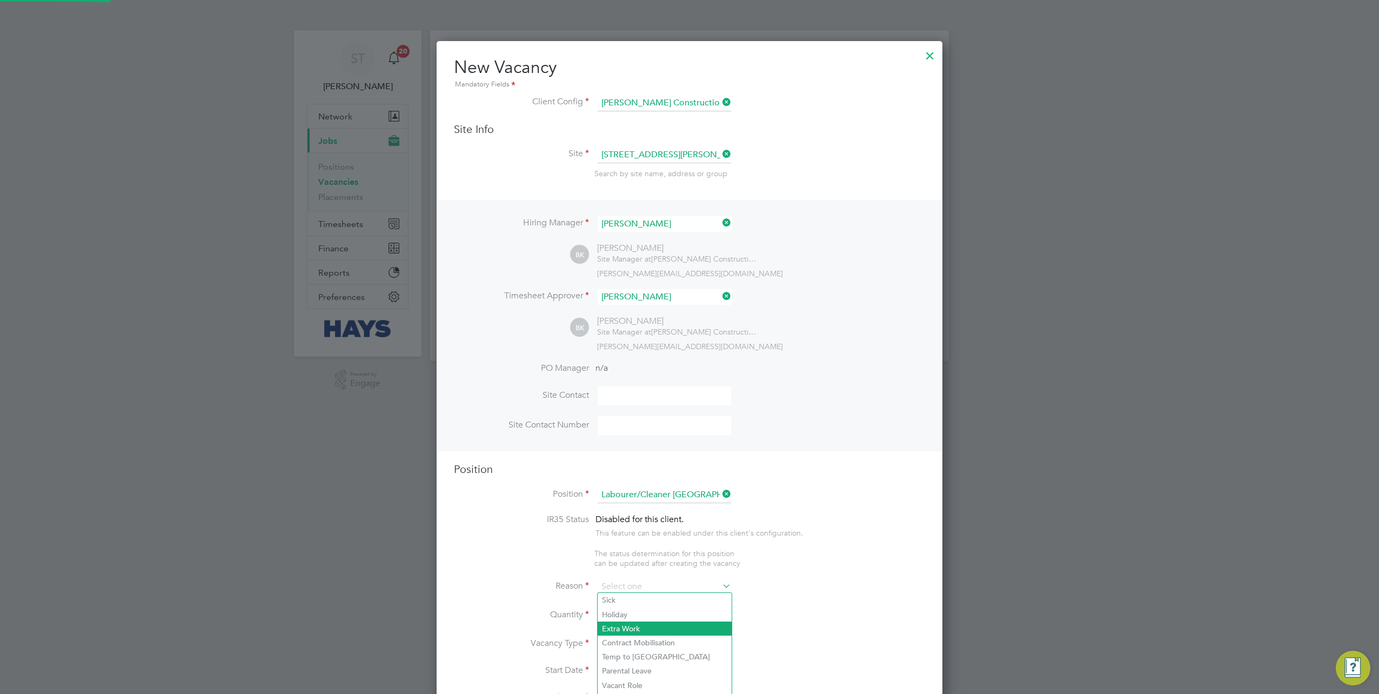
type input "Extra Work"
click at [614, 612] on input at bounding box center [610, 615] width 25 height 19
type input "q"
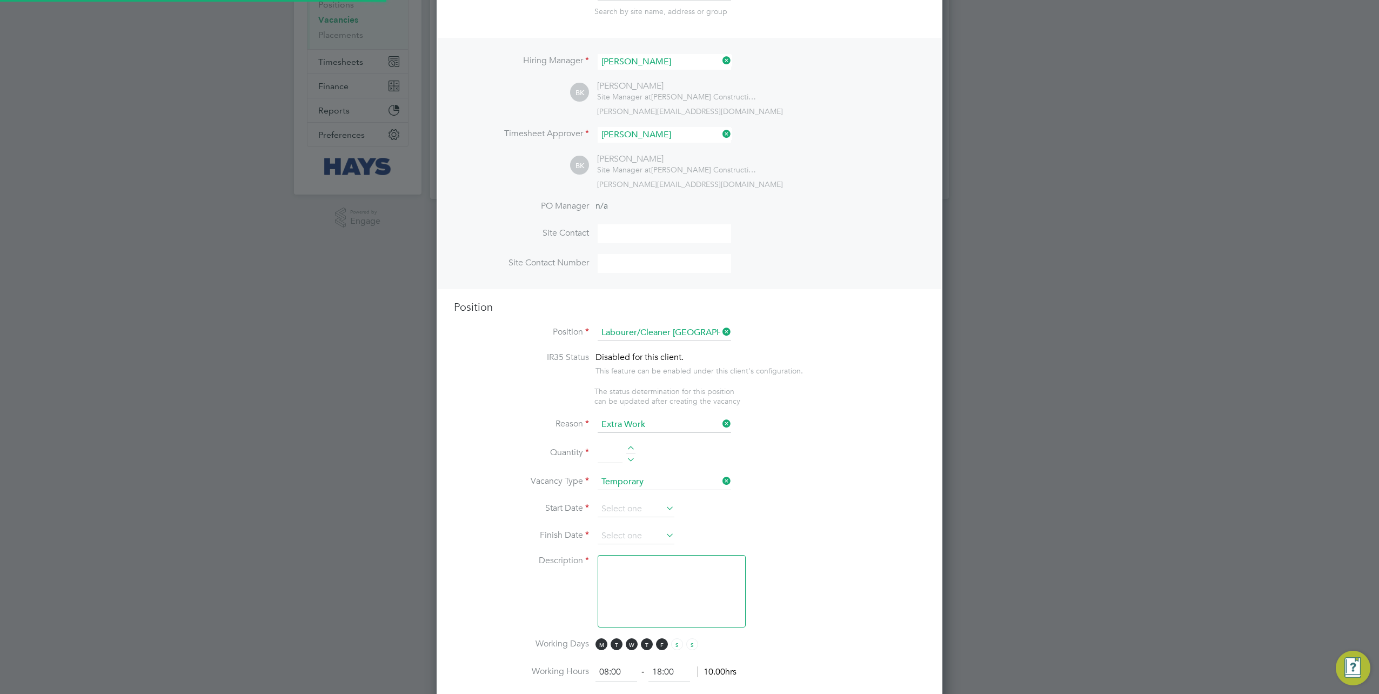
type input "1"
type textarea "Attend to site amenities, toilets, offices, drying rooms, canteen etc. Occasion…"
type input "1"
click at [621, 503] on input at bounding box center [636, 509] width 77 height 16
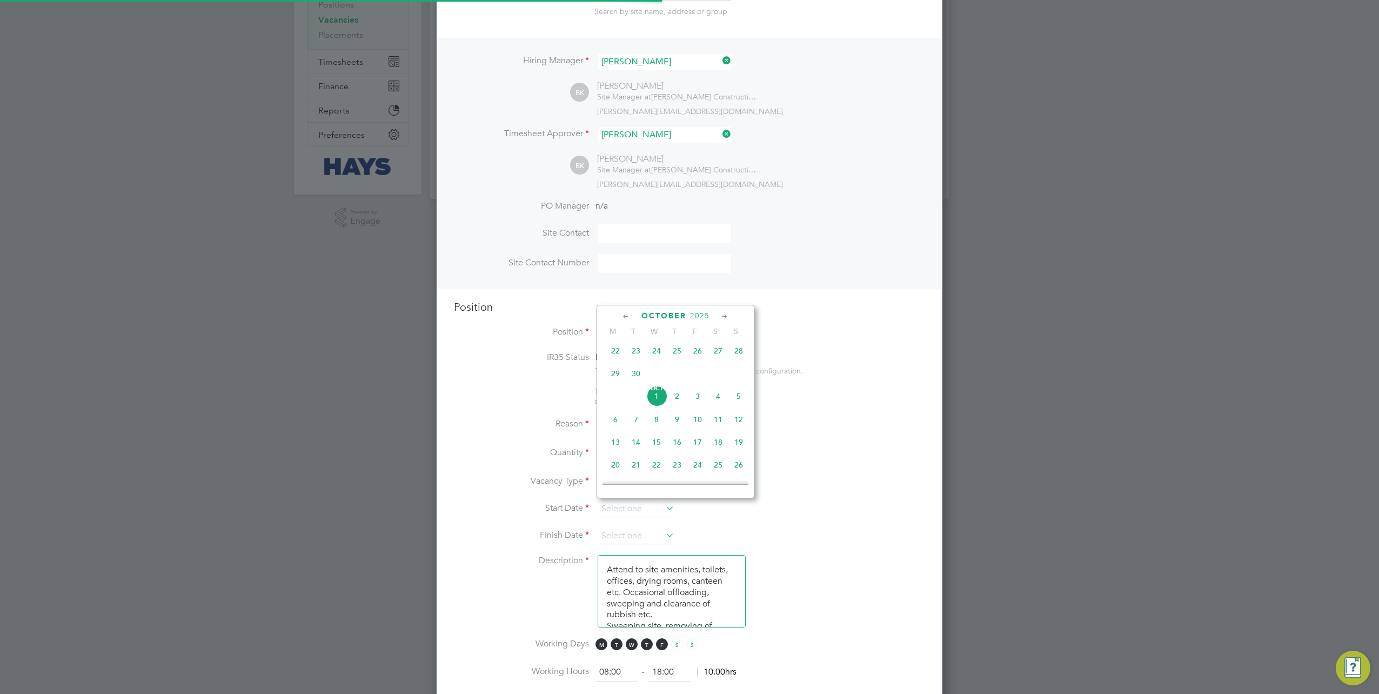
scroll to position [32, 56]
click at [654, 406] on span "Oct 1" at bounding box center [656, 396] width 21 height 21
type input "[DATE]"
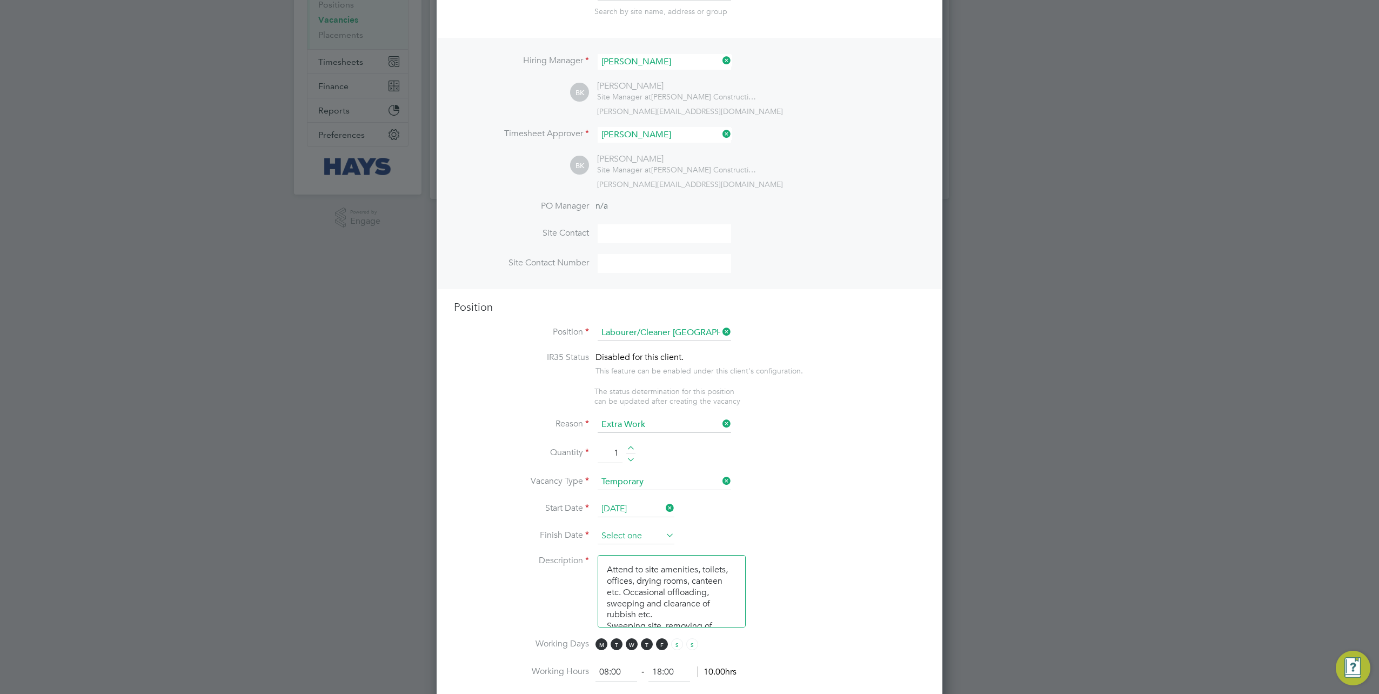
click at [630, 528] on input at bounding box center [636, 536] width 77 height 16
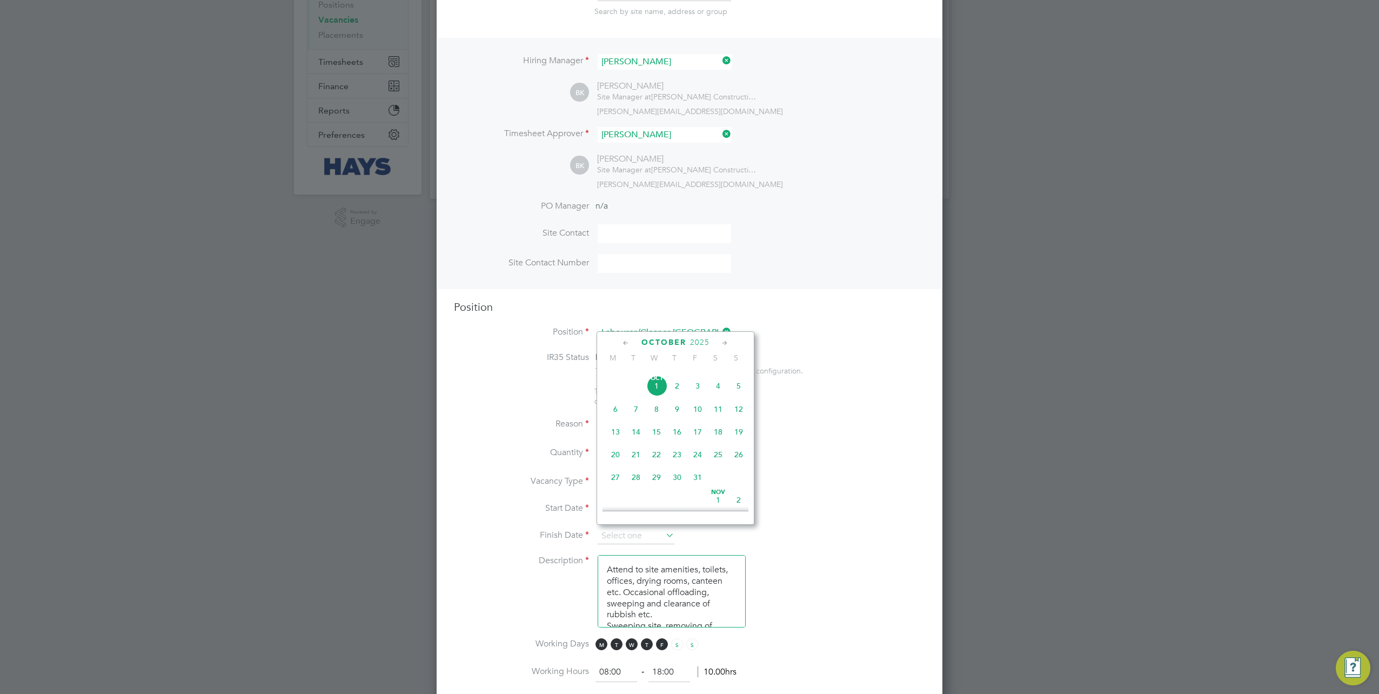
scroll to position [356, 0]
click at [657, 469] on span "29" at bounding box center [656, 460] width 21 height 21
type input "[DATE]"
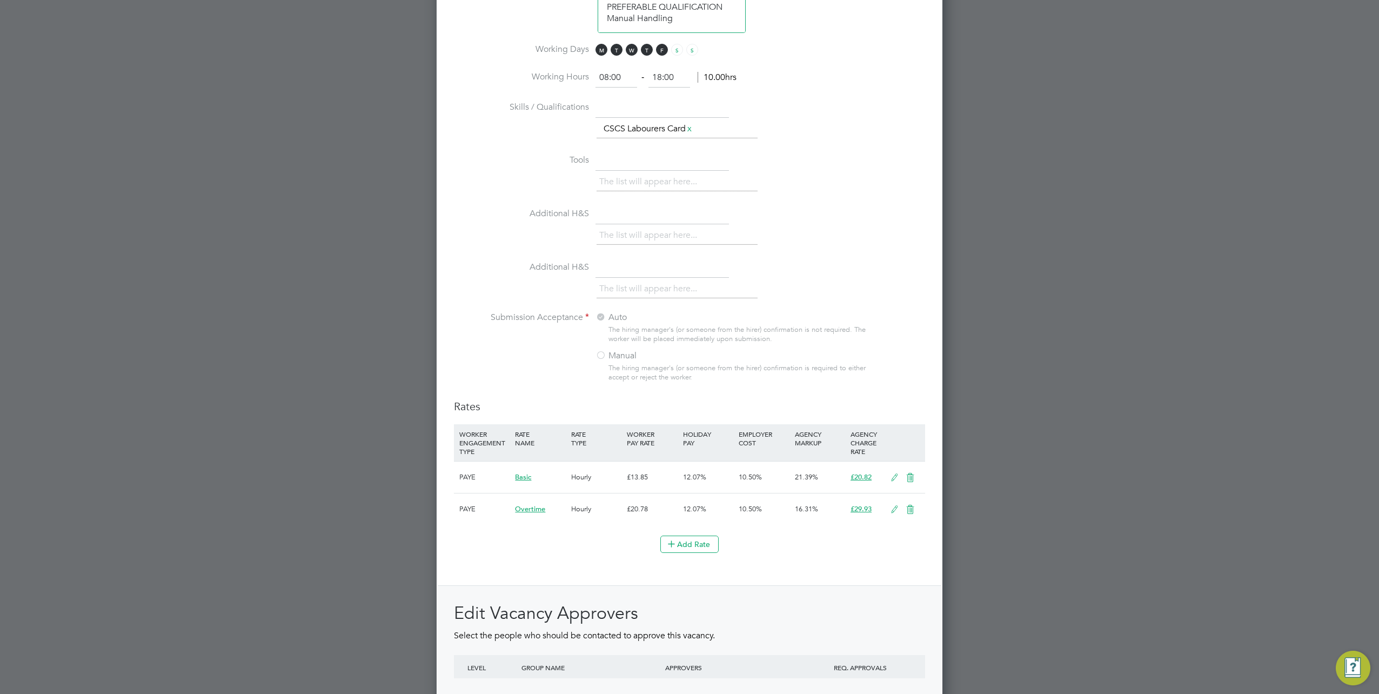
scroll to position [882, 0]
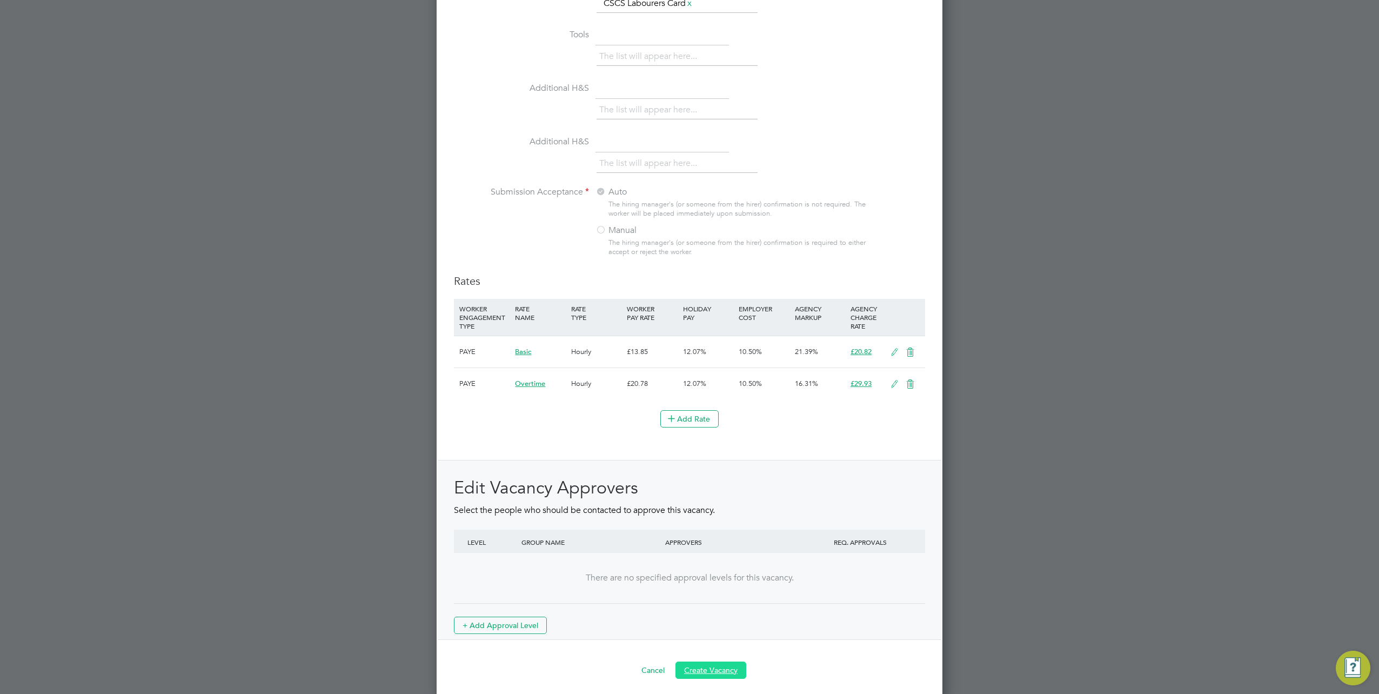
click at [721, 662] on button "Create Vacancy" at bounding box center [711, 670] width 71 height 17
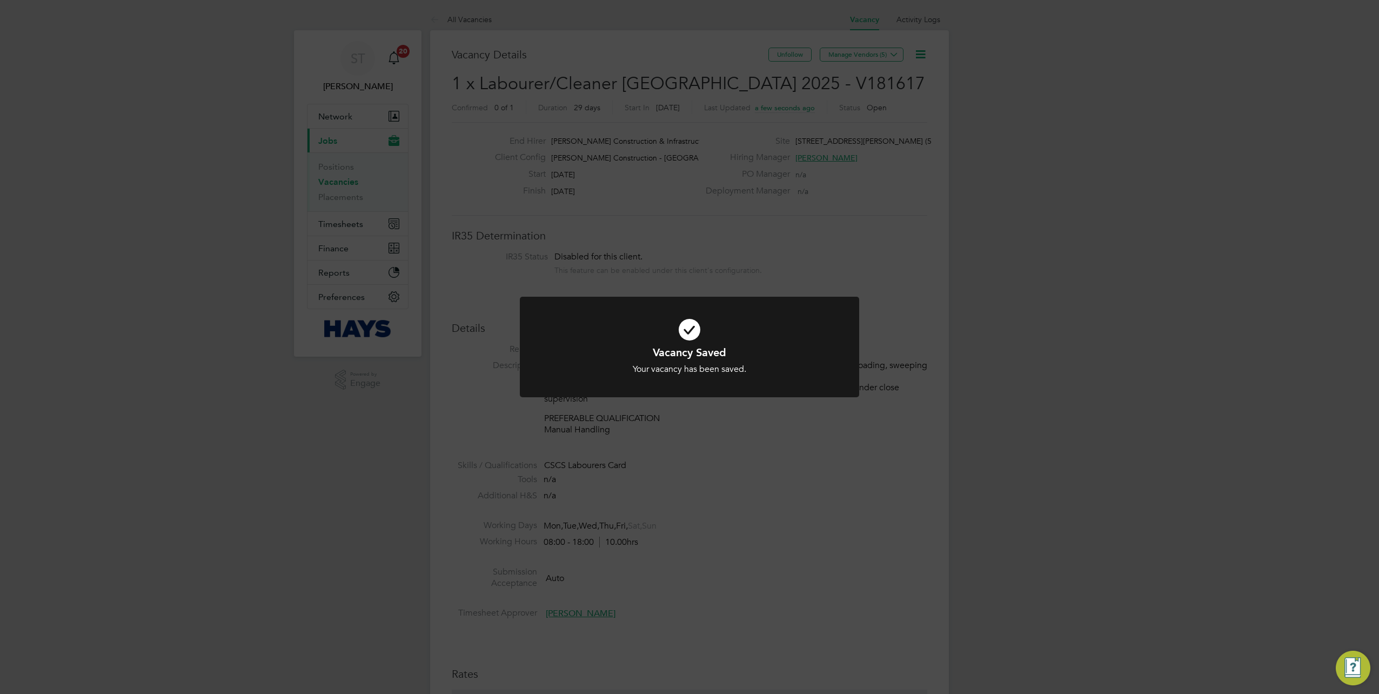
click at [631, 223] on div "Vacancy Saved Your vacancy has been saved. Cancel Okay" at bounding box center [689, 347] width 1379 height 694
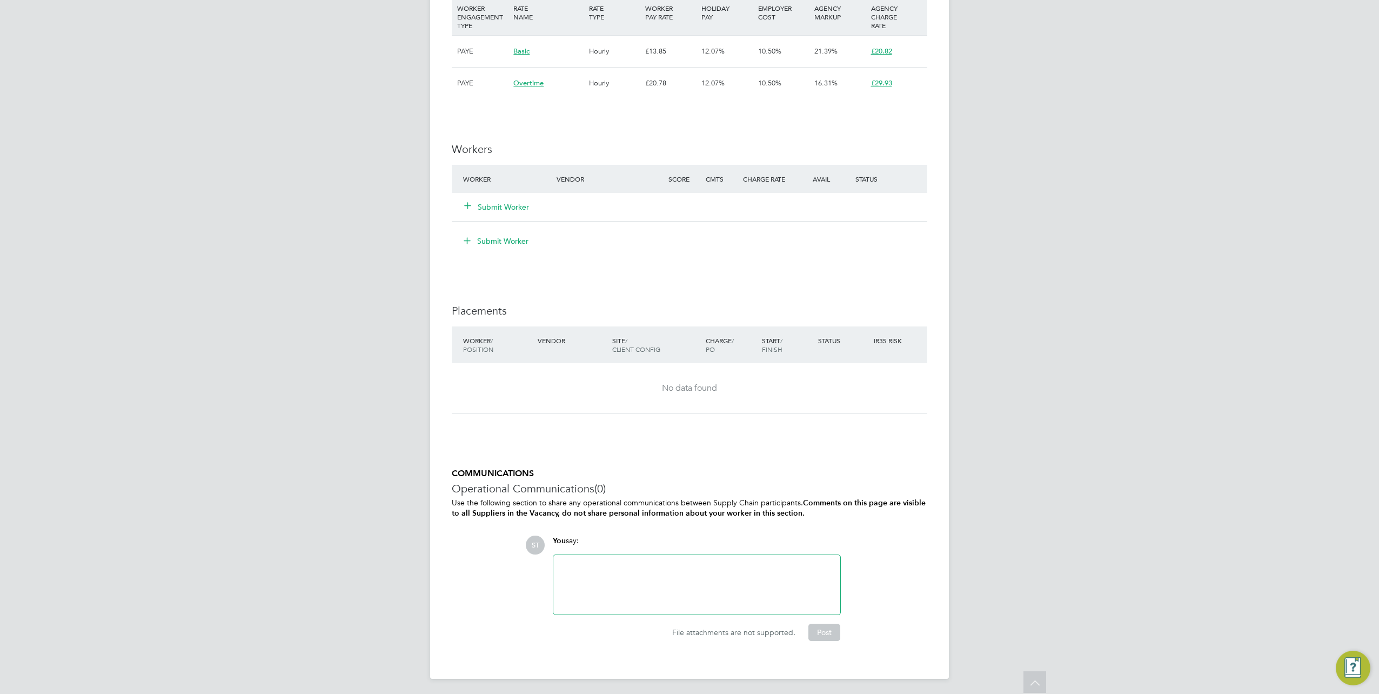
click at [608, 568] on div at bounding box center [697, 585] width 274 height 46
click at [814, 630] on button "Post" at bounding box center [825, 632] width 32 height 17
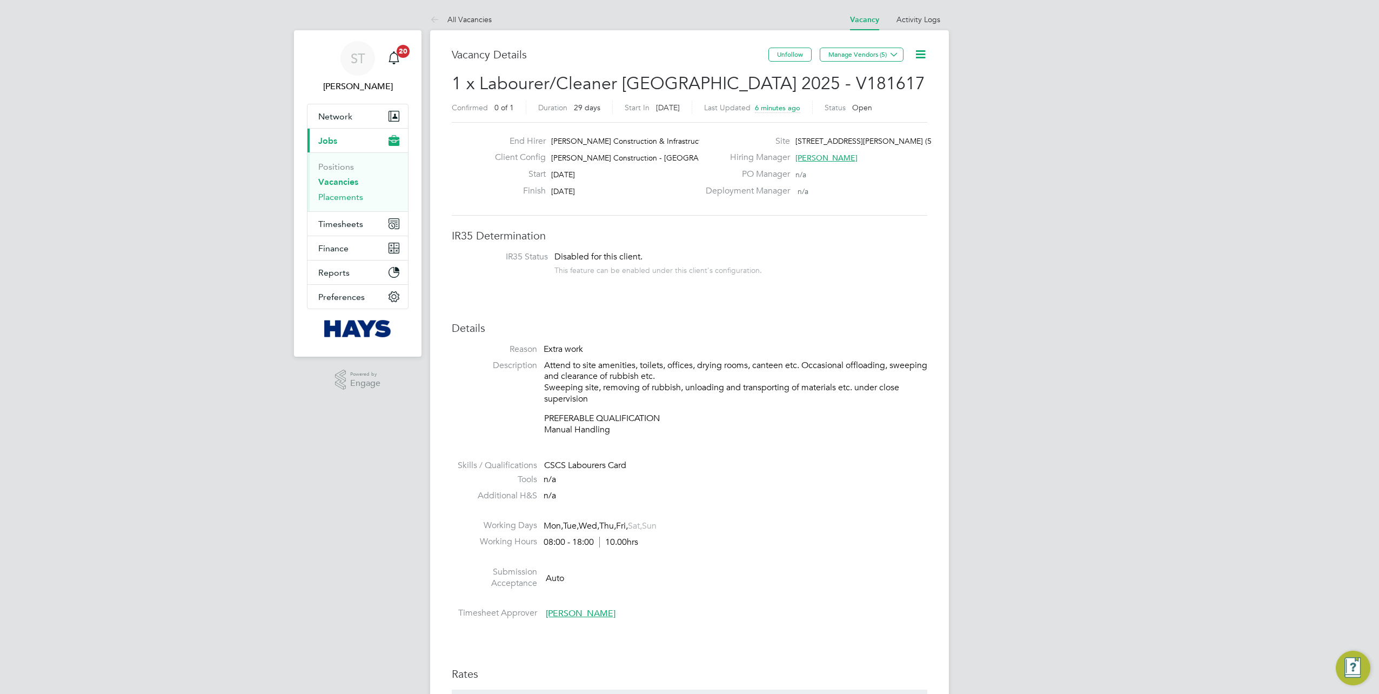
click at [330, 192] on link "Placements" at bounding box center [340, 197] width 45 height 10
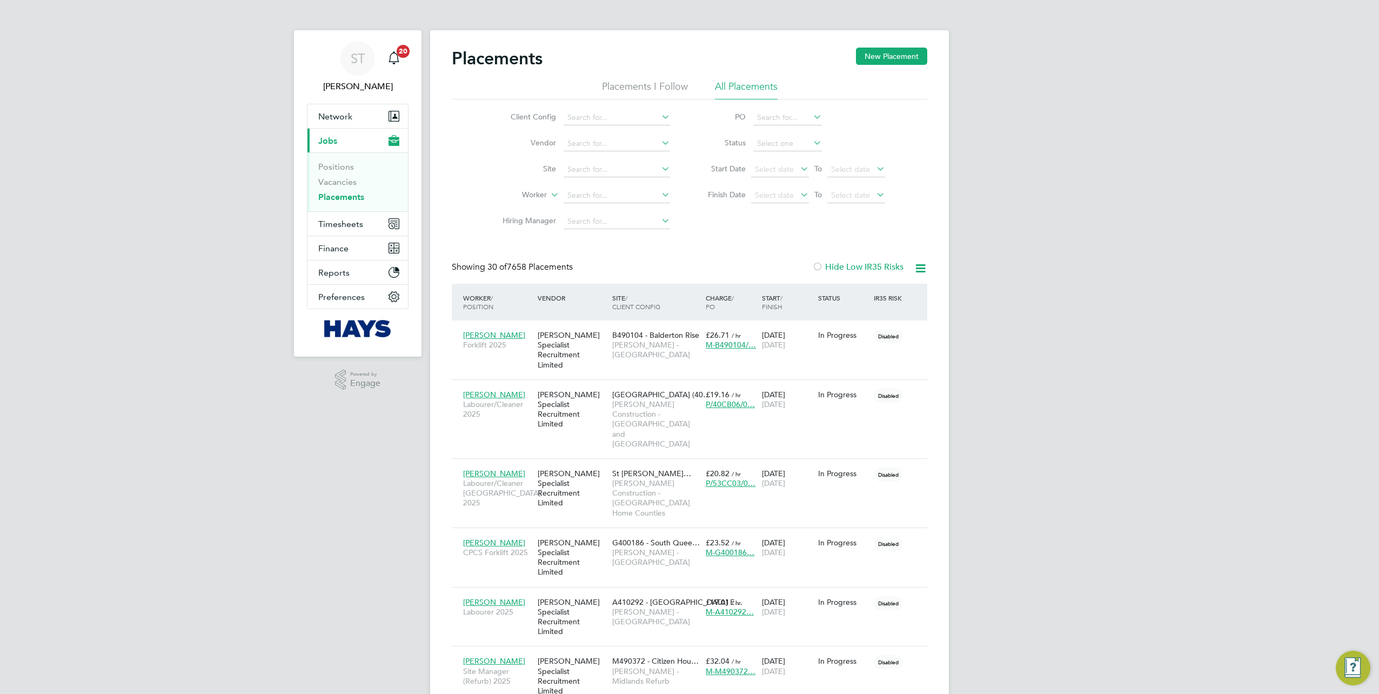
scroll to position [41, 75]
click at [579, 193] on input at bounding box center [617, 195] width 106 height 15
click at [633, 211] on b "Marty" at bounding box center [664, 209] width 63 height 9
type input "Scott Martyn"
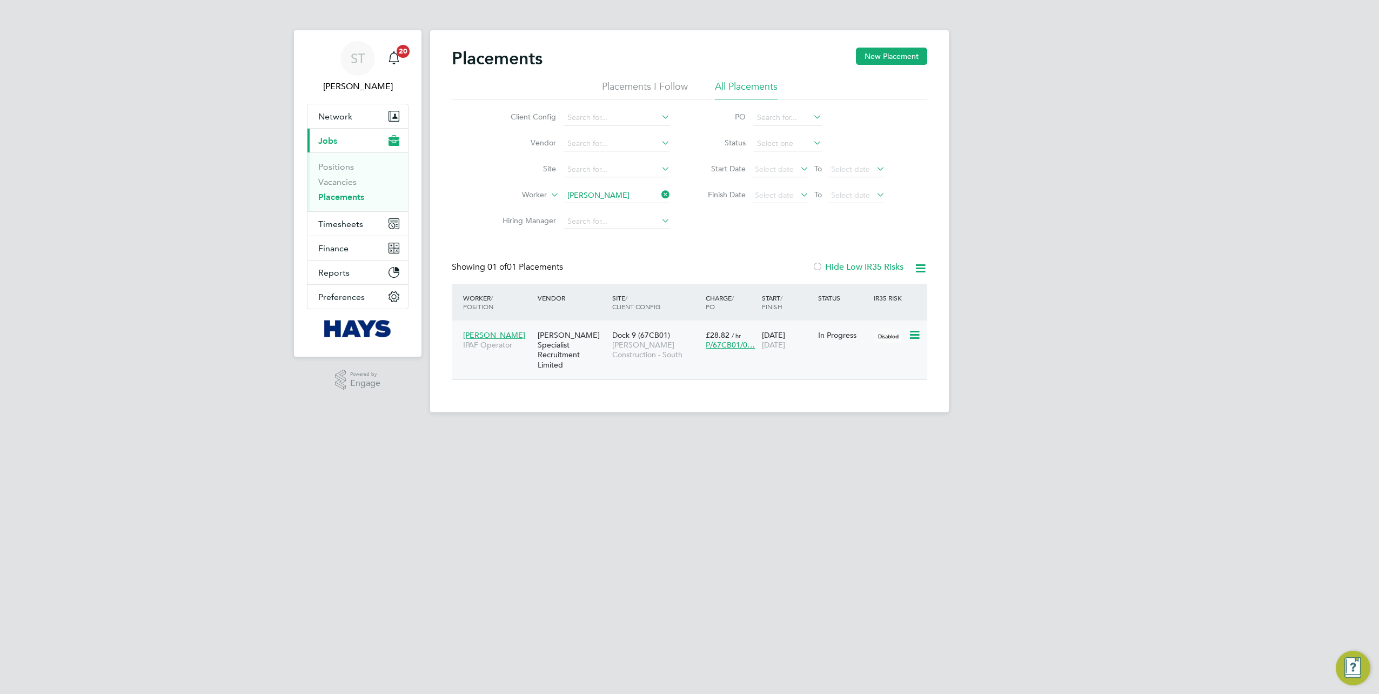
click at [535, 343] on div "Scott Martyn IPAF Operator" at bounding box center [498, 340] width 75 height 30
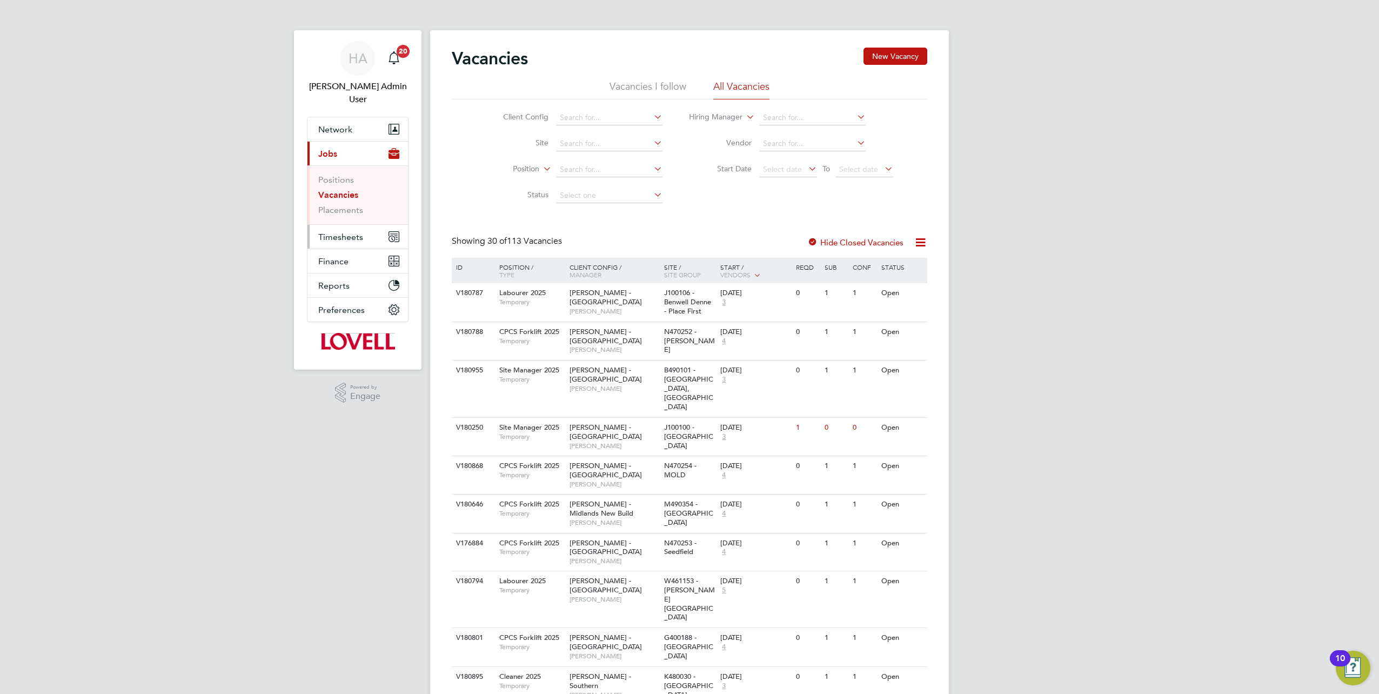
click at [350, 232] on span "Timesheets" at bounding box center [340, 237] width 45 height 10
click at [329, 199] on link "Timesheets" at bounding box center [340, 204] width 45 height 10
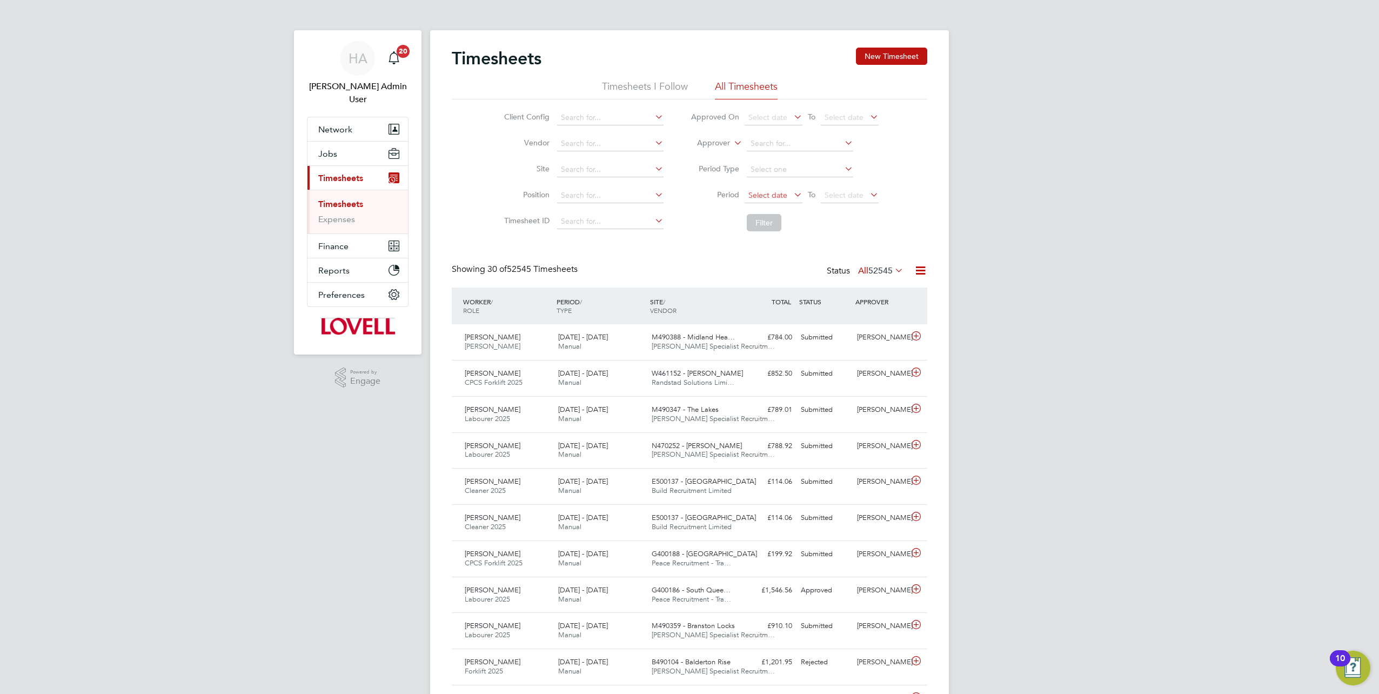
click at [769, 190] on span "Select date" at bounding box center [768, 195] width 39 height 10
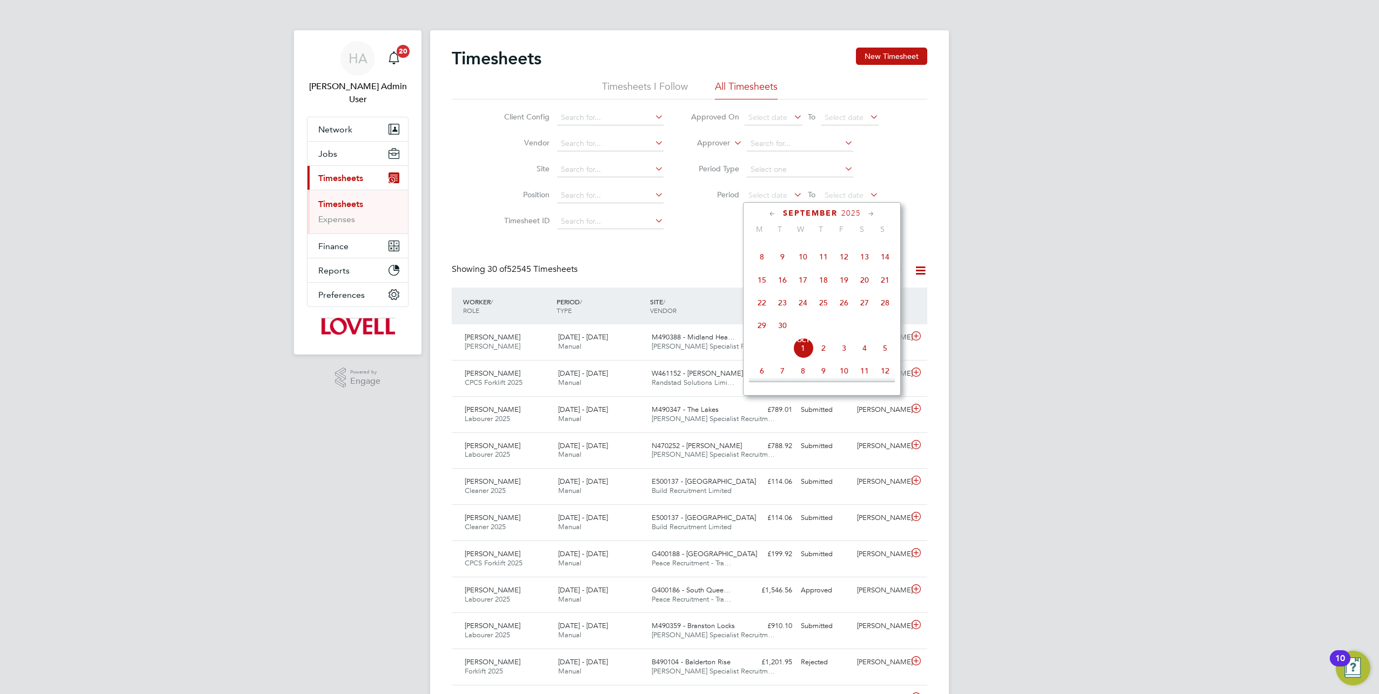
click at [862, 288] on span "20" at bounding box center [865, 280] width 21 height 21
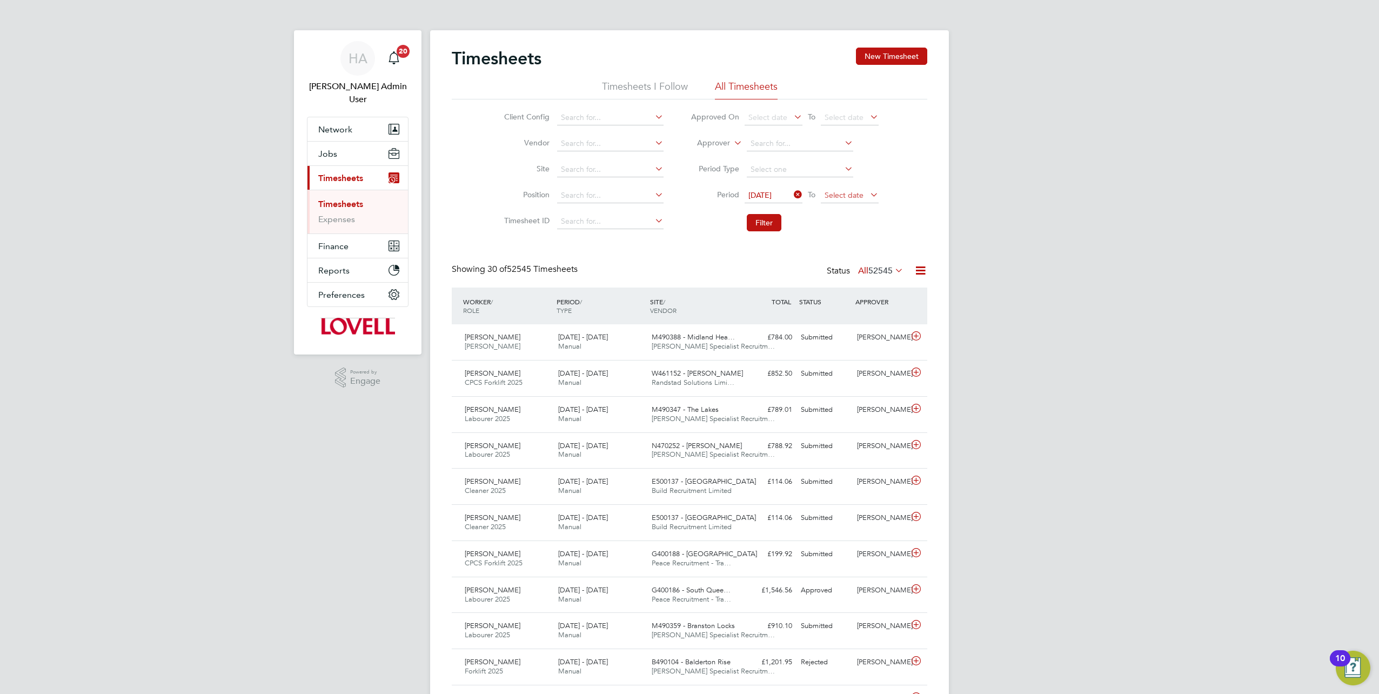
click at [838, 200] on span "Select date" at bounding box center [850, 196] width 58 height 15
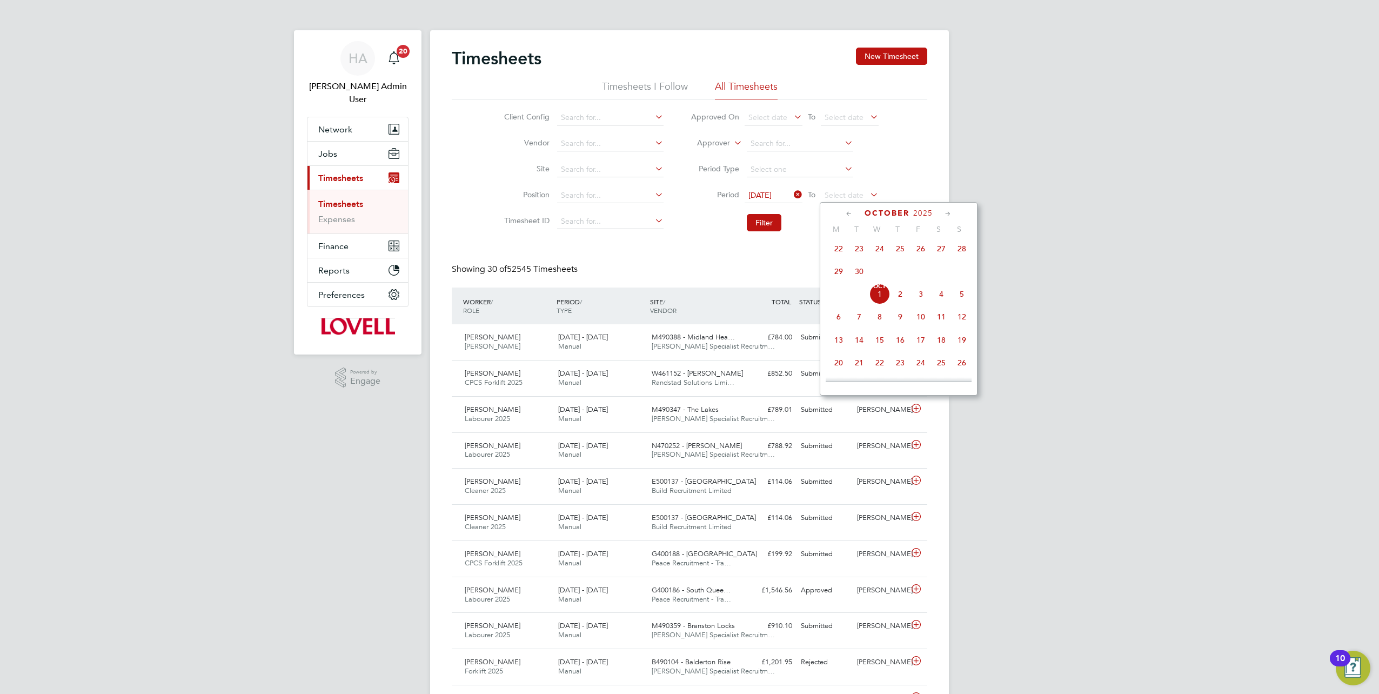
click at [922, 255] on span "26" at bounding box center [921, 248] width 21 height 21
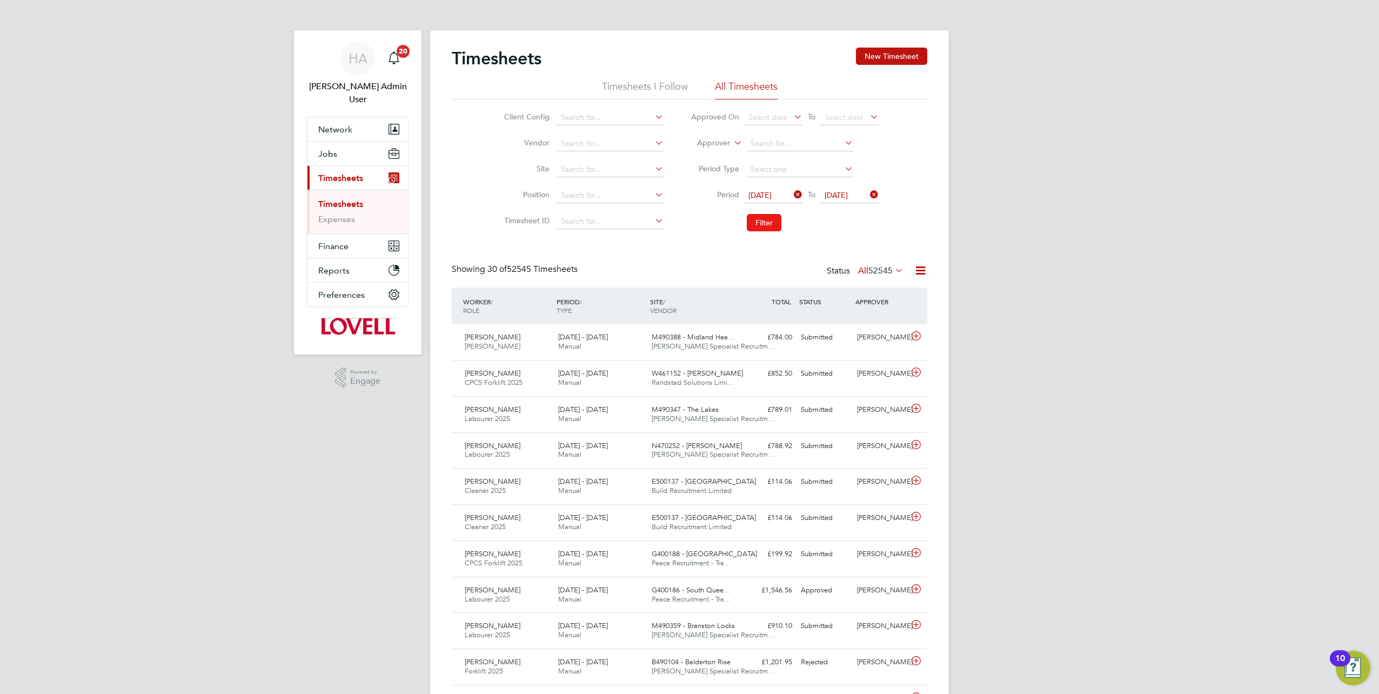
click at [771, 226] on button "Filter" at bounding box center [764, 222] width 35 height 17
click at [917, 269] on icon at bounding box center [921, 271] width 14 height 14
click at [818, 312] on li "Download Timesheets Report" at bounding box center [854, 317] width 143 height 15
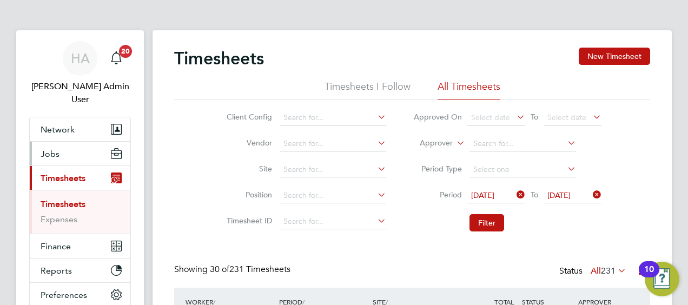
drag, startPoint x: 56, startPoint y: 138, endPoint x: 82, endPoint y: 150, distance: 27.8
click at [56, 149] on span "Jobs" at bounding box center [50, 154] width 19 height 10
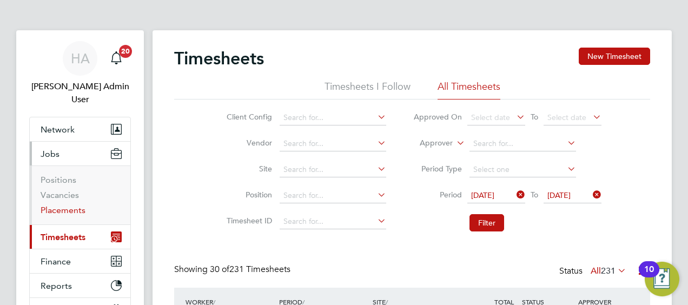
click at [63, 205] on link "Placements" at bounding box center [63, 210] width 45 height 10
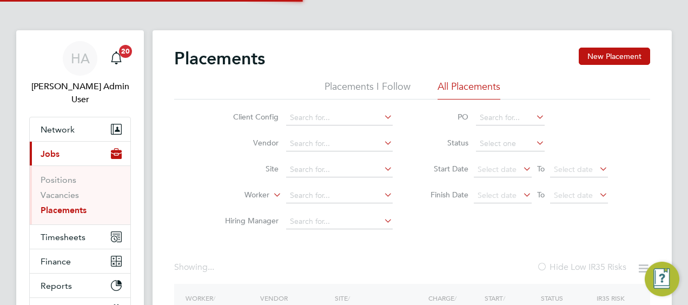
click at [280, 176] on li "Site" at bounding box center [304, 170] width 203 height 26
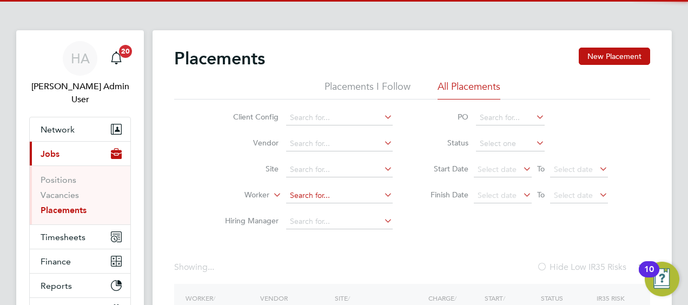
click at [310, 197] on input at bounding box center [339, 195] width 106 height 15
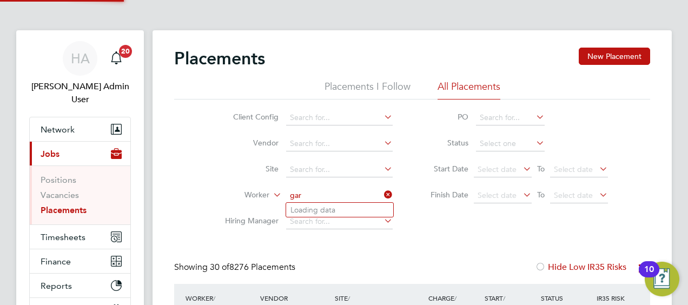
scroll to position [31, 94]
click at [355, 210] on b "Vale" at bounding box center [363, 209] width 16 height 9
type input "Gary Vale"
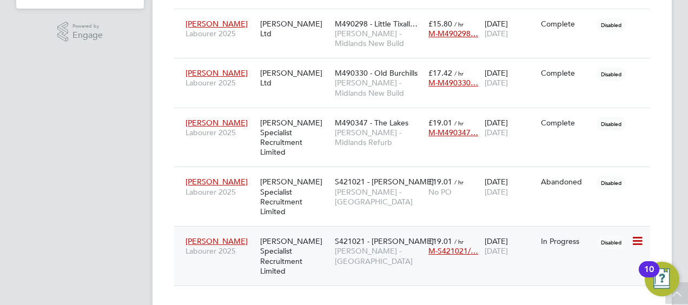
click at [318, 231] on div "Hays Specialist Recruitment Limited" at bounding box center [294, 256] width 75 height 50
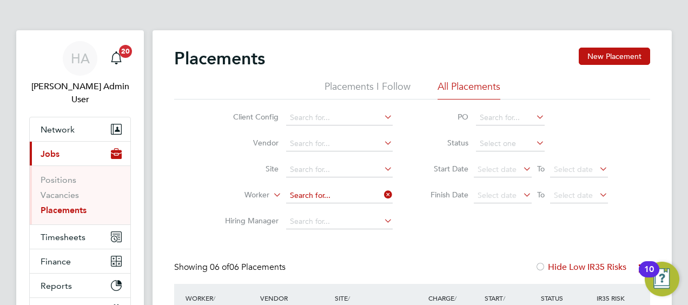
click at [351, 191] on input at bounding box center [339, 195] width 106 height 15
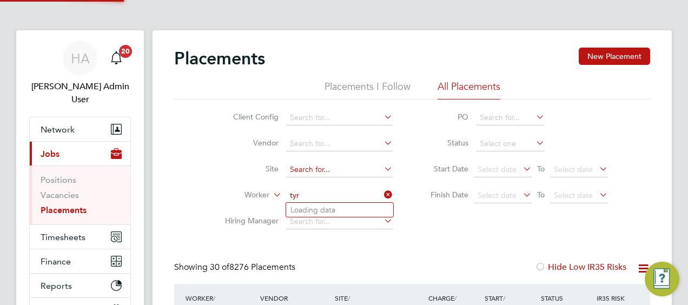
scroll to position [31, 94]
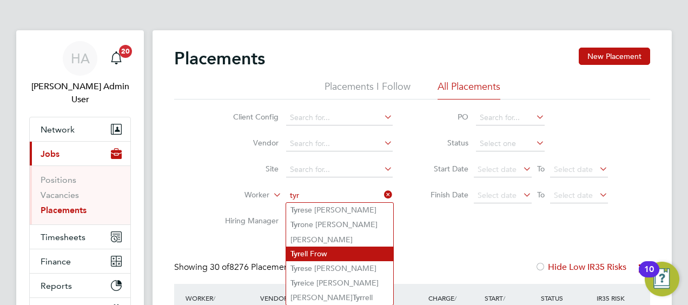
click at [311, 255] on li "Tyr ell Frow" at bounding box center [339, 253] width 107 height 15
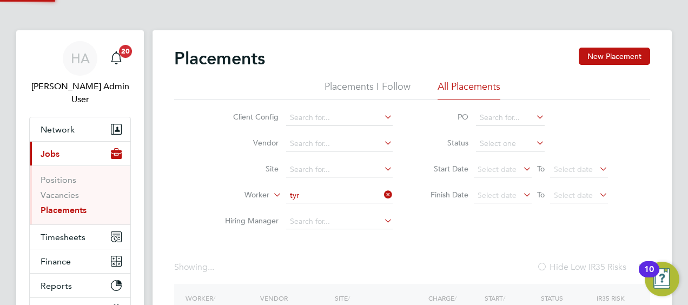
type input "Tyrell Frow"
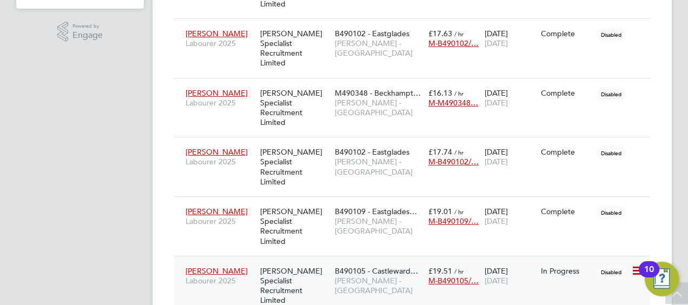
click at [316, 261] on div "Hays Specialist Recruitment Limited" at bounding box center [294, 286] width 75 height 50
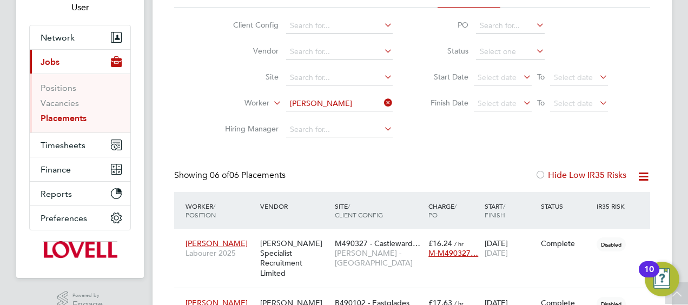
scroll to position [91, 0]
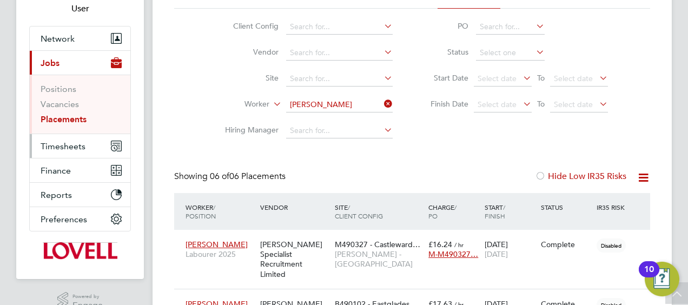
click at [71, 141] on span "Timesheets" at bounding box center [63, 146] width 45 height 10
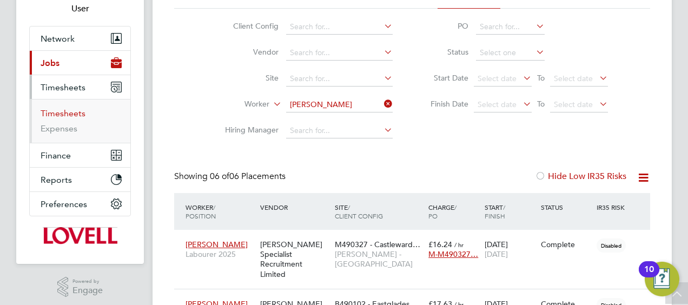
click at [64, 108] on link "Timesheets" at bounding box center [63, 113] width 45 height 10
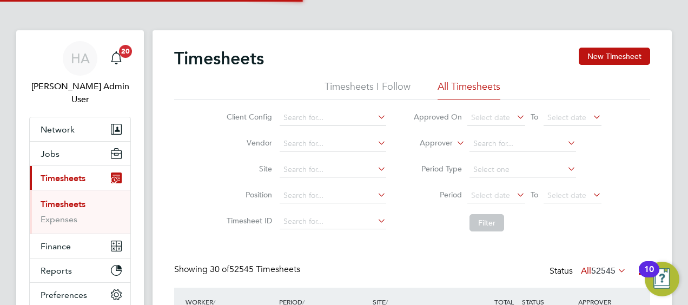
scroll to position [27, 94]
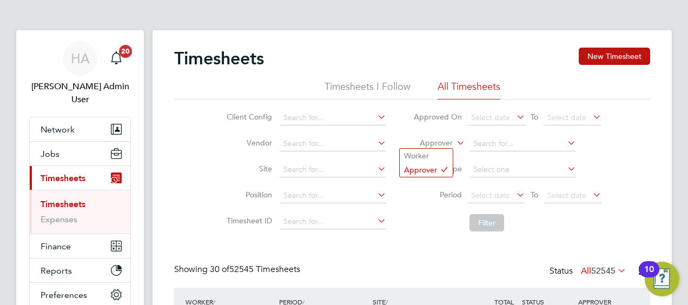
click at [437, 141] on label "Approver" at bounding box center [428, 143] width 49 height 11
click at [430, 155] on li "Worker" at bounding box center [425, 156] width 53 height 14
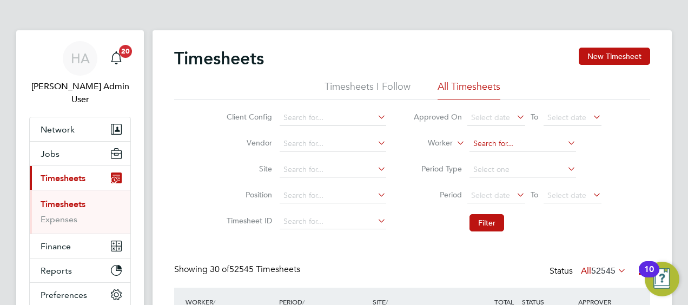
click at [486, 147] on input at bounding box center [522, 143] width 106 height 15
paste input "Ashley Mcallister"
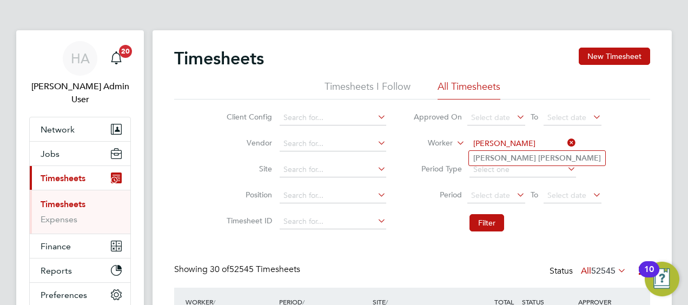
type input "Ashley Mcallister"
click at [538, 161] on b "Mcallister" at bounding box center [569, 158] width 63 height 9
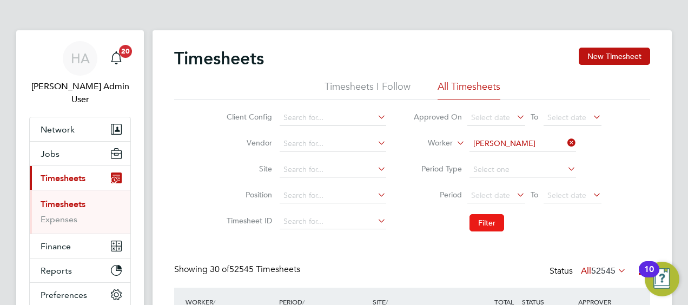
click at [485, 222] on button "Filter" at bounding box center [486, 222] width 35 height 17
click at [541, 136] on li "Worker Ashley Mcallister" at bounding box center [506, 144] width 215 height 26
click at [536, 139] on input at bounding box center [522, 143] width 106 height 15
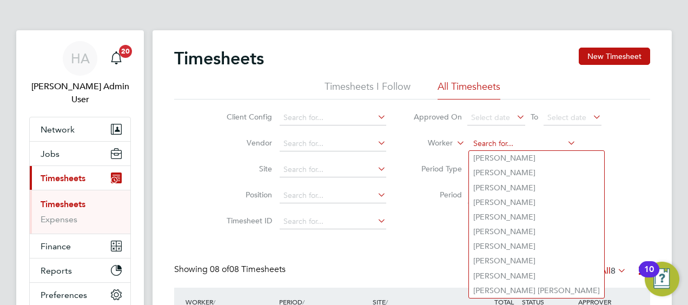
paste input "Tyler Fenton"
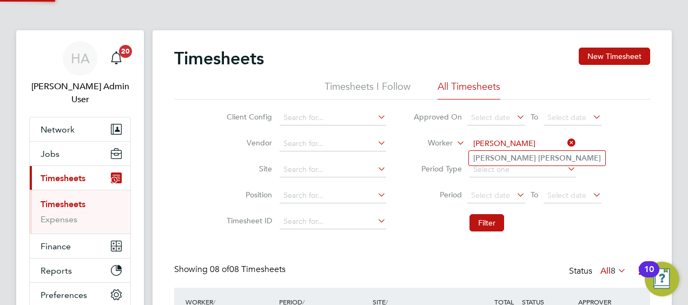
type input "Tyler Fenton"
click at [538, 162] on b "Fenton" at bounding box center [569, 158] width 63 height 9
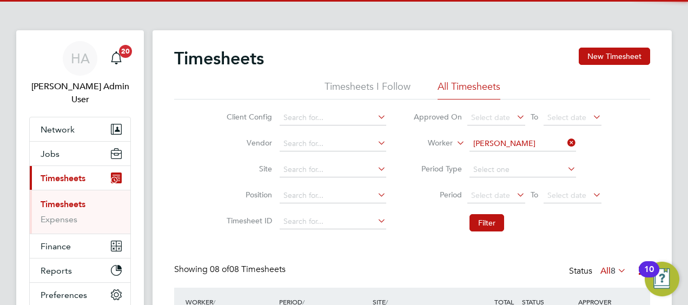
click at [486, 233] on li "Filter" at bounding box center [506, 223] width 215 height 28
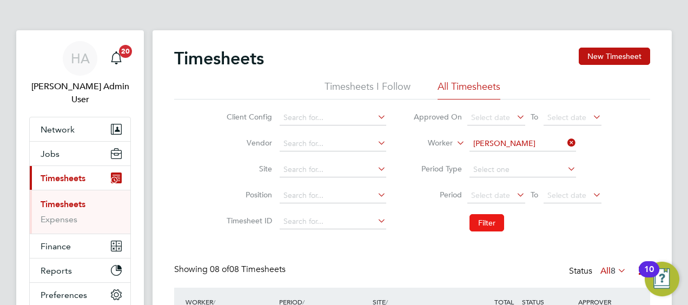
click at [478, 225] on button "Filter" at bounding box center [486, 222] width 35 height 17
click at [514, 135] on li "Worker Tyler Fenton" at bounding box center [506, 144] width 215 height 26
click at [506, 142] on input at bounding box center [522, 143] width 106 height 15
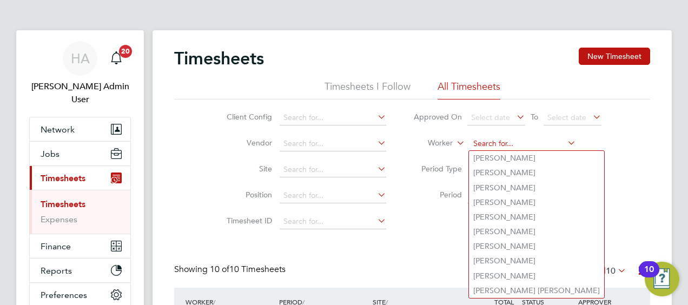
paste input "Antony Whyler"
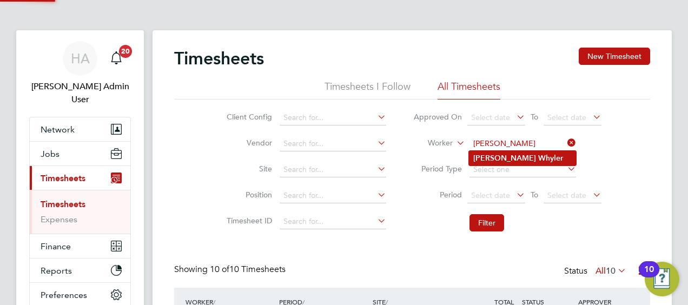
type input "Antony Whyler"
click at [497, 158] on b "Antony" at bounding box center [504, 158] width 63 height 9
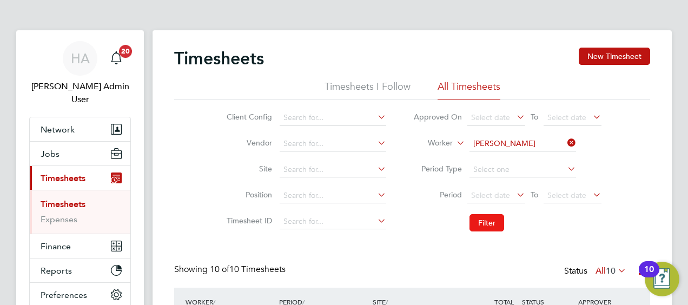
click at [490, 215] on button "Filter" at bounding box center [486, 222] width 35 height 17
click at [546, 141] on input at bounding box center [522, 143] width 106 height 15
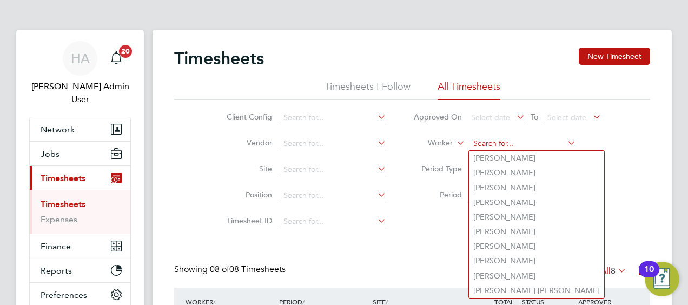
paste input "Simon Clark"
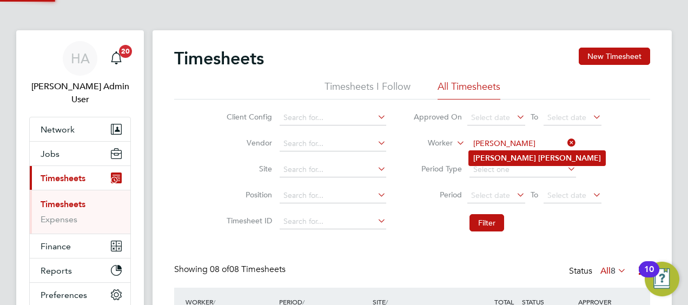
type input "Simon Clark"
click at [517, 157] on li "Simon Clark" at bounding box center [537, 158] width 136 height 15
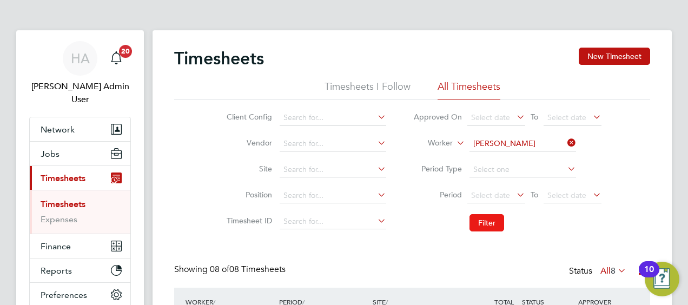
click at [486, 218] on button "Filter" at bounding box center [486, 222] width 35 height 17
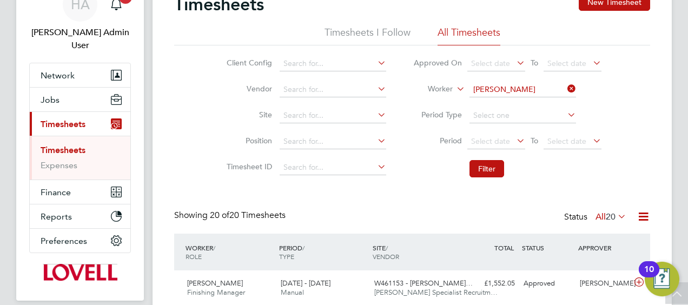
click at [605, 219] on span "20" at bounding box center [610, 216] width 10 height 11
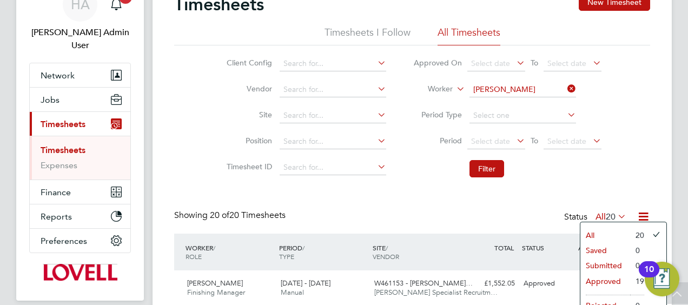
click at [591, 282] on li "Approved" at bounding box center [605, 280] width 50 height 15
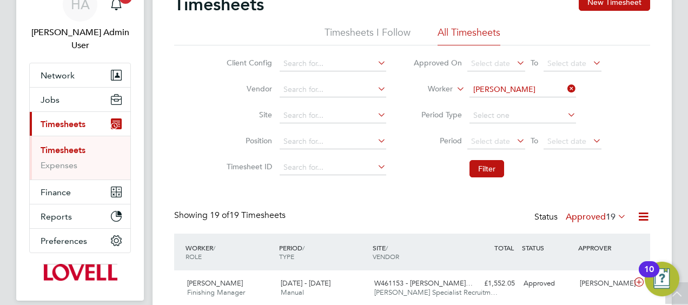
click at [565, 97] on li "Worker Simon Clark" at bounding box center [506, 90] width 215 height 26
click at [543, 91] on input at bounding box center [522, 89] width 106 height 15
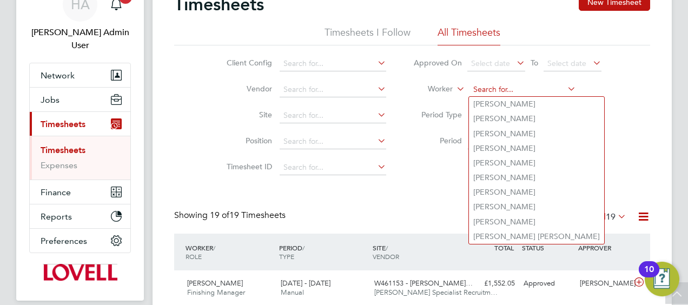
paste input "Jason Corcoran"
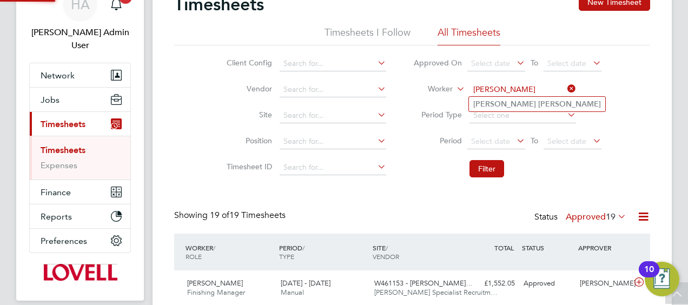
type input "Jason Corcoran"
click at [538, 102] on b "Corcoran" at bounding box center [569, 103] width 63 height 9
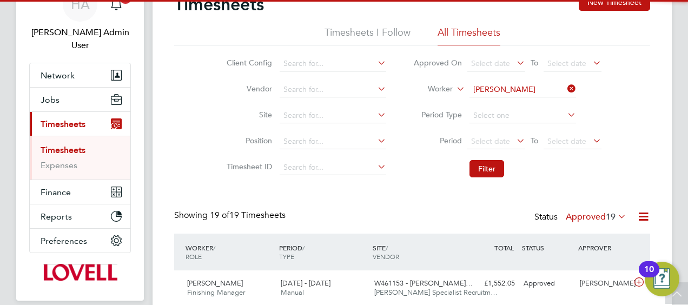
click at [485, 159] on li "Filter" at bounding box center [506, 169] width 215 height 28
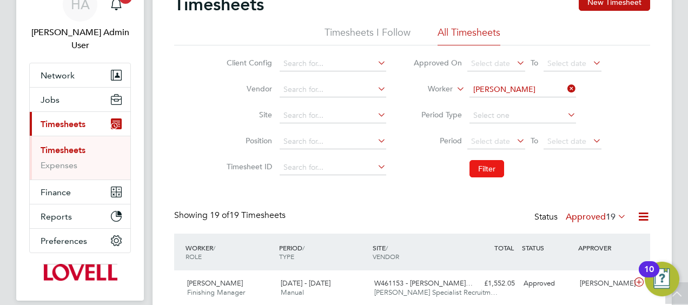
click at [486, 168] on button "Filter" at bounding box center [486, 168] width 35 height 17
click at [547, 85] on input at bounding box center [522, 89] width 106 height 15
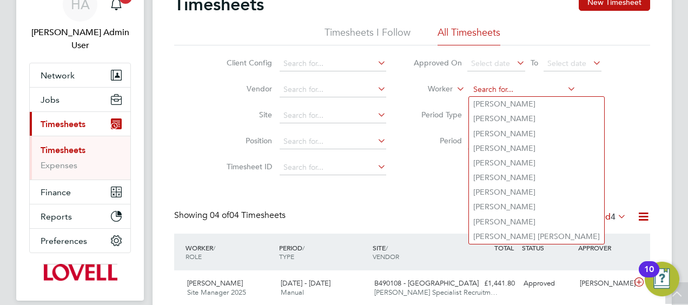
paste input "Adam Newey"
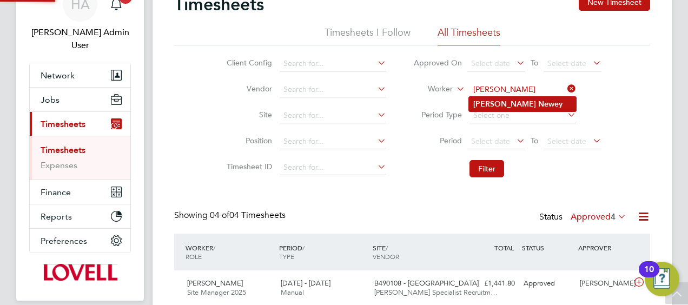
type input "Adam Newey"
click at [538, 104] on b "Newey" at bounding box center [550, 103] width 24 height 9
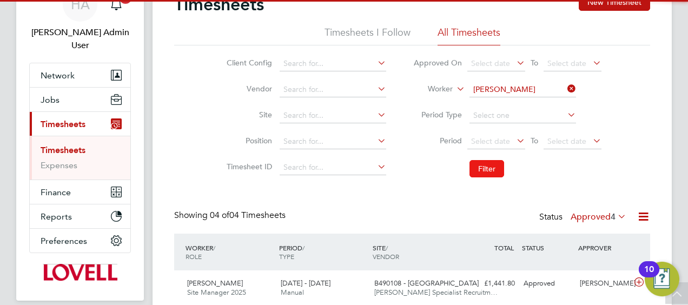
click at [480, 163] on button "Filter" at bounding box center [486, 168] width 35 height 17
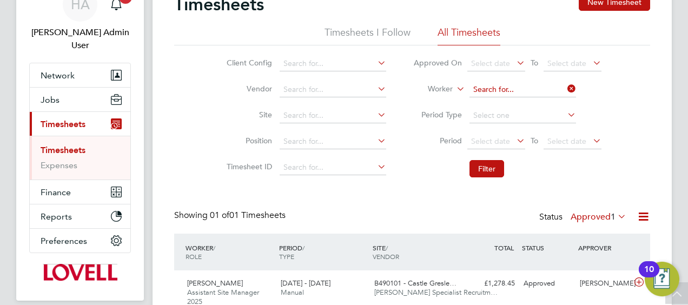
click at [508, 94] on input at bounding box center [522, 89] width 106 height 15
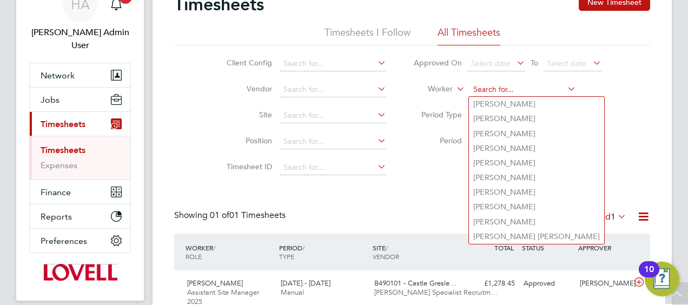
paste input "Gerry Mcelhinney"
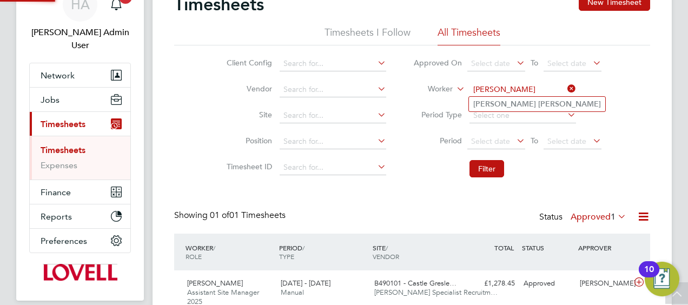
type input "Gerry Mcelhinney"
click at [493, 108] on li "Gerry Mcelhinney" at bounding box center [537, 104] width 136 height 15
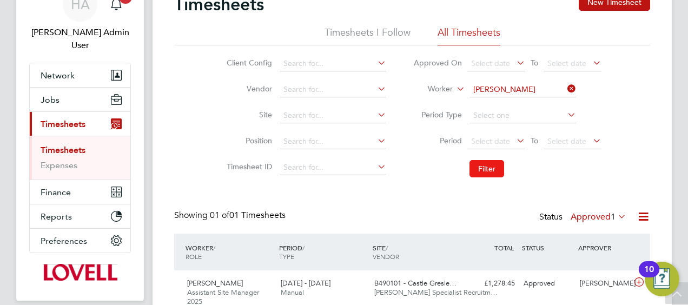
click at [477, 165] on button "Filter" at bounding box center [486, 168] width 35 height 17
click at [549, 94] on input at bounding box center [522, 89] width 106 height 15
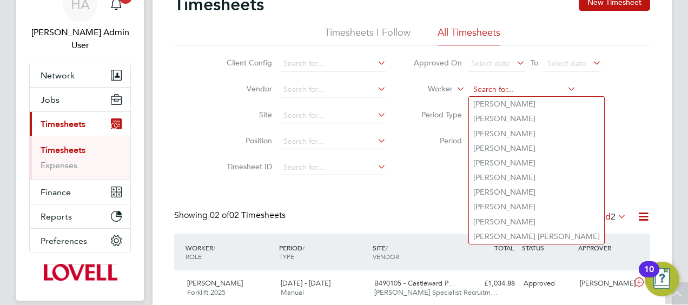
paste input "Ernest Niemiec"
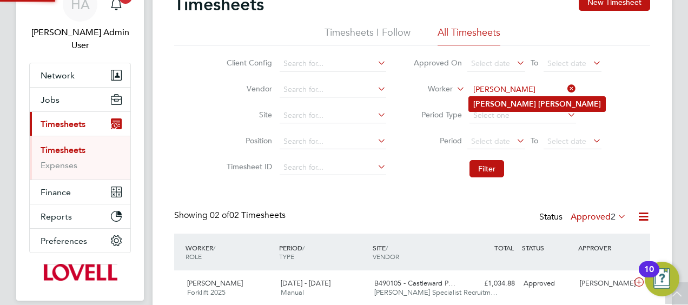
type input "Ernest Niemiec"
click at [538, 108] on b "Niemiec" at bounding box center [569, 103] width 63 height 9
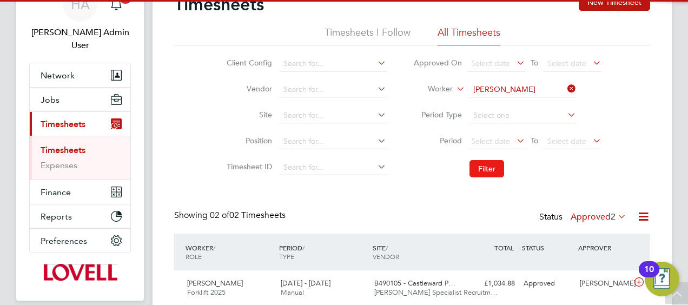
click at [488, 165] on button "Filter" at bounding box center [486, 168] width 35 height 17
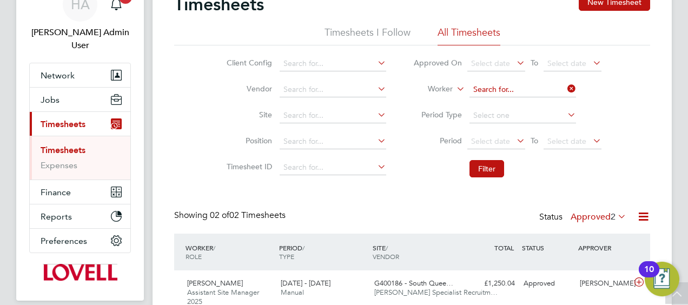
click at [524, 89] on input at bounding box center [522, 89] width 106 height 15
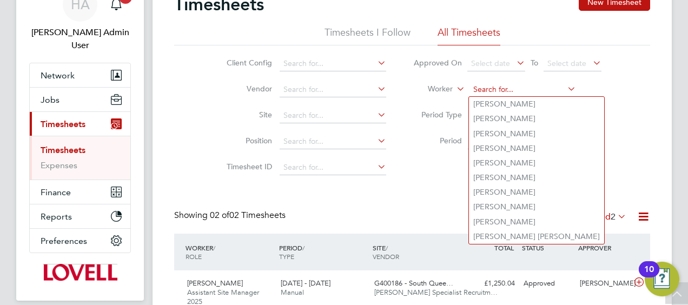
paste input "Raymond Higgins"
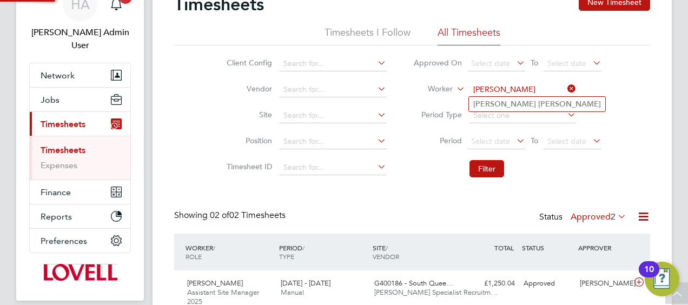
type input "Raymond Higgins"
click at [495, 106] on b "Raymond" at bounding box center [504, 103] width 63 height 9
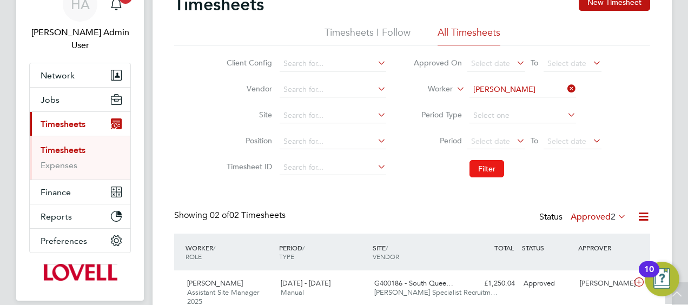
click at [483, 172] on button "Filter" at bounding box center [486, 168] width 35 height 17
click at [518, 80] on li "Worker Raymond Higgins" at bounding box center [506, 90] width 215 height 26
click at [513, 95] on input at bounding box center [522, 89] width 106 height 15
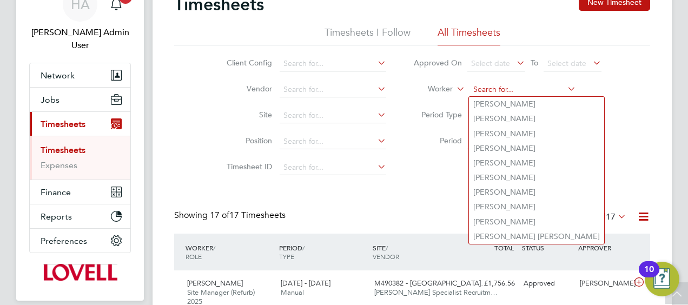
paste input "Mark Mayor"
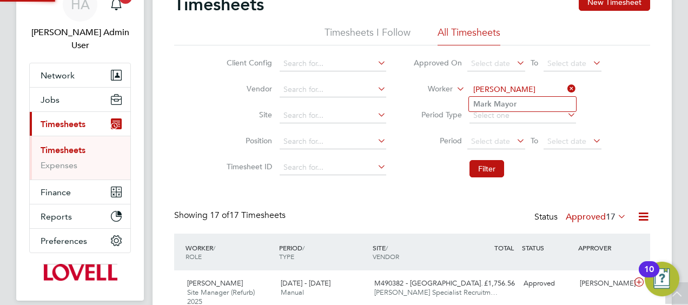
type input "Mark Mayor"
click at [504, 108] on b "Mayor" at bounding box center [504, 103] width 23 height 9
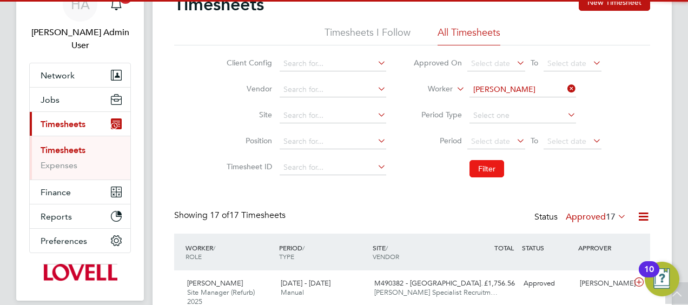
click at [489, 165] on button "Filter" at bounding box center [486, 168] width 35 height 17
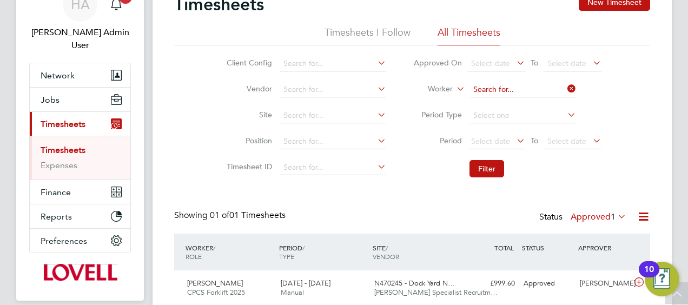
click at [534, 84] on input at bounding box center [522, 89] width 106 height 15
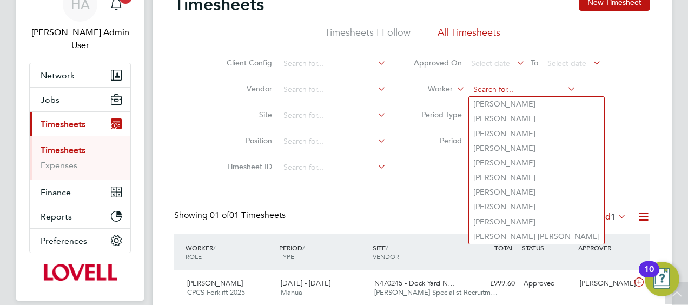
paste input "James Denoon"
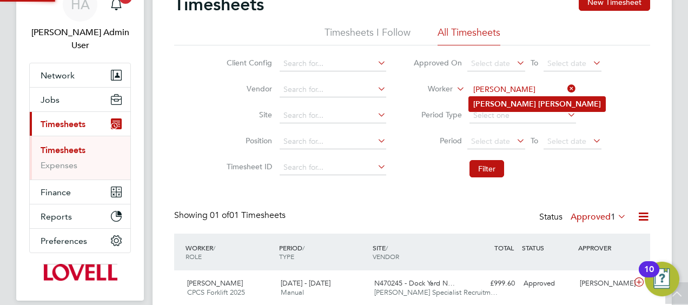
type input "James Denoon"
click at [538, 105] on b "Denoon" at bounding box center [569, 103] width 63 height 9
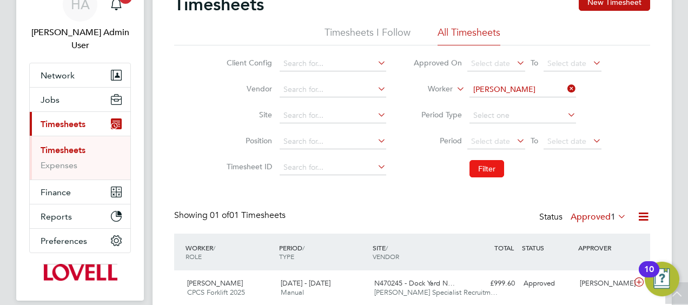
click at [485, 166] on button "Filter" at bounding box center [486, 168] width 35 height 17
click at [545, 92] on input at bounding box center [522, 89] width 106 height 15
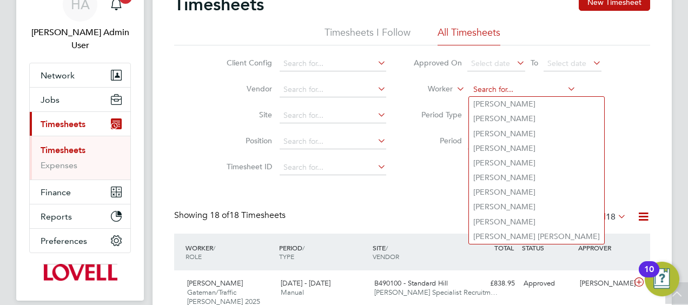
paste input "Amon Honeyborne"
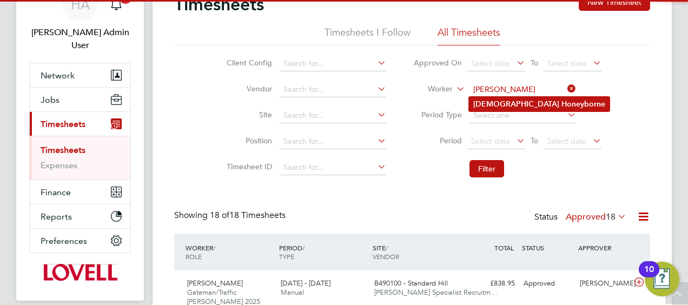
type input "Amon Honeyborne"
click at [492, 103] on b "Amon" at bounding box center [516, 103] width 86 height 9
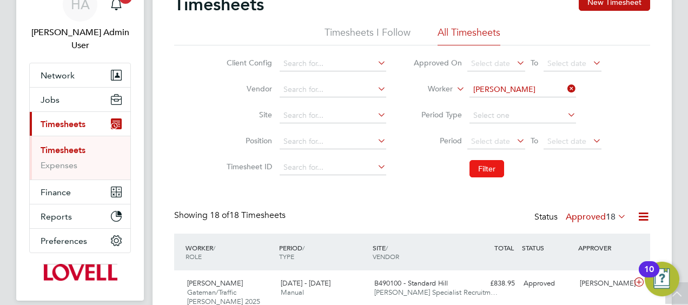
click at [479, 169] on button "Filter" at bounding box center [486, 168] width 35 height 17
click at [543, 88] on input at bounding box center [522, 89] width 106 height 15
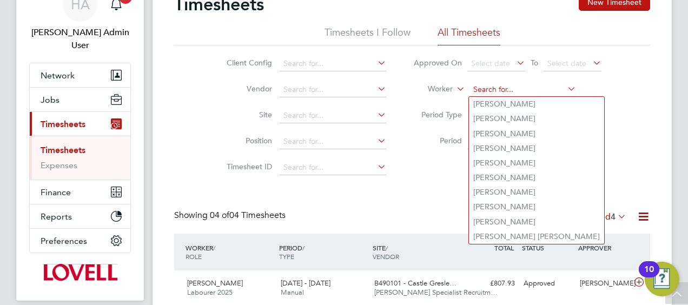
paste input "Romulus Burducea"
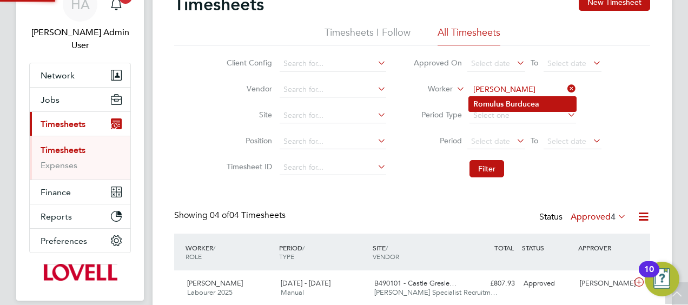
type input "Romulus Burducea"
click at [508, 104] on b "Burducea" at bounding box center [522, 103] width 34 height 9
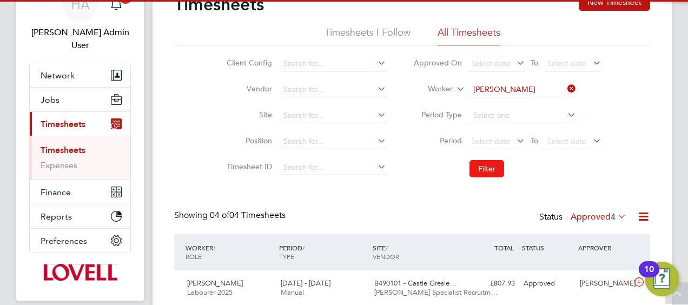
click at [490, 164] on button "Filter" at bounding box center [486, 168] width 35 height 17
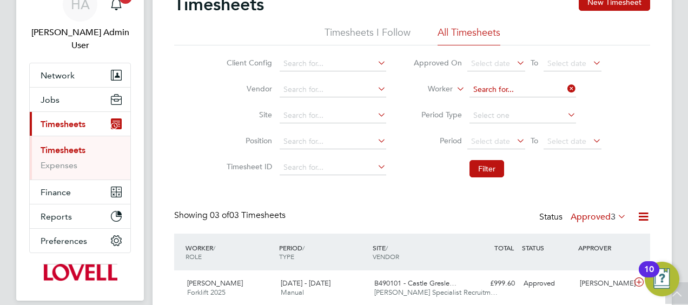
click at [551, 90] on input at bounding box center [522, 89] width 106 height 15
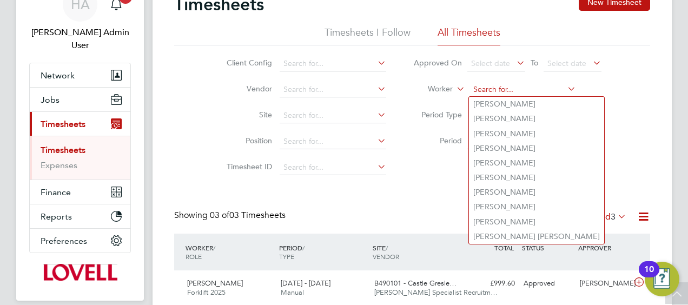
paste input "Abdulahi Giwa"
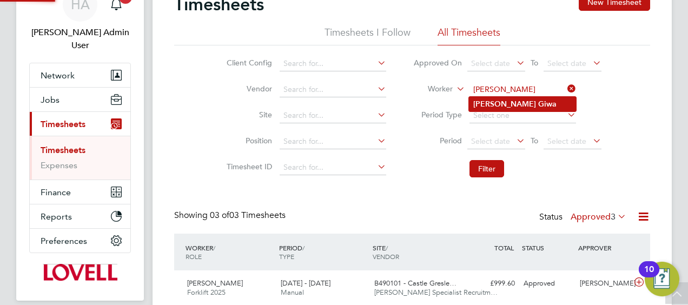
type input "Abdulahi Giwa"
click at [538, 104] on b "Giwa" at bounding box center [547, 103] width 18 height 9
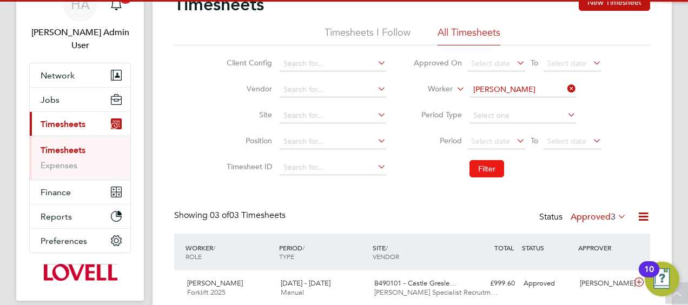
click at [484, 162] on button "Filter" at bounding box center [486, 168] width 35 height 17
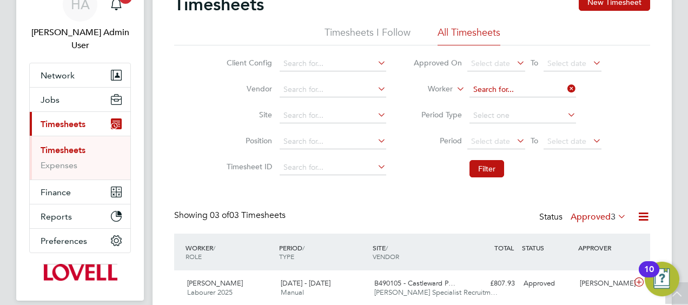
click at [556, 96] on div "Timesheets New Timesheet Timesheets I Follow All Timesheets Client Config Vendo…" at bounding box center [411, 188] width 519 height 424
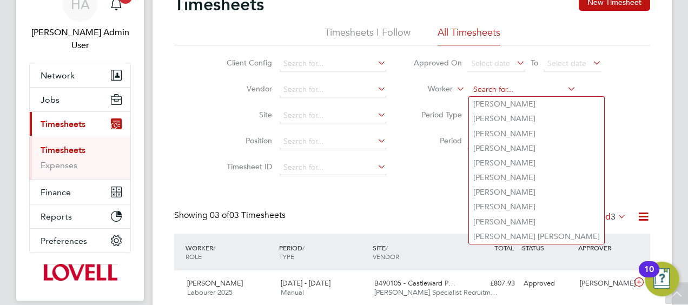
paste input "Phillip Mclatchy"
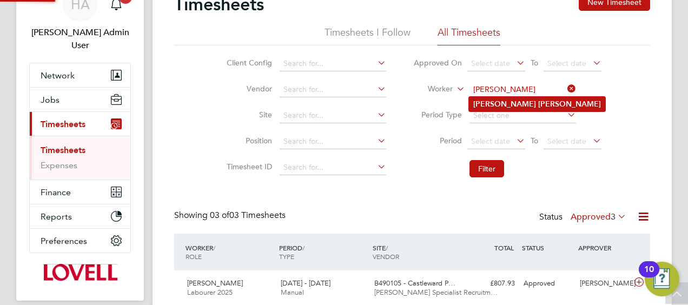
type input "Phillip Mclatchy"
click at [496, 104] on li "Phillip Mclatchy" at bounding box center [537, 104] width 136 height 15
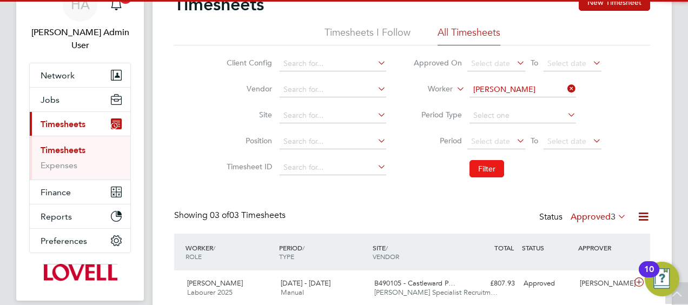
click at [492, 162] on button "Filter" at bounding box center [486, 168] width 35 height 17
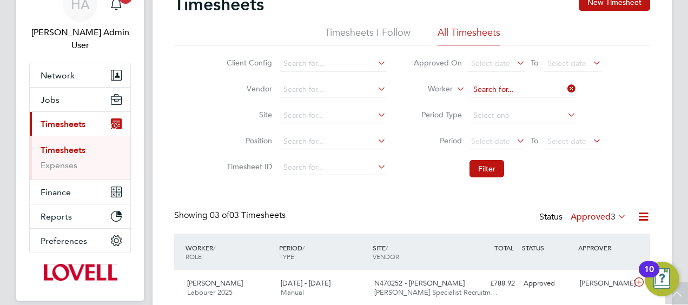
drag, startPoint x: 549, startPoint y: 90, endPoint x: 543, endPoint y: 88, distance: 6.5
click at [549, 90] on input at bounding box center [522, 89] width 106 height 15
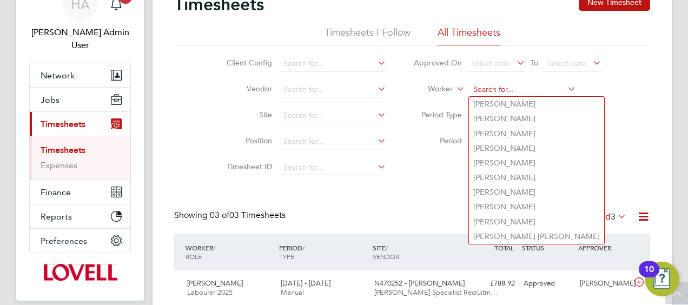
paste input "Louis Hendrickson"
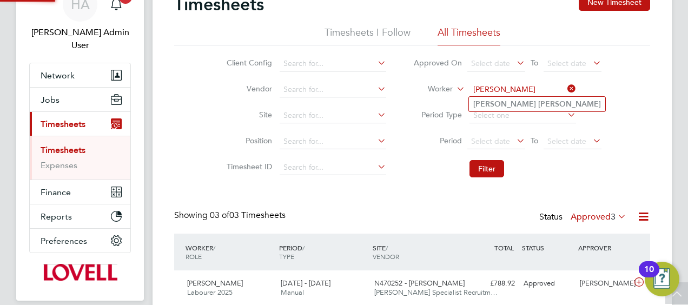
type input "Louis Hendrickson"
click at [538, 104] on b "Hendrickson" at bounding box center [569, 103] width 63 height 9
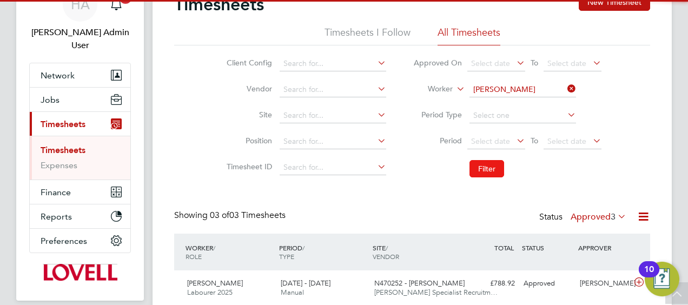
click at [484, 168] on button "Filter" at bounding box center [486, 168] width 35 height 17
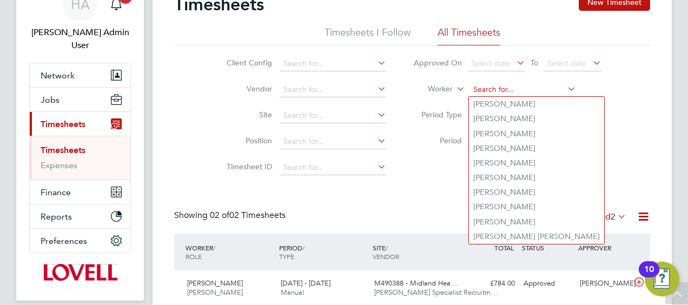
click at [551, 83] on input at bounding box center [522, 89] width 106 height 15
paste input "Eldon Jeandron"
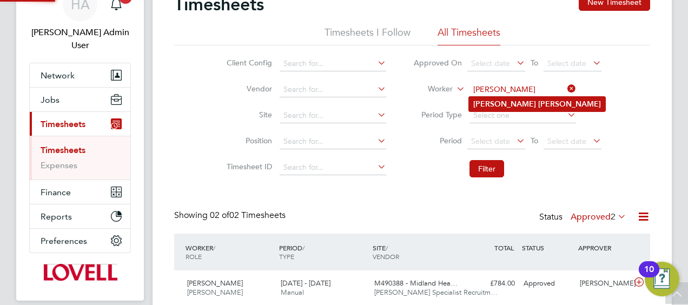
type input "Eldon Jeandron"
click at [538, 103] on b "Jeandron" at bounding box center [569, 103] width 63 height 9
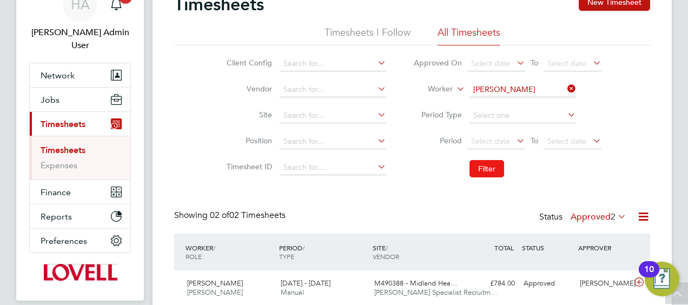
click at [489, 173] on button "Filter" at bounding box center [486, 168] width 35 height 17
click at [516, 89] on input at bounding box center [522, 89] width 106 height 15
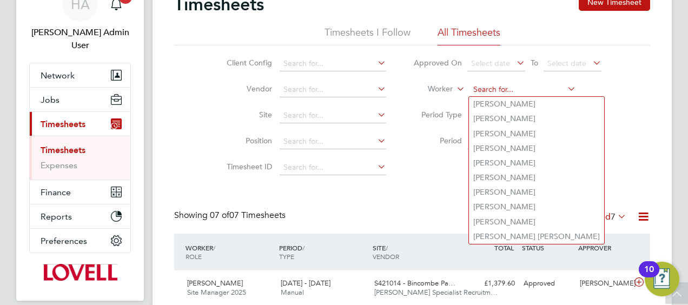
paste input "Simon Clark"
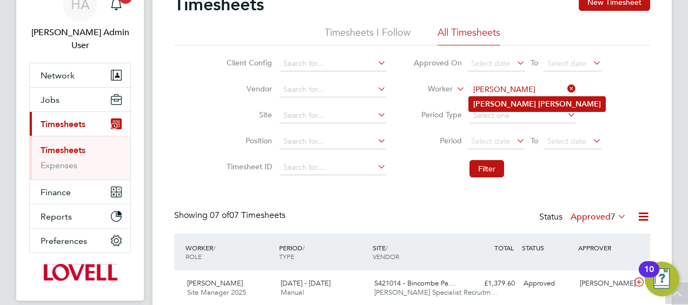
type input "Simon Clark"
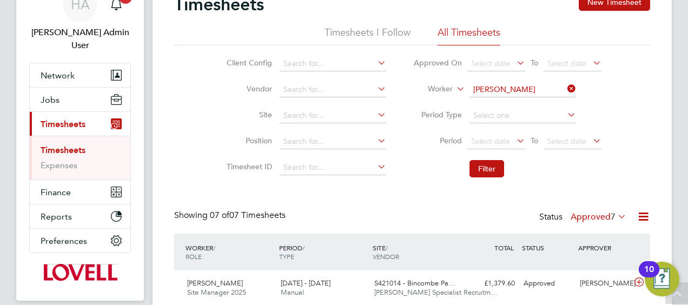
click at [538, 99] on b "Clark" at bounding box center [569, 103] width 63 height 9
click at [481, 168] on button "Filter" at bounding box center [486, 168] width 35 height 17
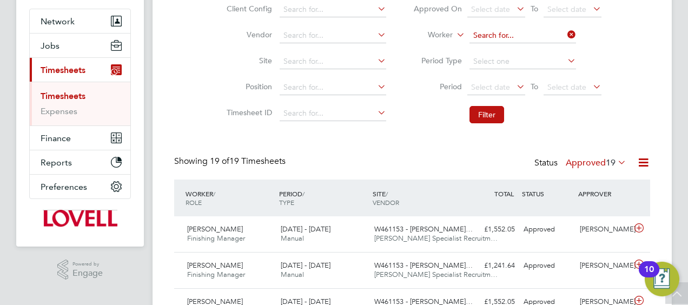
click at [518, 32] on input at bounding box center [522, 35] width 106 height 15
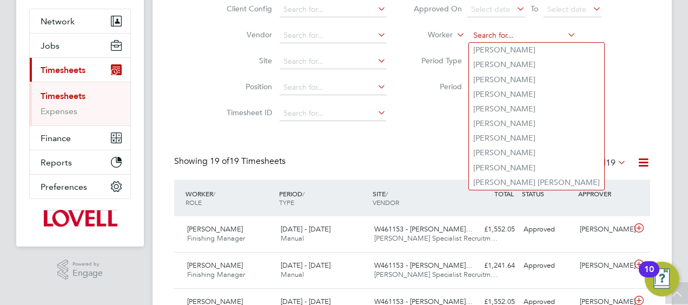
paste input "Keith Bowen"
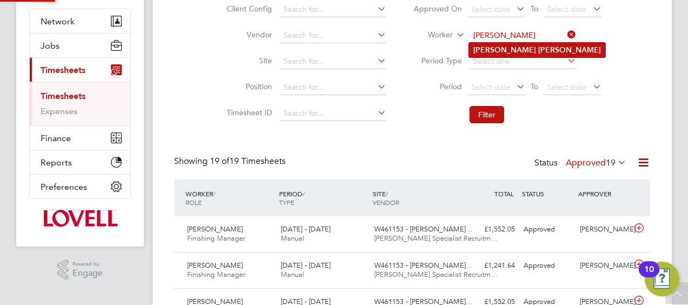
type input "Keith Bowen"
click at [538, 48] on b "Bowen" at bounding box center [569, 49] width 63 height 9
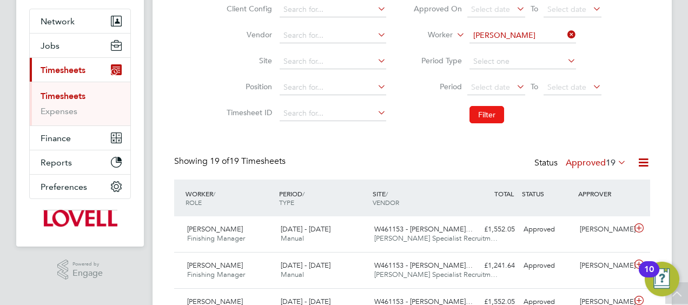
click at [483, 115] on button "Filter" at bounding box center [486, 114] width 35 height 17
click at [361, 240] on div "20 - 26 Sep 2025 Manual" at bounding box center [323, 234] width 94 height 27
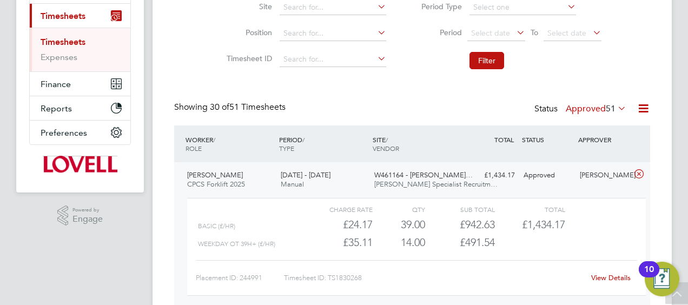
click at [603, 277] on link "View Details" at bounding box center [610, 277] width 39 height 9
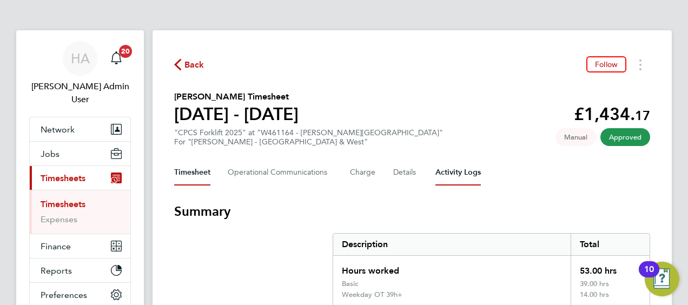
click at [455, 173] on Logs-tab "Activity Logs" at bounding box center [457, 172] width 45 height 26
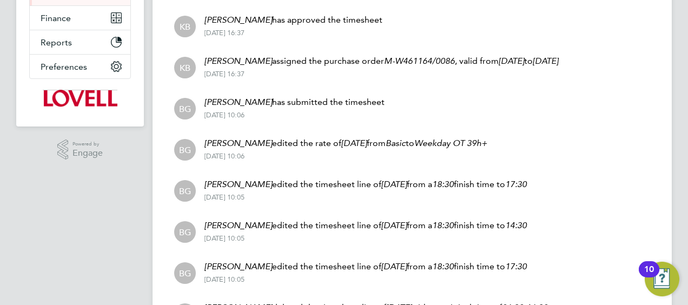
scroll to position [46, 0]
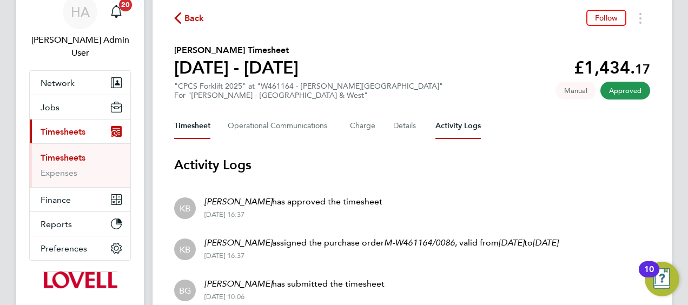
click at [191, 126] on button "Timesheet" at bounding box center [192, 126] width 36 height 26
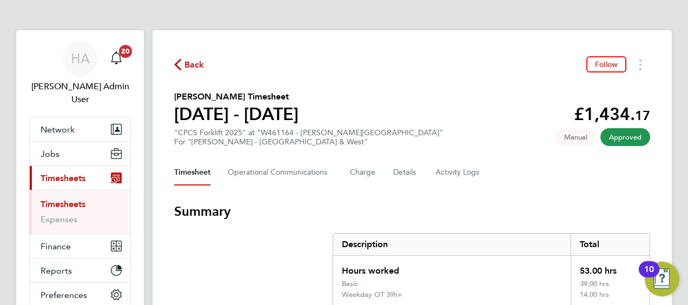
click at [189, 62] on span "Back" at bounding box center [194, 64] width 20 height 13
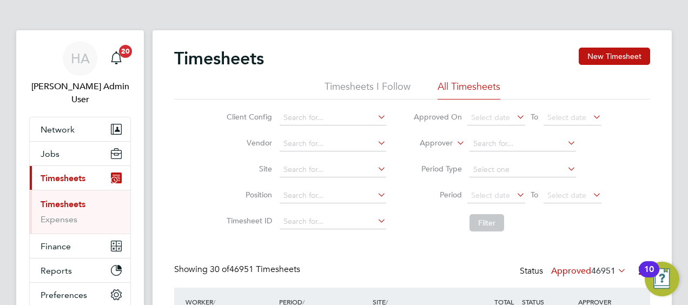
click at [444, 143] on label "Approver" at bounding box center [428, 143] width 49 height 11
drag, startPoint x: 428, startPoint y: 158, endPoint x: 468, endPoint y: 147, distance: 41.4
click at [428, 157] on li "Worker" at bounding box center [425, 156] width 53 height 14
click at [506, 142] on input at bounding box center [522, 143] width 106 height 15
click at [497, 133] on li "Worker" at bounding box center [506, 144] width 215 height 26
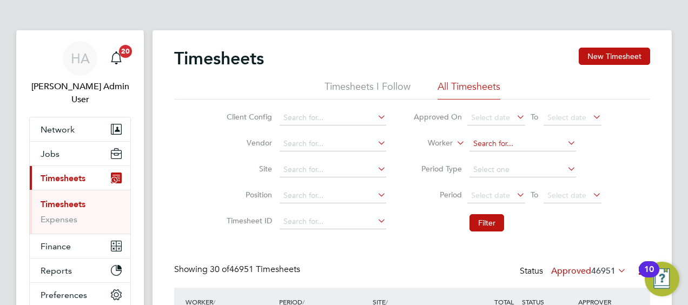
click at [489, 141] on input at bounding box center [522, 143] width 106 height 15
paste input "Keith Bowen"
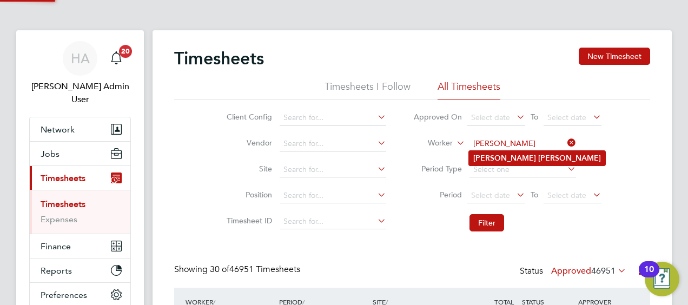
type input "Keith Bowen"
click at [490, 159] on b "Keith" at bounding box center [504, 158] width 63 height 9
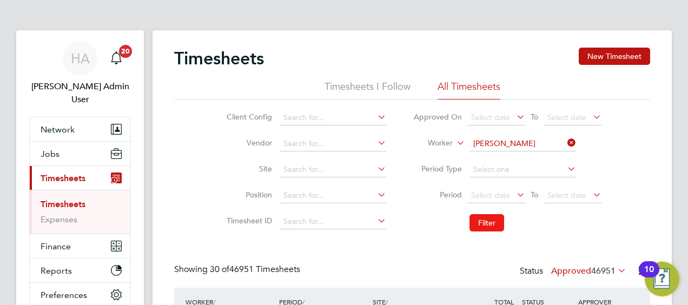
click at [478, 226] on button "Filter" at bounding box center [486, 222] width 35 height 17
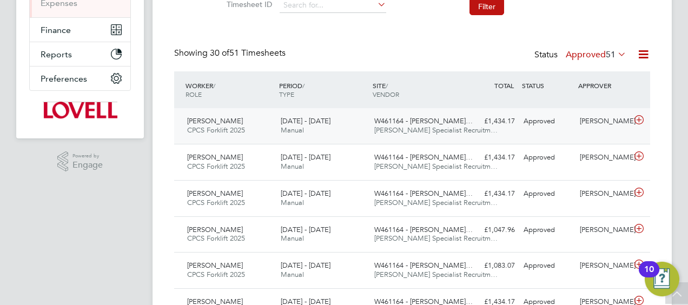
click at [463, 130] on div "Keith Bowen CPCS Forklift 2025 20 - 26 Sep 2025 20 - 26 Sep 2025 Manual W461164…" at bounding box center [412, 126] width 476 height 36
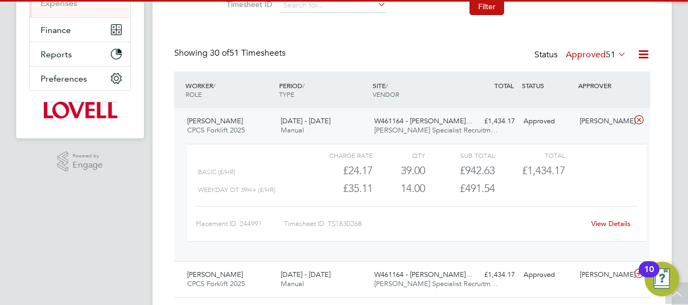
click at [596, 221] on link "View Details" at bounding box center [610, 223] width 39 height 9
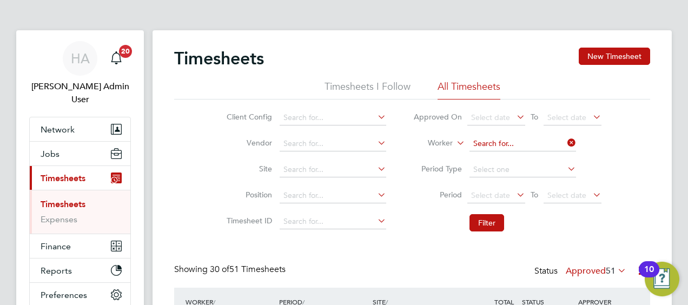
click at [561, 141] on input at bounding box center [522, 143] width 106 height 15
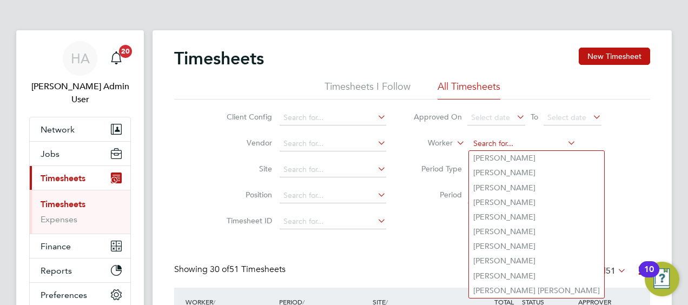
paste input "John Scullion"
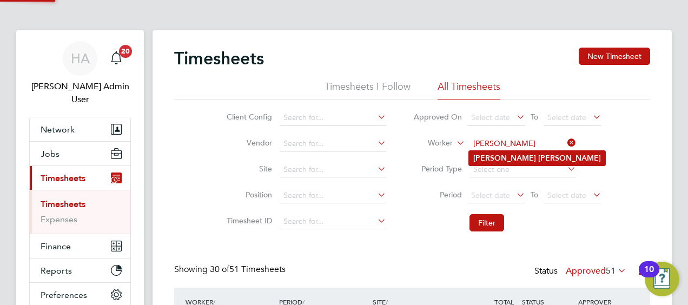
type input "John Scullion"
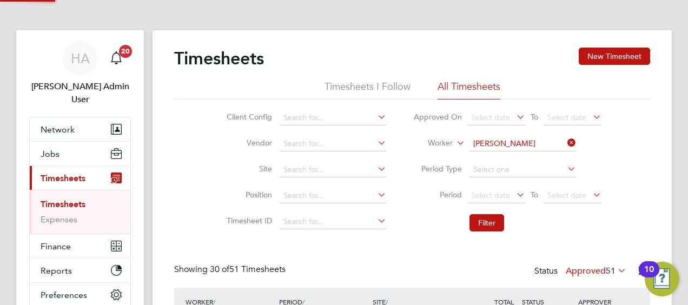
click at [504, 152] on li "John Scullion" at bounding box center [537, 158] width 136 height 15
click at [475, 222] on button "Filter" at bounding box center [486, 222] width 35 height 17
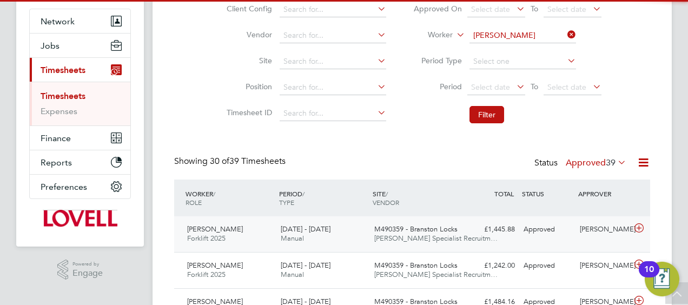
click at [355, 233] on div "20 - 26 Sep 2025 Manual" at bounding box center [323, 234] width 94 height 27
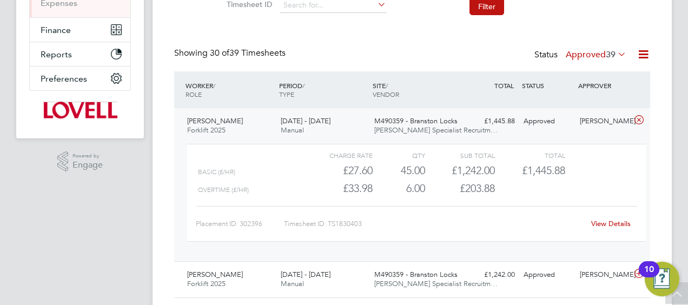
click at [611, 226] on link "View Details" at bounding box center [610, 223] width 39 height 9
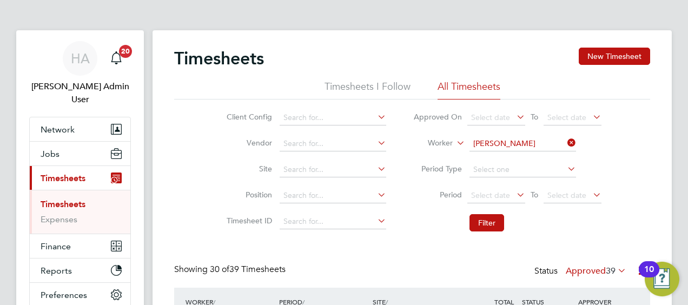
click at [526, 156] on li "Worker John Scullion" at bounding box center [506, 144] width 215 height 26
click at [514, 145] on input at bounding box center [522, 143] width 106 height 15
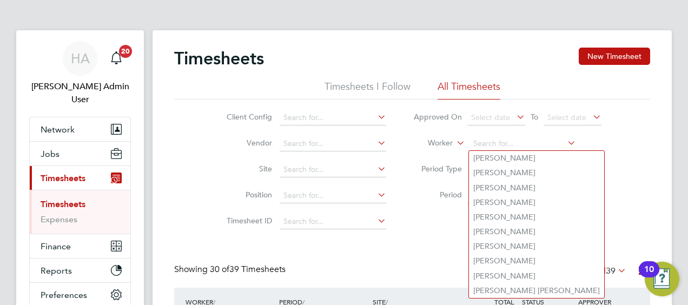
paste input "Chris Barcz"
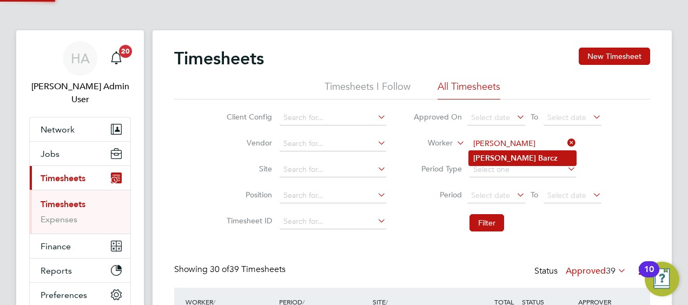
type input "Chris Barcz"
click at [538, 156] on b "Barcz" at bounding box center [547, 158] width 19 height 9
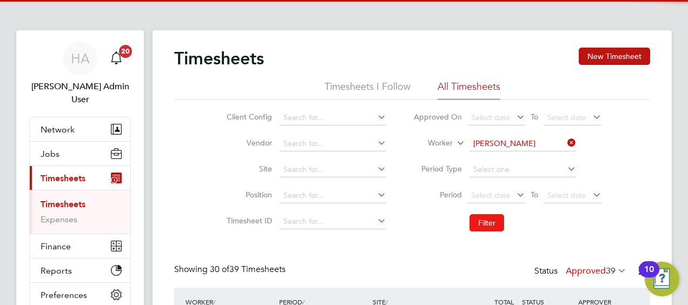
click at [489, 222] on button "Filter" at bounding box center [486, 222] width 35 height 17
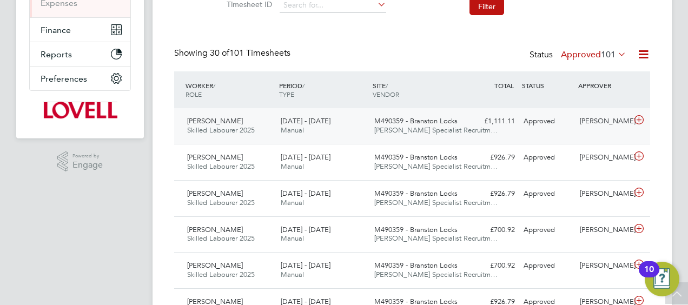
click at [341, 127] on div "20 - 26 Sep 2025 Manual" at bounding box center [323, 125] width 94 height 27
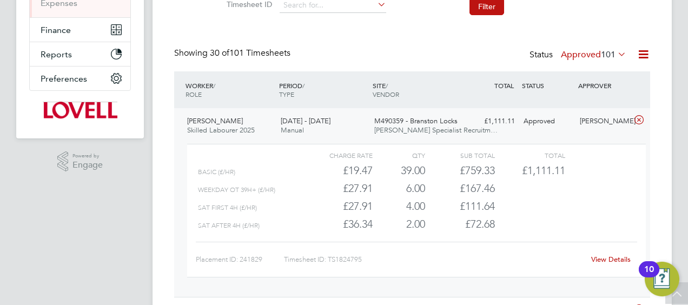
click at [599, 253] on div "View Details" at bounding box center [610, 259] width 53 height 17
click at [593, 257] on link "View Details" at bounding box center [610, 259] width 39 height 9
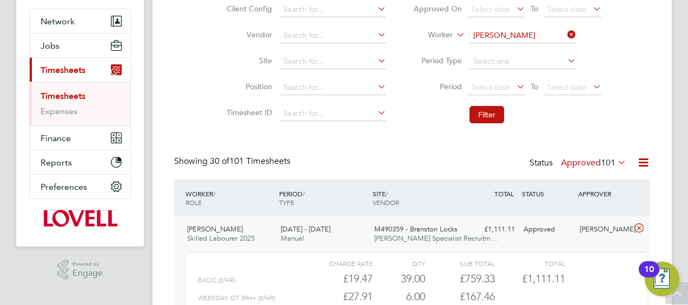
click at [532, 44] on li "Worker Chris Barcz" at bounding box center [506, 36] width 215 height 26
click at [521, 32] on input at bounding box center [522, 35] width 106 height 15
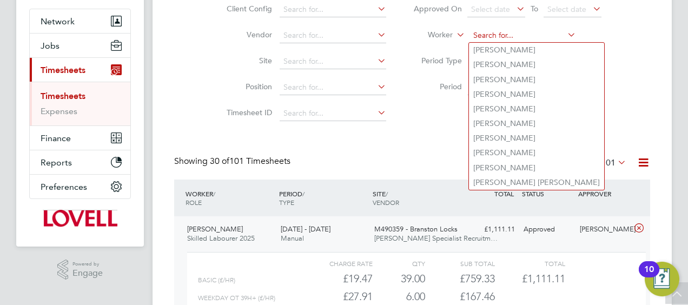
paste input "John Scullion"
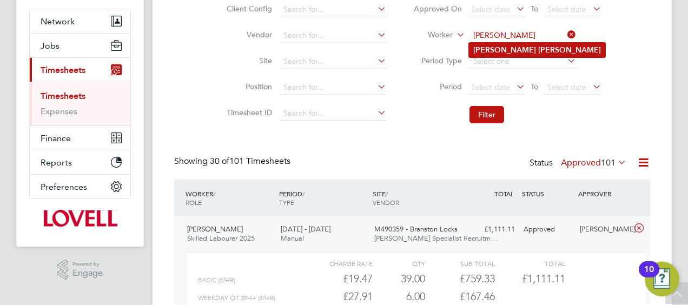
type input "John Scullion"
click at [538, 48] on b "Scullion" at bounding box center [569, 49] width 63 height 9
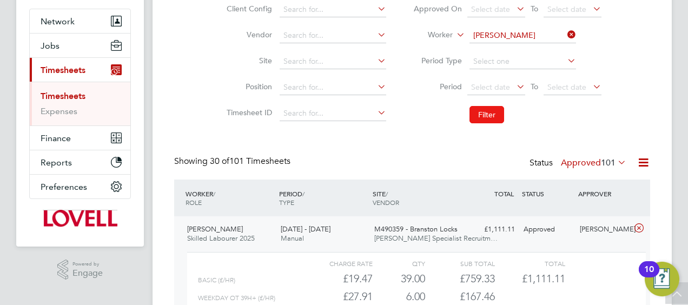
click at [488, 112] on button "Filter" at bounding box center [486, 114] width 35 height 17
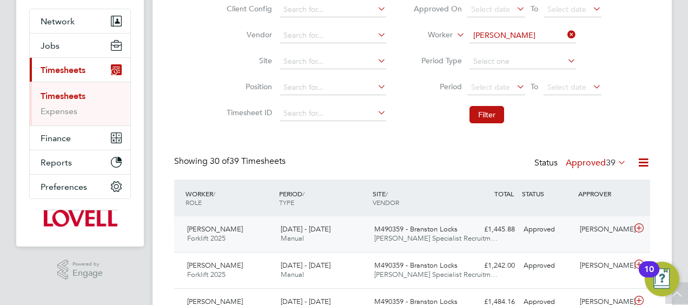
click at [328, 225] on span "20 - 26 Sep 2025" at bounding box center [306, 228] width 50 height 9
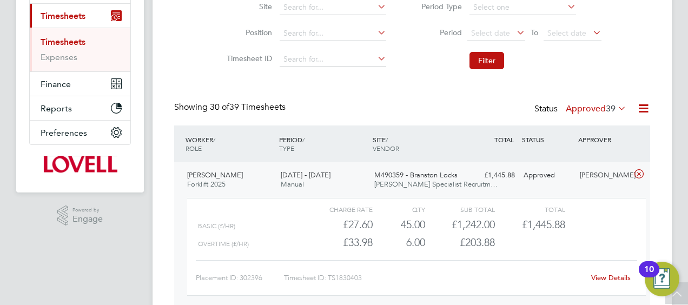
click at [611, 271] on div "View Details" at bounding box center [610, 277] width 53 height 17
click at [602, 276] on link "View Details" at bounding box center [610, 277] width 39 height 9
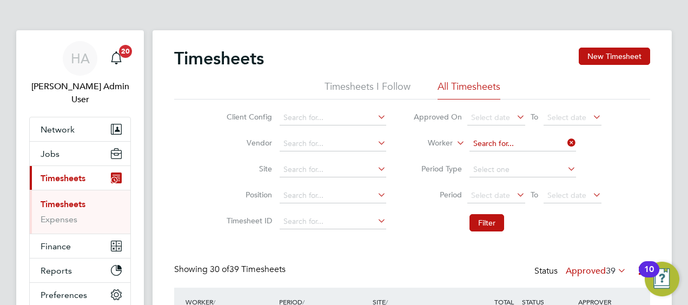
click at [536, 143] on input at bounding box center [522, 143] width 106 height 15
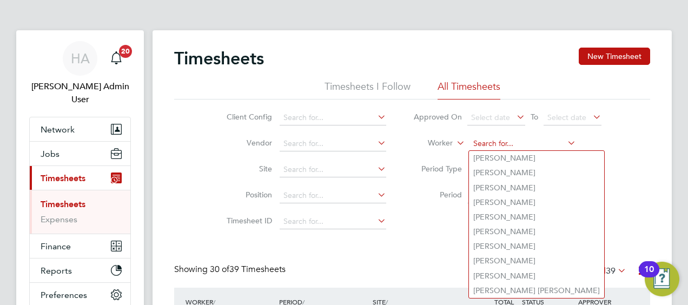
paste input "Andrea Scibisz"
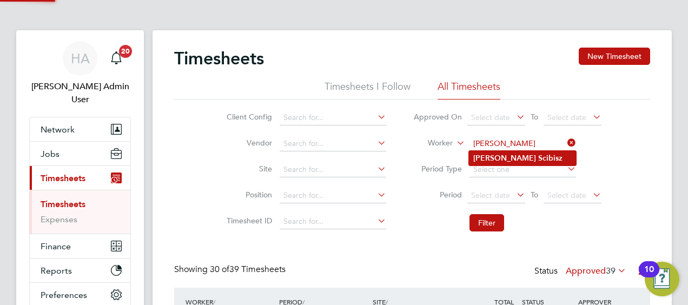
type input "Andrea Scibisz"
click at [538, 156] on b "Scibisz" at bounding box center [550, 158] width 24 height 9
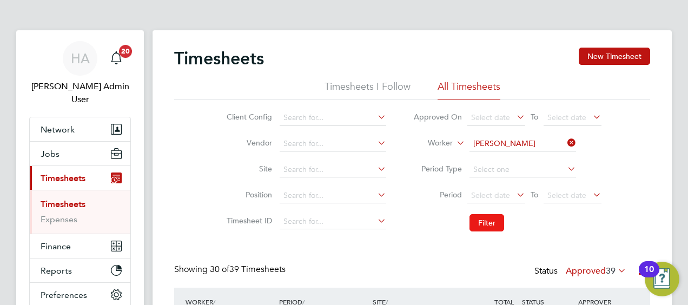
click at [476, 218] on button "Filter" at bounding box center [486, 222] width 35 height 17
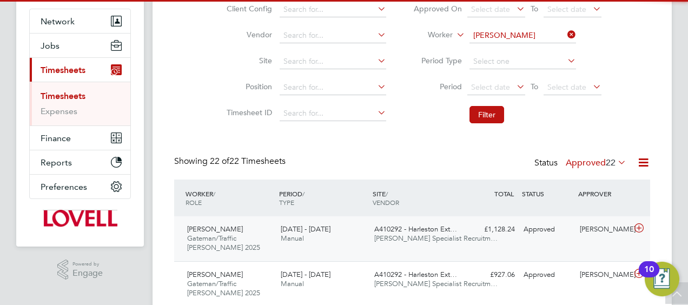
click at [384, 228] on span "A410292 - Harleston Ext…" at bounding box center [415, 228] width 83 height 9
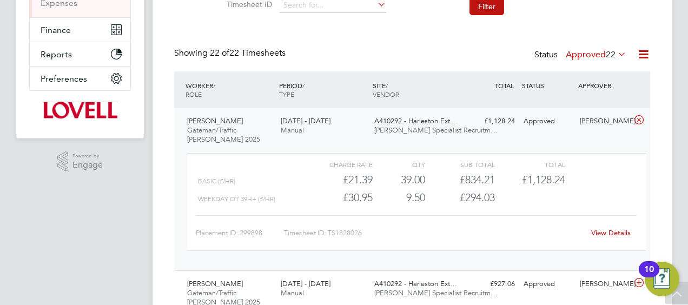
click at [599, 231] on link "View Details" at bounding box center [610, 232] width 39 height 9
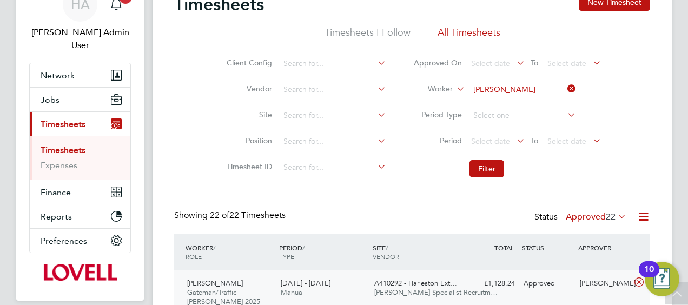
click at [536, 81] on li "Worker Andrea Scibisz" at bounding box center [506, 90] width 215 height 26
click at [530, 89] on input at bounding box center [522, 89] width 106 height 15
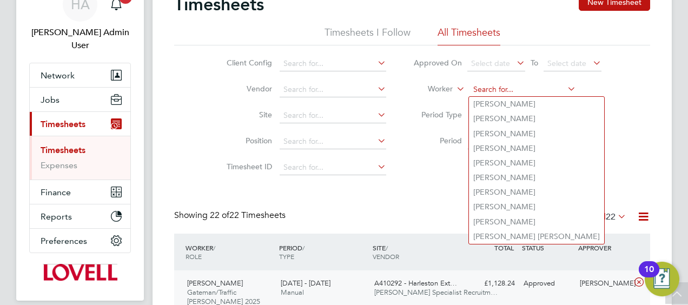
paste input "Lance Gourlay"
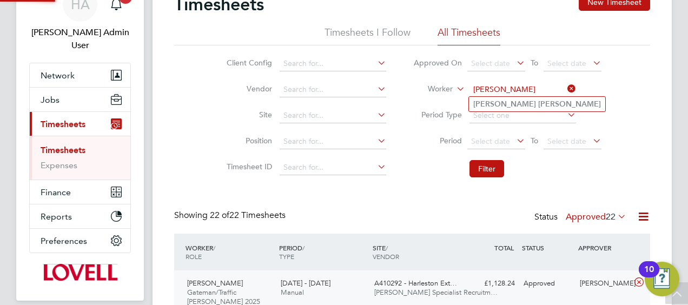
type input "Lance Gourlay"
click at [538, 105] on b "Gourlay" at bounding box center [569, 103] width 63 height 9
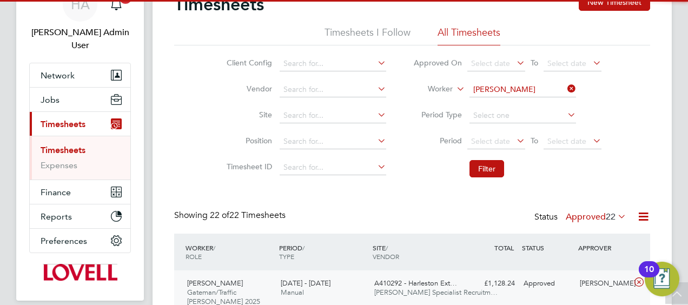
click at [488, 159] on li "Filter" at bounding box center [506, 169] width 215 height 28
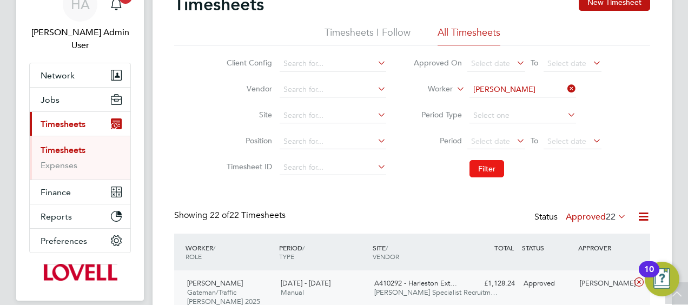
click at [481, 166] on button "Filter" at bounding box center [486, 168] width 35 height 17
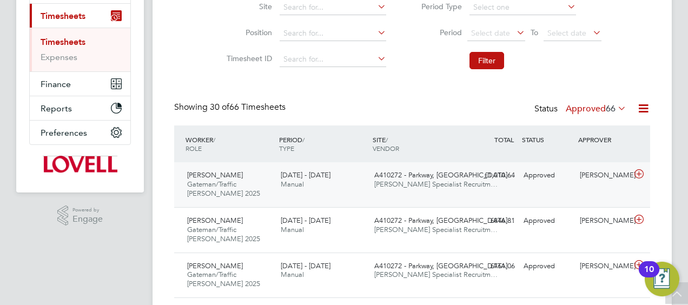
click at [373, 199] on div "Lance Gourlay Gateman/Traffic Marshall 2025 20 - 26 Sep 2025 20 - 26 Sep 2025 M…" at bounding box center [412, 184] width 476 height 45
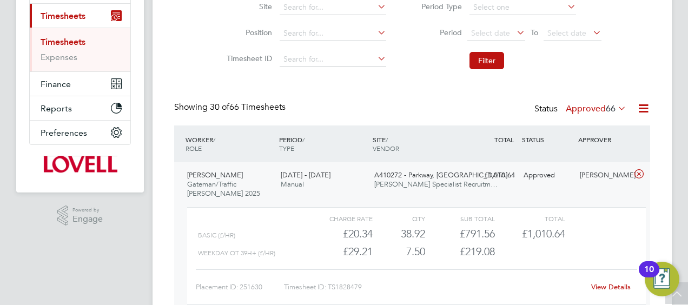
click at [593, 284] on link "View Details" at bounding box center [610, 286] width 39 height 9
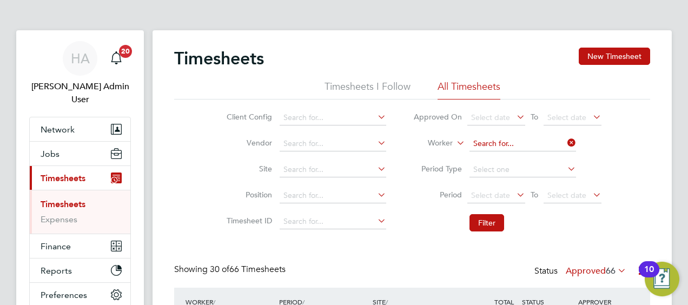
click at [522, 149] on input at bounding box center [522, 143] width 106 height 15
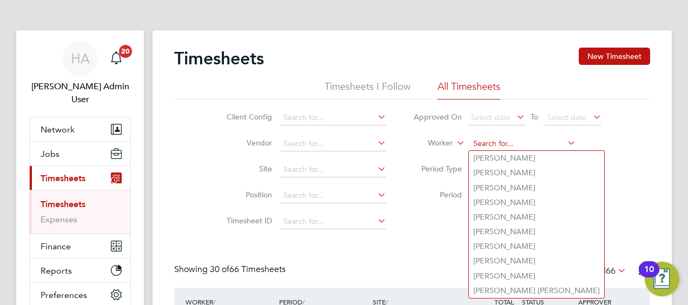
paste input "Shaun Totterdell"
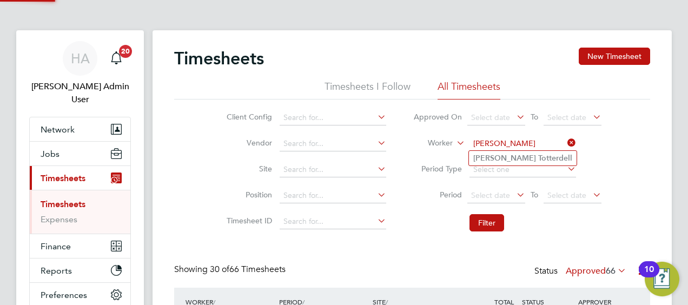
type input "Shaun Totterdell"
click at [494, 157] on li "Shaun Totterdell" at bounding box center [523, 158] width 108 height 15
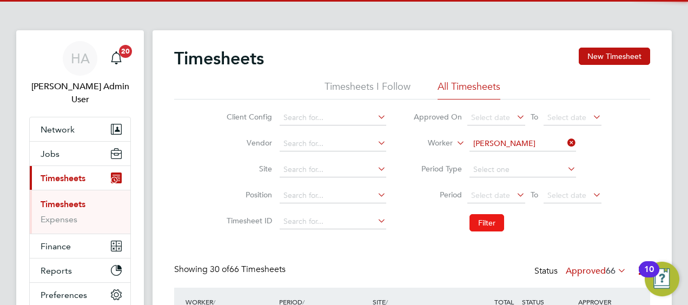
drag, startPoint x: 483, startPoint y: 215, endPoint x: 472, endPoint y: 241, distance: 28.1
click at [483, 216] on button "Filter" at bounding box center [486, 222] width 35 height 17
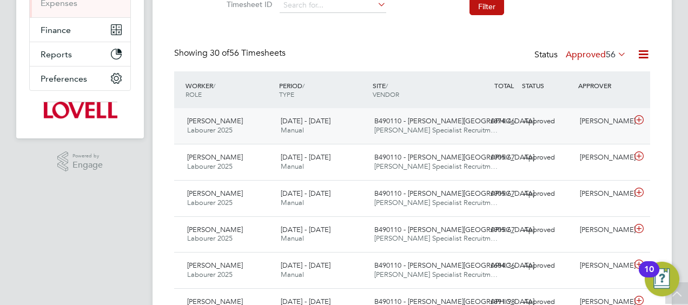
click at [351, 114] on div "20 - 26 Sep 2025 Manual" at bounding box center [323, 125] width 94 height 27
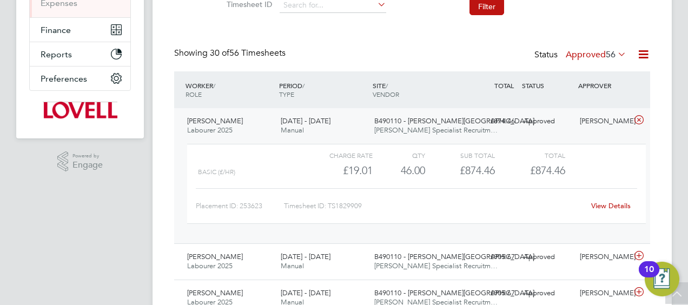
click at [597, 204] on link "View Details" at bounding box center [610, 205] width 39 height 9
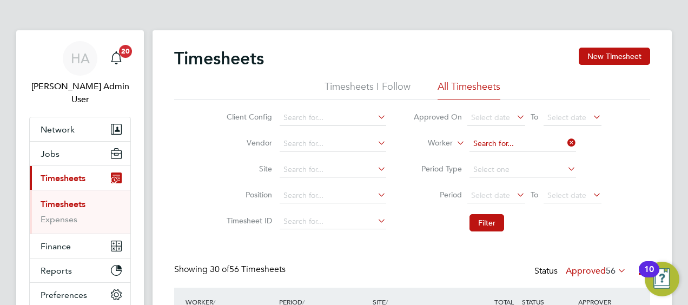
click at [553, 142] on input at bounding box center [522, 143] width 106 height 15
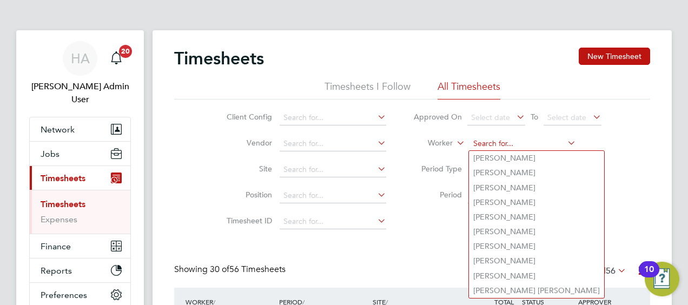
paste input "Lance Gourlay"
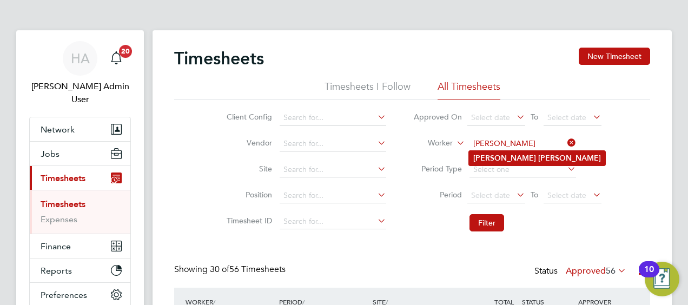
type input "Lance Gourlay"
click at [538, 157] on b "Gourlay" at bounding box center [569, 158] width 63 height 9
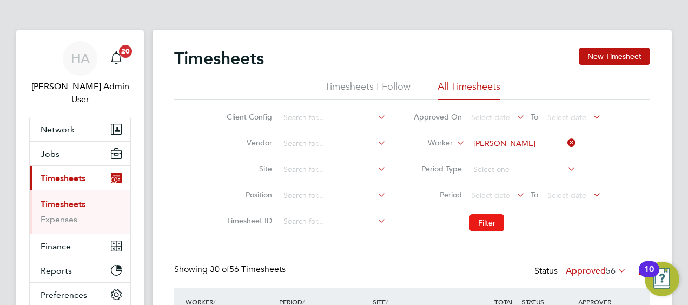
click at [478, 223] on button "Filter" at bounding box center [486, 222] width 35 height 17
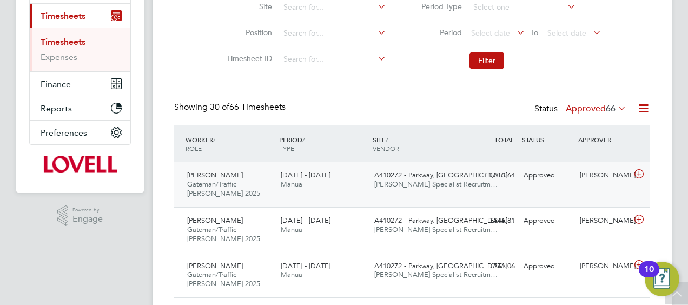
click at [295, 193] on div "Lance Gourlay Gateman/Traffic Marshall 2025 20 - 26 Sep 2025 20 - 26 Sep 2025 M…" at bounding box center [412, 184] width 476 height 45
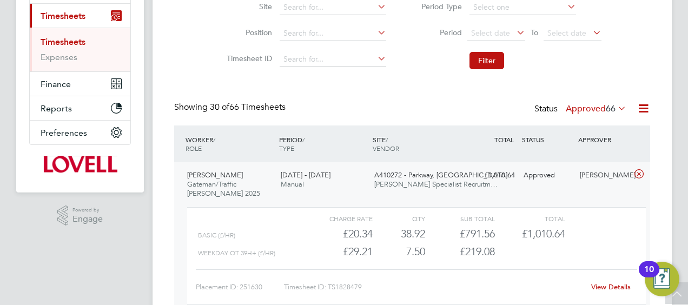
click at [609, 285] on link "View Details" at bounding box center [610, 286] width 39 height 9
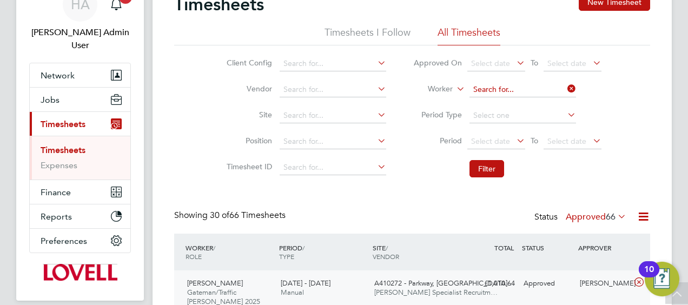
click at [560, 92] on input at bounding box center [522, 89] width 106 height 15
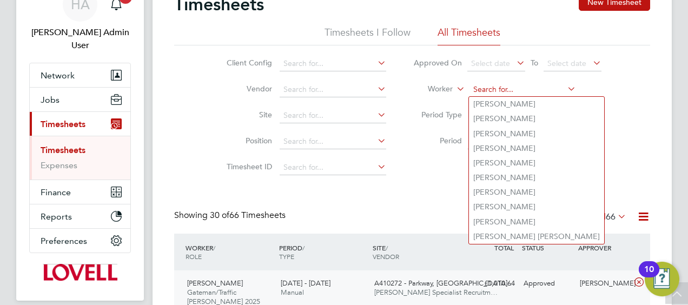
paste input "Minsusera Gumba"
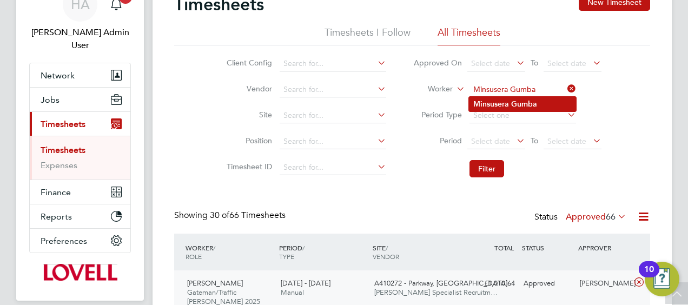
type input "Minsusera Gumba"
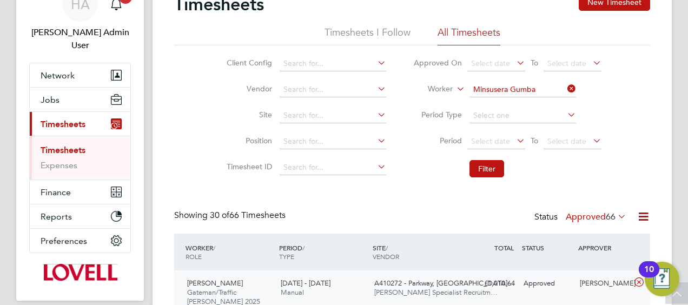
click at [530, 100] on b "Gumba" at bounding box center [524, 103] width 26 height 9
click at [486, 175] on button "Filter" at bounding box center [486, 168] width 35 height 17
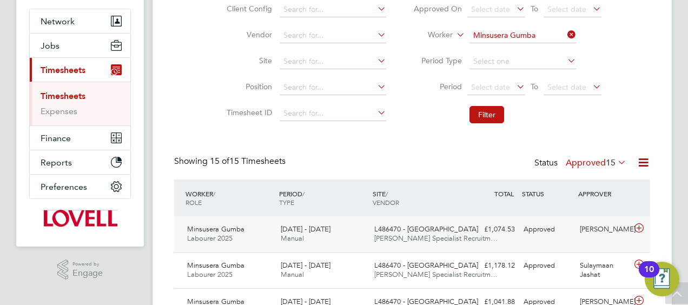
click at [393, 231] on span "L486470 - Loxford Lane" at bounding box center [426, 228] width 104 height 9
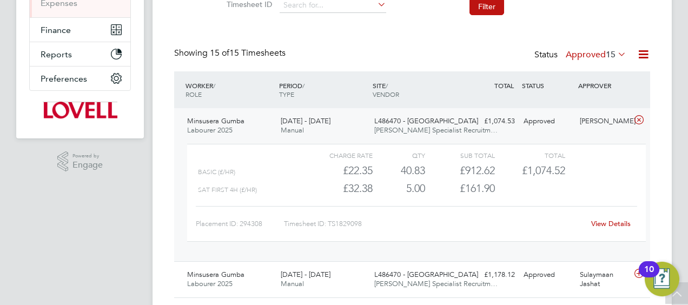
click at [608, 223] on link "View Details" at bounding box center [610, 223] width 39 height 9
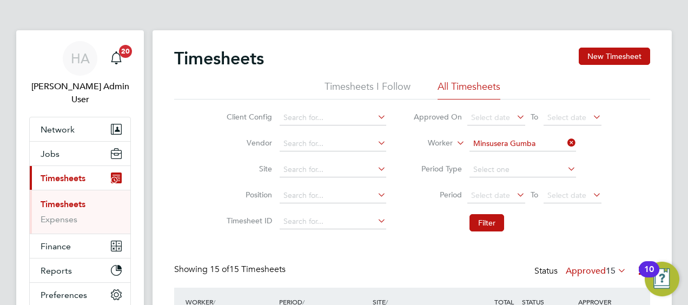
click at [565, 142] on icon at bounding box center [565, 142] width 0 height 15
click at [530, 142] on input at bounding box center [522, 143] width 106 height 15
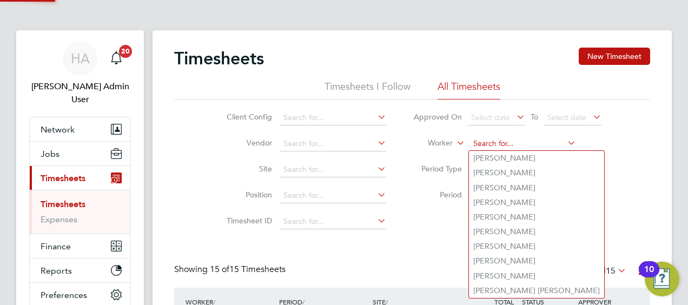
paste input "Keyon Browne"
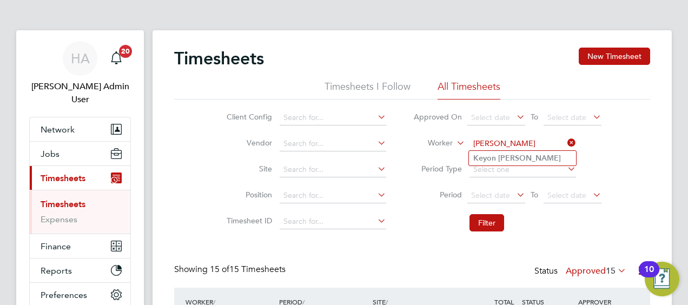
type input "Keyon Browne"
click at [503, 157] on b "Browne" at bounding box center [529, 158] width 63 height 9
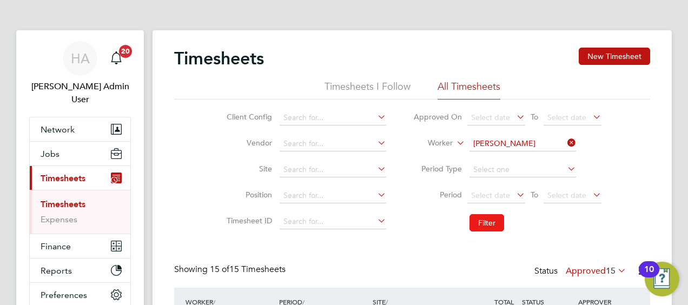
click at [481, 217] on button "Filter" at bounding box center [486, 222] width 35 height 17
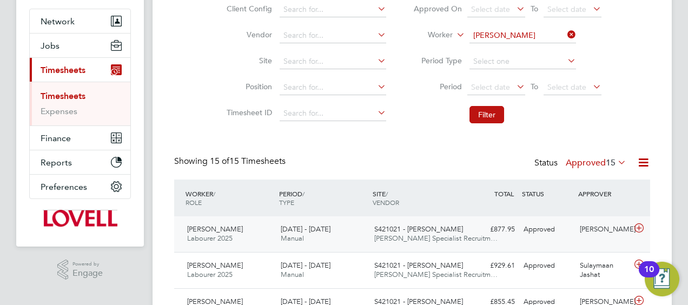
scroll to position [5, 5]
click at [385, 225] on span "S421021 - Barne Barton" at bounding box center [418, 228] width 89 height 9
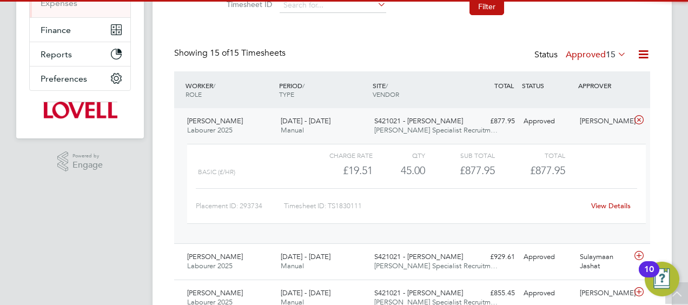
click at [601, 204] on link "View Details" at bounding box center [610, 205] width 39 height 9
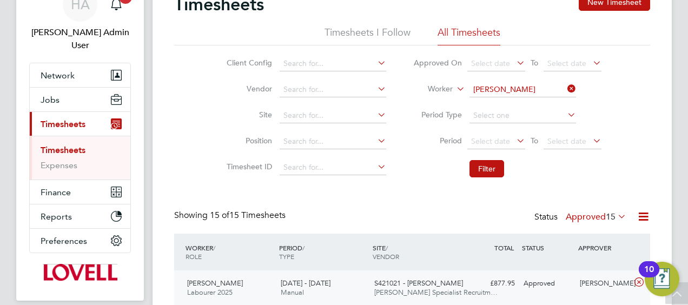
click at [565, 85] on icon at bounding box center [565, 88] width 0 height 15
click at [512, 88] on input at bounding box center [522, 89] width 106 height 15
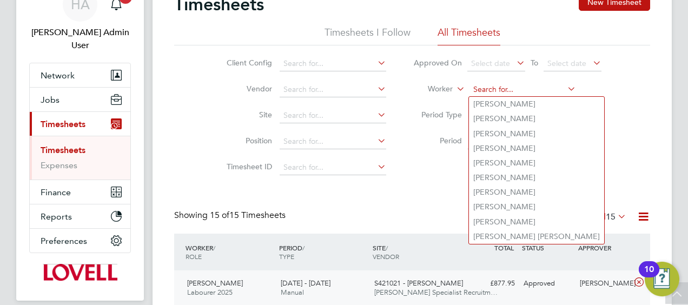
paste input "Fabian Rookwood"
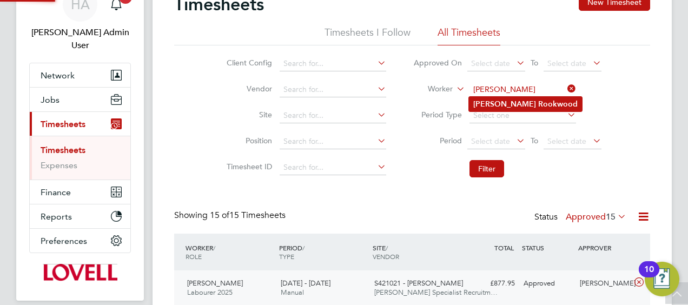
type input "Fabian Rookwood"
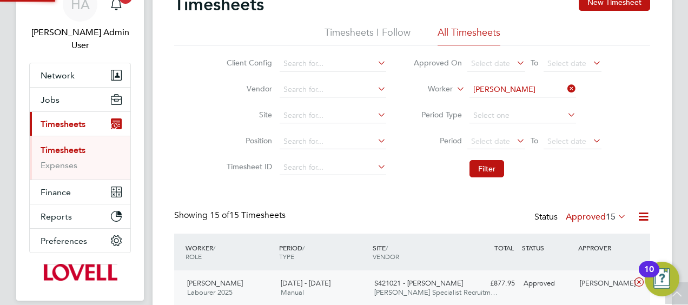
click at [538, 104] on b "Rookwood" at bounding box center [557, 103] width 39 height 9
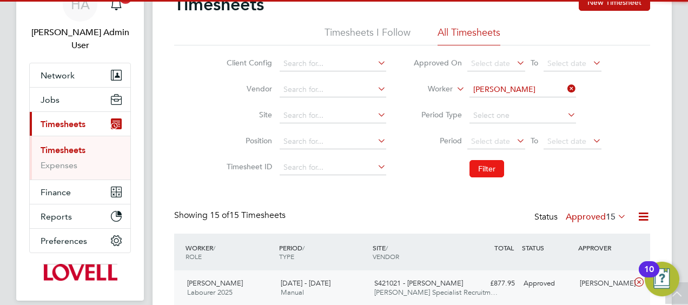
click at [484, 163] on button "Filter" at bounding box center [486, 168] width 35 height 17
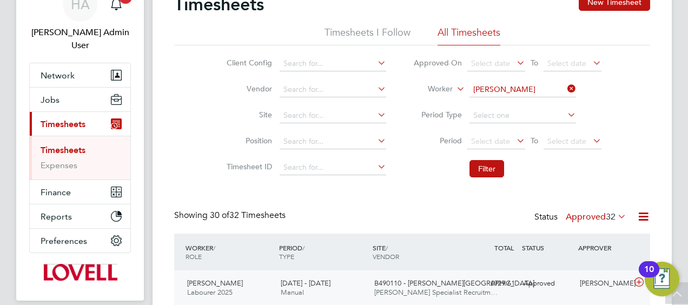
click at [425, 271] on div "Fabian Rookwood Labourer 2025 20 - 26 Sep 2025 20 - 26 Sep 2025 Manual B490110 …" at bounding box center [412, 288] width 476 height 36
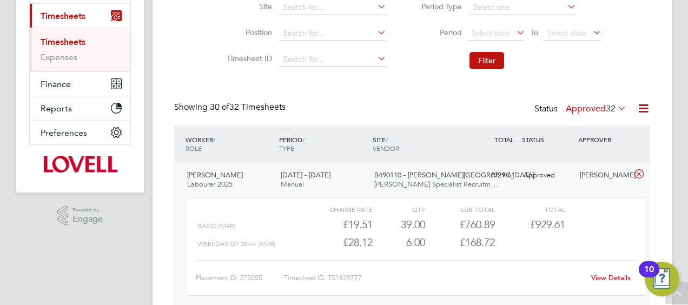
click at [587, 274] on div "View Details" at bounding box center [610, 277] width 53 height 17
click at [593, 275] on link "View Details" at bounding box center [610, 277] width 39 height 9
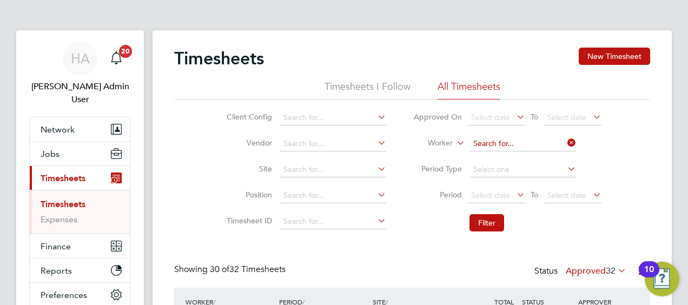
click at [553, 141] on input at bounding box center [522, 143] width 106 height 15
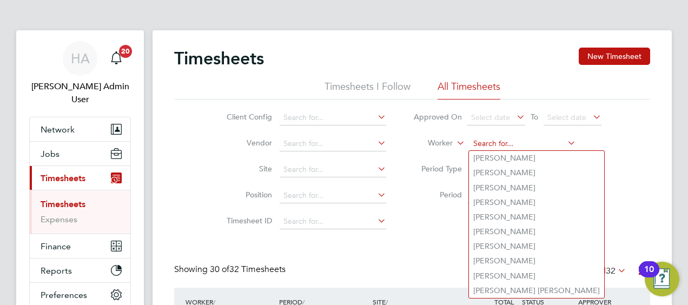
paste input "Neil Simmons"
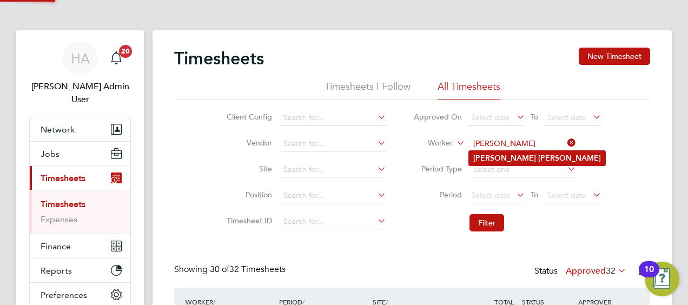
type input "Neil Simmons"
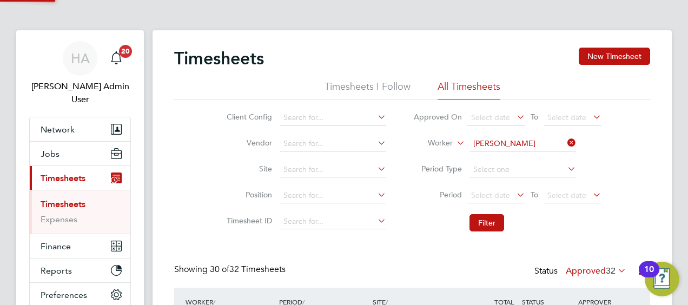
click at [538, 157] on b "Simmons" at bounding box center [569, 158] width 63 height 9
click at [481, 216] on button "Filter" at bounding box center [486, 222] width 35 height 17
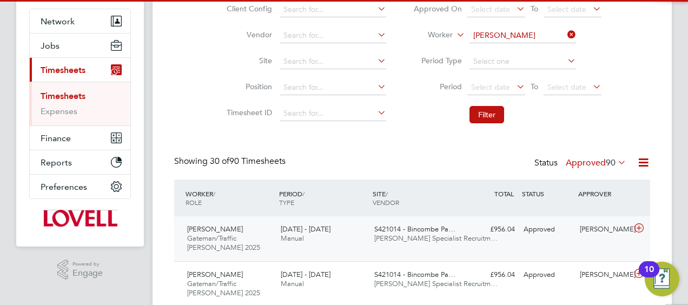
click at [341, 223] on div "20 - 26 Sep 2025 Manual" at bounding box center [323, 234] width 94 height 27
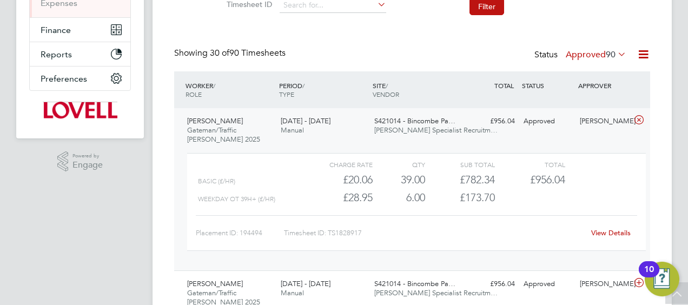
click at [603, 231] on link "View Details" at bounding box center [610, 232] width 39 height 9
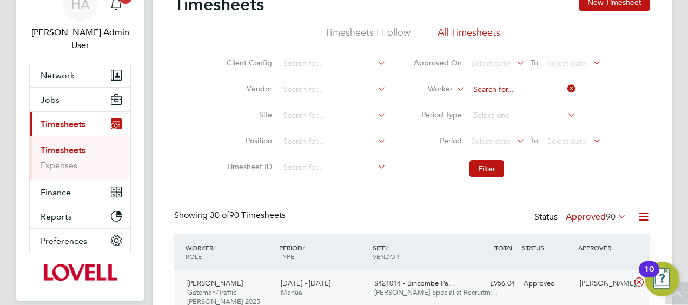
click at [555, 89] on input at bounding box center [522, 89] width 106 height 15
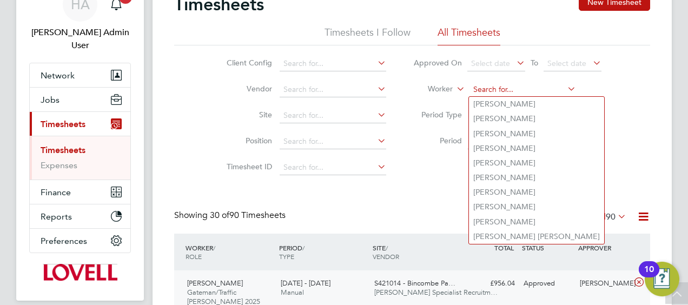
paste input "Gary Vale"
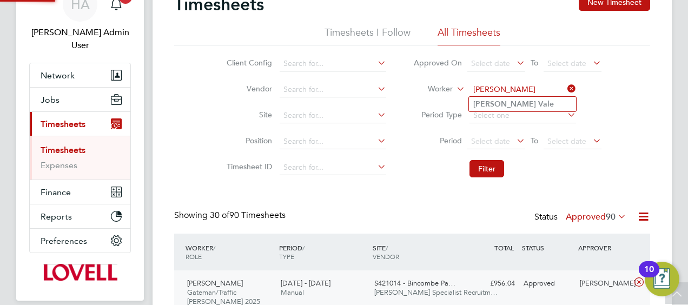
type input "Gary Vale"
click at [515, 103] on li "Gary Vale" at bounding box center [522, 104] width 107 height 15
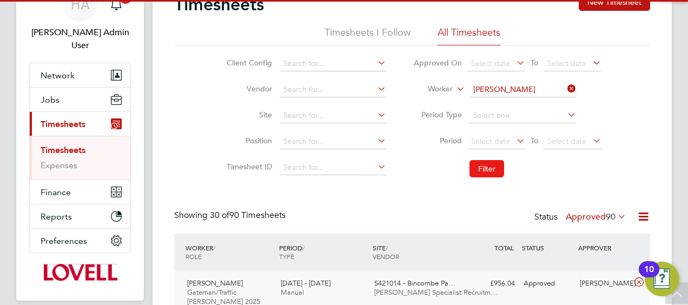
click at [479, 165] on button "Filter" at bounding box center [486, 168] width 35 height 17
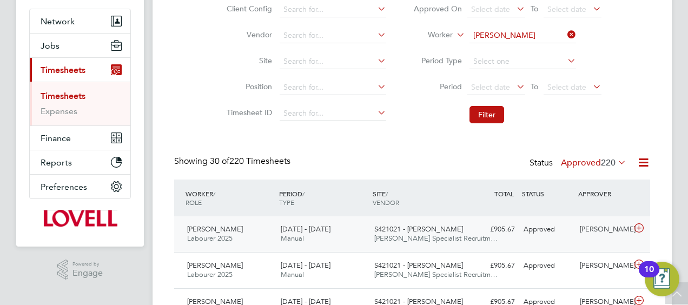
click at [422, 233] on div "S421021 - Barne Barton Hays Specialist Recruitm…" at bounding box center [417, 234] width 94 height 27
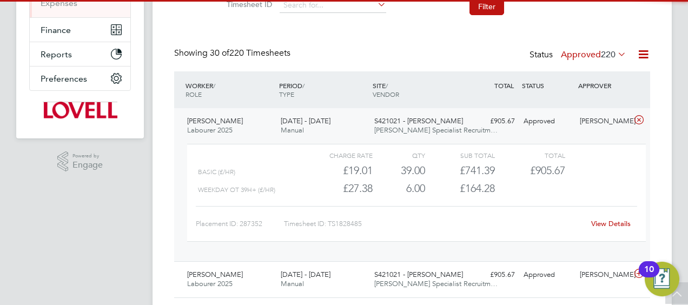
click at [611, 223] on link "View Details" at bounding box center [610, 223] width 39 height 9
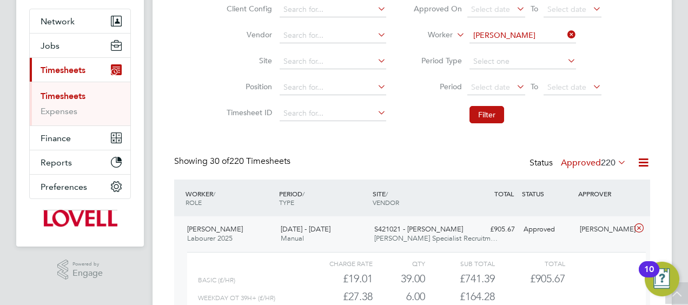
click at [565, 35] on icon at bounding box center [565, 34] width 0 height 15
click at [529, 32] on input at bounding box center [522, 35] width 106 height 15
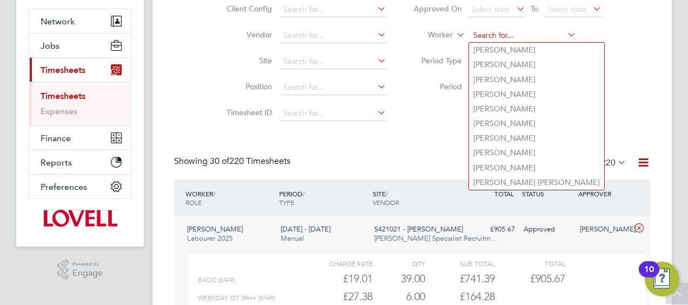
paste input "Colin Ward"
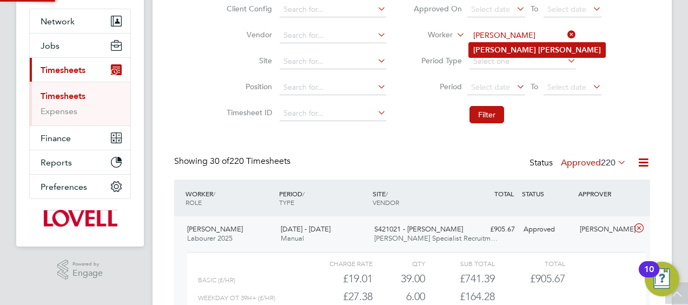
type input "Colin Ward"
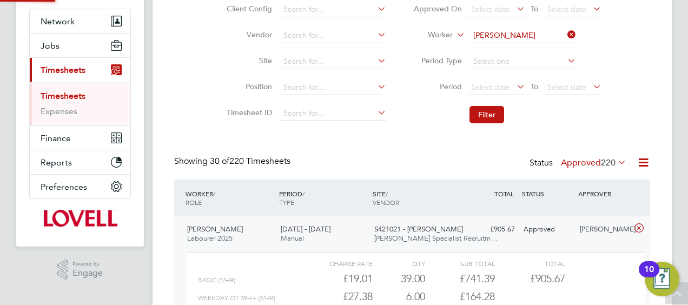
click at [512, 47] on li "Colin Ward" at bounding box center [537, 50] width 136 height 15
click at [478, 115] on button "Filter" at bounding box center [486, 114] width 35 height 17
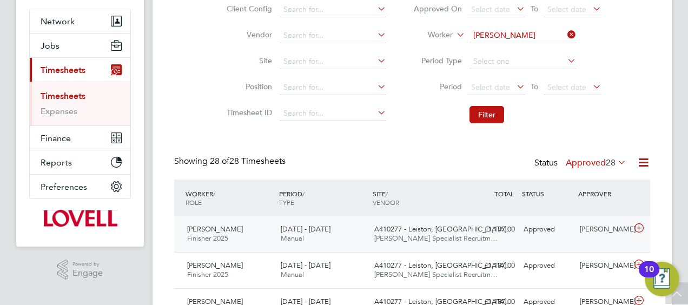
click at [368, 230] on div "20 - 26 Sep 2025 Manual" at bounding box center [323, 234] width 94 height 27
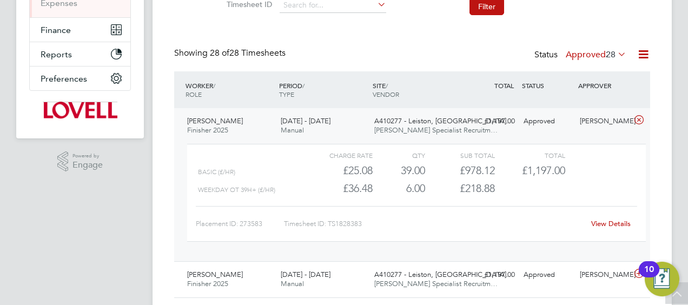
click at [596, 223] on link "View Details" at bounding box center [610, 223] width 39 height 9
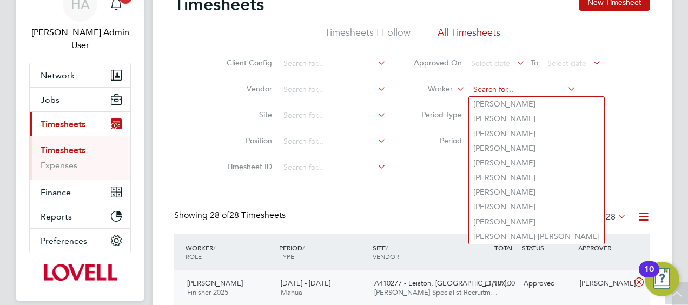
click at [563, 89] on input at bounding box center [522, 89] width 106 height 15
paste input "Sanchez Folkes"
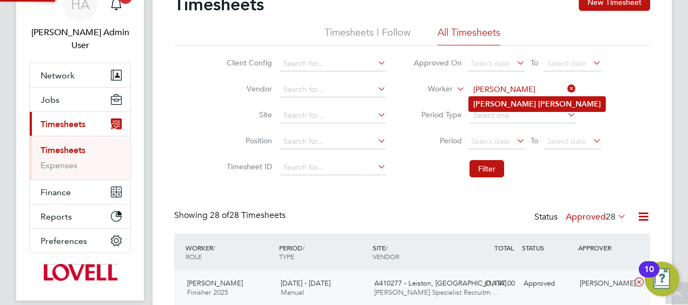
type input "Sanchez Folkes"
click at [503, 103] on li "Sanchez Folkes" at bounding box center [537, 104] width 136 height 15
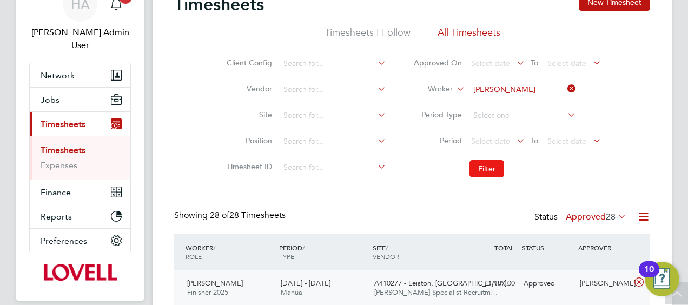
click at [481, 162] on button "Filter" at bounding box center [486, 168] width 35 height 17
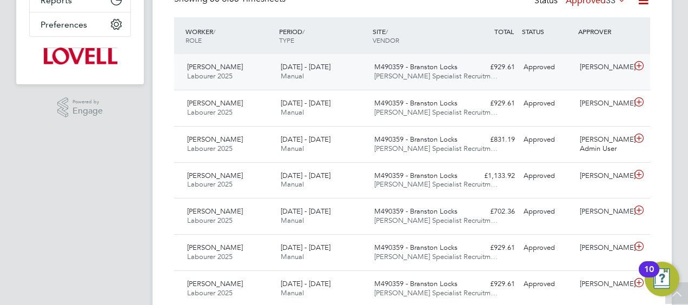
click at [423, 71] on span "Hays Specialist Recruitm…" at bounding box center [435, 75] width 123 height 9
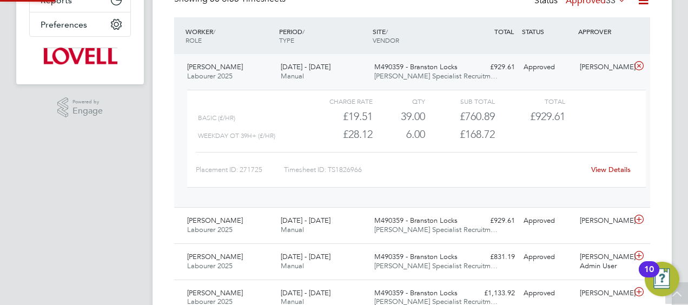
click at [609, 169] on link "View Details" at bounding box center [610, 169] width 39 height 9
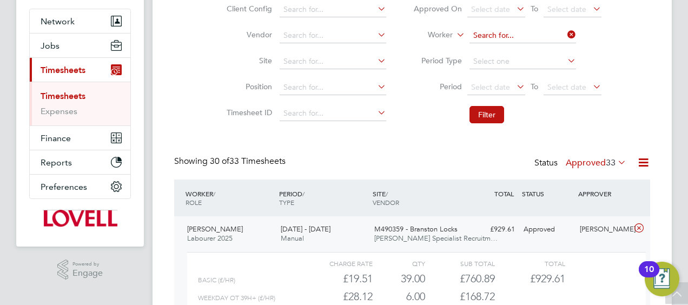
click at [548, 39] on input at bounding box center [522, 35] width 106 height 15
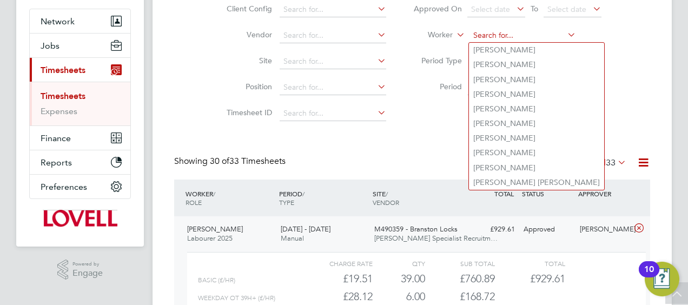
paste input "Rashid Zinentah"
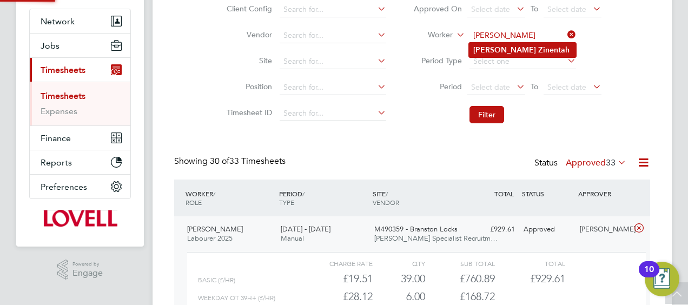
type input "Rashid Zinentah"
click at [538, 51] on b "Zinentah" at bounding box center [553, 49] width 31 height 9
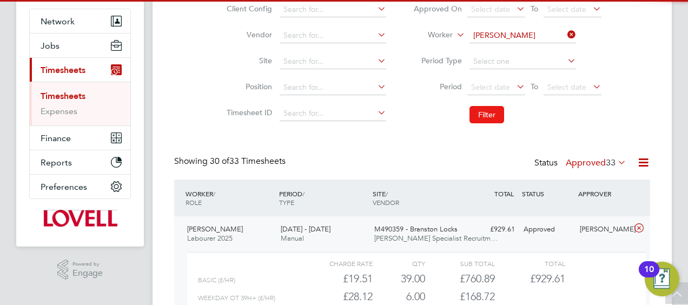
click at [485, 111] on button "Filter" at bounding box center [486, 114] width 35 height 17
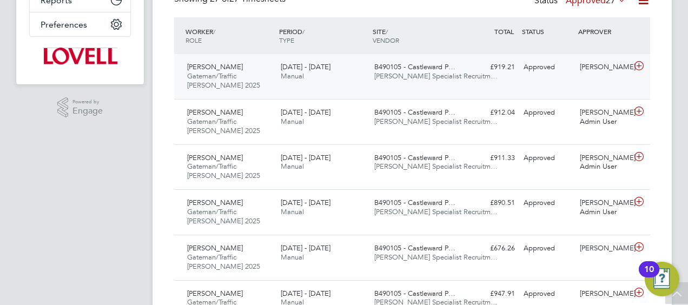
click at [385, 83] on div "B490105 - Castleward P… Hays Specialist Recruitm…" at bounding box center [417, 71] width 94 height 27
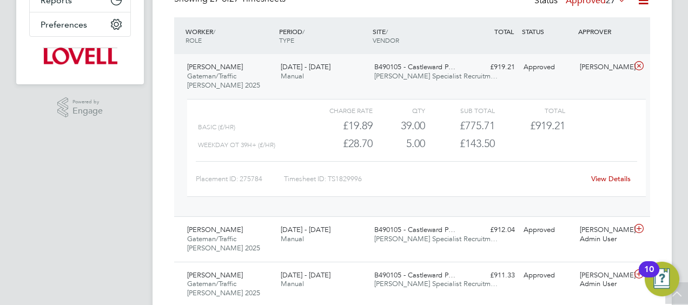
click at [602, 177] on link "View Details" at bounding box center [610, 178] width 39 height 9
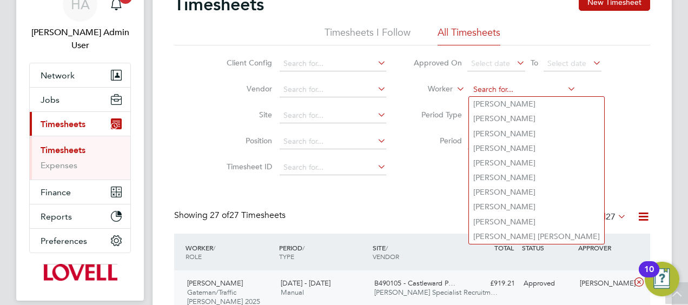
click at [547, 94] on input at bounding box center [522, 89] width 106 height 15
paste input "[PERSON_NAME]"
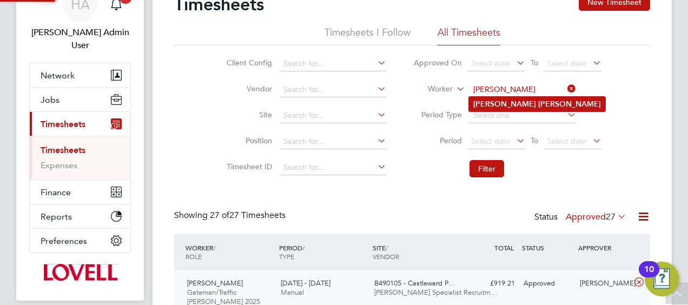
type input "[PERSON_NAME]"
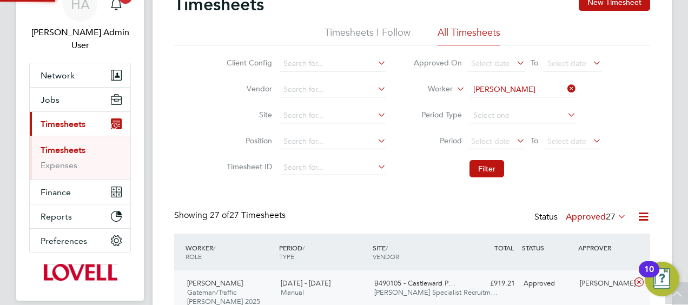
click at [530, 99] on li "Julie Staley" at bounding box center [537, 104] width 136 height 15
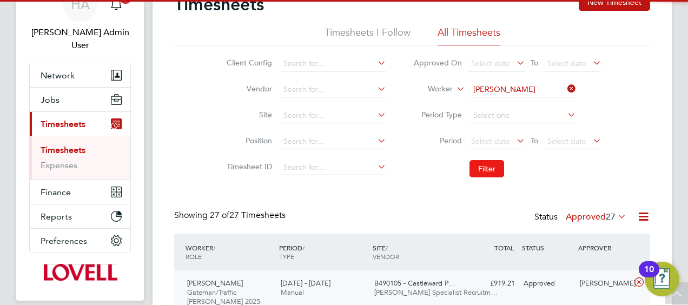
click at [485, 166] on button "Filter" at bounding box center [486, 168] width 35 height 17
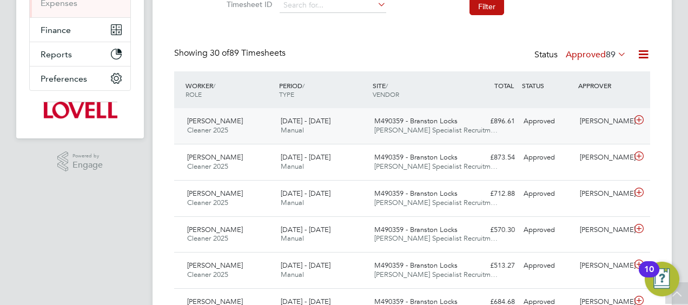
click at [384, 126] on span "Hays Specialist Recruitm…" at bounding box center [435, 129] width 123 height 9
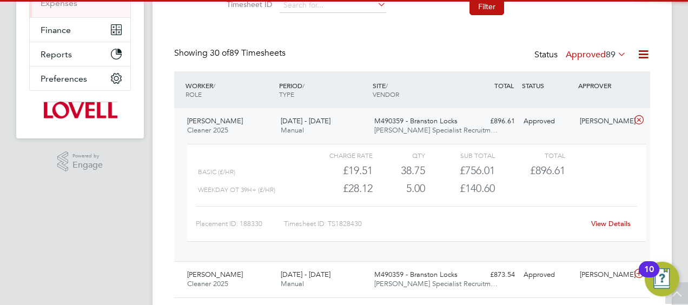
click at [600, 221] on link "View Details" at bounding box center [610, 223] width 39 height 9
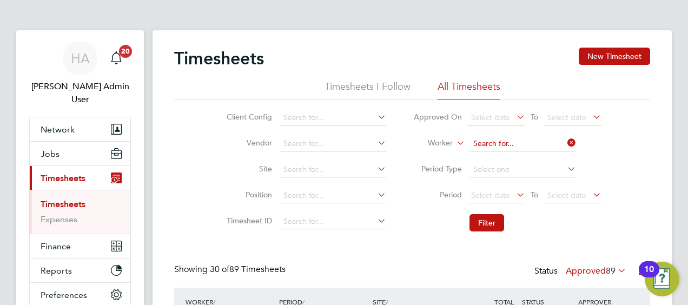
click at [523, 141] on input at bounding box center [522, 143] width 106 height 15
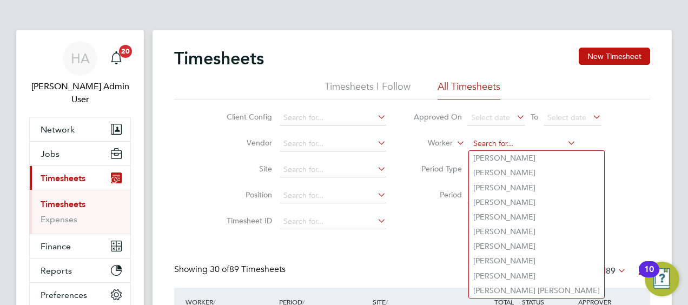
paste input "[PERSON_NAME]"
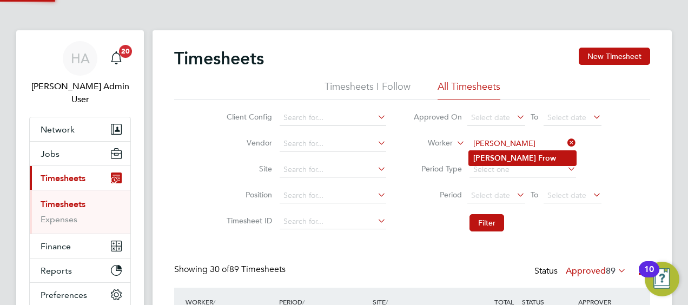
type input "[PERSON_NAME]"
click at [486, 155] on b "Tyrell" at bounding box center [504, 158] width 63 height 9
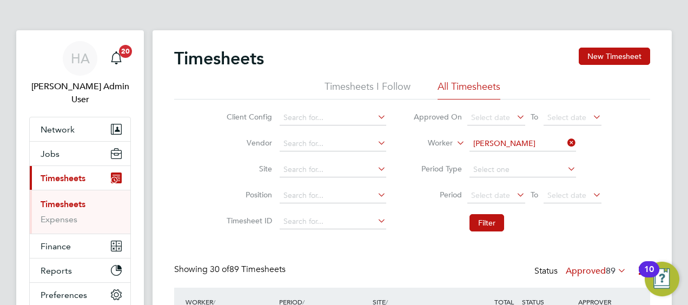
click at [485, 213] on li "Filter" at bounding box center [506, 223] width 215 height 28
click at [481, 219] on button "Filter" at bounding box center [486, 222] width 35 height 17
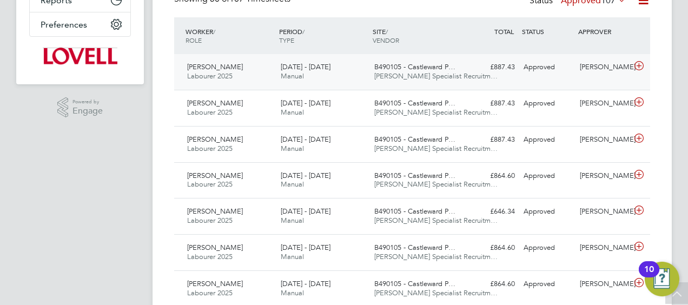
click at [358, 63] on div "20 - 26 Sep 2025 Manual" at bounding box center [323, 71] width 94 height 27
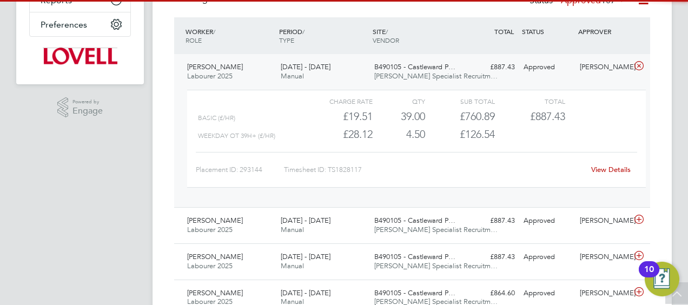
click at [598, 161] on div "View Details" at bounding box center [610, 169] width 53 height 17
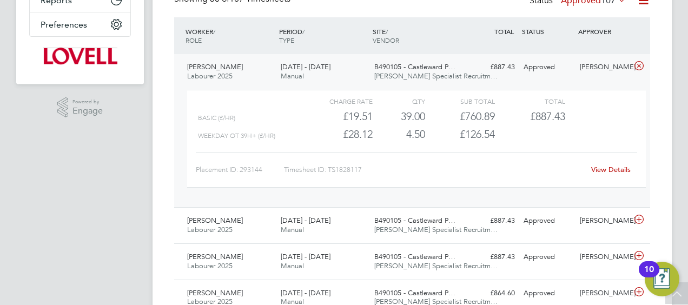
click at [596, 169] on link "View Details" at bounding box center [610, 169] width 39 height 9
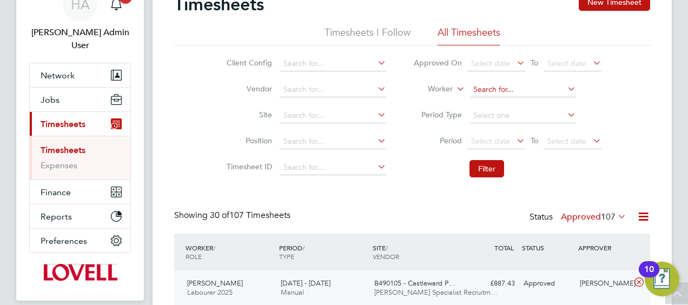
click at [528, 90] on input at bounding box center [522, 89] width 106 height 15
paste input "[PERSON_NAME]"
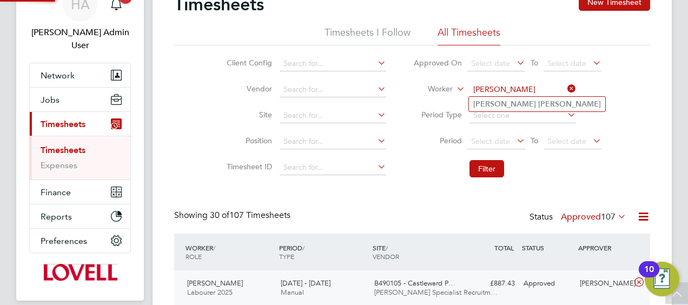
type input "[PERSON_NAME]"
click at [538, 103] on b "Barton" at bounding box center [569, 103] width 63 height 9
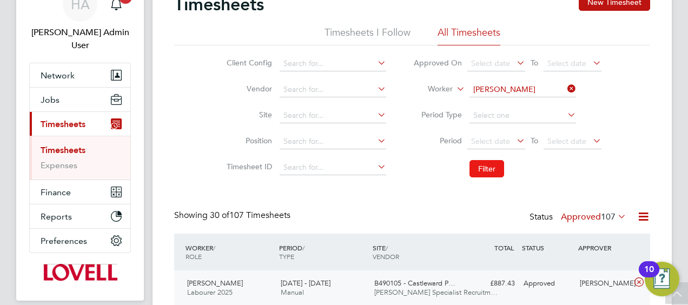
click at [485, 169] on button "Filter" at bounding box center [486, 168] width 35 height 17
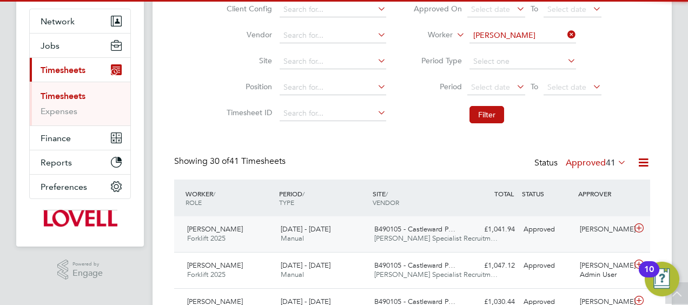
click at [375, 229] on span "B490105 - Castleward P…" at bounding box center [414, 228] width 81 height 9
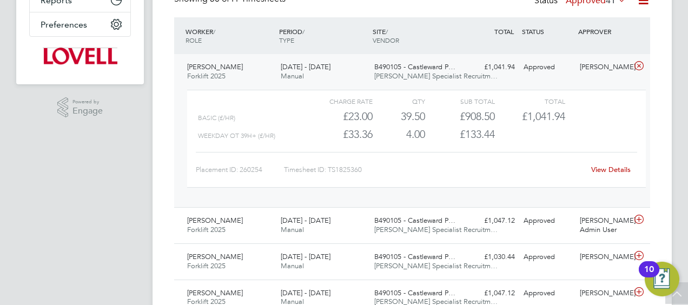
click at [614, 171] on link "View Details" at bounding box center [610, 169] width 39 height 9
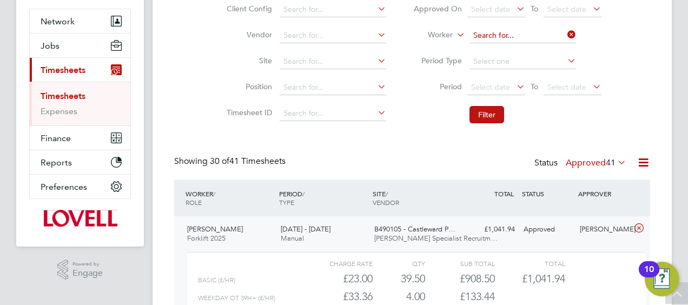
click at [553, 38] on input at bounding box center [522, 35] width 106 height 15
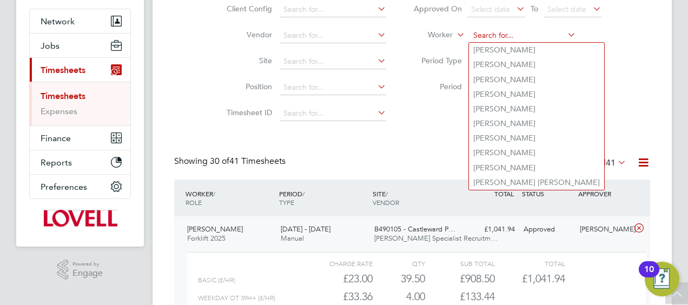
paste input "Mark Macrae"
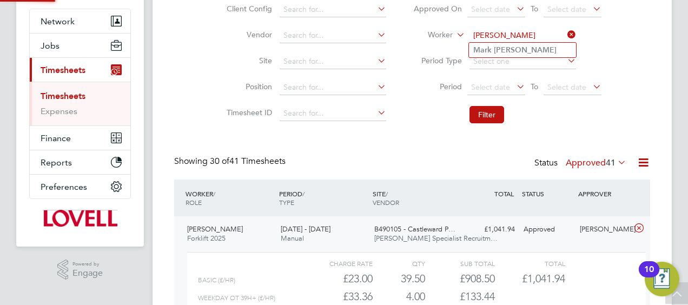
type input "Mark Macrae"
click at [513, 49] on b "Macrae" at bounding box center [524, 49] width 63 height 9
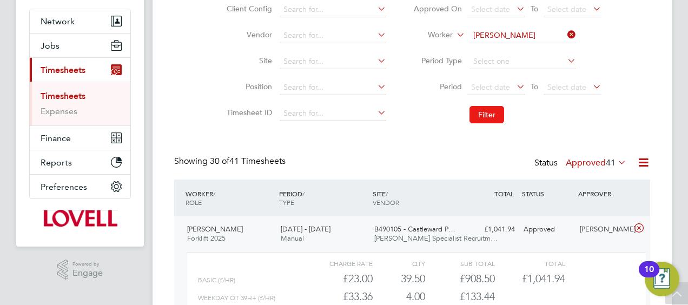
click at [482, 120] on button "Filter" at bounding box center [486, 114] width 35 height 17
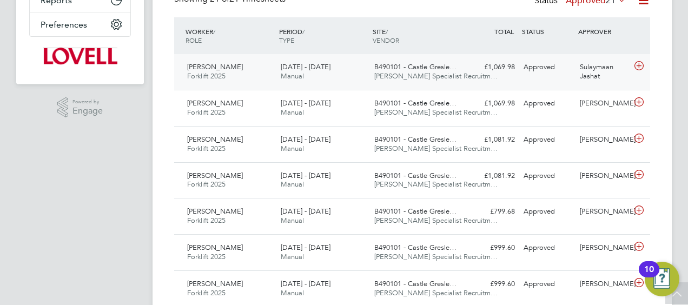
click at [384, 75] on span "Hays Specialist Recruitm…" at bounding box center [435, 75] width 123 height 9
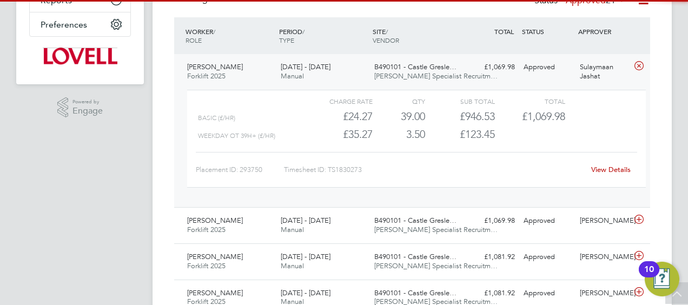
click at [612, 161] on div "View Details" at bounding box center [610, 169] width 53 height 17
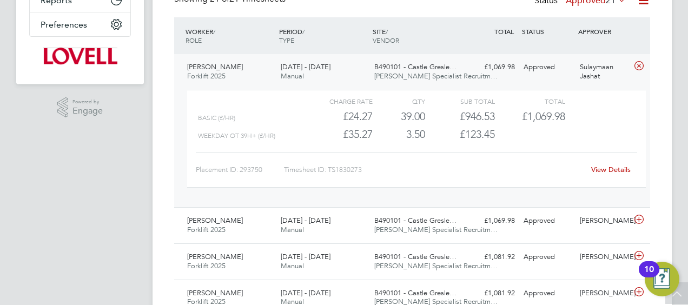
click at [603, 166] on link "View Details" at bounding box center [610, 169] width 39 height 9
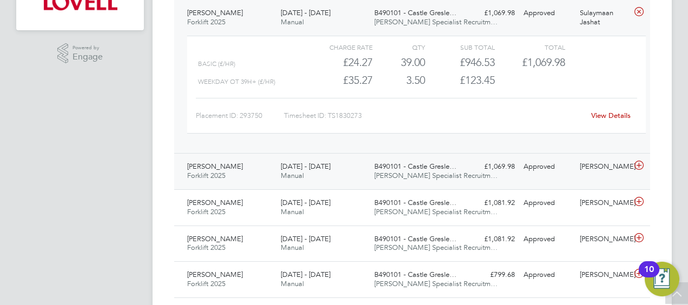
click at [520, 187] on div "Mark Macrae Forklift 2025 13 - 19 Sep 2025 13 - 19 Sep 2025 Manual B490101 - Ca…" at bounding box center [412, 171] width 476 height 36
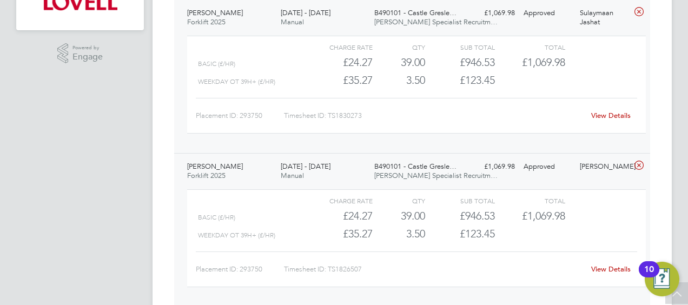
click at [598, 266] on link "View Details" at bounding box center [610, 268] width 39 height 9
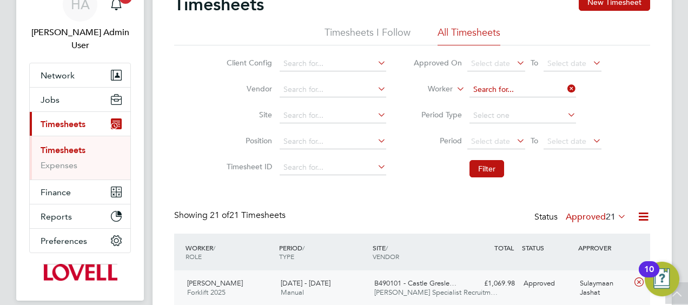
click at [537, 84] on input at bounding box center [522, 89] width 106 height 15
paste input "Andrew John Ross"
drag, startPoint x: 518, startPoint y: 90, endPoint x: 503, endPoint y: 90, distance: 15.1
click at [503, 90] on input "Andrew John Ross" at bounding box center [522, 89] width 106 height 15
click at [501, 101] on li "Andrew John Ross" at bounding box center [567, 104] width 196 height 15
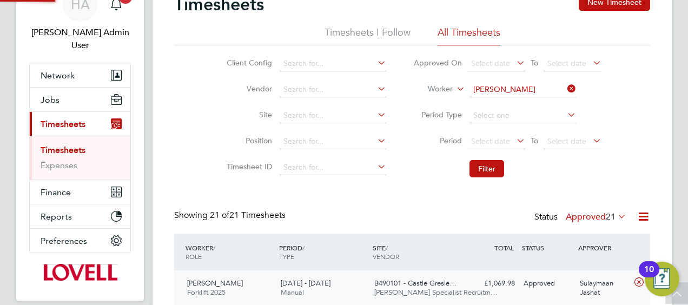
type input "Andrew John Ross"
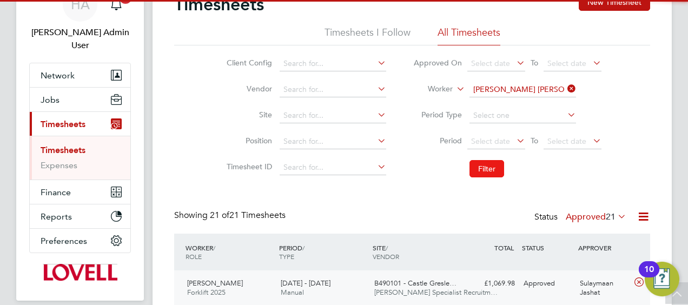
click at [491, 164] on button "Filter" at bounding box center [486, 168] width 35 height 17
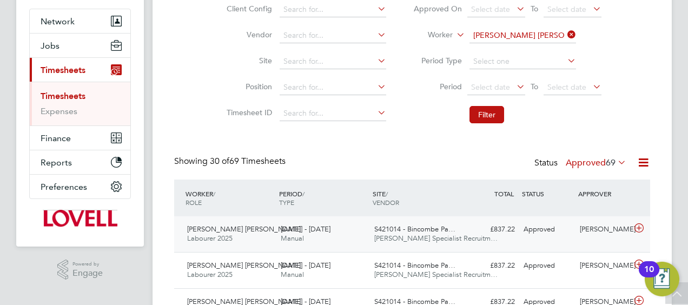
click at [370, 237] on div "S421014 - Bincombe Pa… Hays Specialist Recruitm…" at bounding box center [417, 234] width 94 height 27
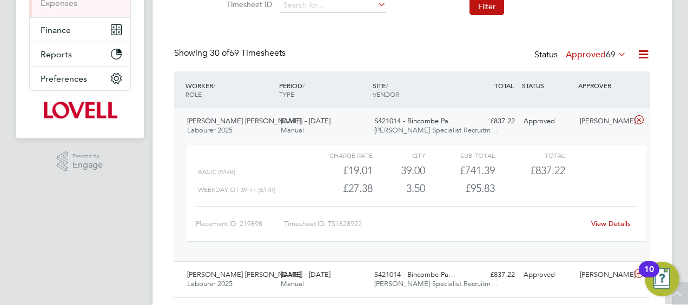
click at [599, 219] on link "View Details" at bounding box center [610, 223] width 39 height 9
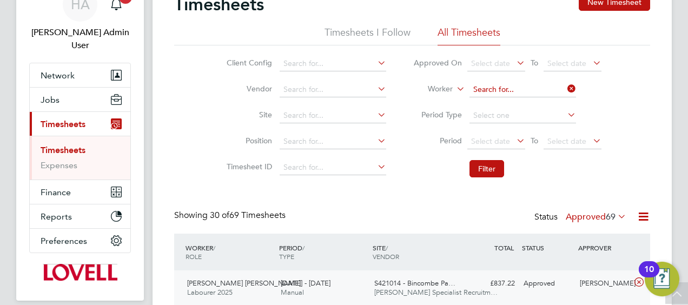
click at [535, 90] on input at bounding box center [522, 89] width 106 height 15
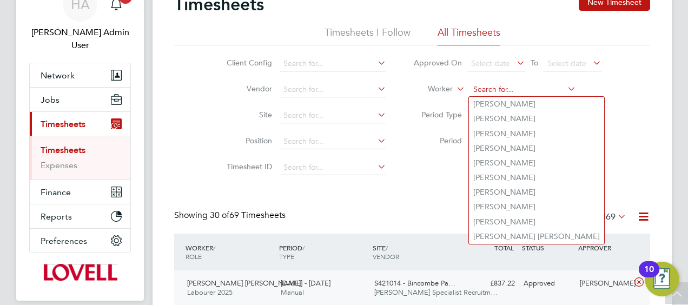
paste input "Guy Aldred"
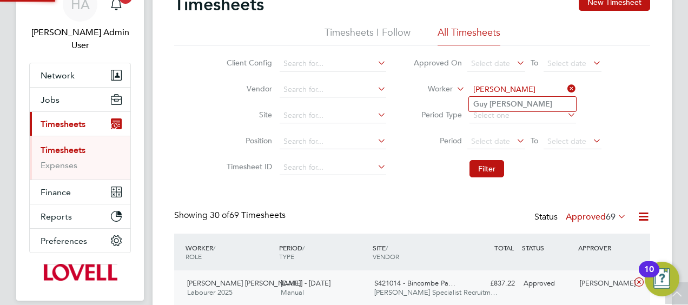
type input "Guy Aldred"
click at [508, 104] on b "Aldred" at bounding box center [520, 103] width 63 height 9
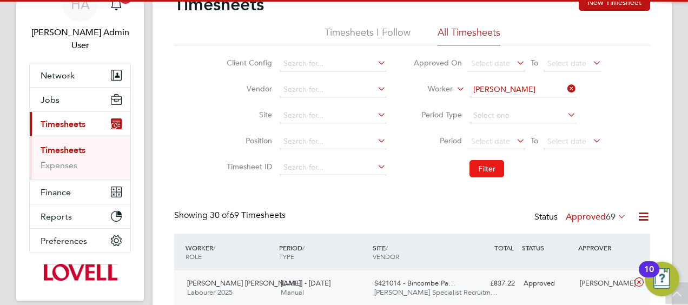
click at [484, 166] on button "Filter" at bounding box center [486, 168] width 35 height 17
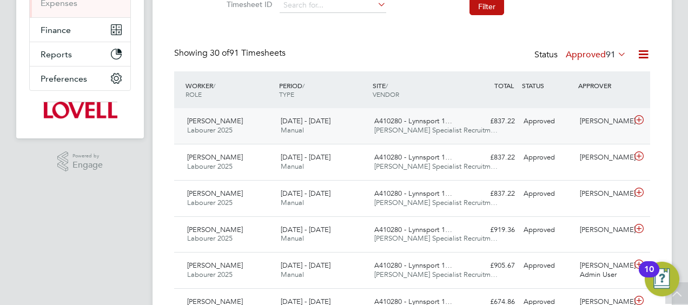
click at [370, 130] on div "A410280 - Lynnsport 1… Hays Specialist Recruitm…" at bounding box center [417, 125] width 94 height 27
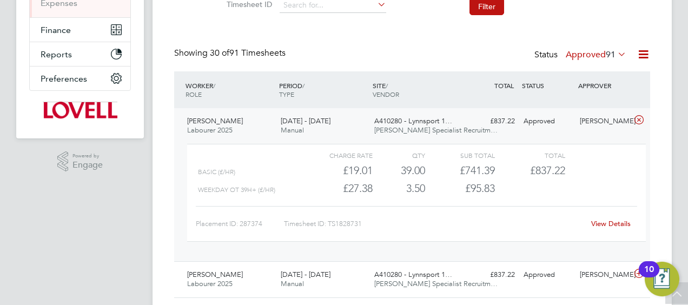
click at [595, 221] on link "View Details" at bounding box center [610, 223] width 39 height 9
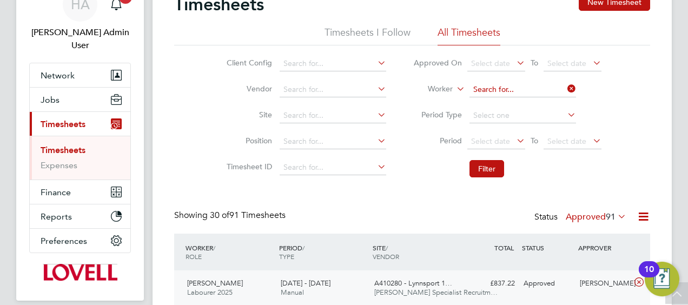
click at [525, 87] on input at bounding box center [522, 89] width 106 height 15
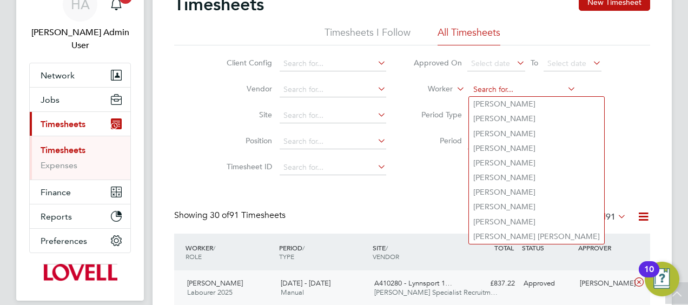
paste input "James Mcmanus"
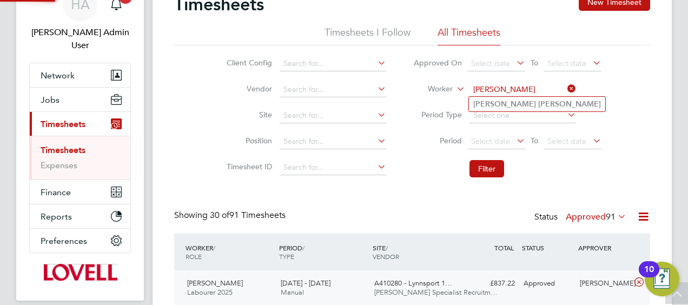
type input "James Mcmanus"
click at [538, 104] on b "Mcmanus" at bounding box center [569, 103] width 63 height 9
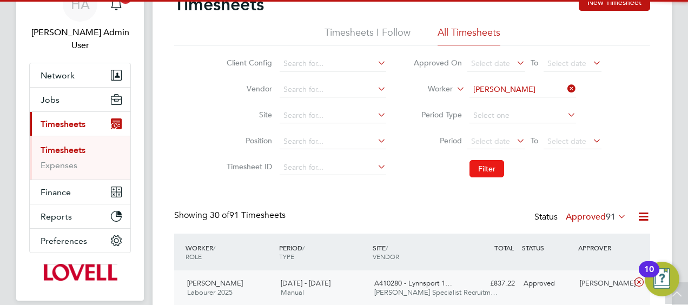
click at [486, 165] on button "Filter" at bounding box center [486, 168] width 35 height 17
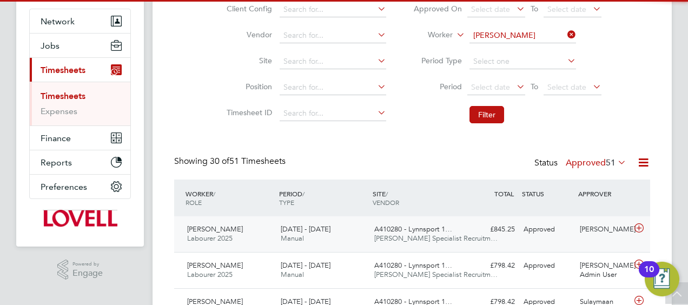
click at [352, 229] on div "20 - 26 Sep 2025 Manual" at bounding box center [323, 234] width 94 height 27
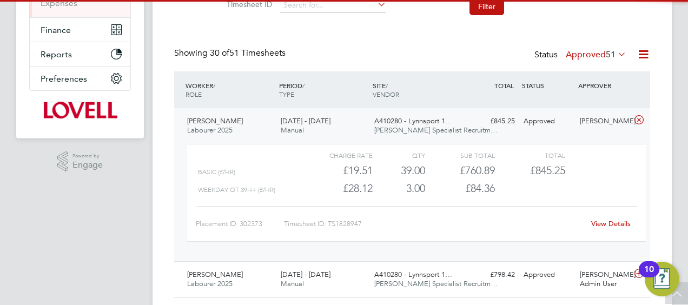
click at [599, 224] on link "View Details" at bounding box center [610, 223] width 39 height 9
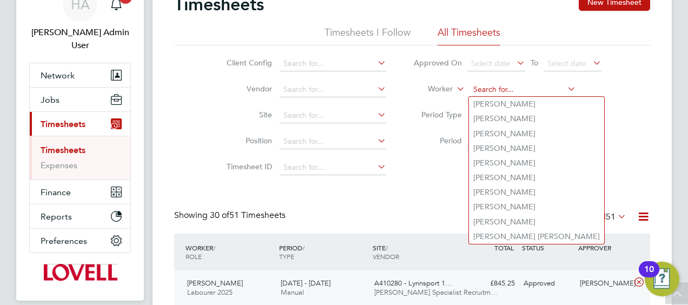
paste input "Antony Goulding"
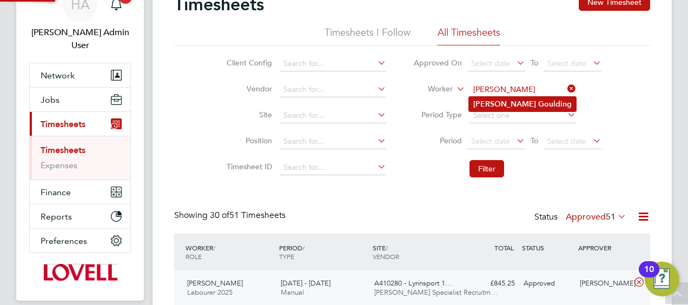
type input "Antony Goulding"
click at [532, 97] on li "Antony Goulding" at bounding box center [522, 104] width 107 height 15
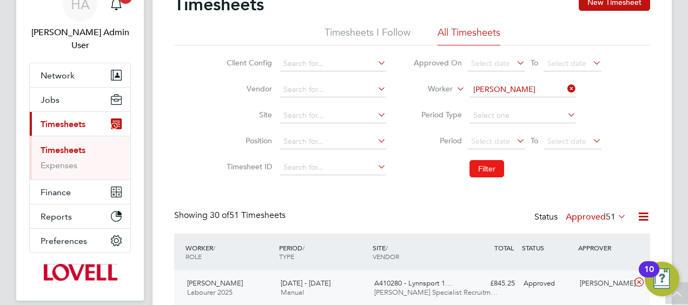
click at [479, 170] on button "Filter" at bounding box center [486, 168] width 35 height 17
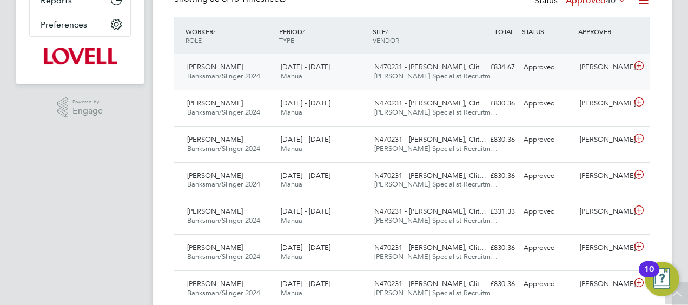
click at [420, 87] on div "Antony Goulding Banksman/Slinger 2024 20 - 26 Sep 2025 20 - 26 Sep 2025 Manual …" at bounding box center [412, 72] width 476 height 36
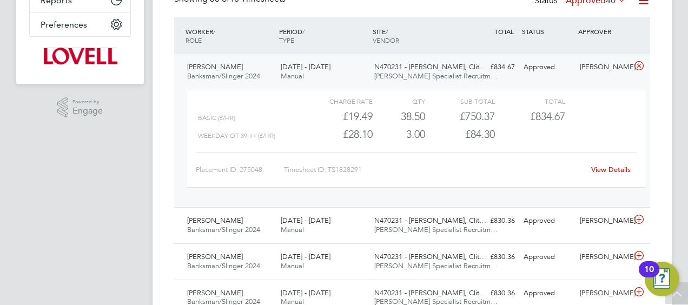
click at [605, 172] on link "View Details" at bounding box center [610, 169] width 39 height 9
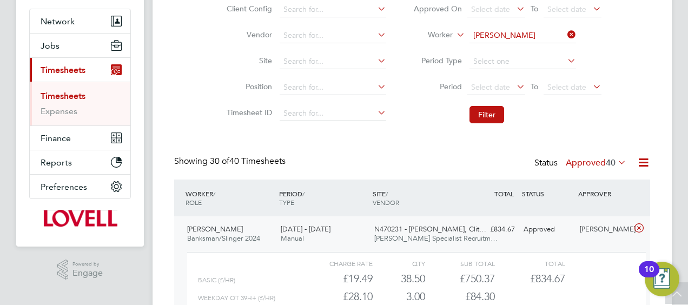
click at [521, 43] on li "Worker Antony Goulding" at bounding box center [506, 36] width 215 height 26
click at [518, 34] on input at bounding box center [522, 35] width 106 height 15
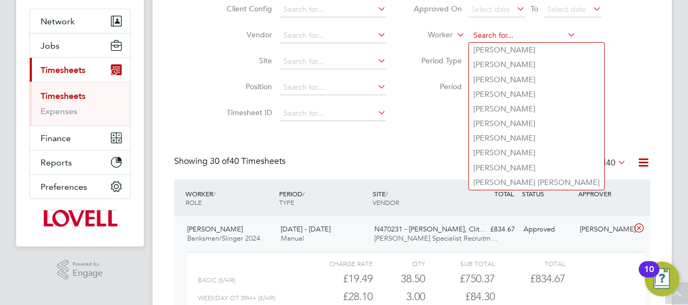
paste input "Seyi Onololu"
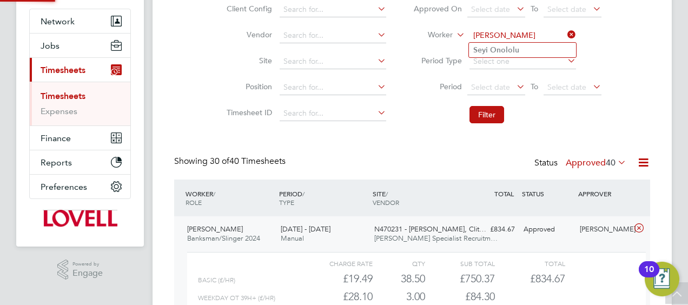
type input "Seyi Onololu"
click at [512, 46] on b "Onololu" at bounding box center [504, 49] width 29 height 9
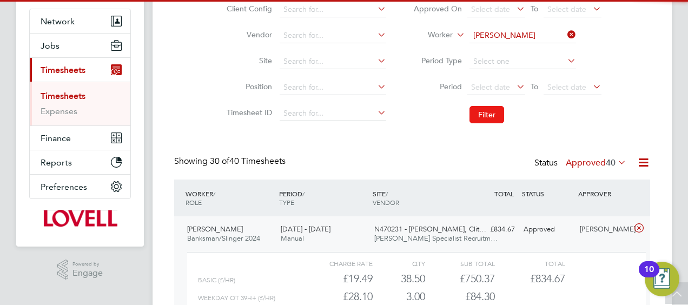
click at [484, 113] on button "Filter" at bounding box center [486, 114] width 35 height 17
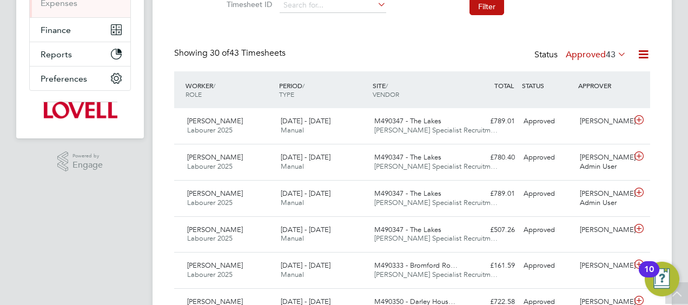
click at [609, 52] on span "43" at bounding box center [610, 54] width 10 height 11
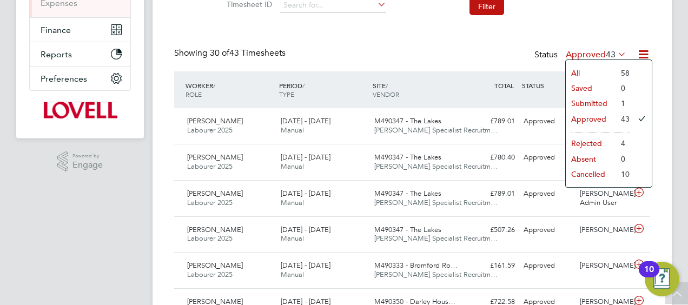
click at [585, 101] on li "Submitted" at bounding box center [590, 103] width 50 height 15
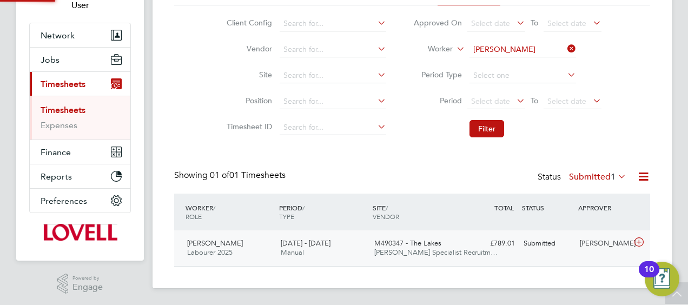
click at [321, 248] on div "20 - 26 Sep 2025 Manual" at bounding box center [323, 248] width 94 height 27
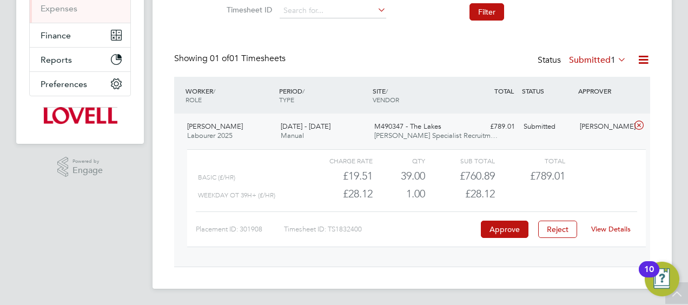
click at [609, 226] on link "View Details" at bounding box center [610, 228] width 39 height 9
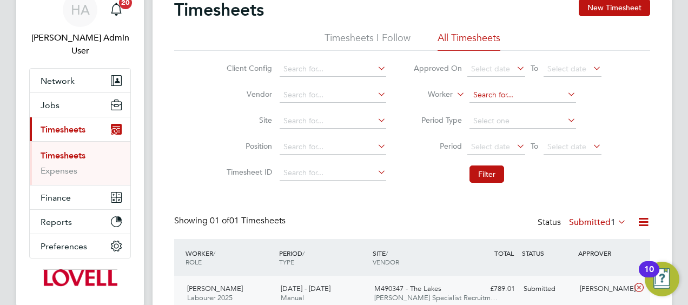
click at [533, 93] on input at bounding box center [522, 95] width 106 height 15
paste input "Rebecca Roche"
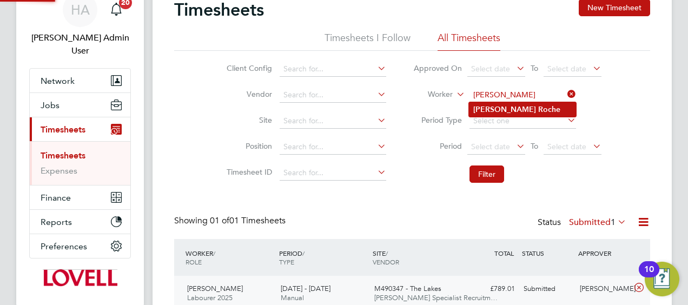
type input "Rebecca Roche"
click at [501, 108] on b "Rebecca" at bounding box center [504, 109] width 63 height 9
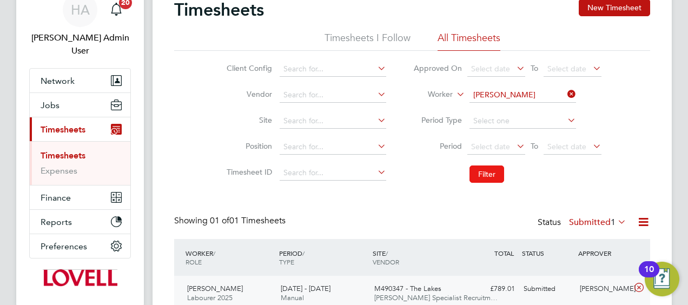
click at [481, 174] on button "Filter" at bounding box center [486, 173] width 35 height 17
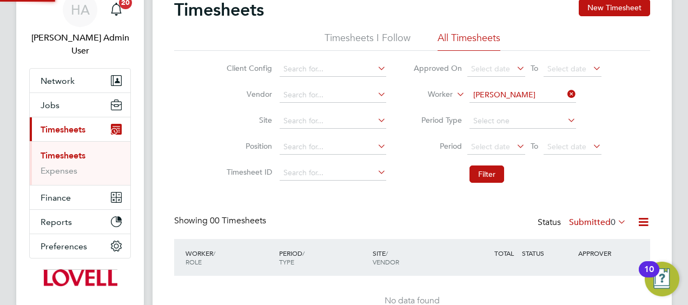
click at [585, 222] on label "Submitted 0" at bounding box center [597, 222] width 57 height 11
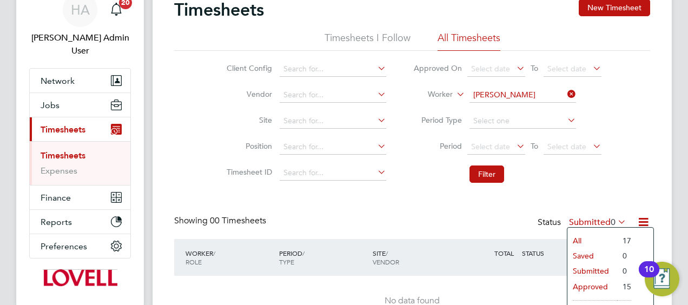
click at [577, 238] on li "All" at bounding box center [592, 240] width 50 height 15
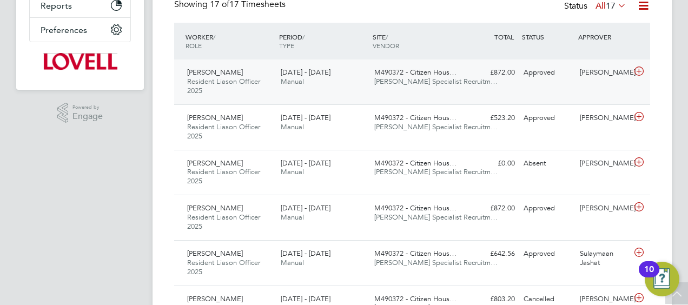
click at [328, 76] on div "20 - 26 Sep 2025 Manual" at bounding box center [323, 77] width 94 height 27
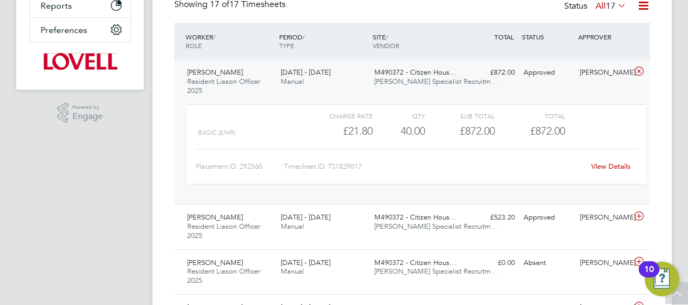
click at [604, 167] on link "View Details" at bounding box center [610, 166] width 39 height 9
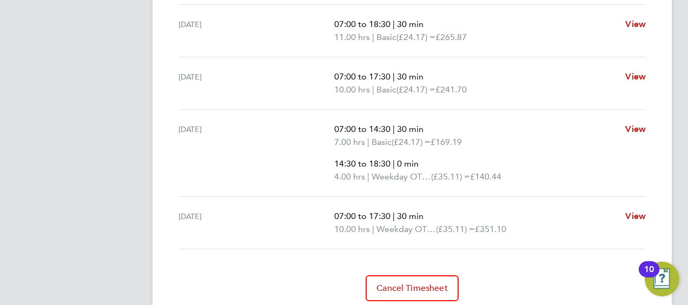
scroll to position [474, 0]
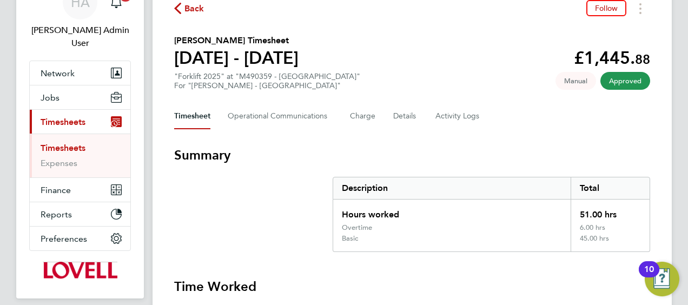
scroll to position [54, 0]
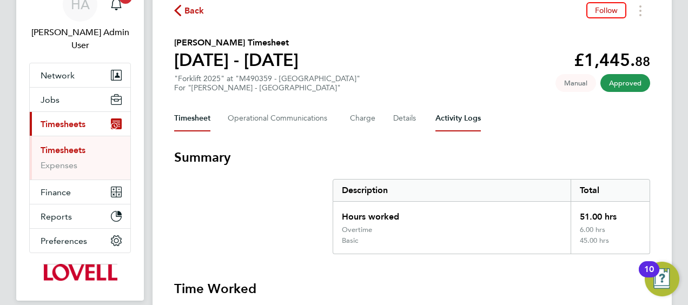
click at [472, 116] on Logs-tab "Activity Logs" at bounding box center [457, 118] width 45 height 26
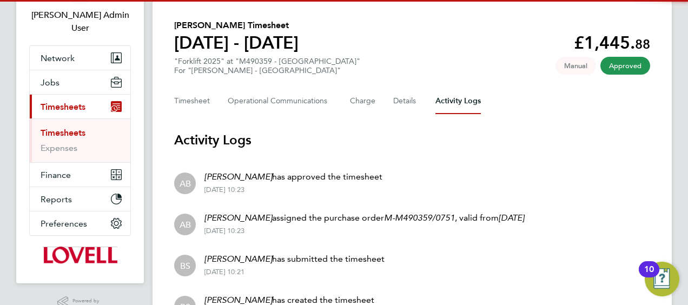
scroll to position [135, 0]
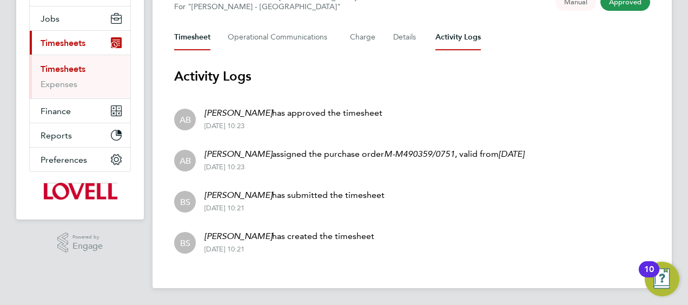
click at [208, 39] on button "Timesheet" at bounding box center [192, 37] width 36 height 26
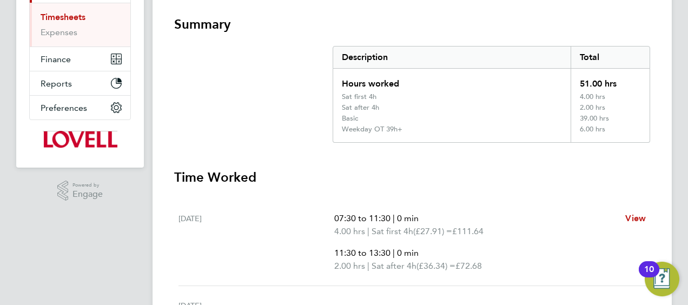
scroll to position [162, 0]
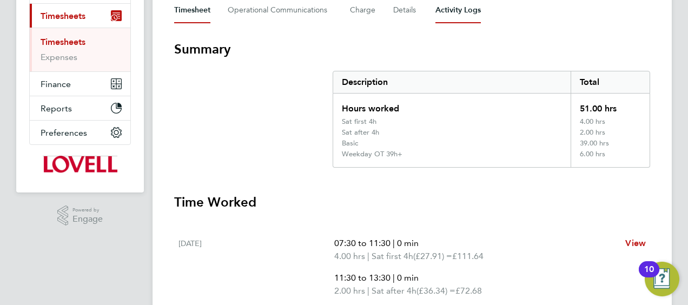
click at [444, 21] on Logs-tab "Activity Logs" at bounding box center [457, 10] width 45 height 26
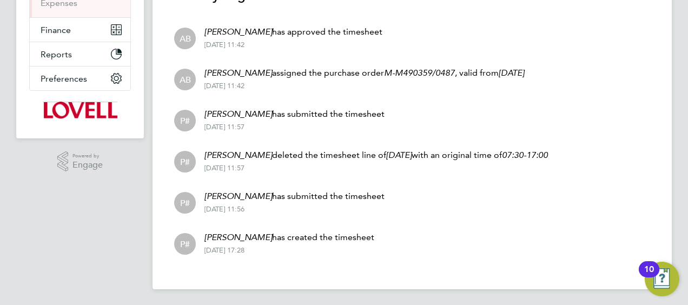
scroll to position [54, 0]
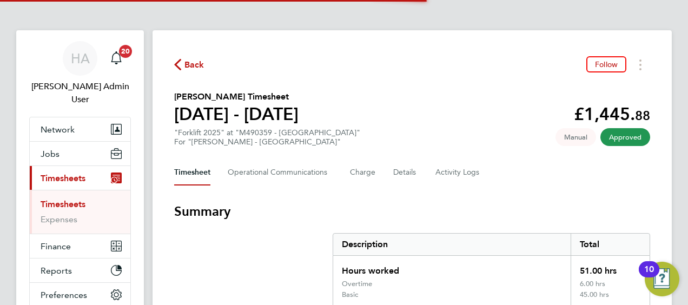
scroll to position [270, 0]
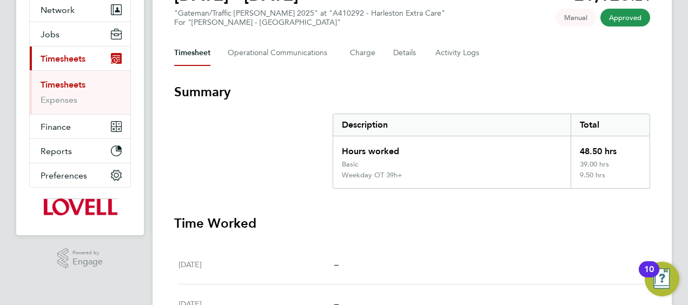
scroll to position [54, 0]
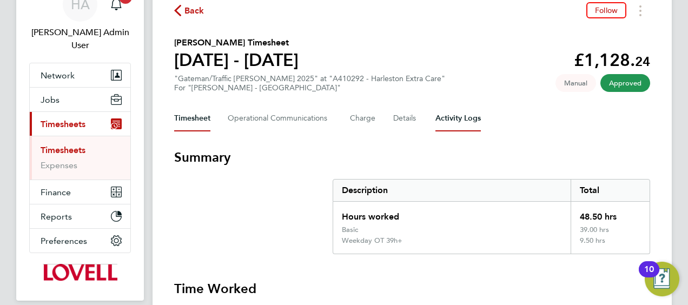
click at [448, 124] on Logs-tab "Activity Logs" at bounding box center [457, 118] width 45 height 26
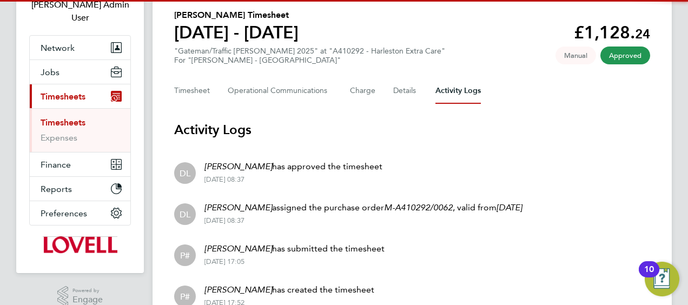
scroll to position [135, 0]
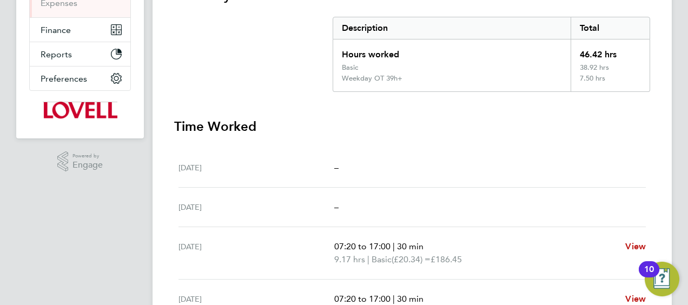
scroll to position [486, 0]
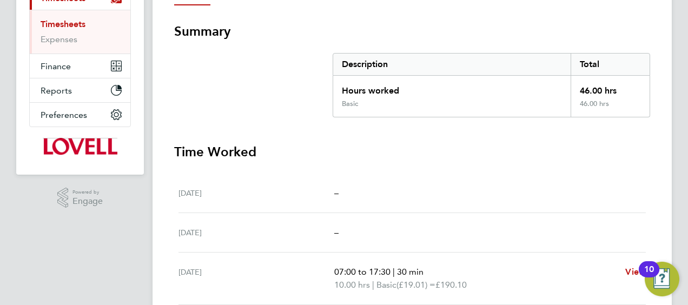
scroll to position [104, 0]
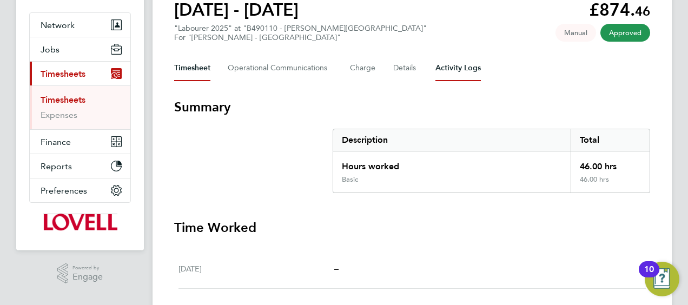
click at [456, 78] on Logs-tab "Activity Logs" at bounding box center [457, 68] width 45 height 26
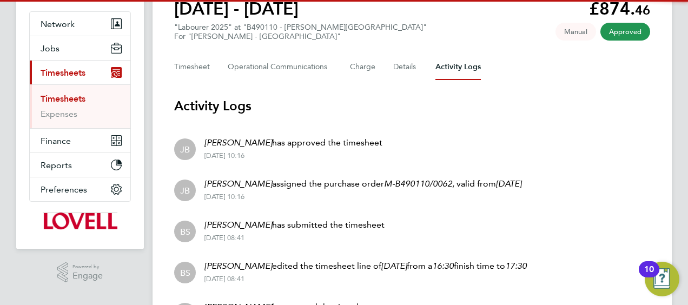
scroll to position [176, 0]
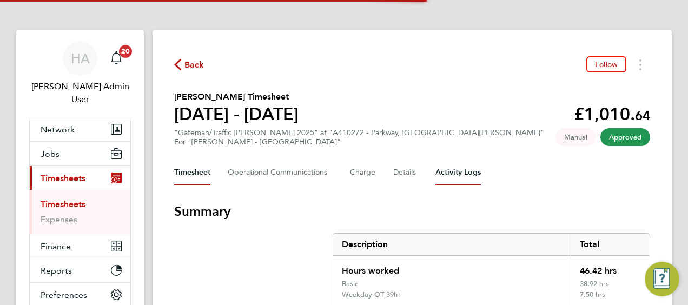
click at [456, 183] on Logs-tab "Activity Logs" at bounding box center [457, 172] width 45 height 26
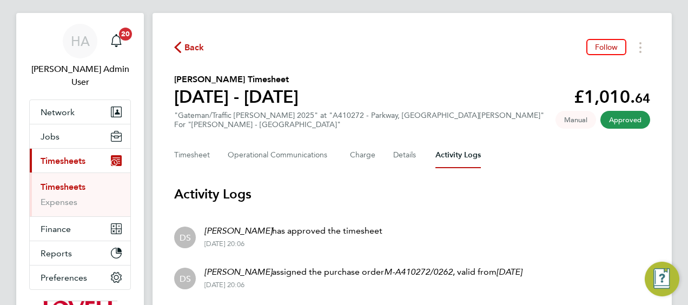
scroll to position [176, 0]
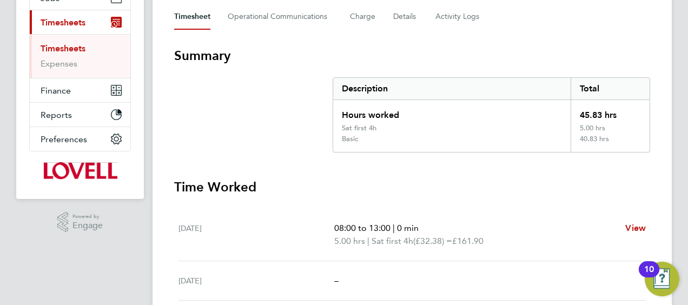
scroll to position [108, 0]
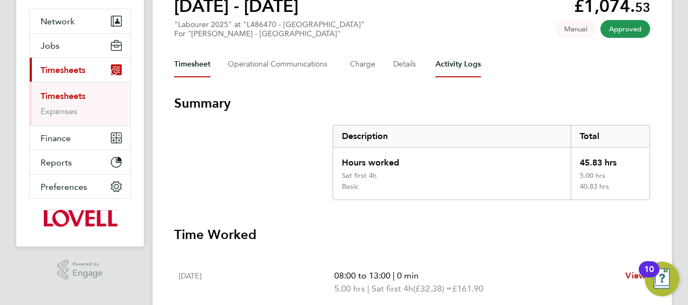
drag, startPoint x: 449, startPoint y: 66, endPoint x: 403, endPoint y: 130, distance: 78.6
click at [449, 66] on Logs-tab "Activity Logs" at bounding box center [457, 64] width 45 height 26
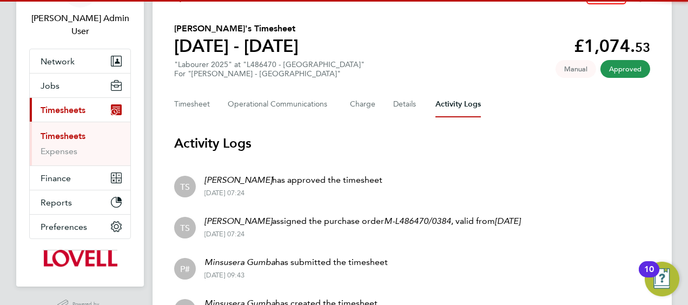
scroll to position [135, 0]
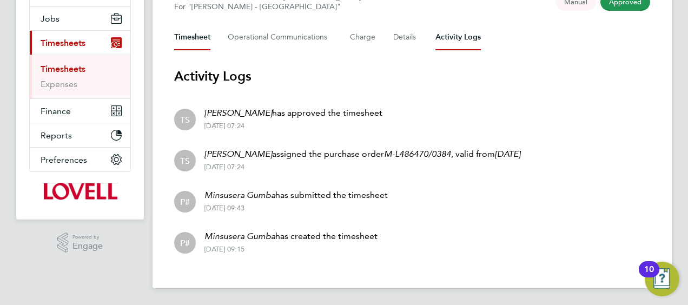
click at [206, 32] on button "Timesheet" at bounding box center [192, 37] width 36 height 26
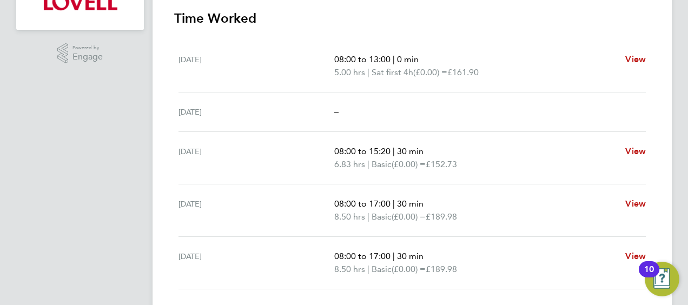
scroll to position [506, 0]
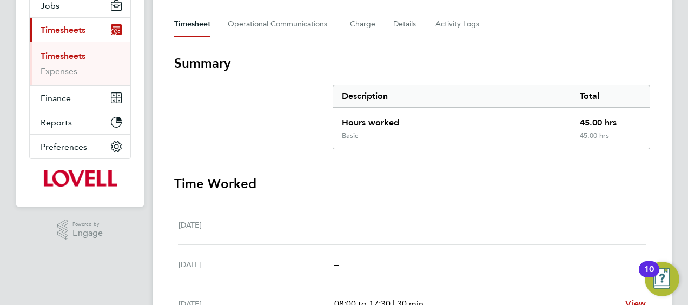
scroll to position [108, 0]
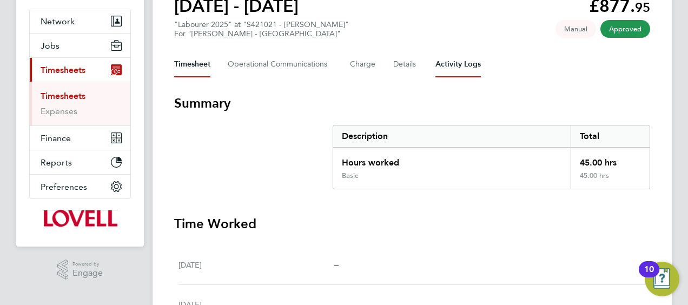
click at [451, 77] on Logs-tab "Activity Logs" at bounding box center [457, 64] width 45 height 26
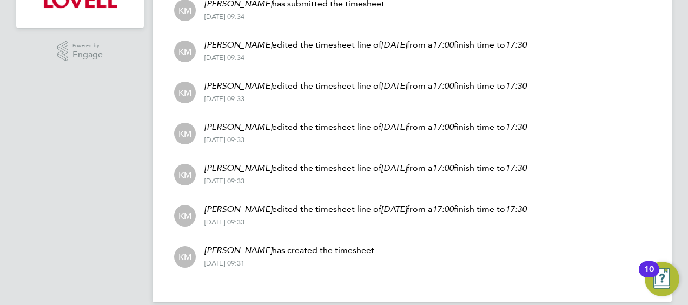
scroll to position [341, 0]
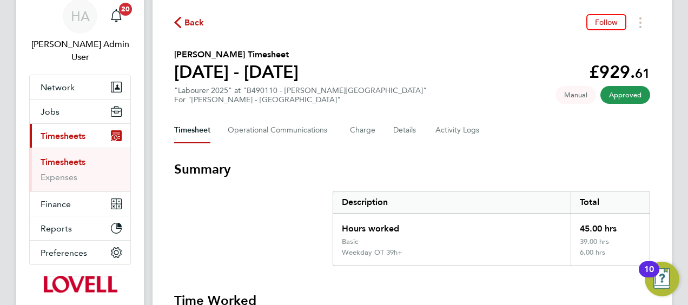
scroll to position [42, 0]
click at [463, 137] on Logs-tab "Activity Logs" at bounding box center [457, 131] width 45 height 26
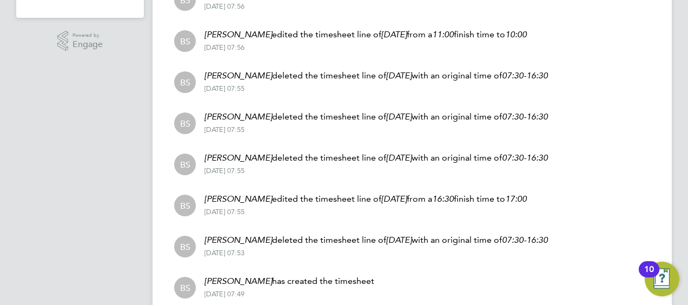
scroll to position [382, 0]
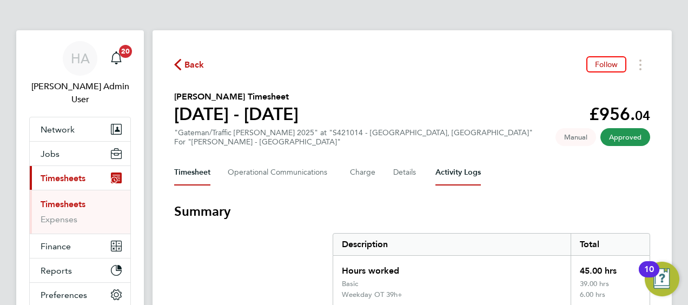
click at [450, 174] on Logs-tab "Activity Logs" at bounding box center [457, 172] width 45 height 26
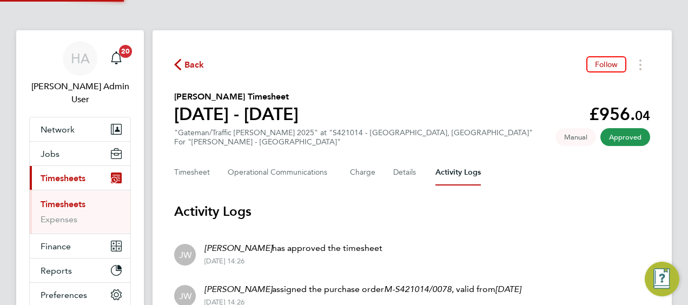
scroll to position [135, 0]
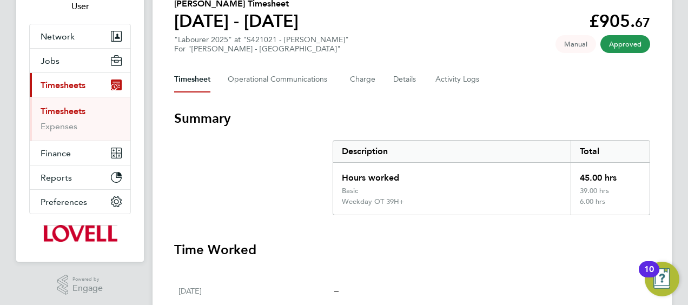
scroll to position [42, 0]
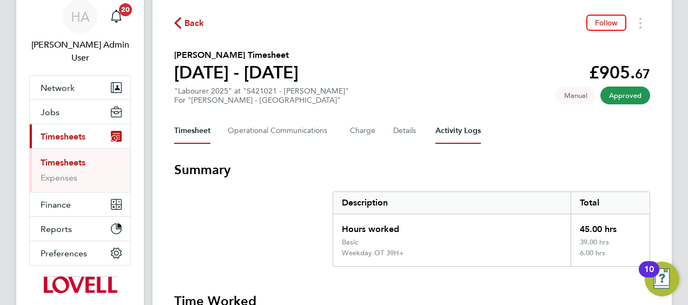
click at [457, 137] on Logs-tab "Activity Logs" at bounding box center [457, 131] width 45 height 26
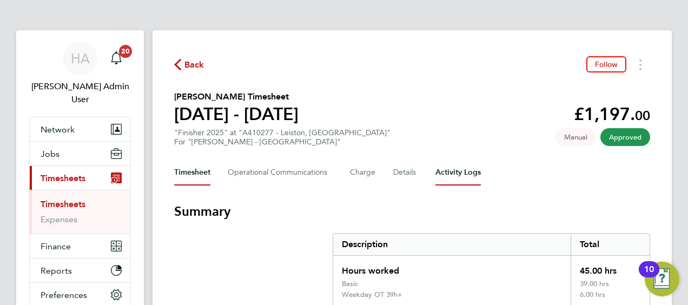
click at [451, 175] on Logs-tab "Activity Logs" at bounding box center [457, 172] width 45 height 26
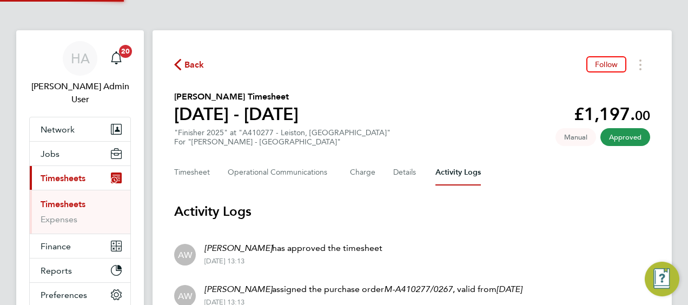
scroll to position [135, 0]
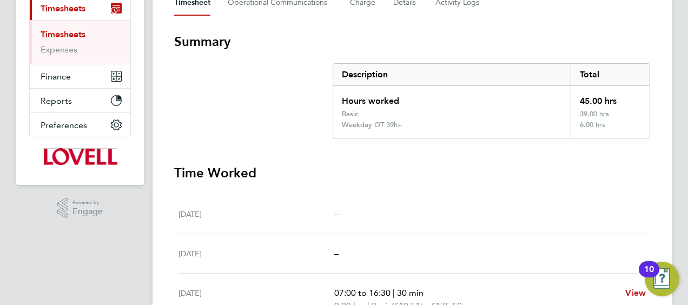
scroll to position [108, 0]
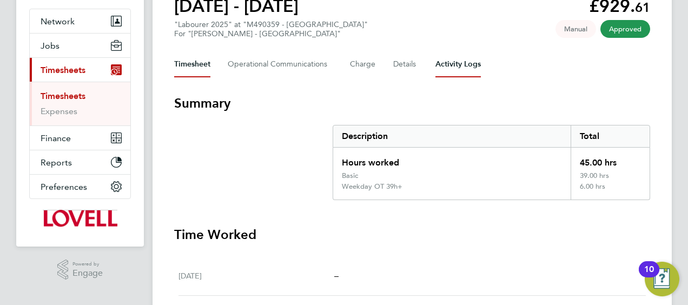
click at [457, 72] on Logs-tab "Activity Logs" at bounding box center [457, 64] width 45 height 26
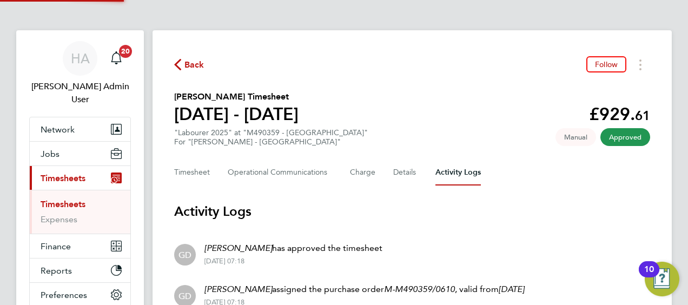
scroll to position [135, 0]
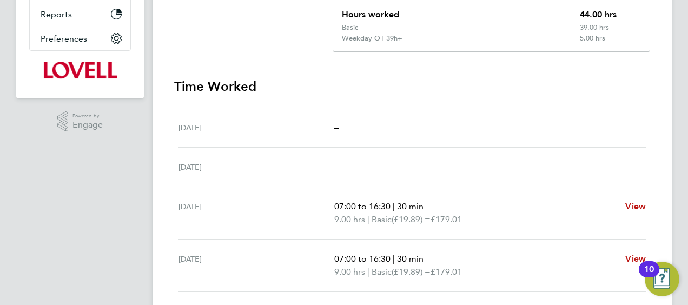
scroll to position [108, 0]
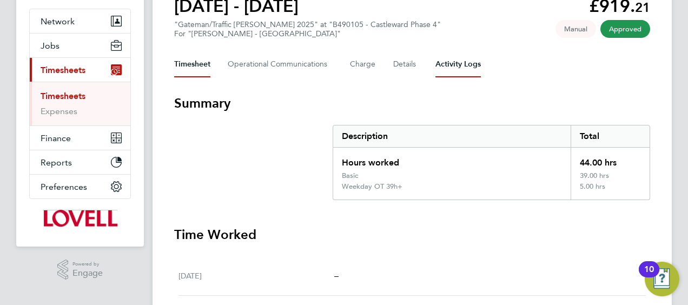
click at [472, 66] on Logs-tab "Activity Logs" at bounding box center [457, 64] width 45 height 26
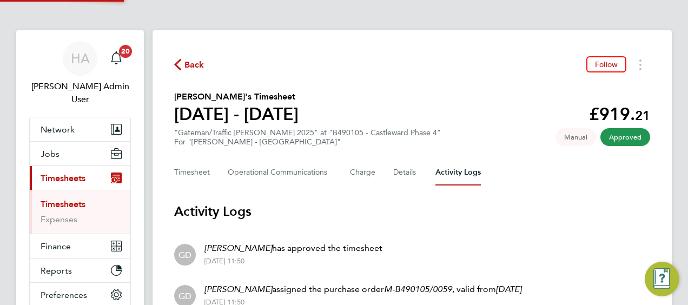
scroll to position [258, 0]
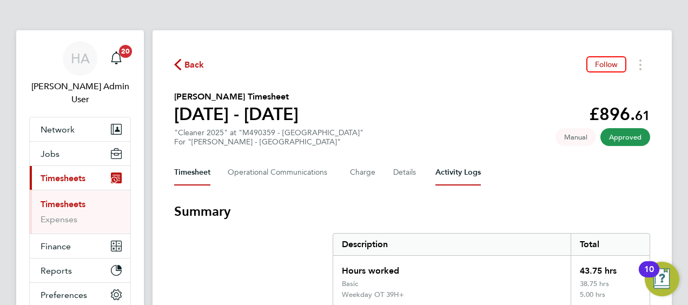
click at [466, 173] on Logs-tab "Activity Logs" at bounding box center [457, 172] width 45 height 26
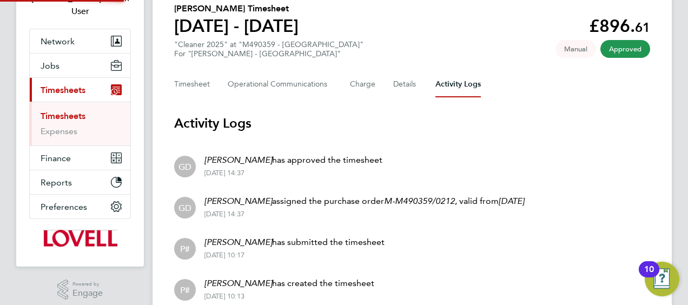
scroll to position [135, 0]
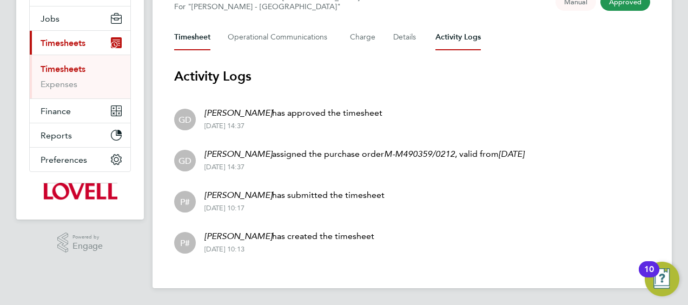
click at [185, 37] on button "Timesheet" at bounding box center [192, 37] width 36 height 26
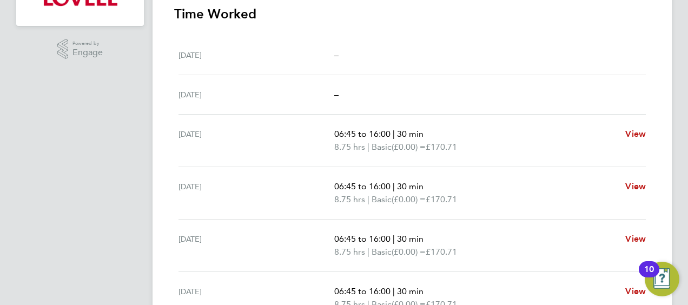
scroll to position [324, 0]
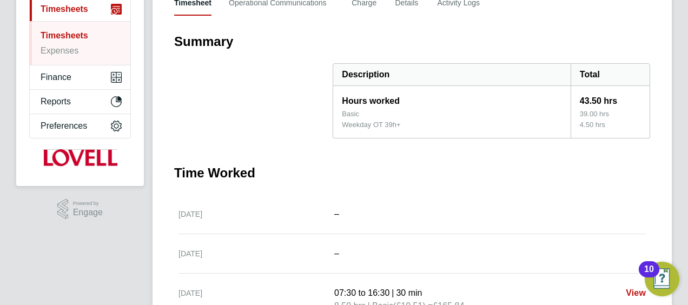
scroll to position [95, 0]
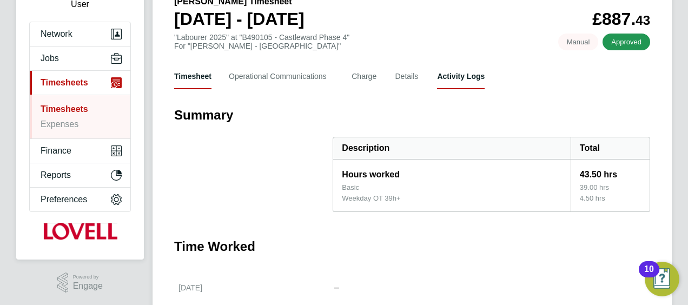
click at [447, 81] on Logs-tab "Activity Logs" at bounding box center [461, 76] width 48 height 26
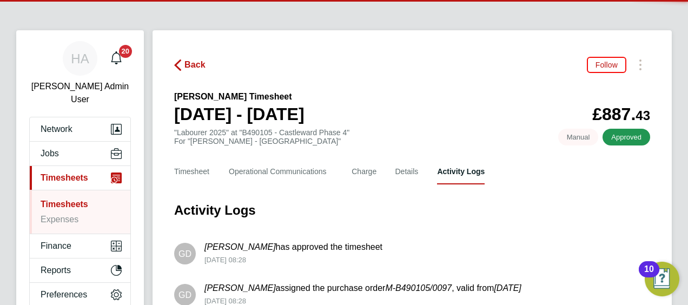
scroll to position [135, 0]
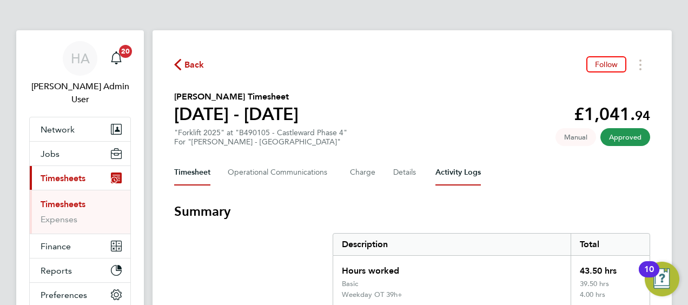
click at [465, 169] on Logs-tab "Activity Logs" at bounding box center [457, 172] width 45 height 26
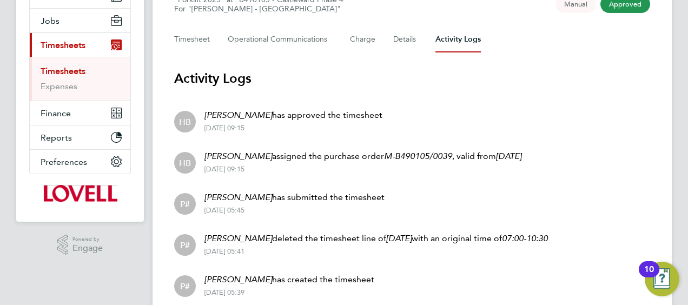
scroll to position [68, 0]
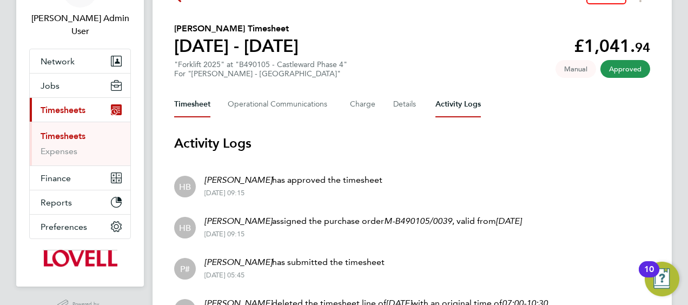
click at [185, 102] on button "Timesheet" at bounding box center [192, 104] width 36 height 26
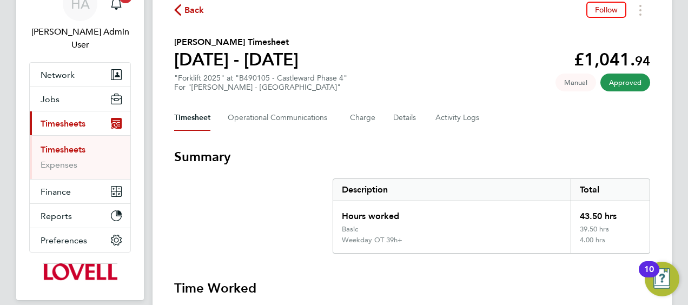
scroll to position [270, 0]
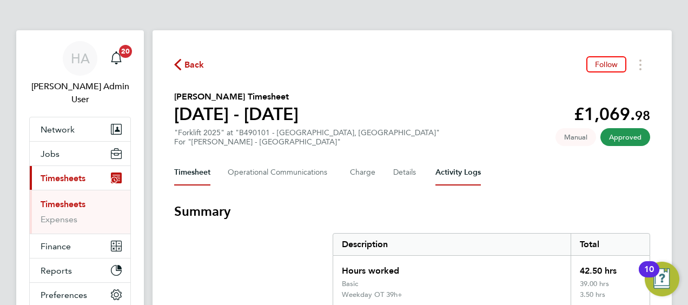
click at [457, 175] on Logs-tab "Activity Logs" at bounding box center [457, 172] width 45 height 26
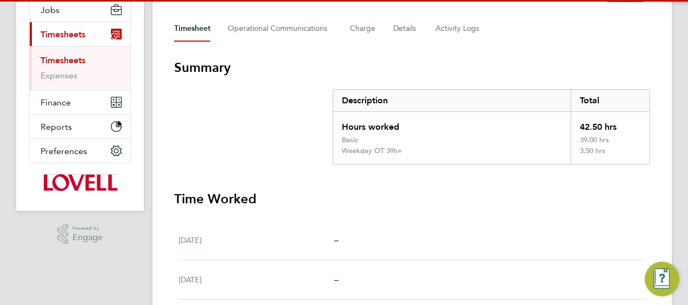
scroll to position [54, 0]
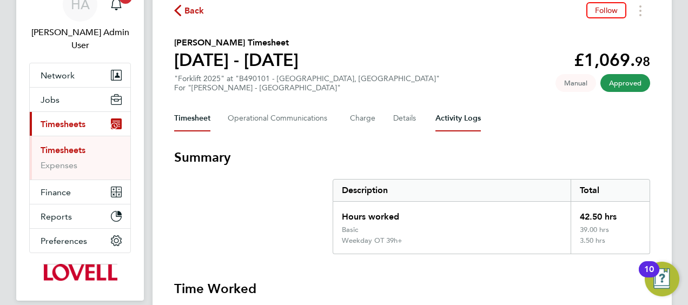
click at [462, 122] on Logs-tab "Activity Logs" at bounding box center [457, 118] width 45 height 26
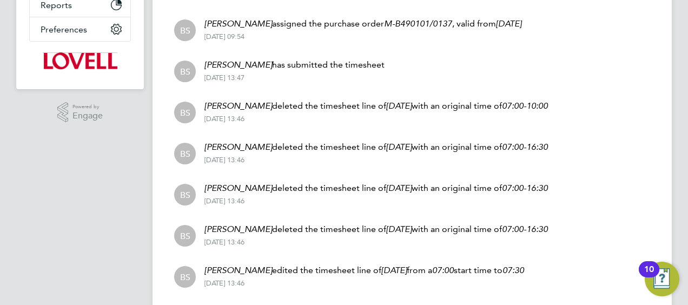
scroll to position [352, 0]
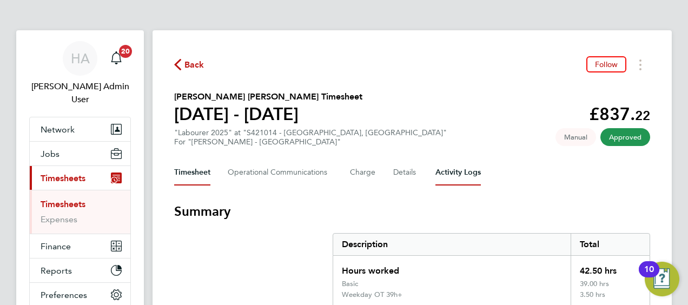
click at [463, 170] on Logs-tab "Activity Logs" at bounding box center [457, 172] width 45 height 26
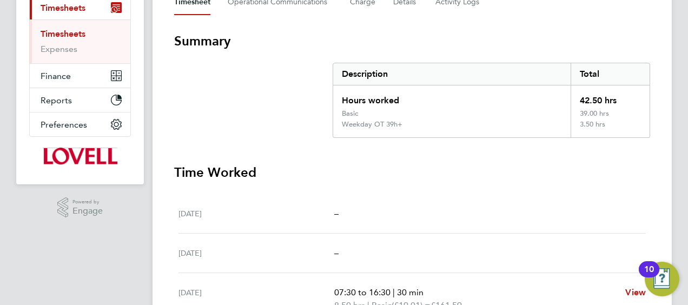
scroll to position [108, 0]
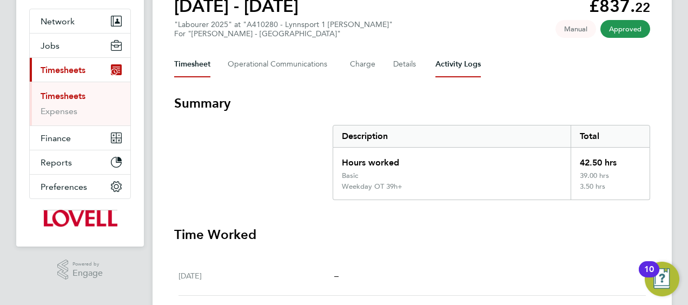
click at [465, 70] on Logs-tab "Activity Logs" at bounding box center [457, 64] width 45 height 26
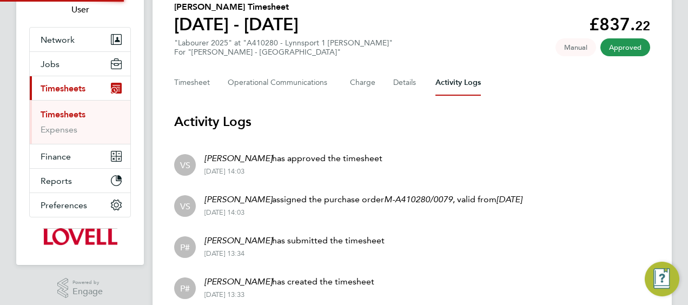
scroll to position [135, 0]
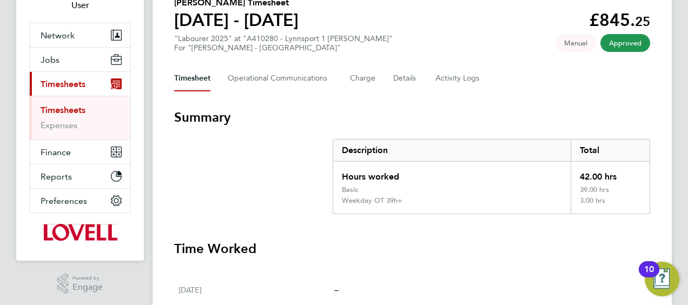
scroll to position [54, 0]
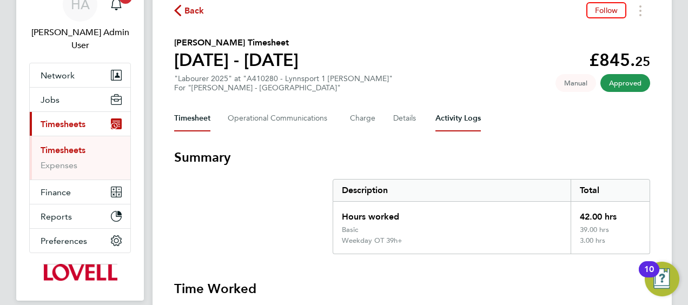
click at [448, 119] on Logs-tab "Activity Logs" at bounding box center [457, 118] width 45 height 26
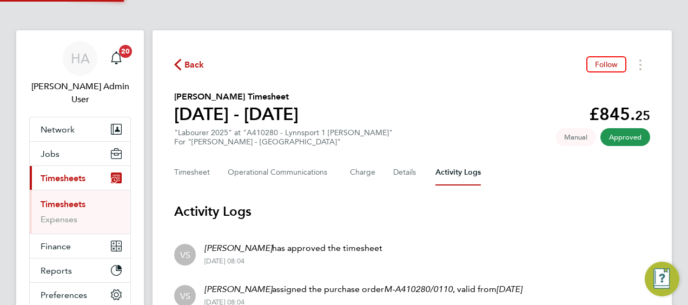
scroll to position [135, 0]
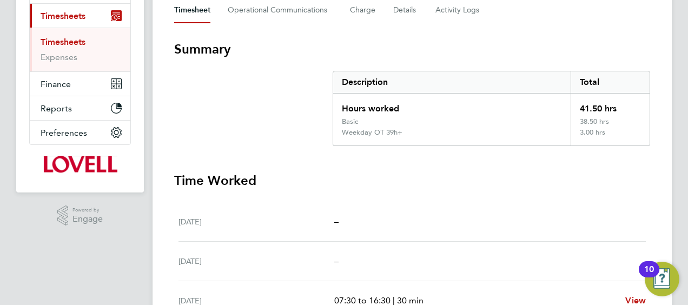
scroll to position [108, 0]
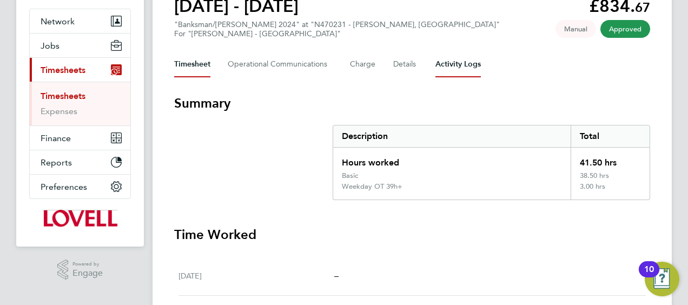
drag, startPoint x: 451, startPoint y: 66, endPoint x: 426, endPoint y: 115, distance: 54.6
click at [451, 66] on Logs-tab "Activity Logs" at bounding box center [457, 64] width 45 height 26
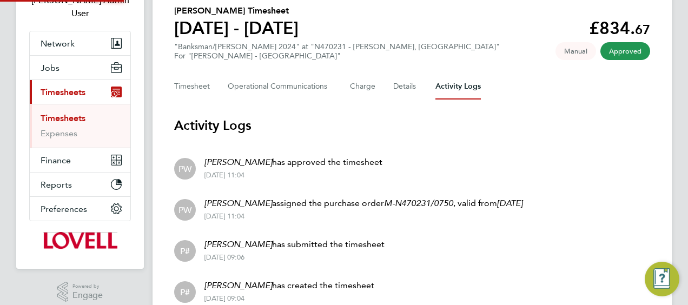
scroll to position [135, 0]
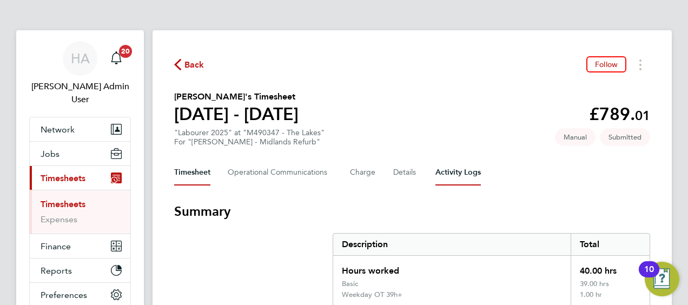
click at [446, 180] on Logs-tab "Activity Logs" at bounding box center [457, 172] width 45 height 26
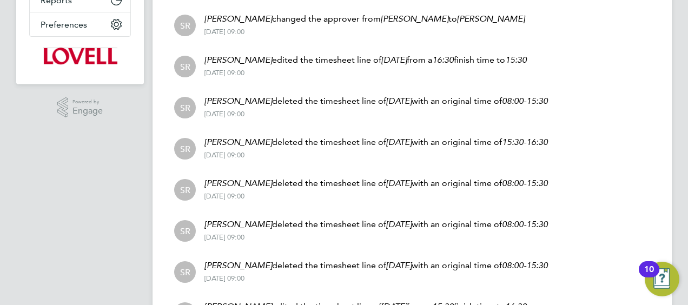
scroll to position [382, 0]
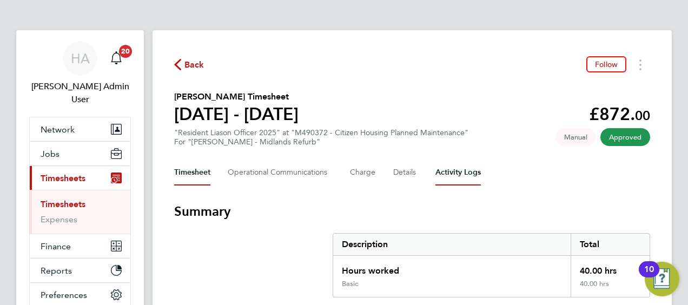
click at [453, 179] on Logs-tab "Activity Logs" at bounding box center [457, 172] width 45 height 26
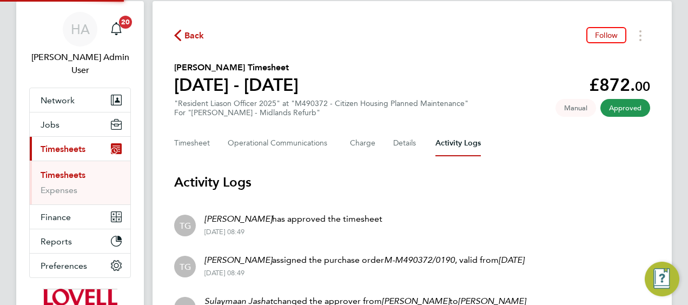
scroll to position [176, 0]
